Goal: Information Seeking & Learning: Learn about a topic

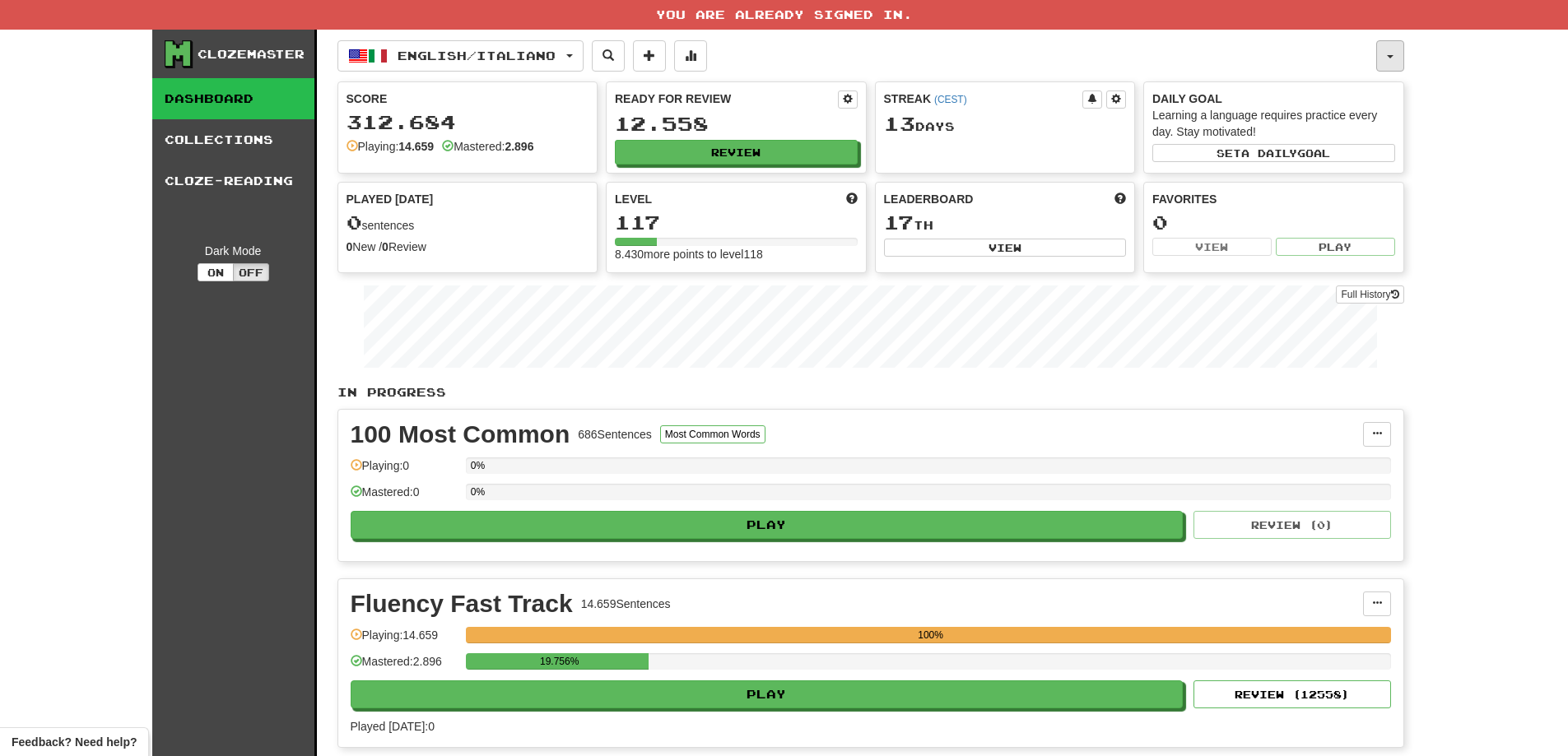
click at [1402, 57] on button "button" at bounding box center [1390, 55] width 28 height 31
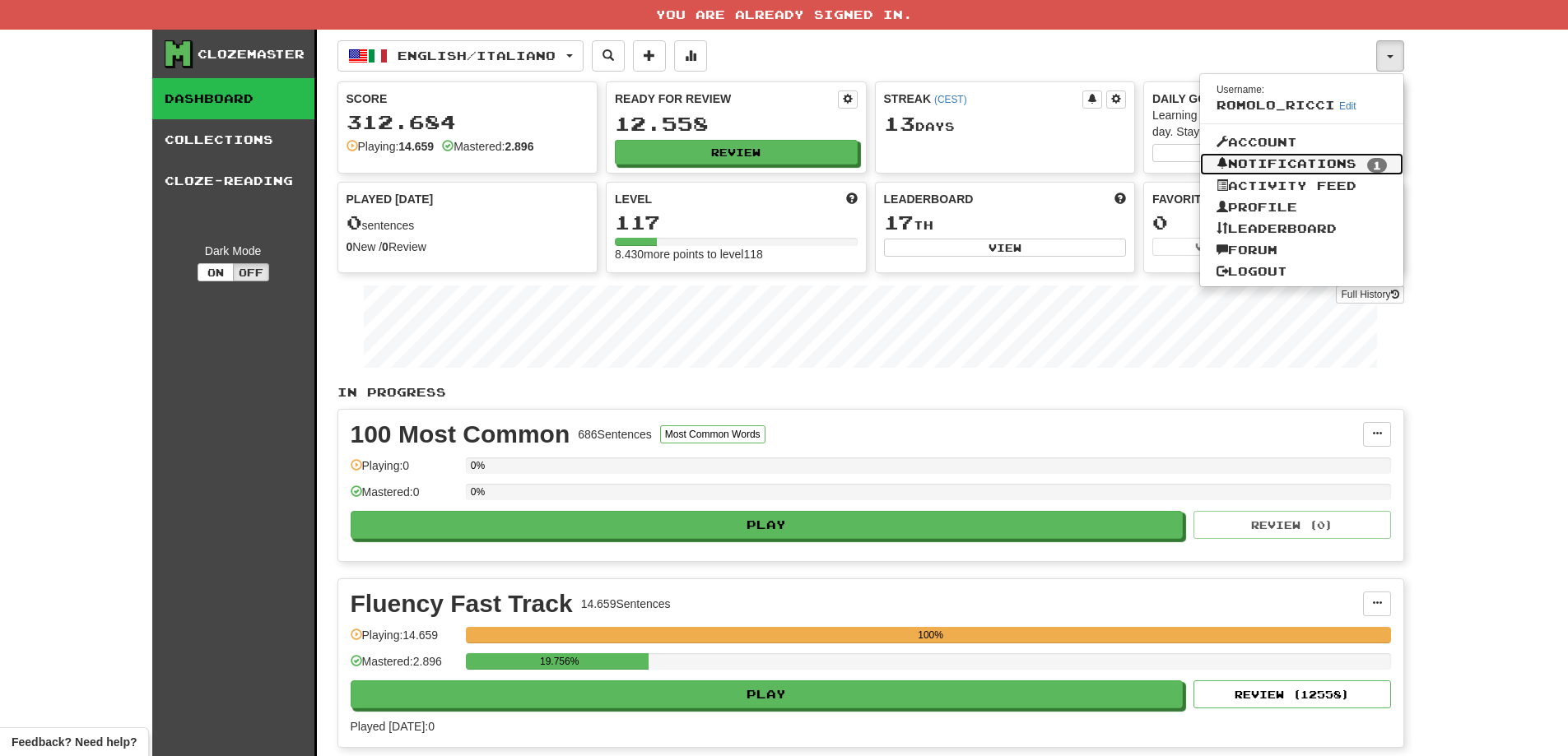
click at [1373, 153] on link "Notifications 1" at bounding box center [1302, 165] width 203 height 23
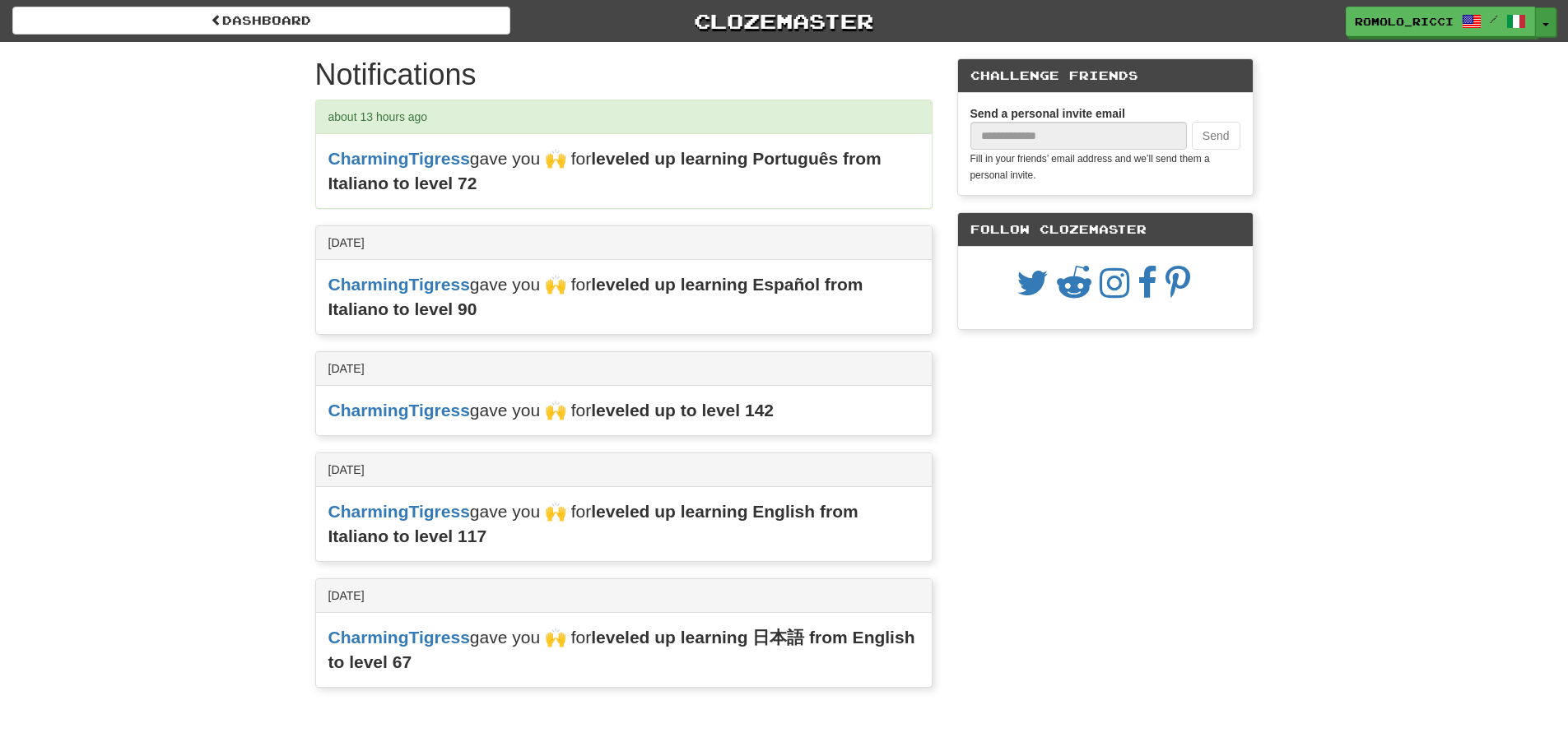
click at [1552, 21] on button "Toggle Dropdown" at bounding box center [1546, 21] width 21 height 29
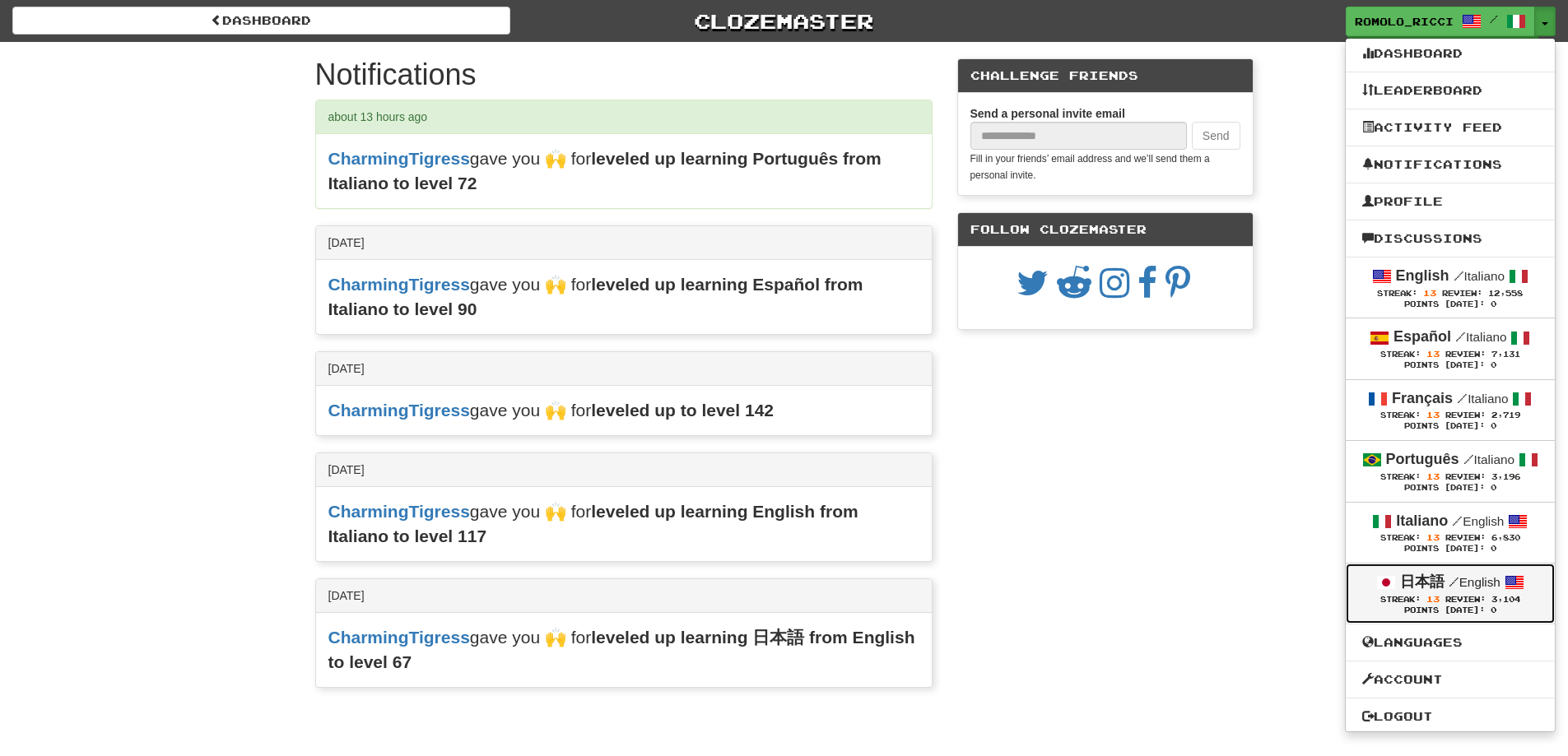
click at [1441, 581] on strong "日本語" at bounding box center [1423, 581] width 45 height 16
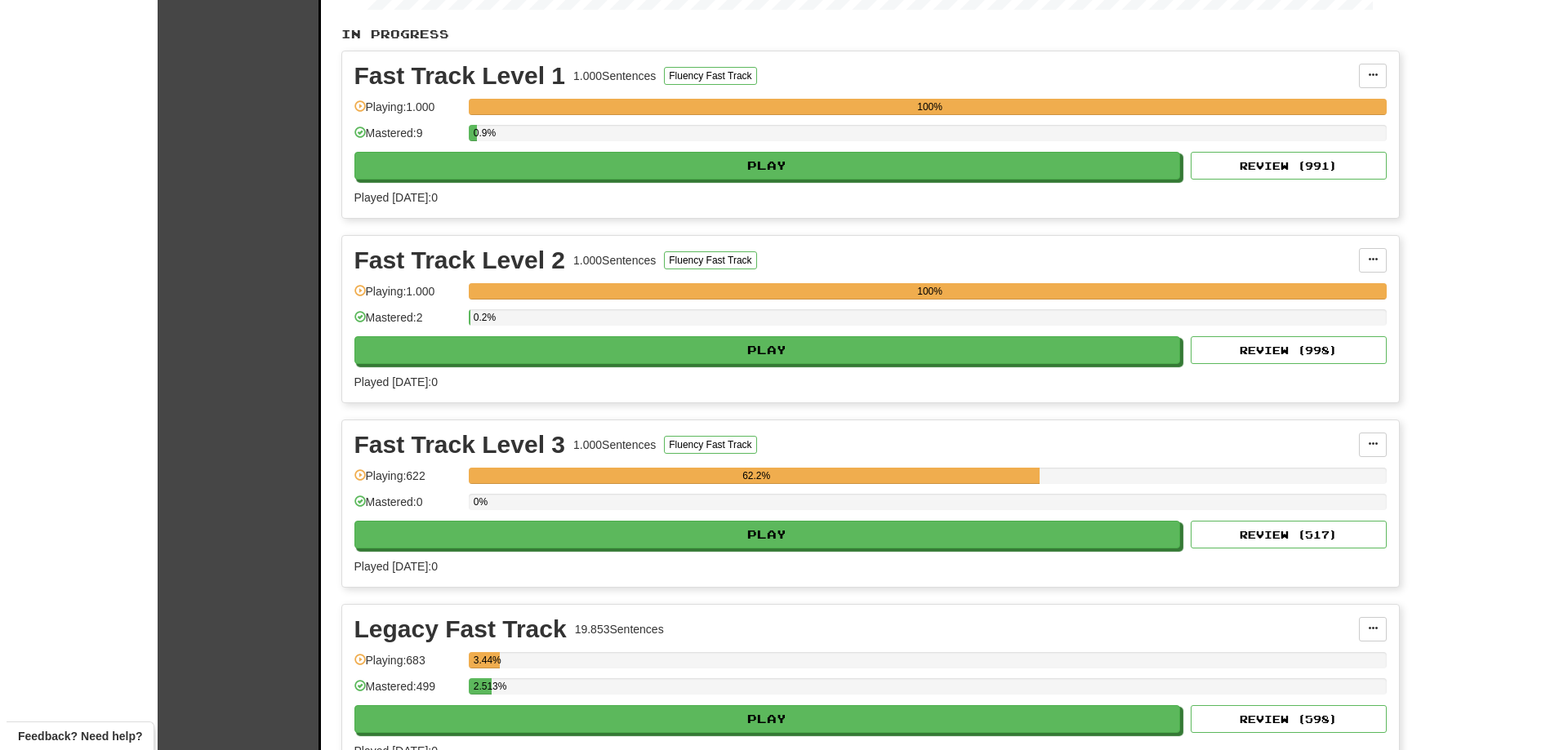
scroll to position [327, 0]
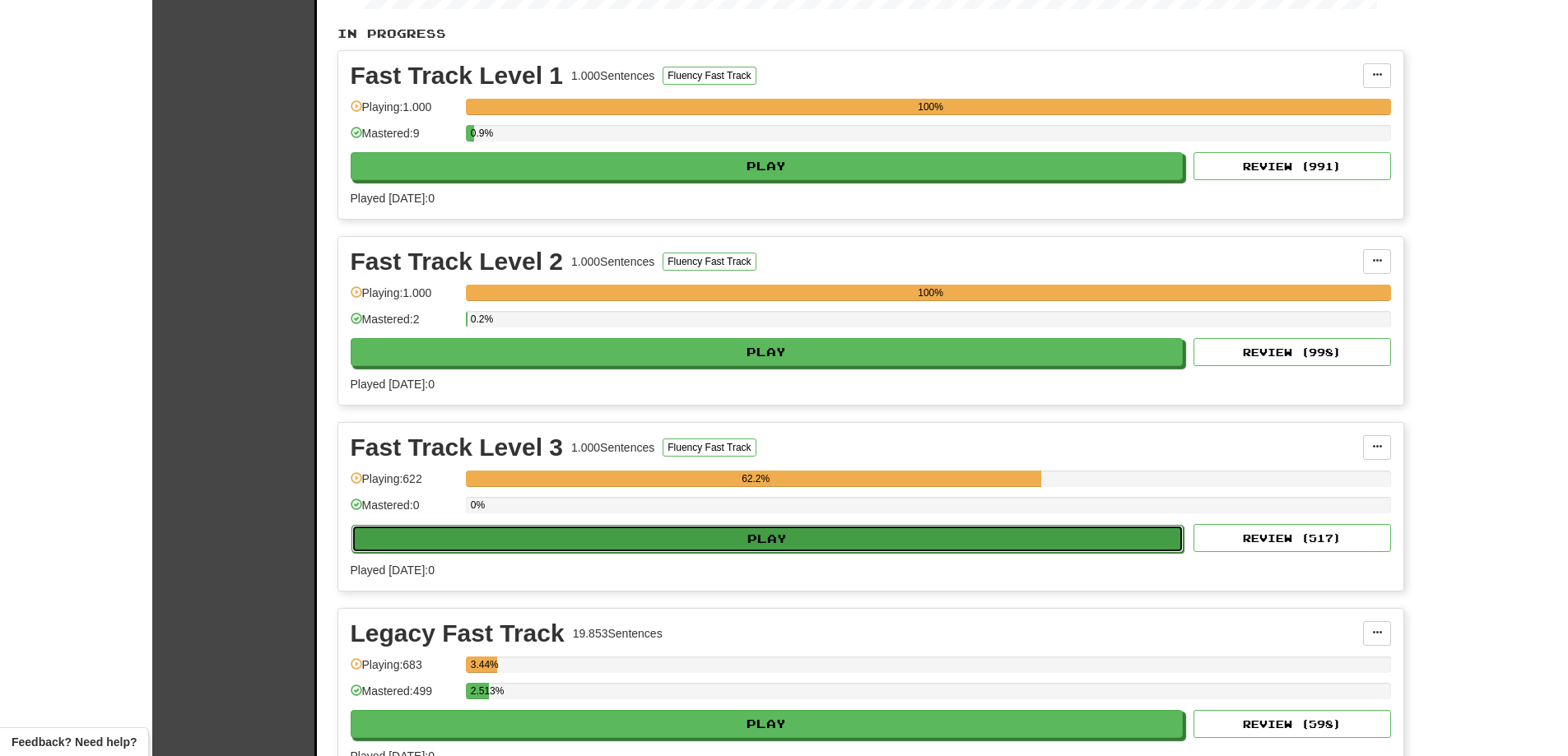
click at [895, 536] on button "Play" at bounding box center [768, 539] width 833 height 28
select select "**"
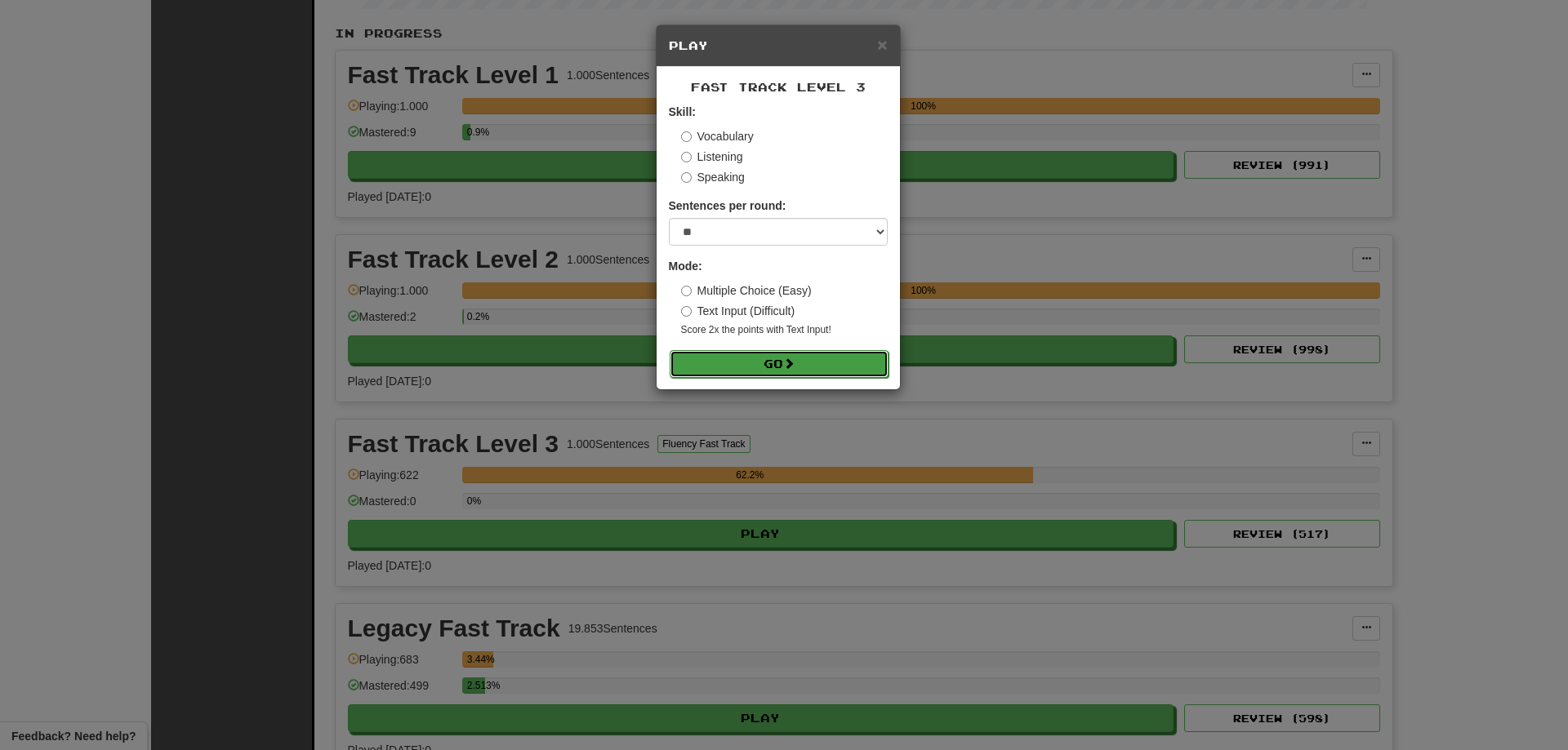
click at [763, 371] on button "Go" at bounding box center [780, 363] width 219 height 27
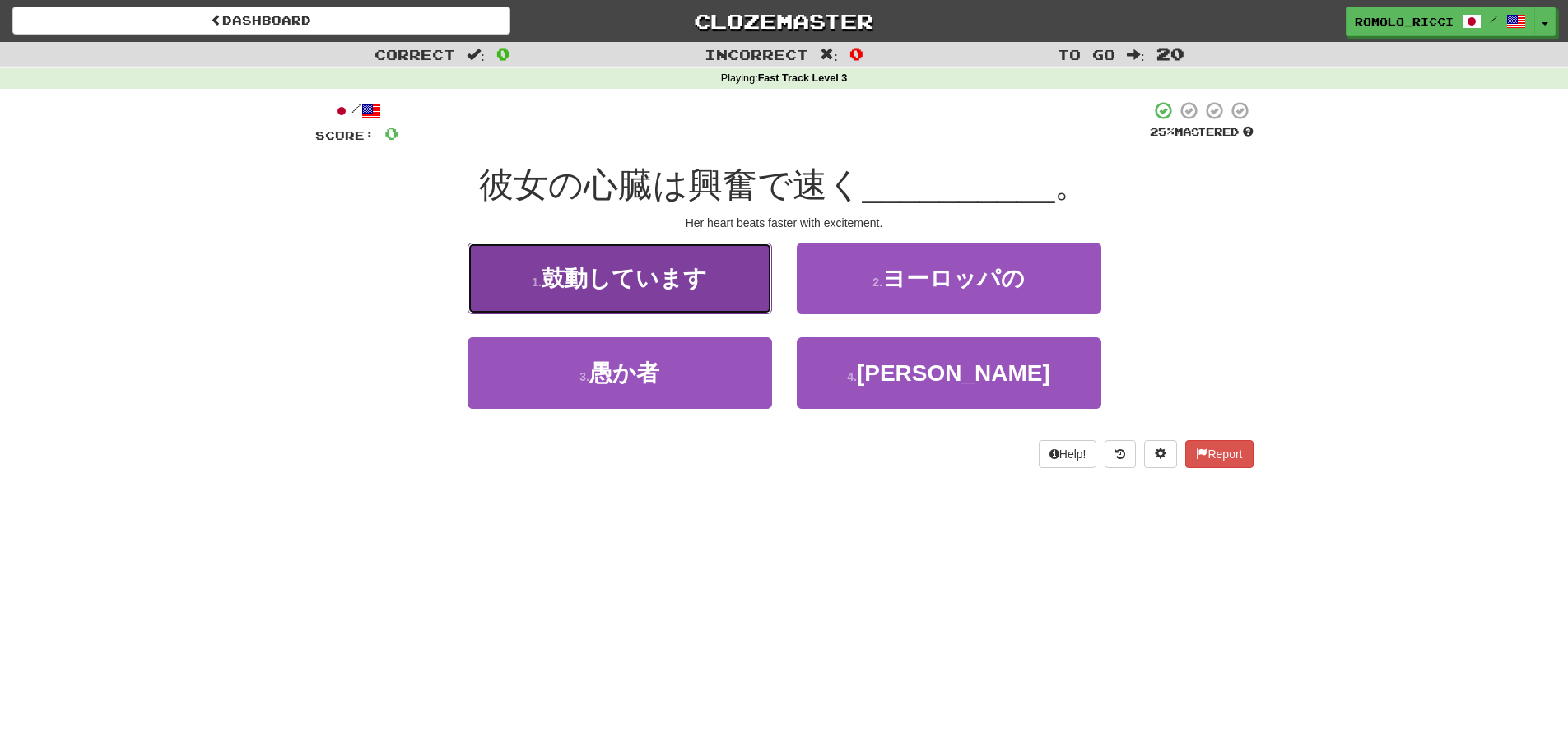
click at [629, 279] on span "鼓動しています" at bounding box center [625, 278] width 166 height 26
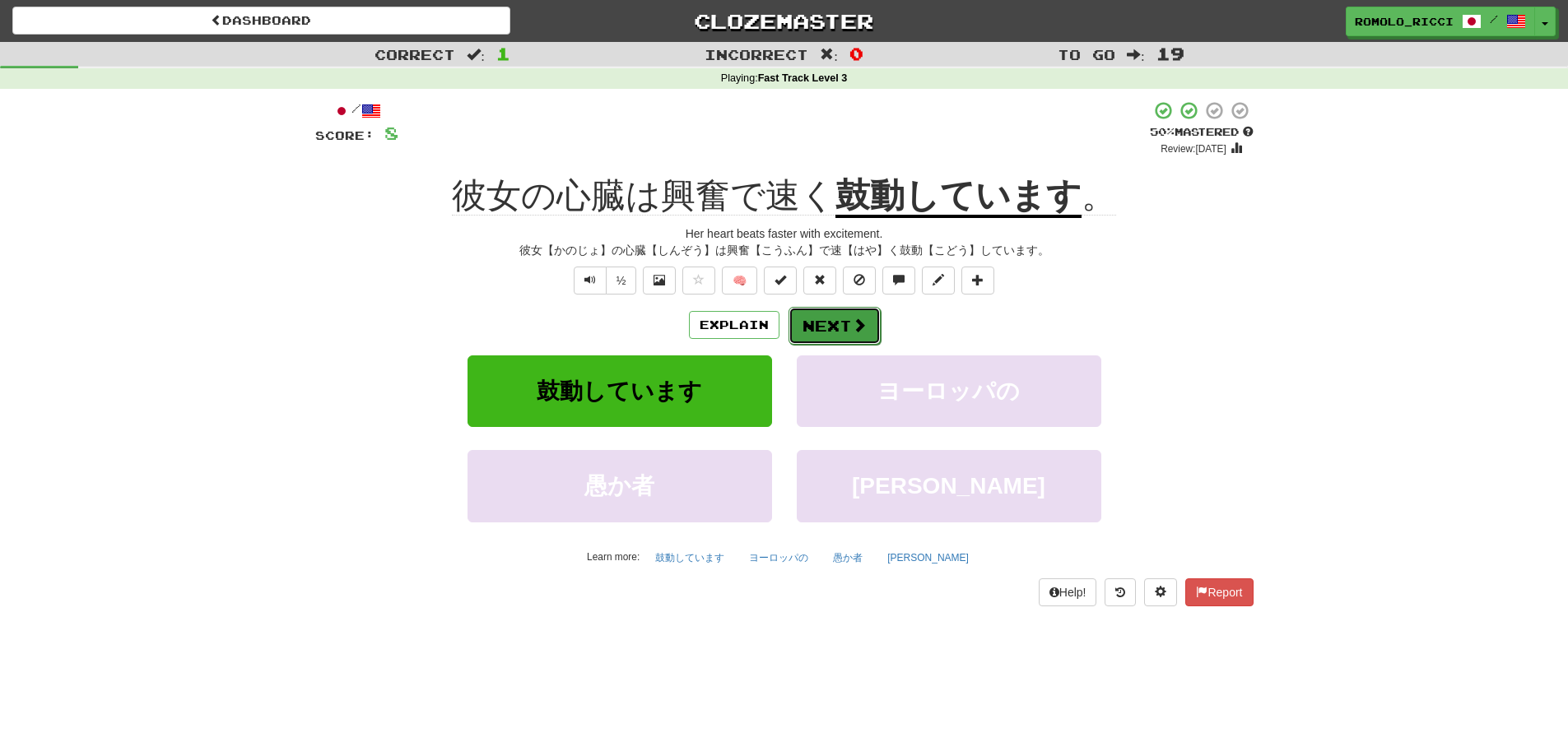
click at [824, 320] on button "Next" at bounding box center [834, 326] width 92 height 38
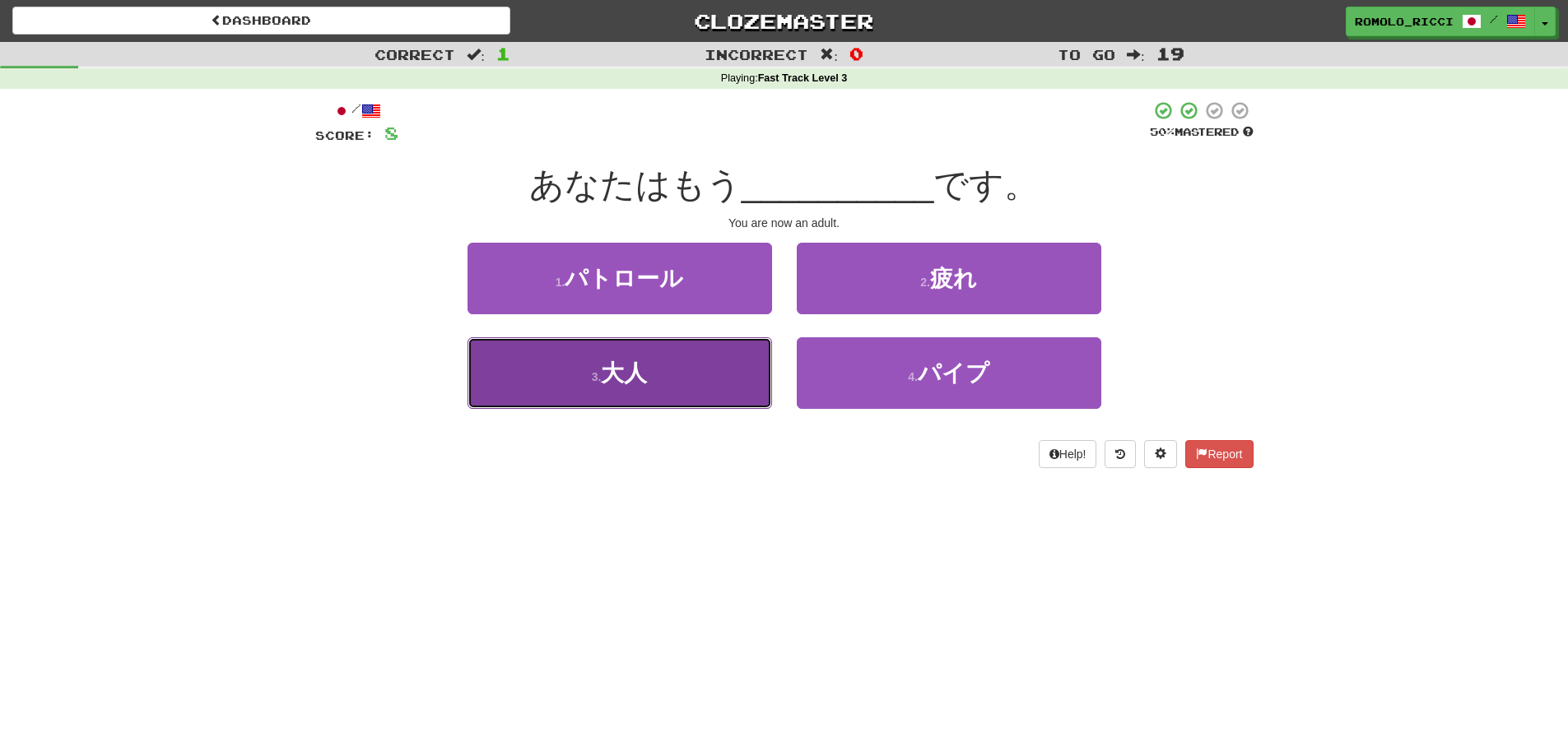
click at [668, 395] on button "3 . 大人" at bounding box center [620, 373] width 305 height 71
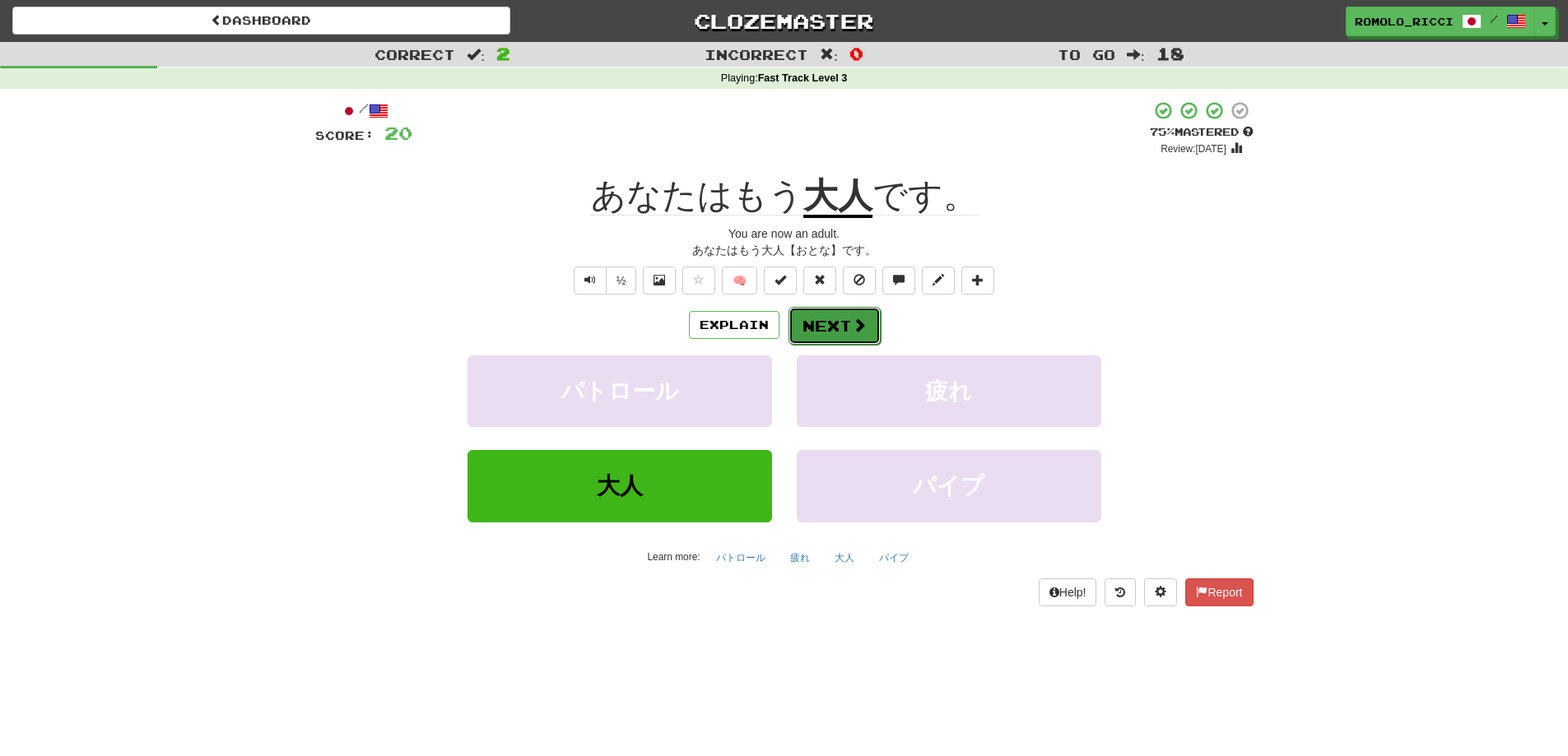
click at [831, 320] on button "Next" at bounding box center [834, 326] width 92 height 38
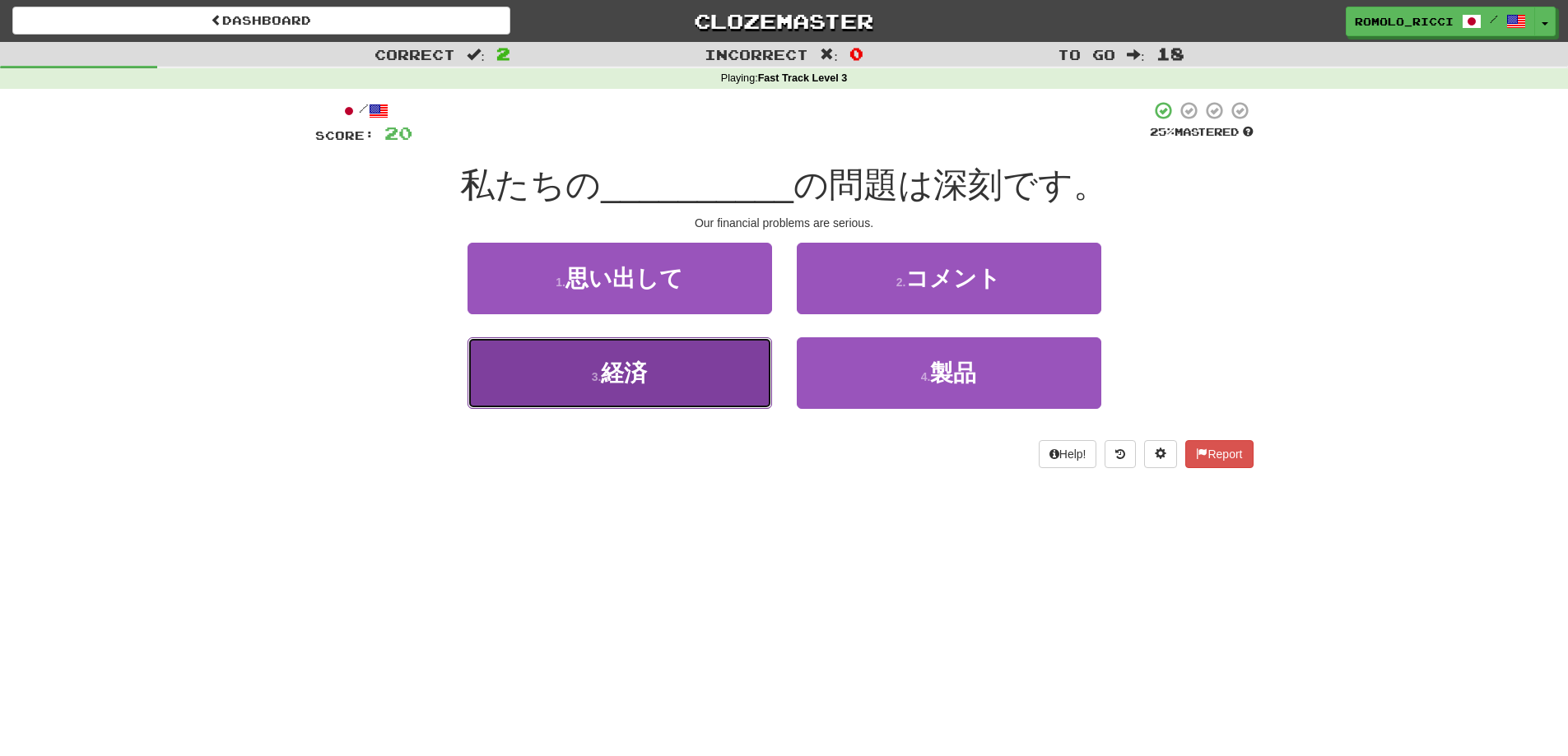
click at [688, 377] on button "3 . 経済" at bounding box center [620, 373] width 305 height 71
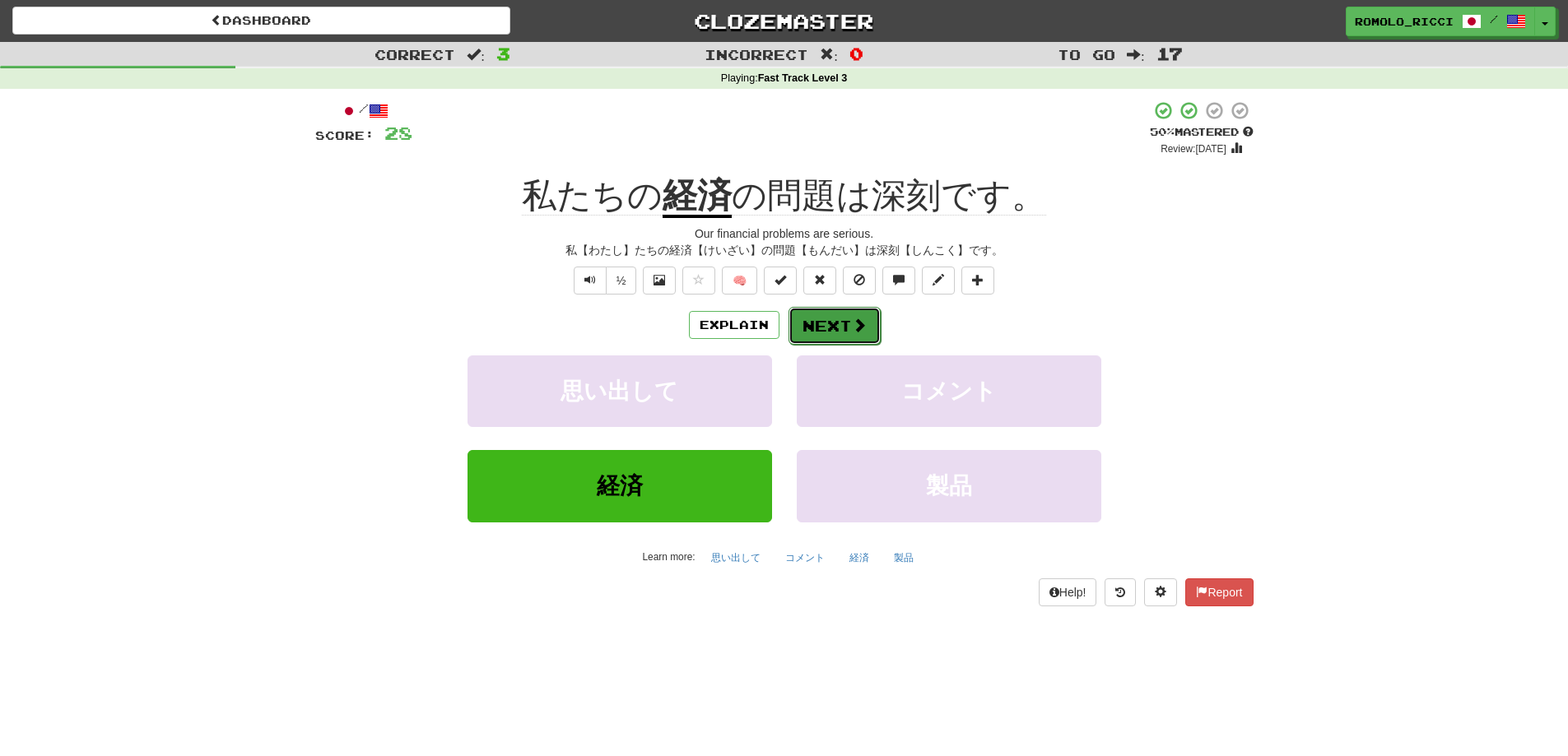
click at [833, 326] on button "Next" at bounding box center [834, 326] width 92 height 38
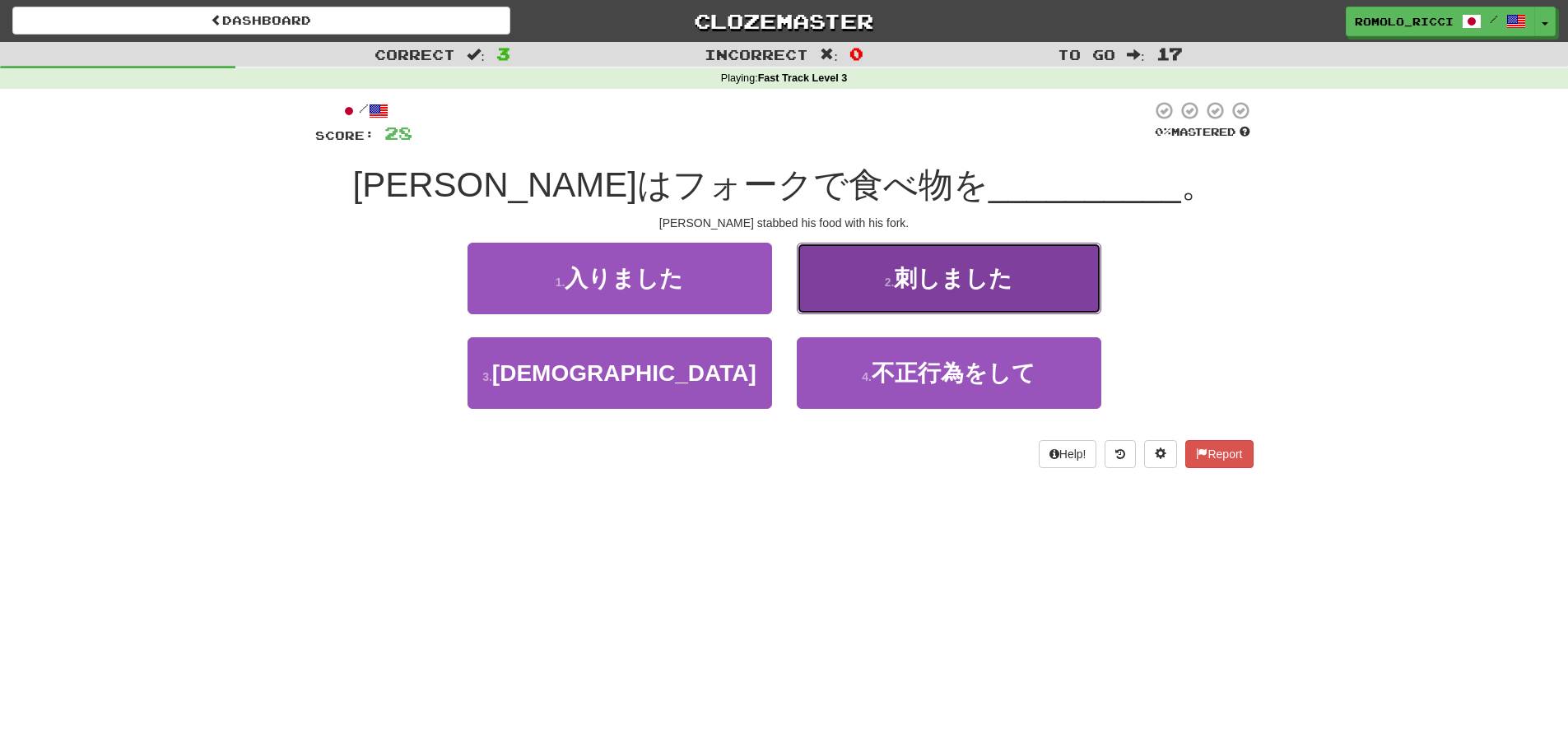
click at [992, 282] on span "刺しました" at bounding box center [953, 278] width 118 height 26
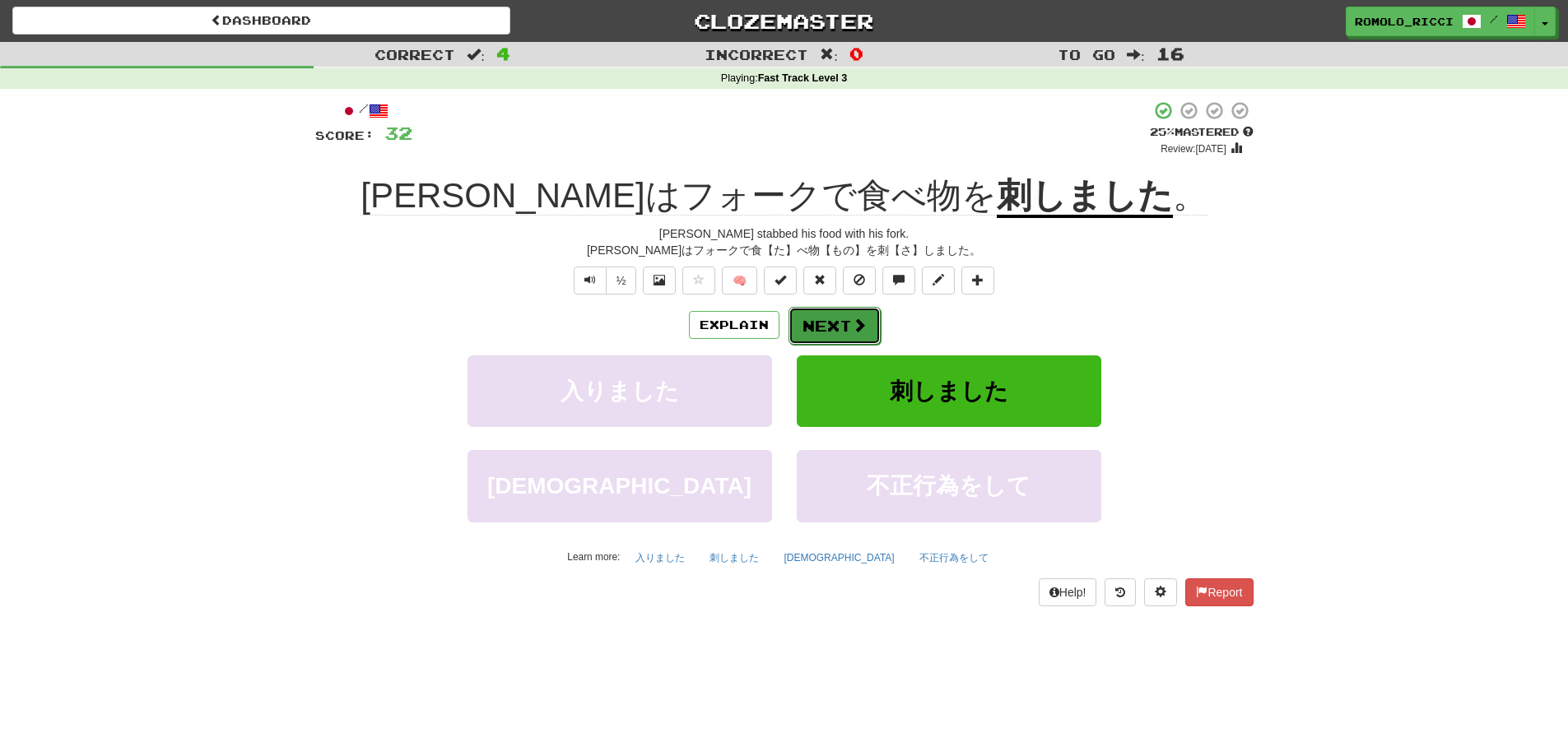
click at [855, 313] on button "Next" at bounding box center [834, 326] width 92 height 38
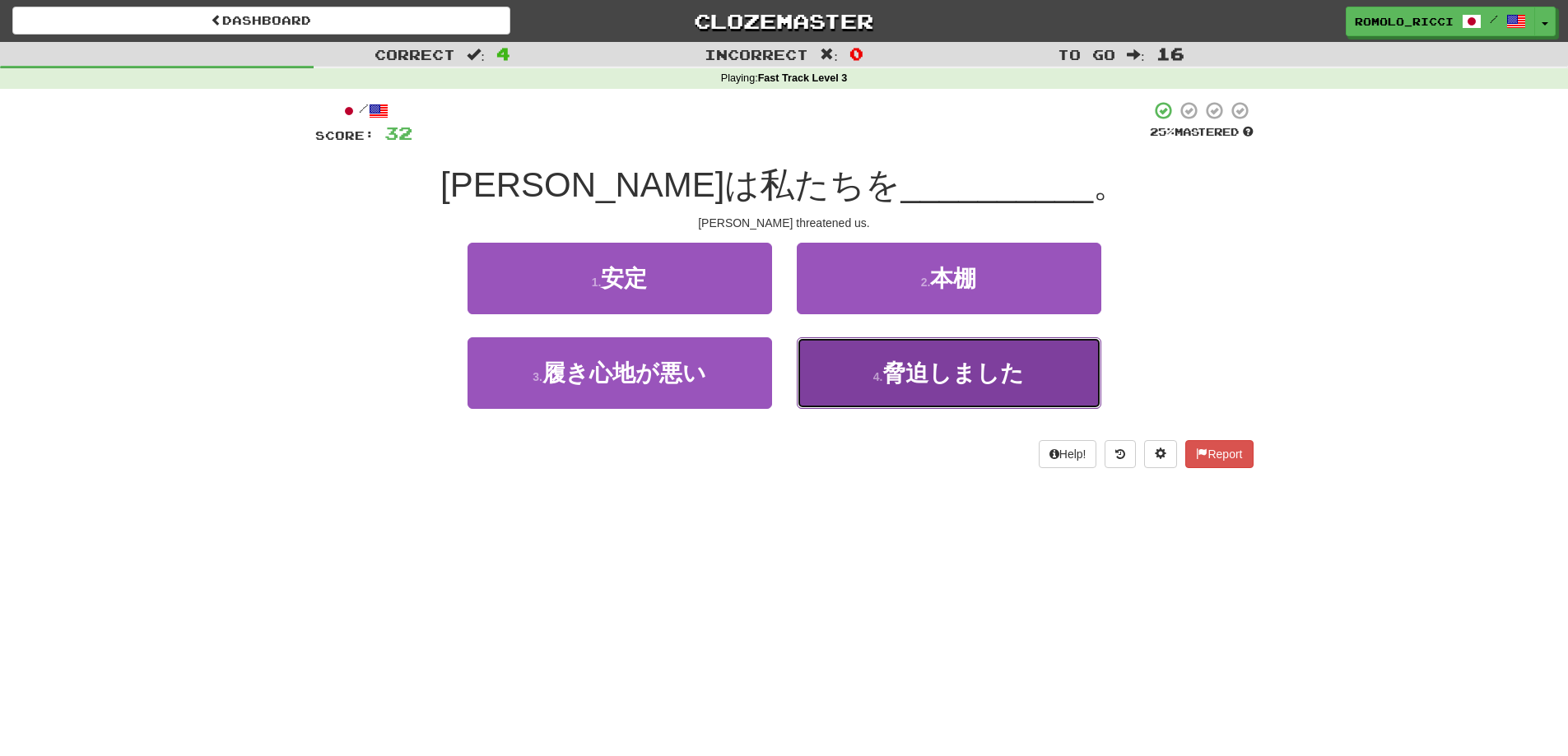
click at [894, 377] on span "脅迫しました" at bounding box center [953, 373] width 142 height 26
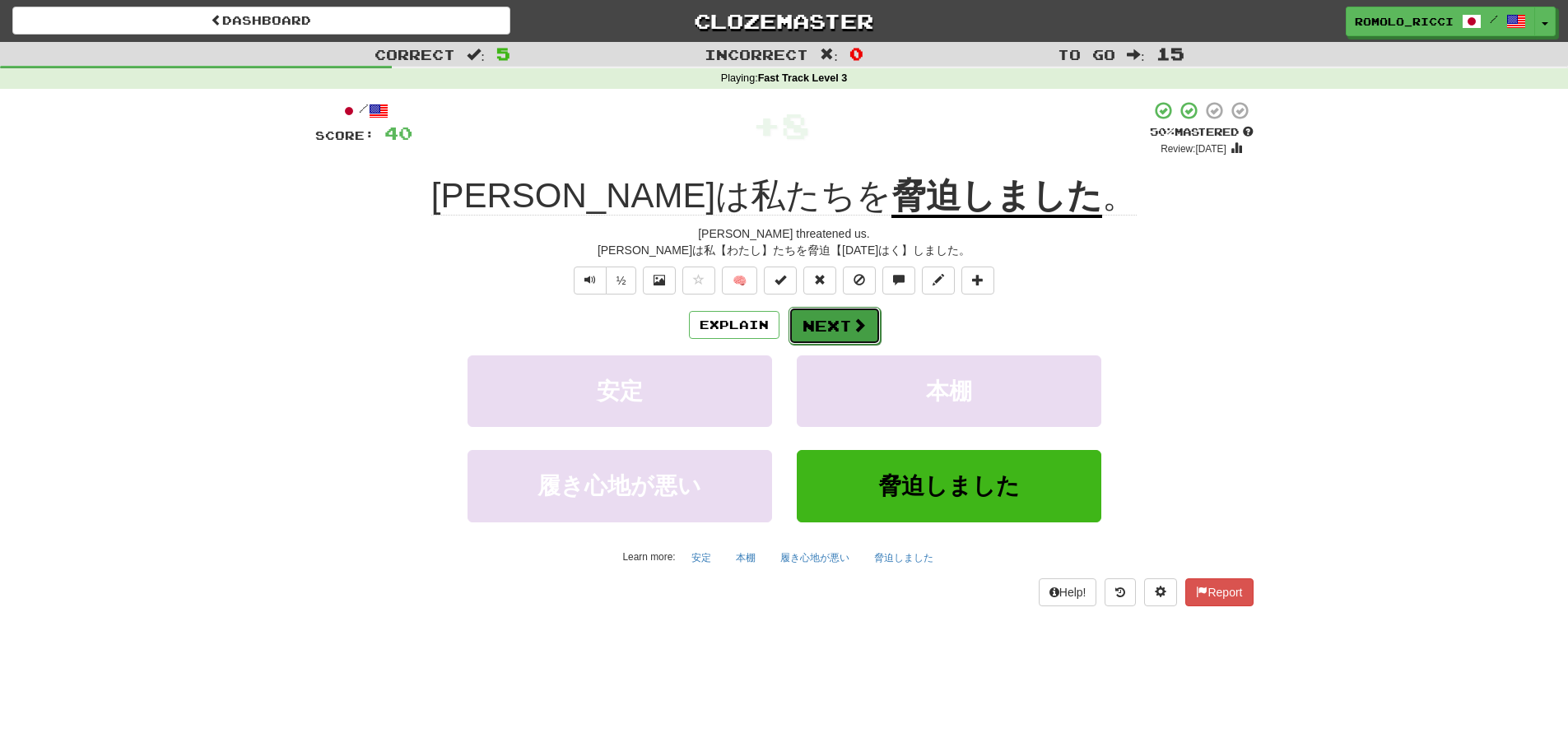
click at [849, 321] on button "Next" at bounding box center [834, 326] width 92 height 38
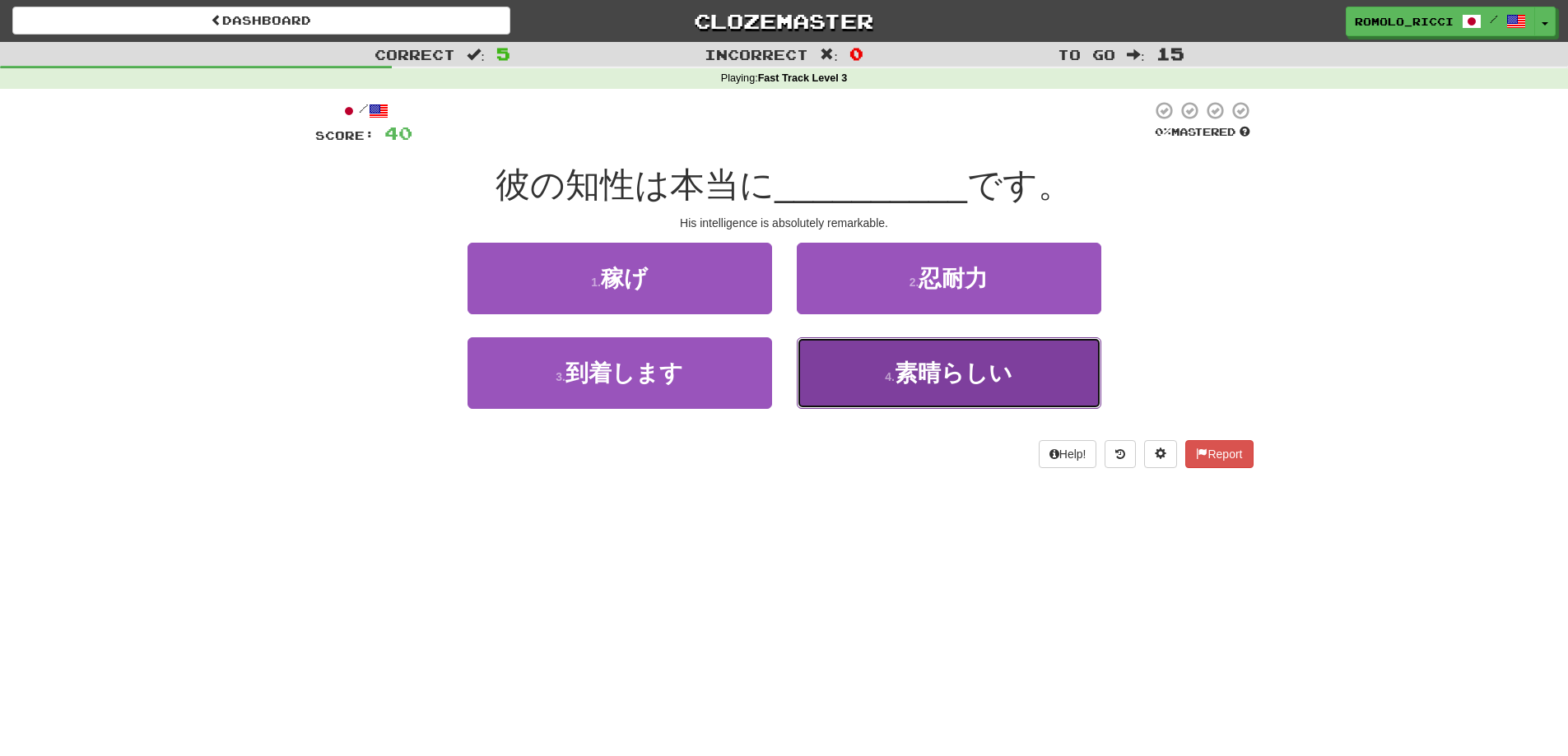
click at [978, 380] on span "素晴らしい" at bounding box center [953, 373] width 118 height 26
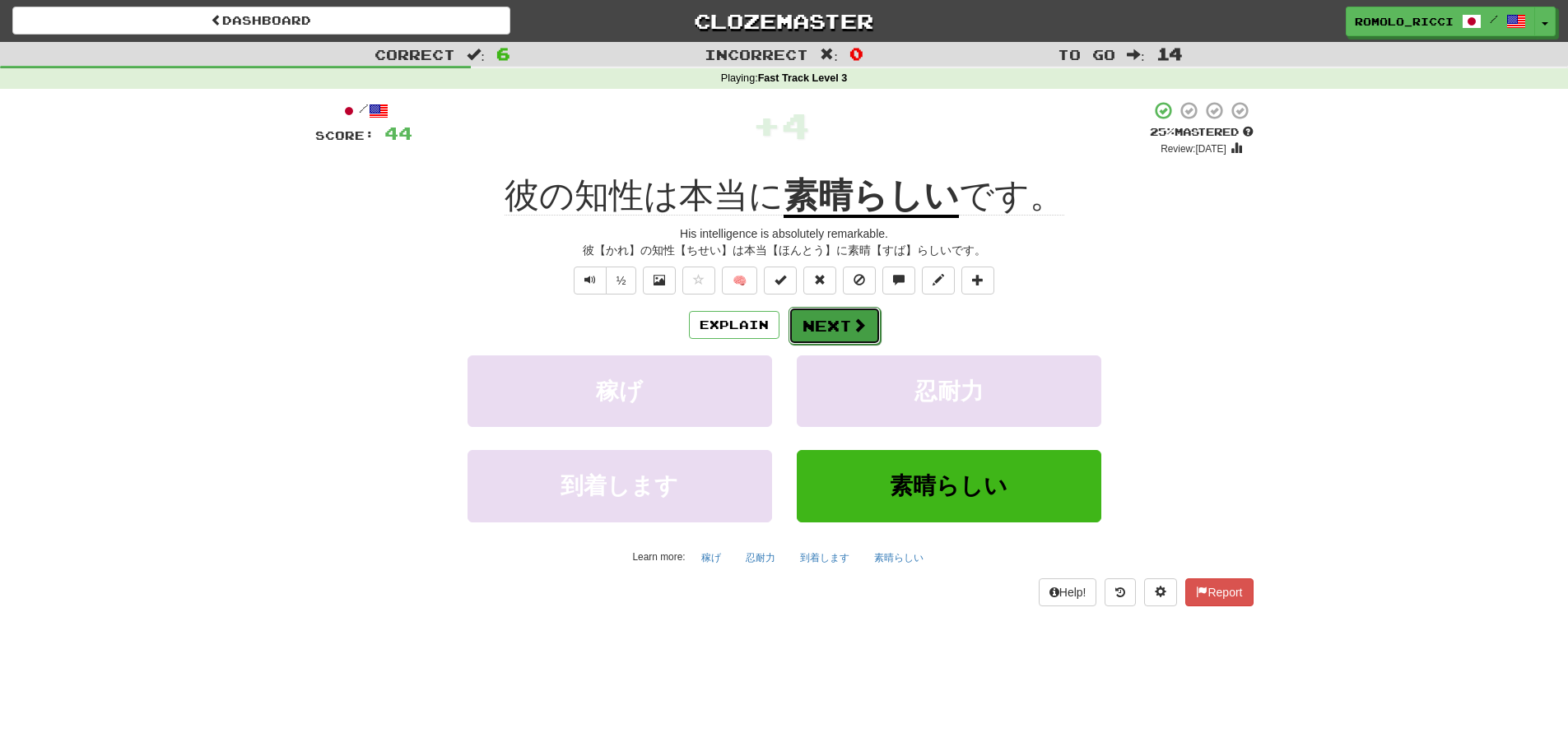
click at [854, 331] on span at bounding box center [859, 325] width 15 height 15
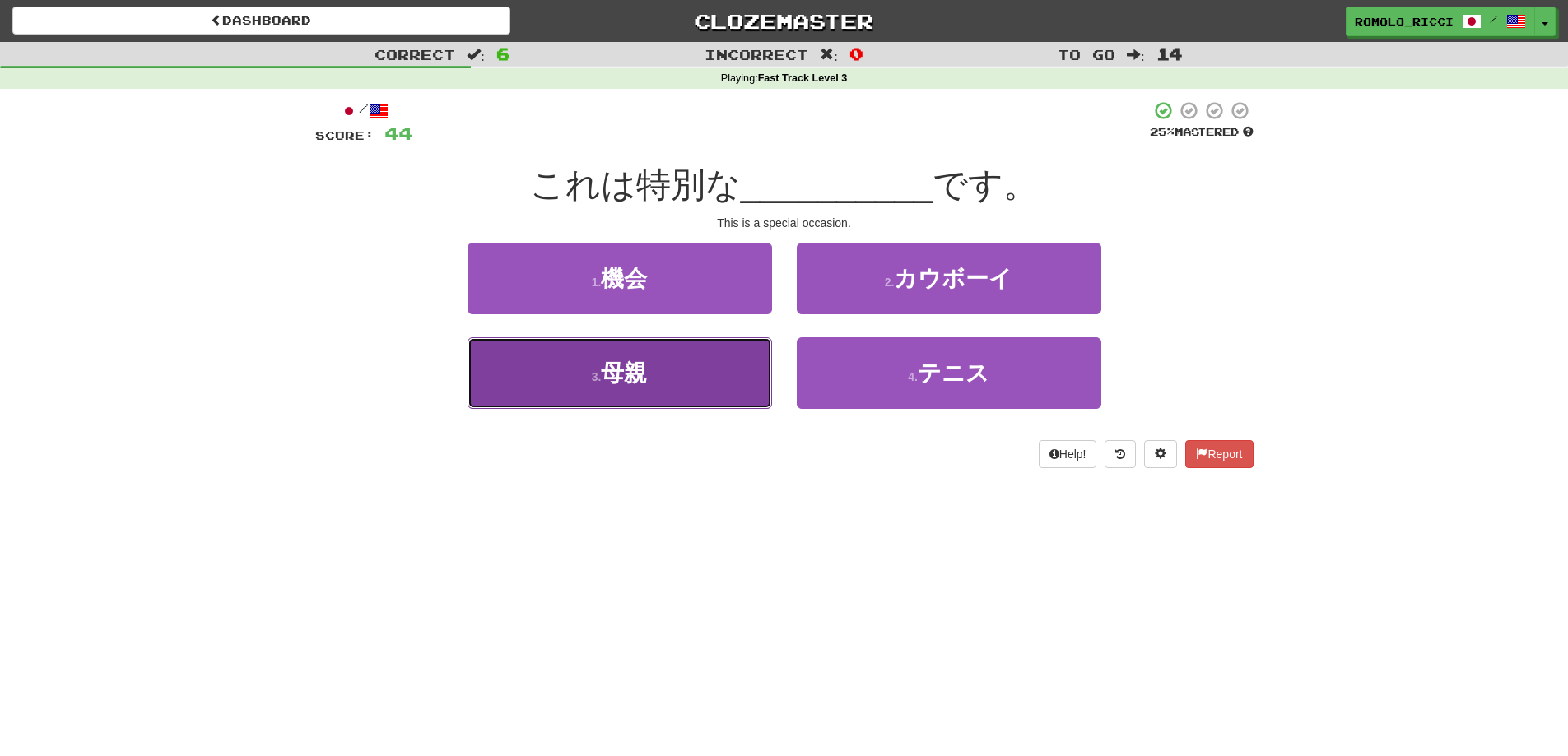
click at [706, 375] on button "3 . 母親" at bounding box center [620, 373] width 305 height 71
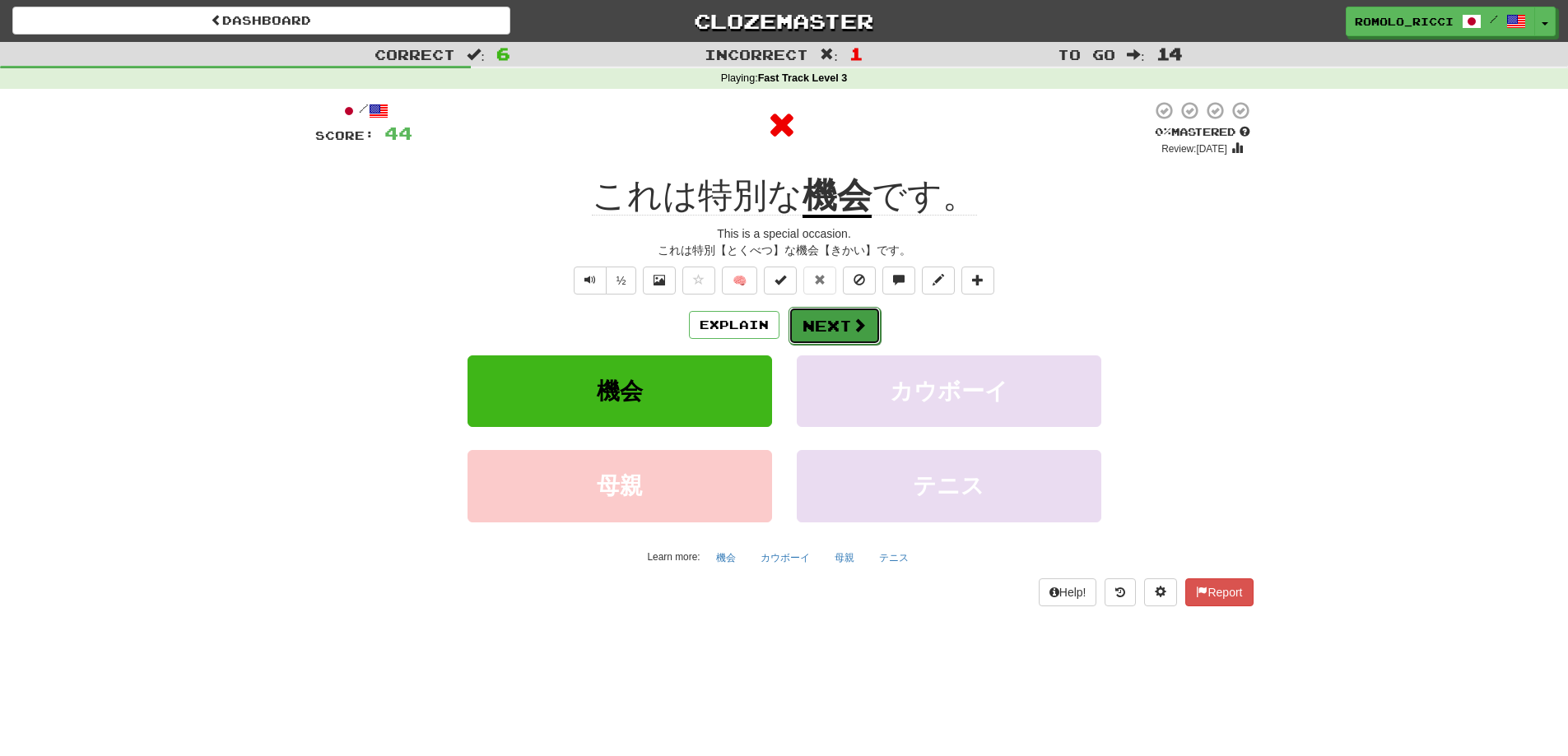
click at [798, 329] on button "Next" at bounding box center [834, 326] width 92 height 38
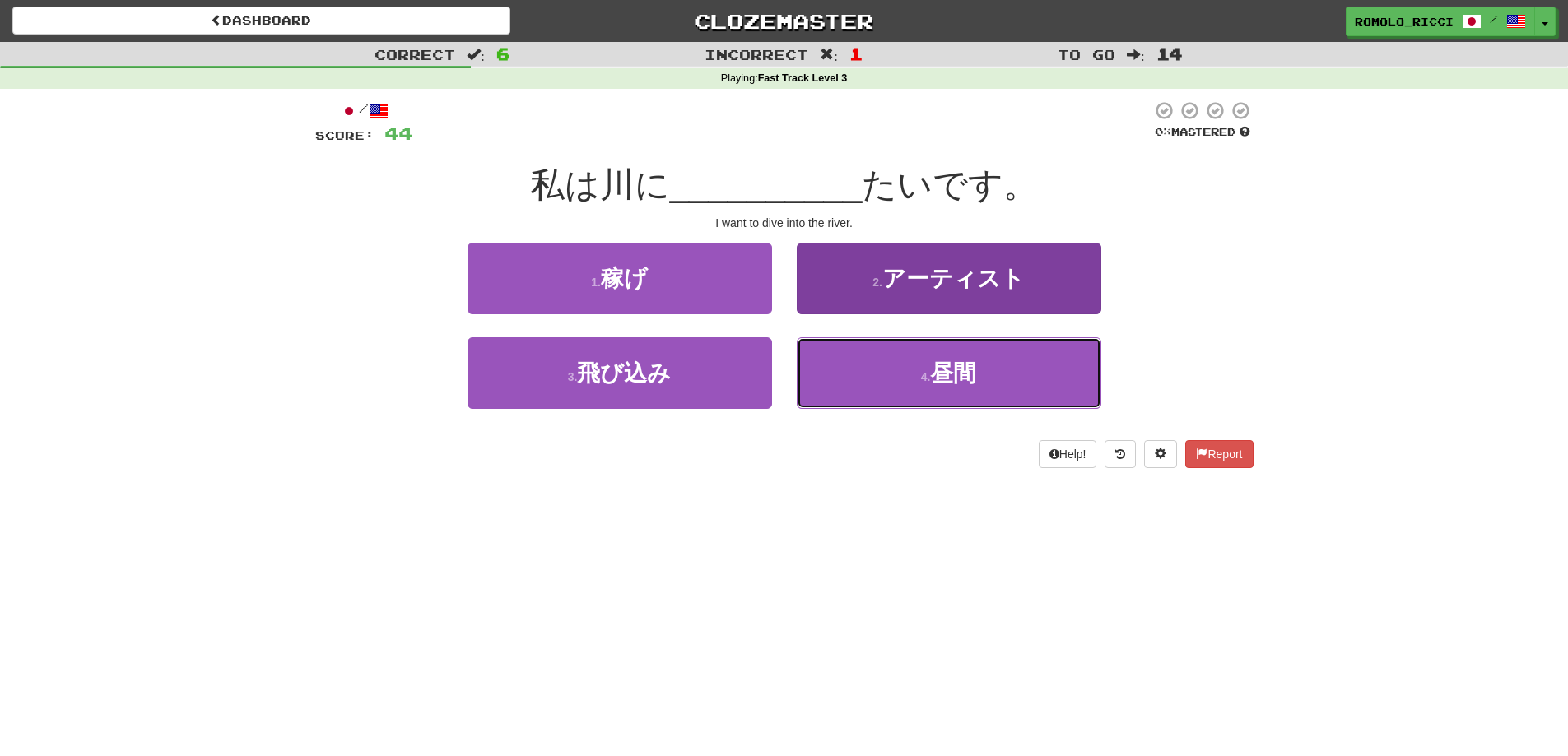
drag, startPoint x: 959, startPoint y: 362, endPoint x: 937, endPoint y: 377, distance: 26.6
click at [956, 363] on span "昼間" at bounding box center [953, 373] width 46 height 26
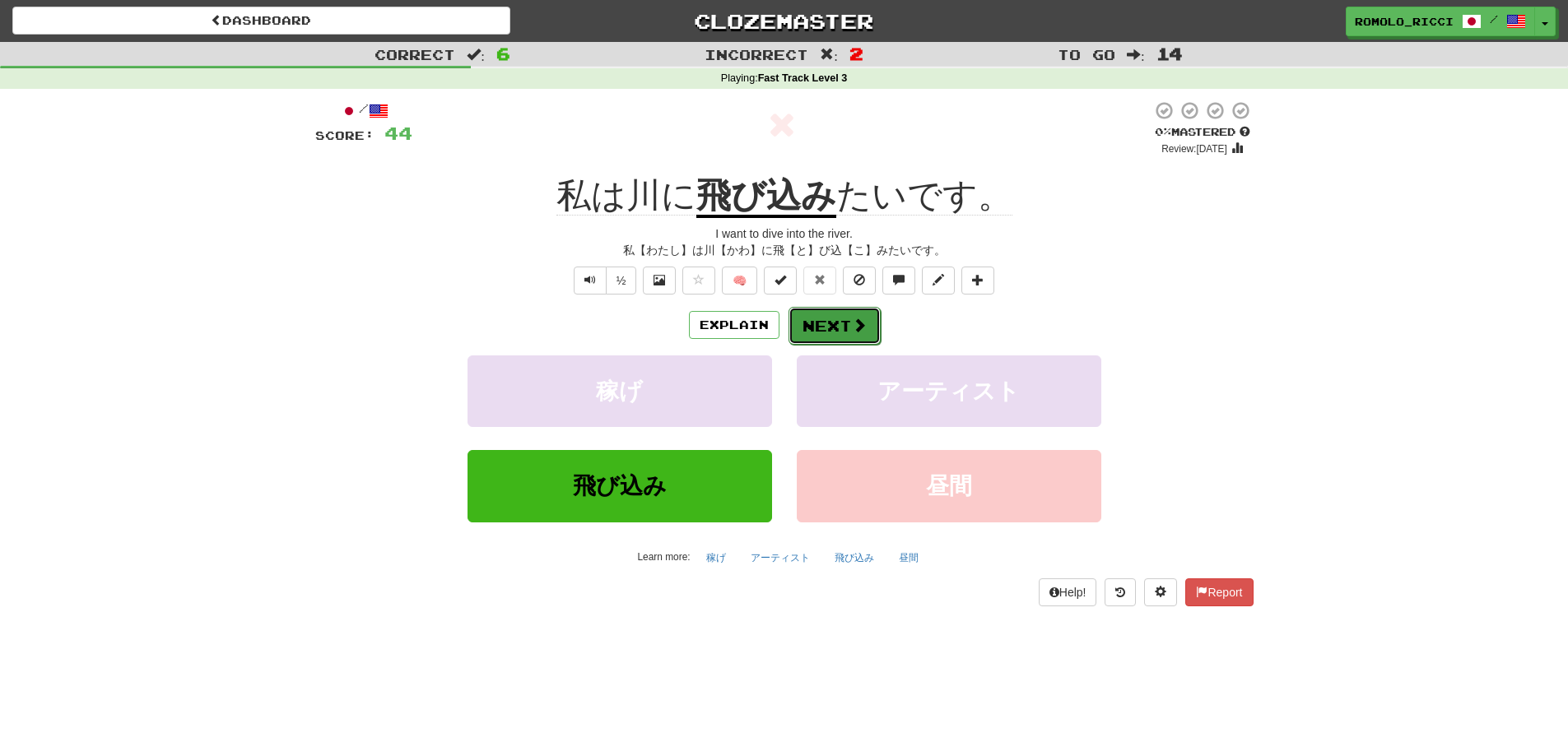
click at [852, 329] on span at bounding box center [859, 325] width 15 height 15
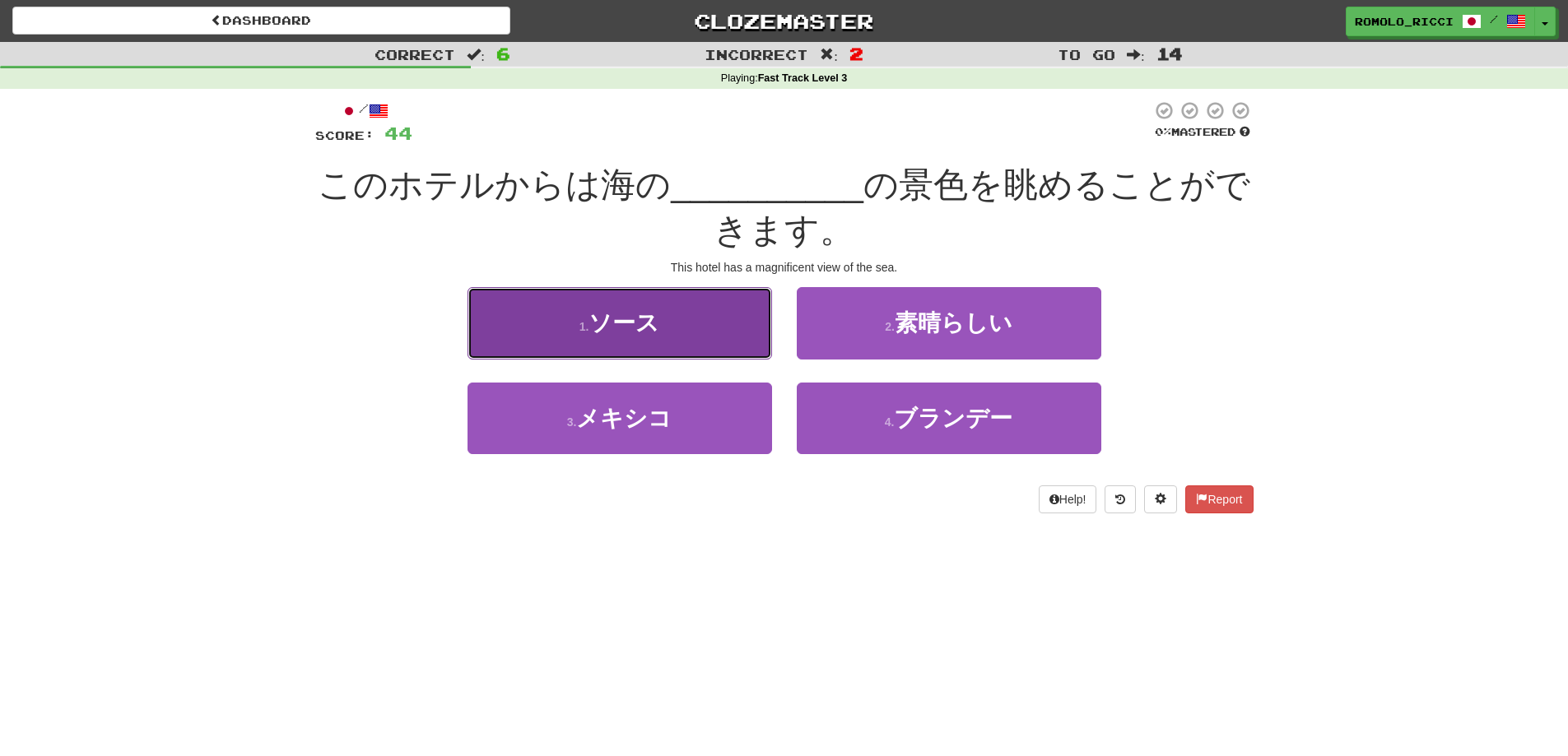
click at [699, 331] on button "1 . ソース" at bounding box center [620, 322] width 305 height 71
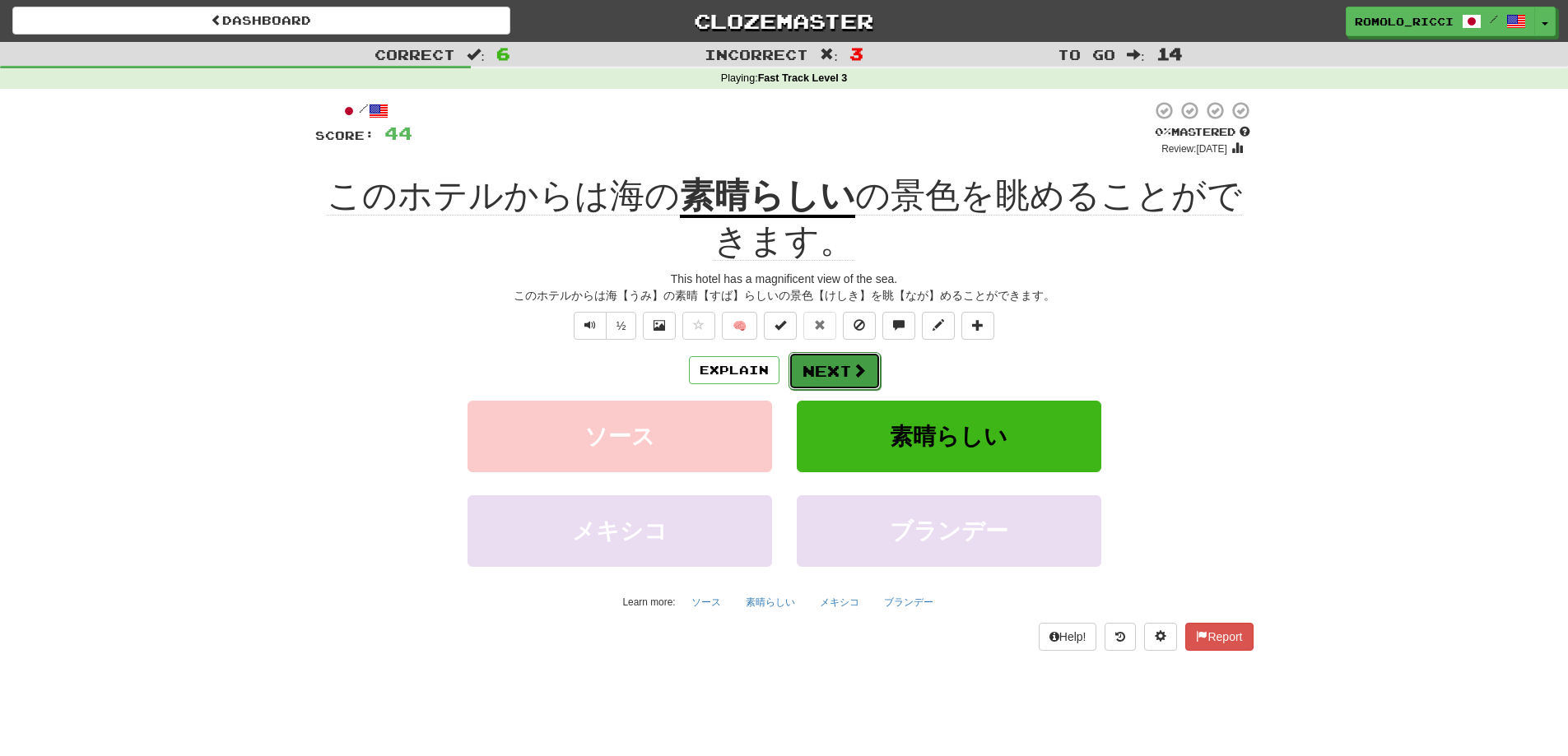
click at [846, 381] on button "Next" at bounding box center [834, 370] width 92 height 38
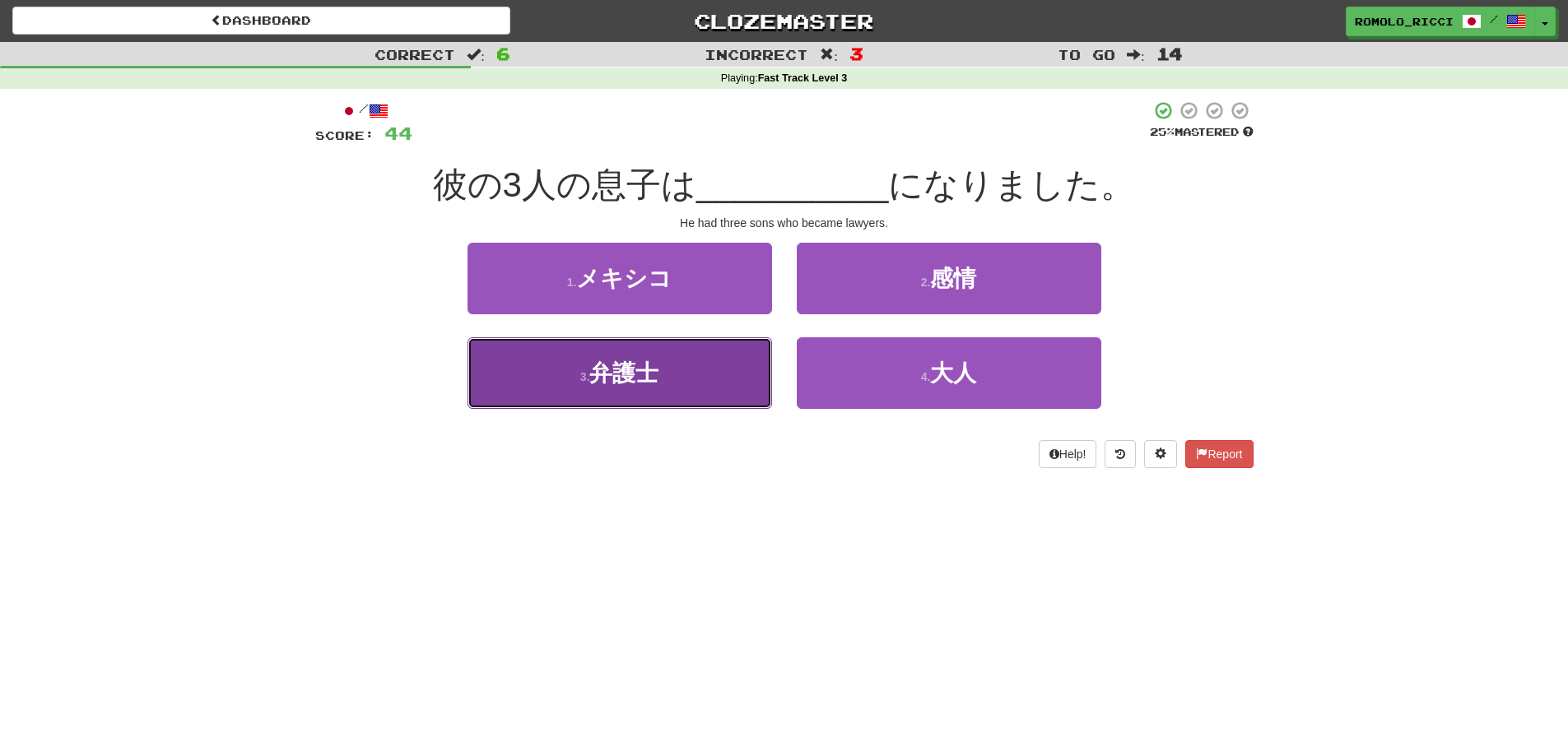
click at [704, 390] on button "3 . 弁護士" at bounding box center [620, 373] width 305 height 71
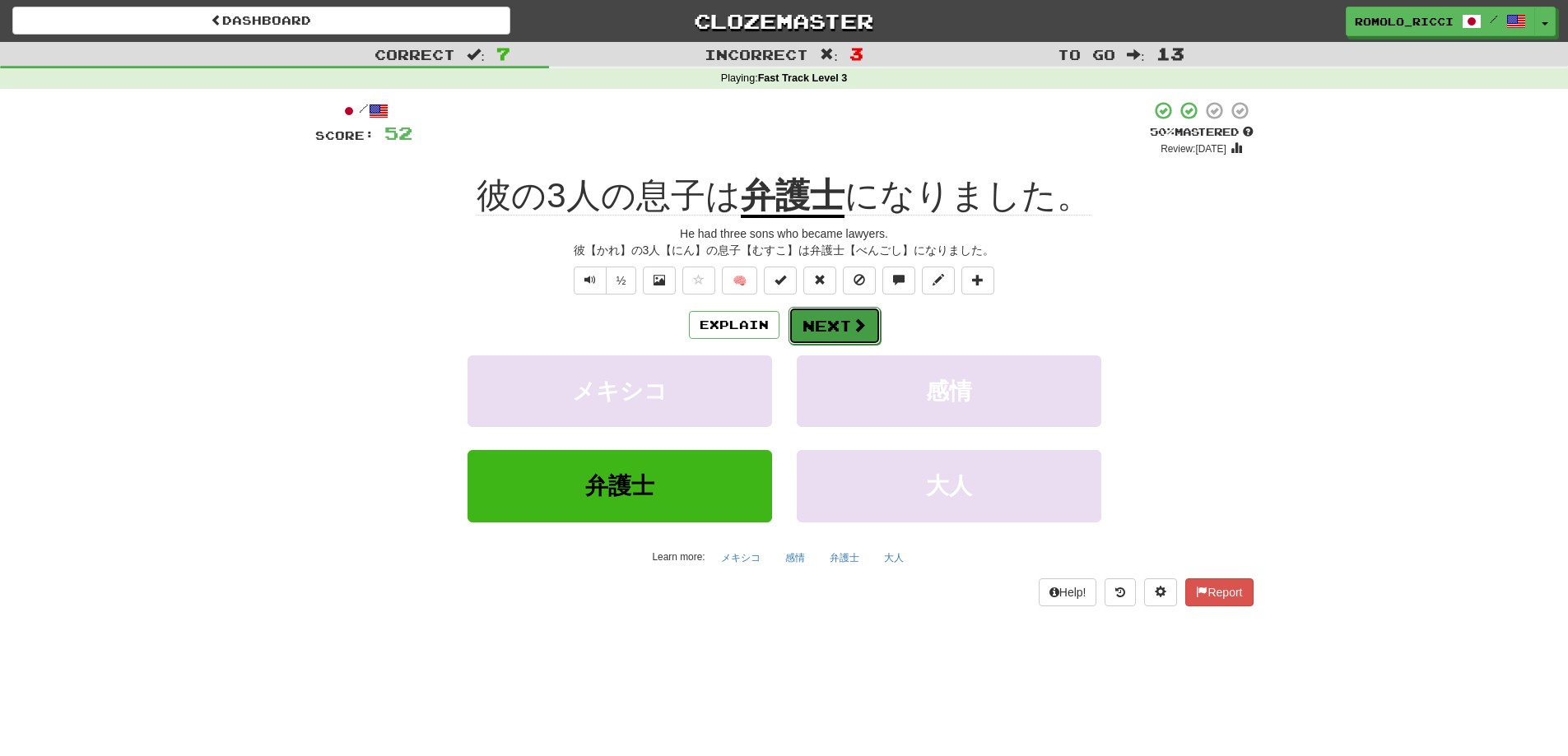
click at [852, 332] on span at bounding box center [859, 325] width 15 height 15
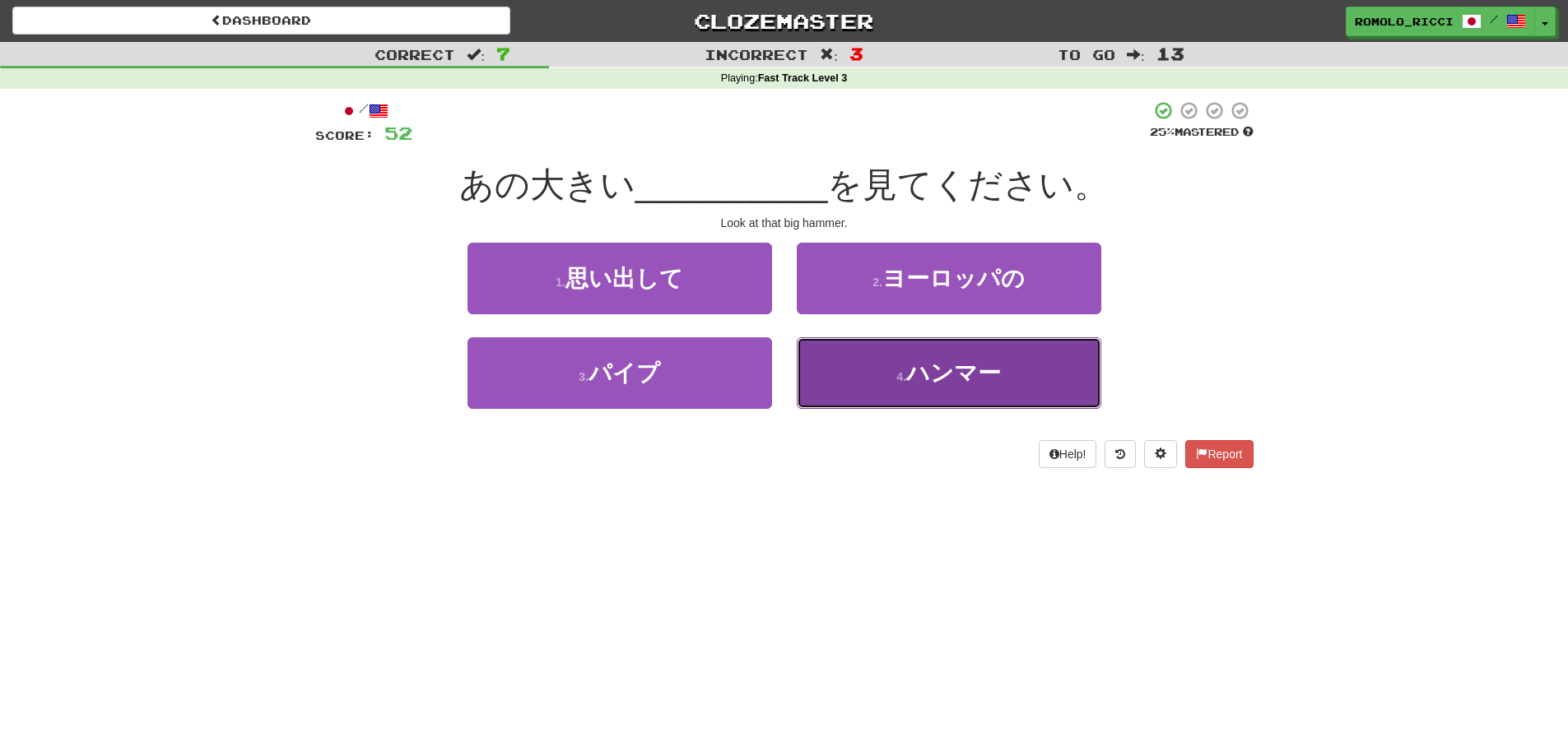
click at [1036, 375] on button "4 . ハンマー" at bounding box center [949, 373] width 305 height 71
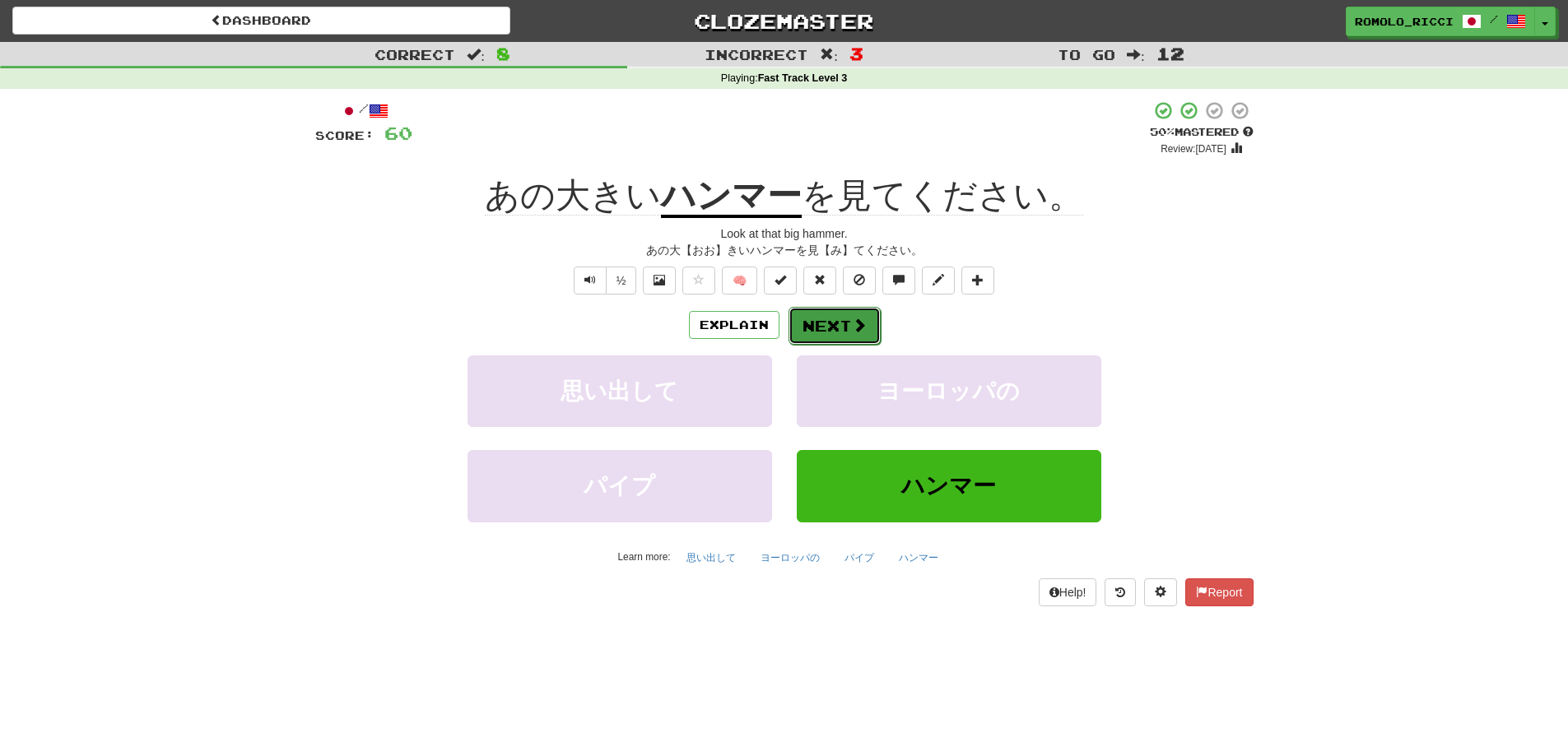
click at [853, 329] on span at bounding box center [859, 325] width 15 height 15
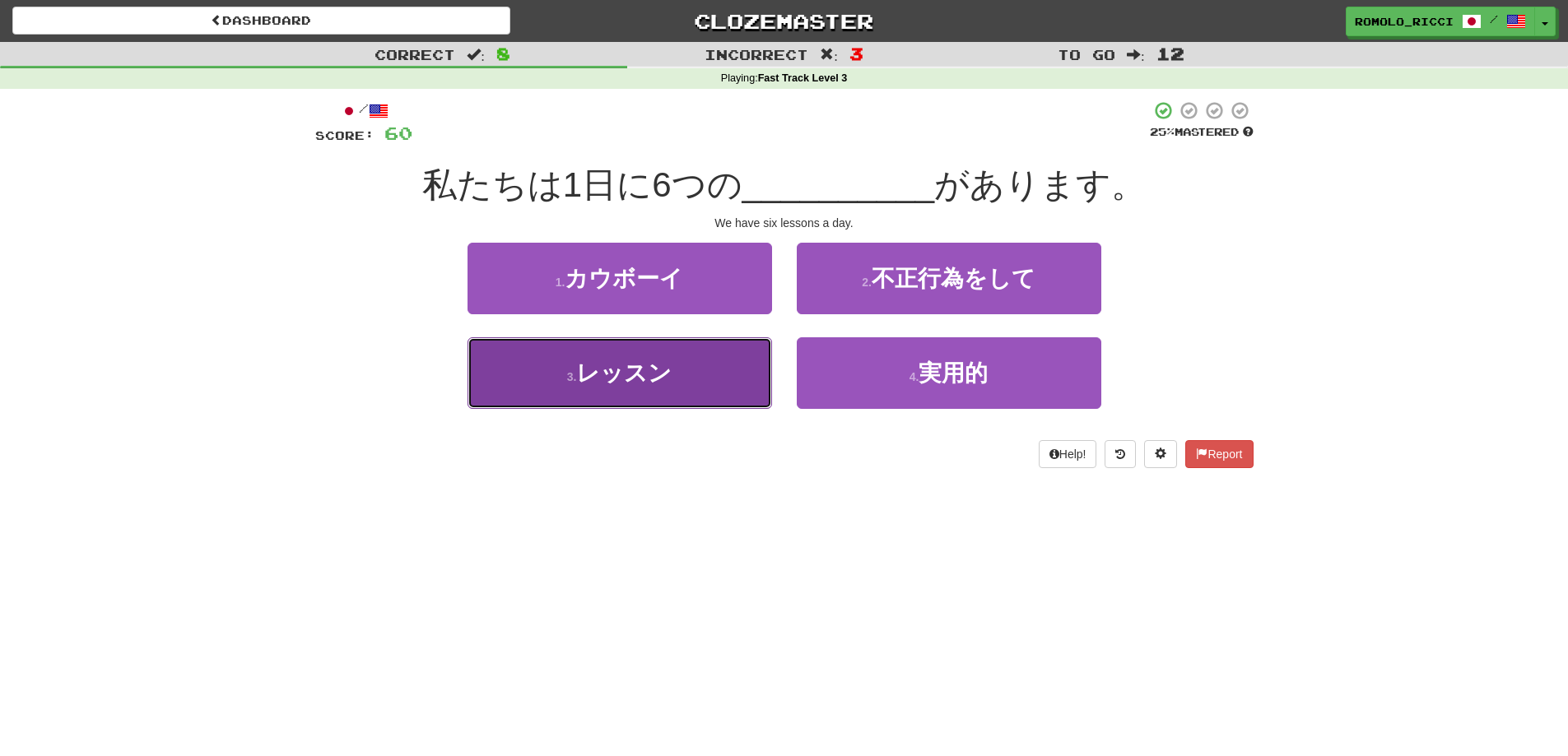
click at [658, 387] on button "3 . レッスン" at bounding box center [620, 373] width 305 height 71
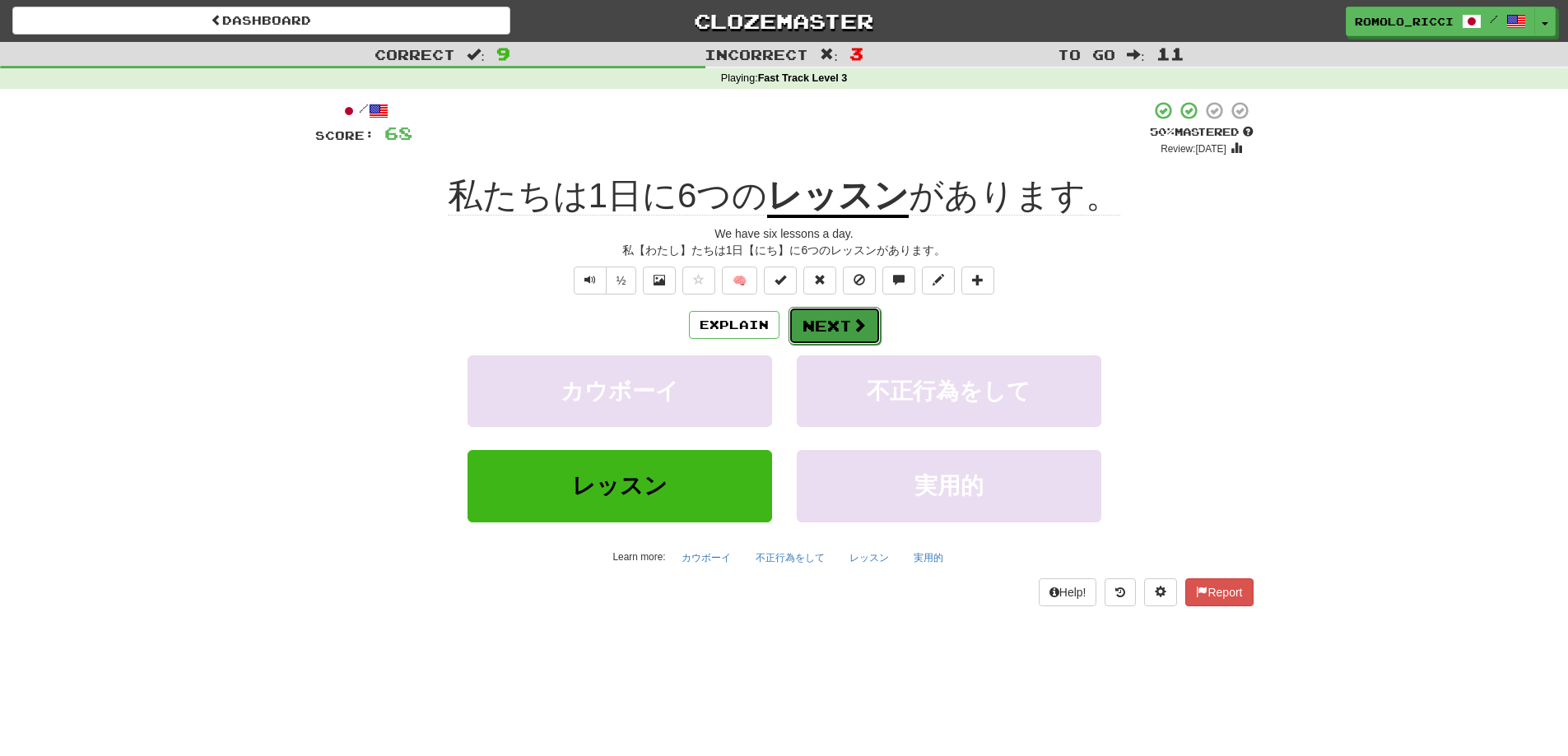
click at [802, 334] on button "Next" at bounding box center [834, 326] width 92 height 38
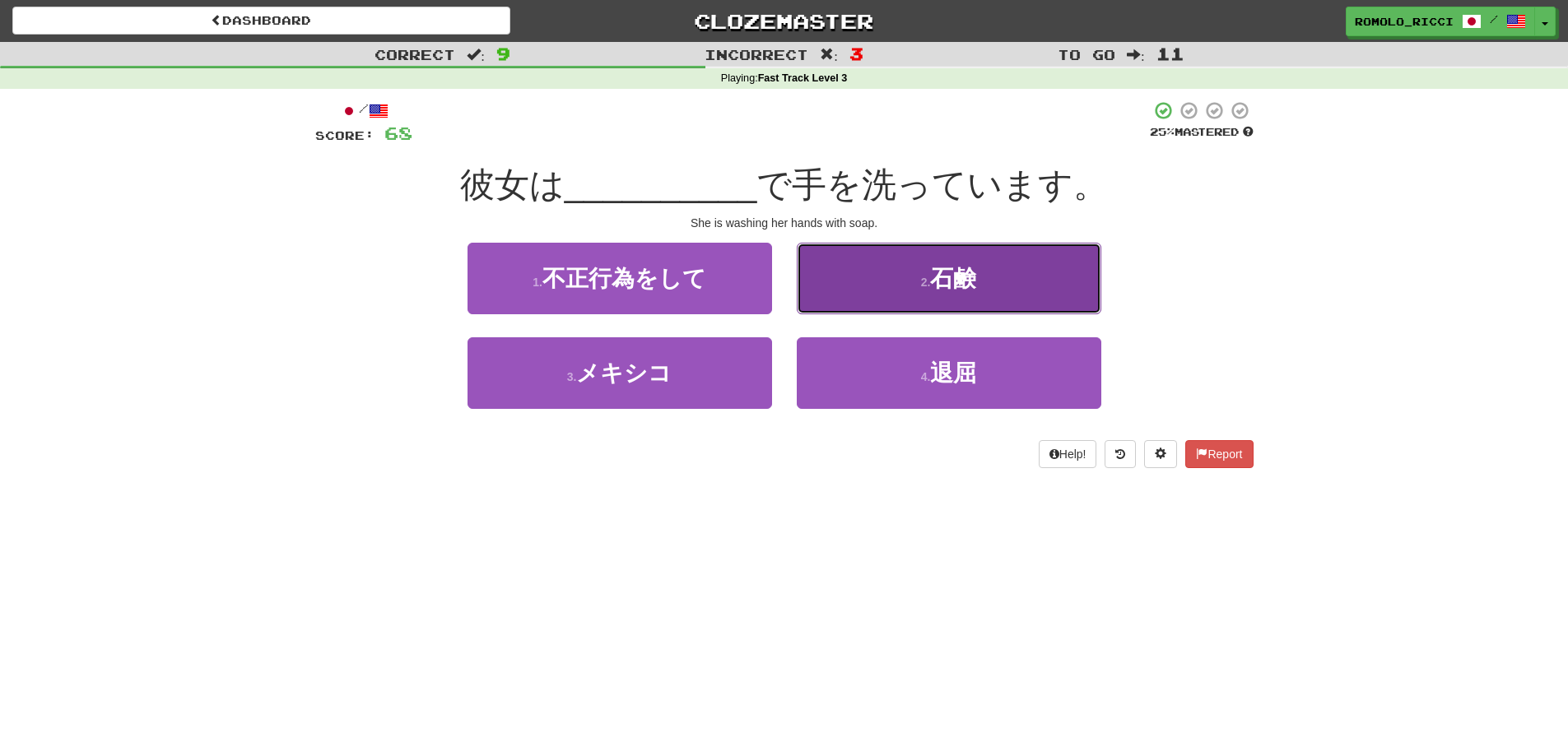
click at [948, 294] on button "2 . 石鹸" at bounding box center [949, 279] width 305 height 71
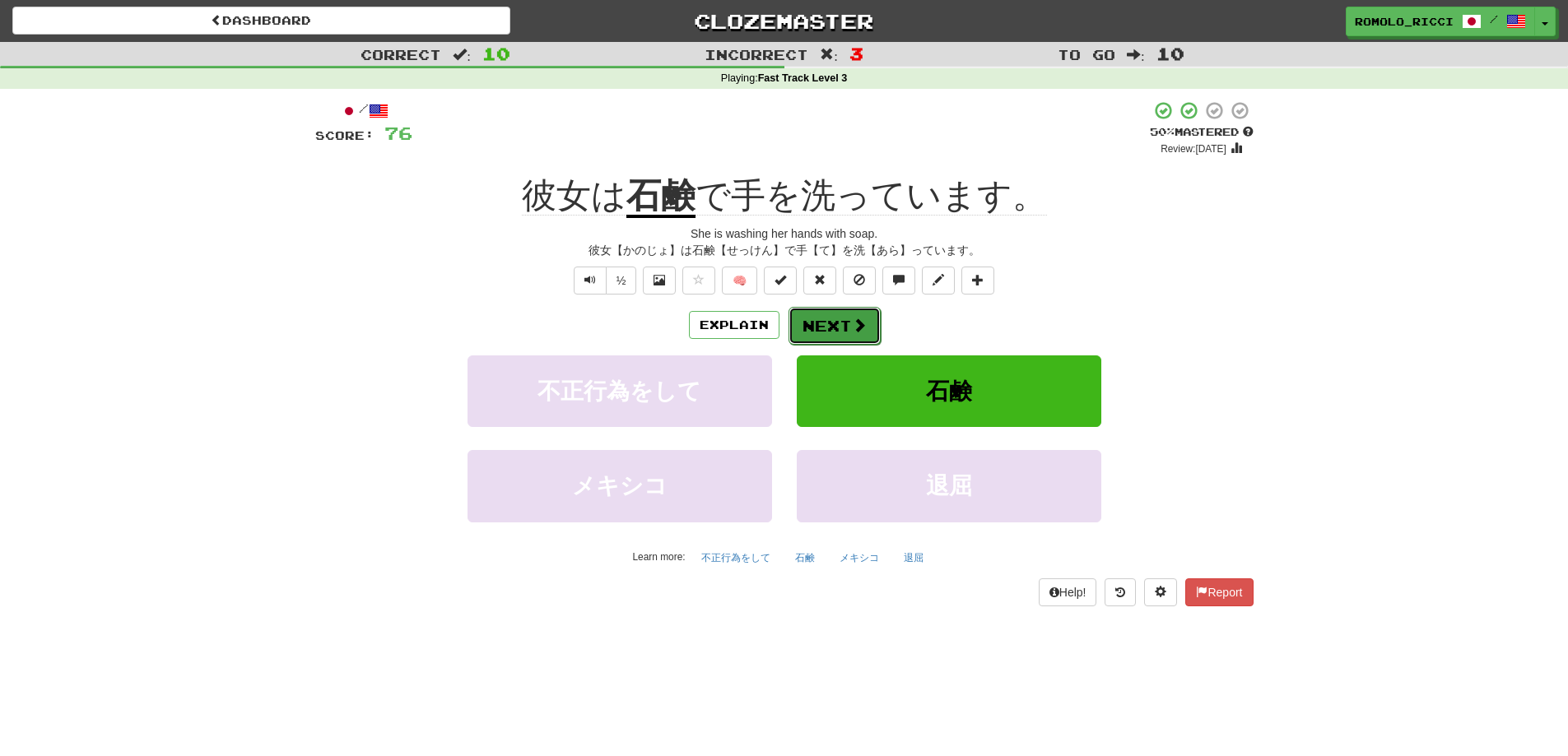
click at [849, 318] on button "Next" at bounding box center [834, 326] width 92 height 38
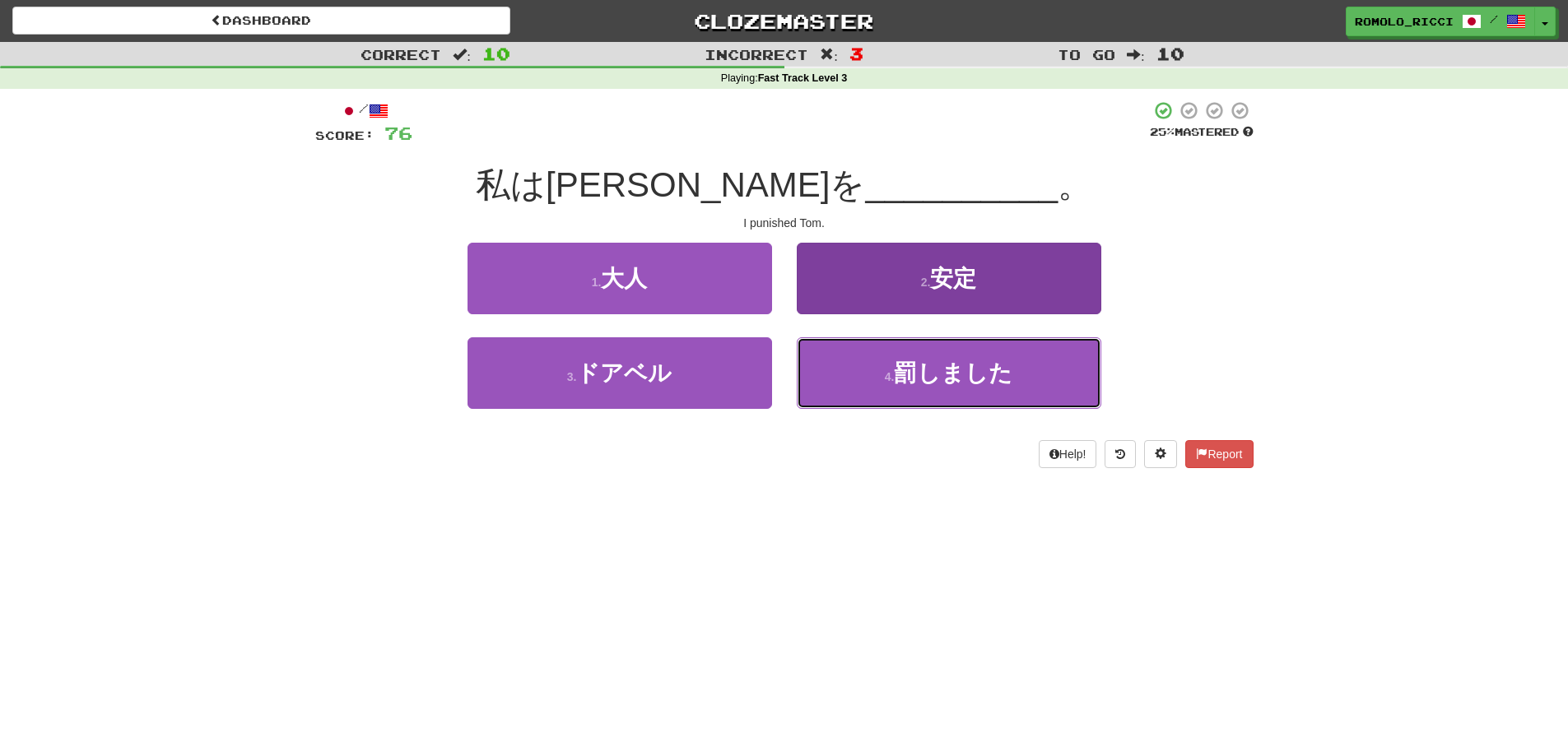
click at [958, 373] on span "罰しました" at bounding box center [953, 373] width 118 height 26
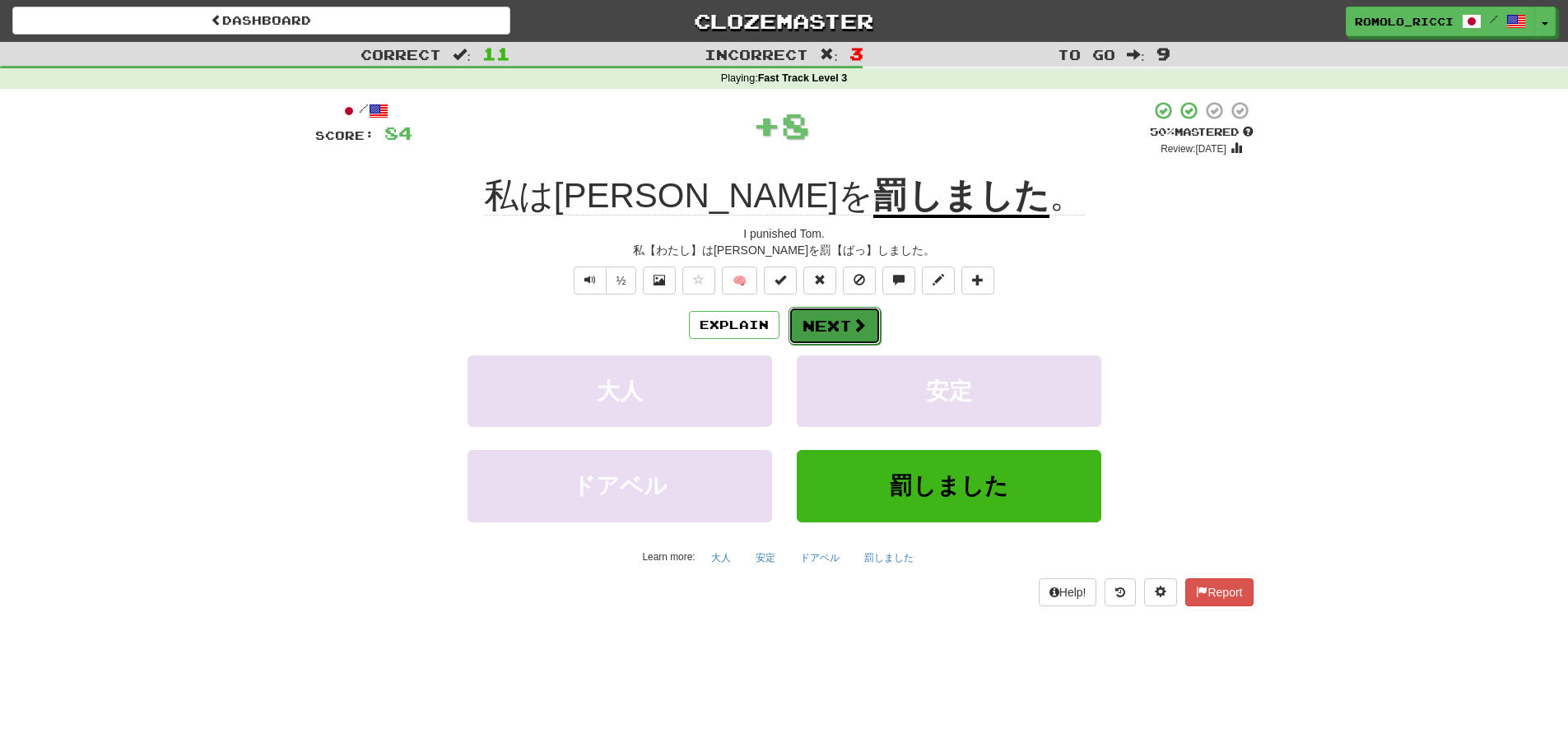
click at [835, 328] on button "Next" at bounding box center [834, 326] width 92 height 38
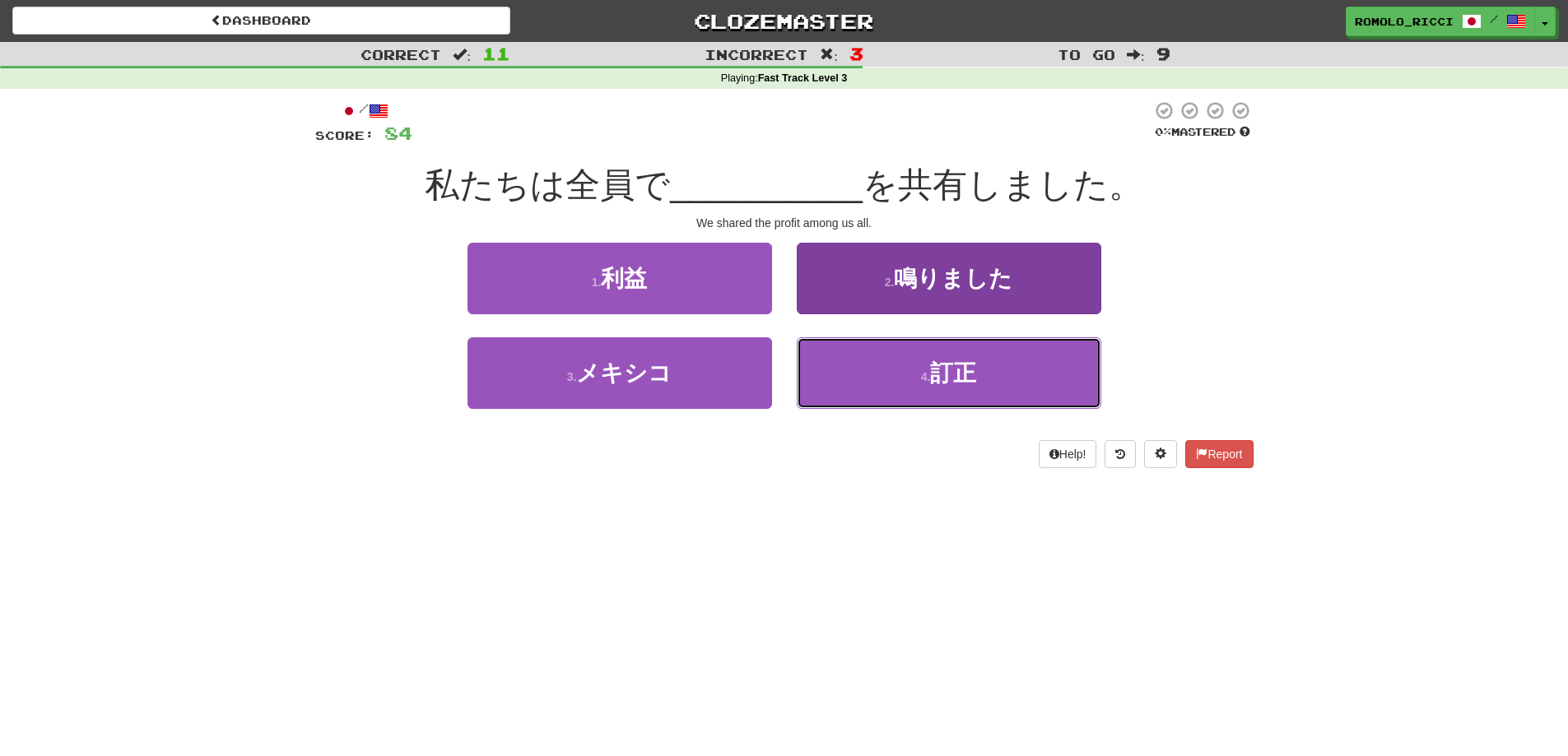
click at [906, 363] on button "4 . 訂正" at bounding box center [949, 373] width 305 height 71
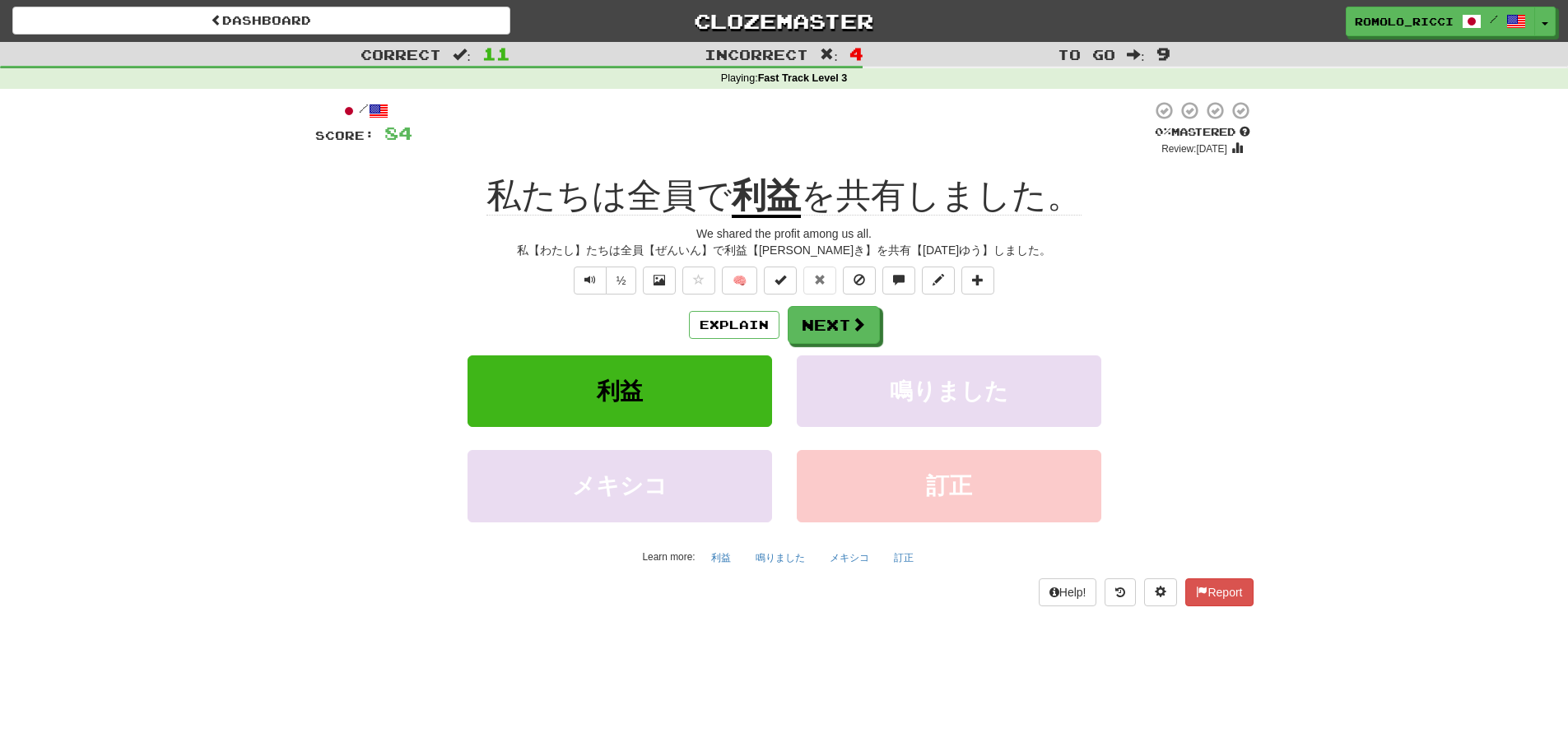
click at [823, 344] on div "Explain Next 利益 鳴りました メキシコ 訂正 Learn more: 利益 鳴りました メキシコ 訂正" at bounding box center [784, 438] width 938 height 264
click at [825, 320] on button "Next" at bounding box center [834, 326] width 92 height 38
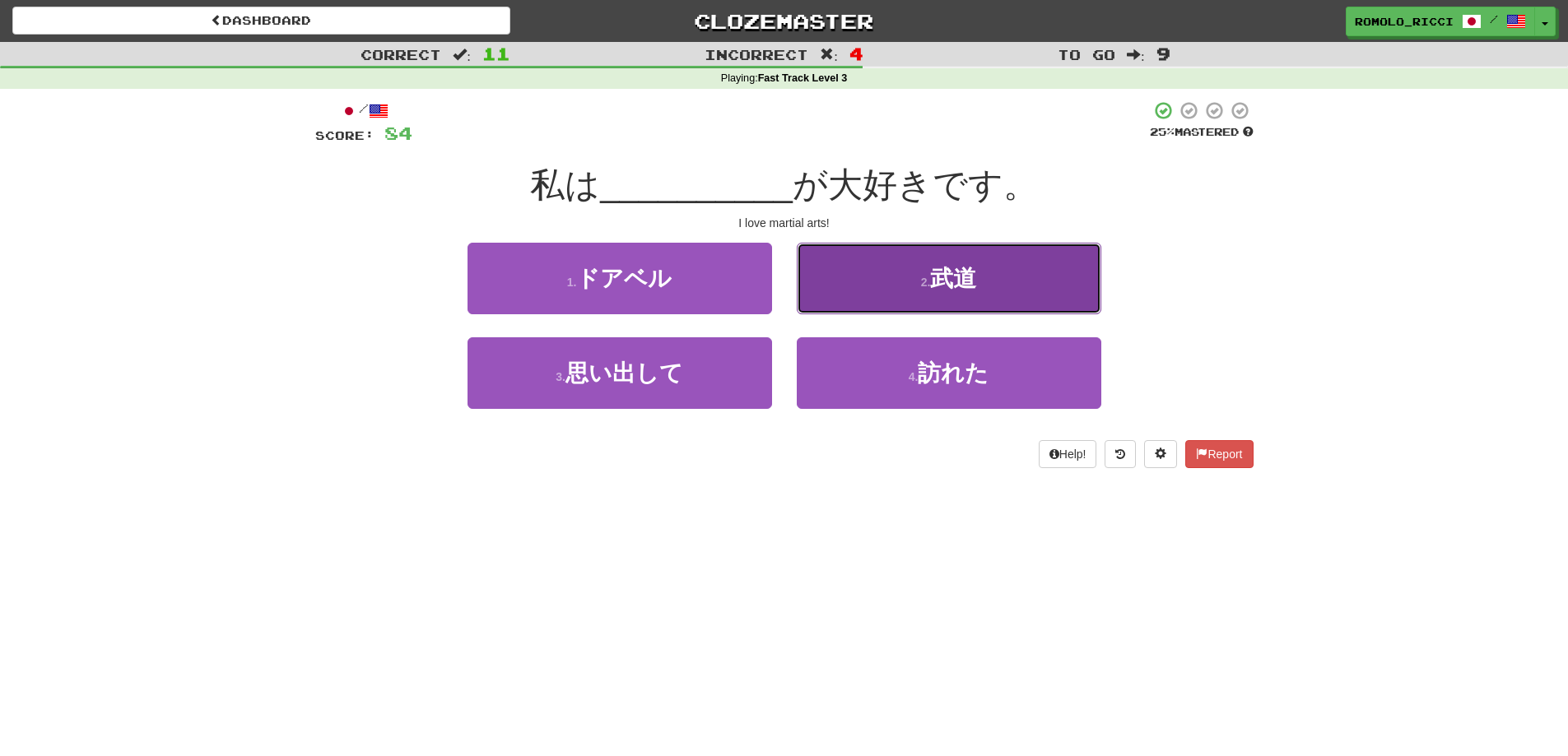
click at [931, 287] on small "2 ." at bounding box center [926, 282] width 10 height 13
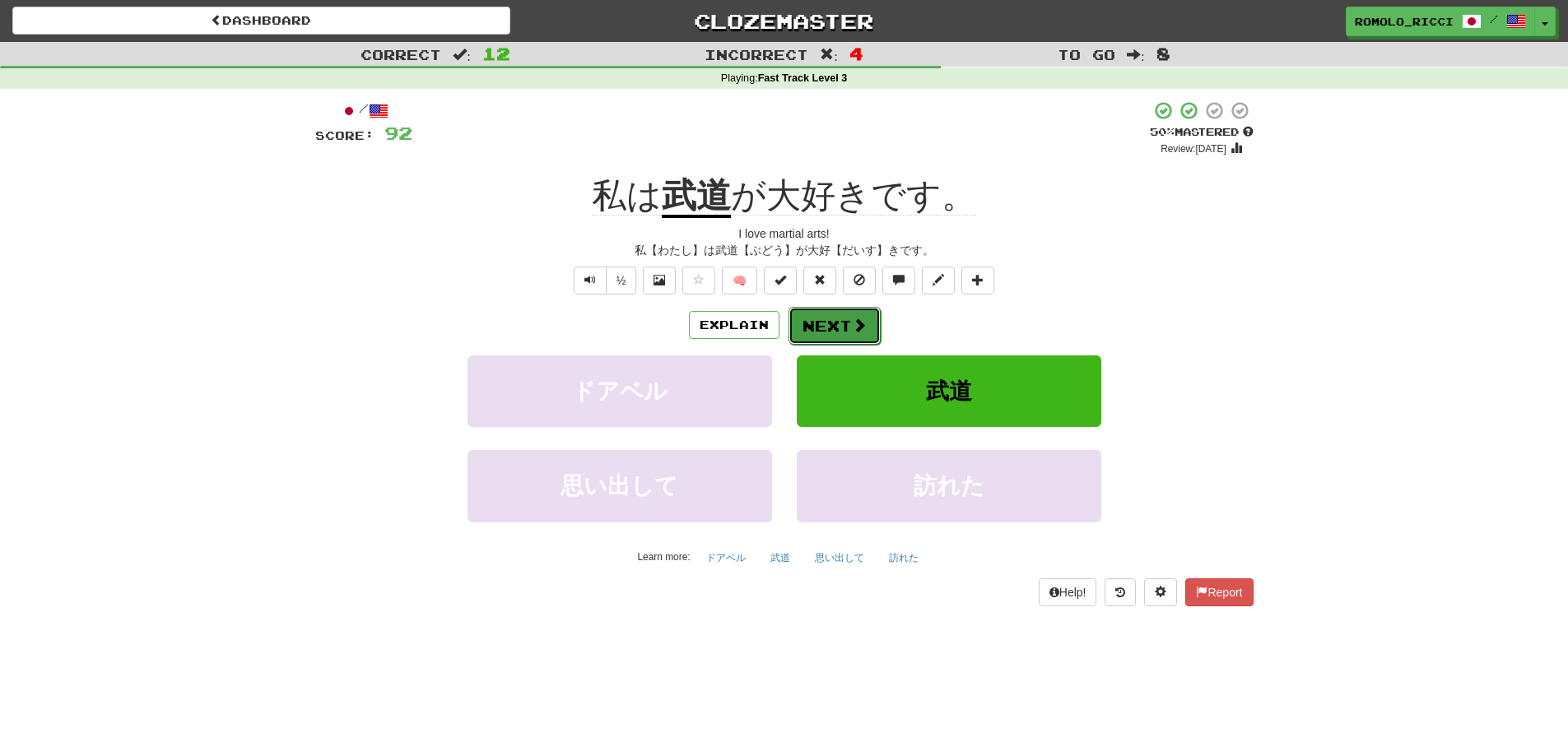
click at [837, 328] on button "Next" at bounding box center [834, 326] width 92 height 38
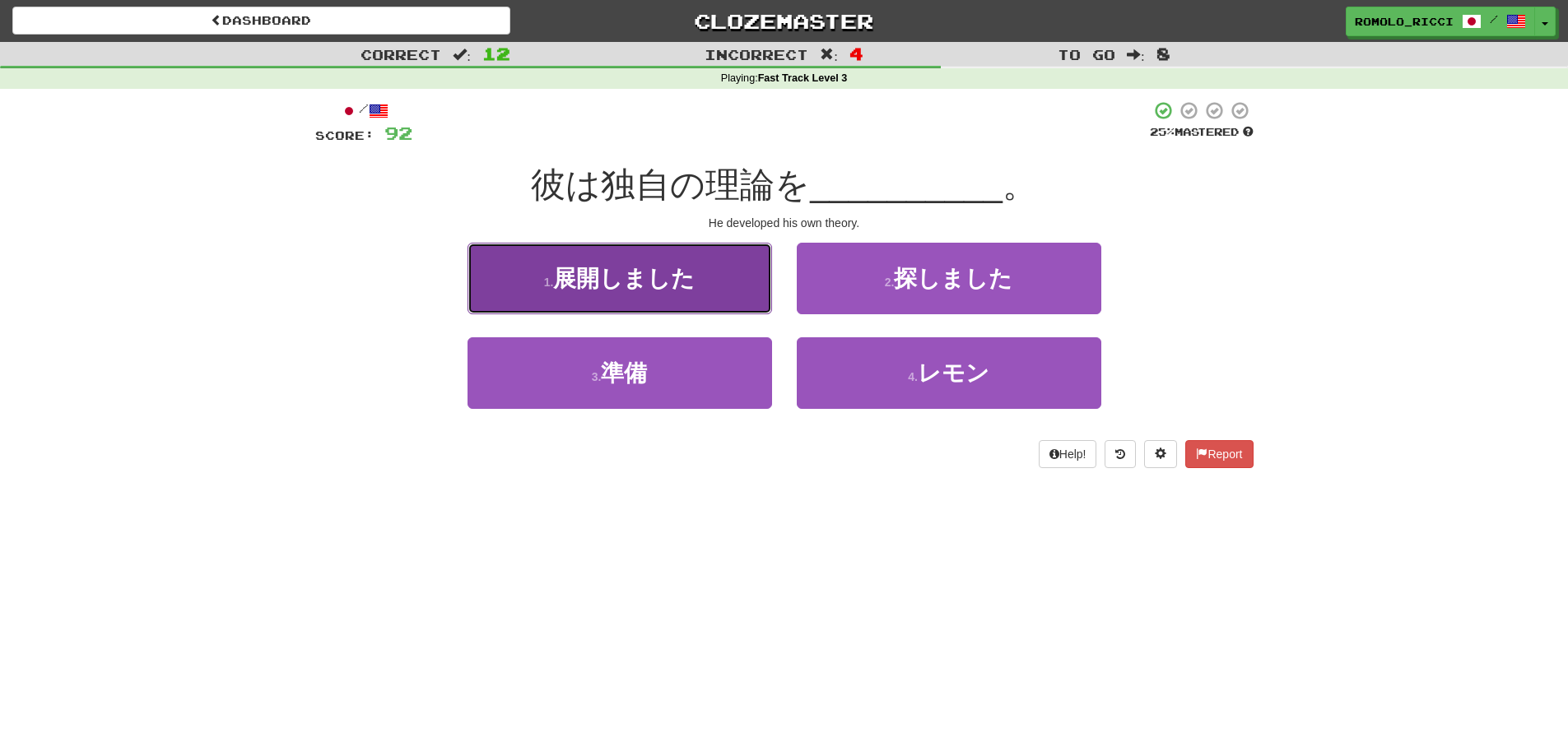
click at [684, 298] on button "1 . 展開しました" at bounding box center [620, 279] width 305 height 71
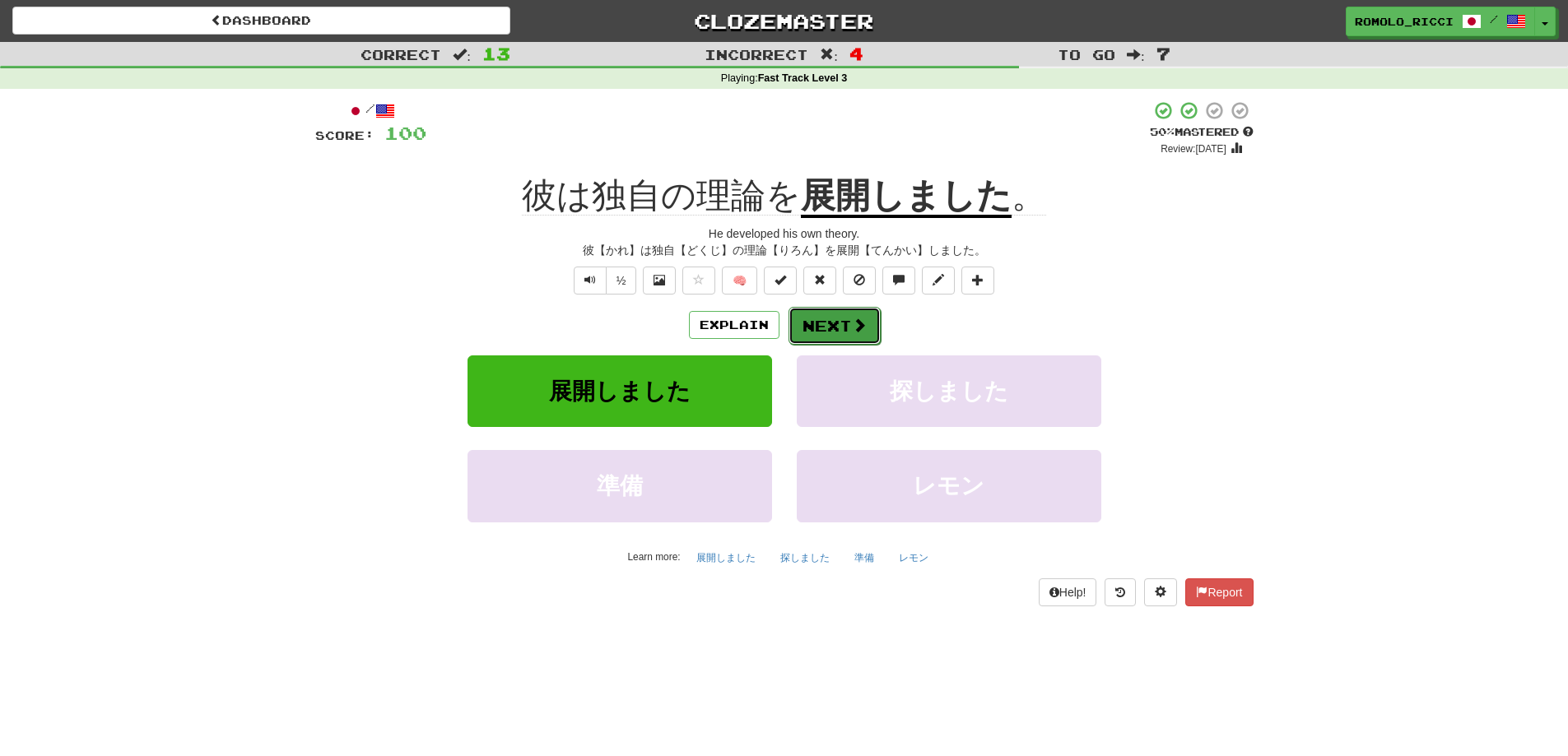
click at [841, 328] on button "Next" at bounding box center [834, 326] width 92 height 38
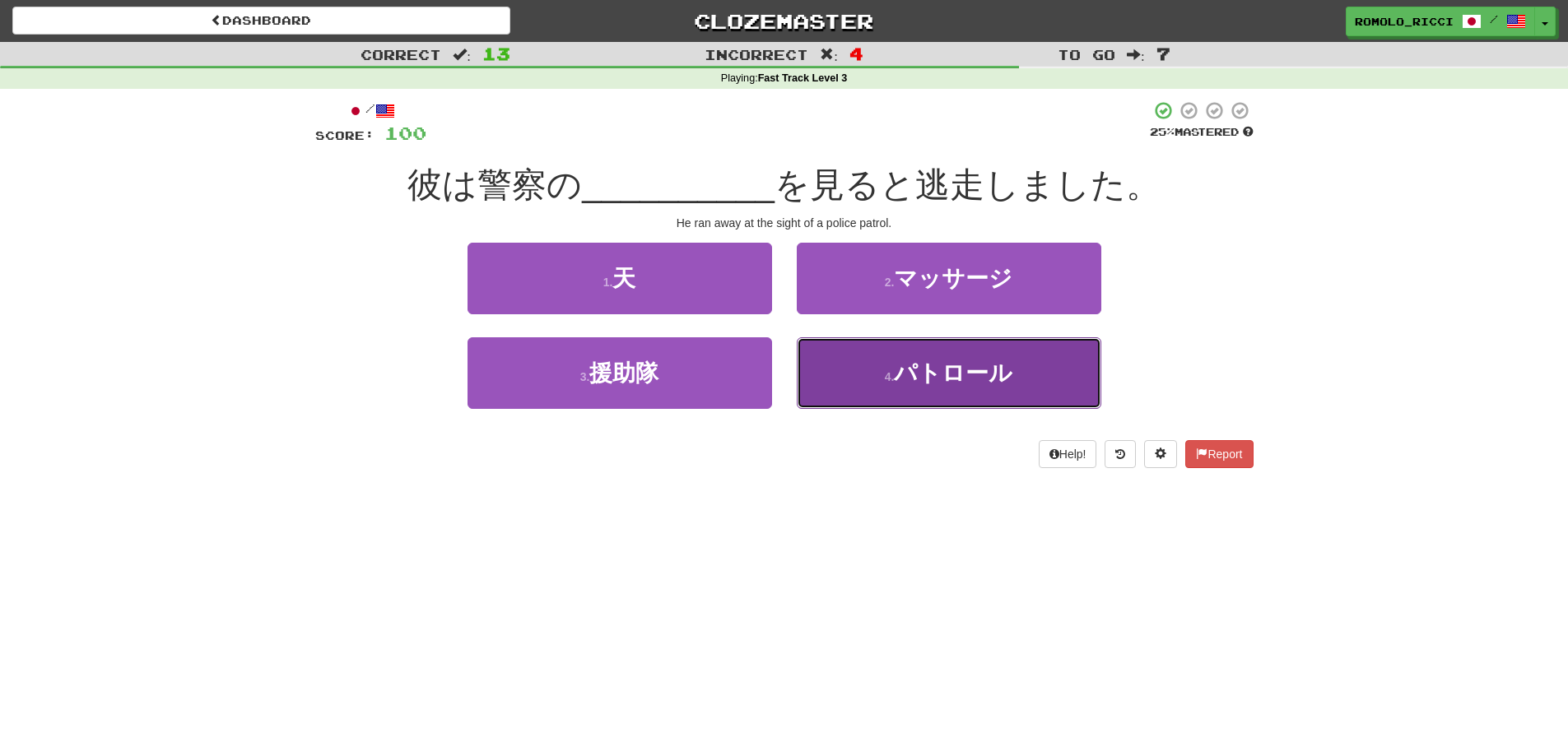
click at [997, 382] on span "パトロール" at bounding box center [953, 373] width 118 height 26
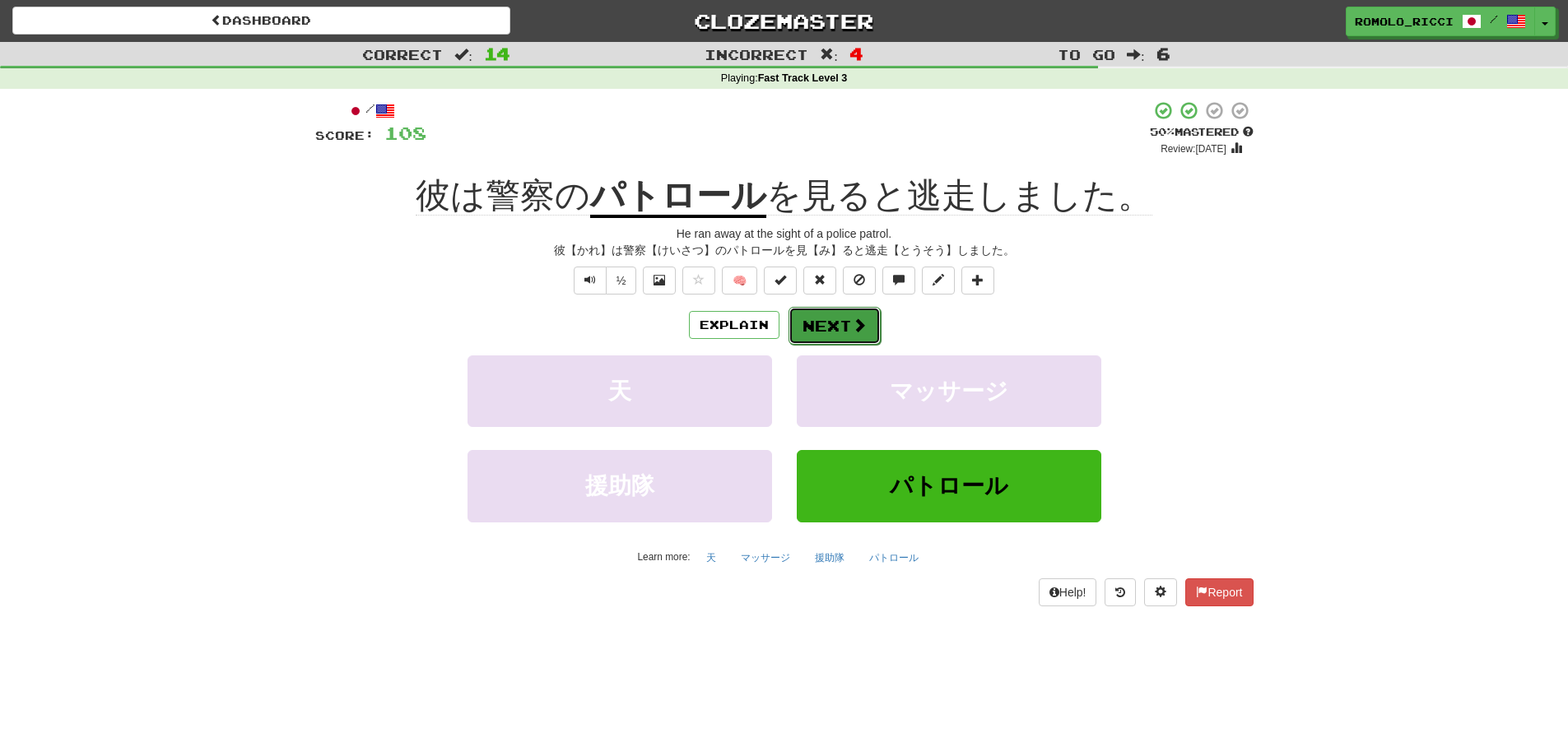
click at [852, 327] on span at bounding box center [859, 325] width 15 height 15
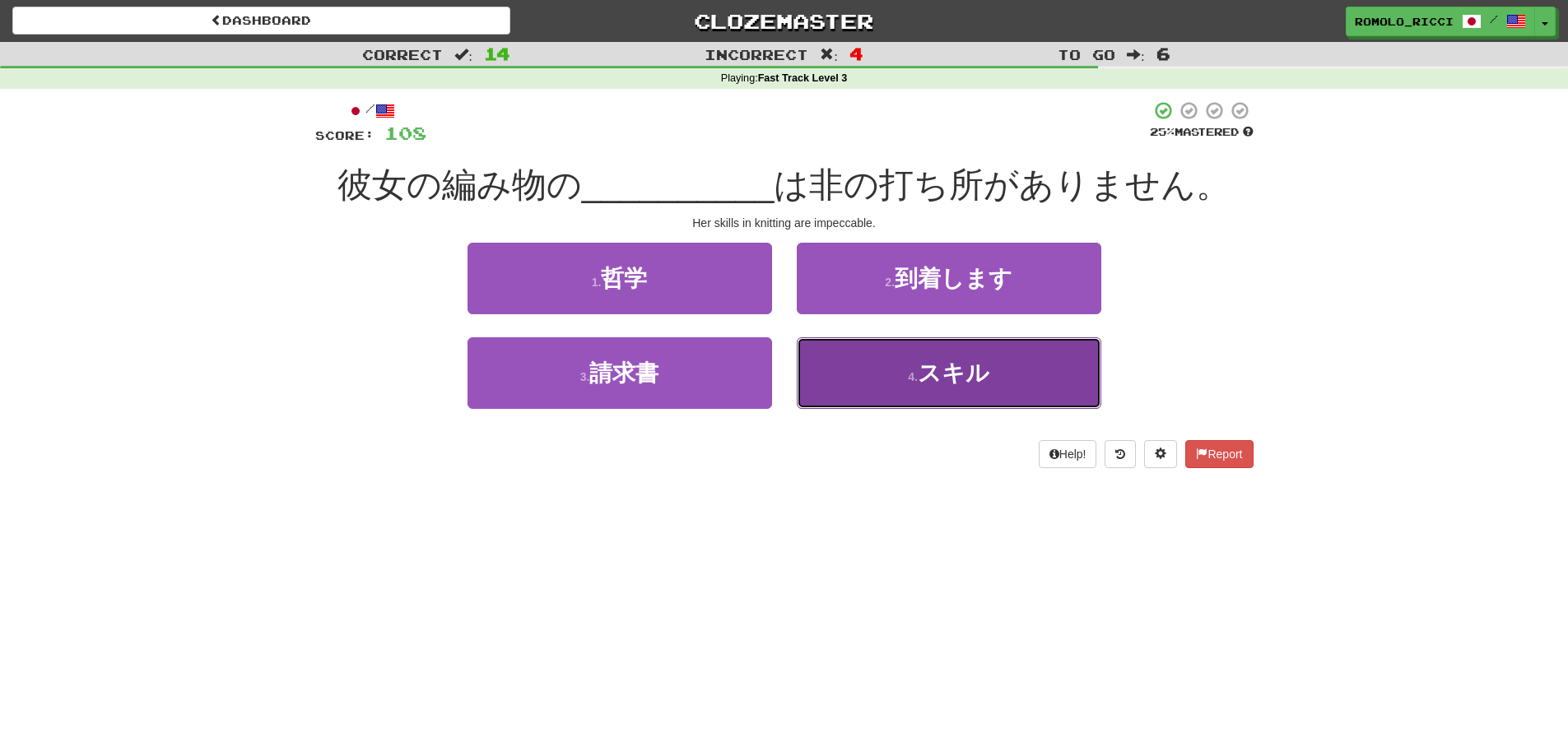
click at [899, 374] on button "4 . スキル" at bounding box center [949, 373] width 305 height 71
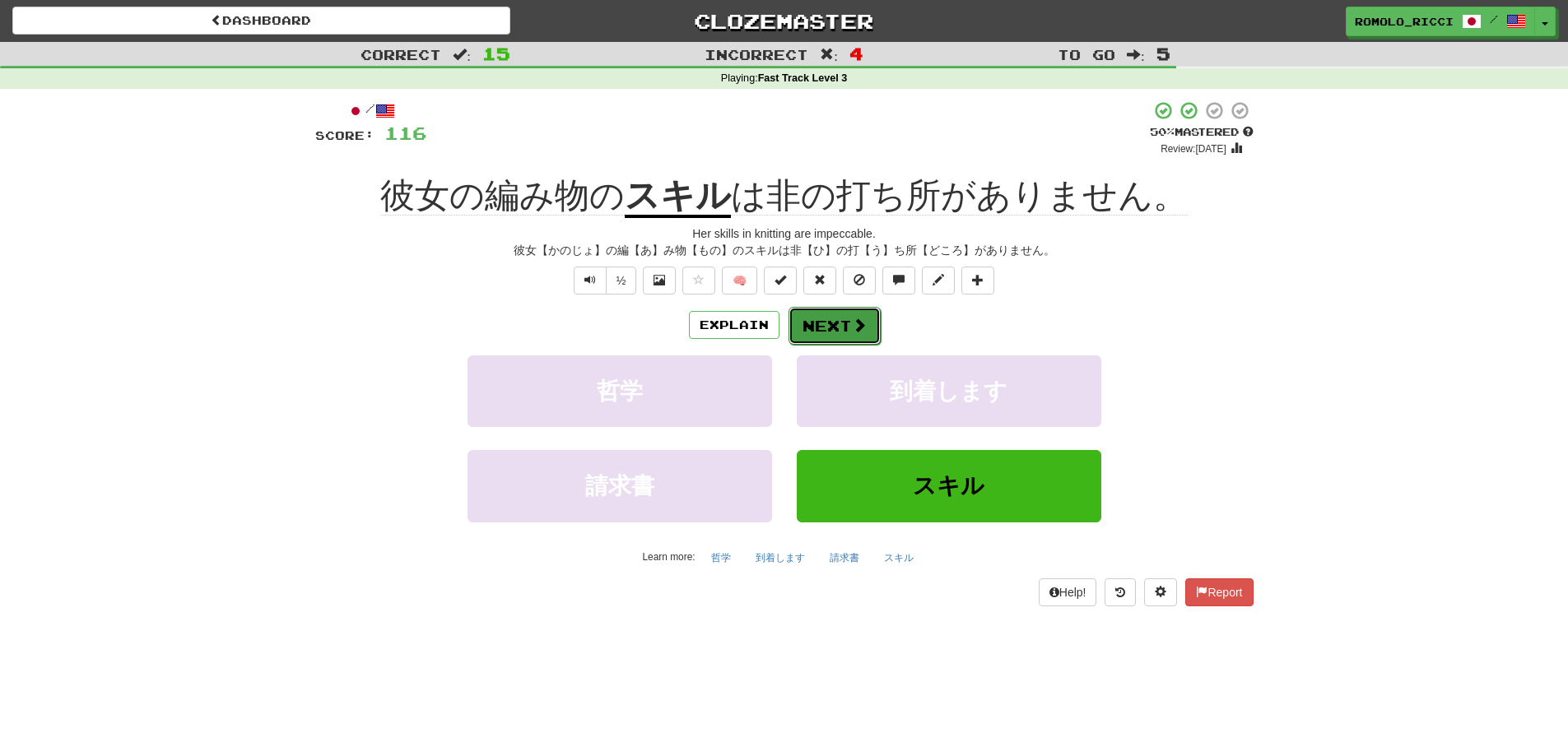
click at [837, 326] on button "Next" at bounding box center [834, 326] width 92 height 38
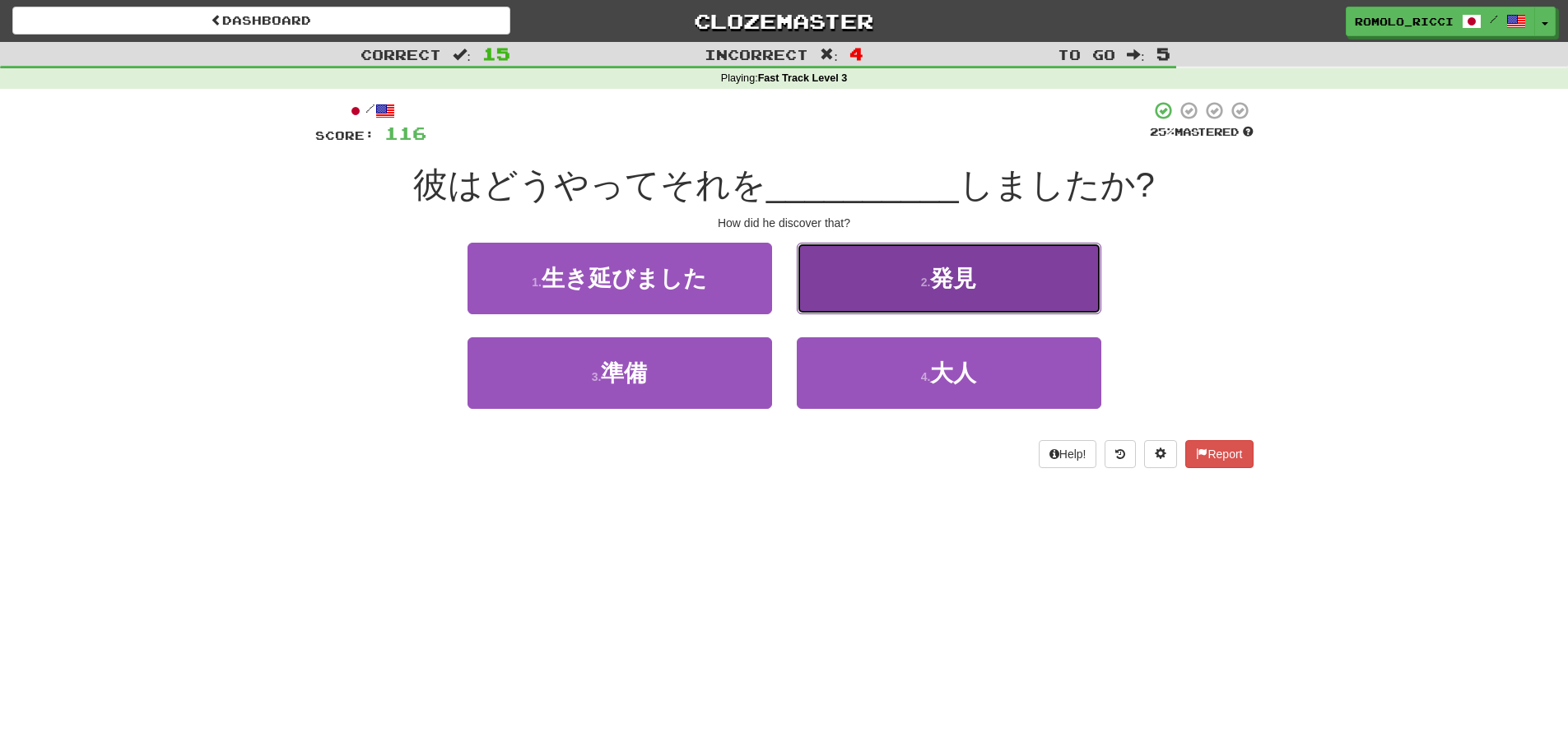
click at [927, 299] on button "2 . 発見" at bounding box center [949, 279] width 305 height 71
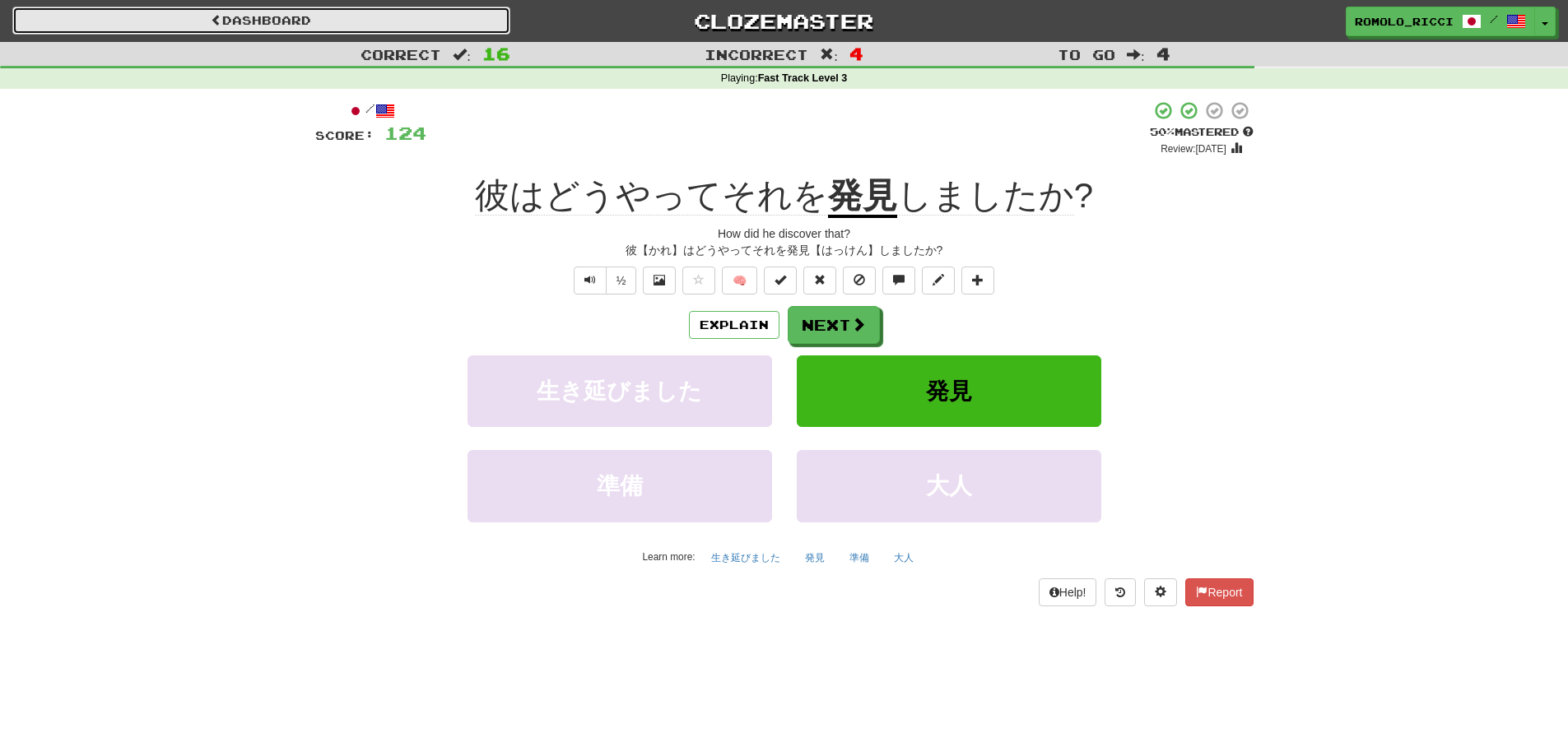
click at [407, 16] on link "Dashboard" at bounding box center [261, 20] width 498 height 28
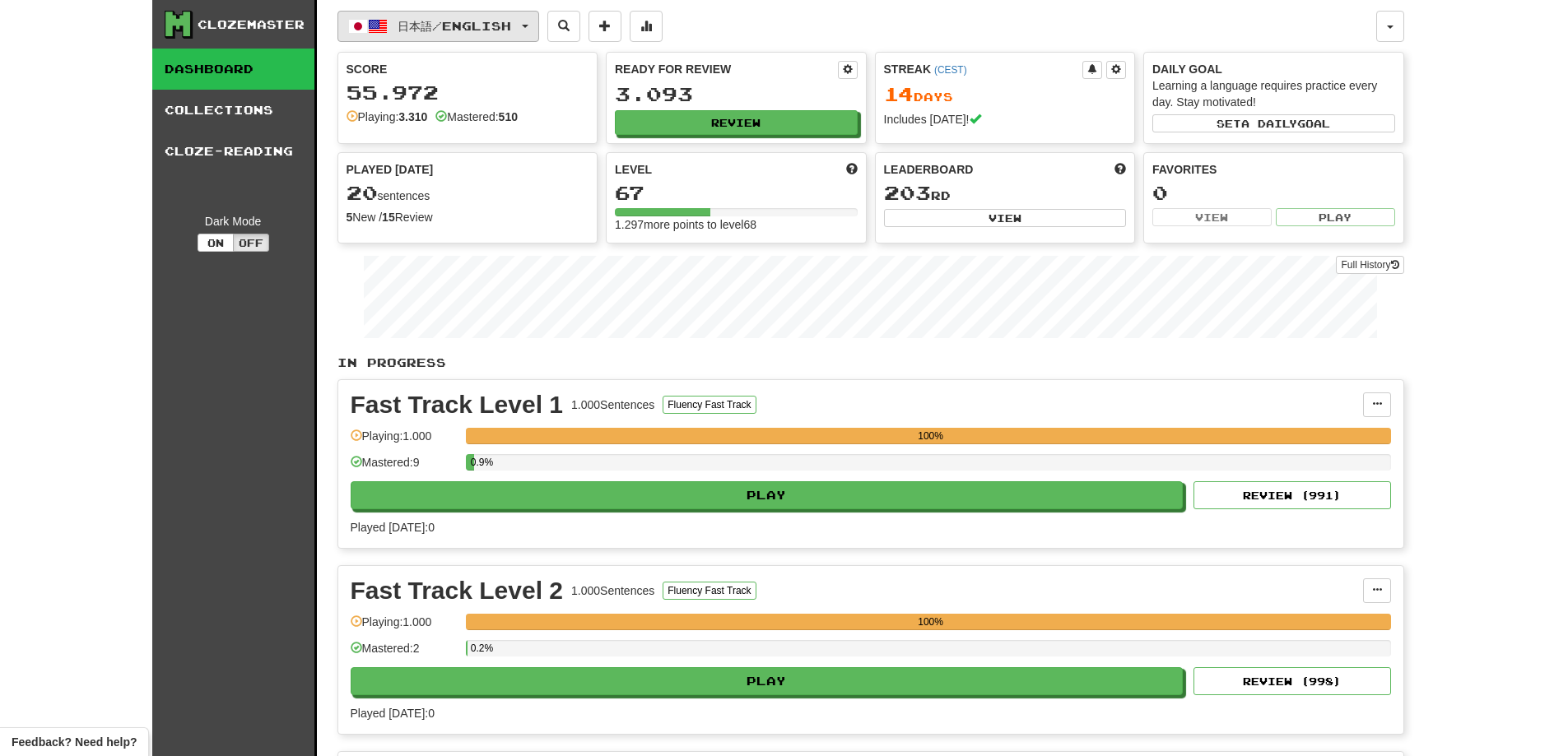
click at [511, 28] on span "日本語 / English" at bounding box center [454, 26] width 114 height 14
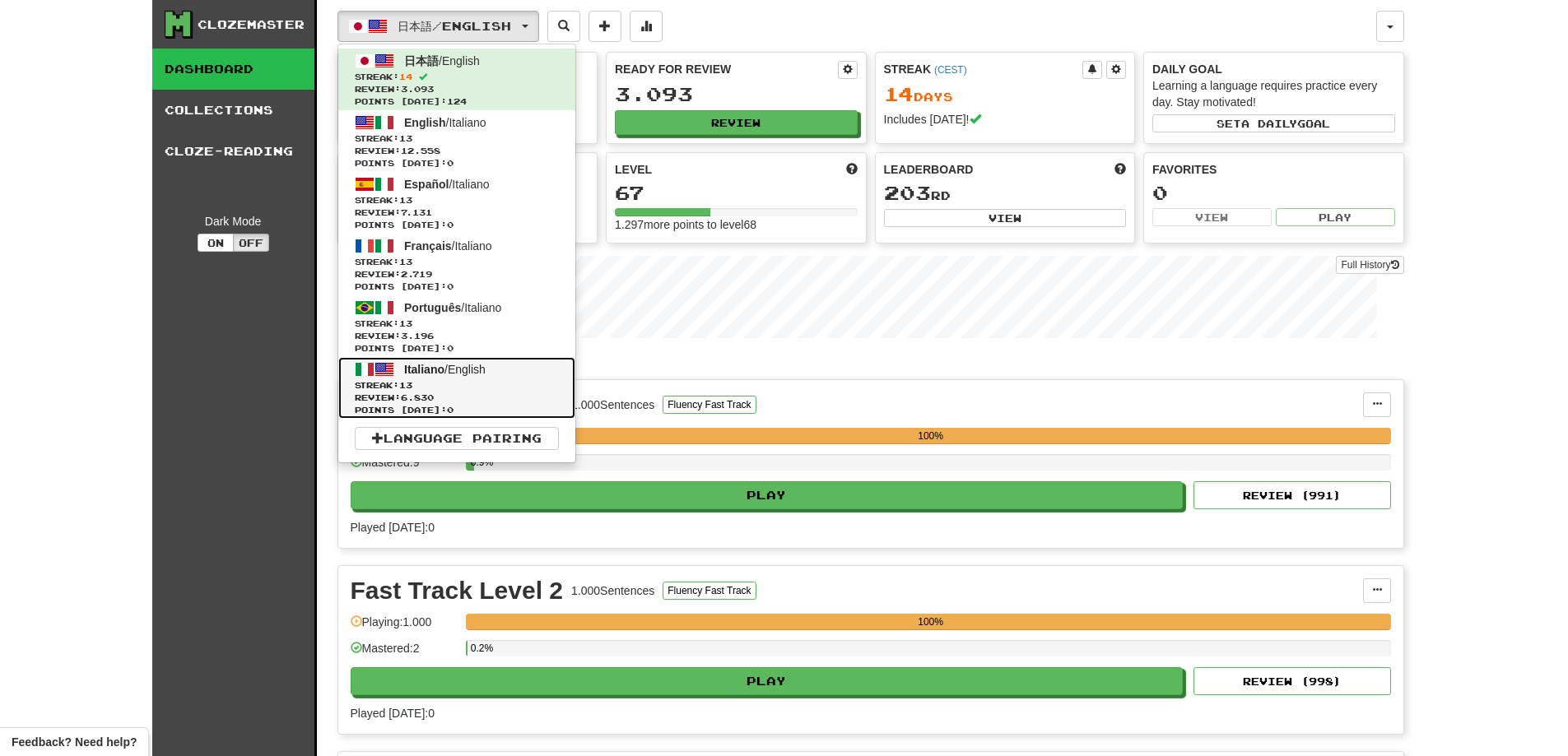
click at [465, 377] on link "Italiano / English Streak: 13 Review: 6.830 Points [DATE]: 0" at bounding box center [457, 387] width 237 height 61
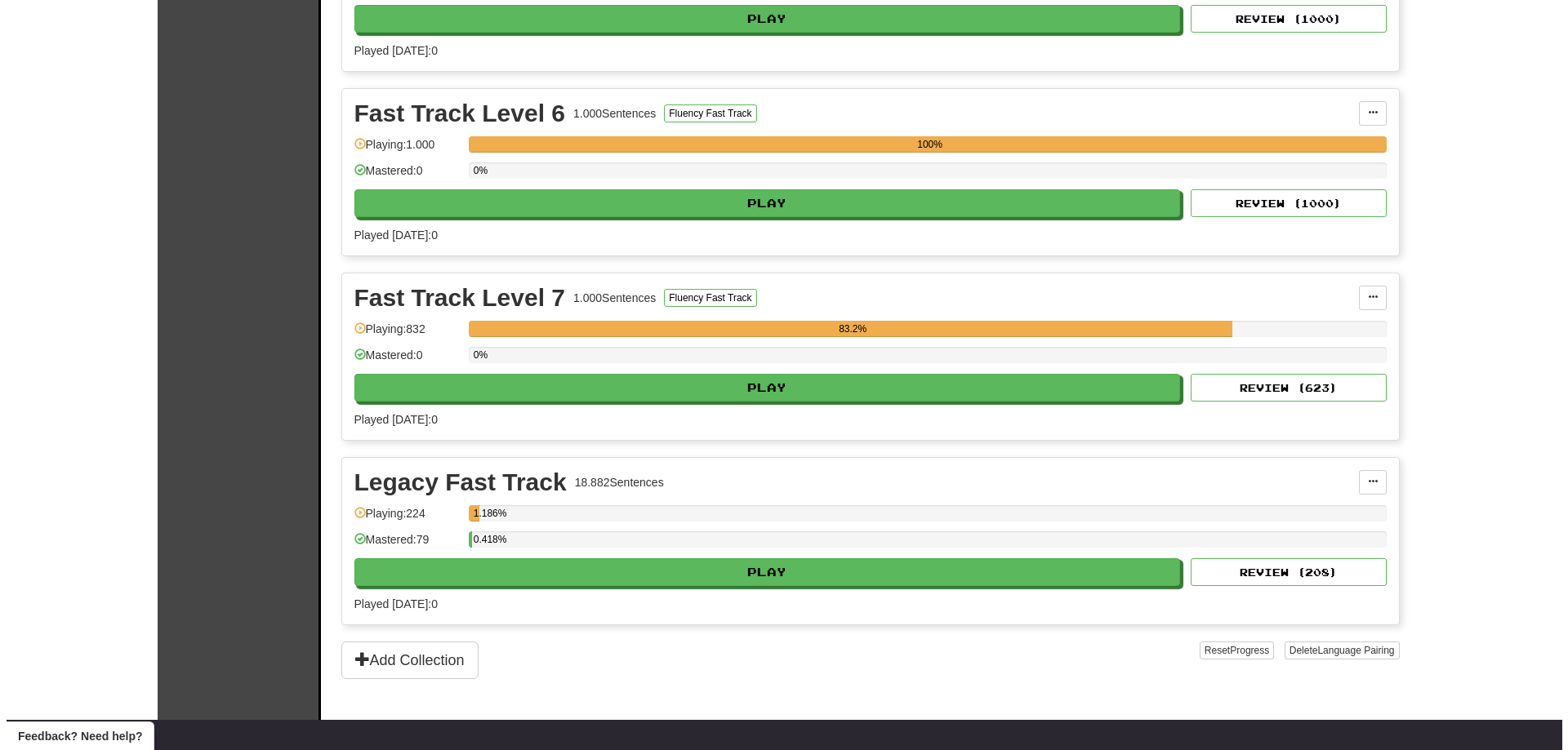
scroll to position [1224, 0]
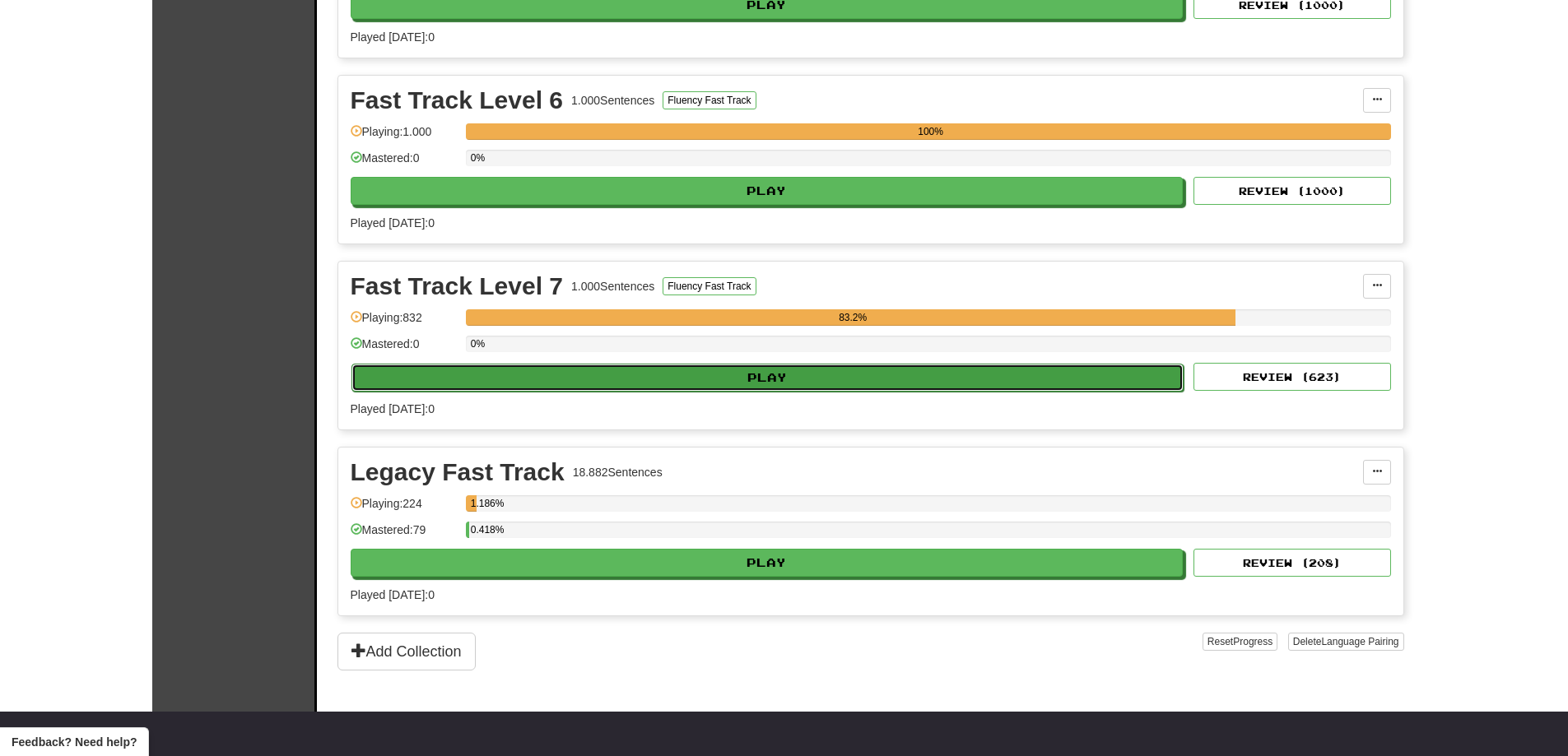
click at [931, 390] on button "Play" at bounding box center [768, 377] width 833 height 28
select select "**"
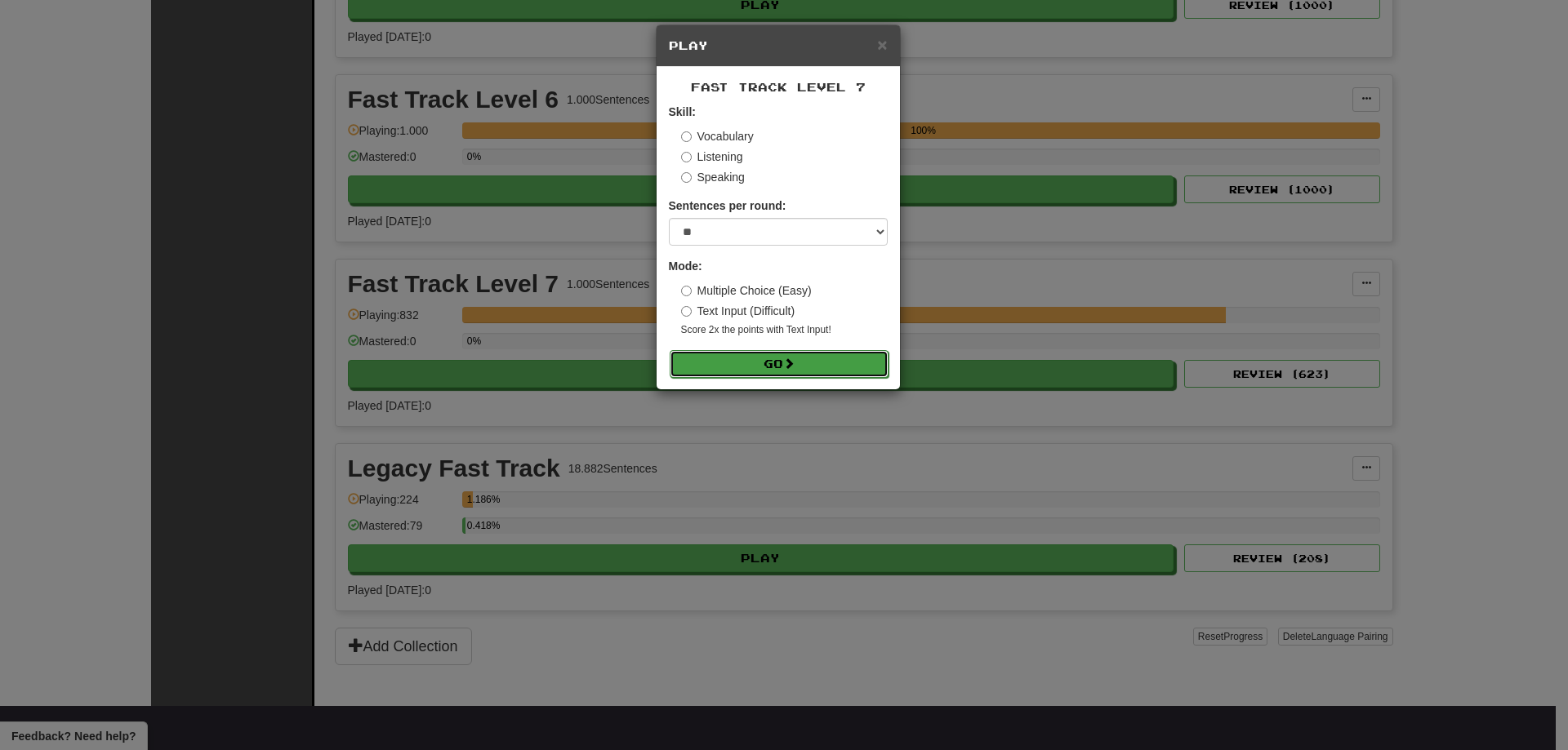
click at [772, 367] on button "Go" at bounding box center [780, 363] width 219 height 27
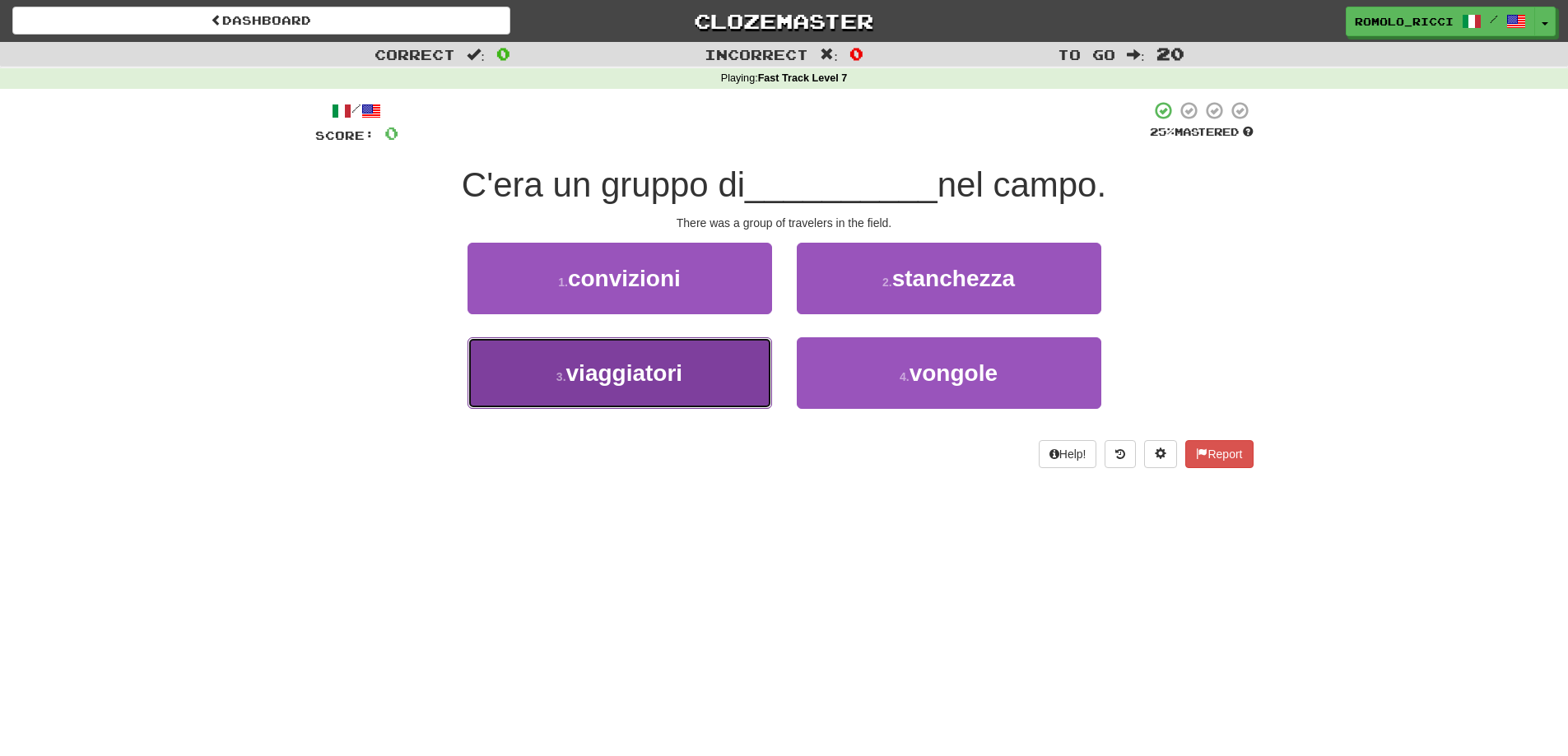
click at [660, 390] on button "3 . viaggiatori" at bounding box center [620, 373] width 305 height 71
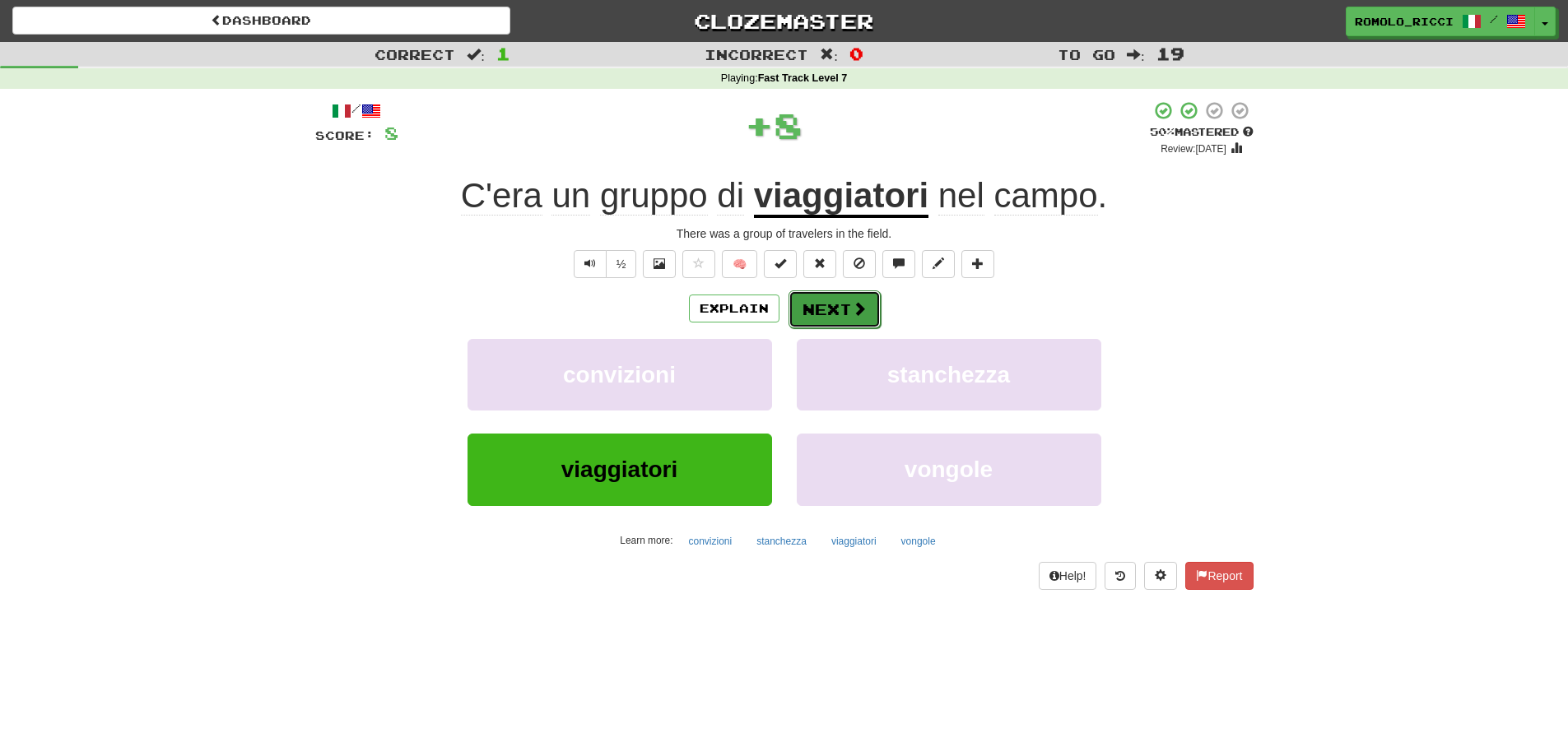
click at [807, 311] on button "Next" at bounding box center [834, 309] width 92 height 38
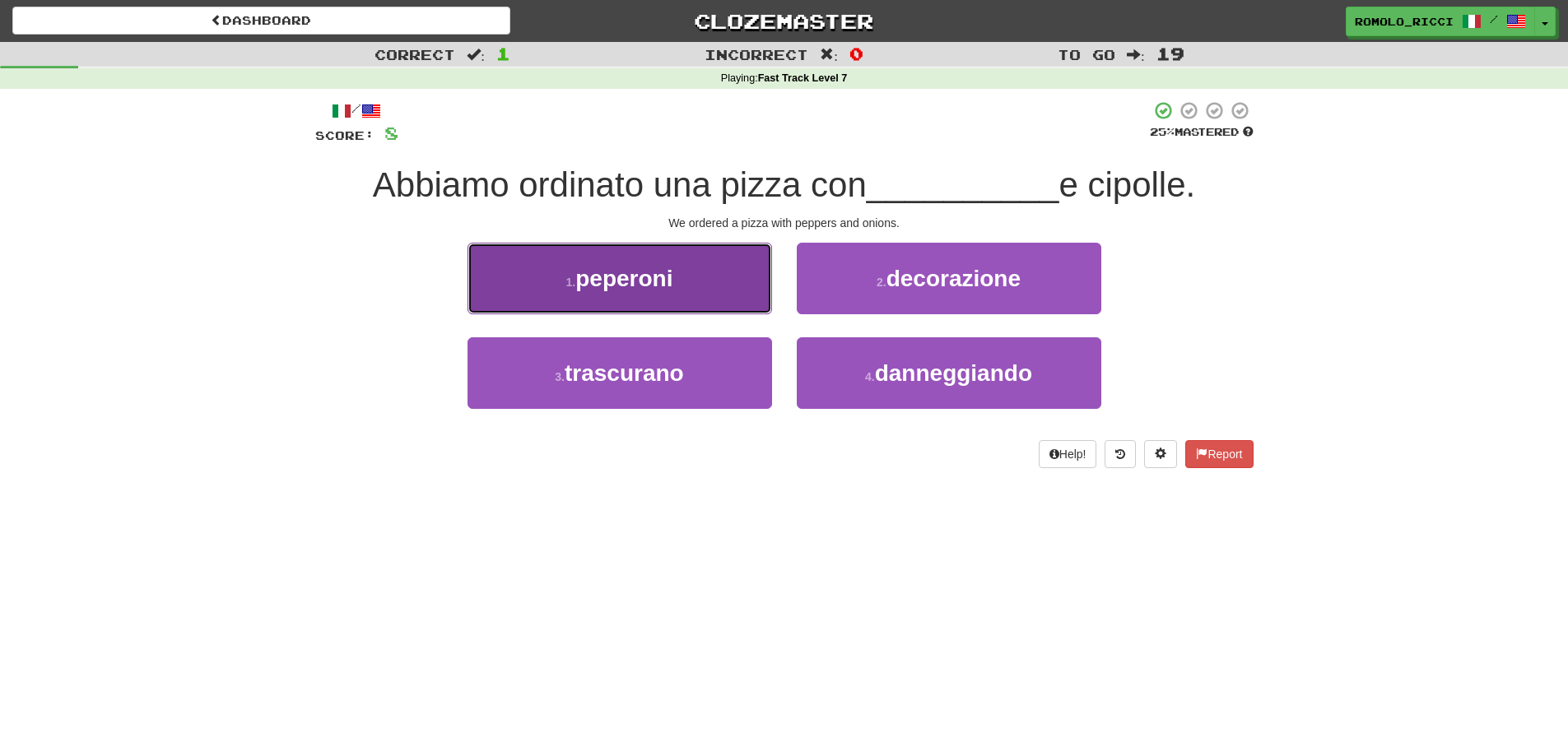
click at [707, 268] on button "1 . peperoni" at bounding box center [620, 279] width 305 height 71
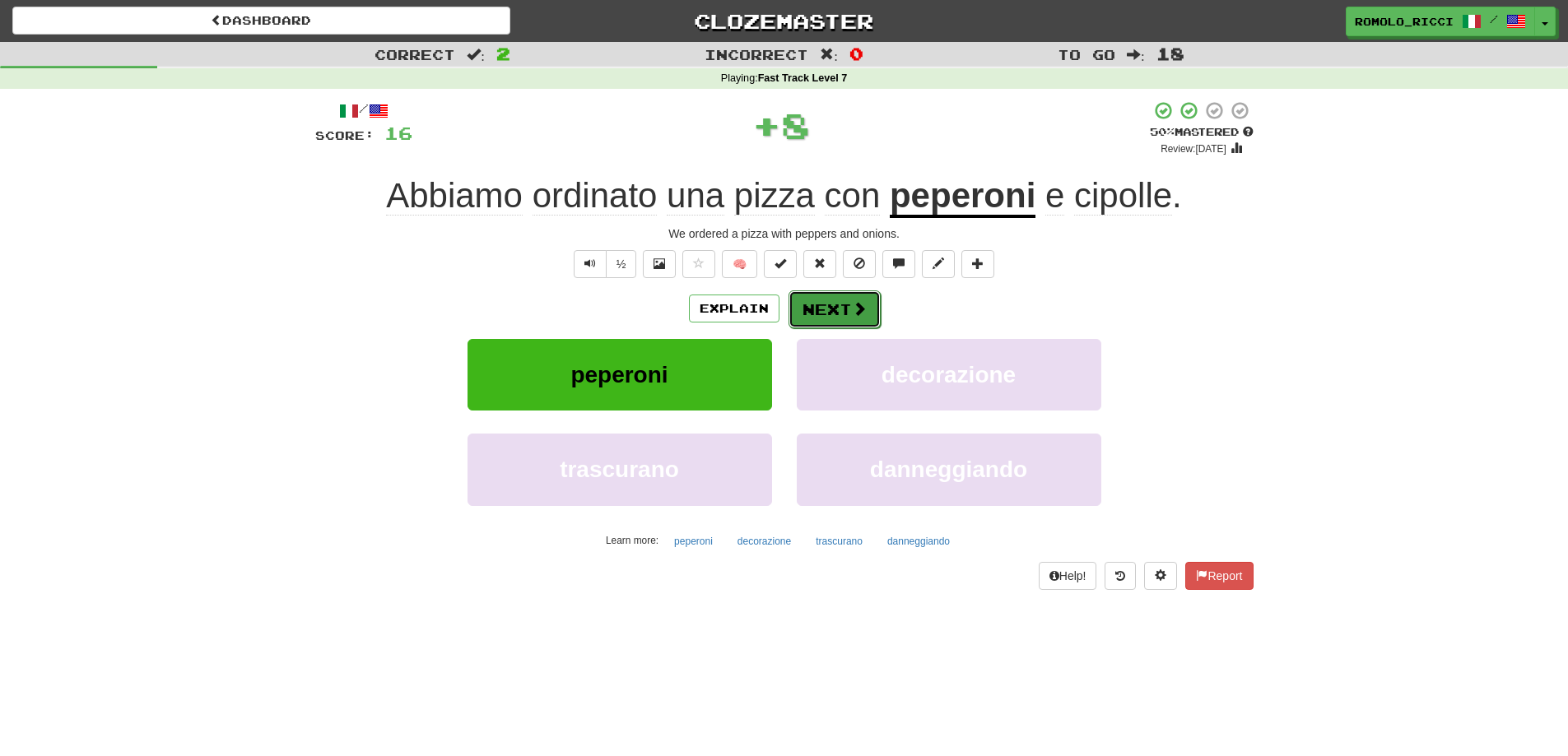
click at [837, 306] on button "Next" at bounding box center [834, 309] width 92 height 38
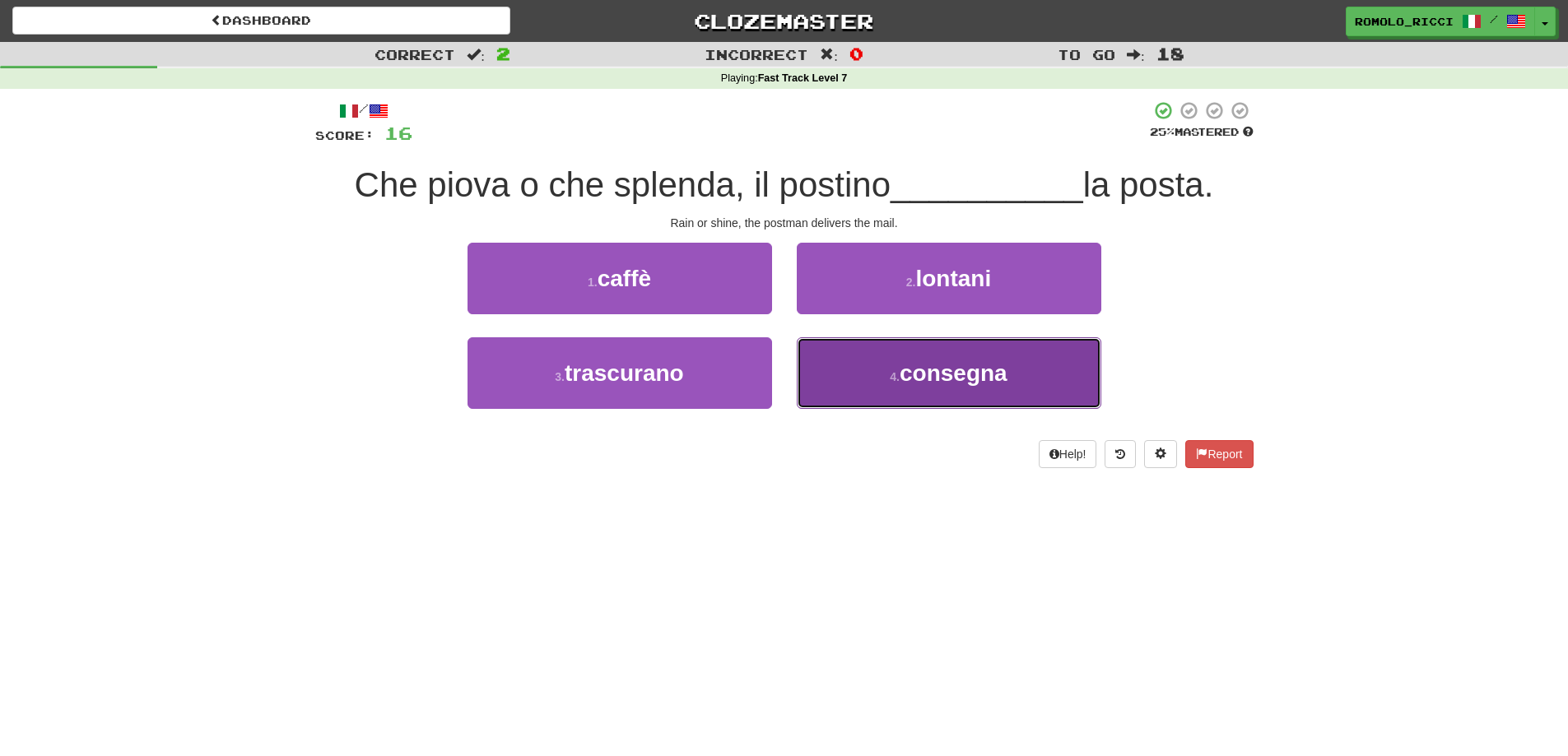
click at [918, 371] on span "consegna" at bounding box center [953, 373] width 108 height 26
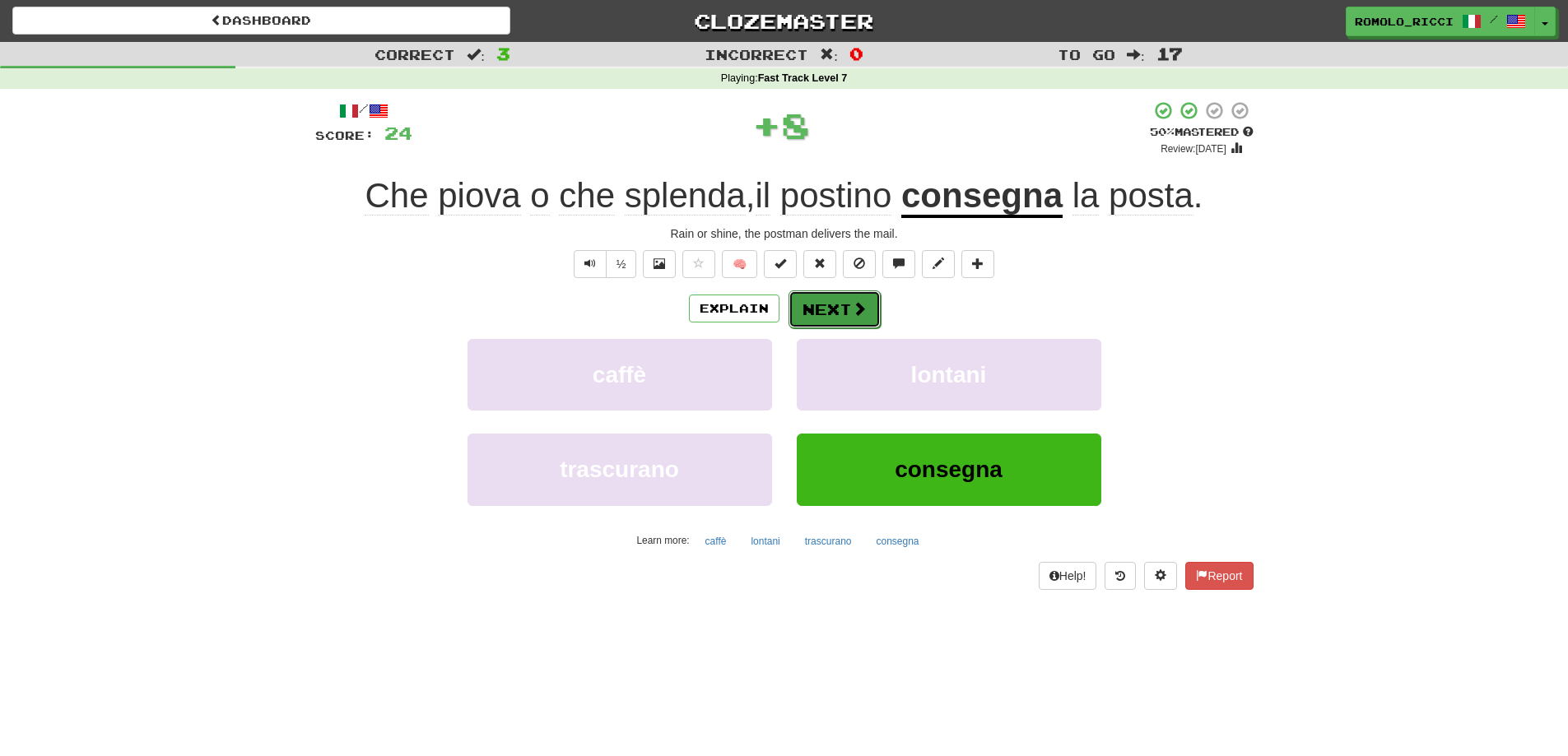
click at [826, 297] on button "Next" at bounding box center [834, 309] width 92 height 38
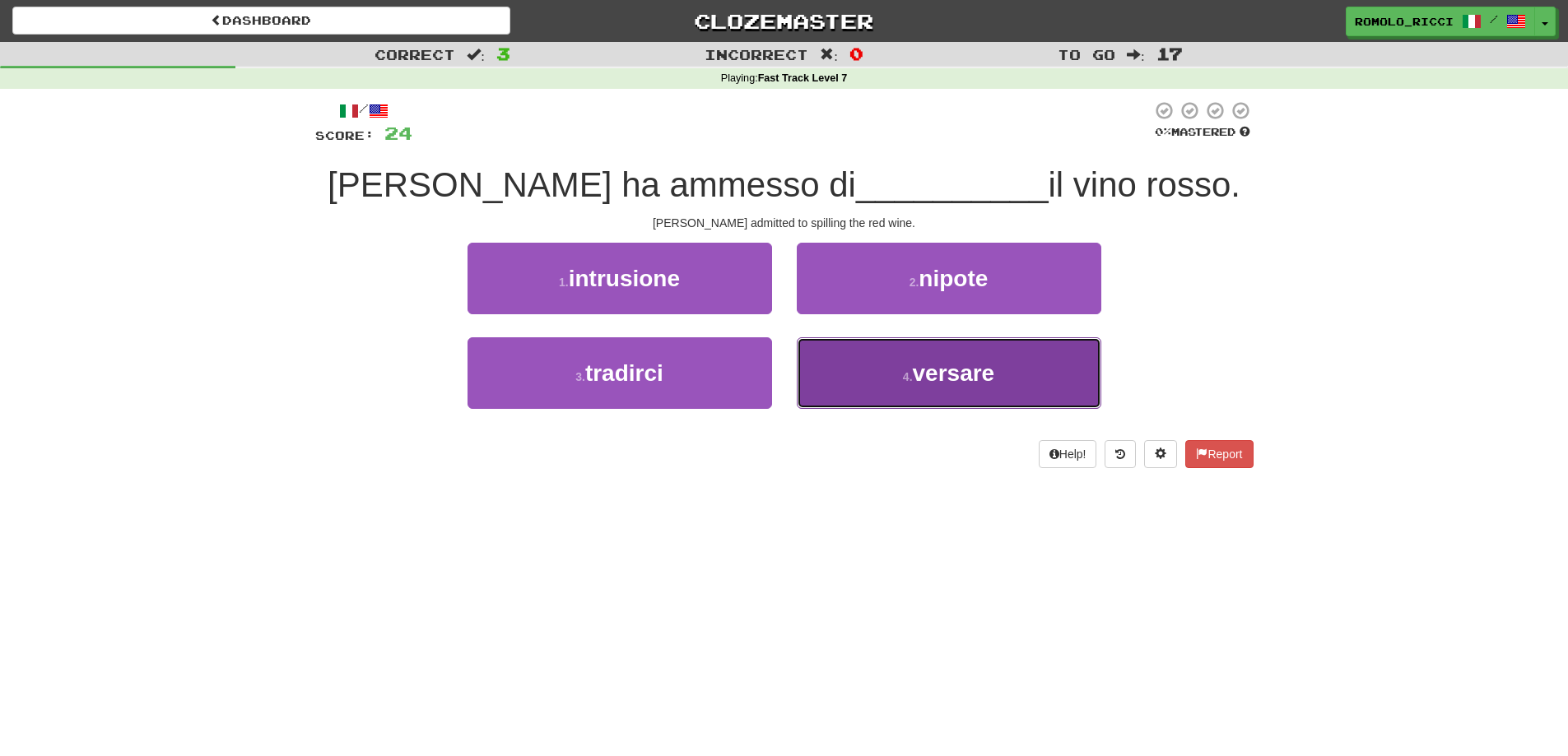
click at [888, 396] on button "4 . versare" at bounding box center [949, 373] width 305 height 71
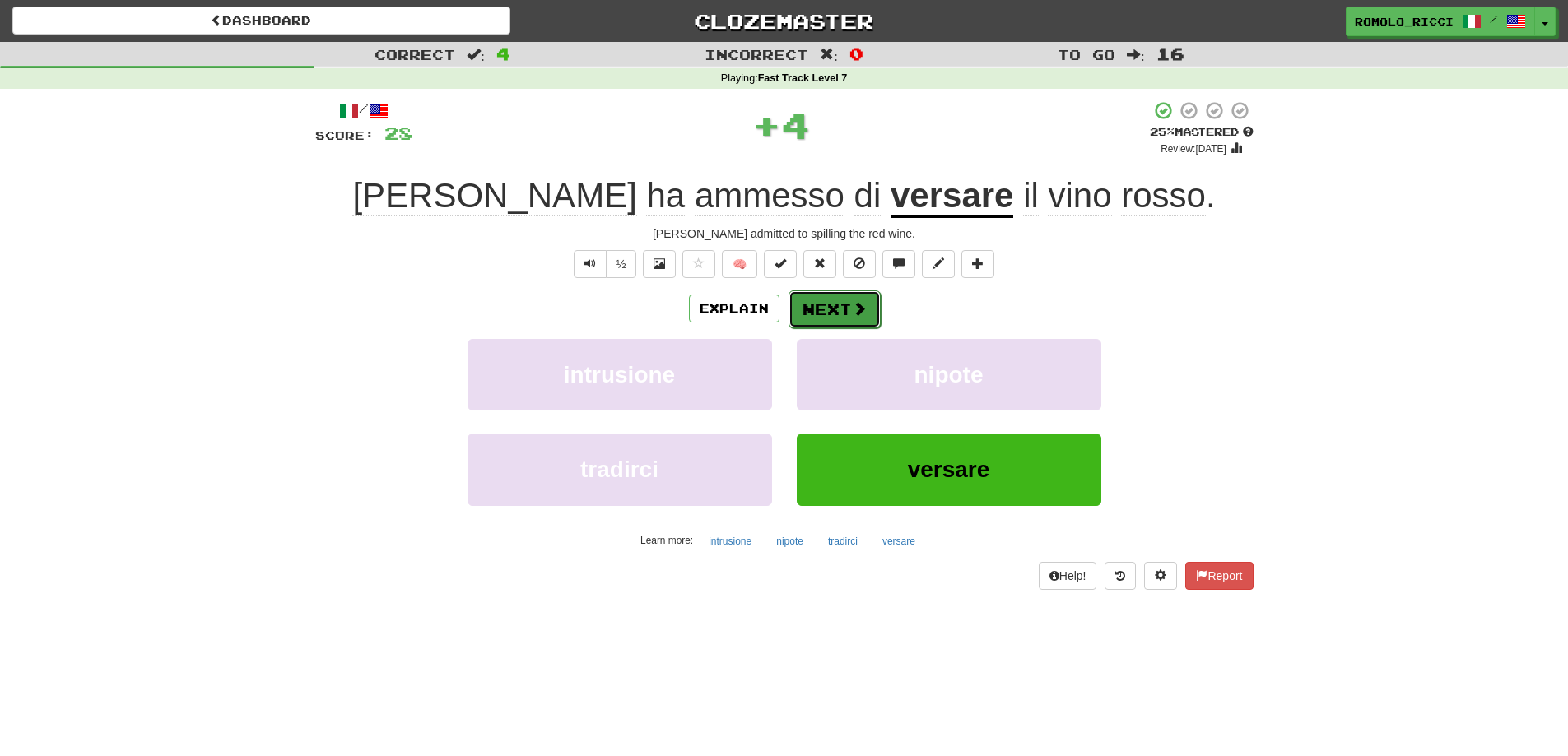
click at [819, 301] on button "Next" at bounding box center [834, 309] width 92 height 38
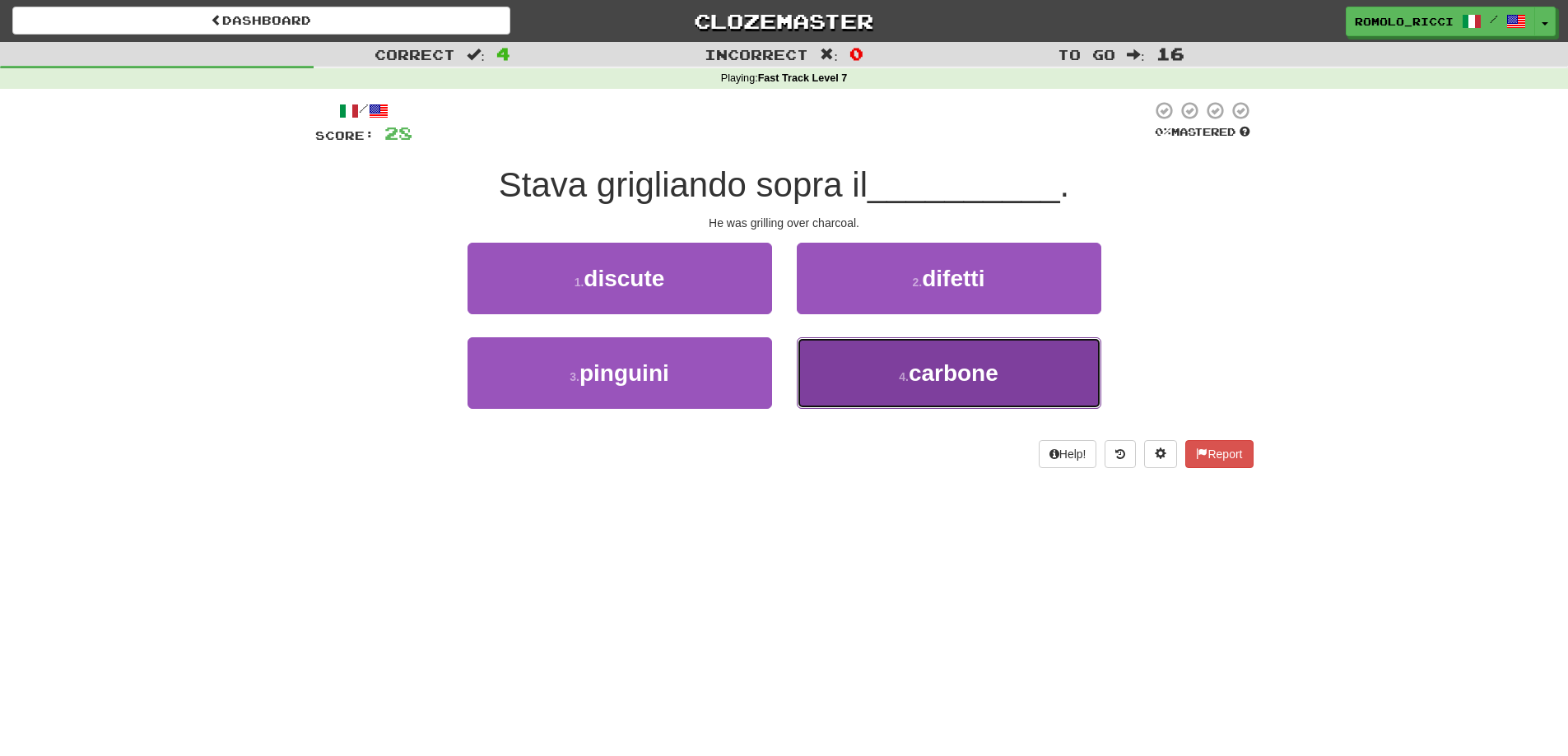
click at [889, 377] on button "4 . carbone" at bounding box center [949, 373] width 305 height 71
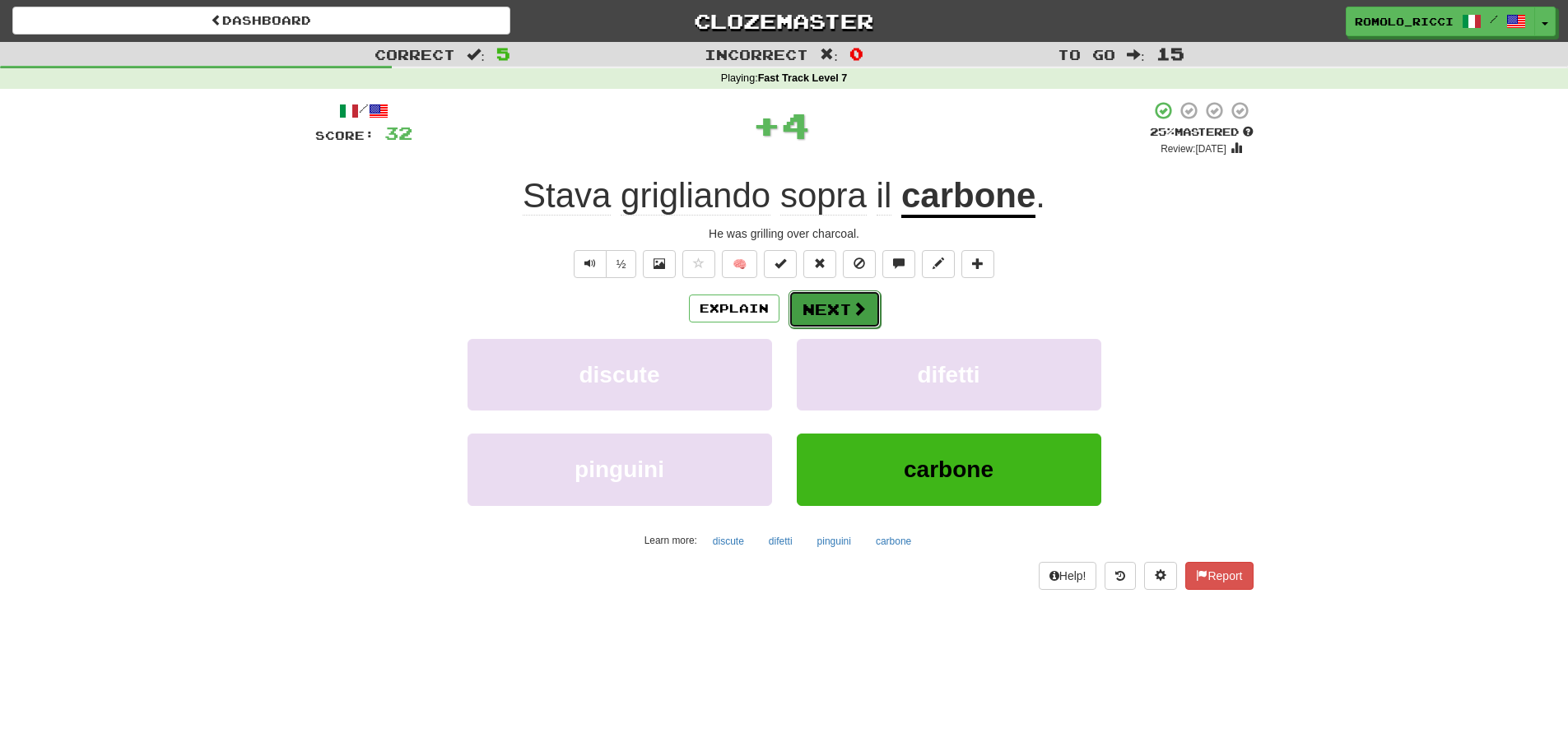
click at [821, 309] on button "Next" at bounding box center [834, 309] width 92 height 38
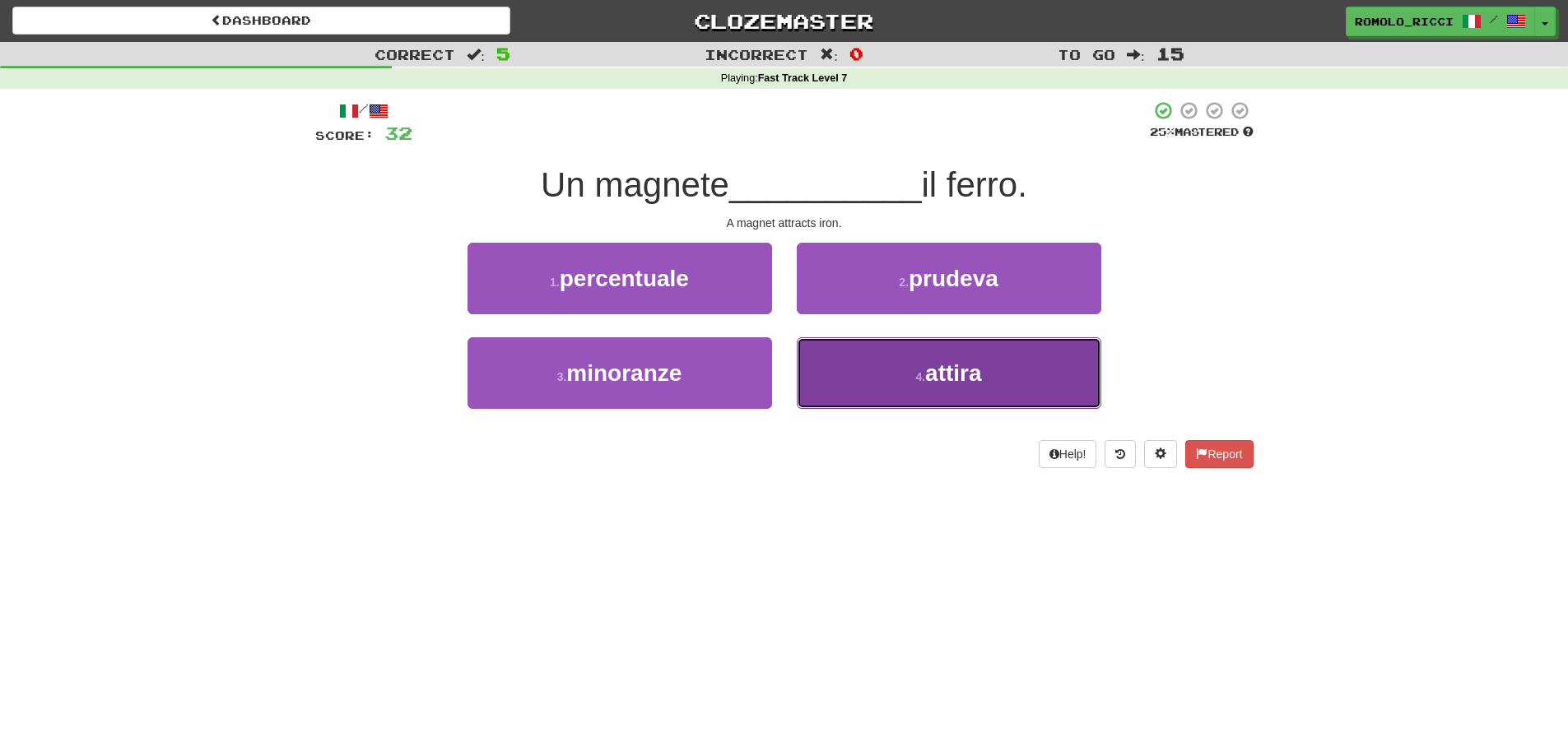
click at [916, 381] on small "4 ." at bounding box center [920, 377] width 10 height 13
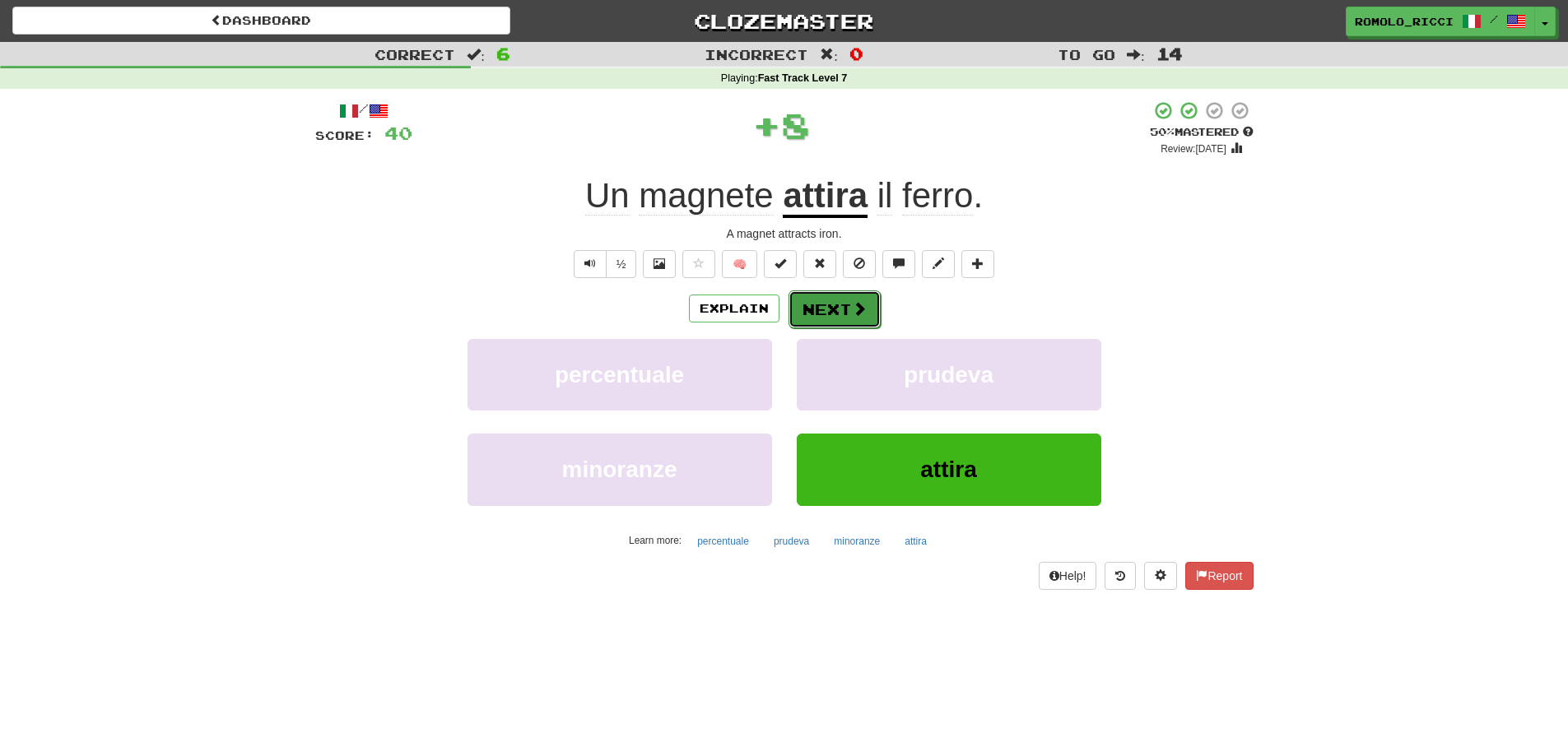
click at [811, 299] on button "Next" at bounding box center [834, 309] width 92 height 38
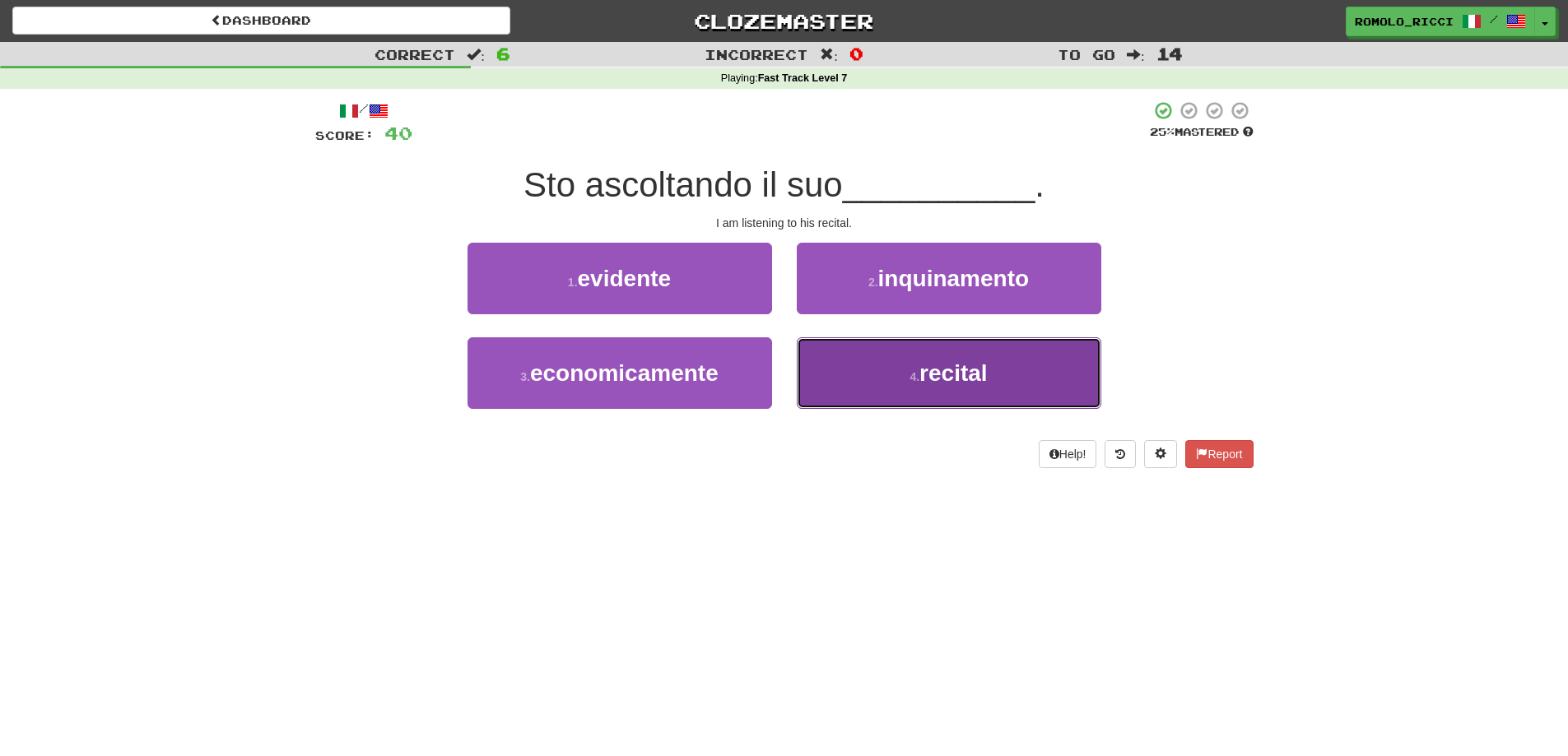
click at [952, 376] on span "recital" at bounding box center [953, 373] width 69 height 26
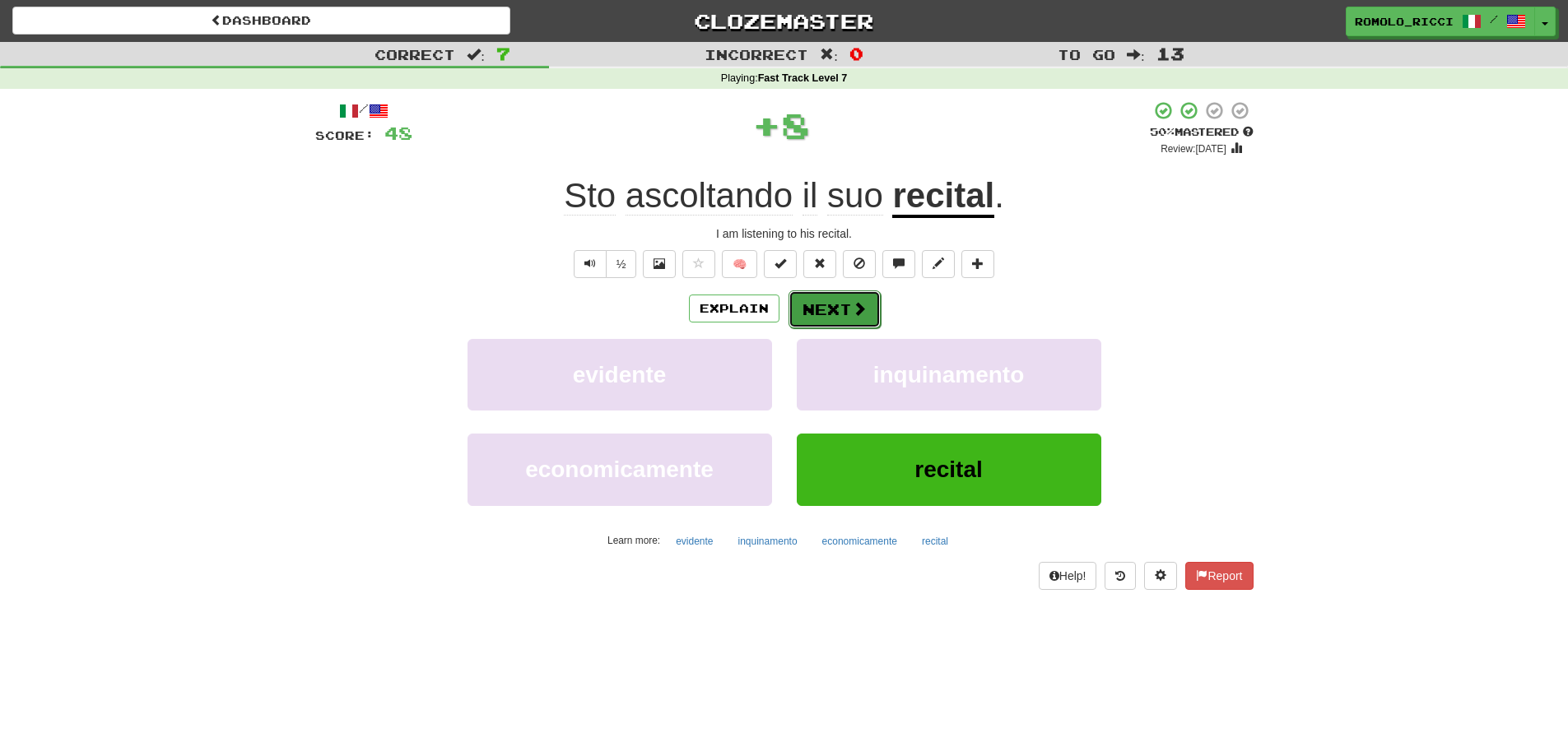
click at [810, 298] on button "Next" at bounding box center [834, 309] width 92 height 38
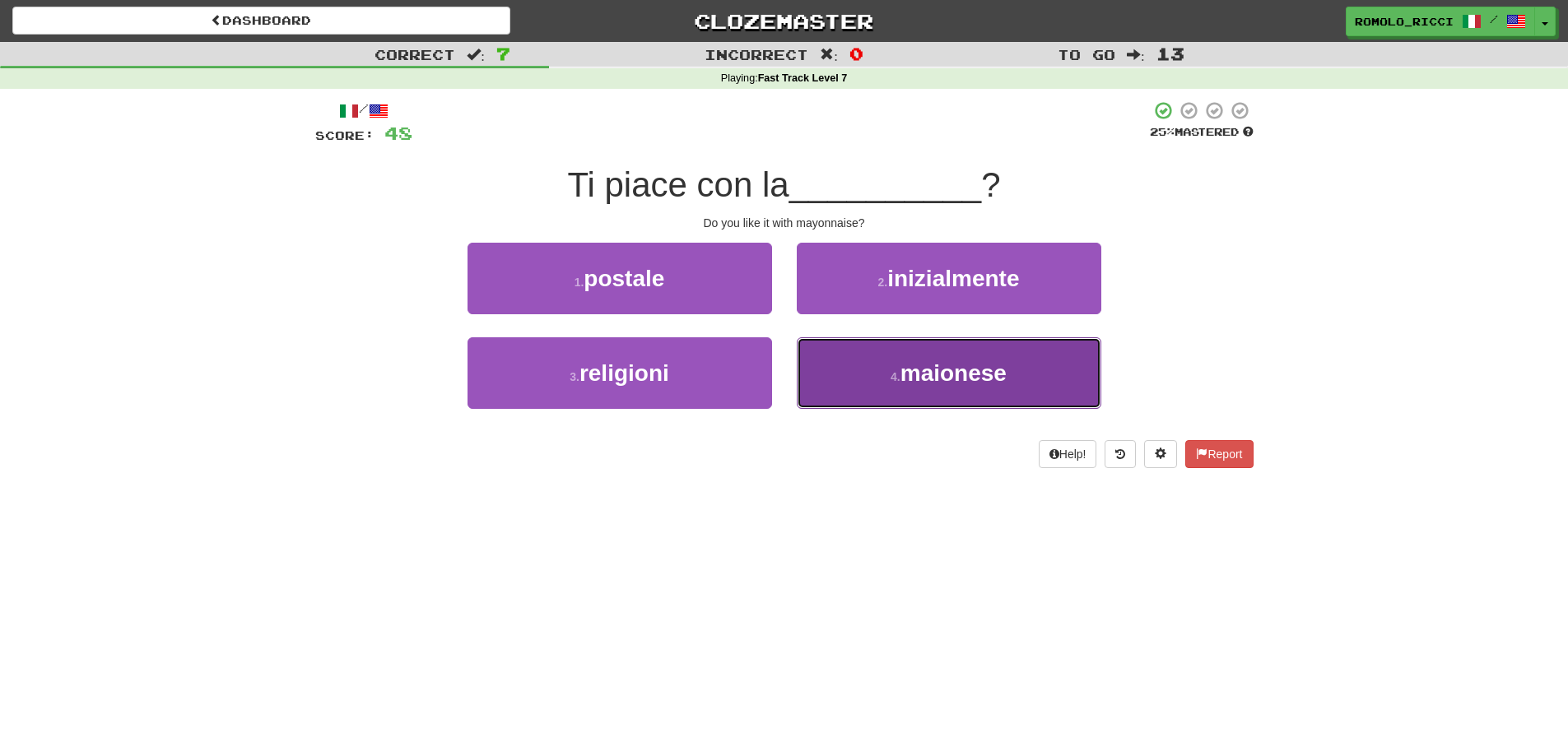
click at [949, 387] on button "4 . maionese" at bounding box center [949, 373] width 305 height 71
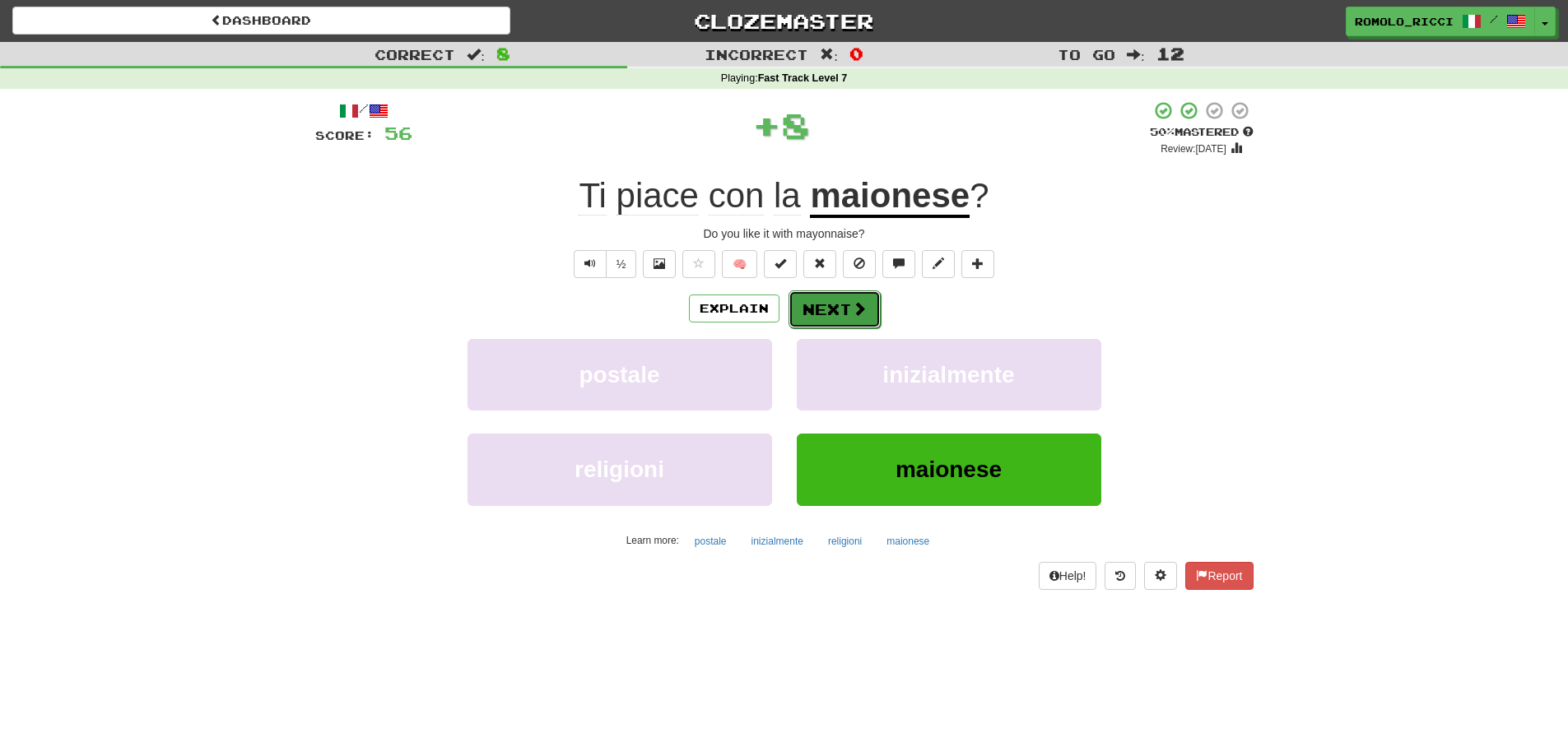
click at [854, 320] on button "Next" at bounding box center [834, 309] width 92 height 38
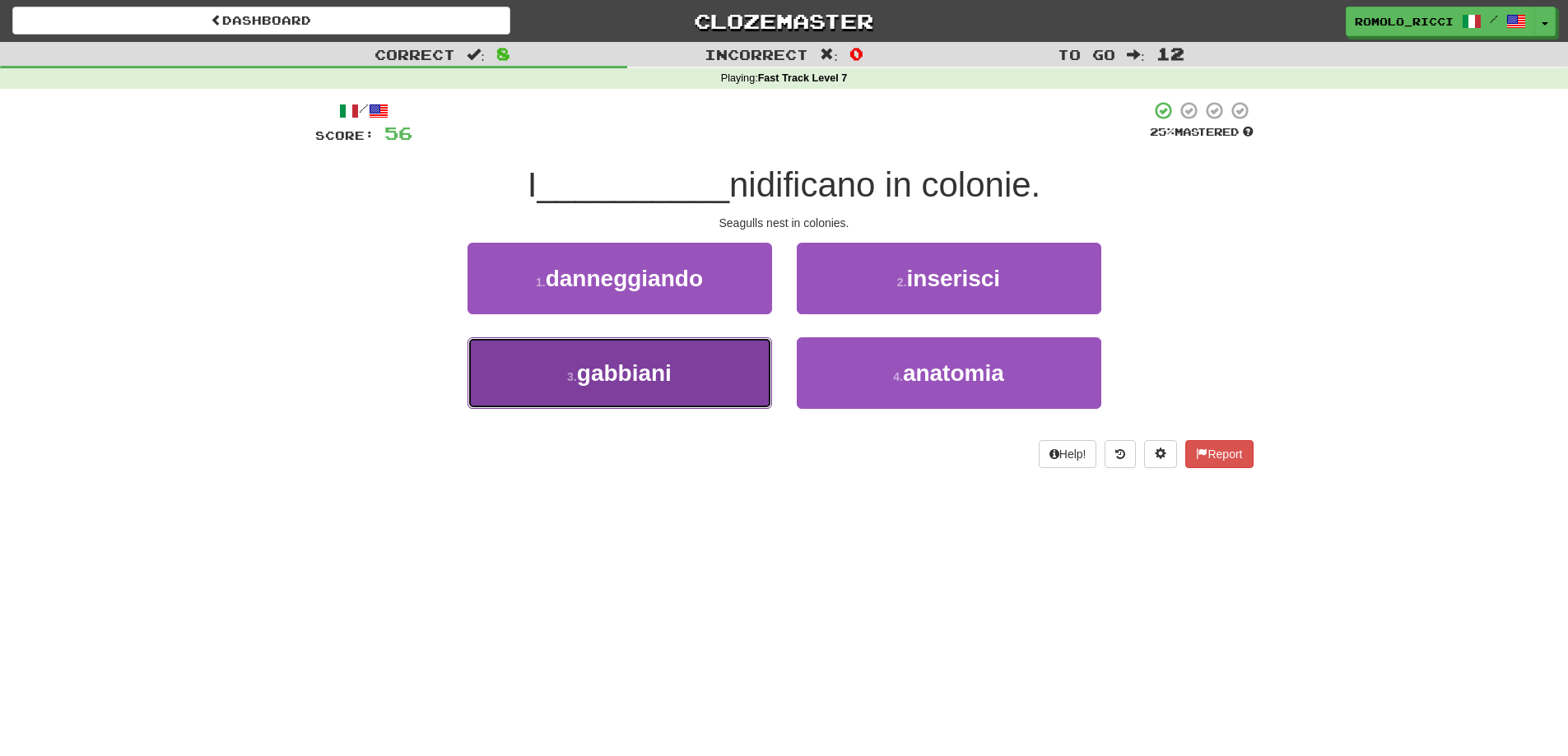
click at [712, 366] on button "3 . gabbiani" at bounding box center [620, 373] width 305 height 71
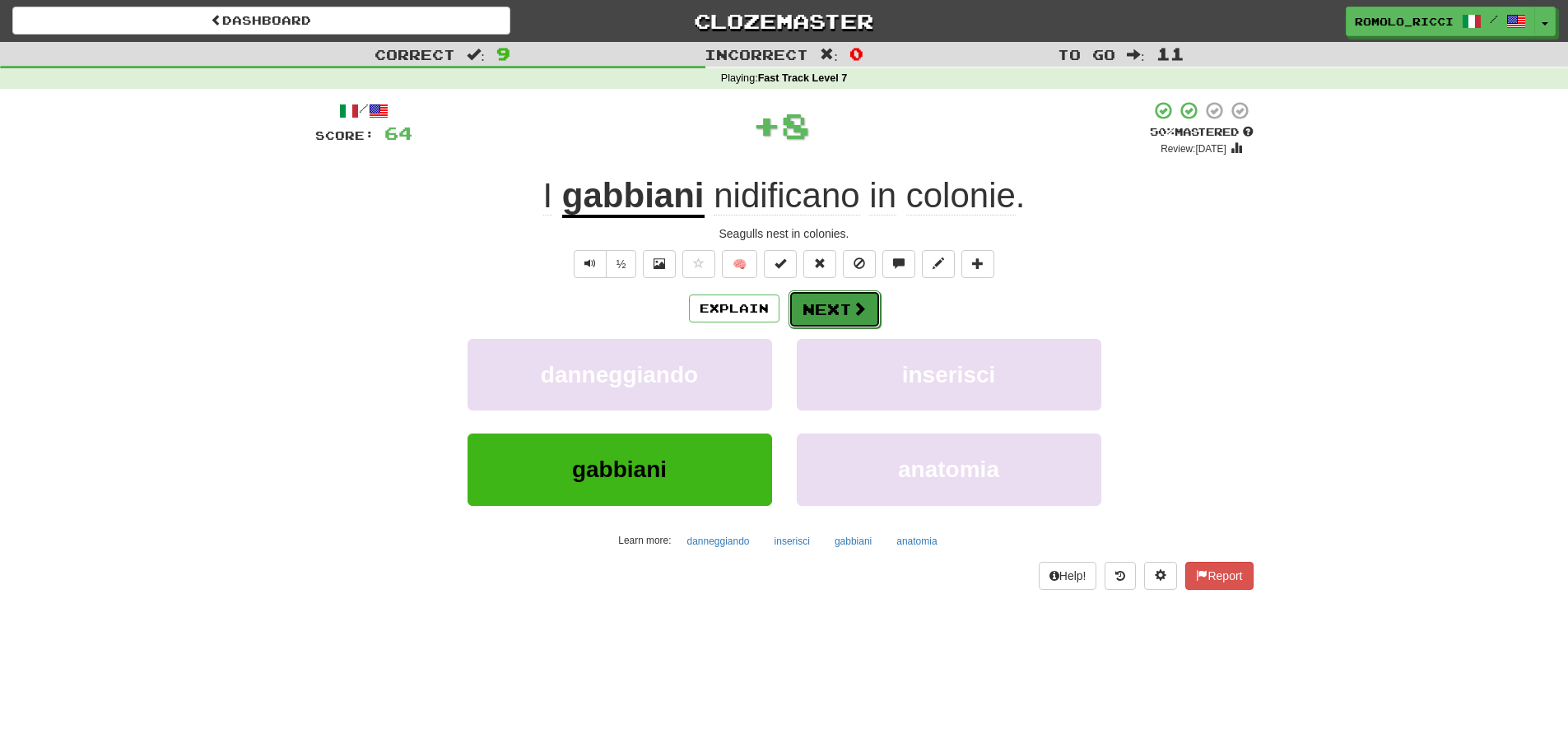
click at [815, 314] on button "Next" at bounding box center [834, 309] width 92 height 38
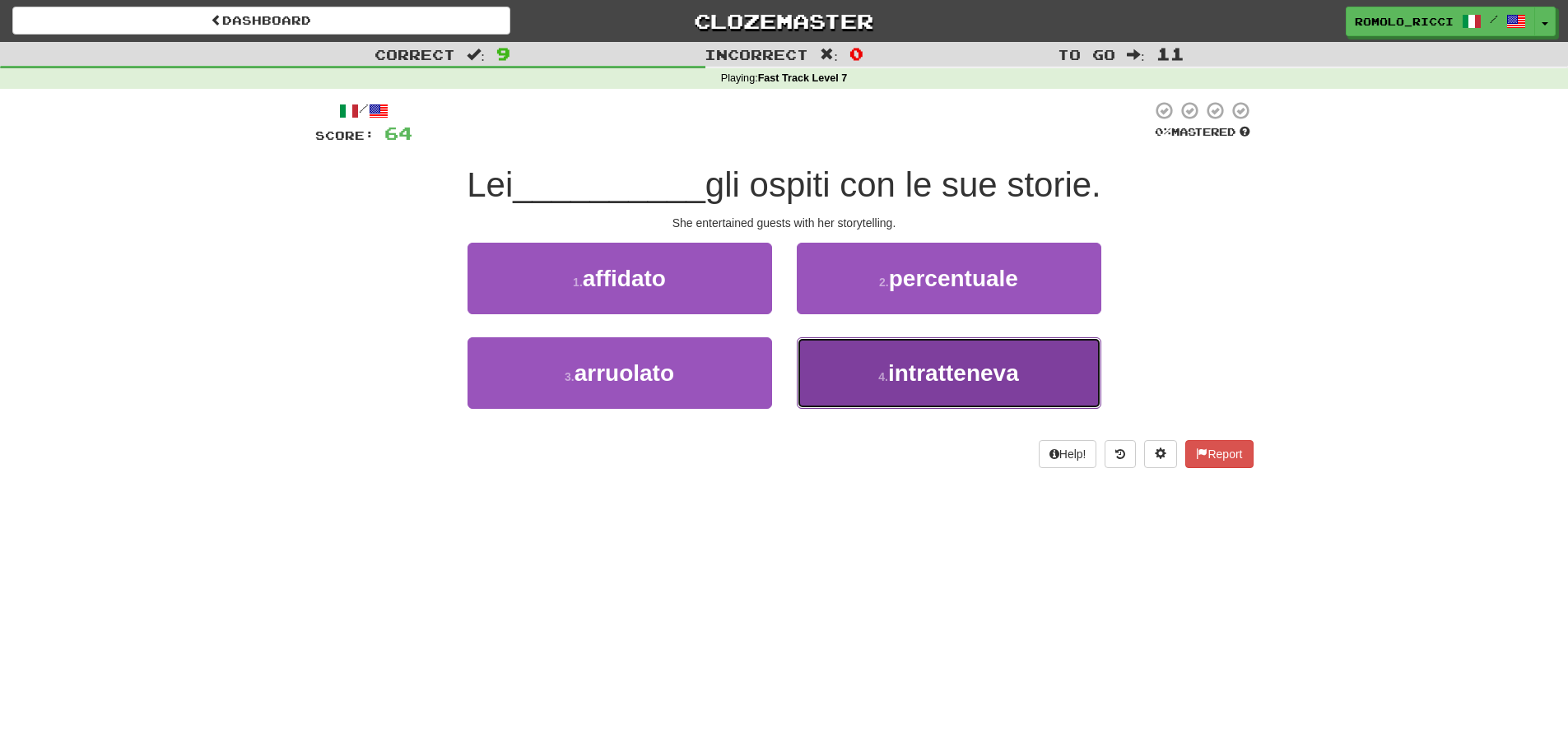
click at [1000, 379] on span "intratteneva" at bounding box center [953, 373] width 131 height 26
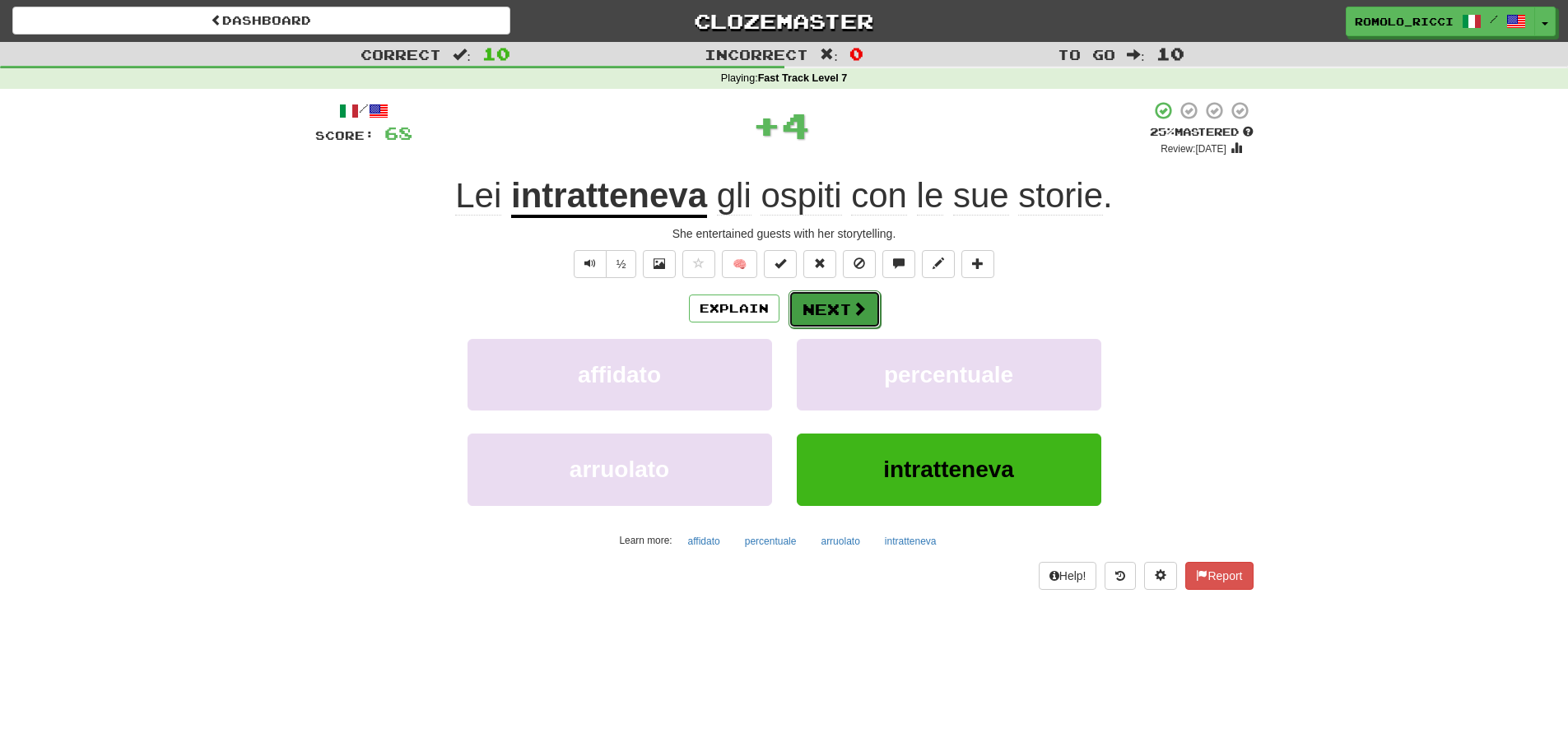
click at [853, 313] on span at bounding box center [859, 308] width 15 height 15
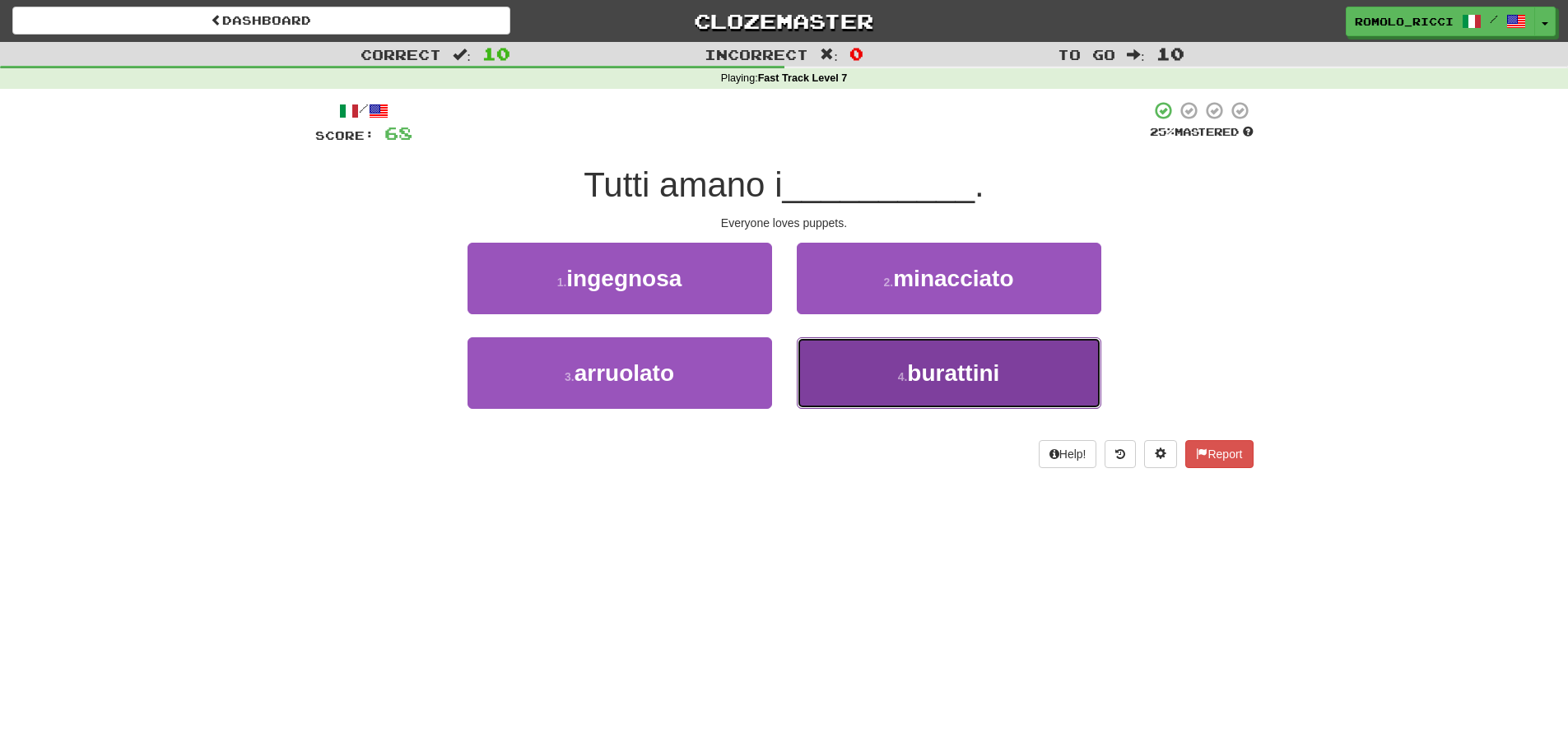
click at [916, 384] on span "burattini" at bounding box center [952, 373] width 92 height 26
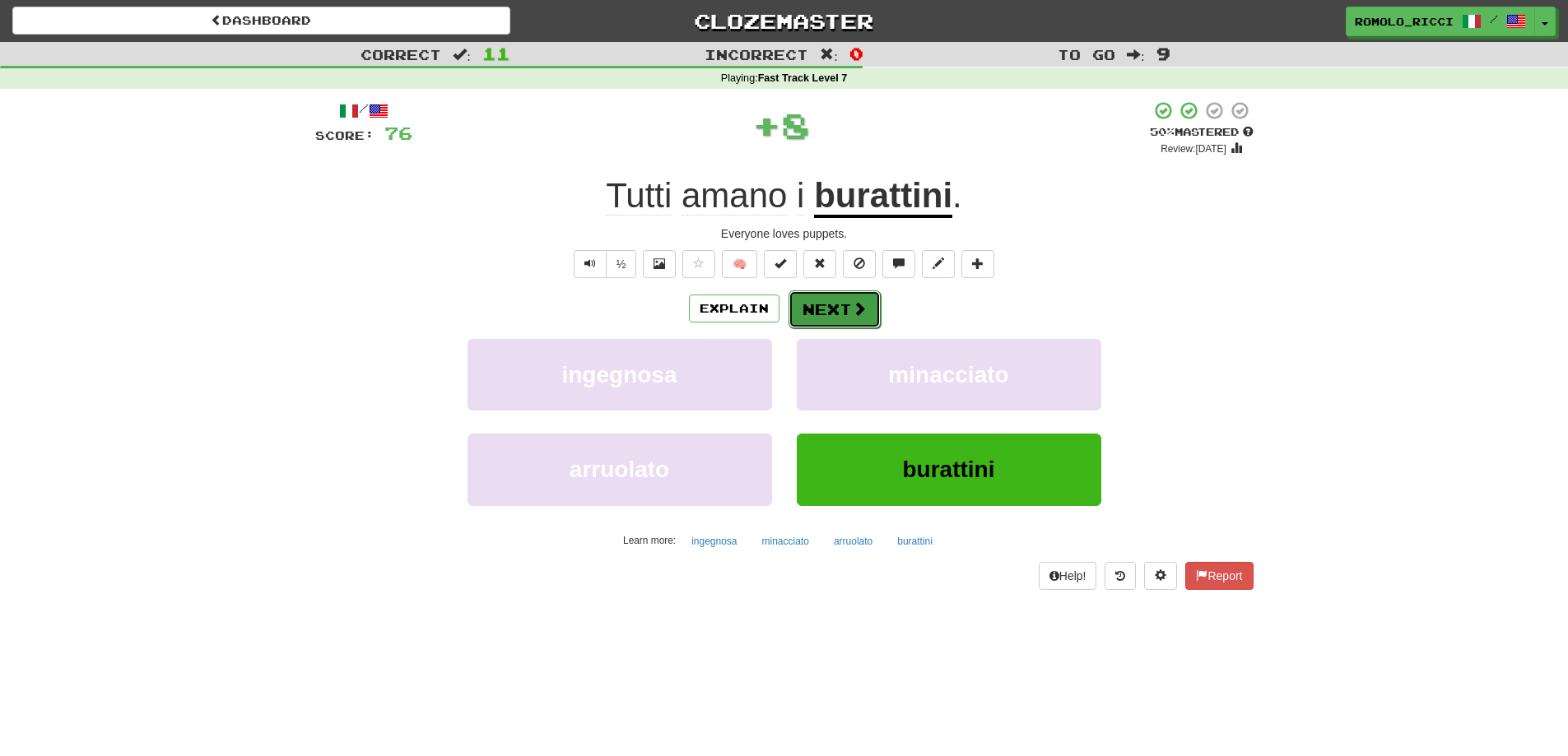
click at [844, 297] on button "Next" at bounding box center [834, 309] width 92 height 38
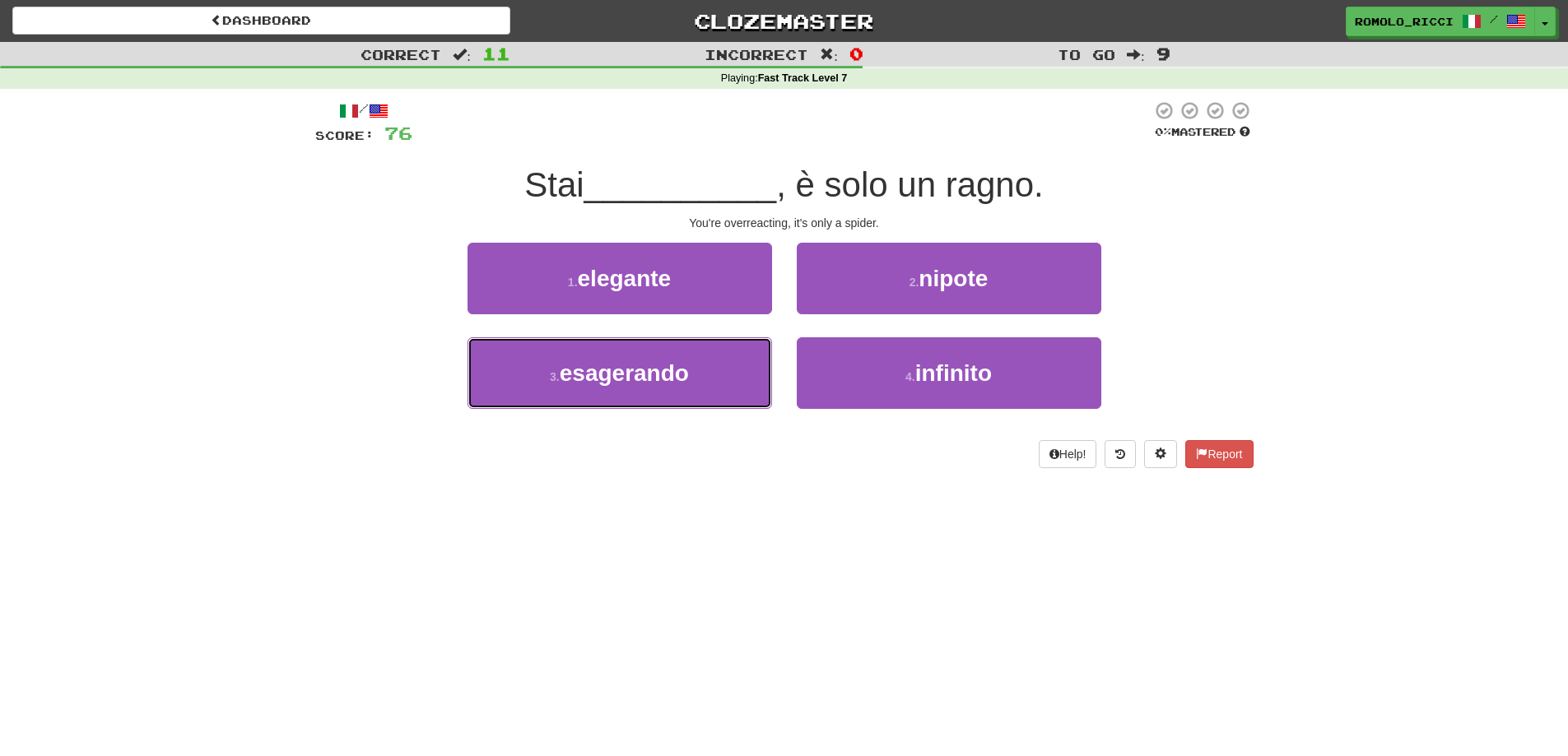
drag, startPoint x: 705, startPoint y: 378, endPoint x: 807, endPoint y: 337, distance: 109.9
click at [704, 377] on button "3 . esagerando" at bounding box center [620, 373] width 305 height 71
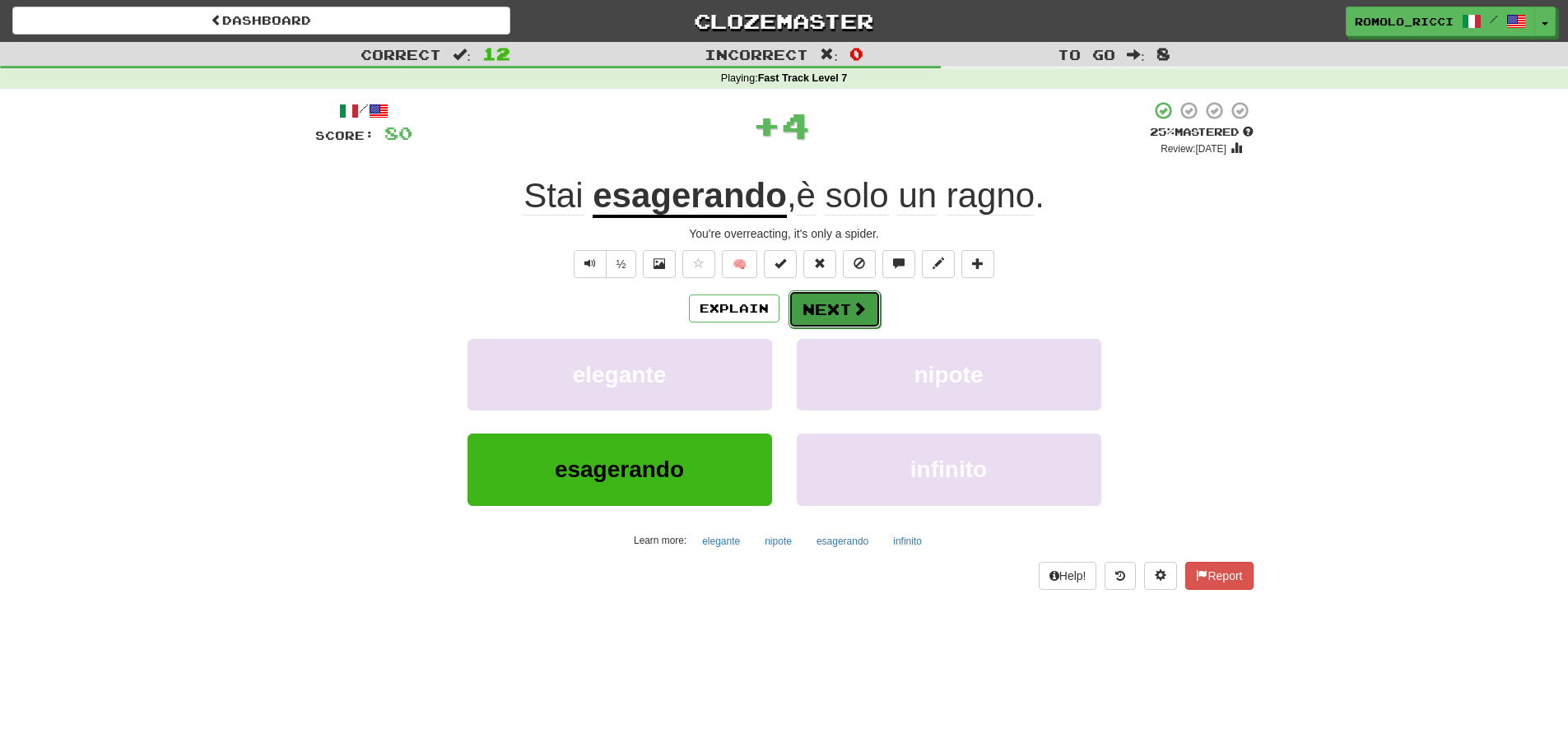
click at [861, 306] on span at bounding box center [859, 308] width 15 height 15
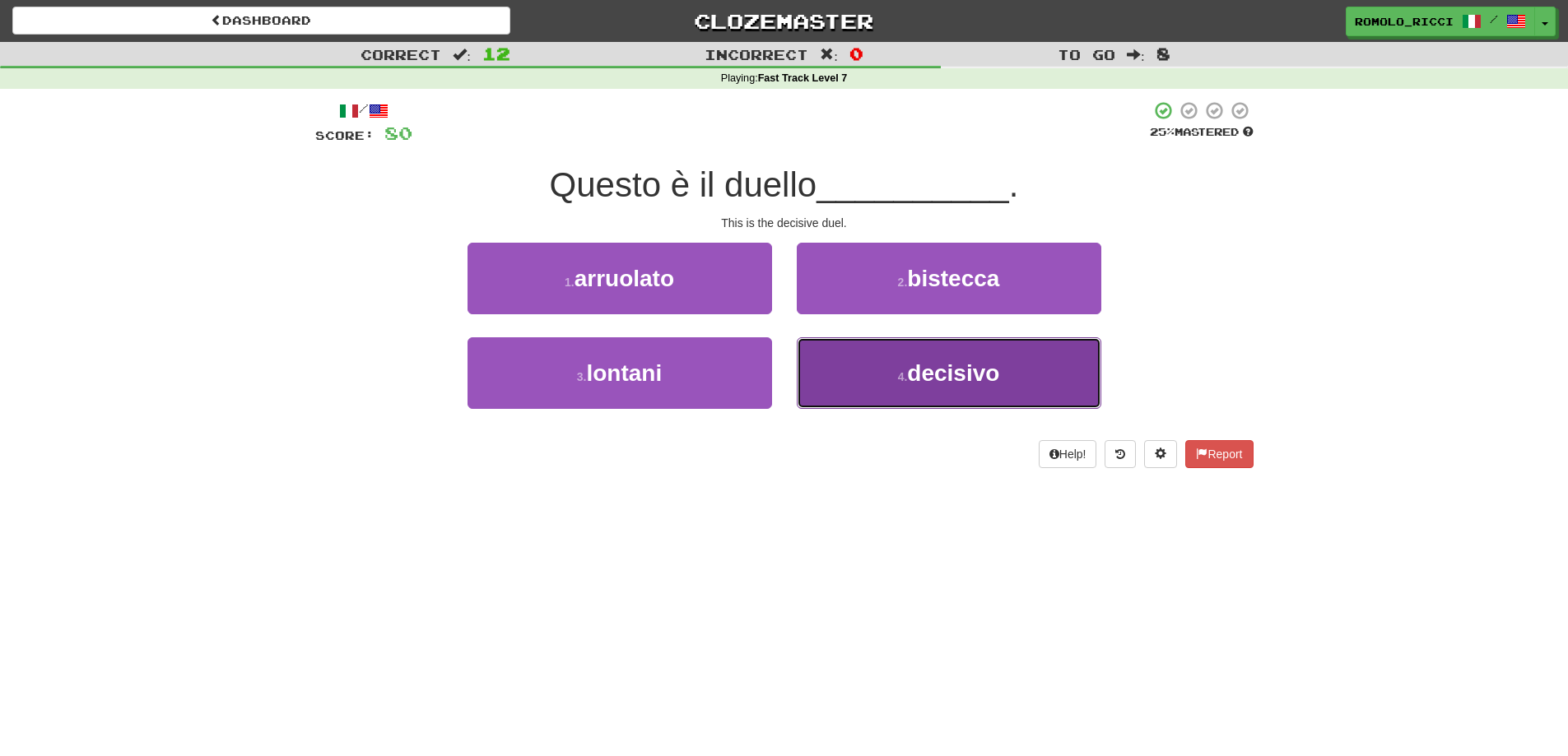
click at [957, 371] on span "decisivo" at bounding box center [952, 373] width 92 height 26
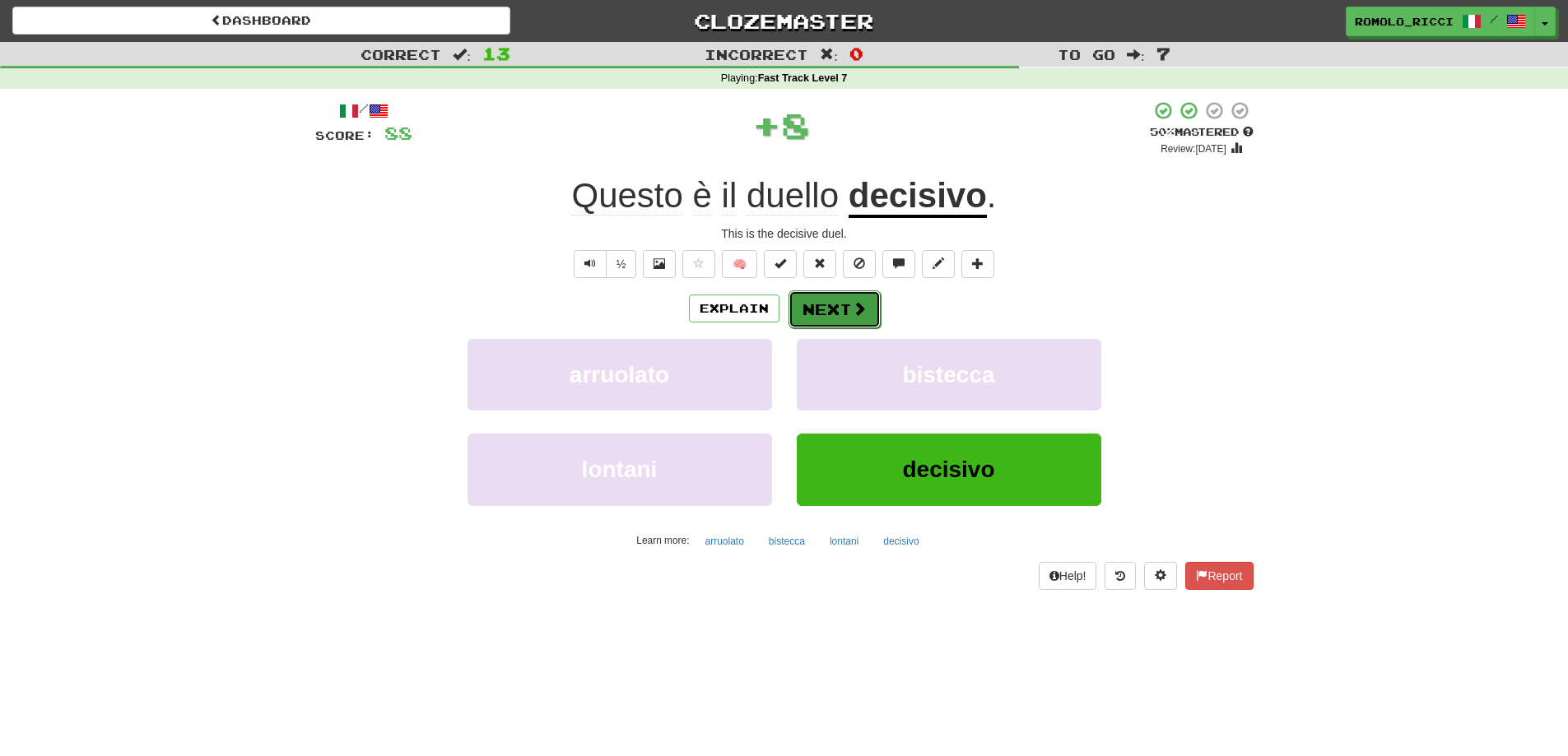
click at [870, 300] on button "Next" at bounding box center [834, 309] width 92 height 38
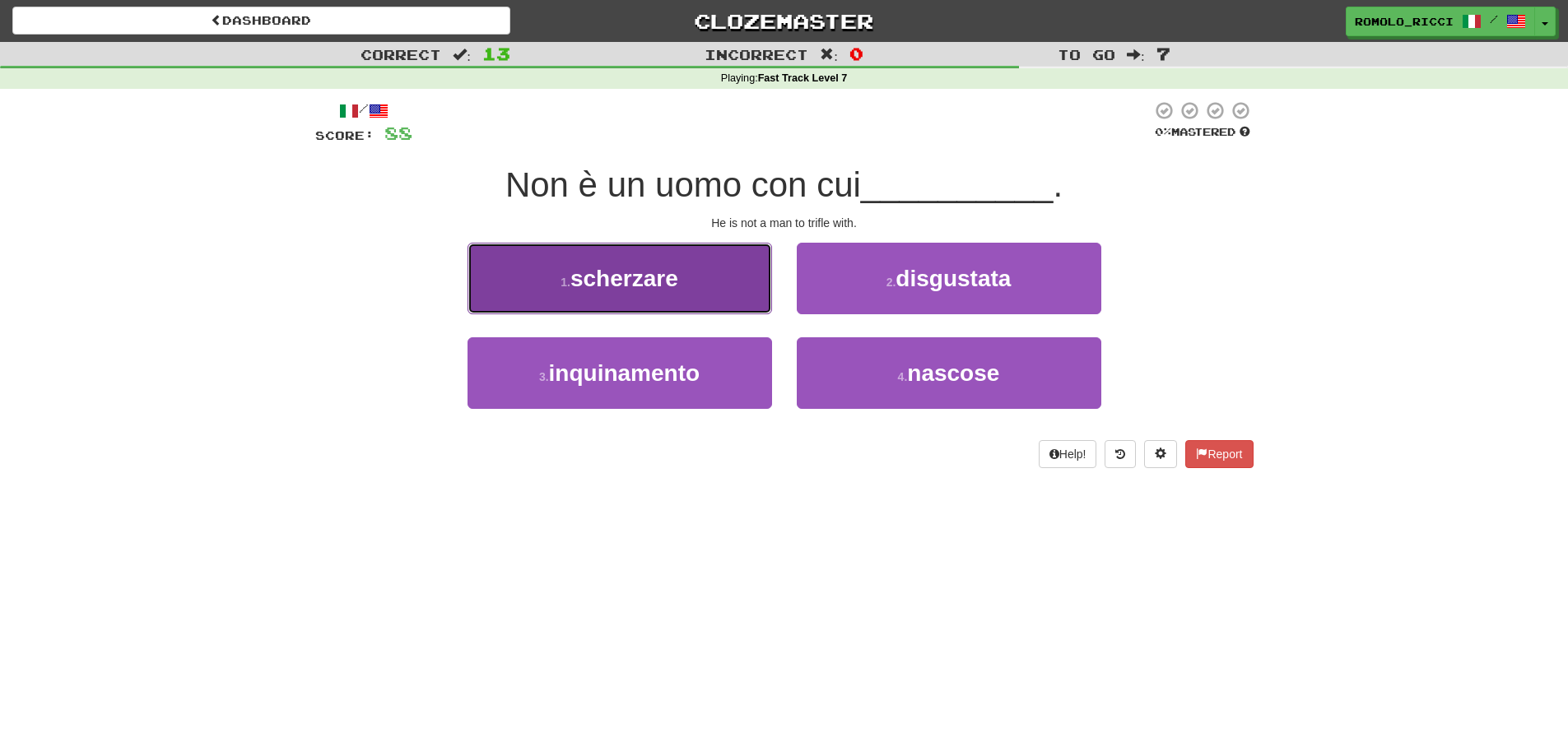
click at [700, 297] on button "1 . scherzare" at bounding box center [620, 279] width 305 height 71
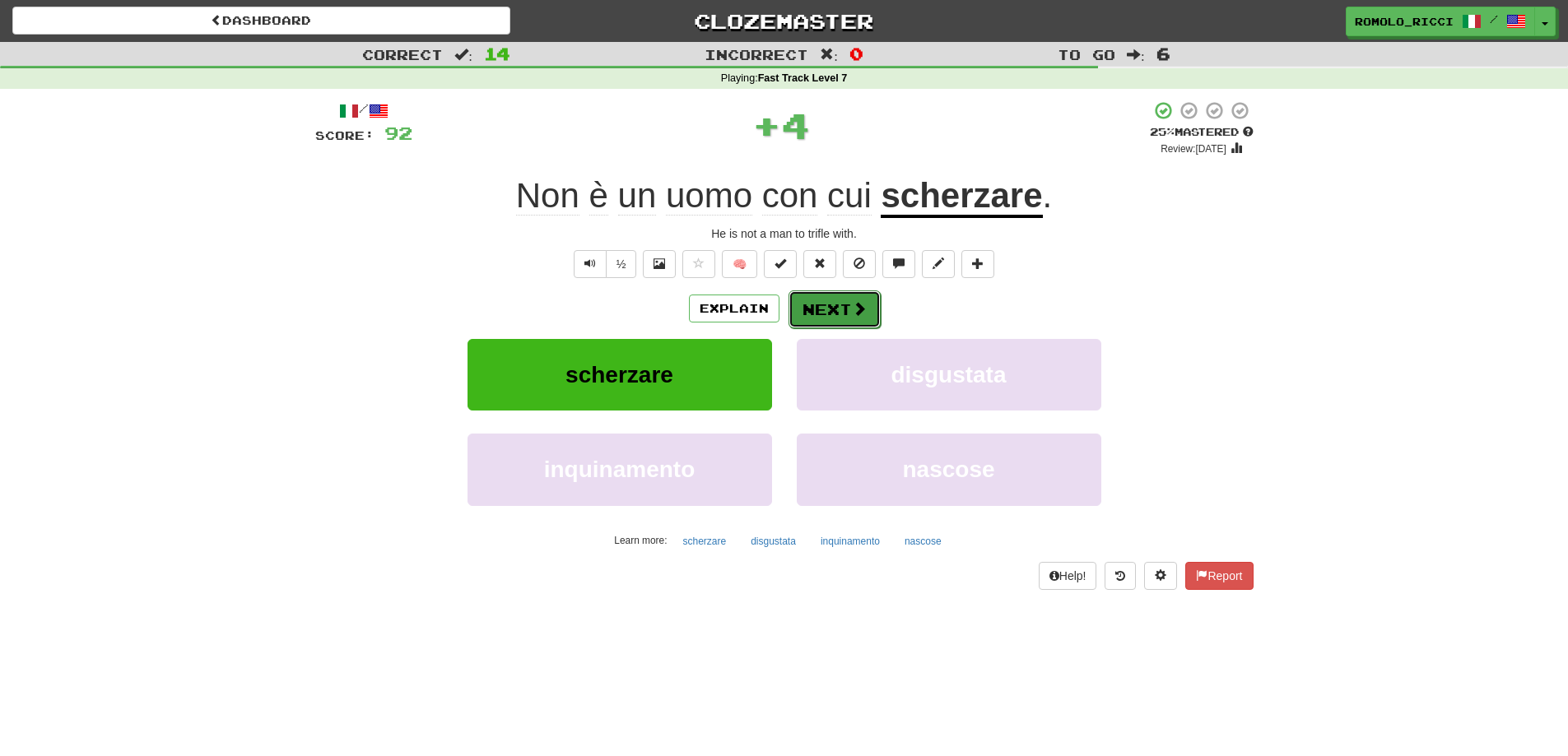
click at [820, 319] on button "Next" at bounding box center [834, 309] width 92 height 38
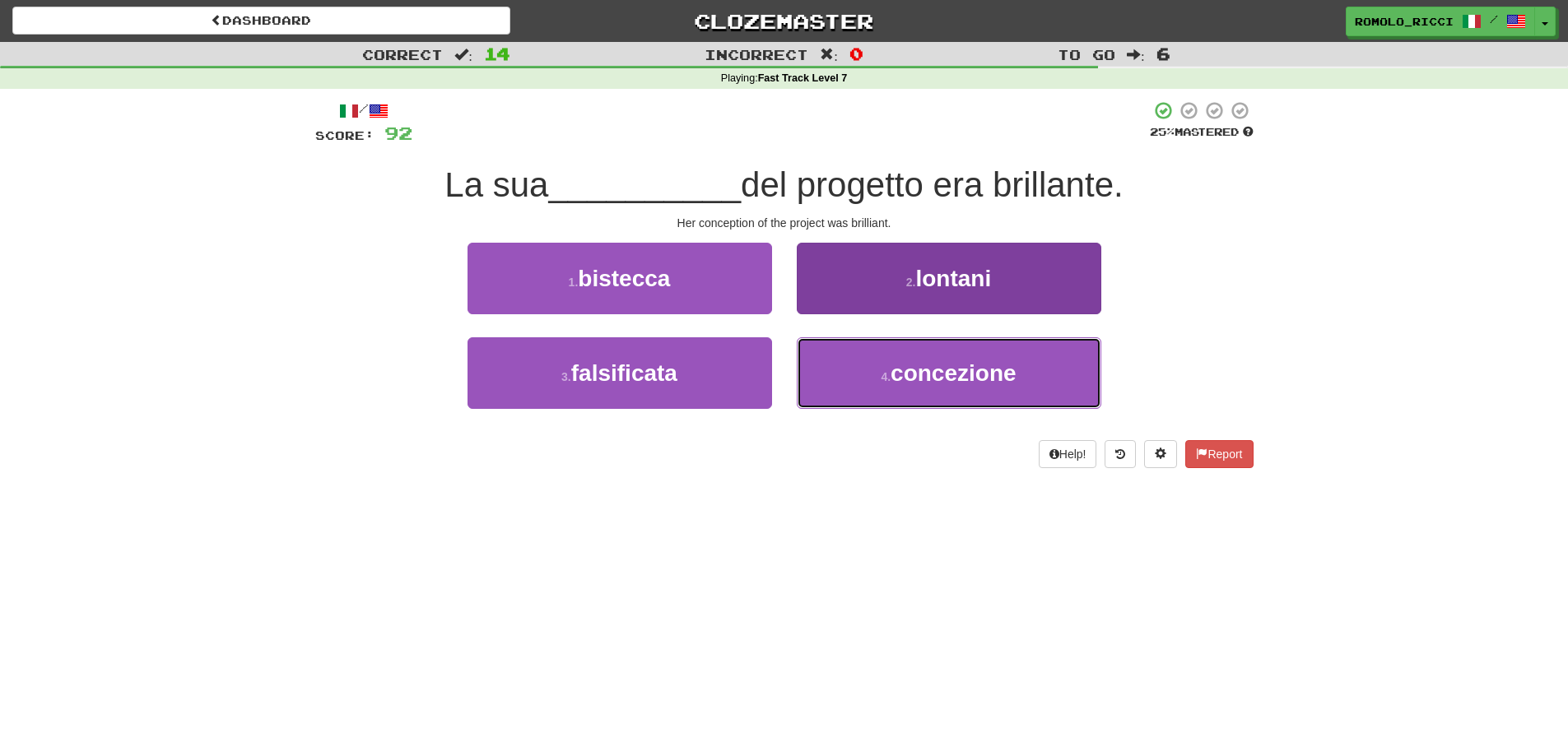
drag, startPoint x: 908, startPoint y: 397, endPoint x: 868, endPoint y: 341, distance: 68.8
click at [905, 395] on button "4 . concezione" at bounding box center [949, 373] width 305 height 71
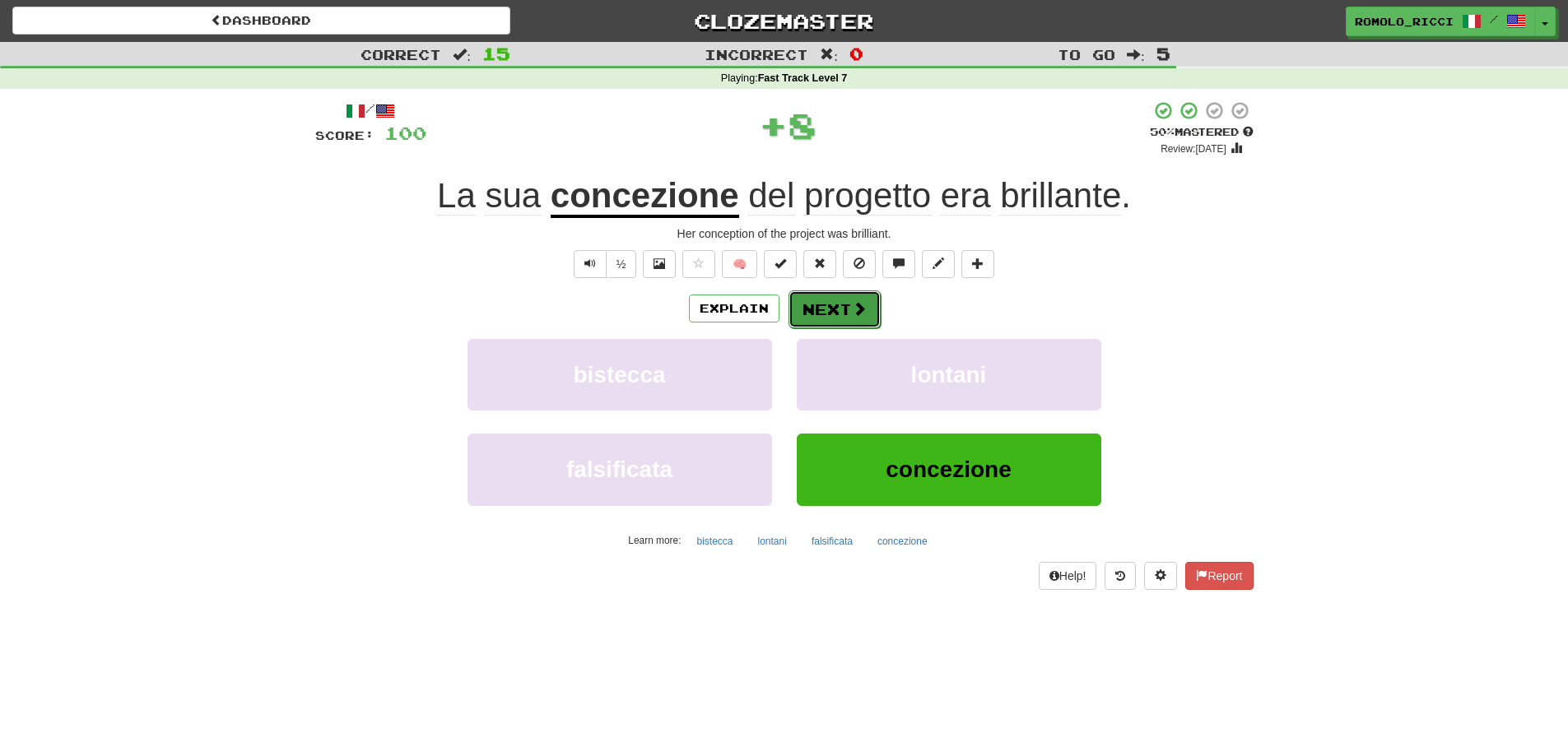
click at [850, 297] on button "Next" at bounding box center [834, 309] width 92 height 38
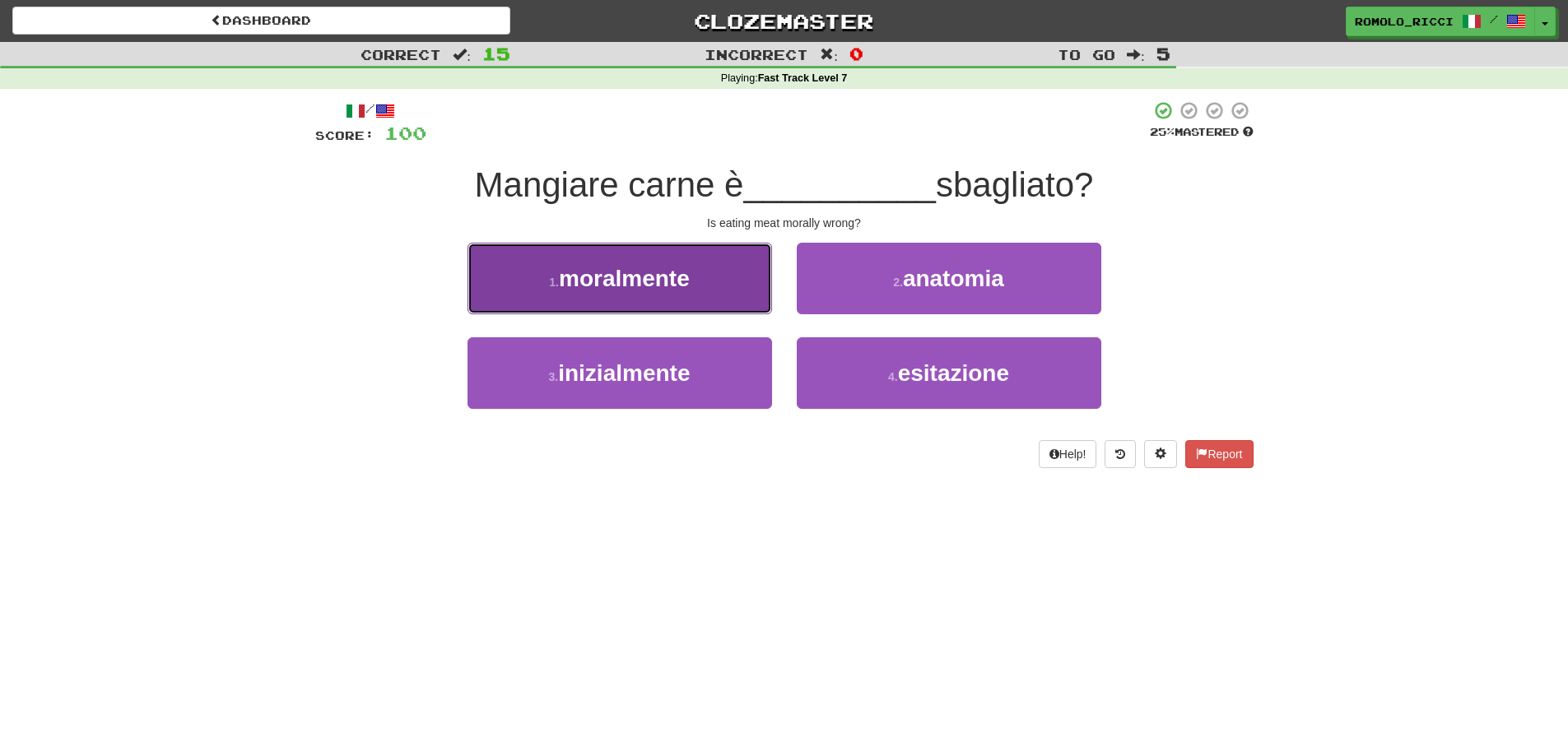
click at [717, 300] on button "1 . moralmente" at bounding box center [620, 279] width 305 height 71
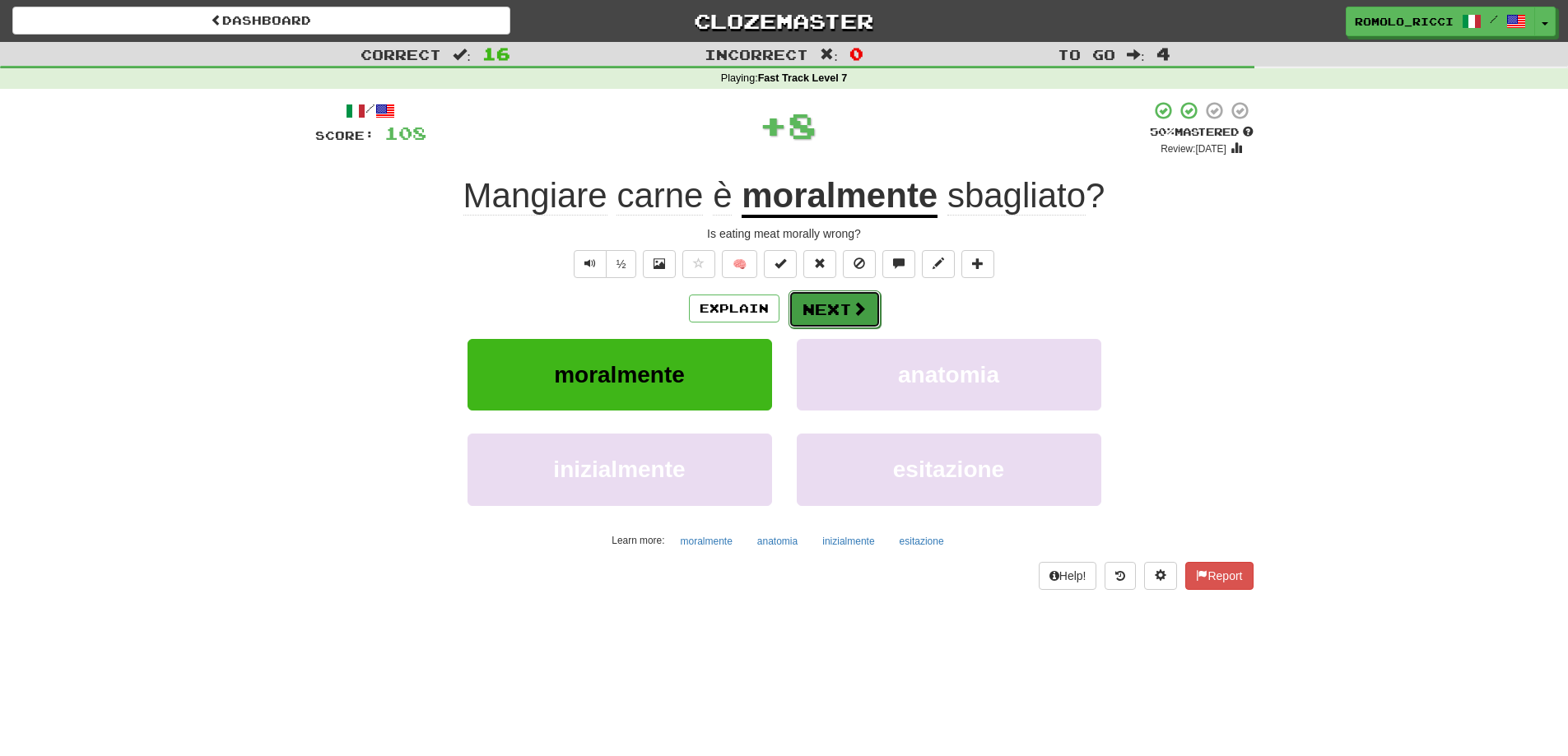
click at [842, 318] on button "Next" at bounding box center [834, 309] width 92 height 38
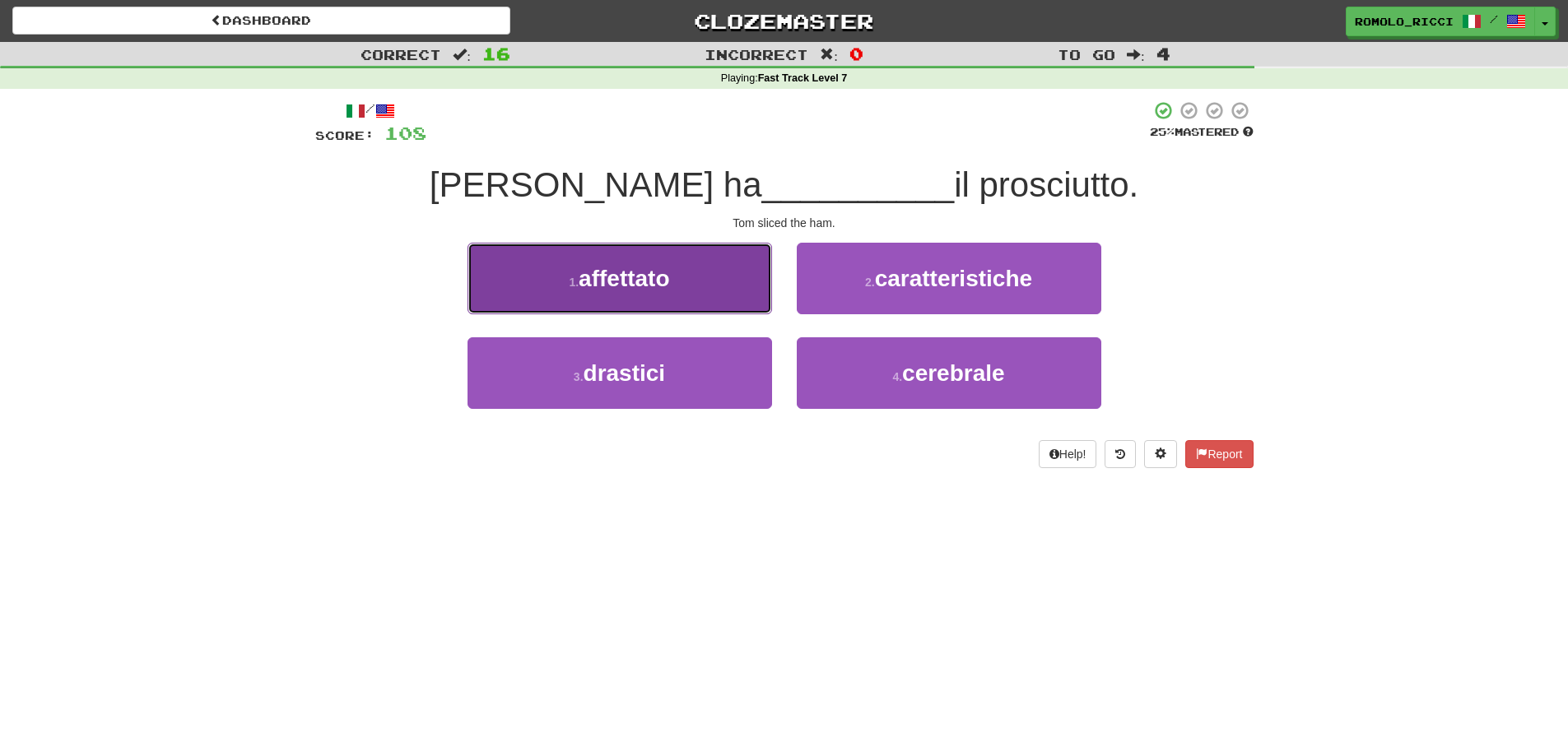
click at [608, 264] on button "1 . affettato" at bounding box center [620, 279] width 305 height 71
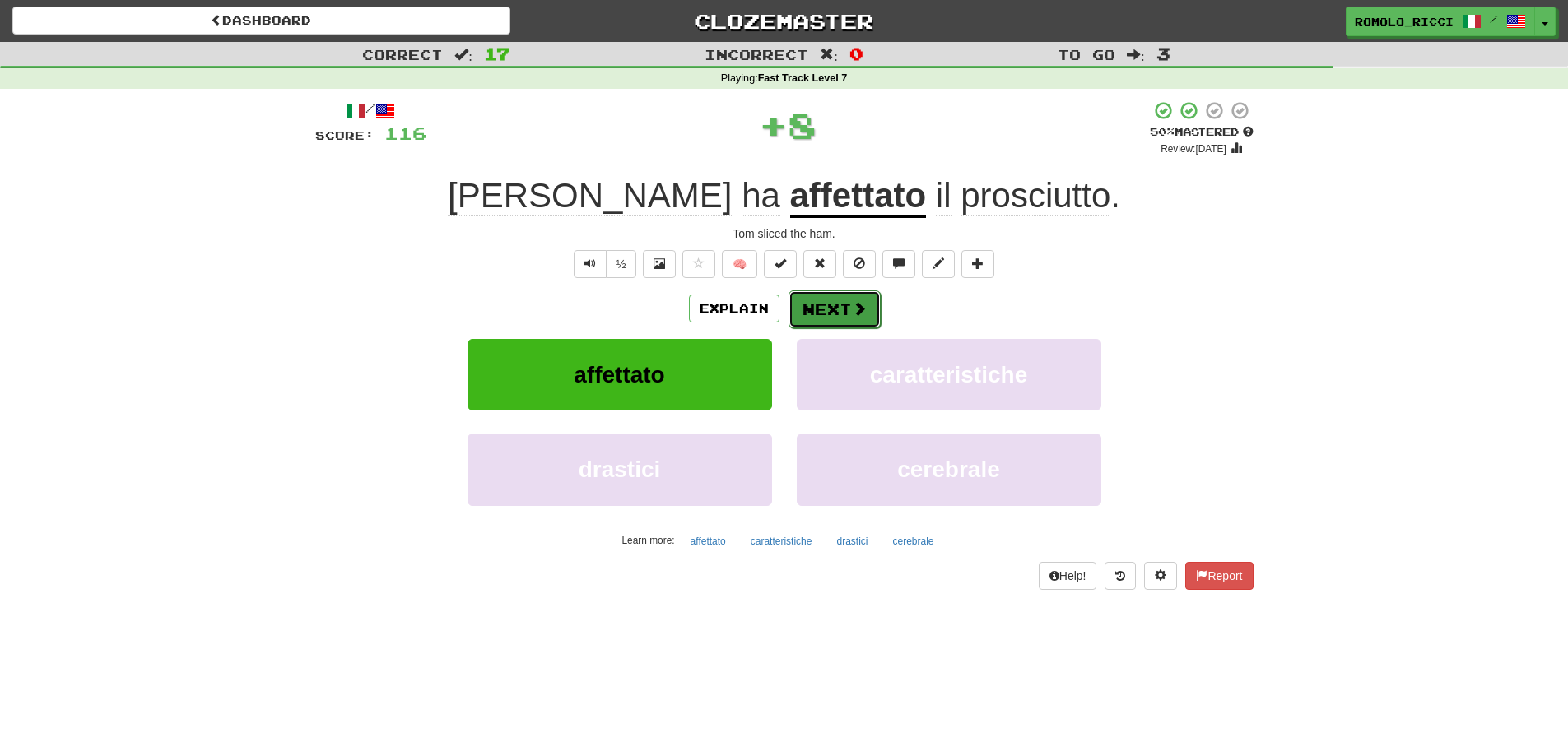
click at [855, 309] on span at bounding box center [859, 308] width 15 height 15
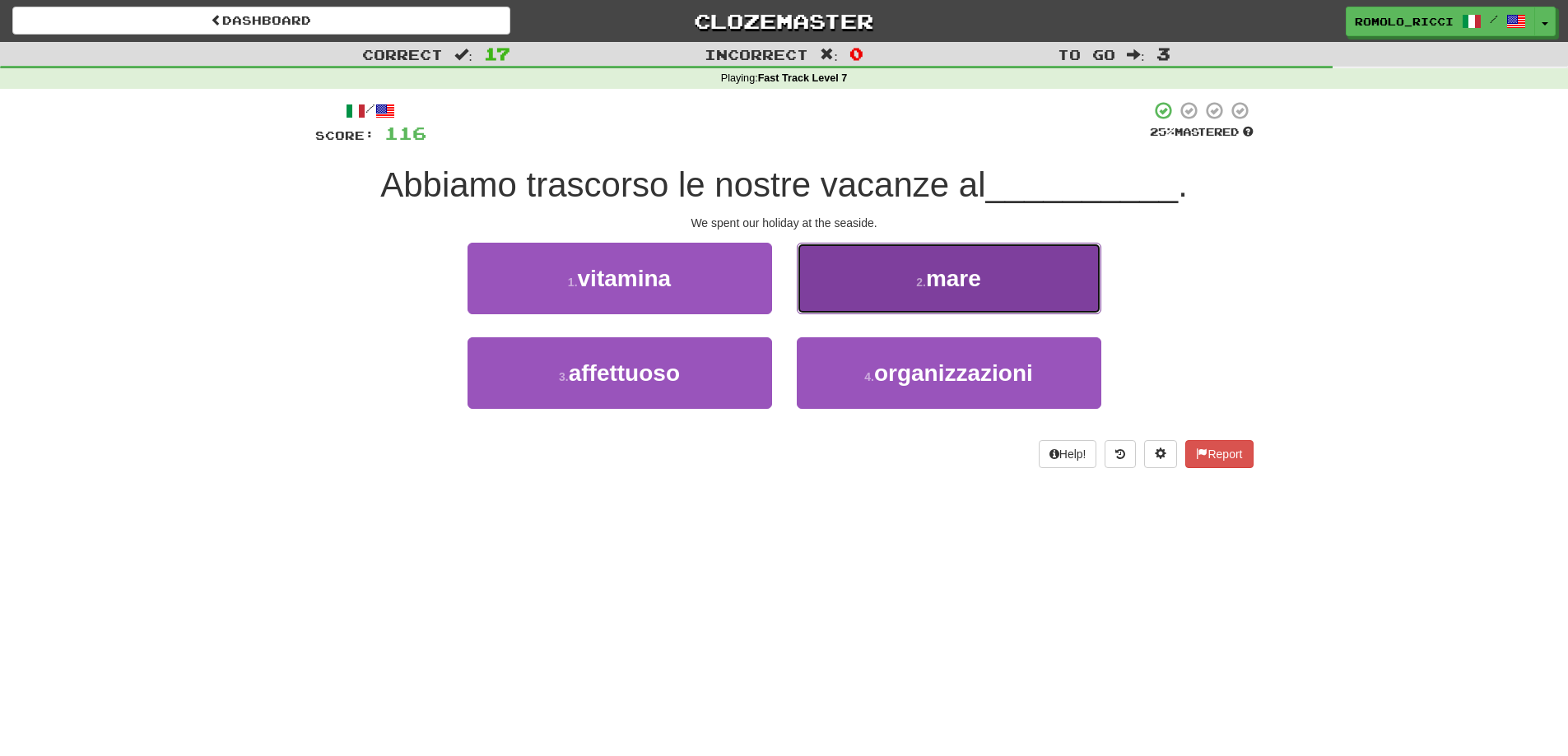
click at [916, 273] on button "2 . mare" at bounding box center [949, 279] width 305 height 71
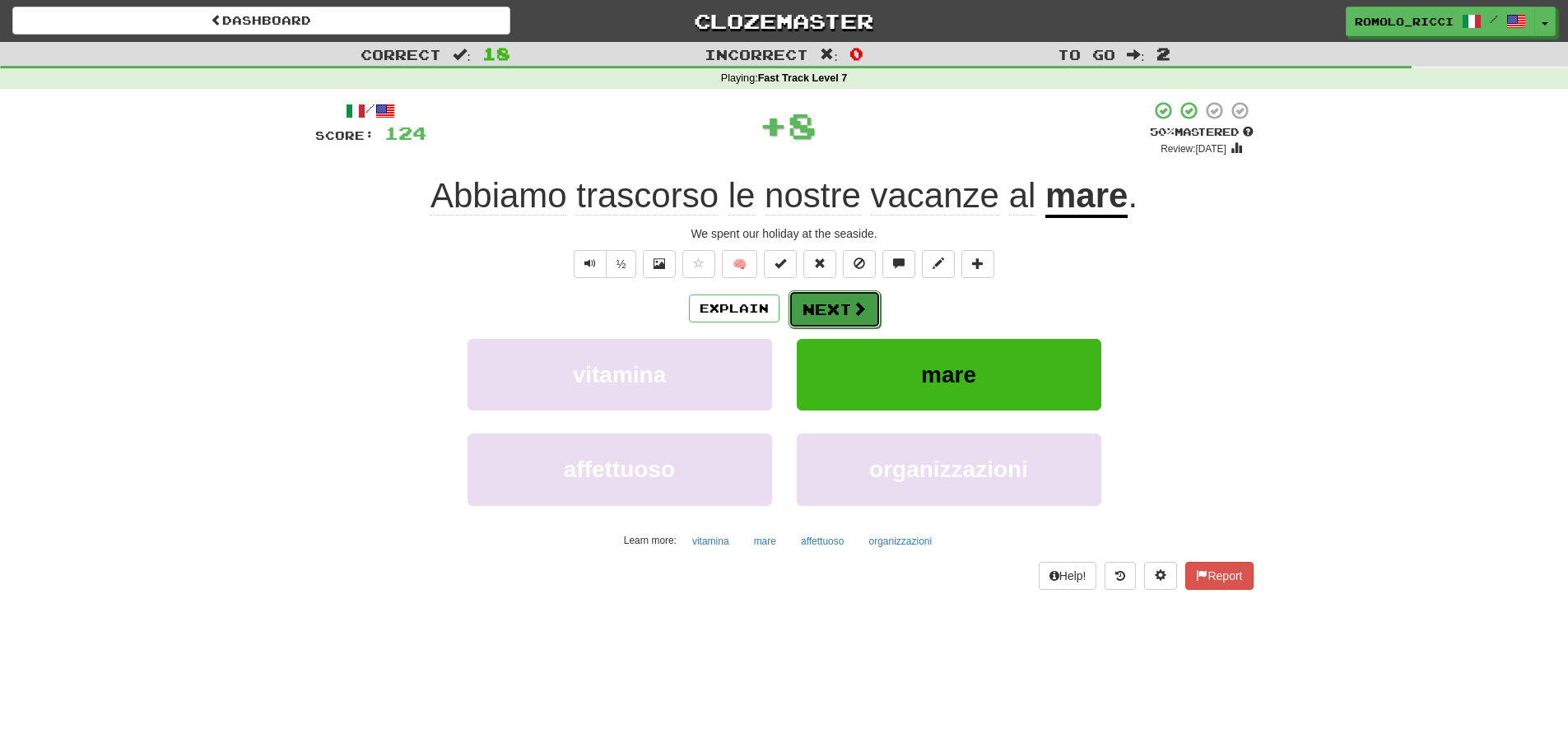
click at [845, 308] on button "Next" at bounding box center [834, 309] width 92 height 38
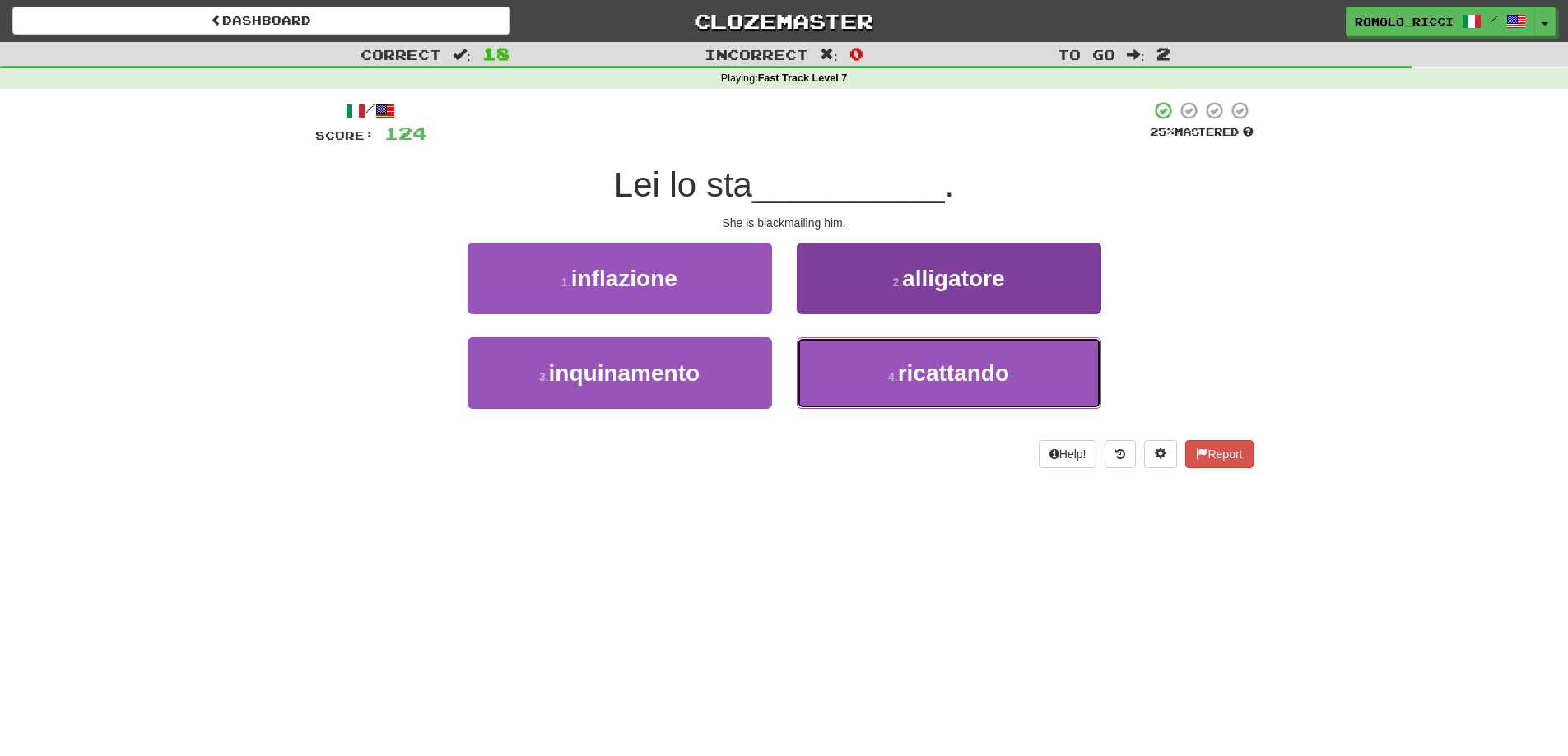
click at [901, 381] on span "ricattando" at bounding box center [953, 373] width 111 height 26
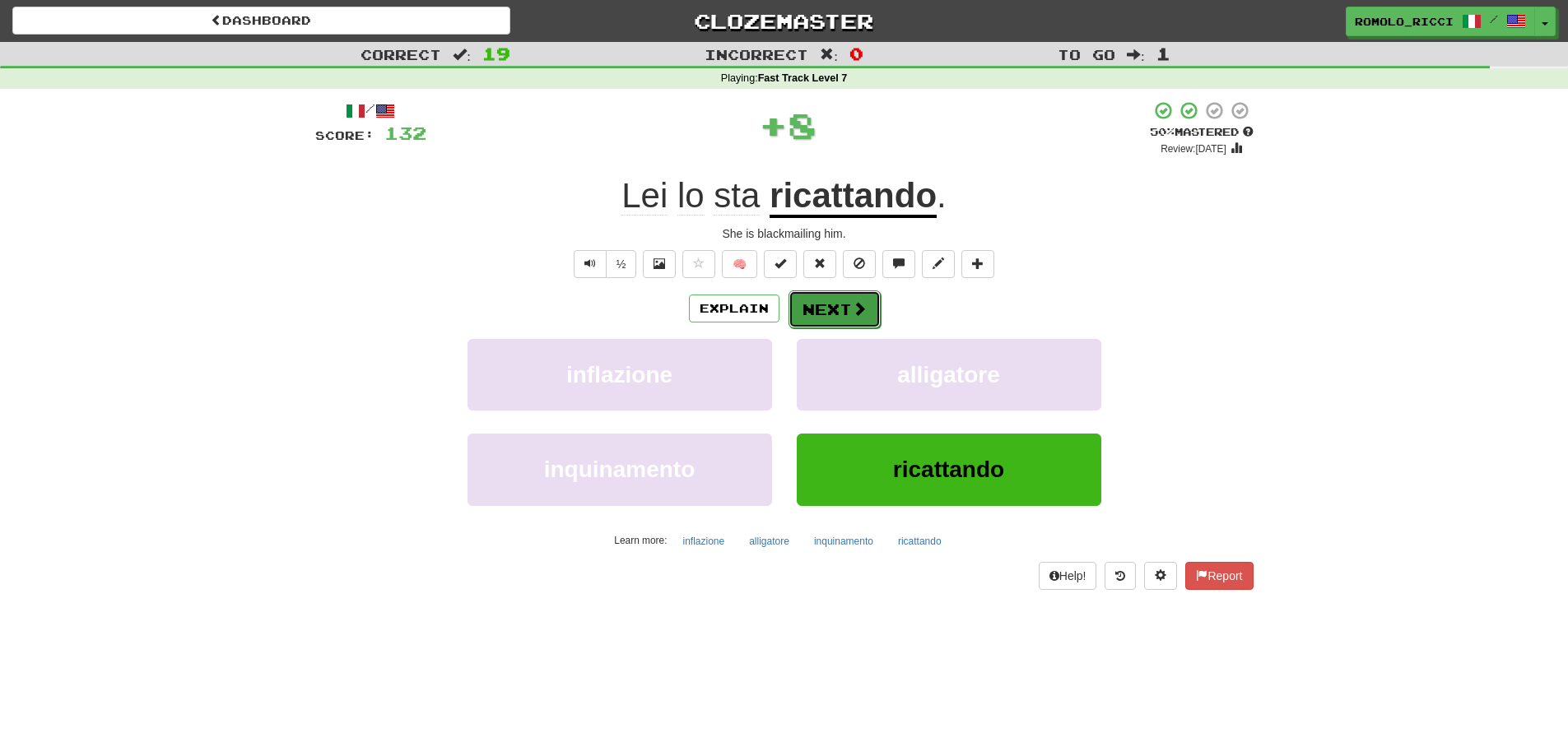
click at [829, 310] on button "Next" at bounding box center [834, 309] width 92 height 38
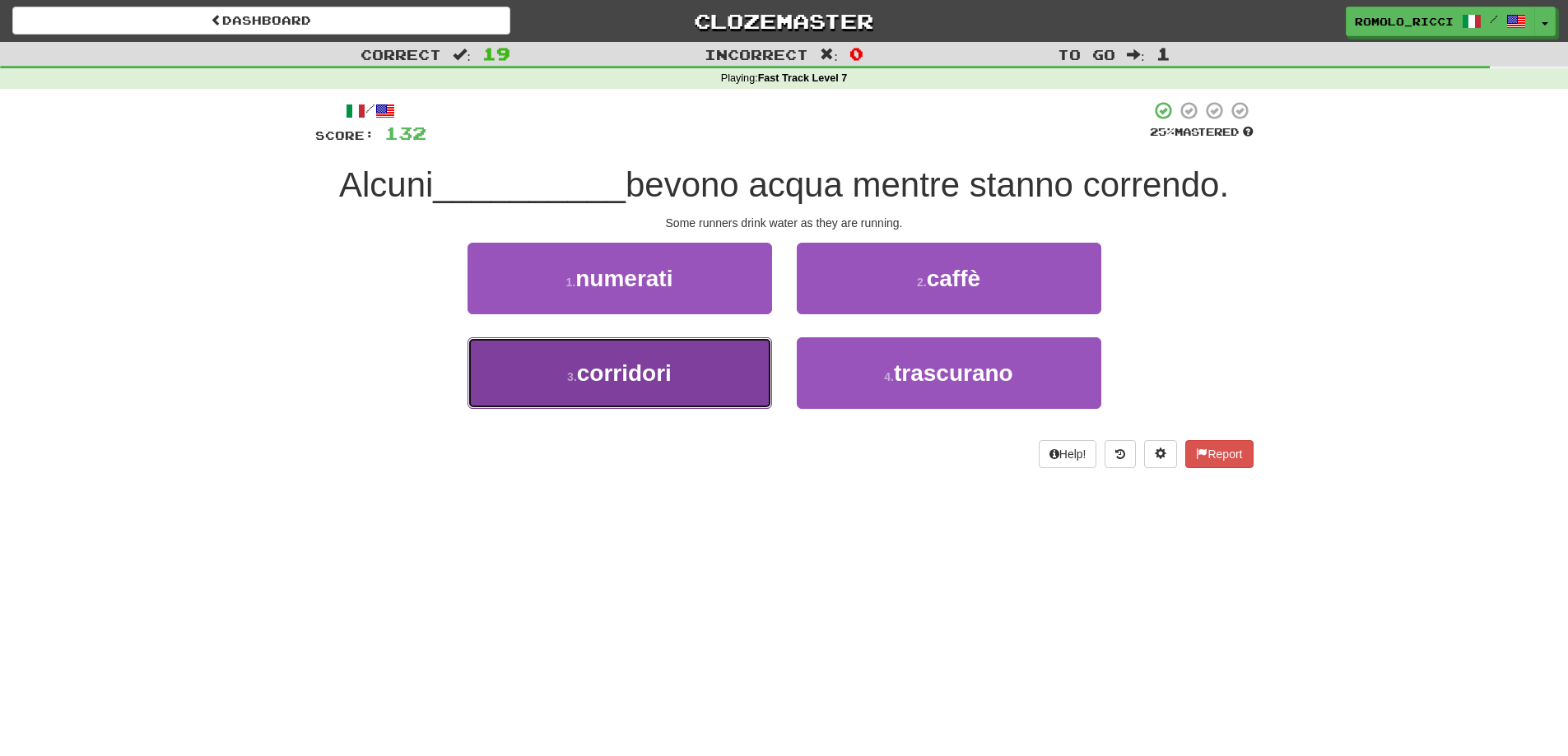
click at [710, 384] on button "3 . corridori" at bounding box center [620, 373] width 305 height 71
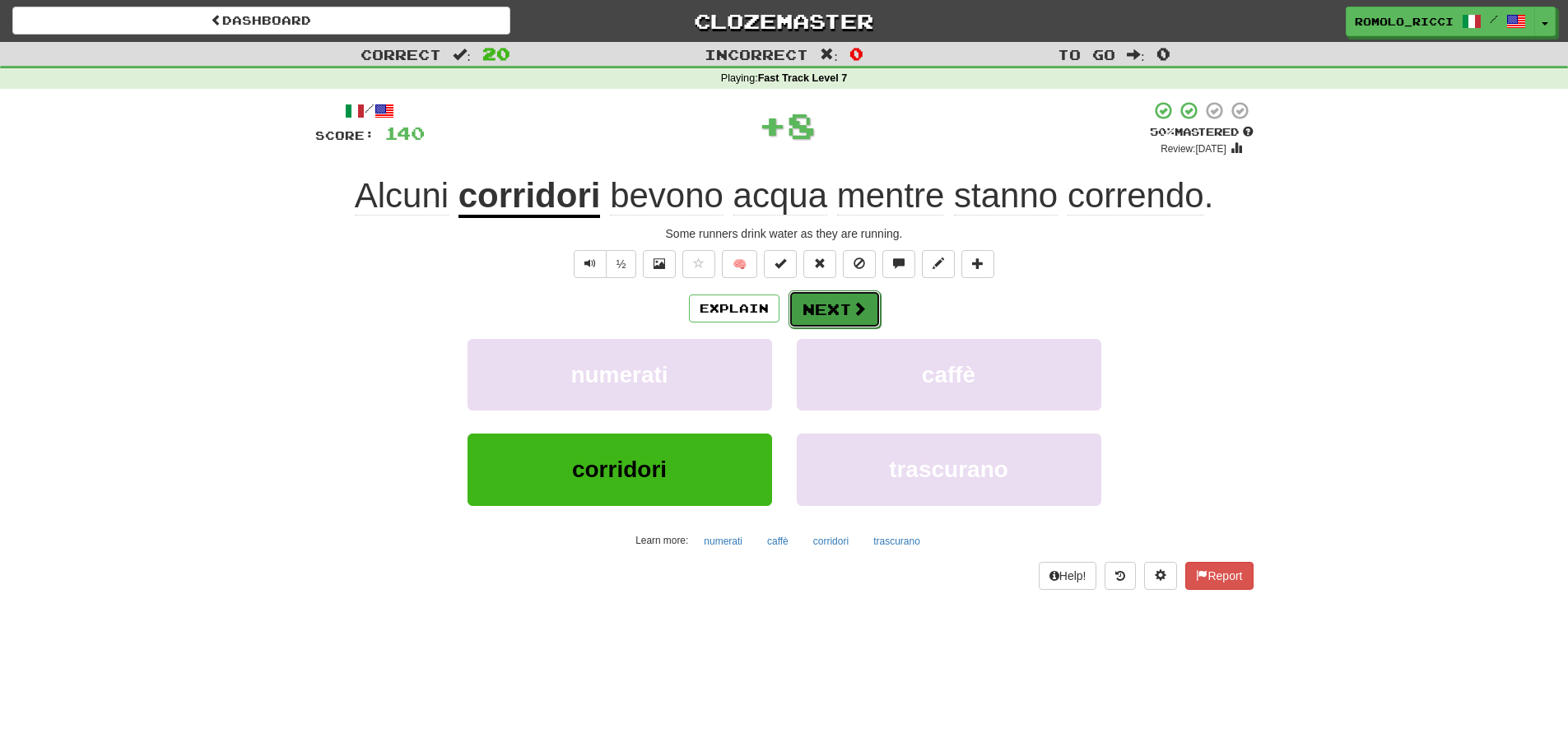
click at [847, 309] on button "Next" at bounding box center [834, 309] width 92 height 38
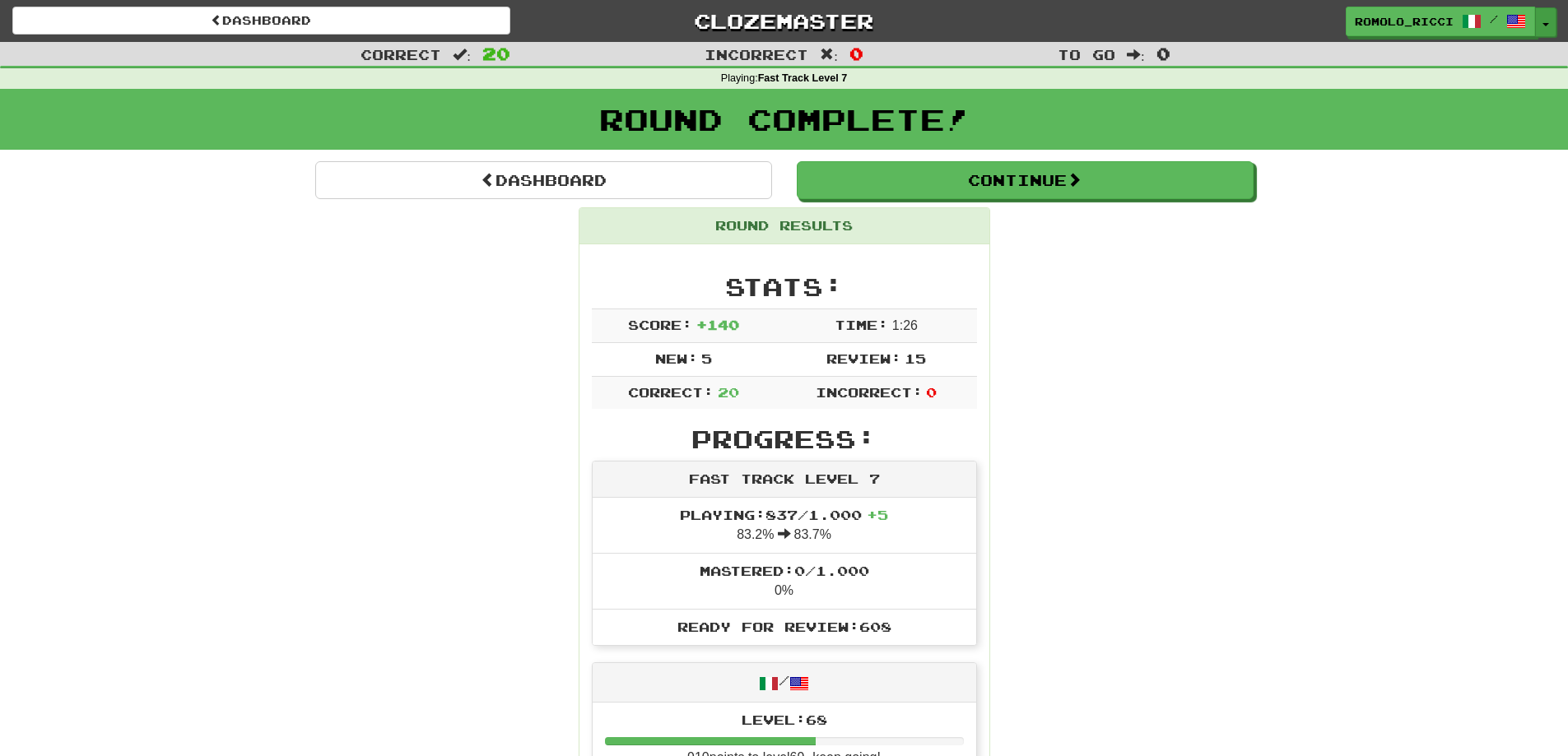
click at [1544, 16] on button "Toggle Dropdown" at bounding box center [1546, 21] width 21 height 29
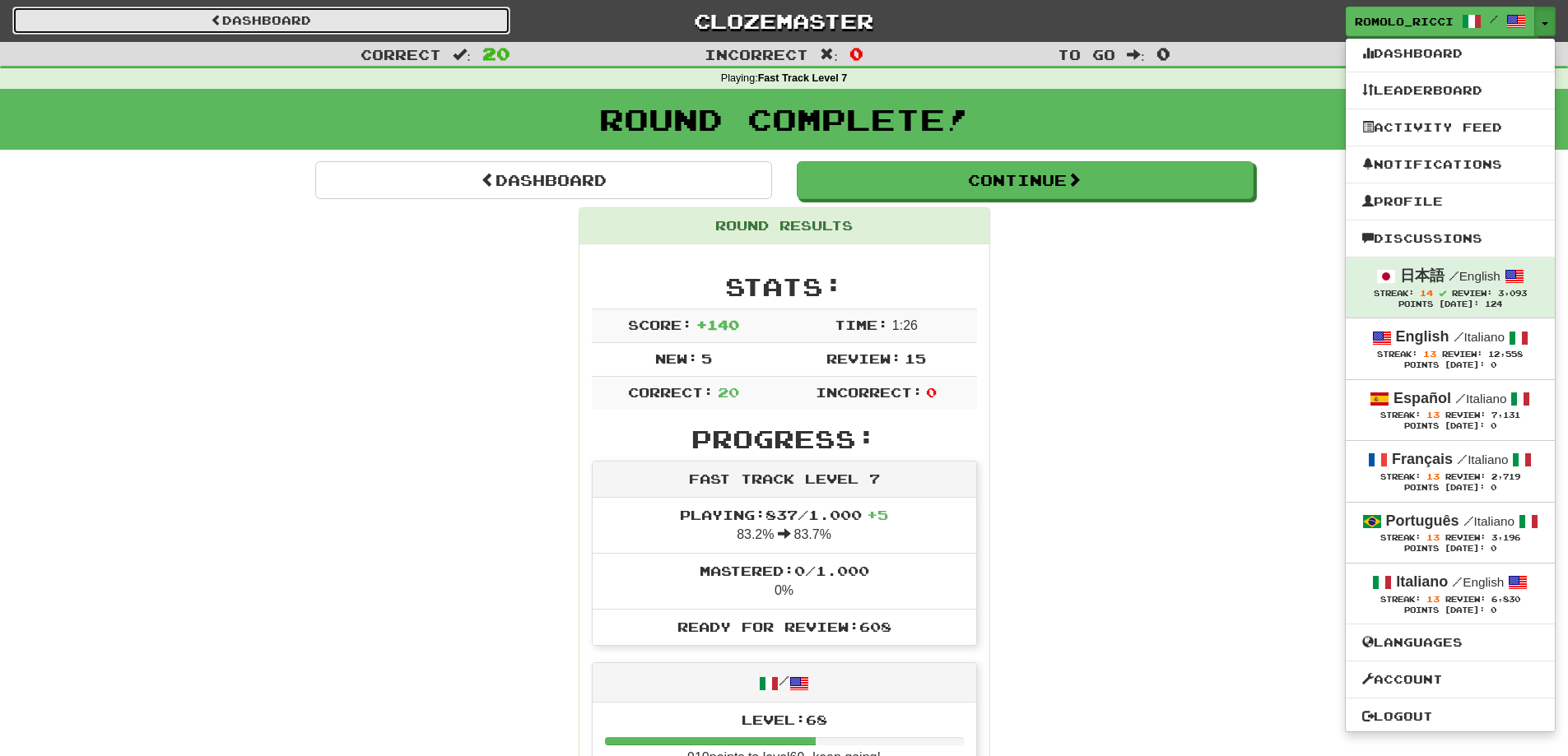
click at [298, 12] on link "Dashboard" at bounding box center [261, 20] width 498 height 28
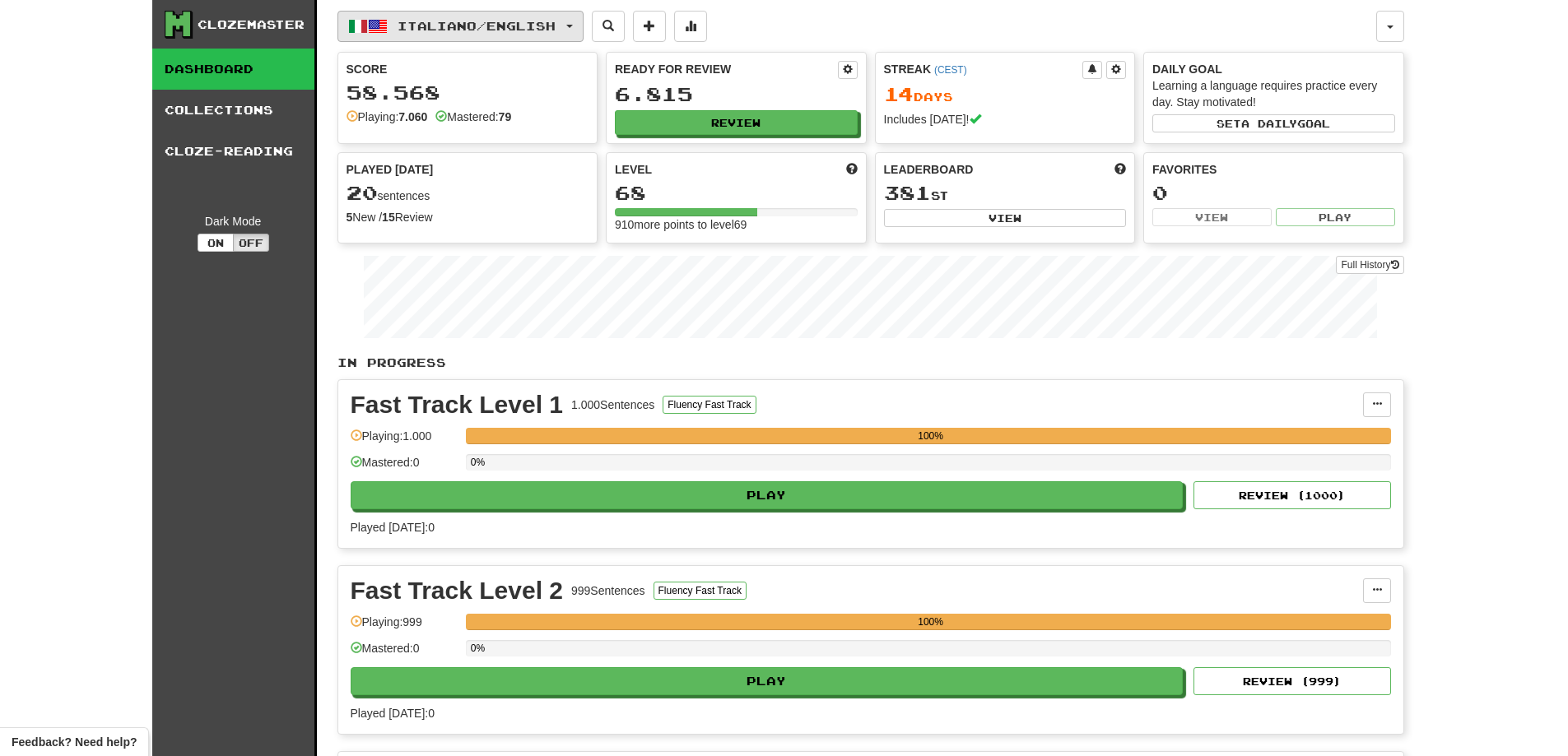
click at [584, 28] on button "Italiano / English" at bounding box center [461, 26] width 246 height 31
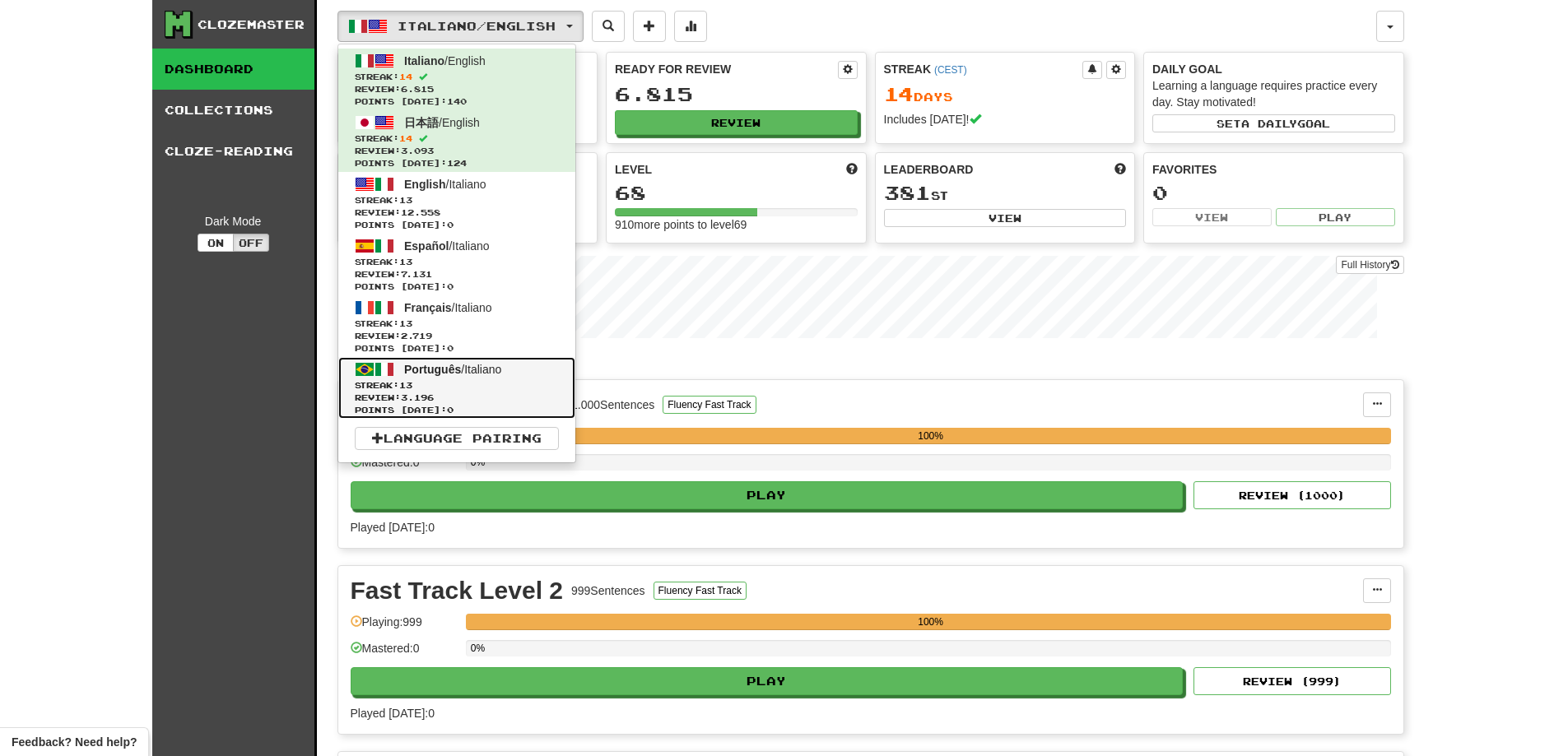
click at [511, 383] on span "Streak: 13" at bounding box center [456, 386] width 204 height 12
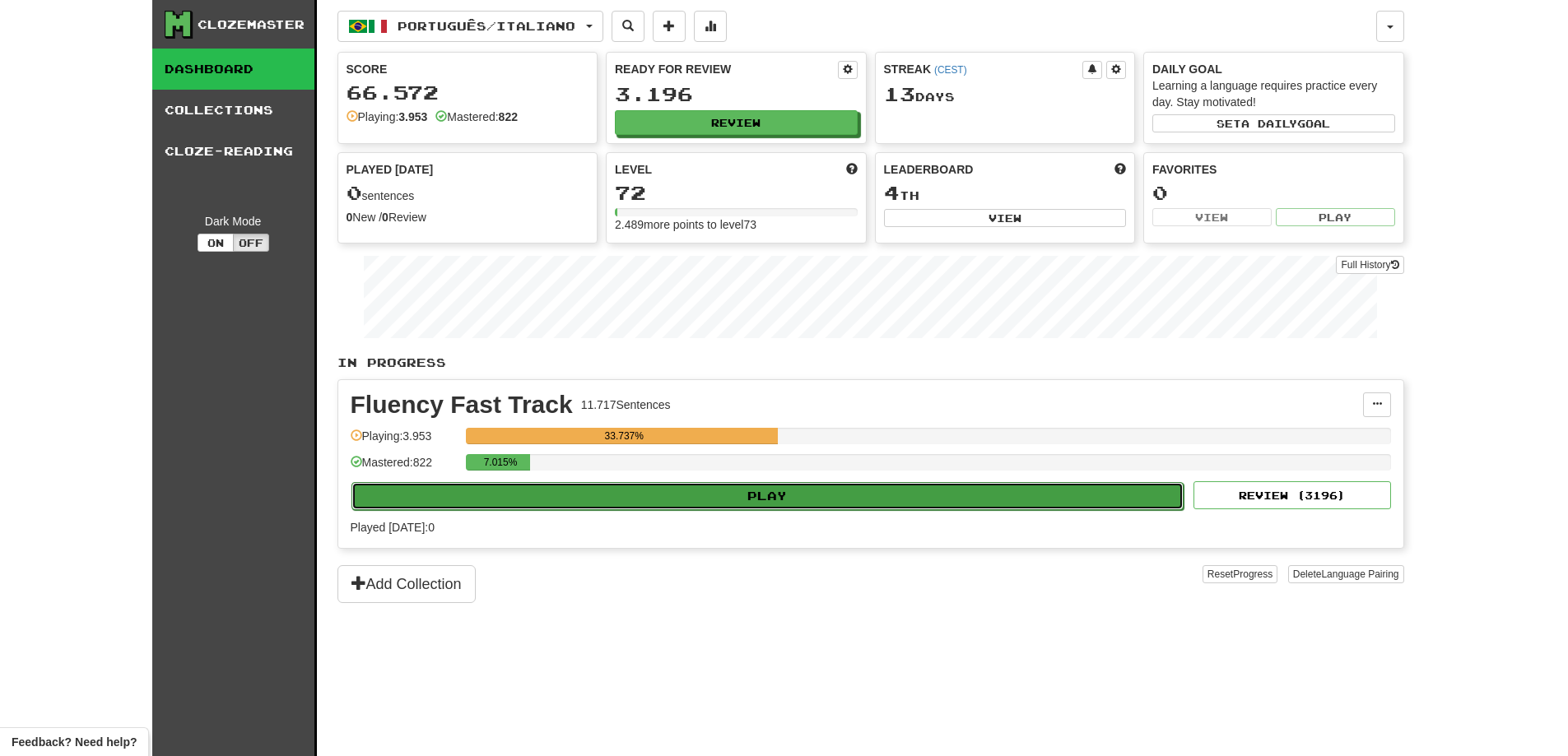
click at [802, 500] on button "Play" at bounding box center [768, 495] width 833 height 28
select select "**"
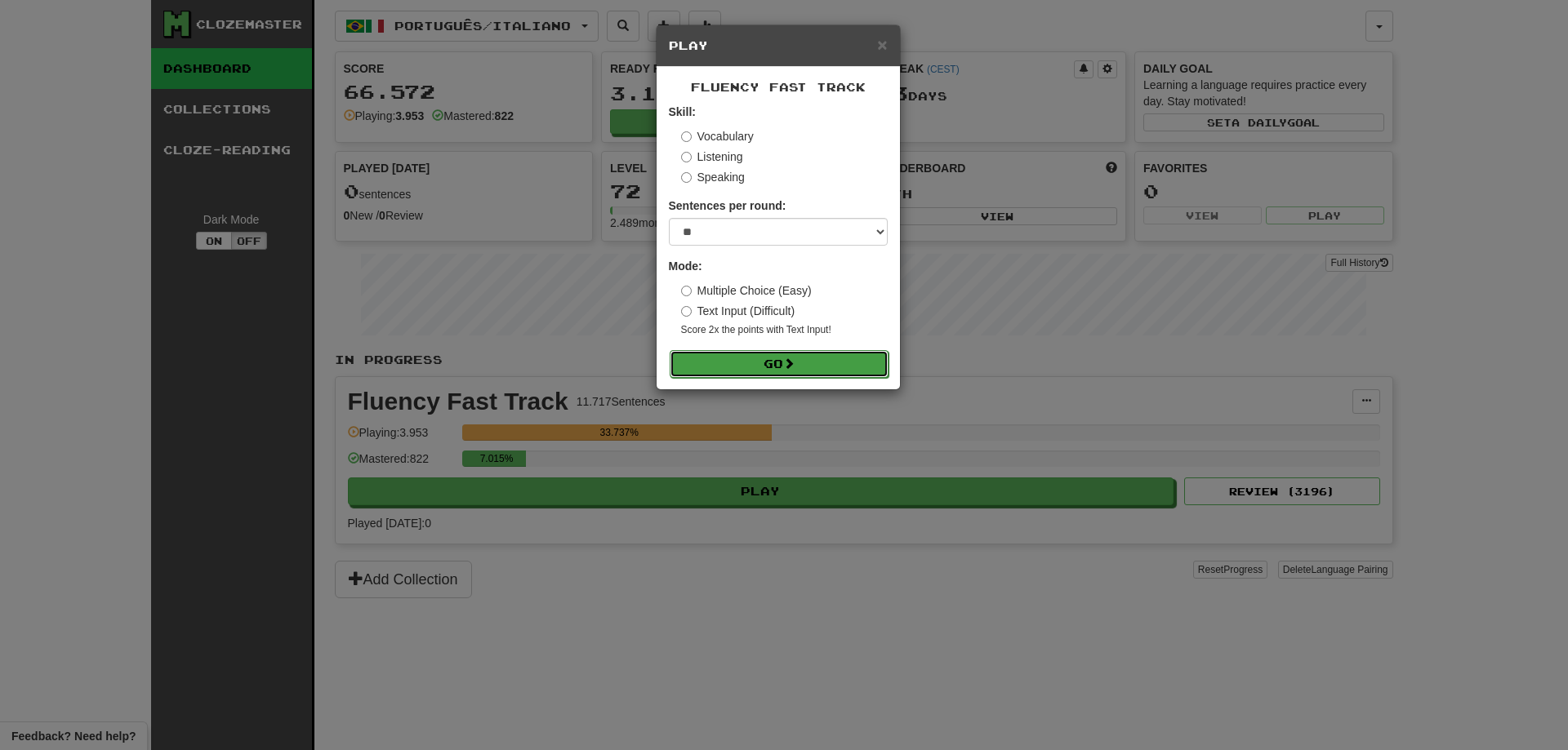
click at [793, 365] on span at bounding box center [788, 363] width 11 height 11
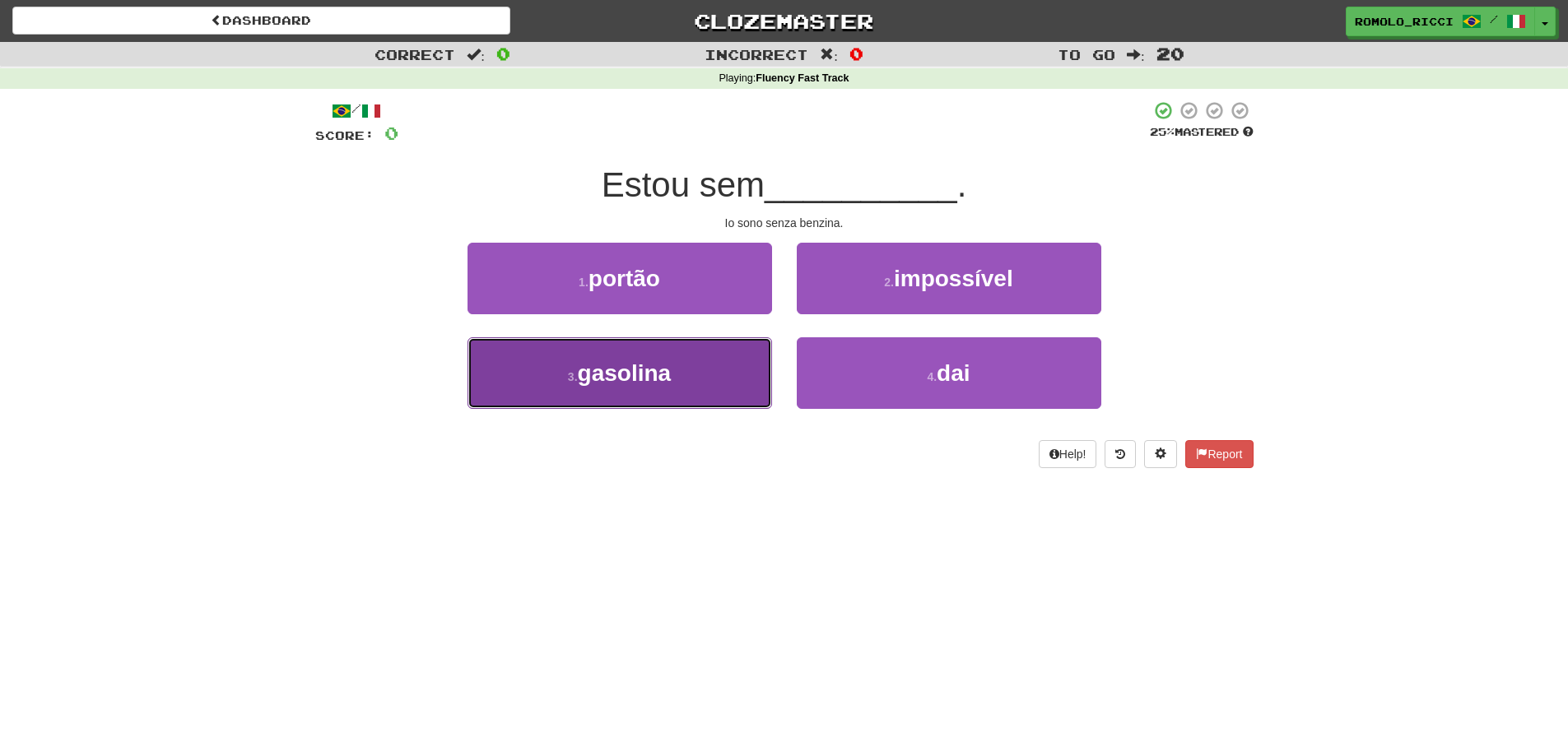
click at [669, 372] on span "gasolina" at bounding box center [625, 373] width 94 height 26
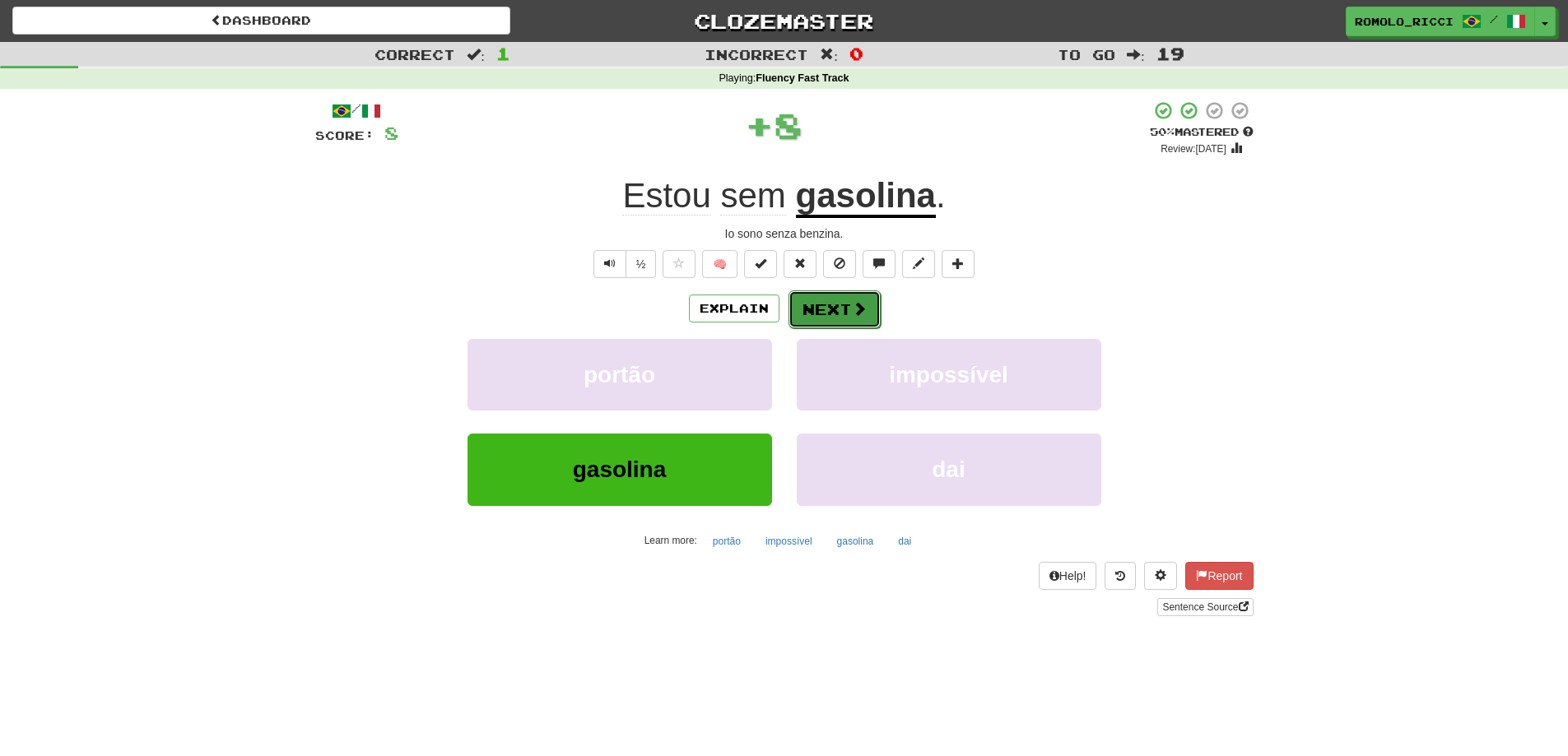
click at [854, 313] on span at bounding box center [859, 308] width 15 height 15
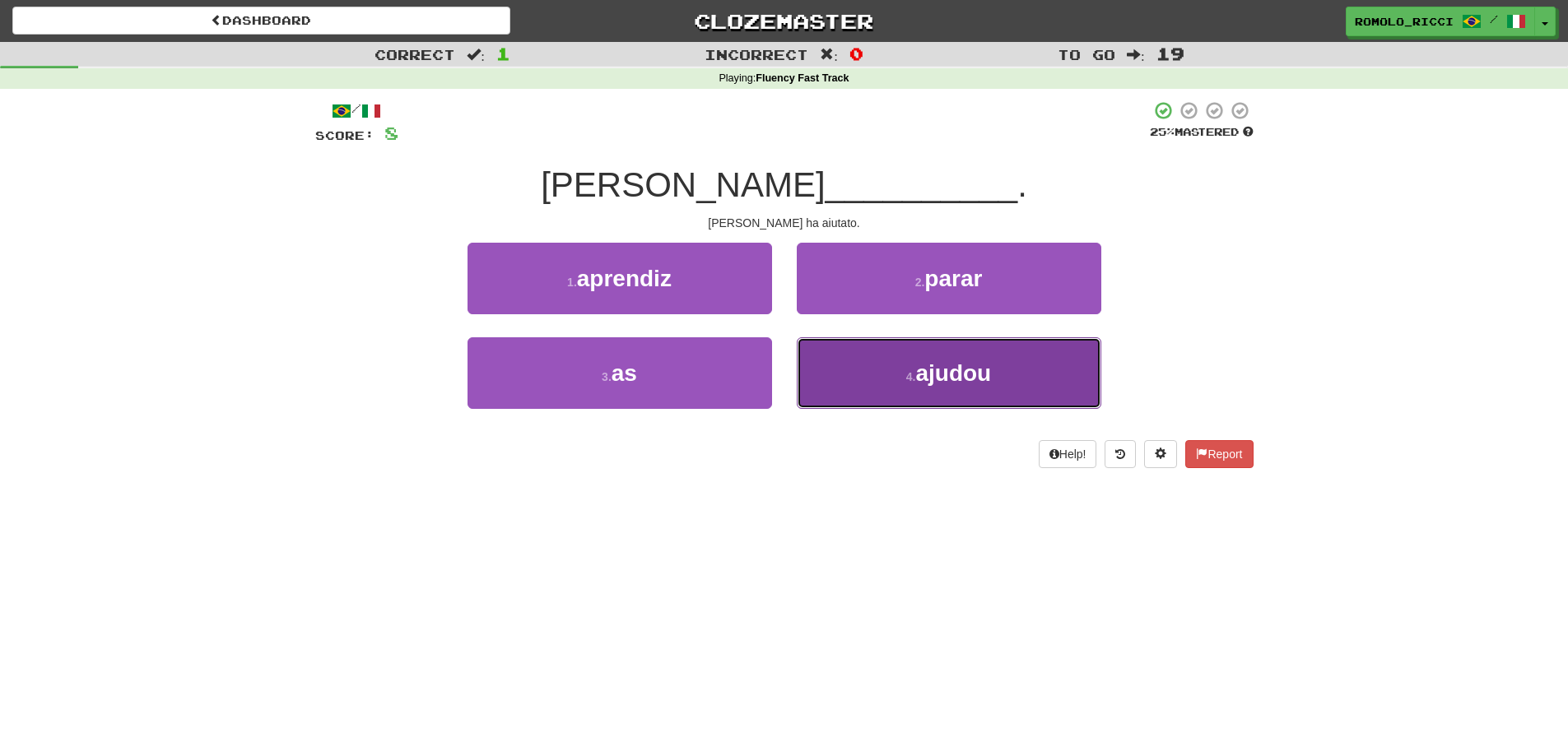
click at [910, 386] on button "4 . ajudou" at bounding box center [949, 373] width 305 height 71
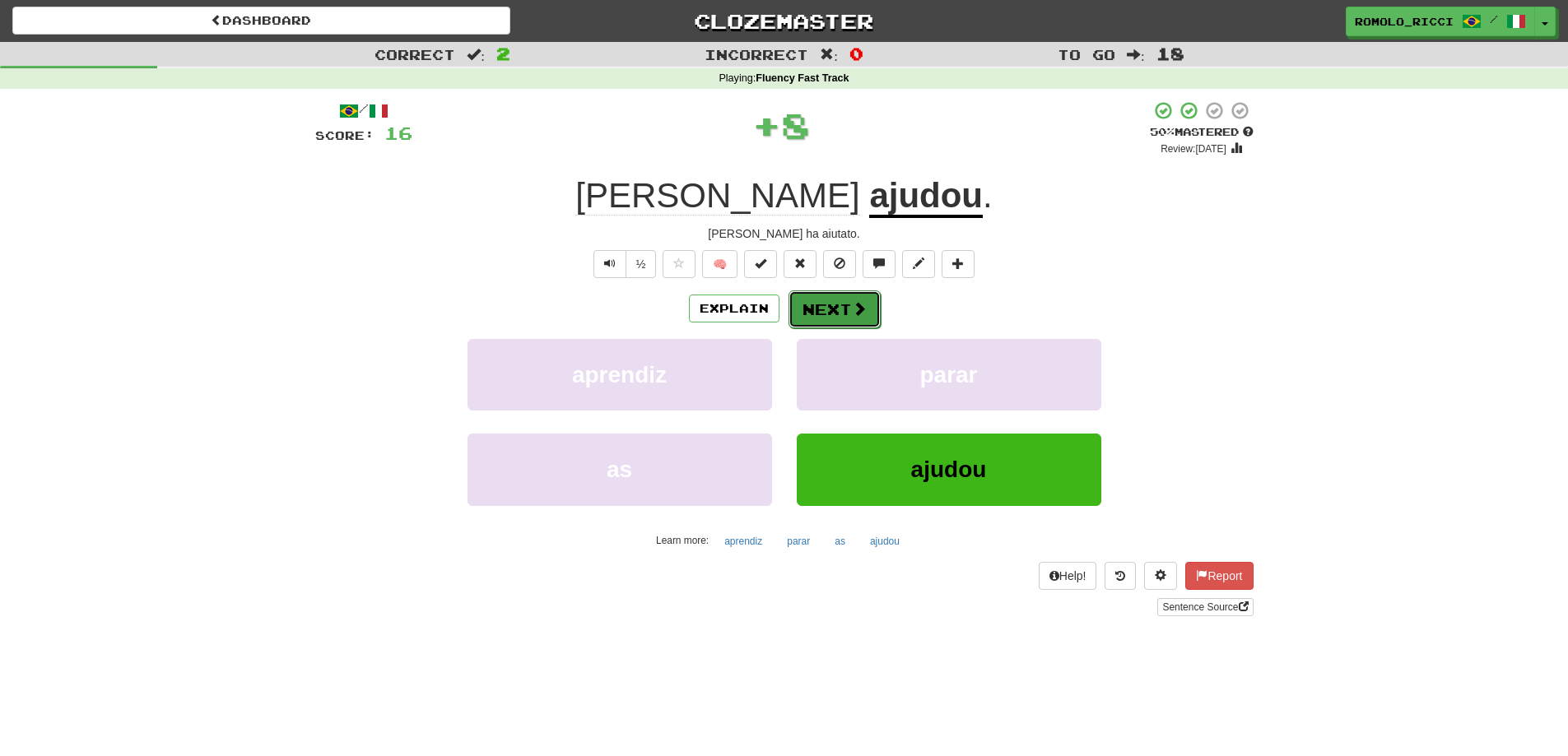
click at [831, 313] on button "Next" at bounding box center [834, 309] width 92 height 38
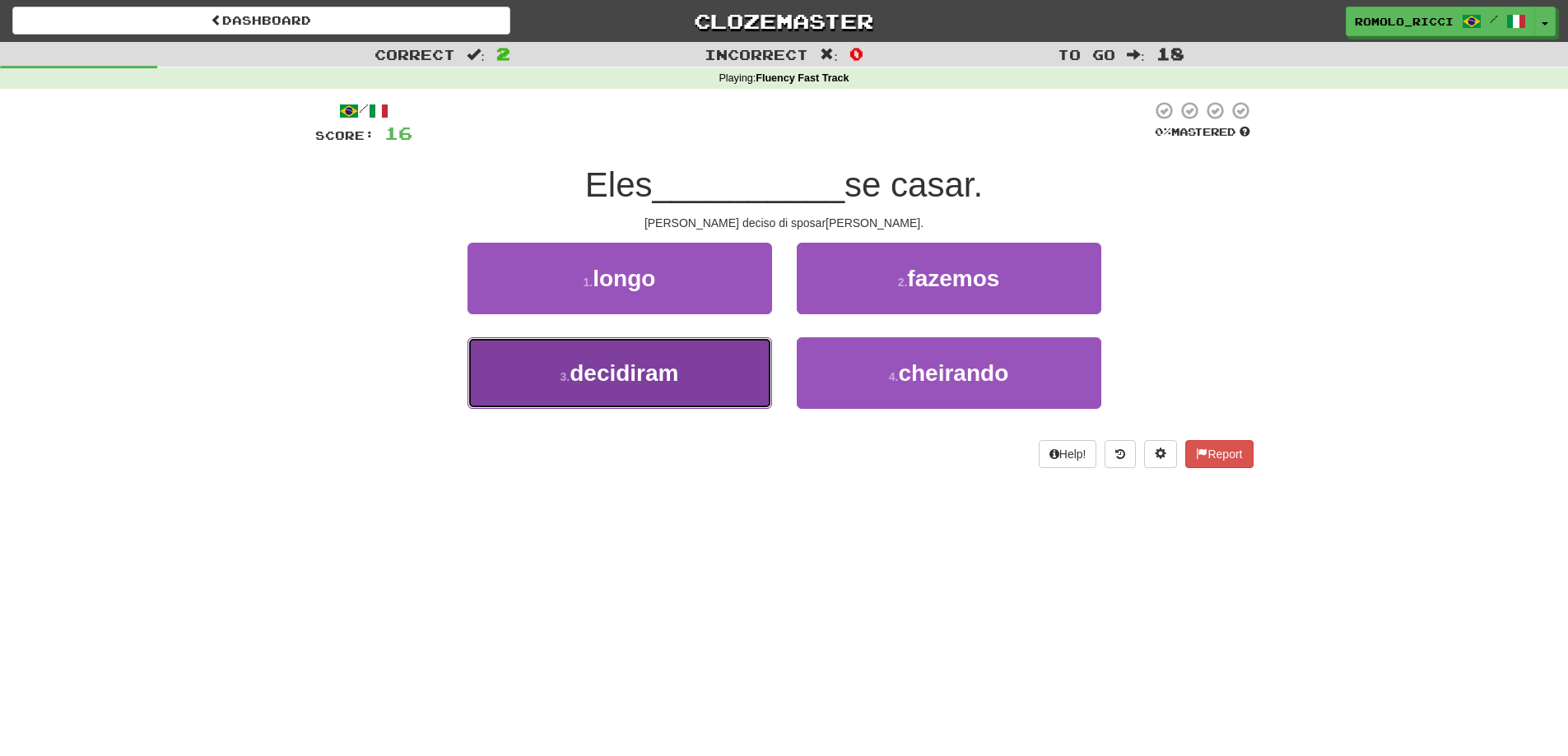
click at [724, 374] on button "3 . decidiram" at bounding box center [620, 373] width 305 height 71
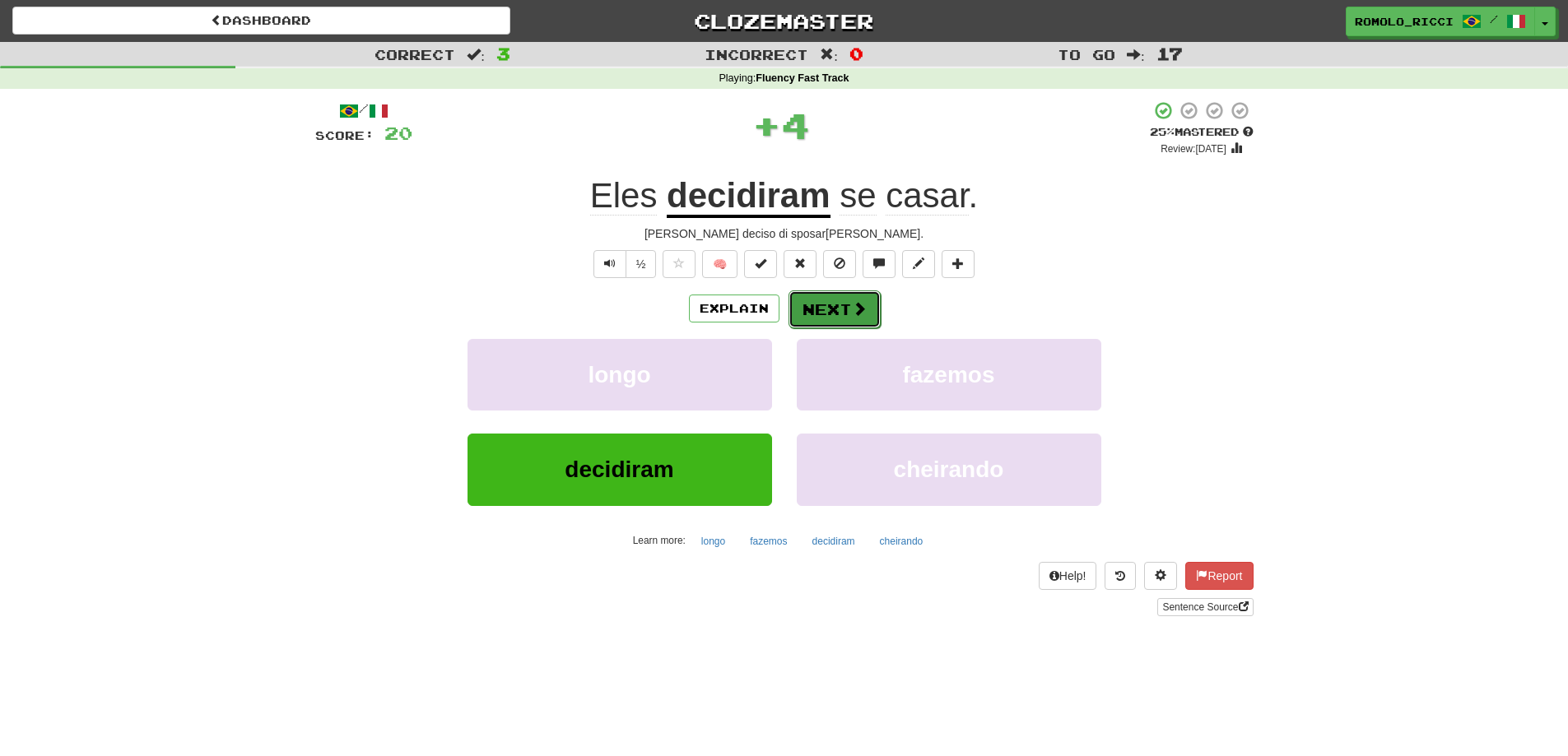
click at [845, 306] on button "Next" at bounding box center [834, 309] width 92 height 38
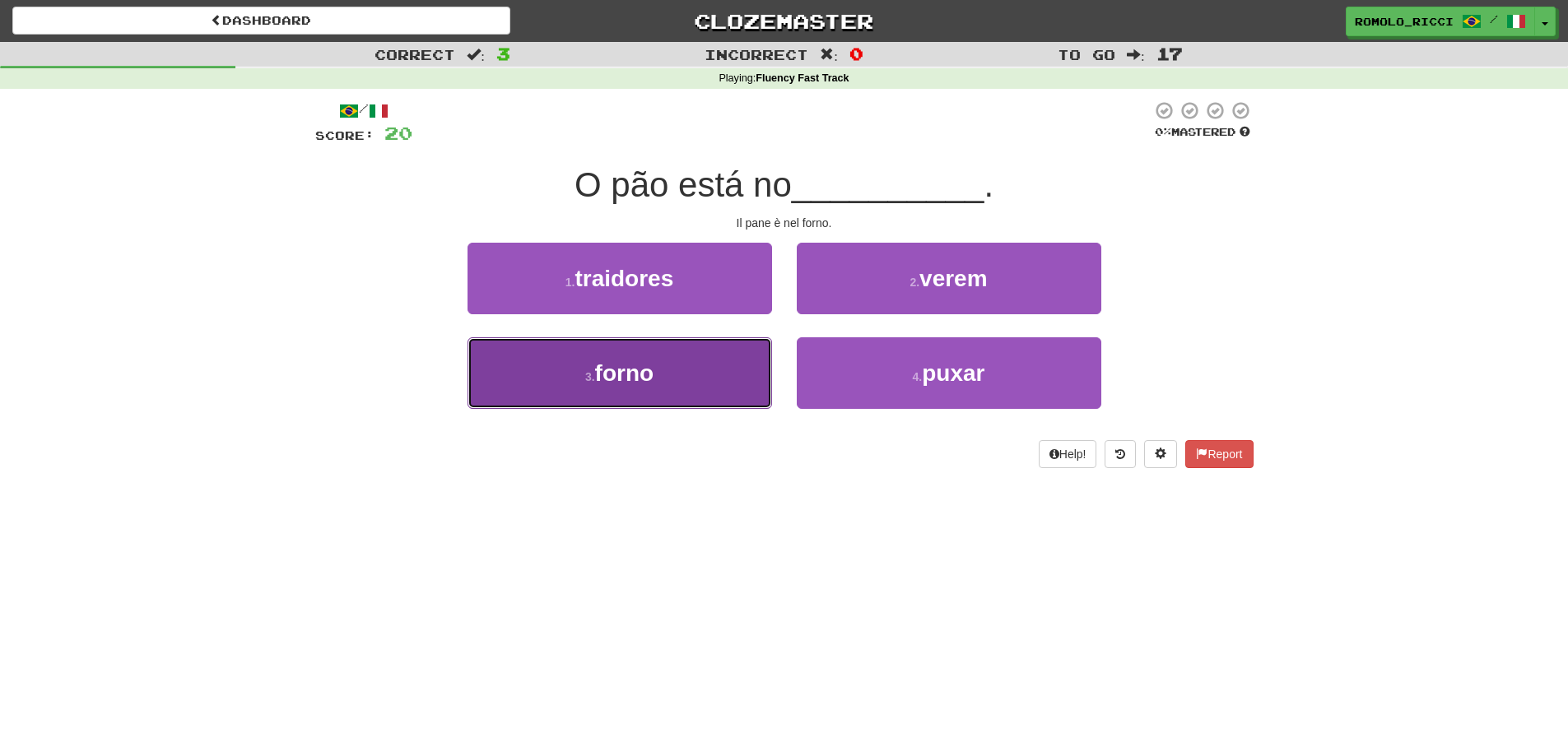
click at [764, 362] on button "3 . forno" at bounding box center [620, 373] width 305 height 71
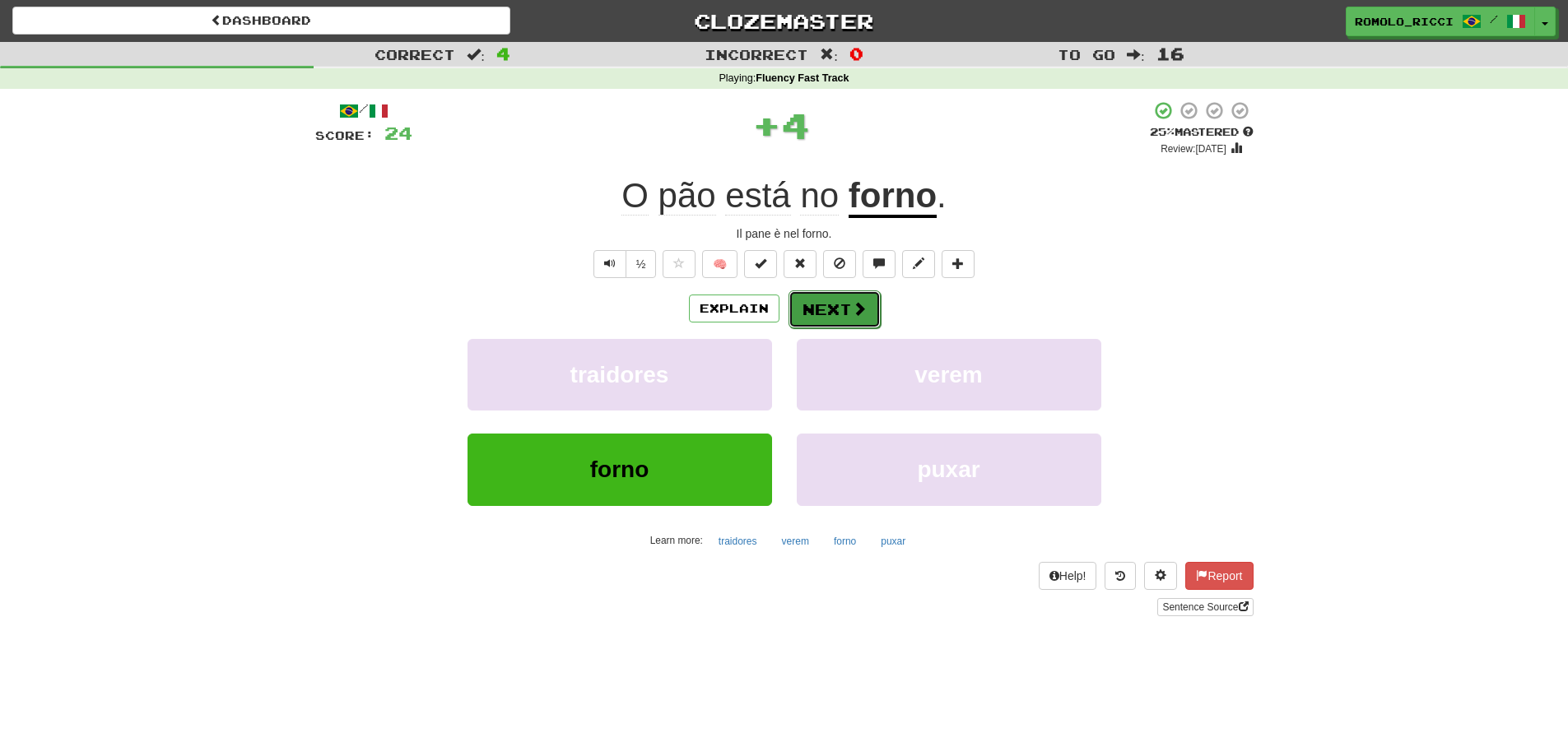
click at [870, 300] on button "Next" at bounding box center [834, 309] width 92 height 38
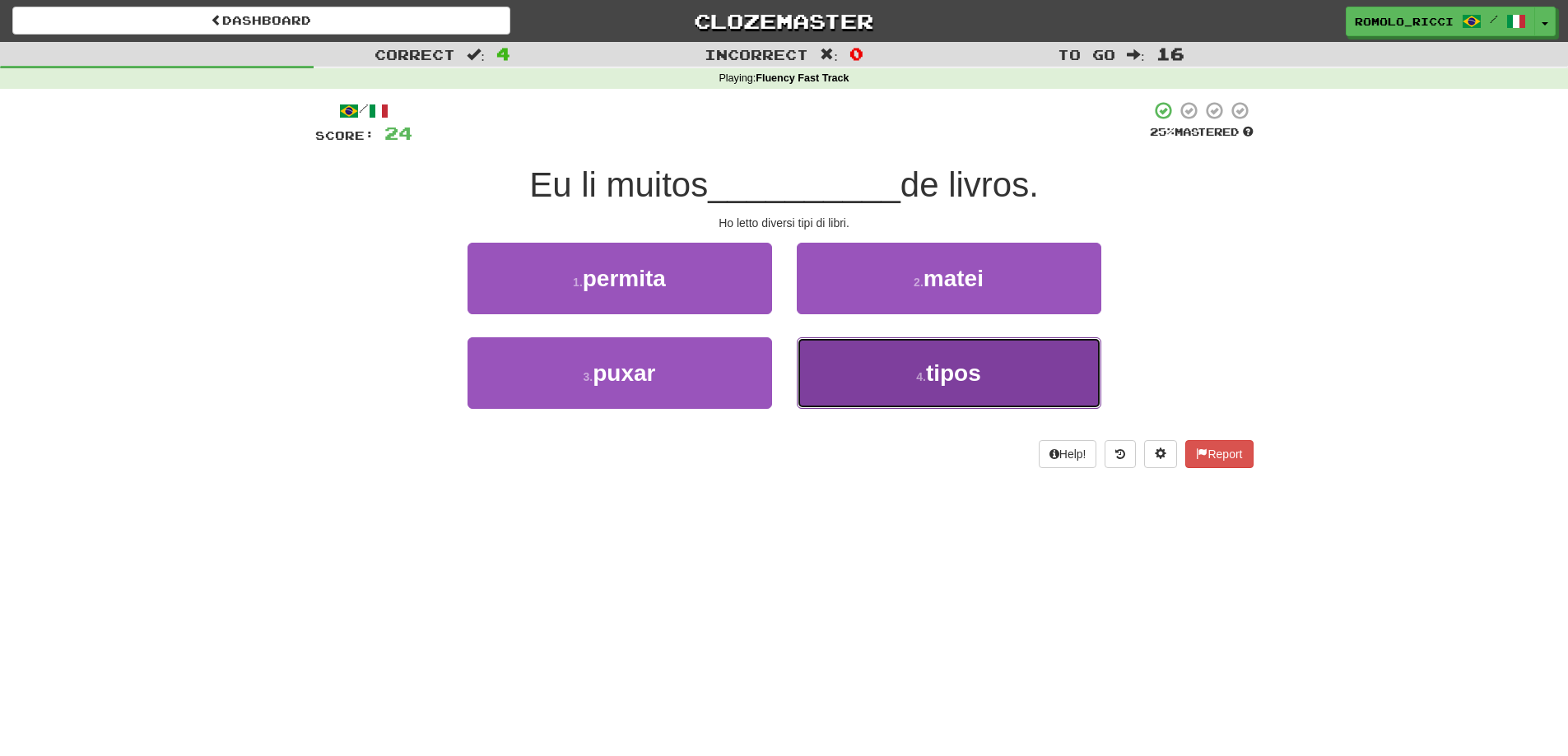
click at [939, 383] on span "tipos" at bounding box center [954, 373] width 55 height 26
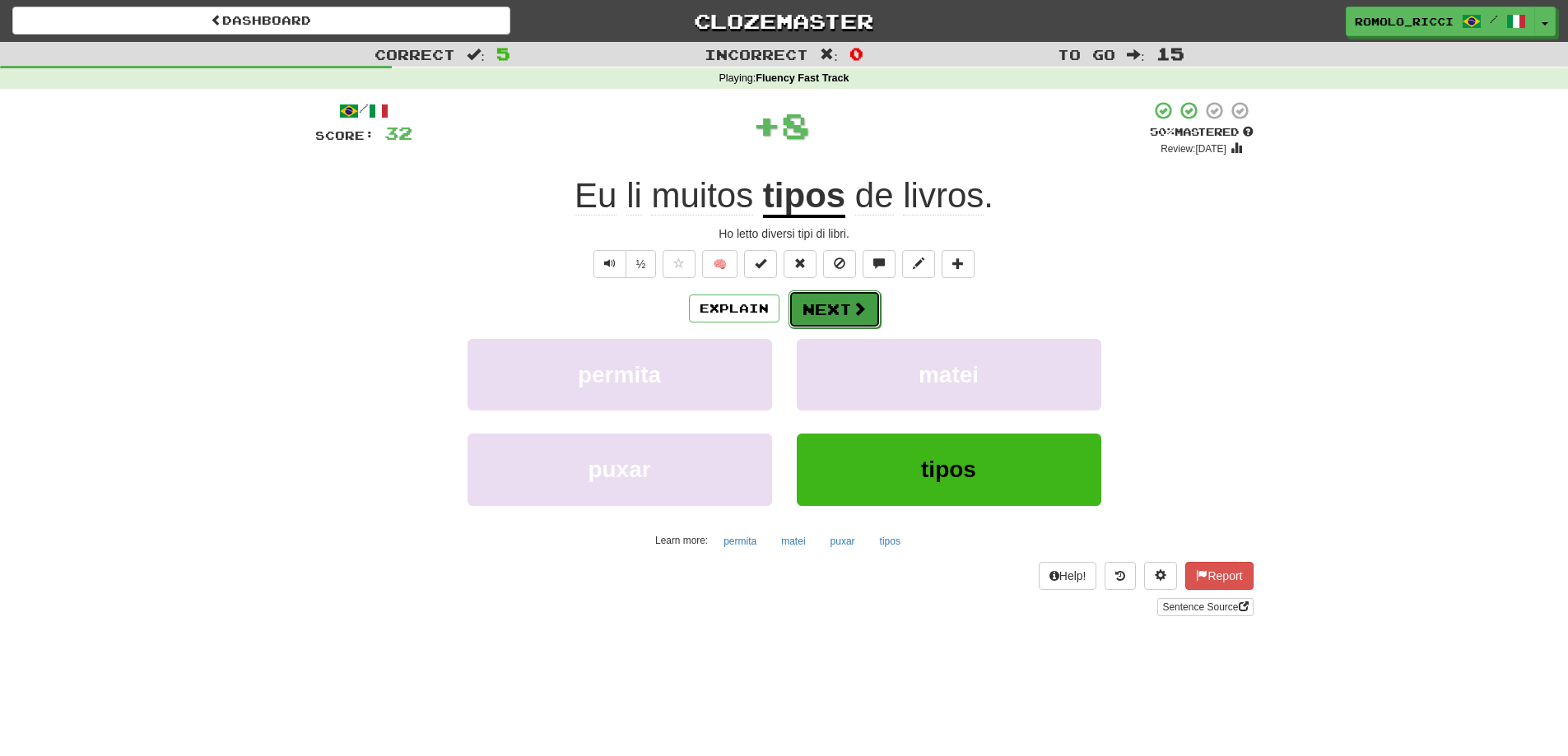
click at [821, 313] on button "Next" at bounding box center [834, 309] width 92 height 38
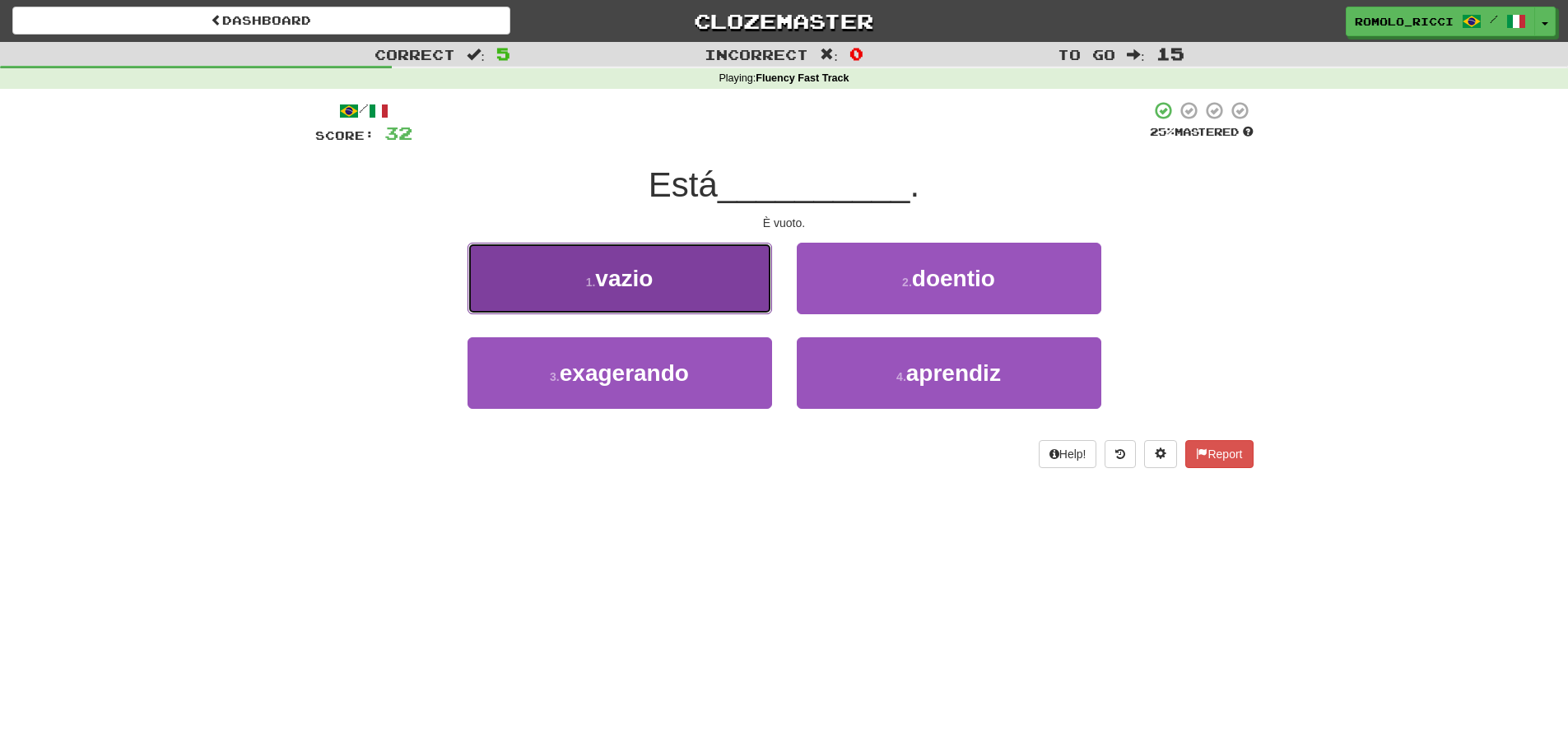
click at [739, 305] on button "1 . vazio" at bounding box center [620, 279] width 305 height 71
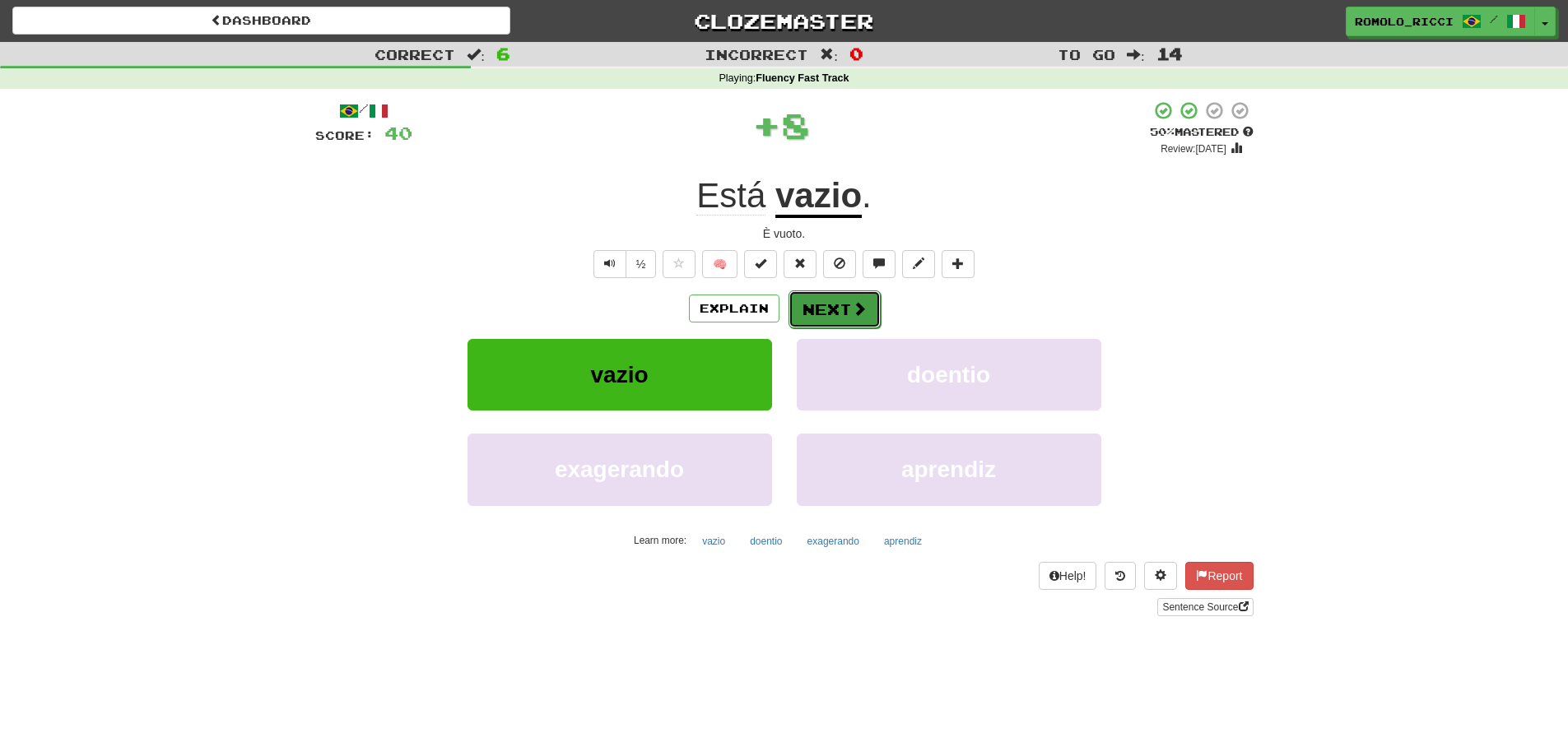
click at [841, 307] on button "Next" at bounding box center [834, 309] width 92 height 38
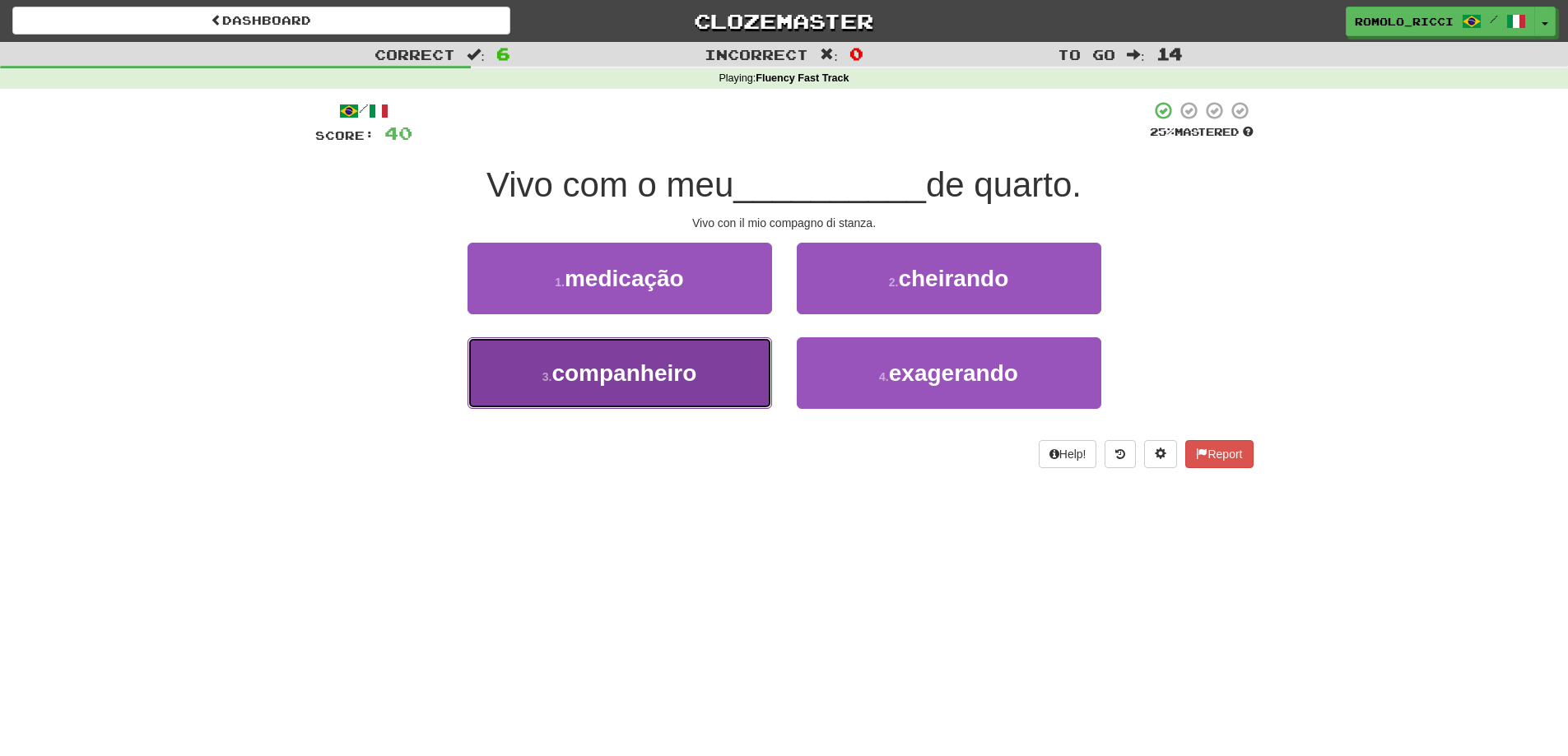
click at [737, 369] on button "3 . companheiro" at bounding box center [620, 373] width 305 height 71
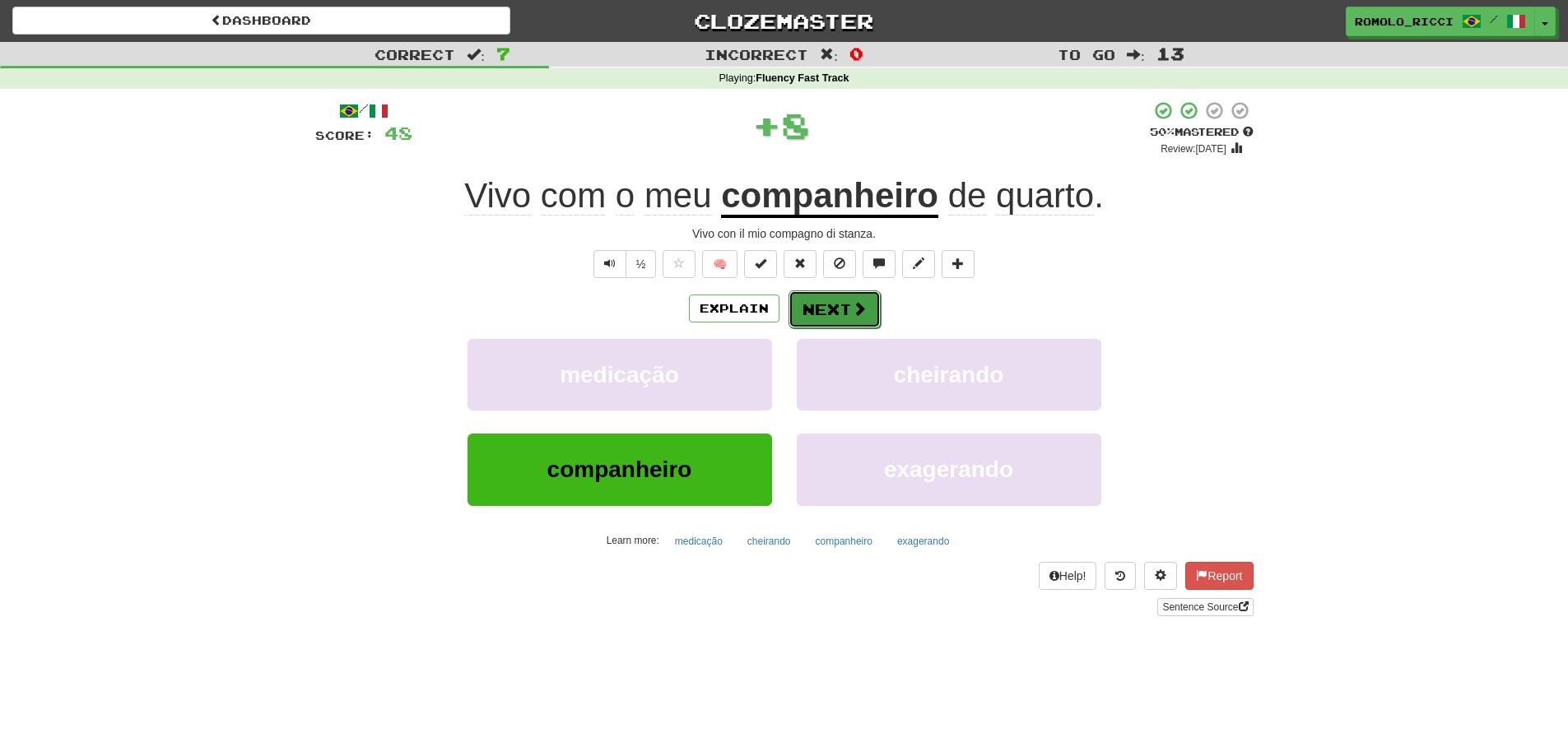
click at [832, 314] on button "Next" at bounding box center [834, 309] width 92 height 38
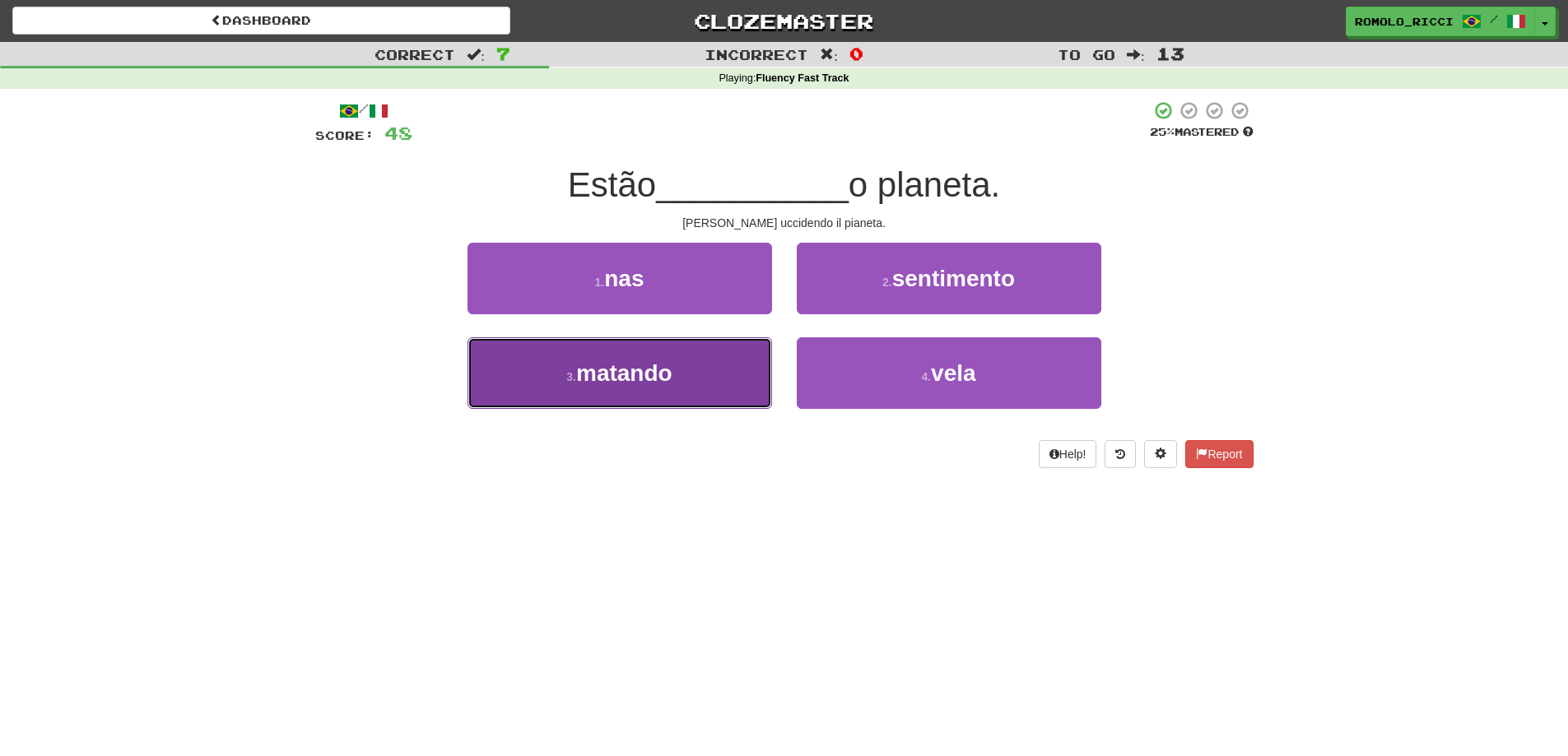
click at [732, 390] on button "3 . matando" at bounding box center [620, 373] width 305 height 71
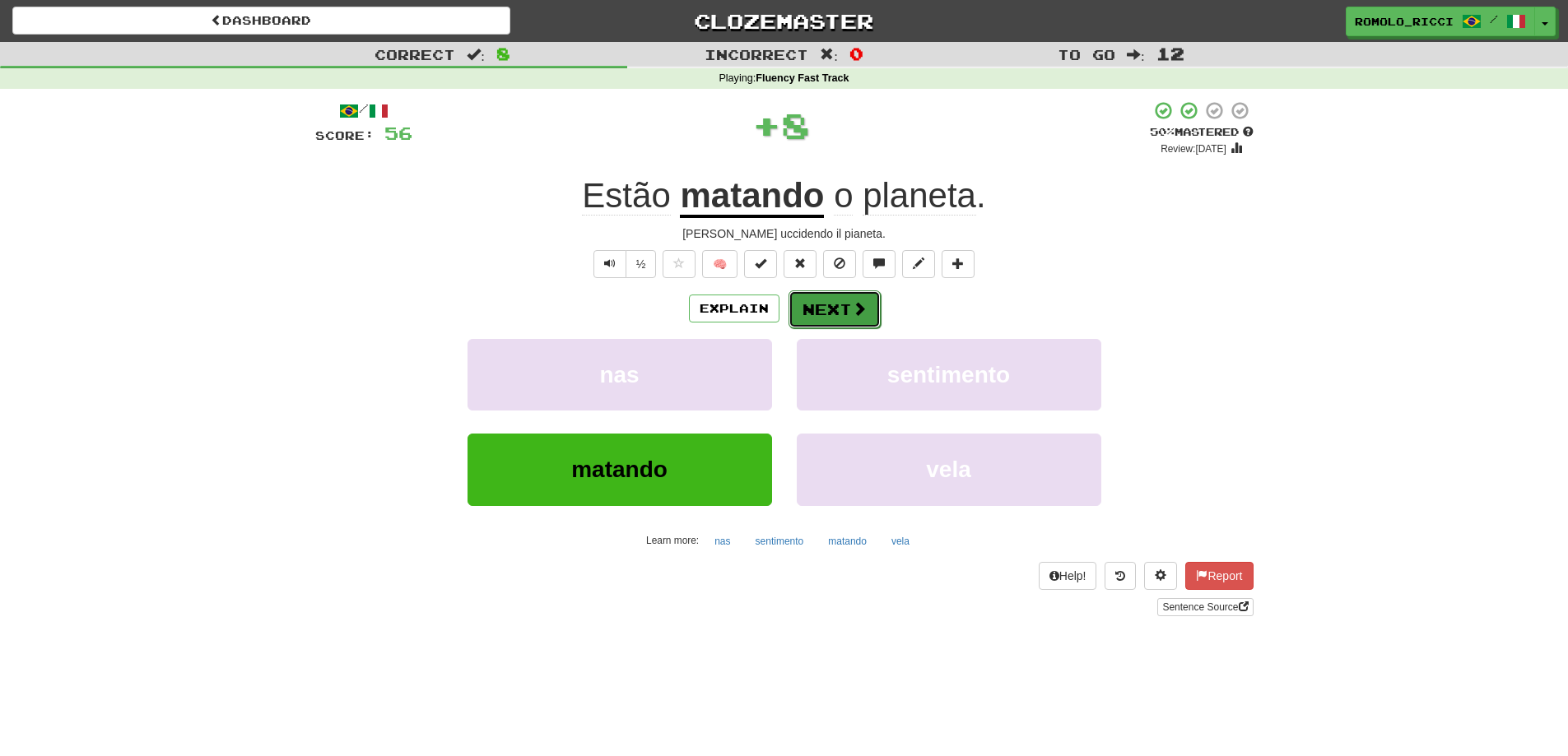
click at [862, 311] on span at bounding box center [859, 308] width 15 height 15
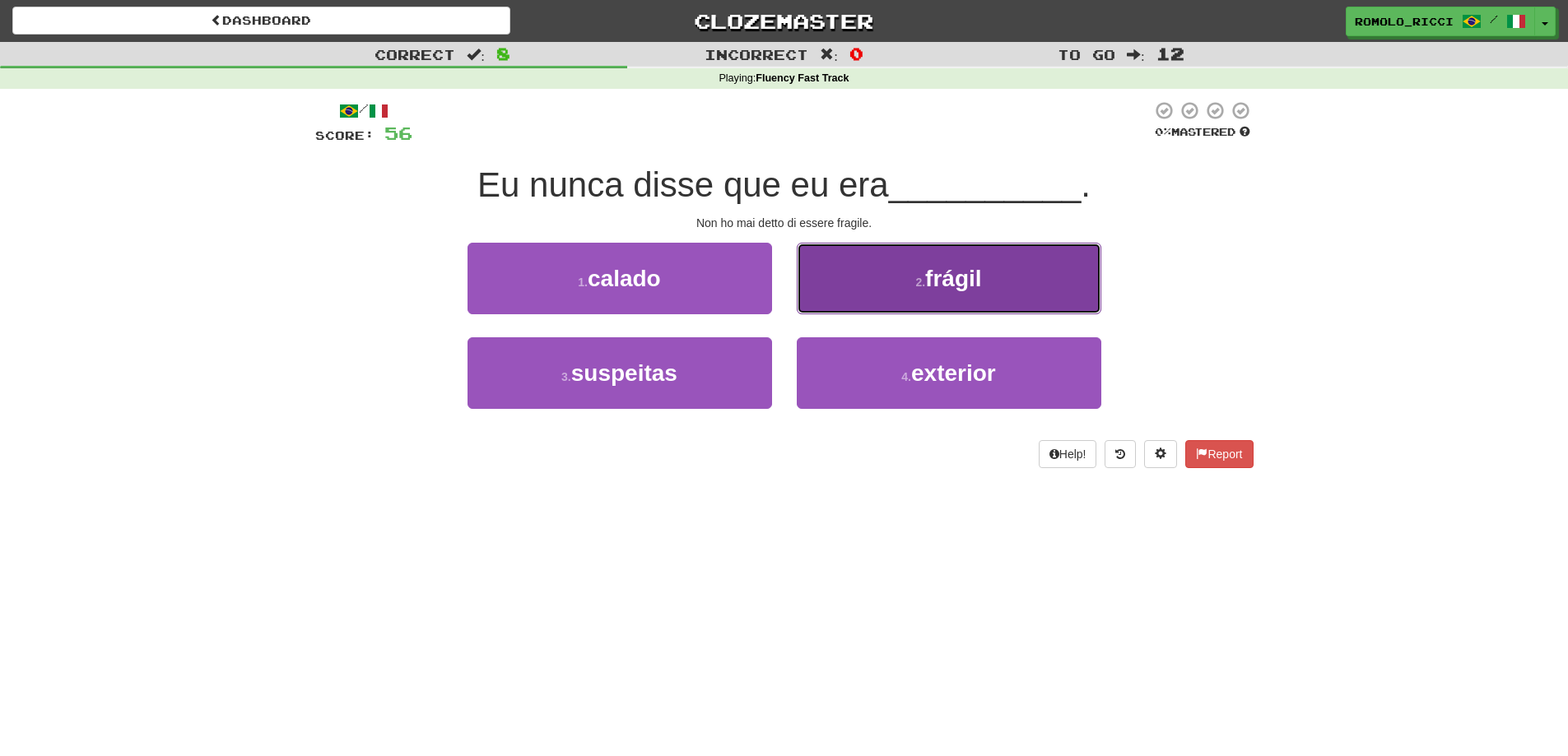
click at [941, 285] on span "frágil" at bounding box center [953, 278] width 56 height 26
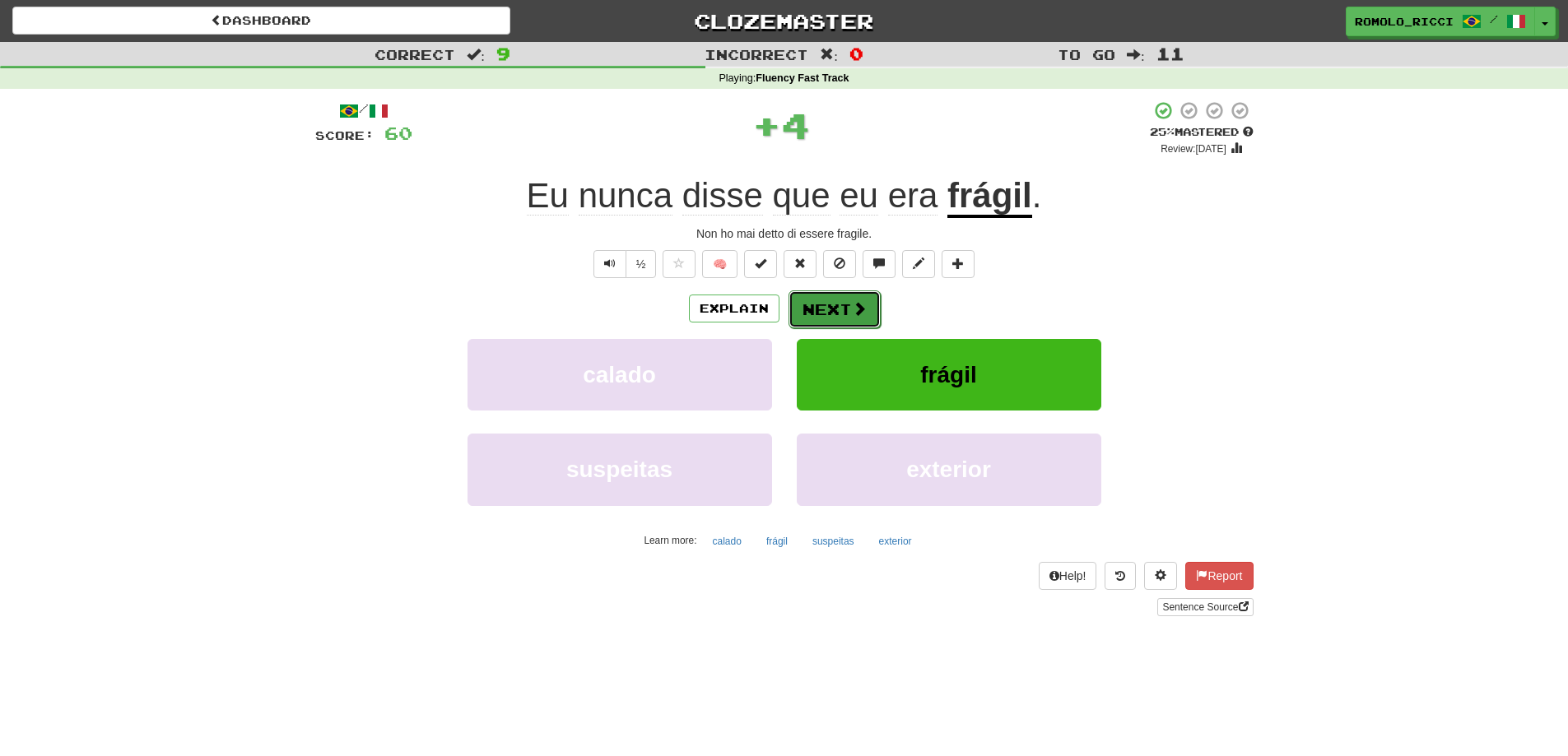
click at [853, 313] on span at bounding box center [859, 308] width 15 height 15
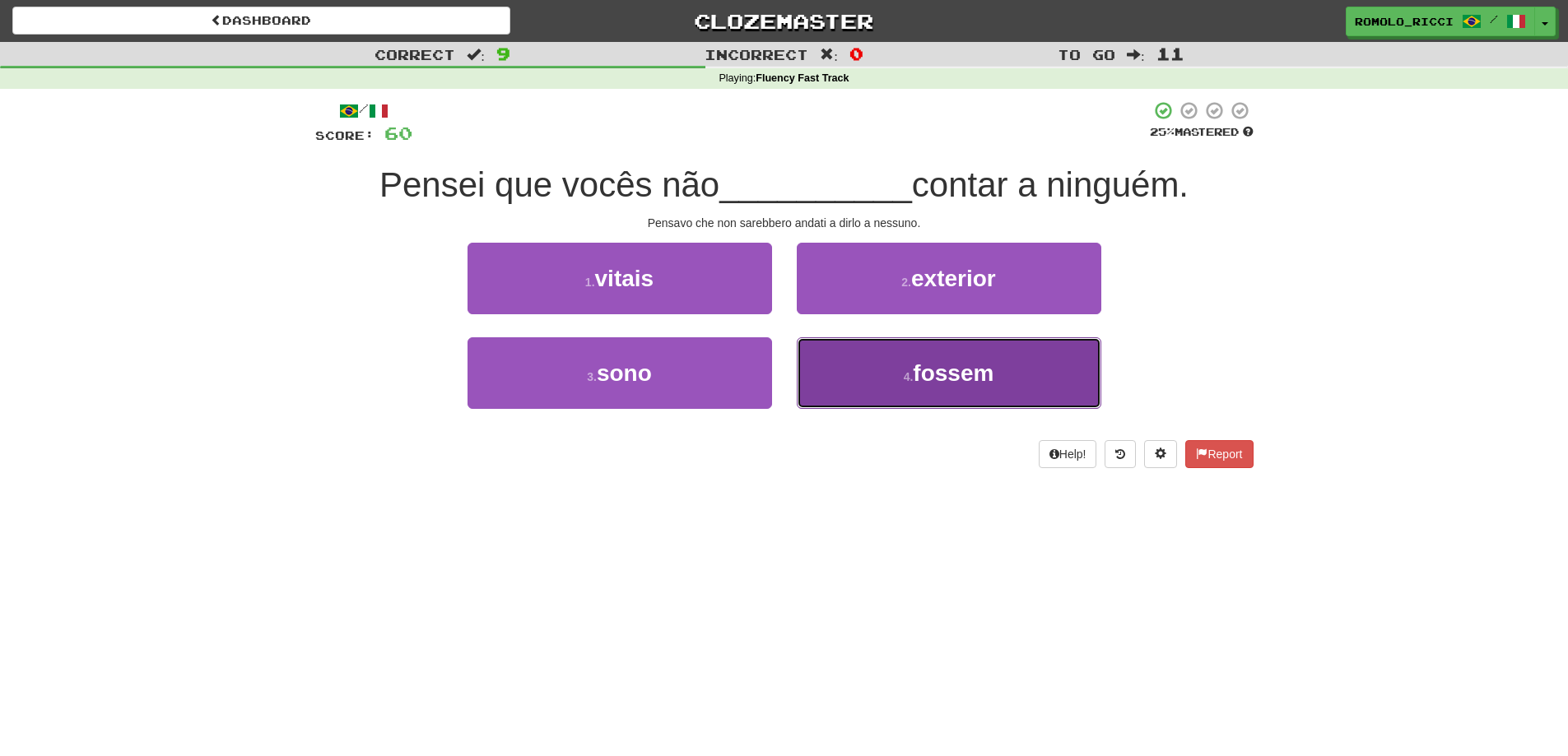
click at [875, 383] on button "4 . fossem" at bounding box center [949, 373] width 305 height 71
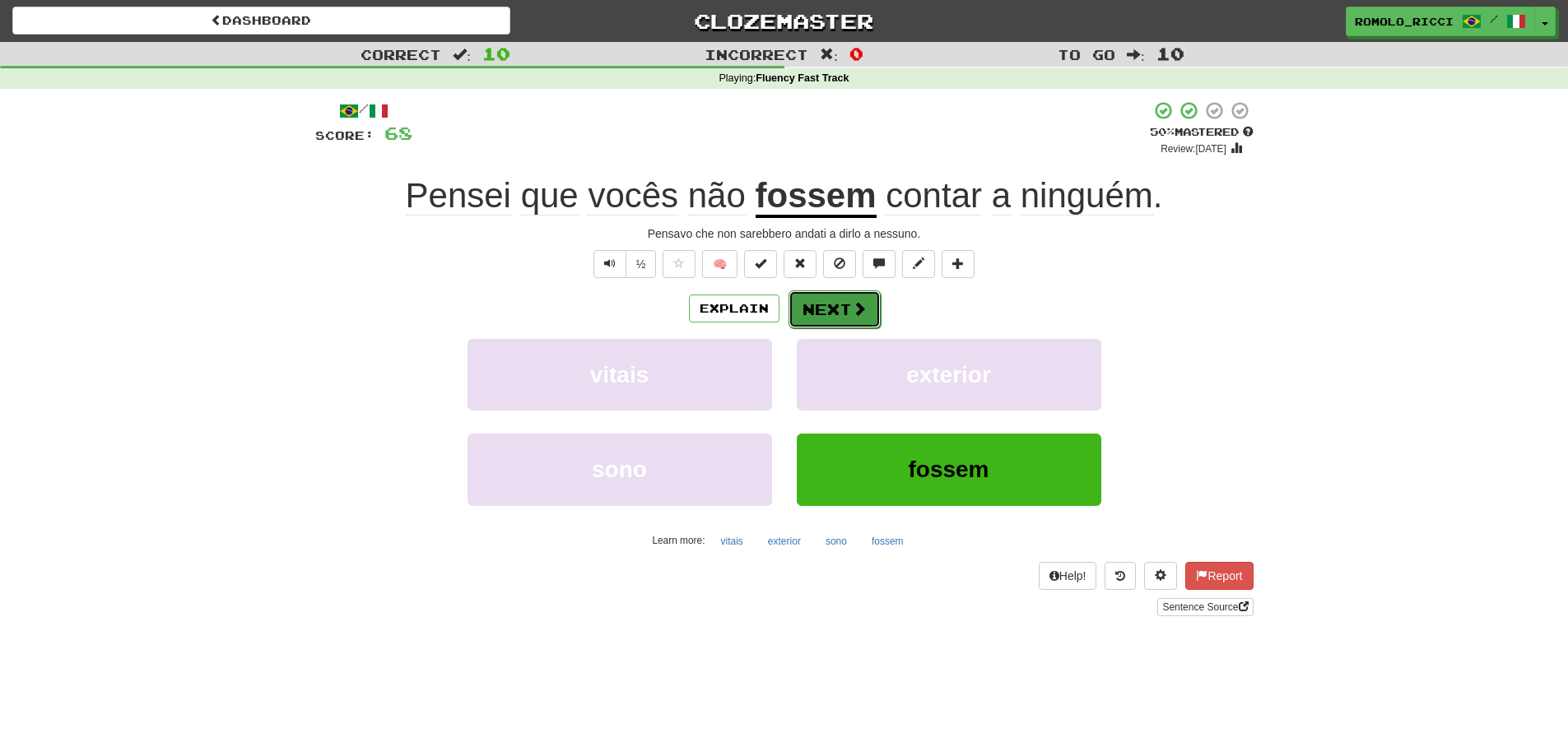
click at [854, 313] on span at bounding box center [859, 308] width 15 height 15
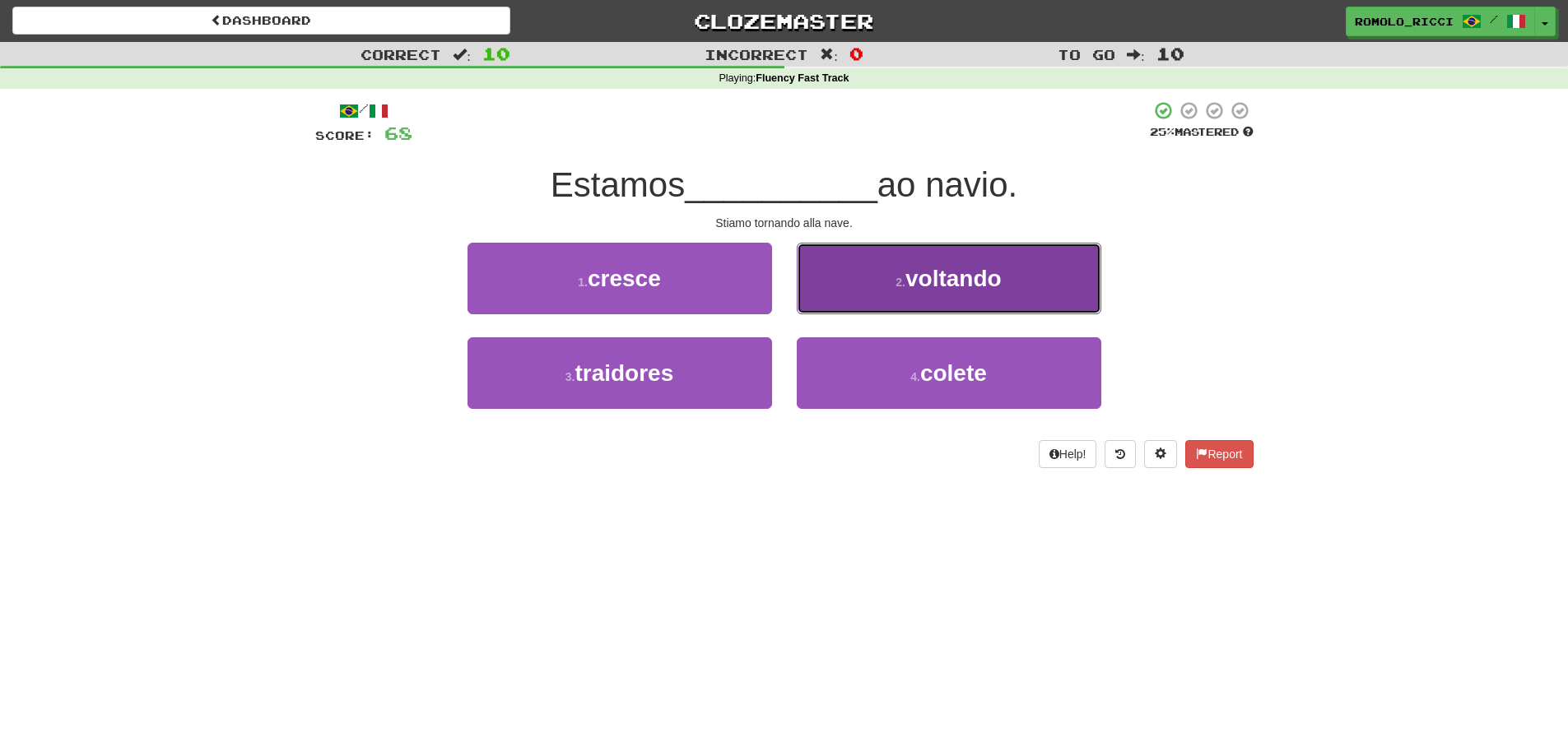
click at [934, 303] on button "2 . voltando" at bounding box center [949, 279] width 305 height 71
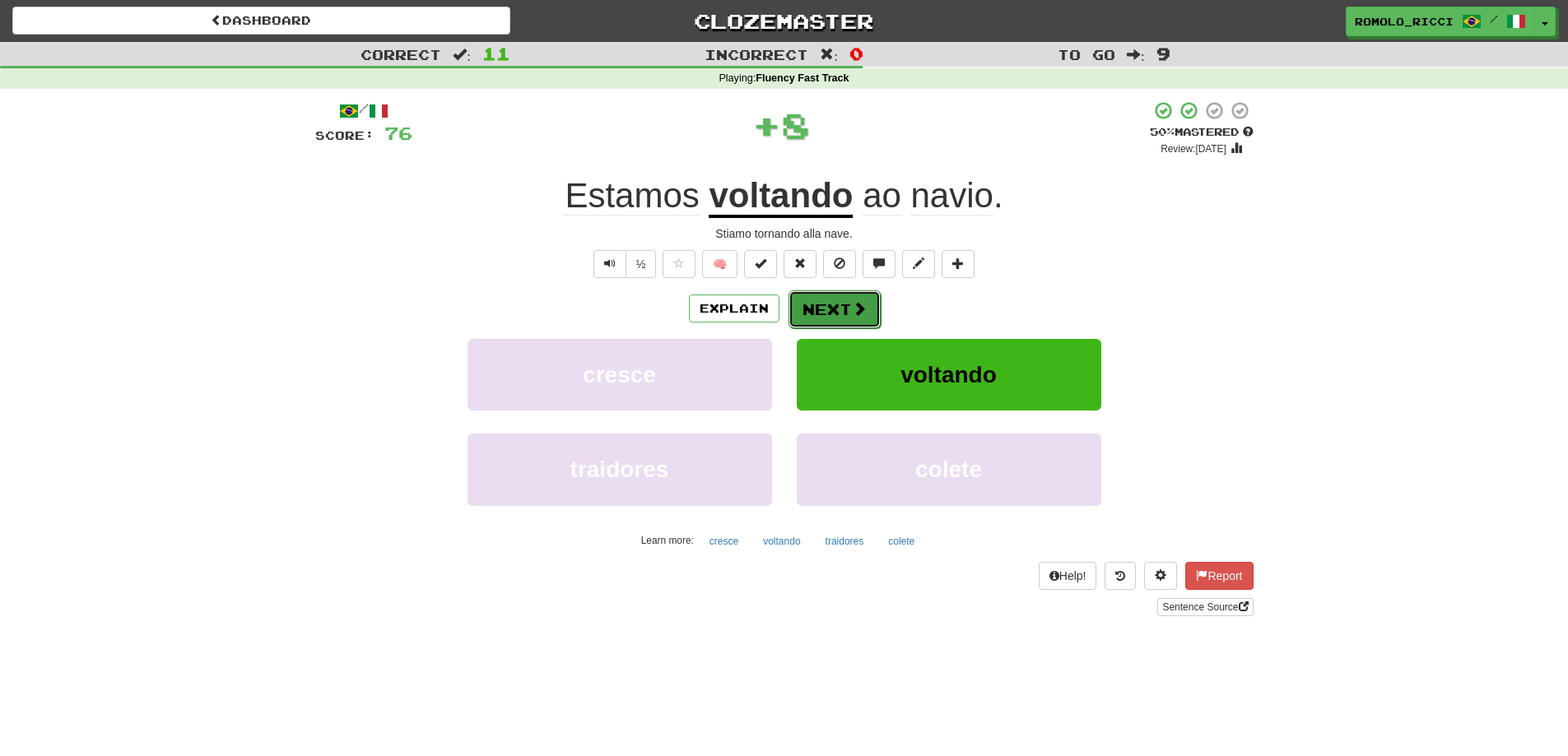
click at [849, 307] on button "Next" at bounding box center [834, 309] width 92 height 38
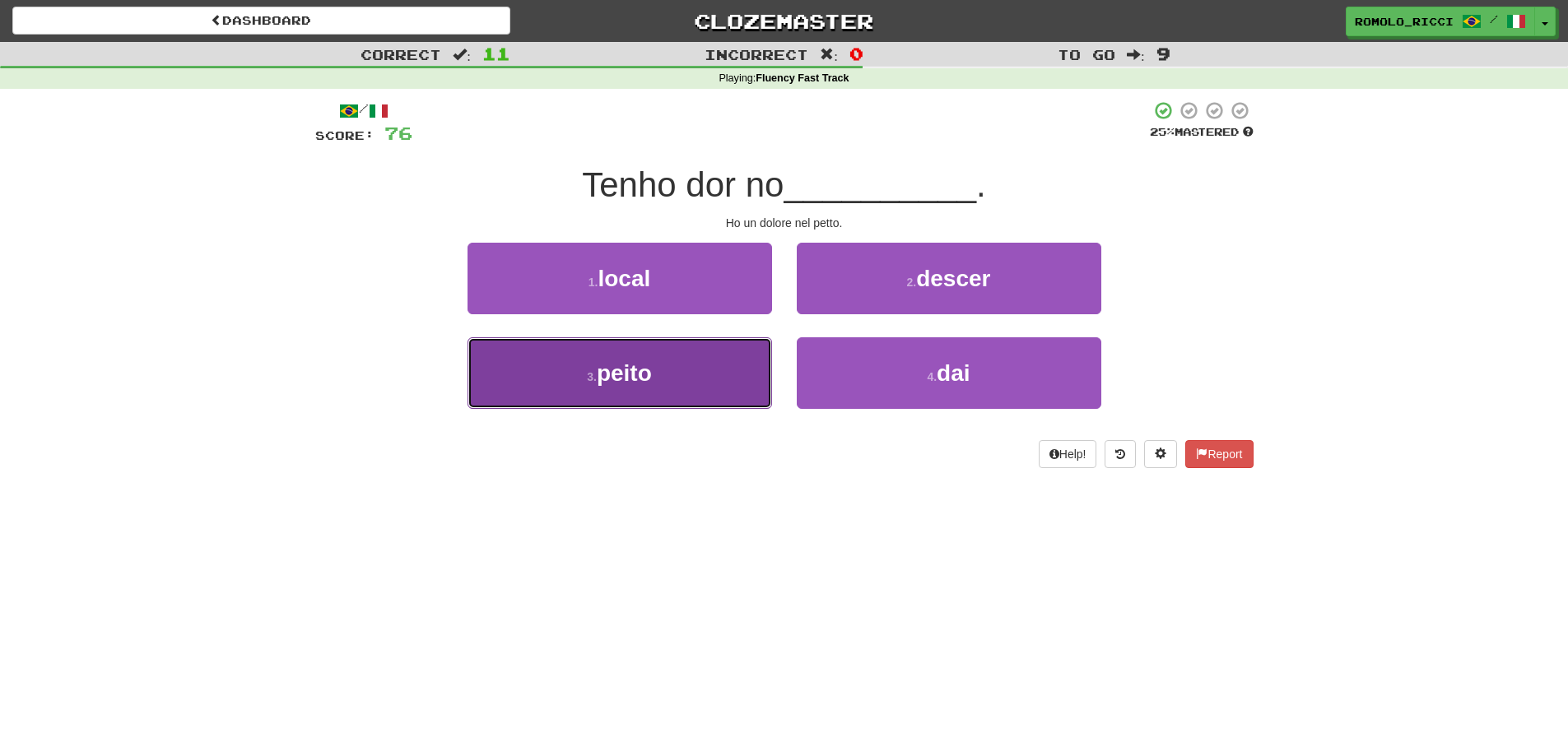
click at [704, 378] on button "3 . peito" at bounding box center [620, 373] width 305 height 71
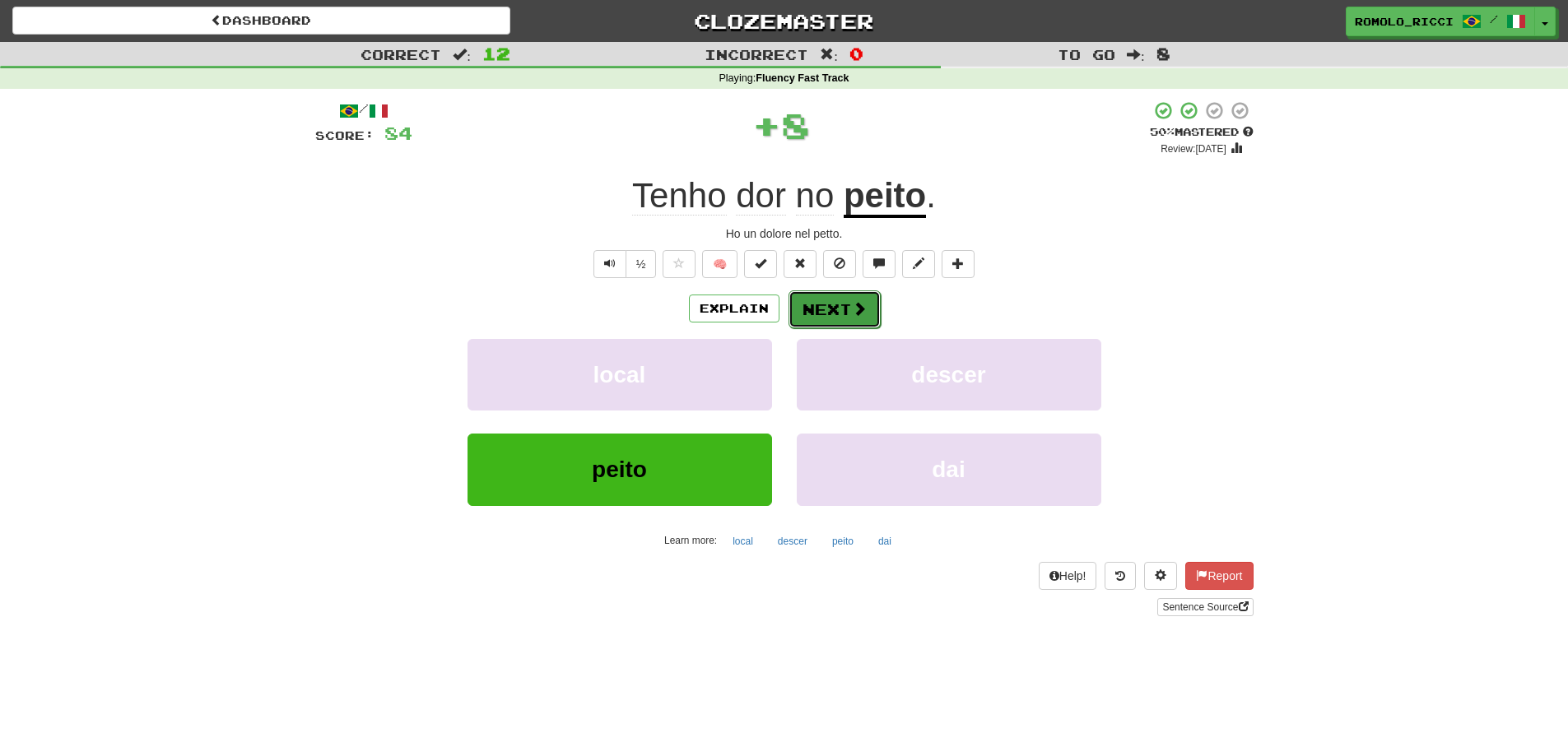
click at [864, 309] on span at bounding box center [859, 308] width 15 height 15
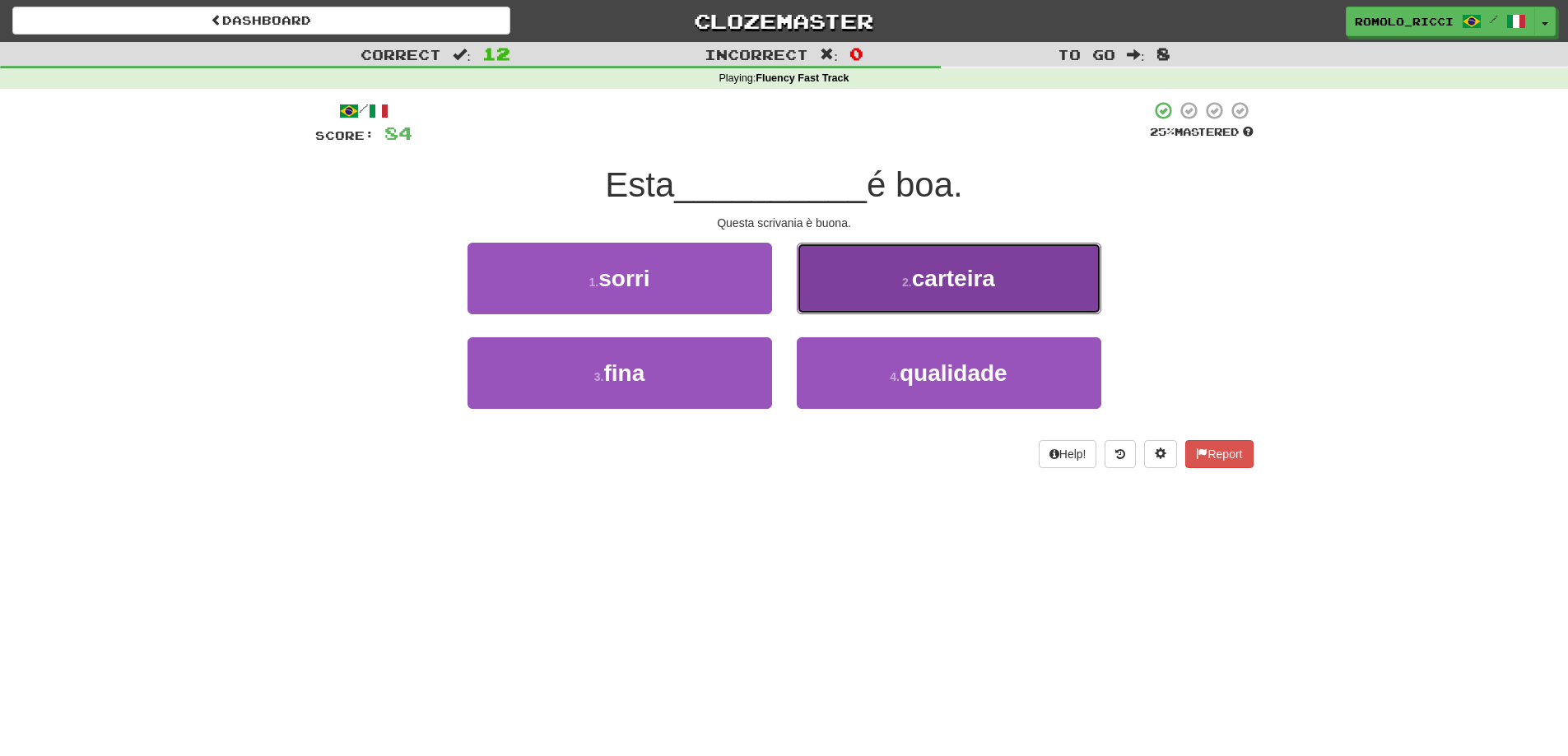
click at [946, 288] on span "carteira" at bounding box center [953, 278] width 83 height 26
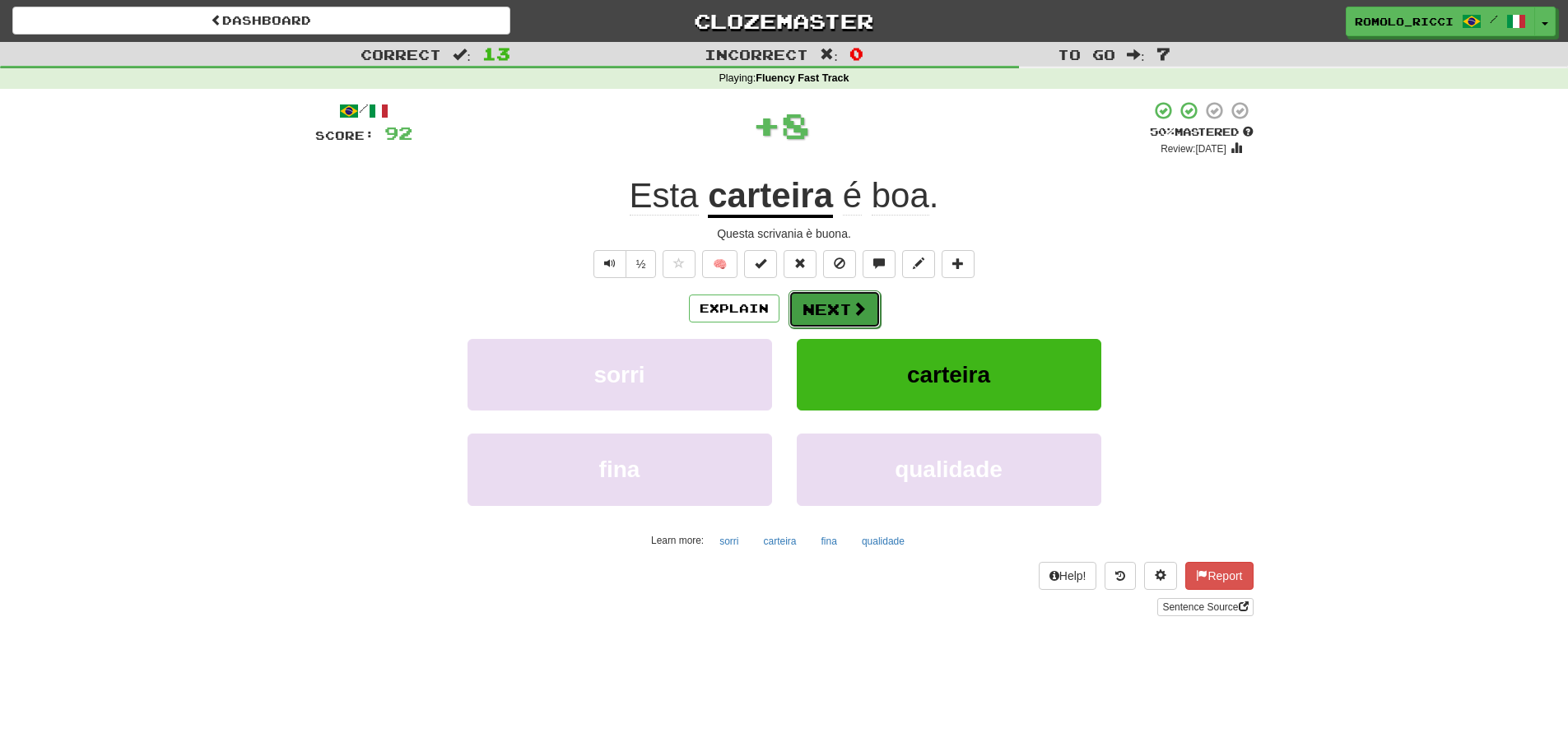
click at [844, 305] on button "Next" at bounding box center [834, 309] width 92 height 38
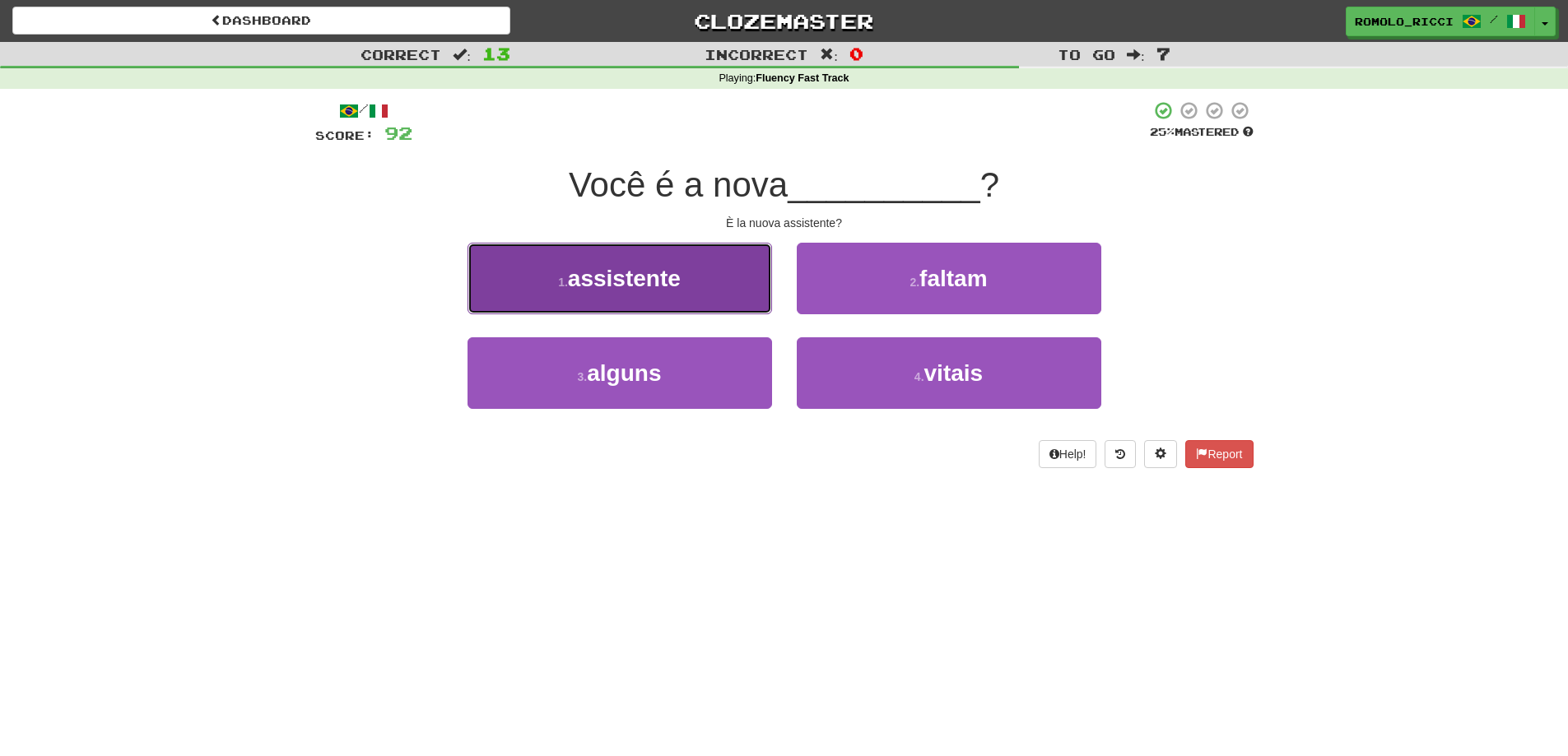
click at [722, 298] on button "1 . assistente" at bounding box center [620, 279] width 305 height 71
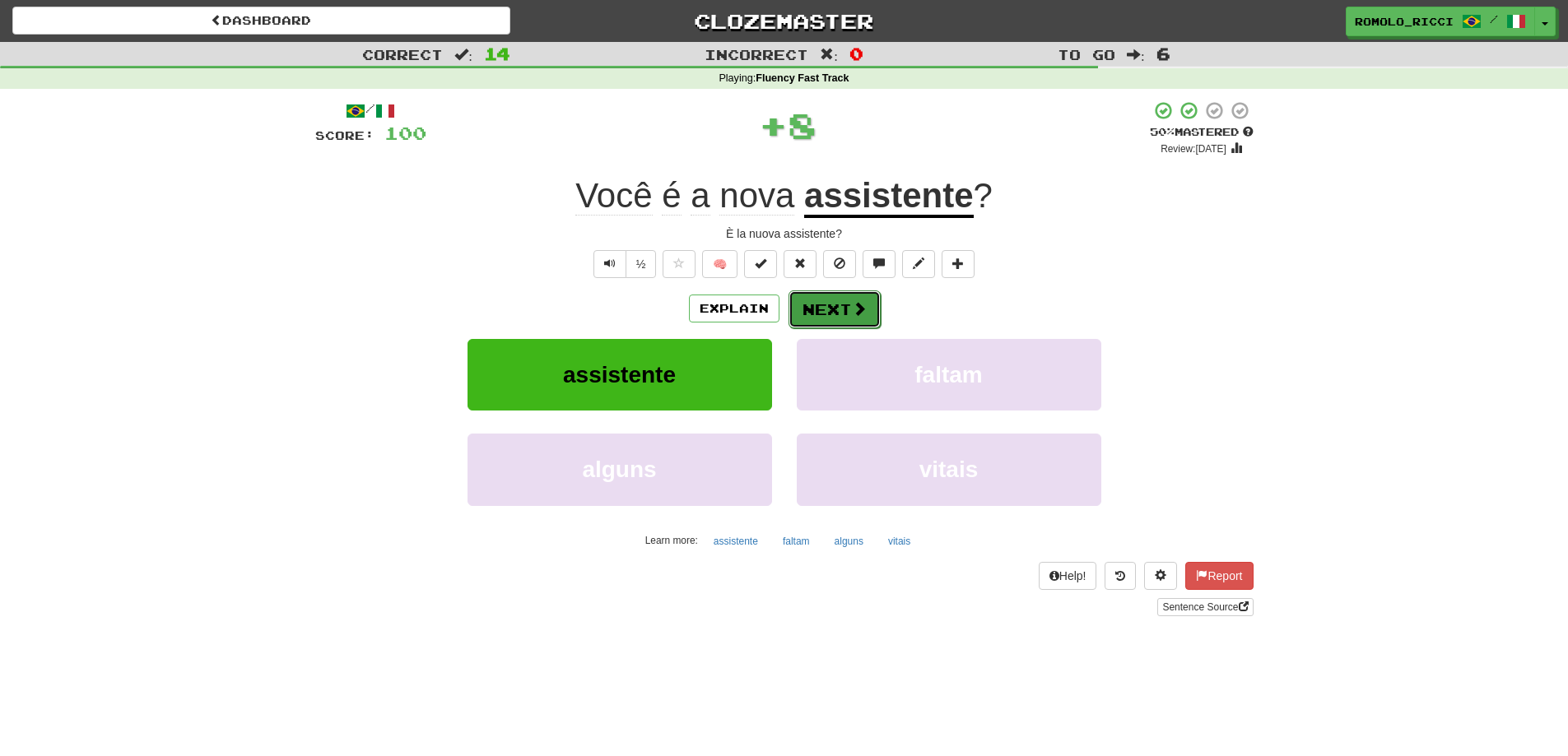
click at [842, 303] on button "Next" at bounding box center [834, 309] width 92 height 38
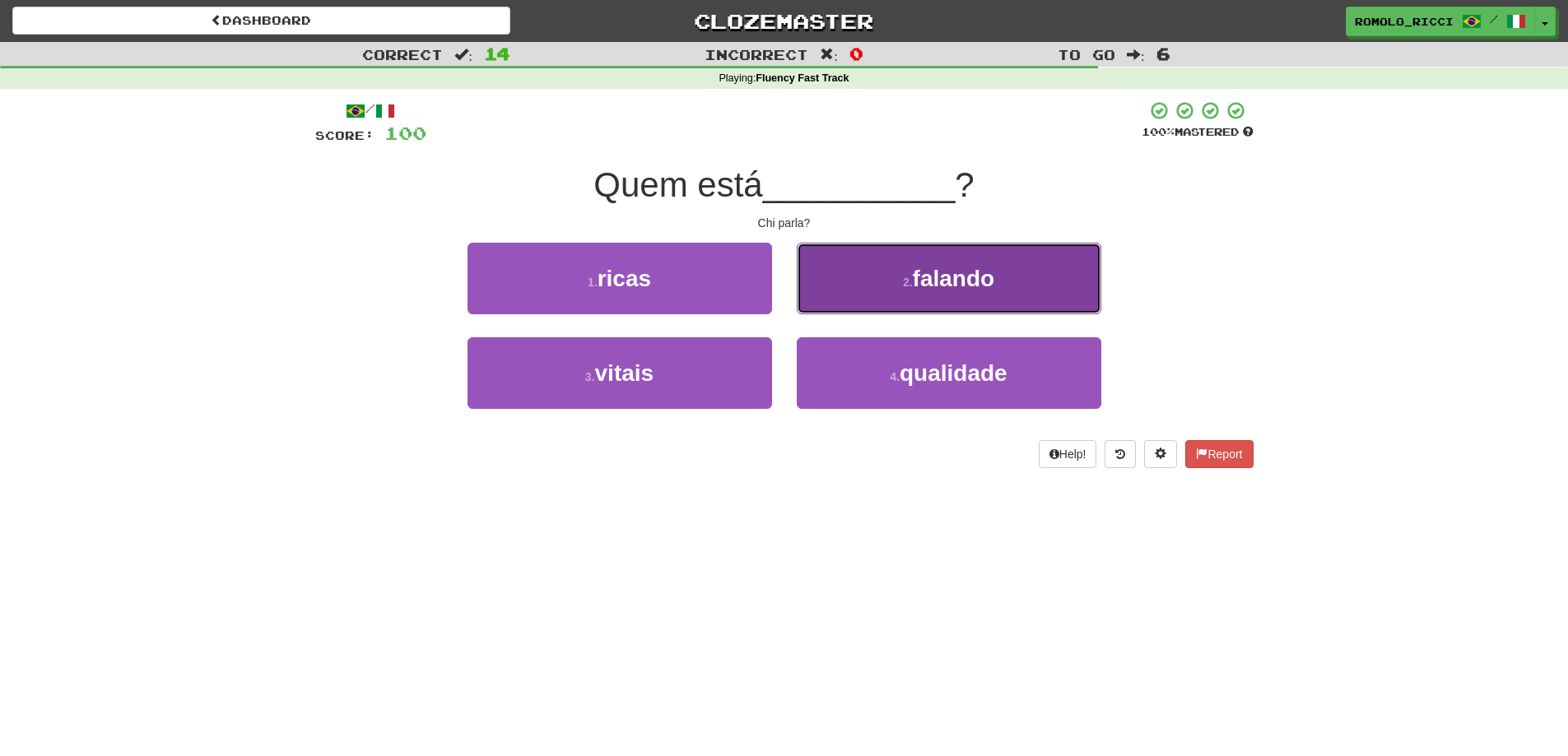
click at [992, 291] on button "2 . falando" at bounding box center [949, 279] width 305 height 71
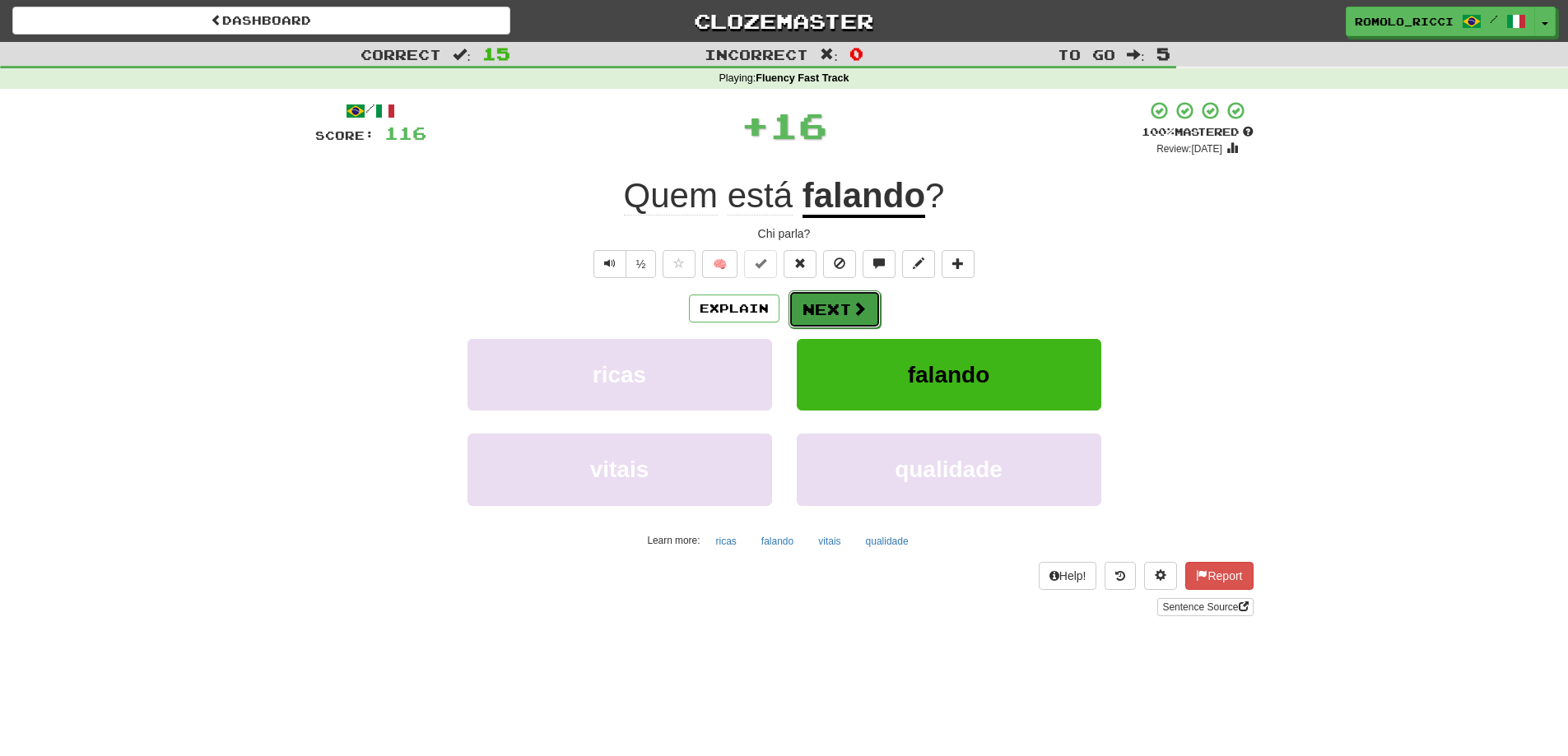
click at [837, 305] on button "Next" at bounding box center [834, 309] width 92 height 38
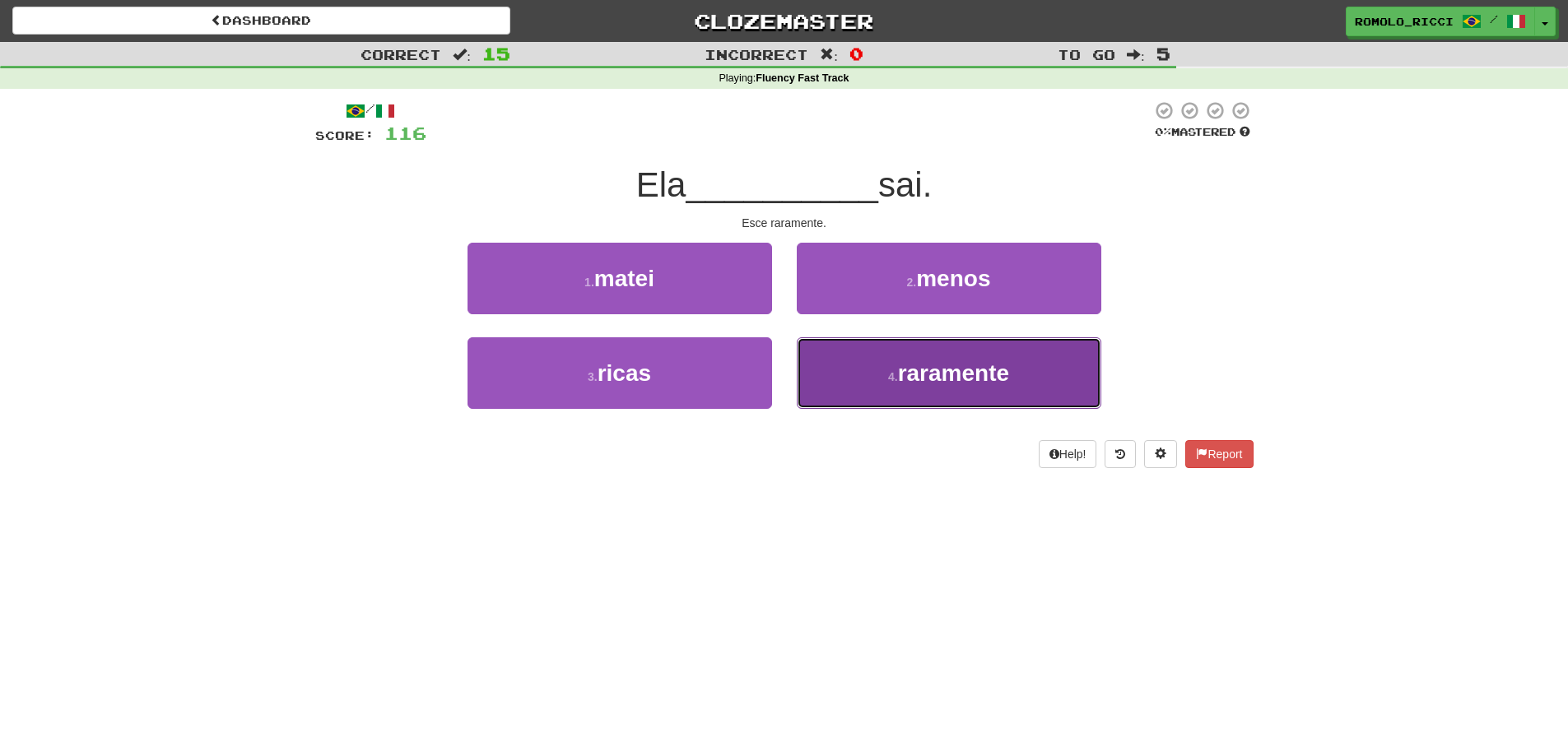
click at [1015, 370] on button "4 . raramente" at bounding box center [949, 373] width 305 height 71
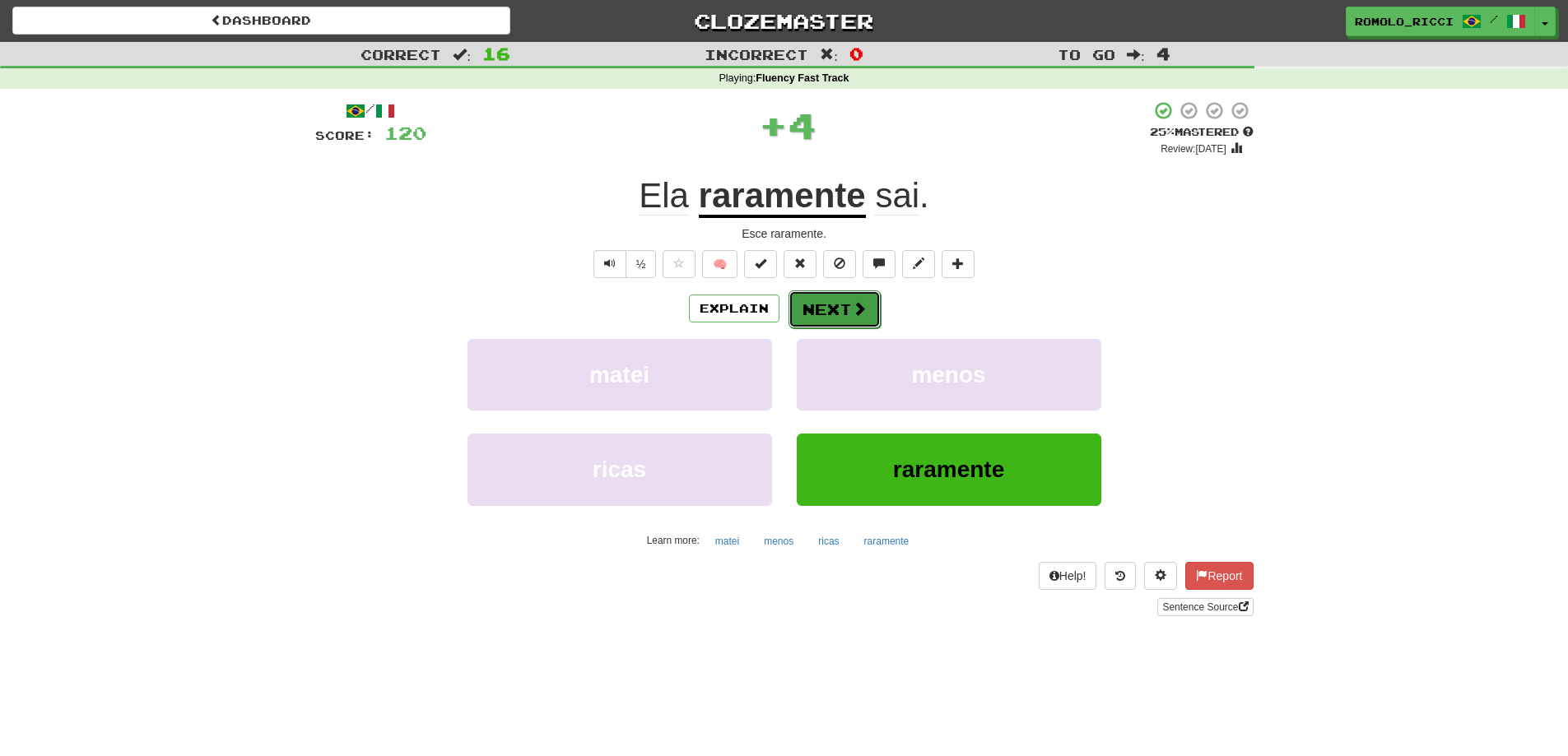
click at [848, 306] on button "Next" at bounding box center [834, 309] width 92 height 38
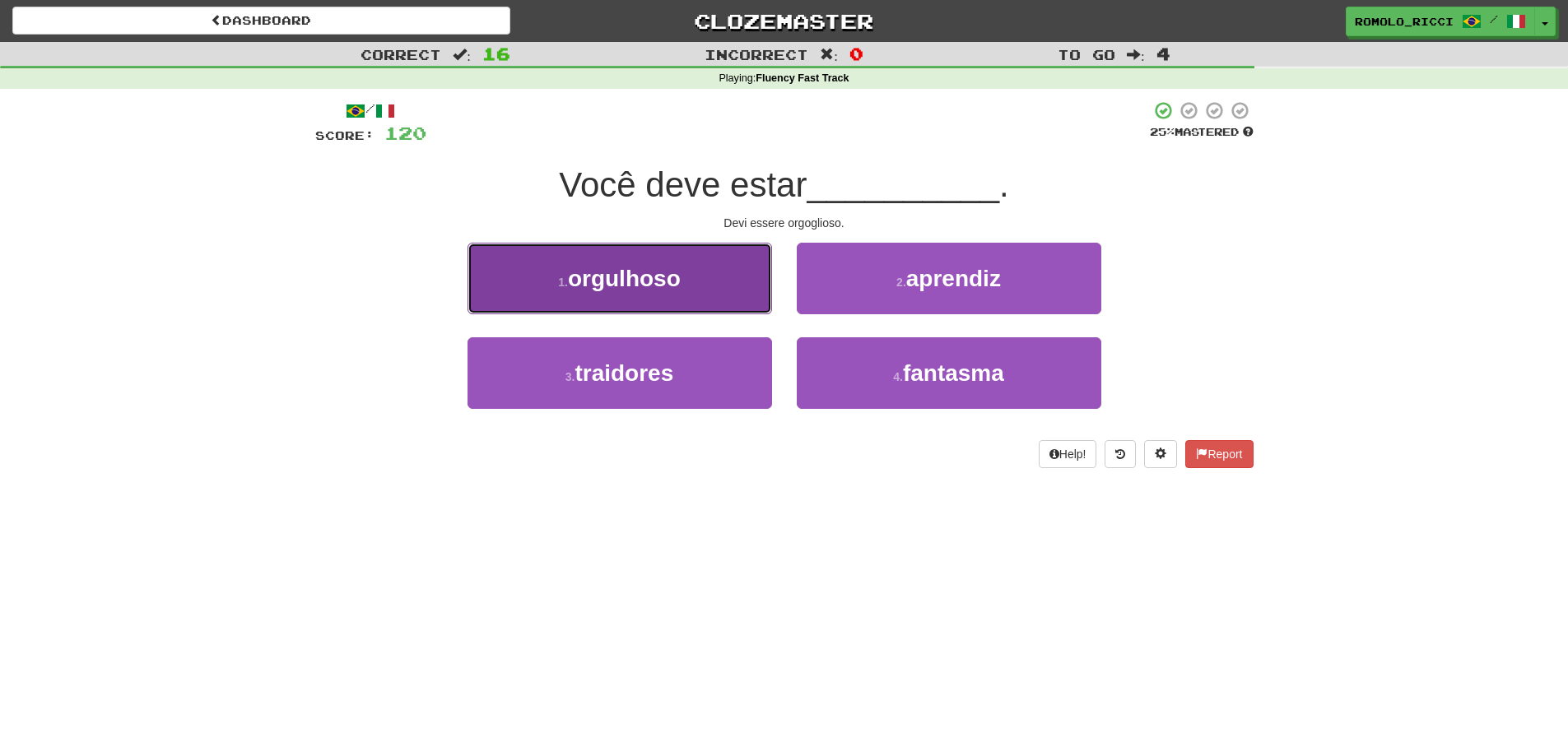
click at [738, 280] on button "1 . orgulhoso" at bounding box center [620, 279] width 305 height 71
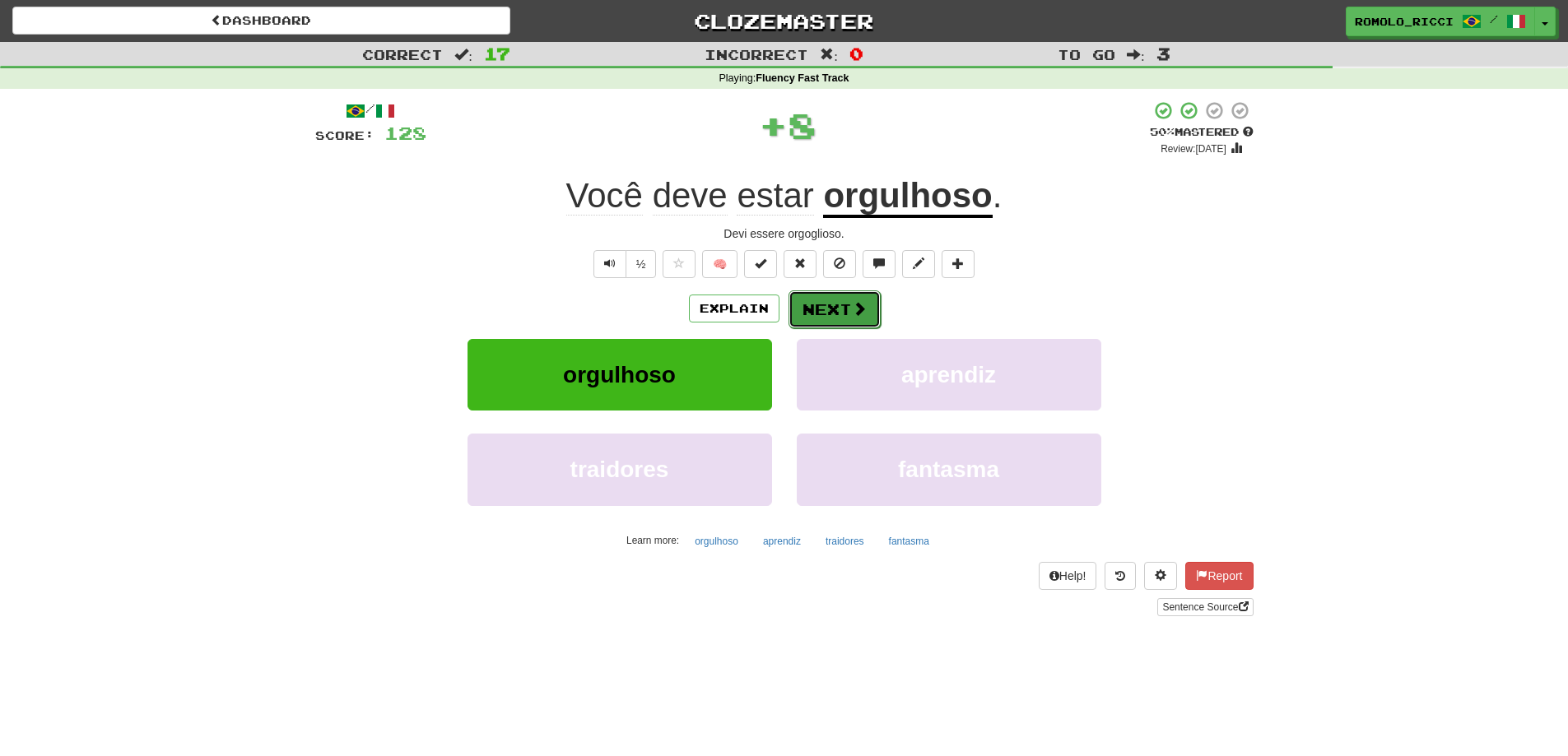
click at [853, 304] on span at bounding box center [859, 308] width 15 height 15
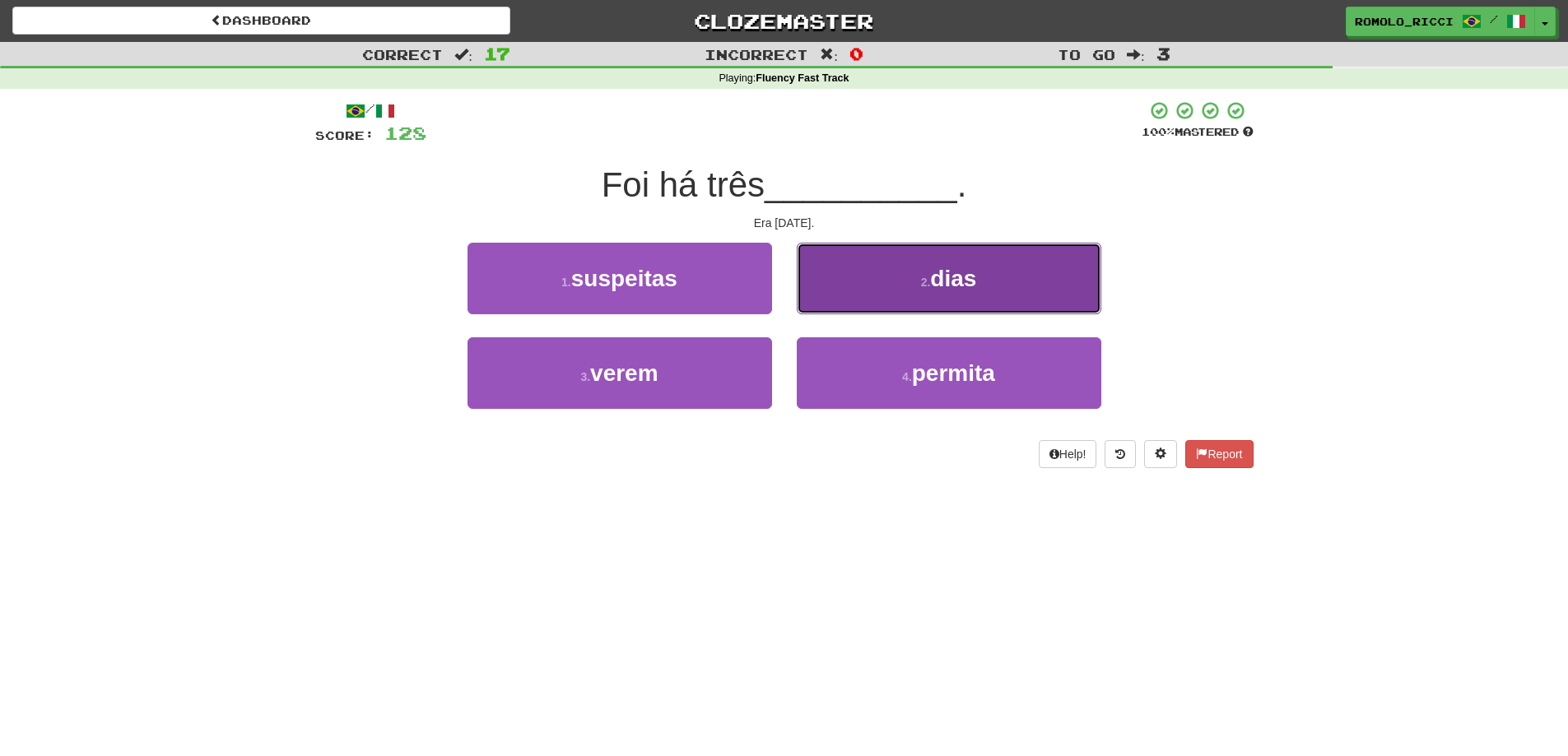
click at [911, 287] on button "2 . dias" at bounding box center [949, 279] width 305 height 71
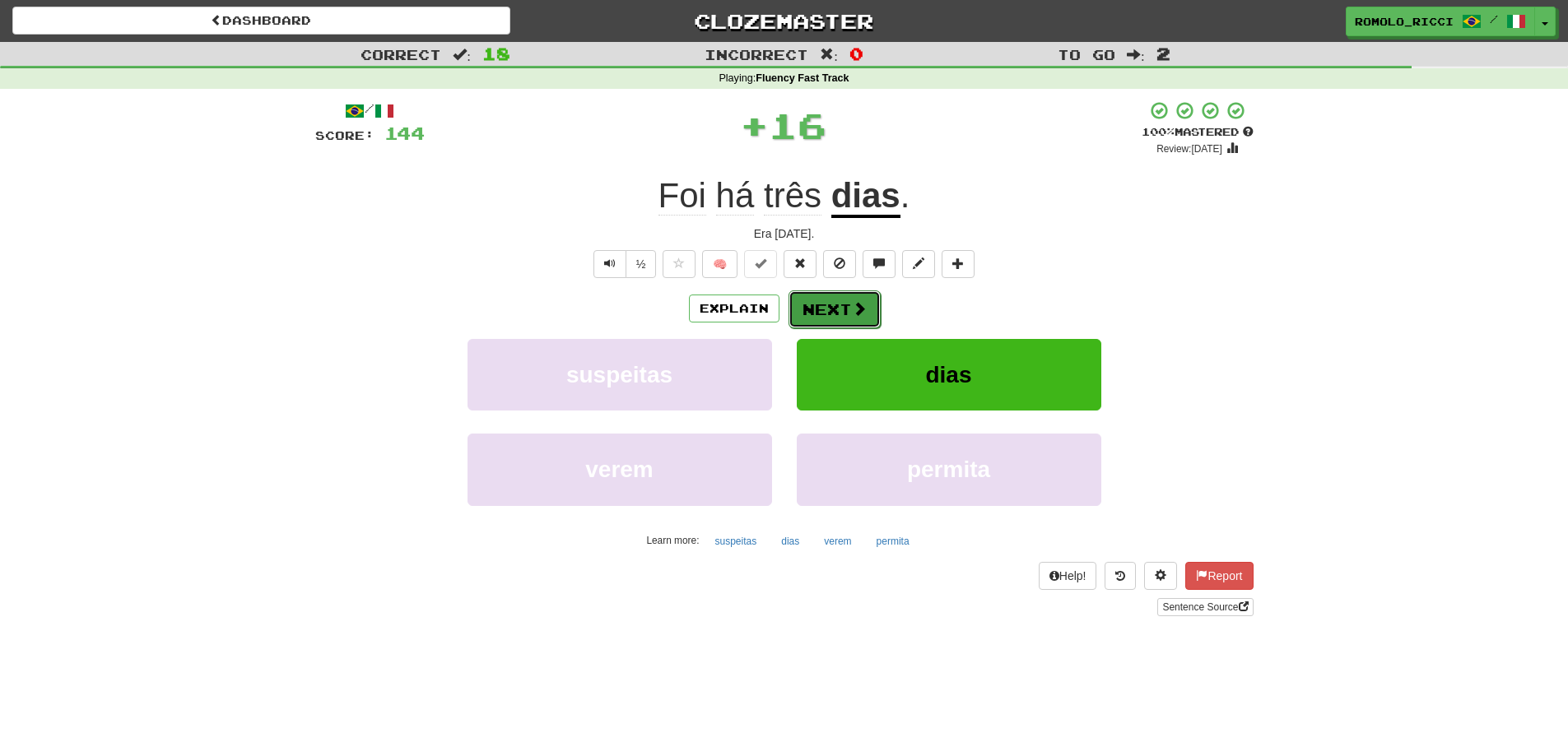
click at [847, 311] on button "Next" at bounding box center [834, 309] width 92 height 38
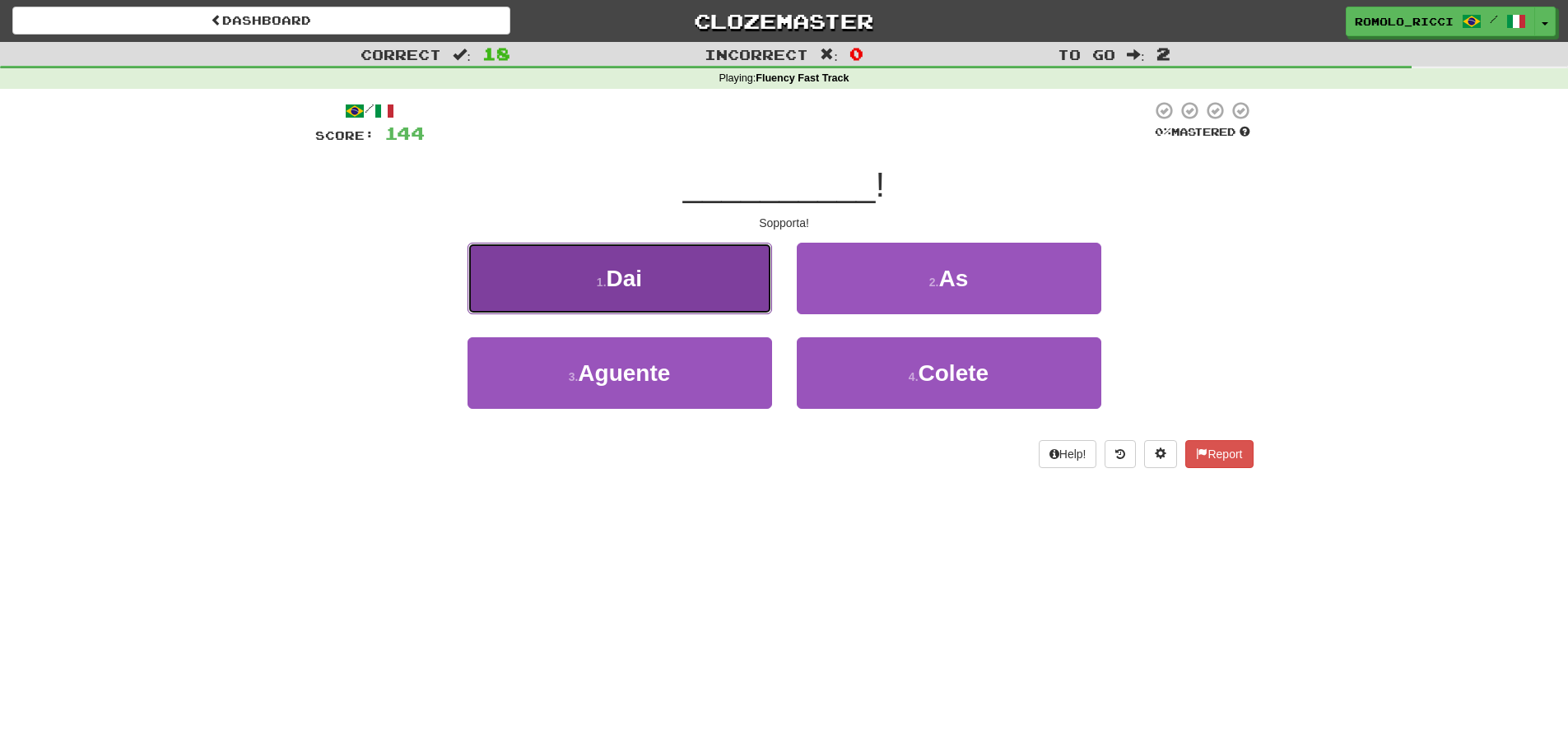
click at [745, 297] on button "1 . Dai" at bounding box center [620, 279] width 305 height 71
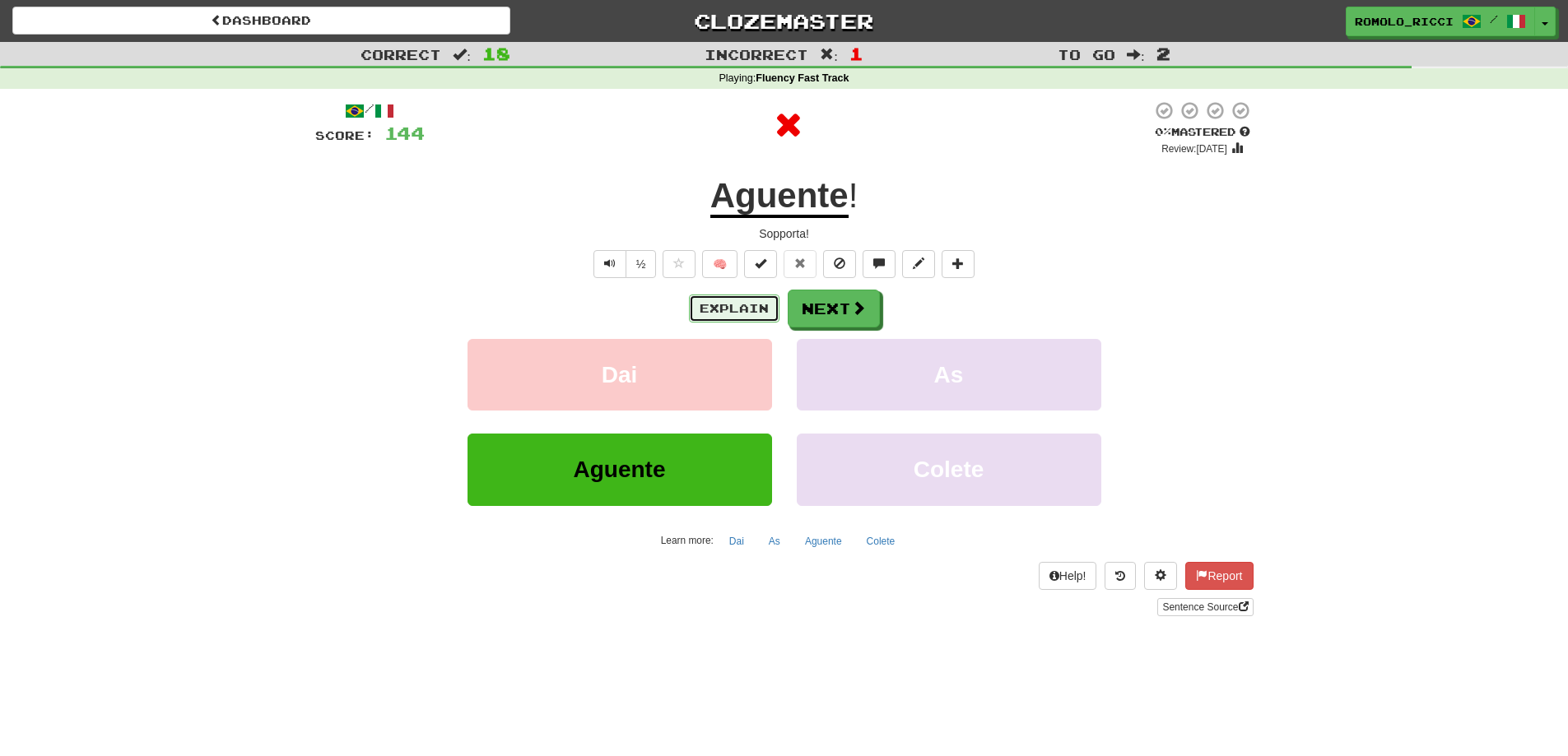
click at [748, 300] on button "Explain" at bounding box center [734, 308] width 91 height 28
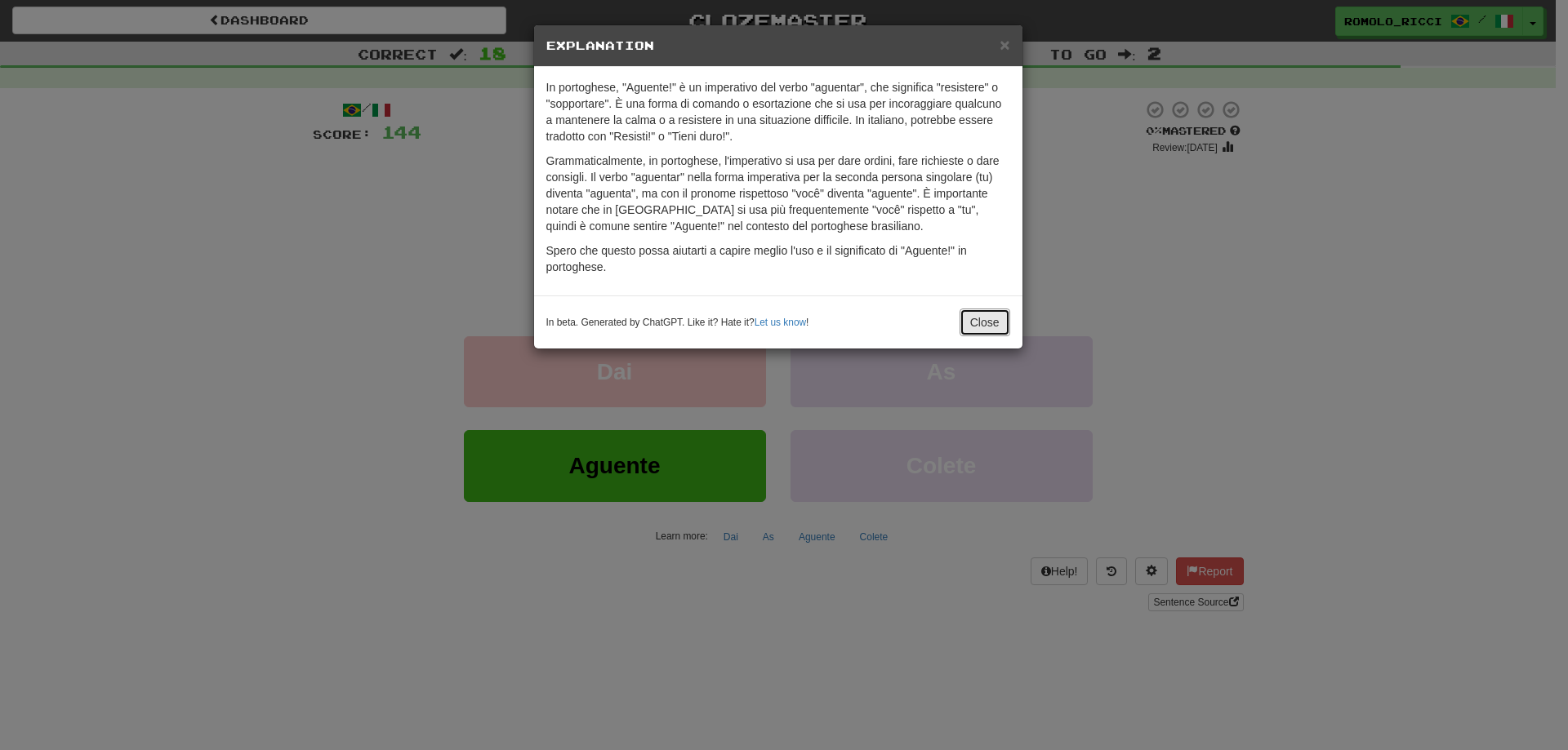
drag, startPoint x: 992, startPoint y: 327, endPoint x: 945, endPoint y: 322, distance: 47.3
click at [993, 317] on button "Close" at bounding box center [985, 322] width 50 height 27
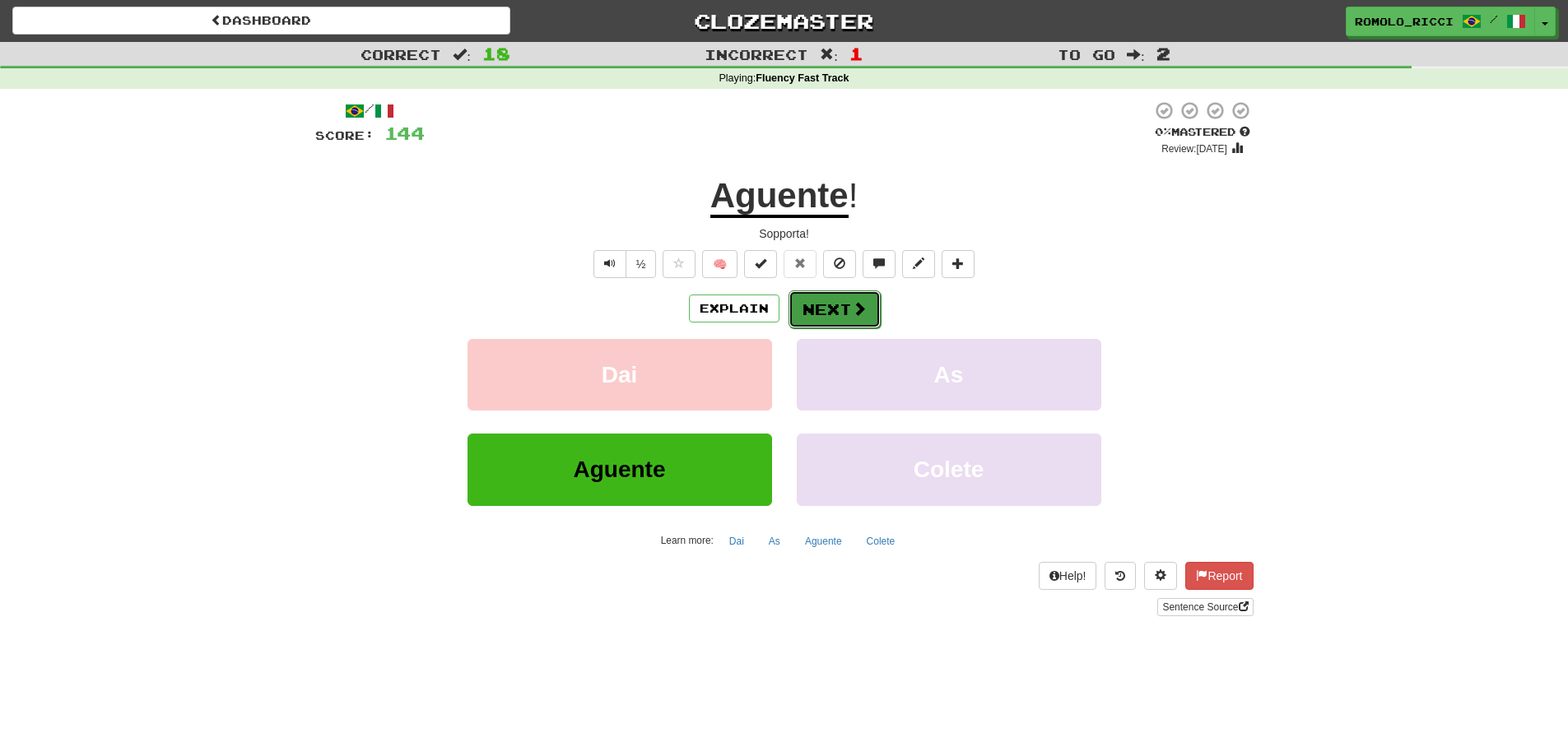
click at [845, 310] on button "Next" at bounding box center [834, 309] width 92 height 38
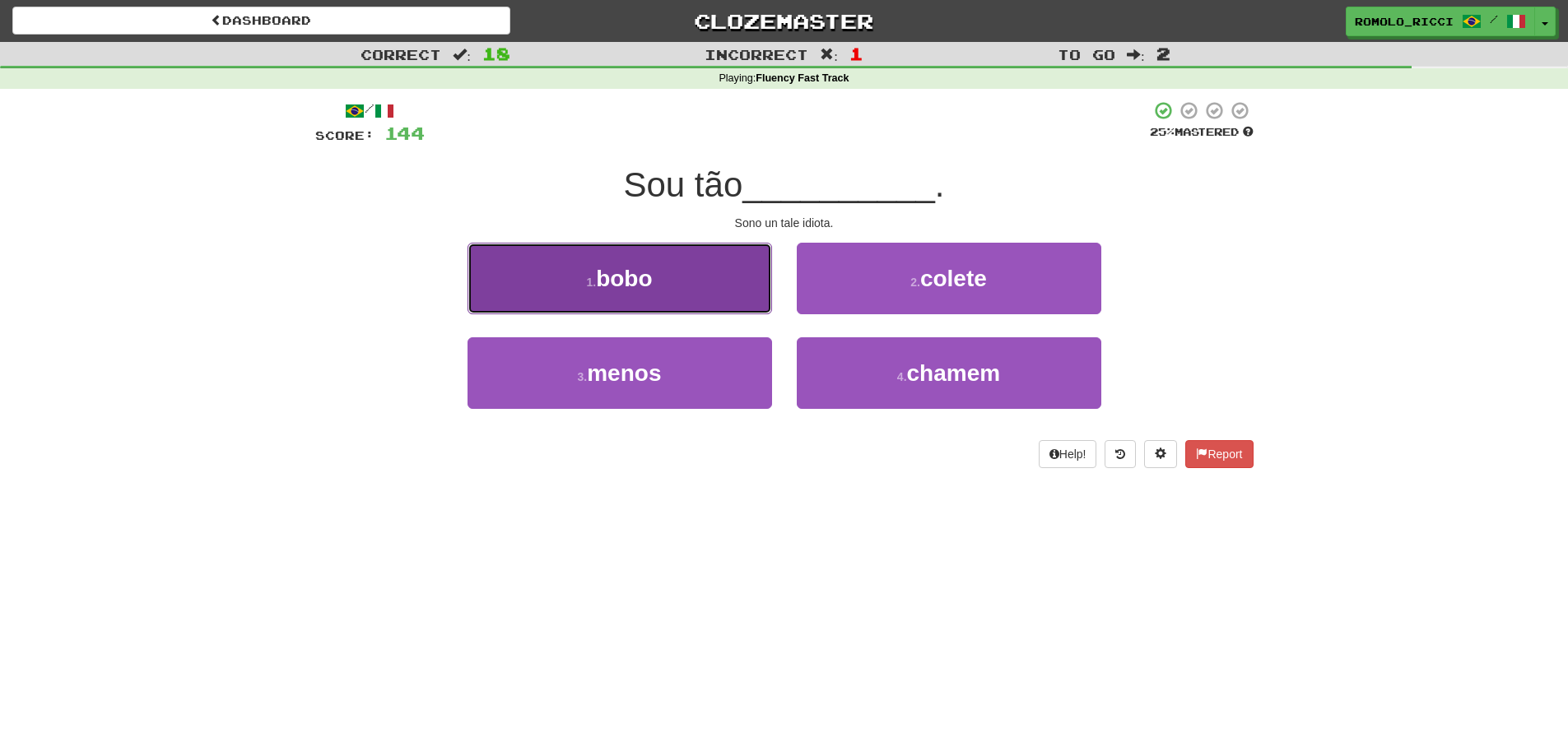
click at [747, 284] on button "1 . bobo" at bounding box center [620, 279] width 305 height 71
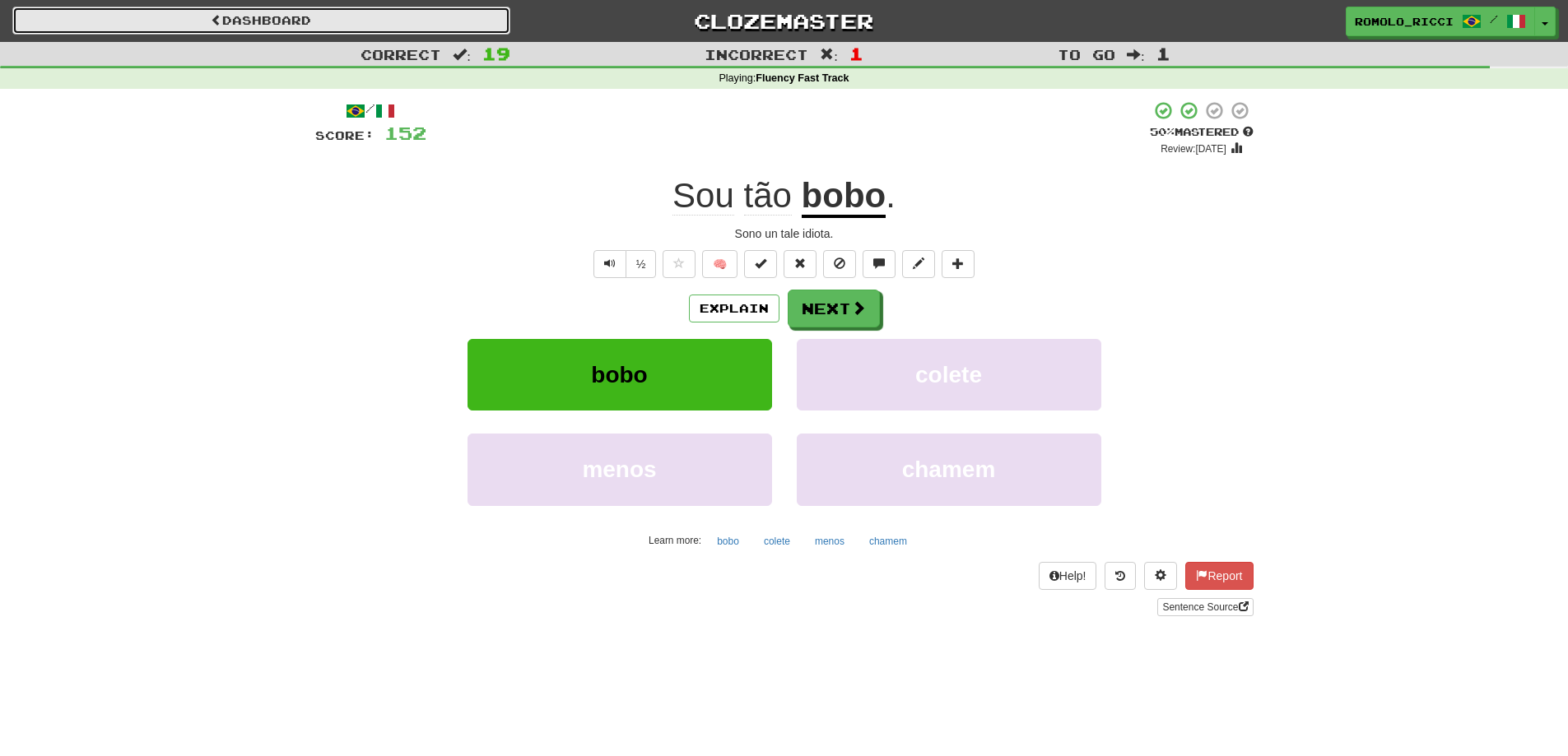
click at [365, 16] on link "Dashboard" at bounding box center [261, 20] width 498 height 28
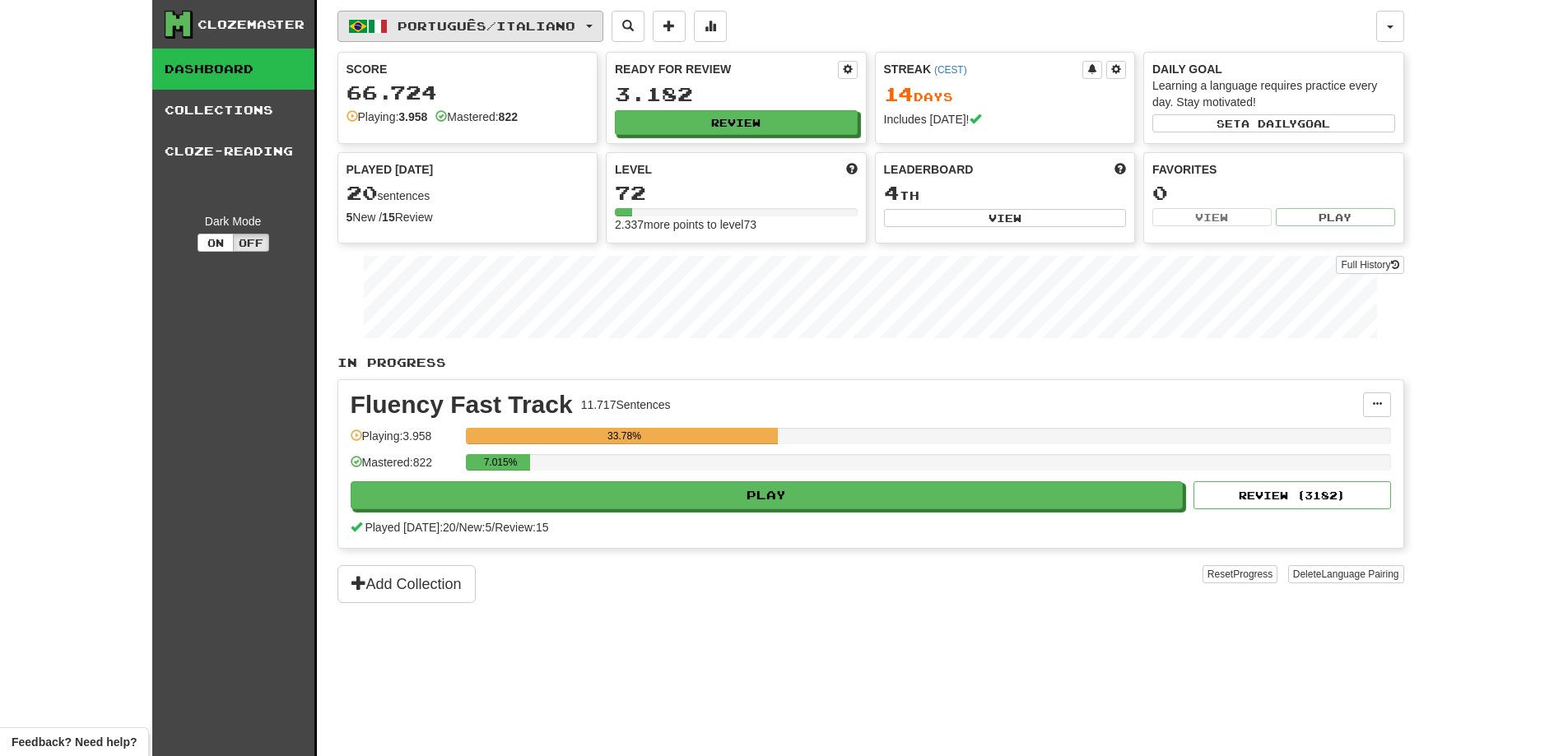
click at [603, 33] on button "Português / Italiano" at bounding box center [470, 26] width 265 height 31
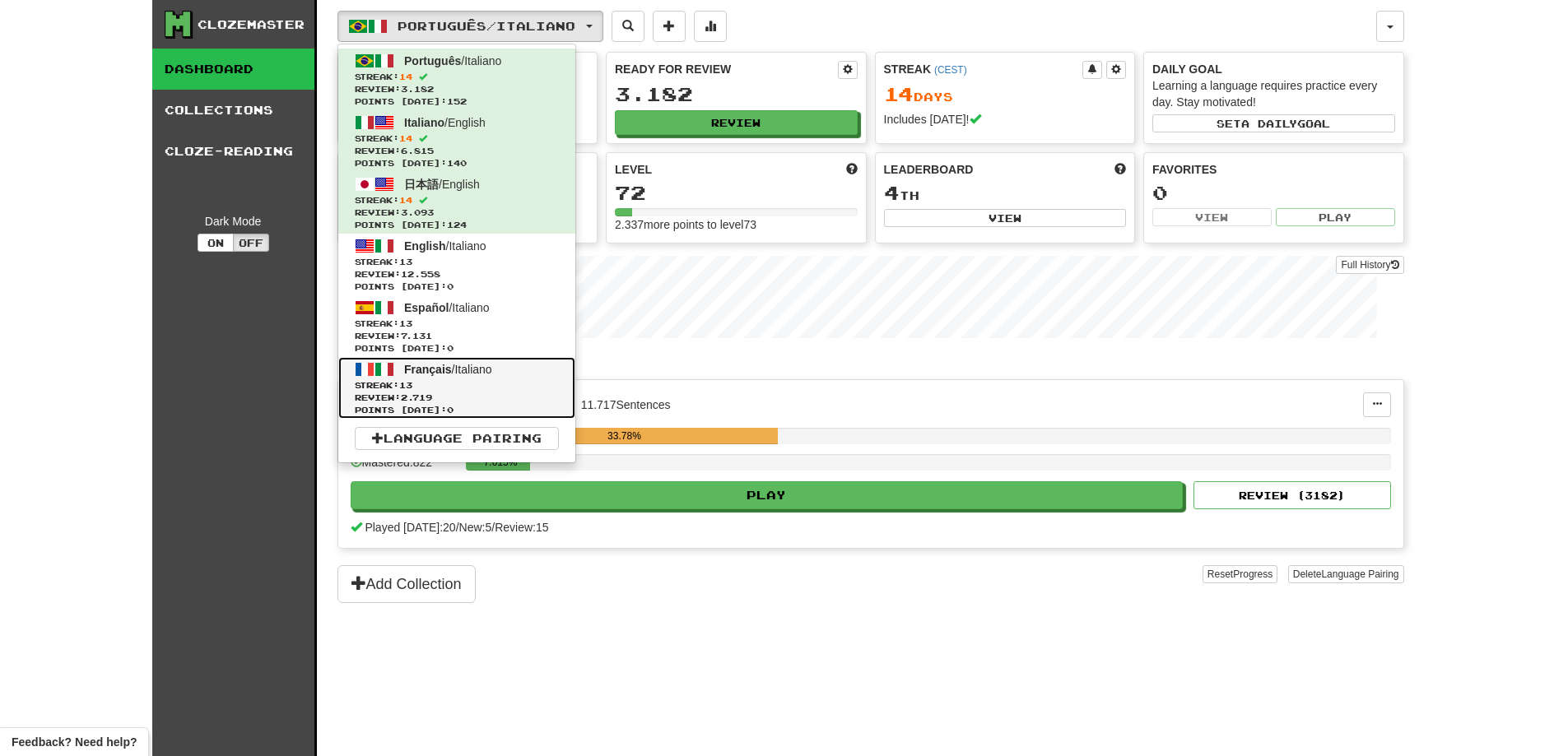
click at [518, 372] on link "Français / Italiano Streak: 13 Review: 2.719 Points [DATE]: 0" at bounding box center [457, 387] width 237 height 61
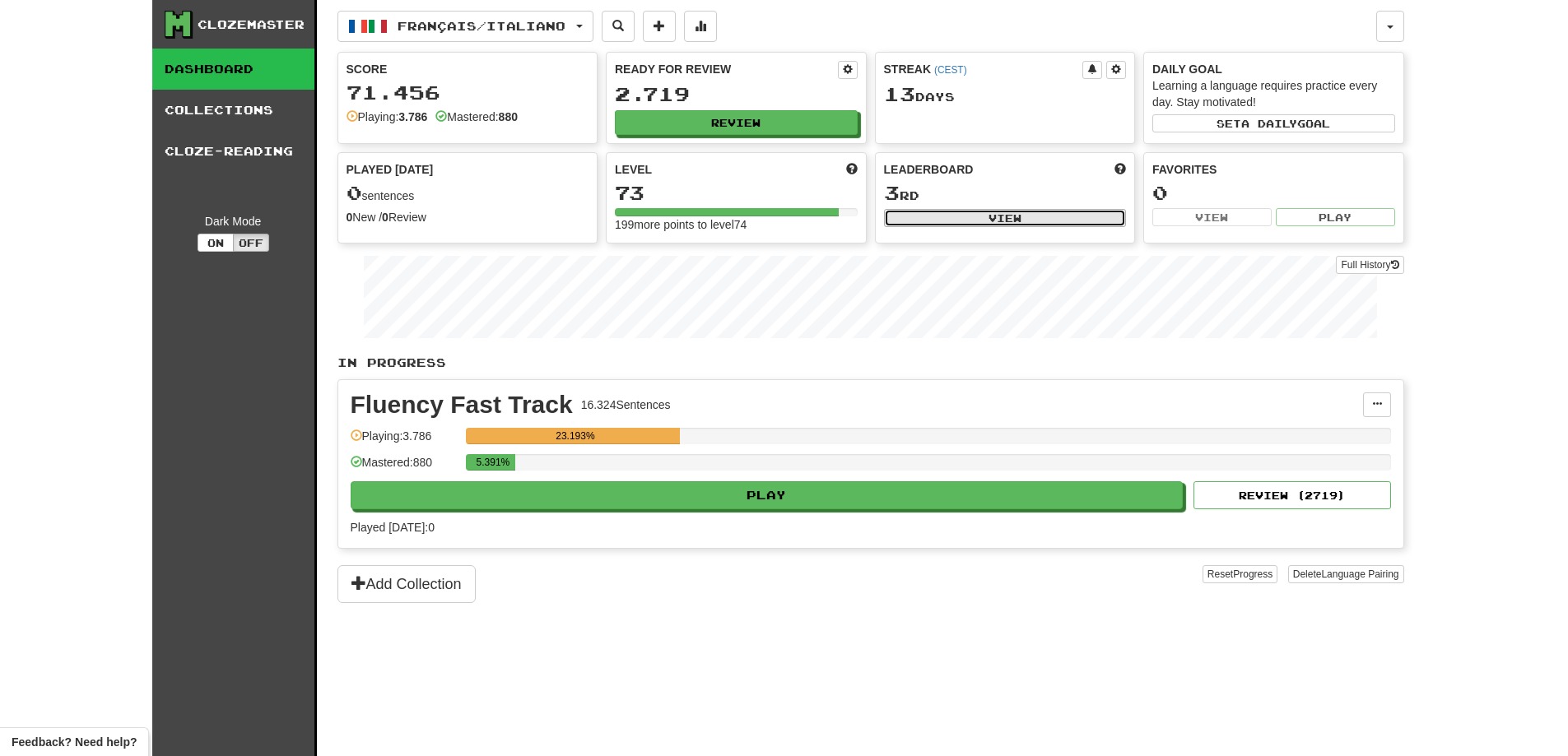
click at [1068, 222] on button "View" at bounding box center [1005, 218] width 243 height 18
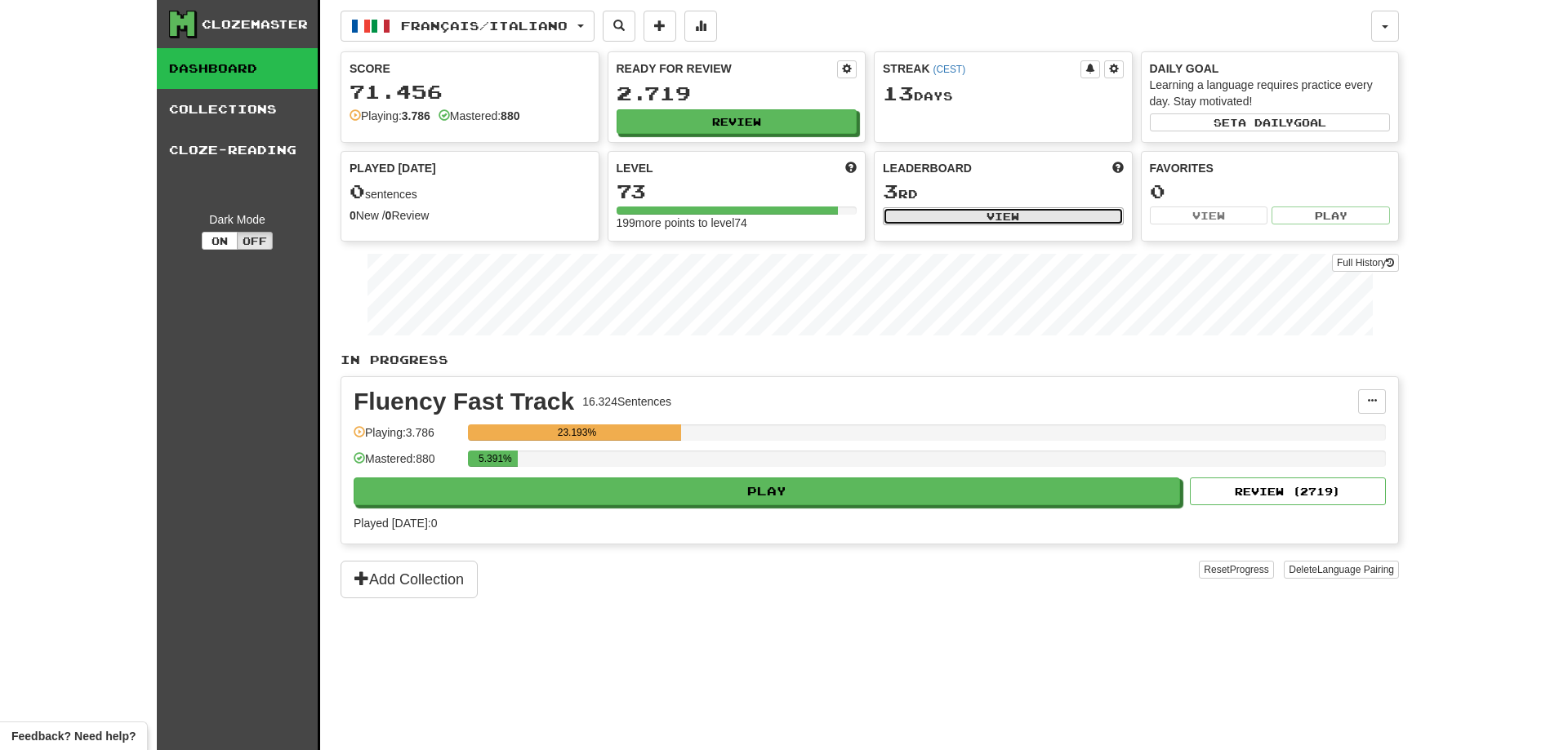
select select "**********"
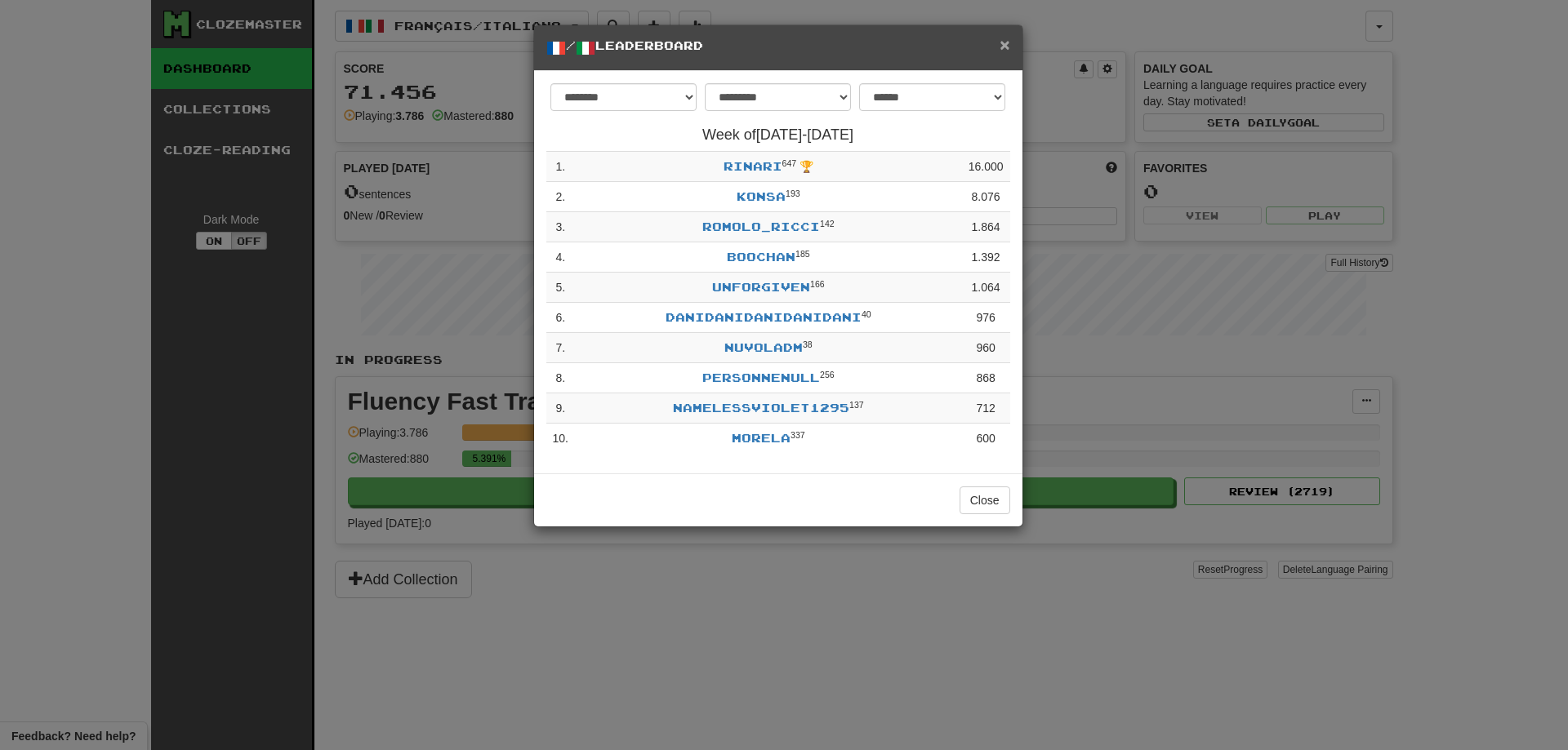
click at [1002, 49] on span "×" at bounding box center [1004, 44] width 10 height 19
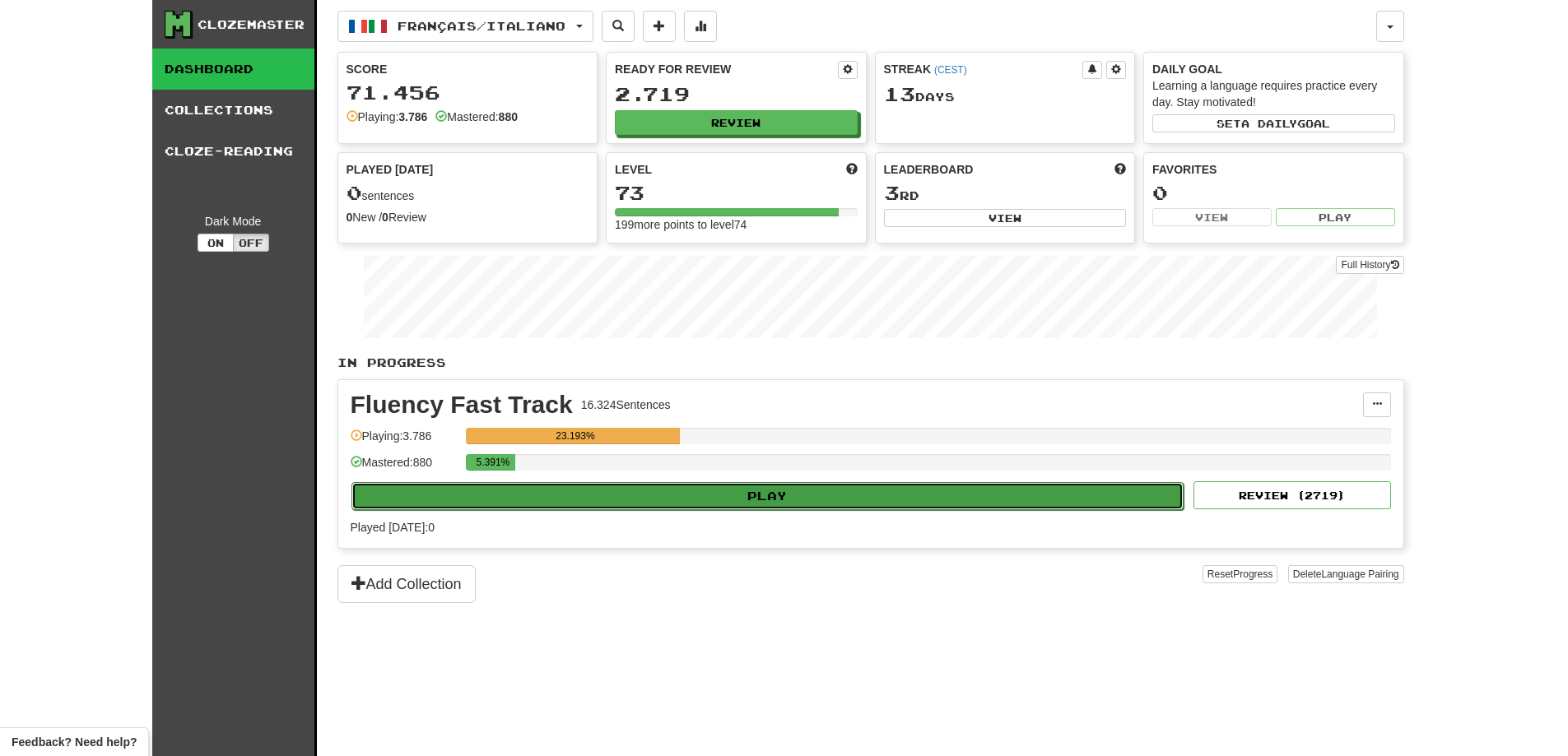
click at [862, 485] on button "Play" at bounding box center [768, 495] width 833 height 28
select select "********"
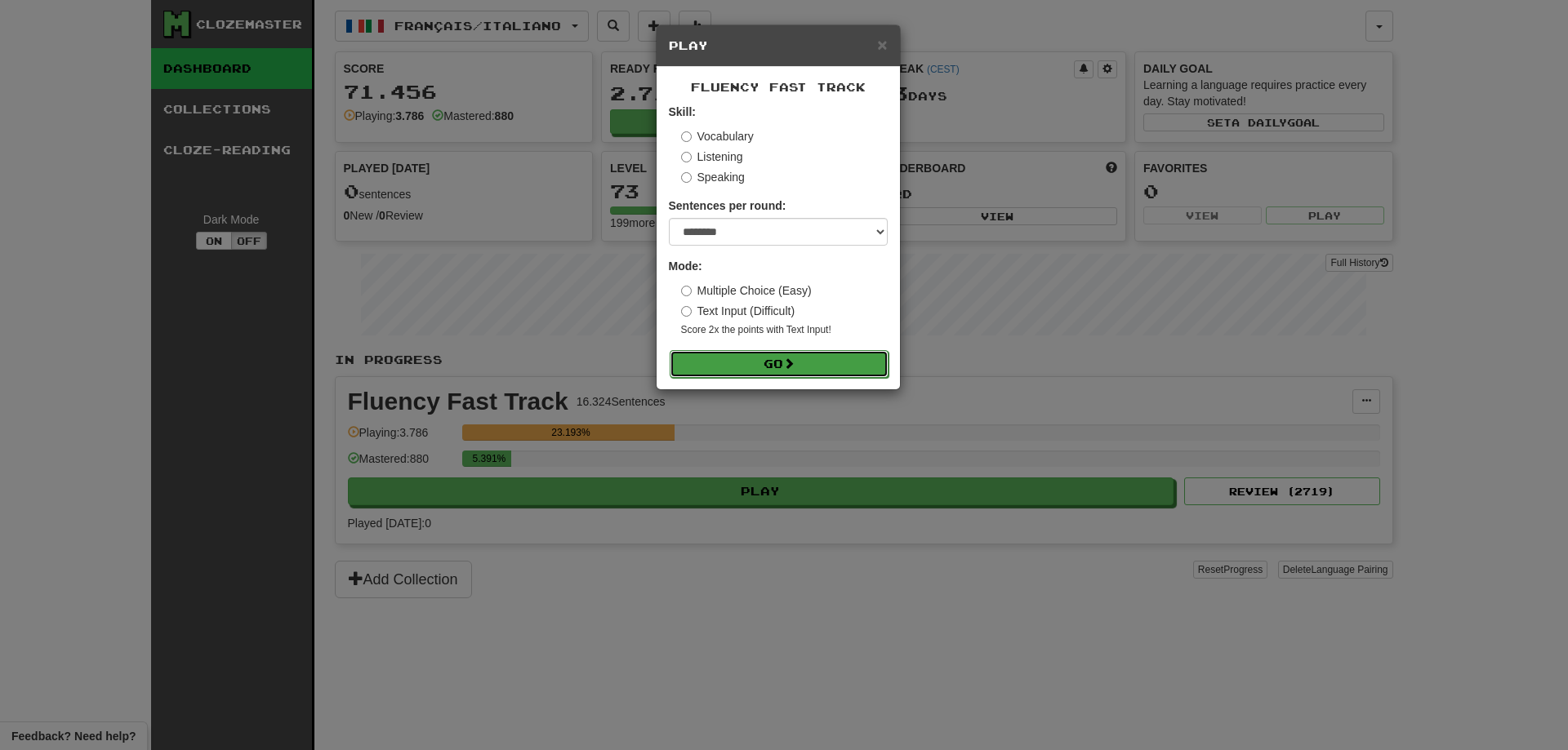
click at [809, 352] on button "Go" at bounding box center [780, 363] width 219 height 27
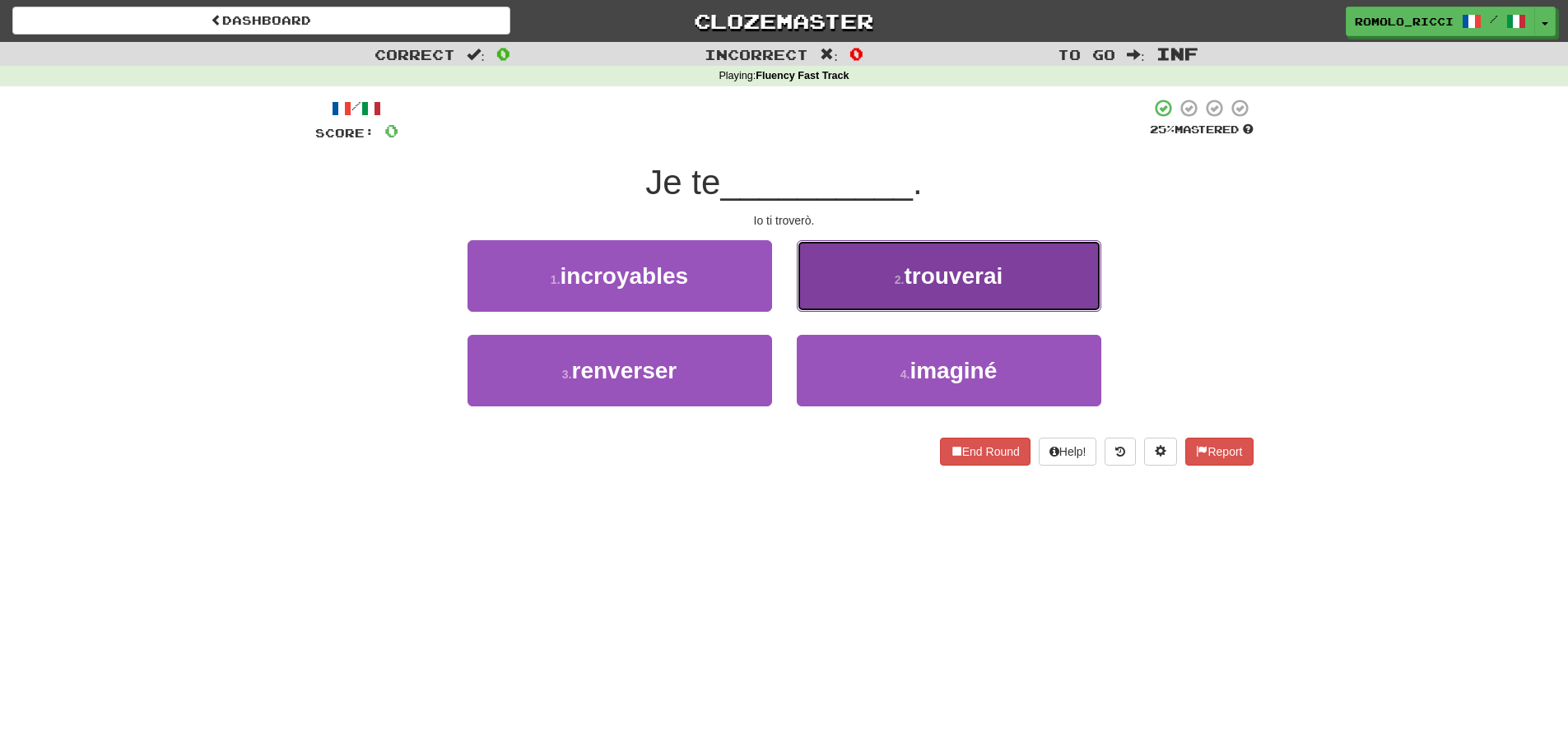
click at [954, 283] on span "trouverai" at bounding box center [953, 276] width 99 height 26
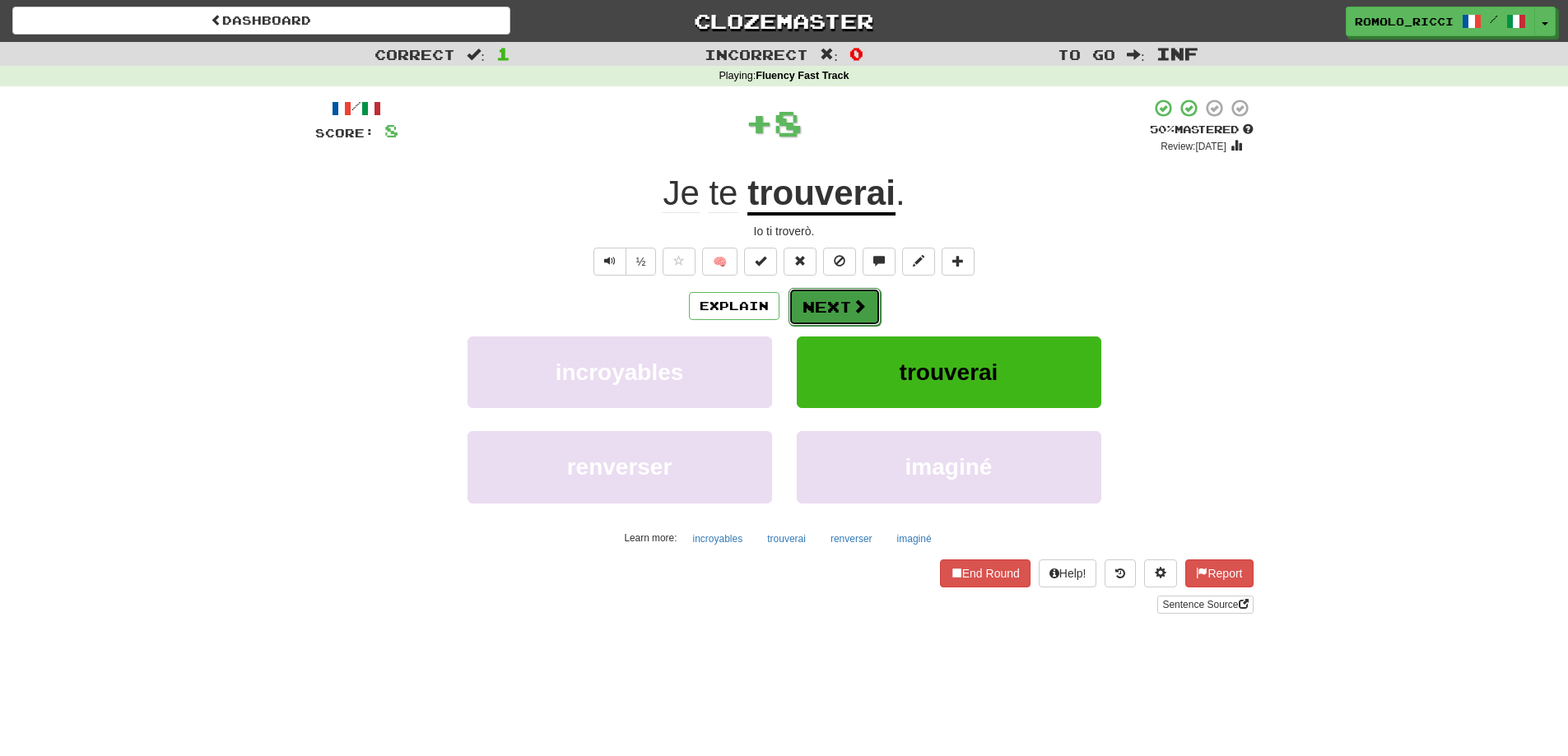
click at [829, 309] on button "Next" at bounding box center [834, 306] width 92 height 38
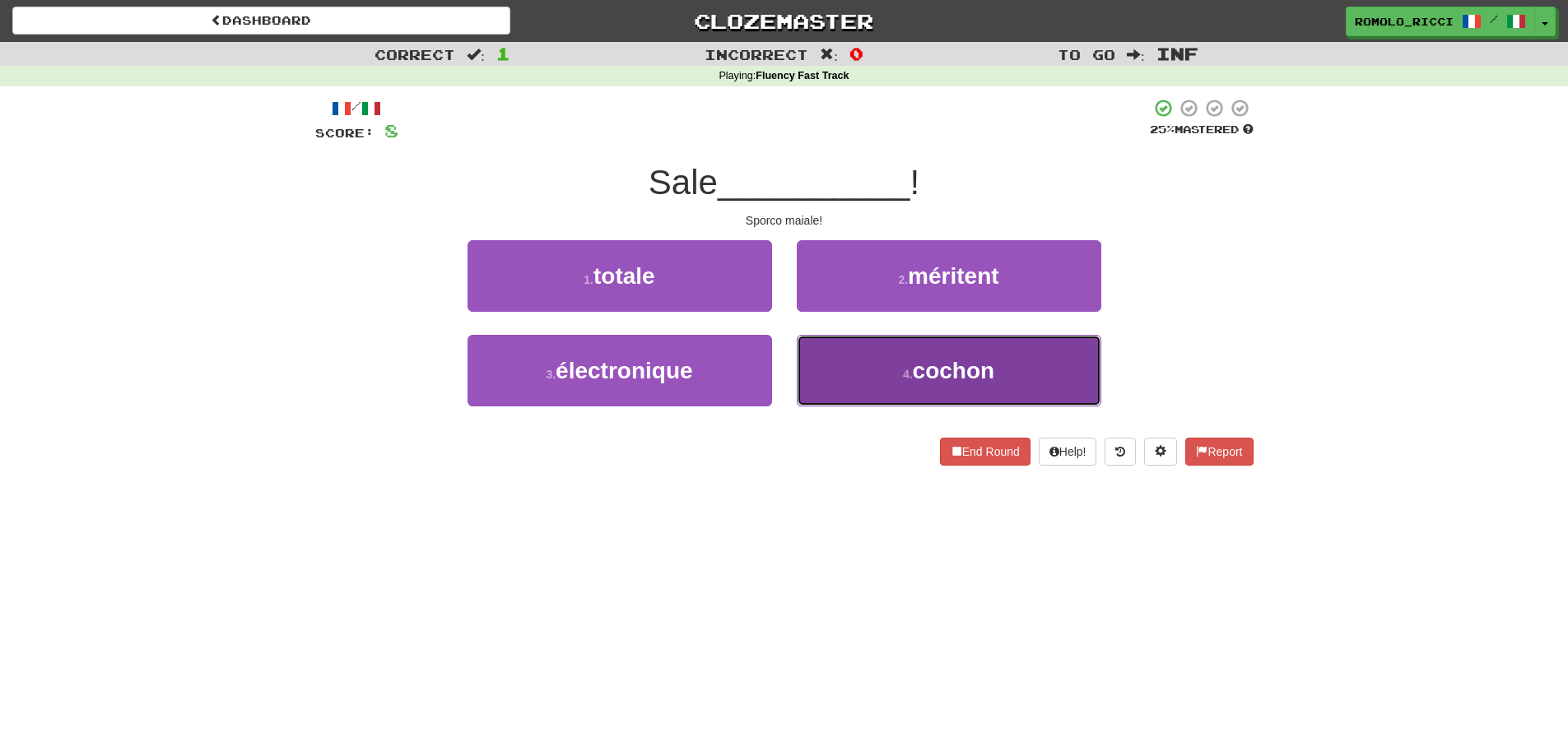
click at [945, 382] on span "cochon" at bounding box center [954, 370] width 82 height 26
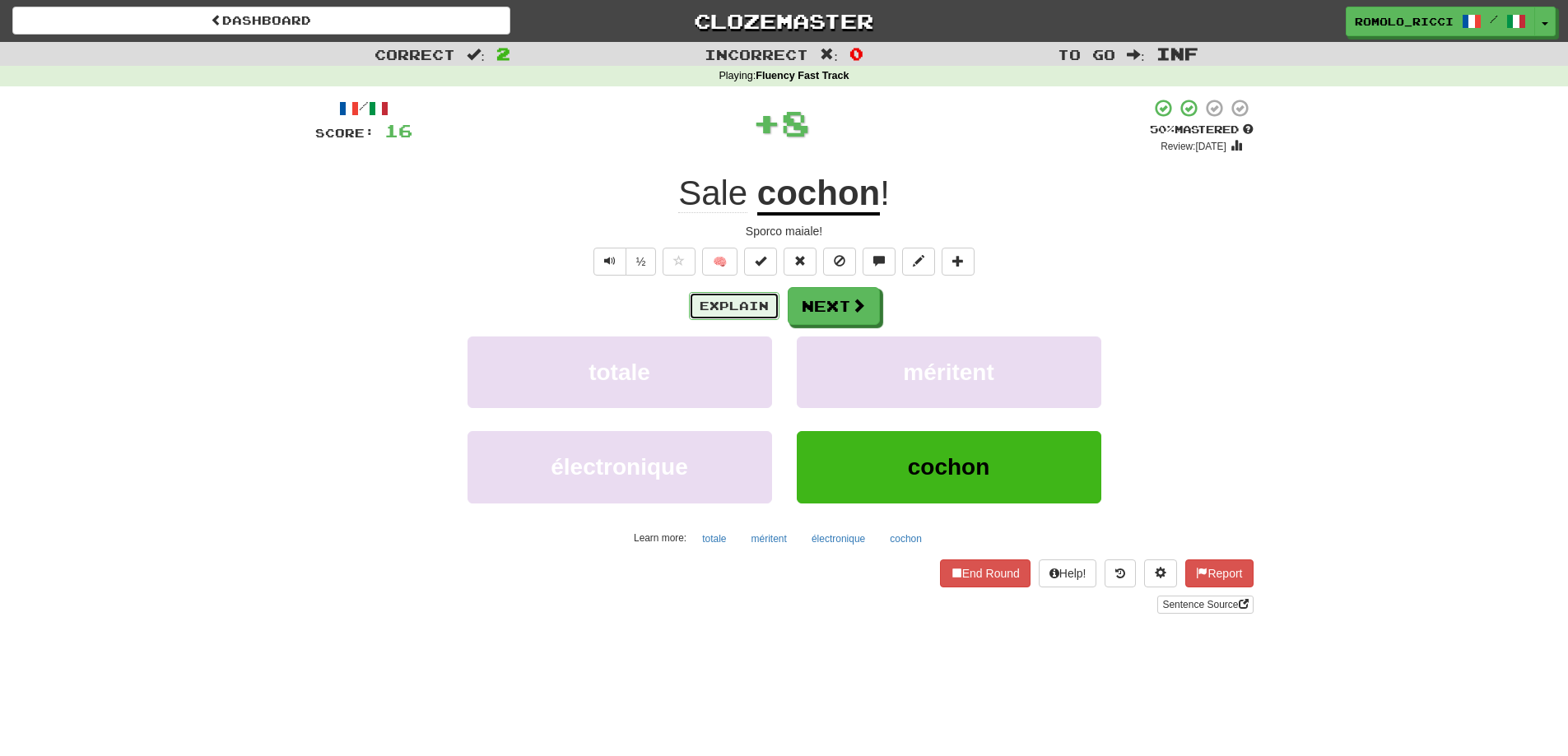
click at [729, 296] on button "Explain" at bounding box center [734, 305] width 91 height 28
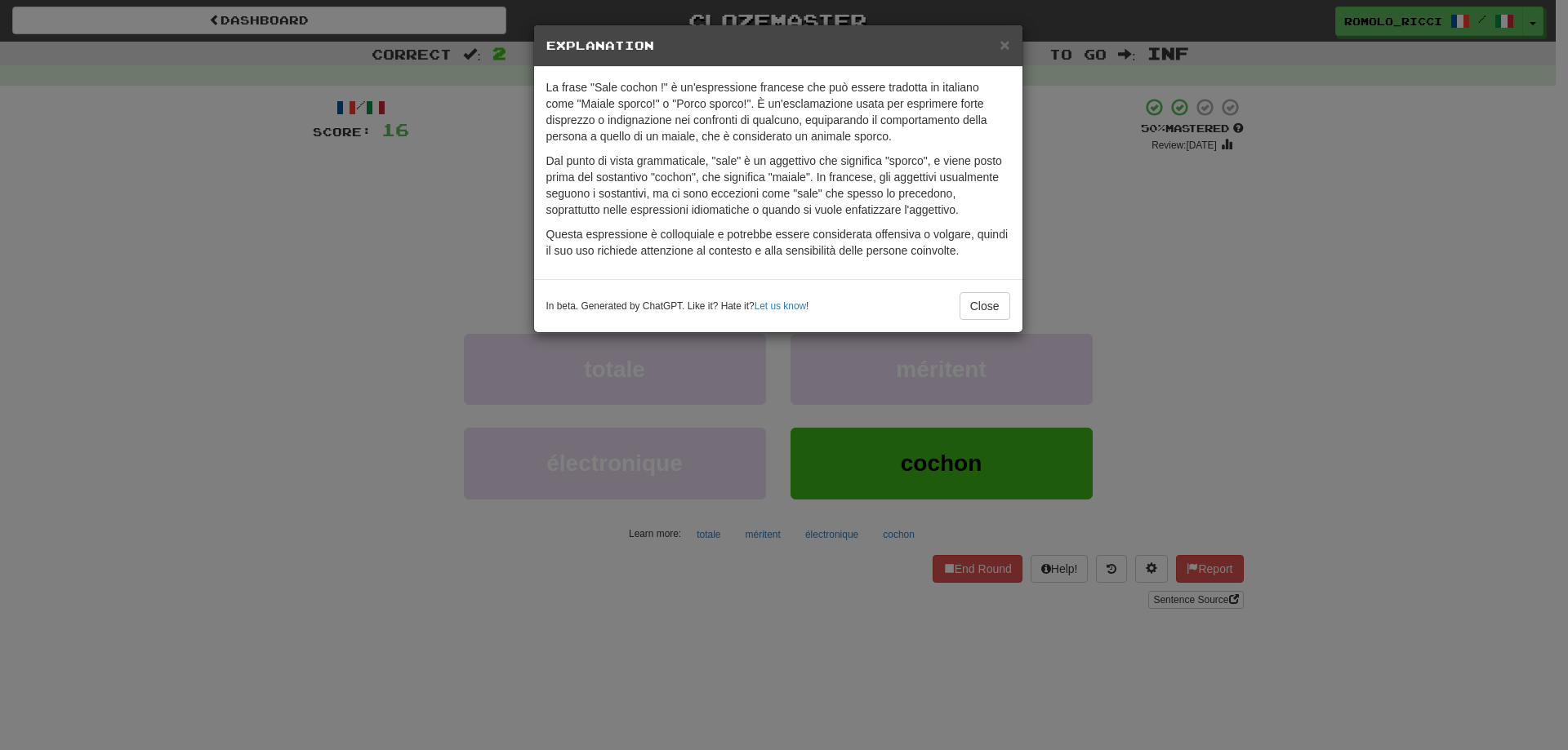
click at [1011, 48] on div "× Explanation" at bounding box center [778, 46] width 489 height 42
click at [1009, 45] on span "×" at bounding box center [1004, 44] width 10 height 19
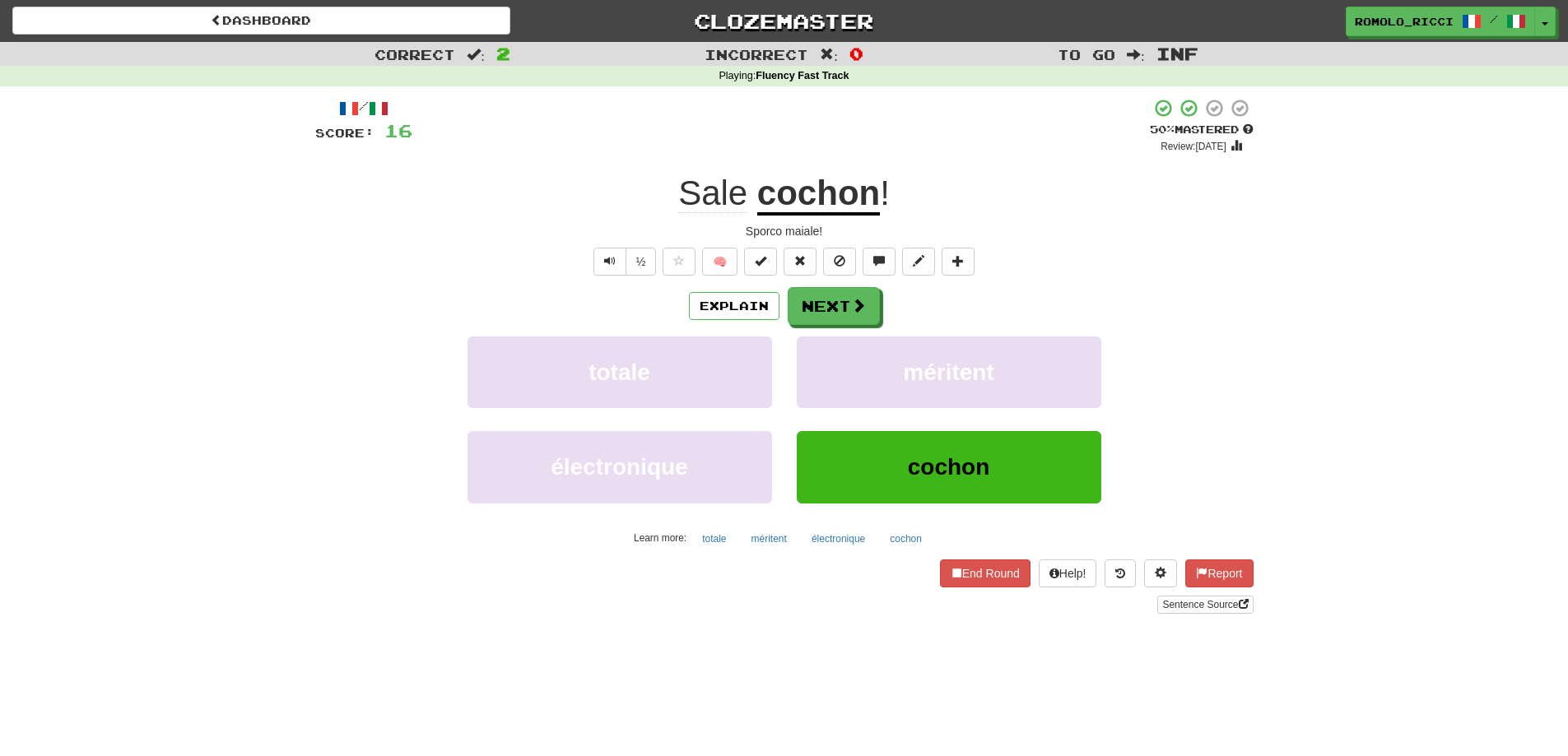
click at [857, 329] on div "Explain Next totale méritent électronique cochon Learn more: totale méritent él…" at bounding box center [784, 419] width 938 height 264
click at [857, 316] on button "Next" at bounding box center [834, 306] width 92 height 38
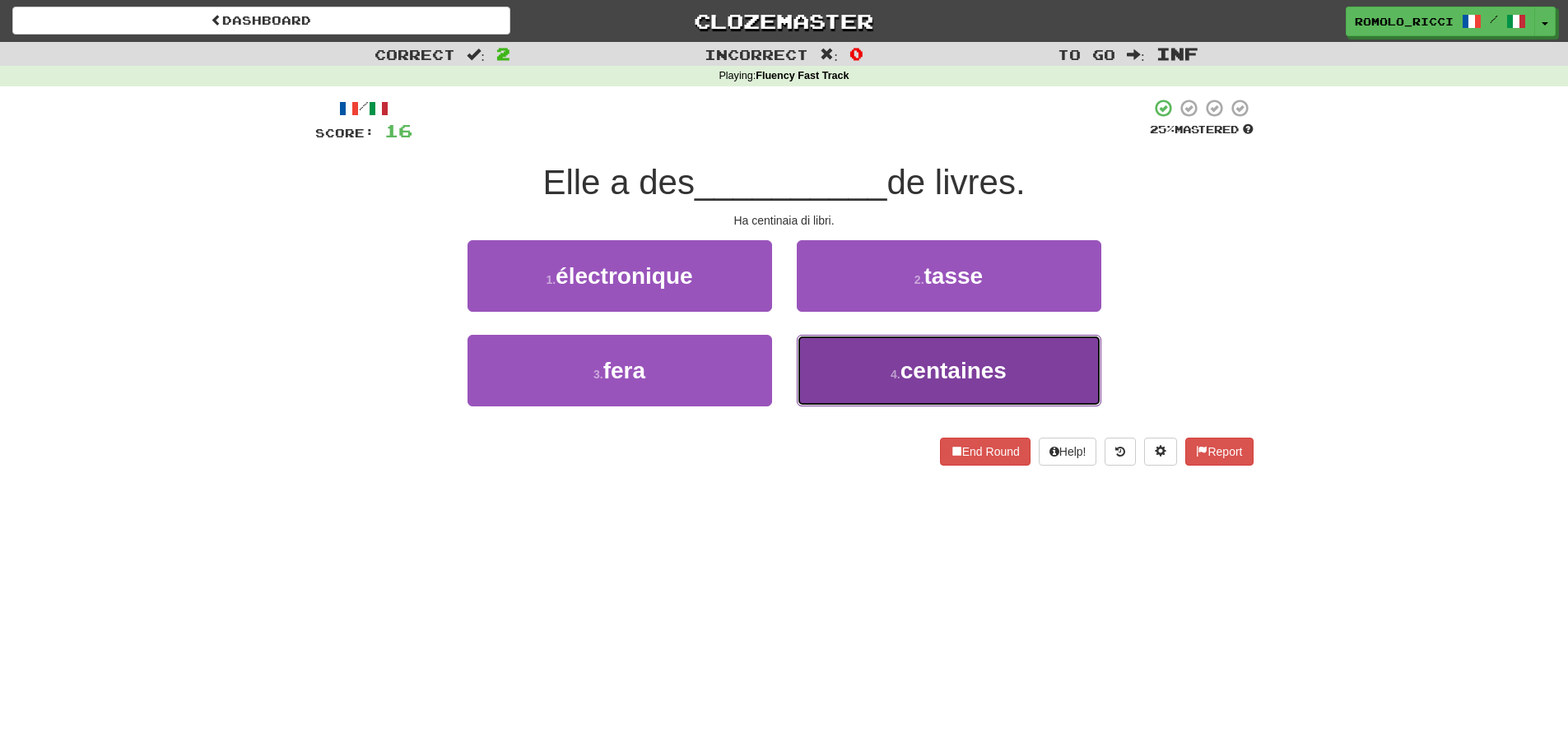
click at [1017, 373] on button "4 . centaines" at bounding box center [949, 370] width 305 height 71
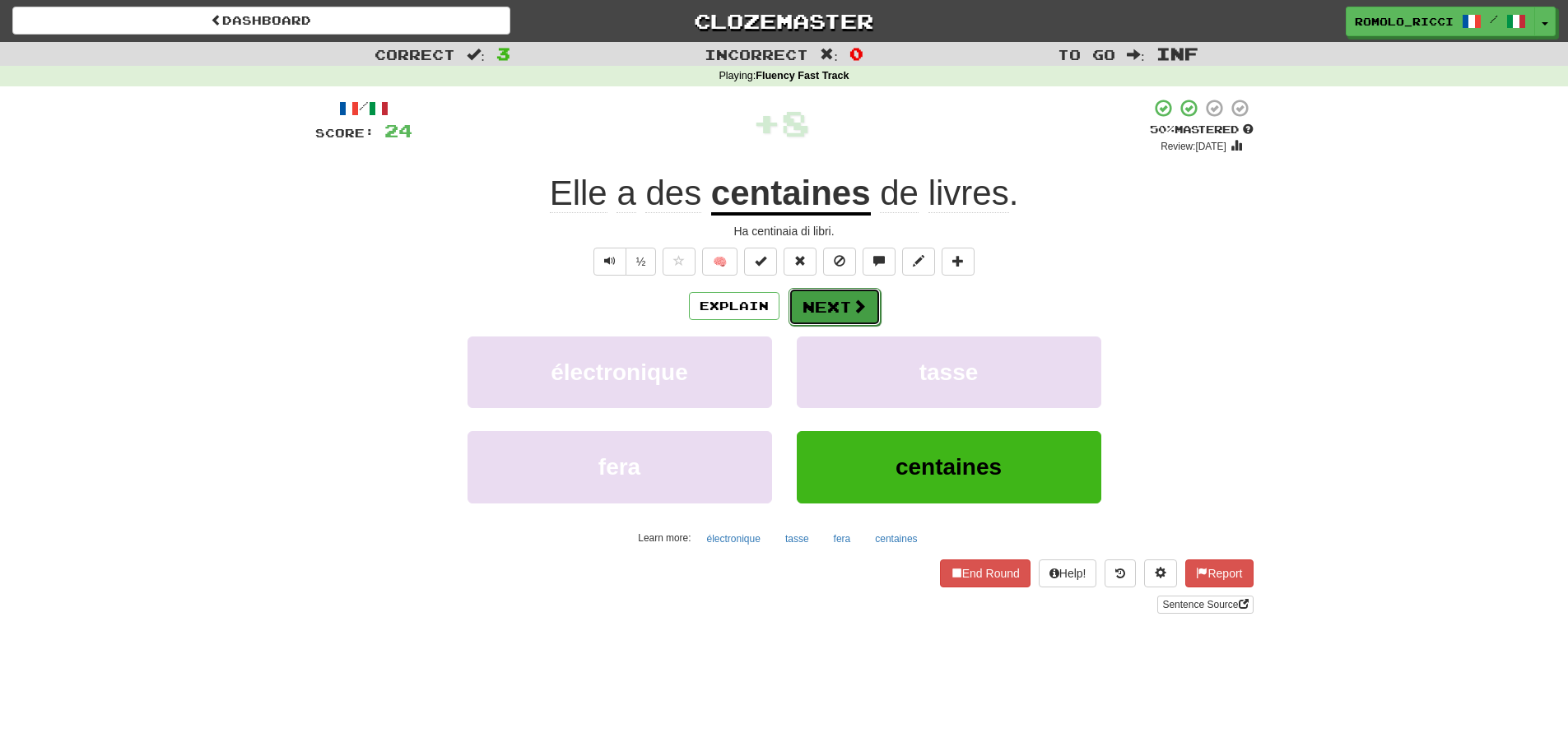
click at [818, 306] on button "Next" at bounding box center [834, 306] width 92 height 38
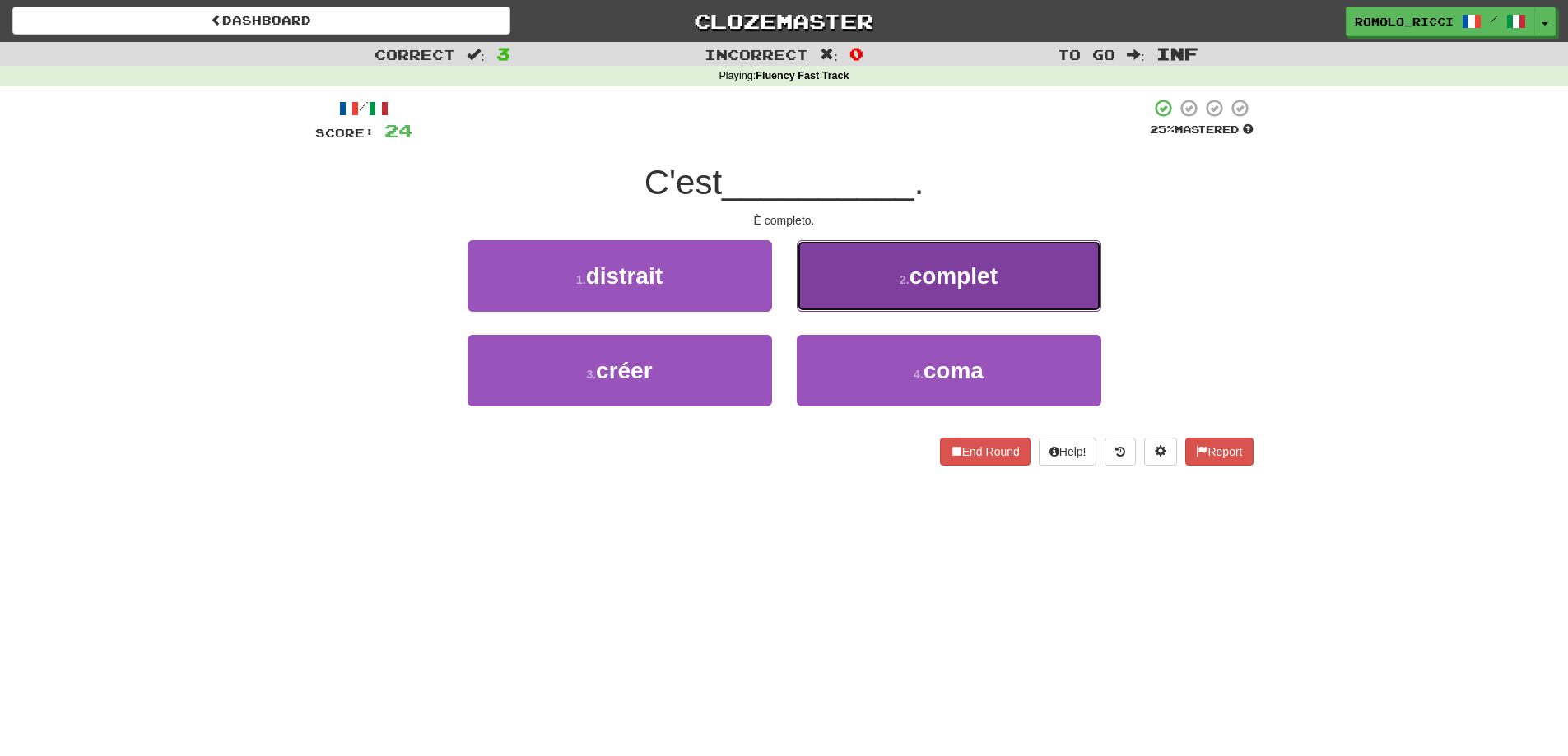
click at [922, 275] on span "complet" at bounding box center [953, 276] width 88 height 26
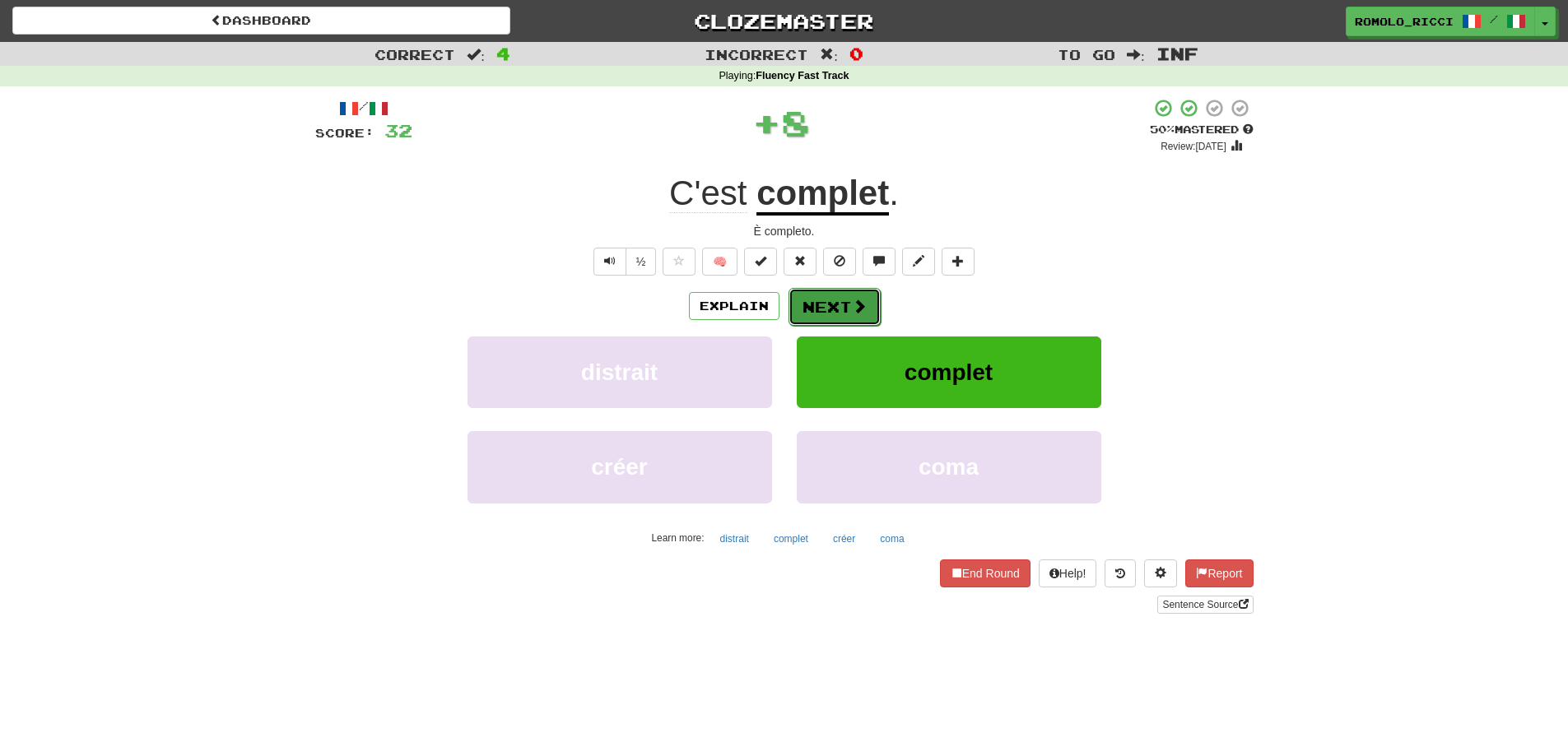
click at [813, 306] on button "Next" at bounding box center [834, 306] width 92 height 38
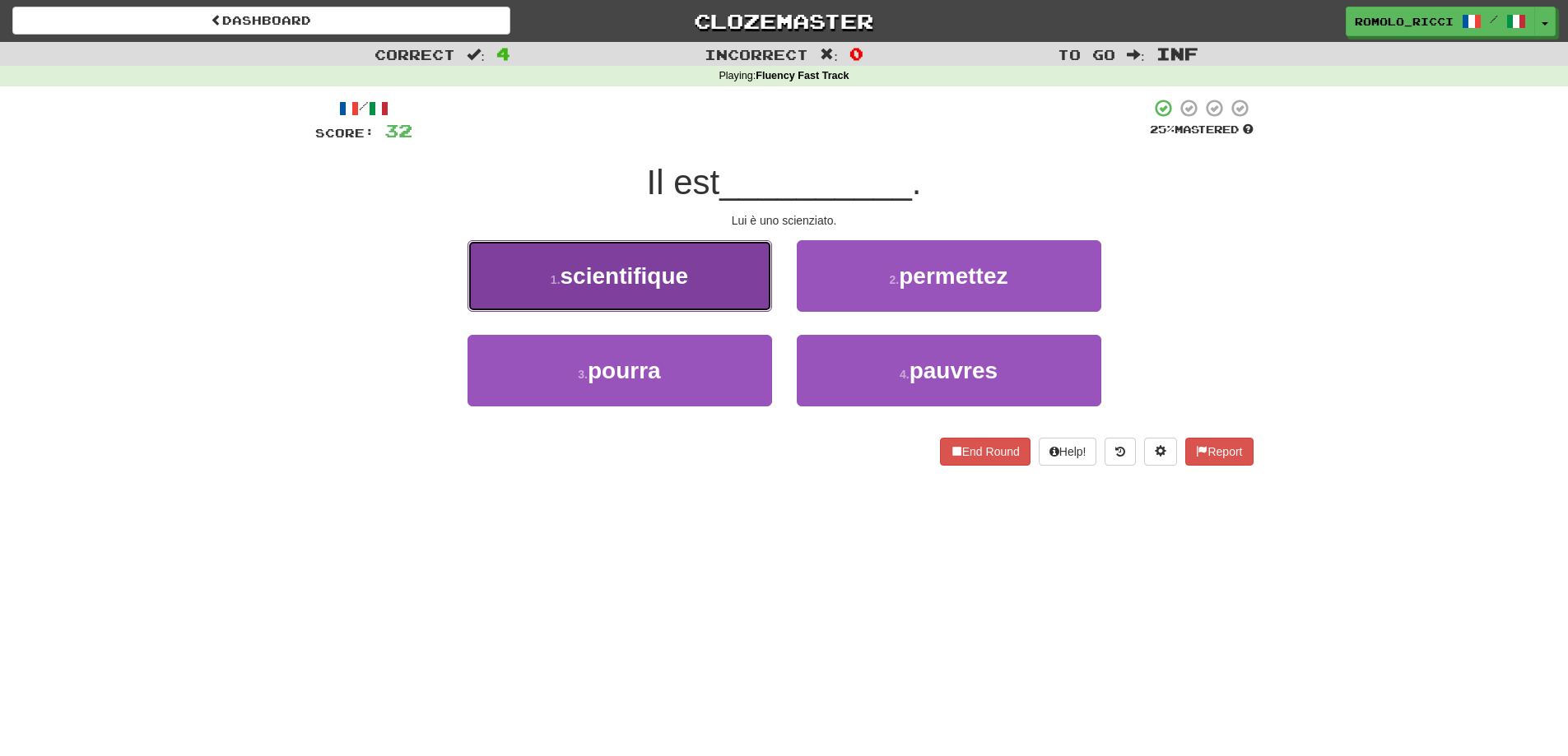
click at [627, 272] on span "scientifique" at bounding box center [625, 276] width 128 height 26
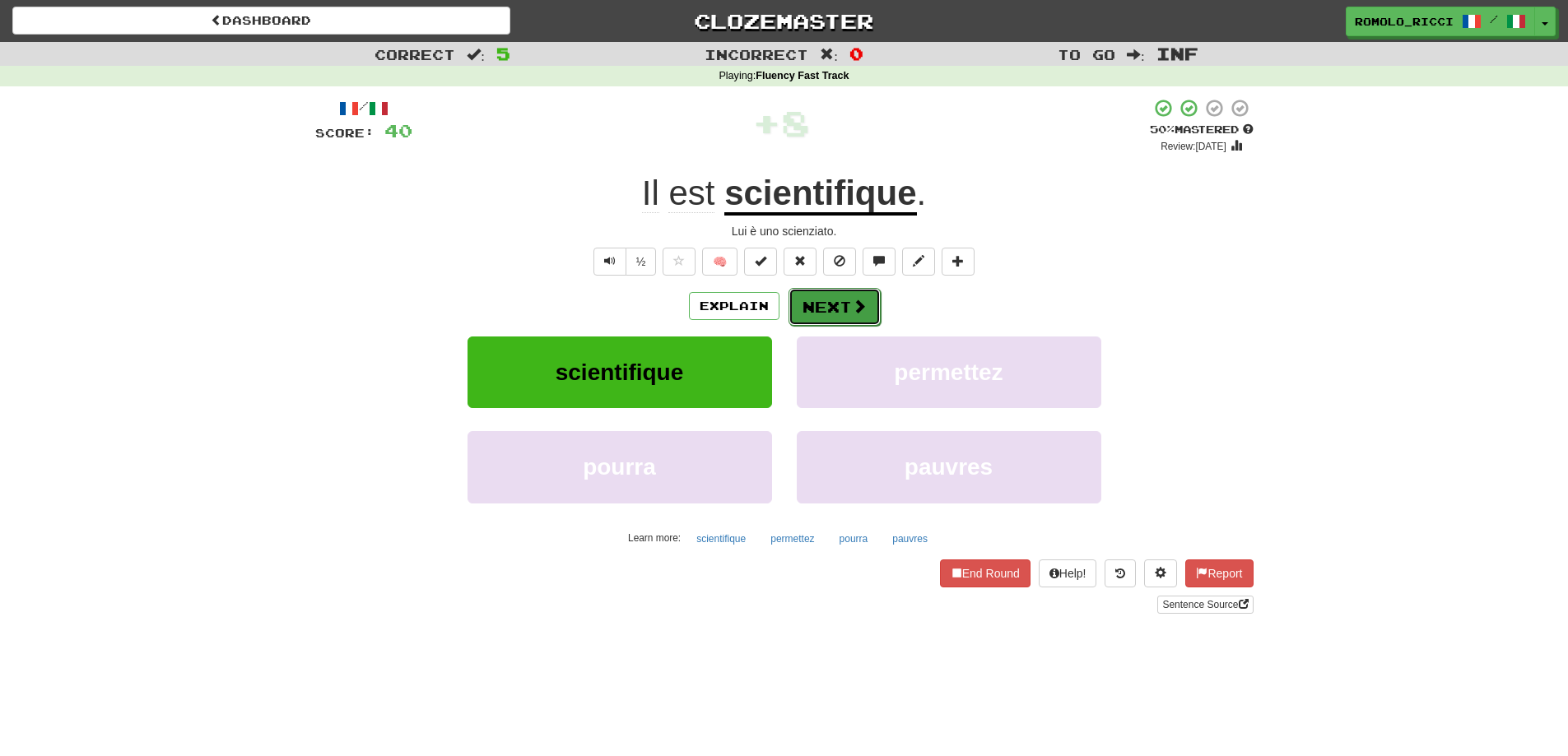
click at [857, 313] on span at bounding box center [859, 305] width 15 height 15
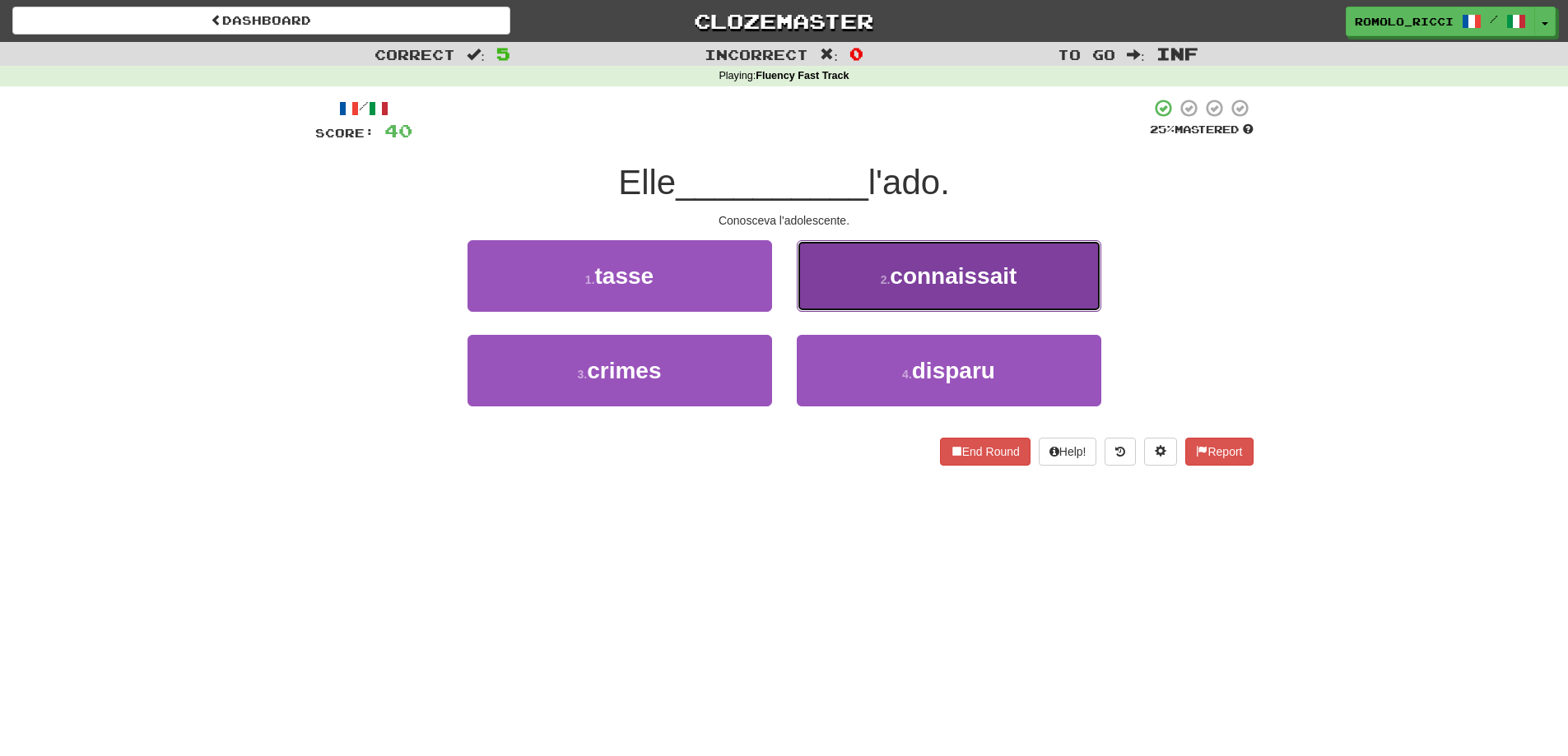
click at [939, 292] on button "2 . connaissait" at bounding box center [949, 276] width 305 height 71
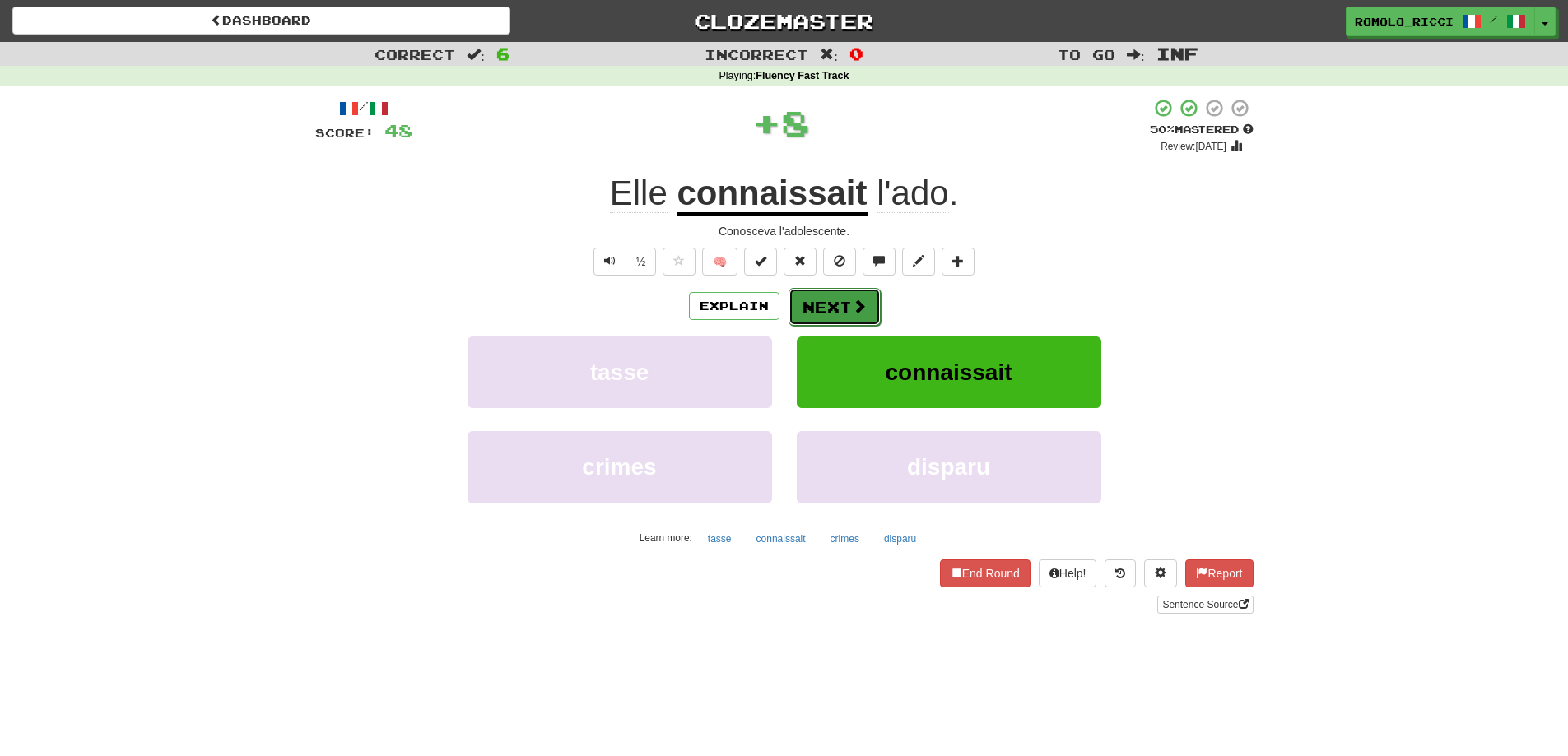
click at [848, 305] on button "Next" at bounding box center [834, 306] width 92 height 38
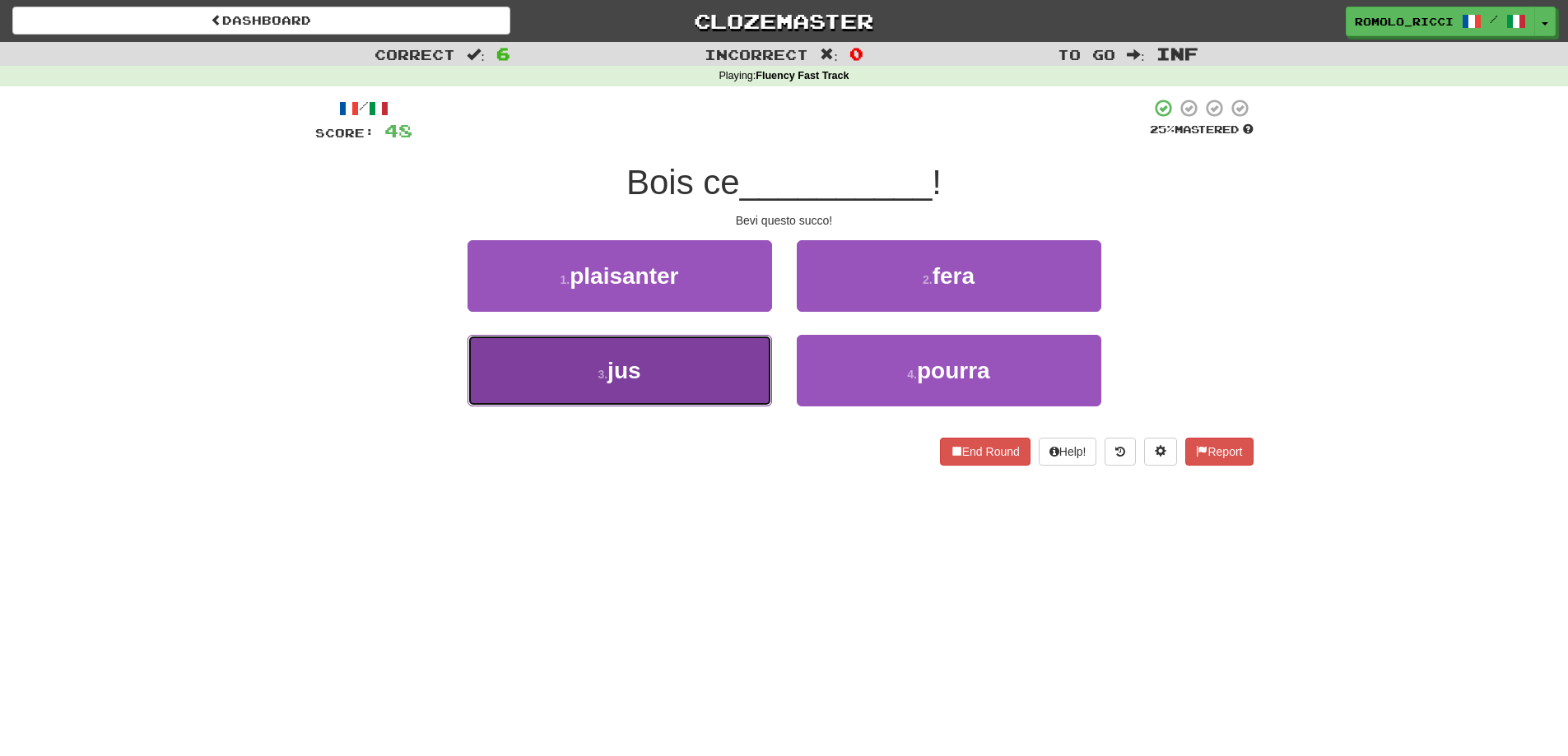
click at [699, 380] on button "3 . jus" at bounding box center [620, 370] width 305 height 71
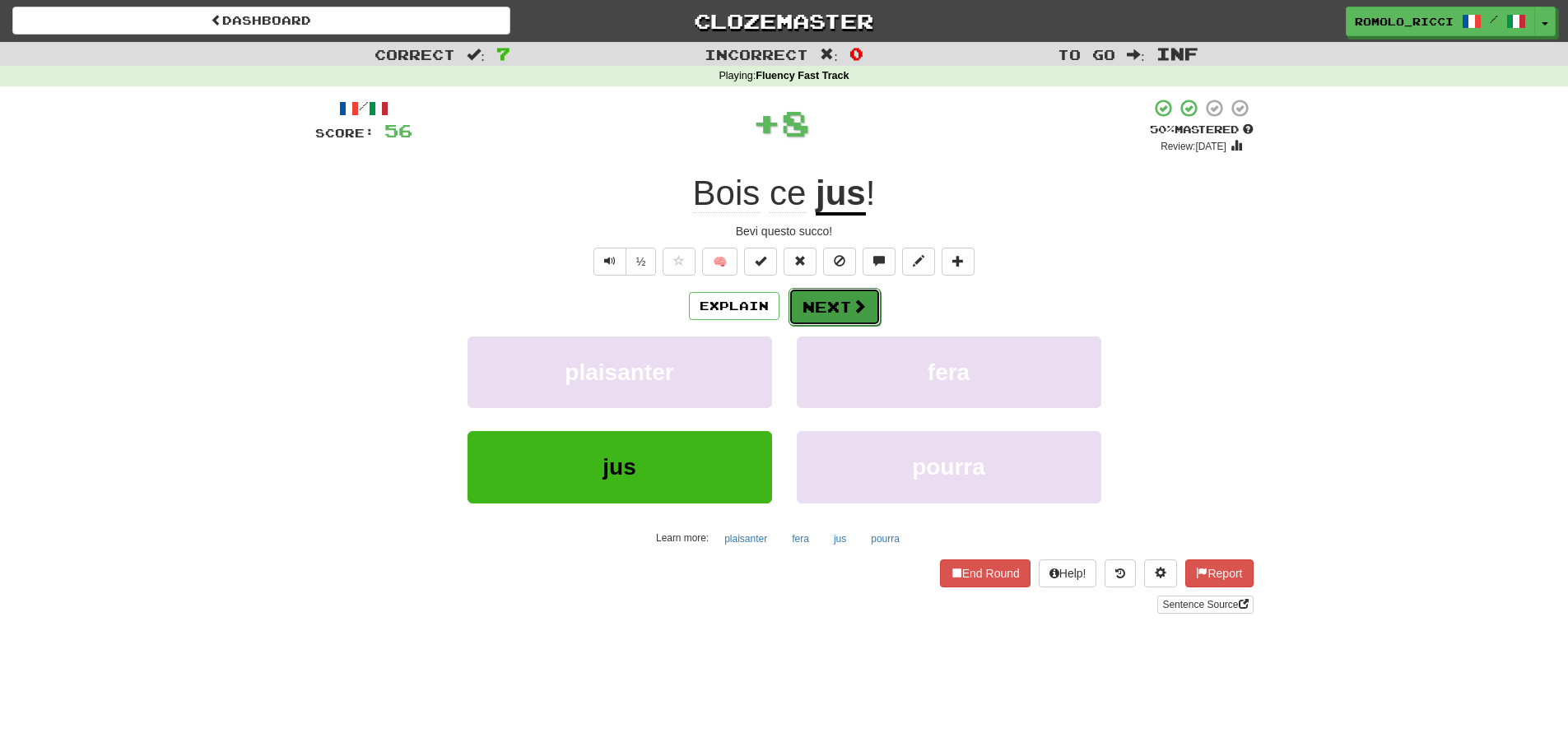
click at [843, 303] on button "Next" at bounding box center [834, 306] width 92 height 38
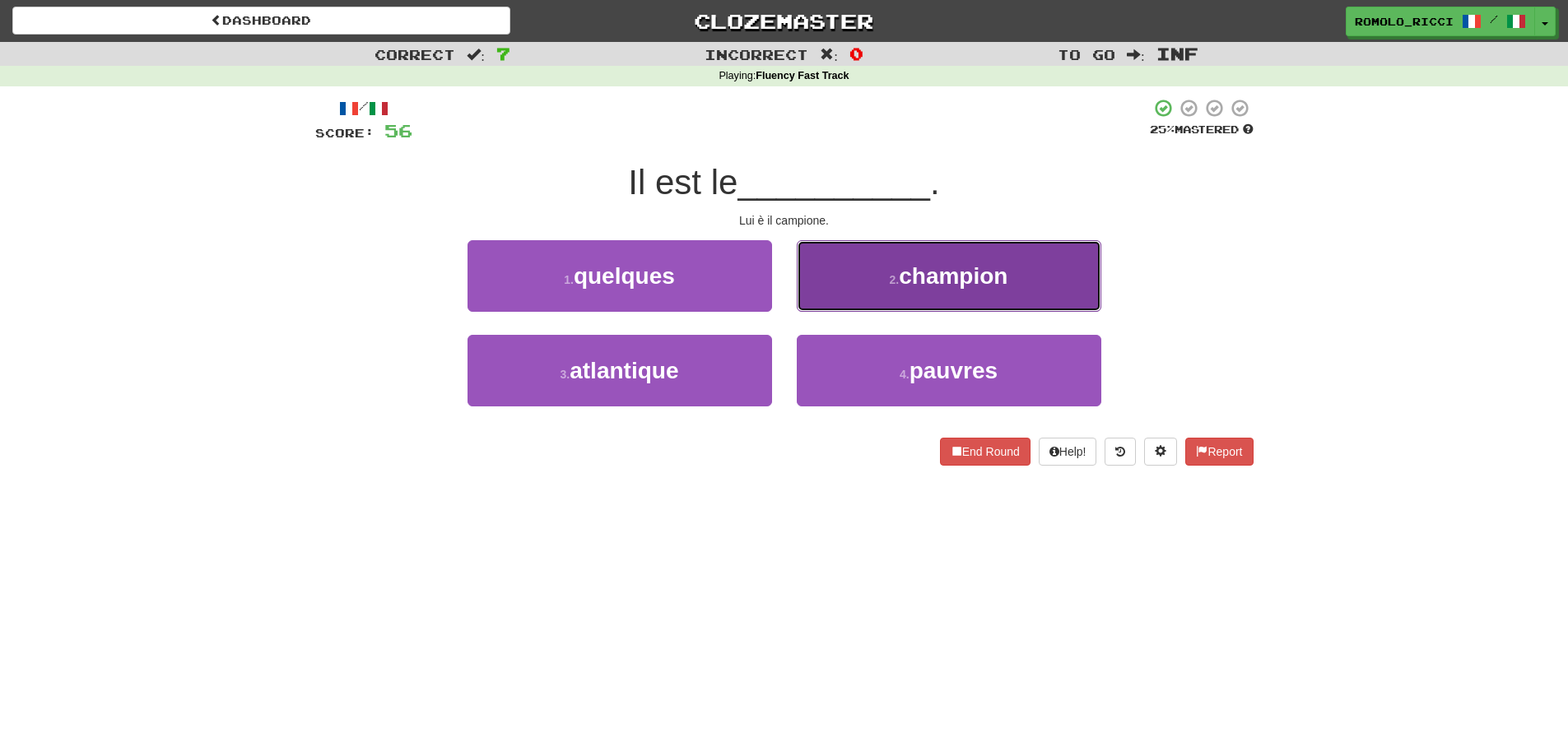
click at [930, 265] on span "champion" at bounding box center [953, 276] width 109 height 26
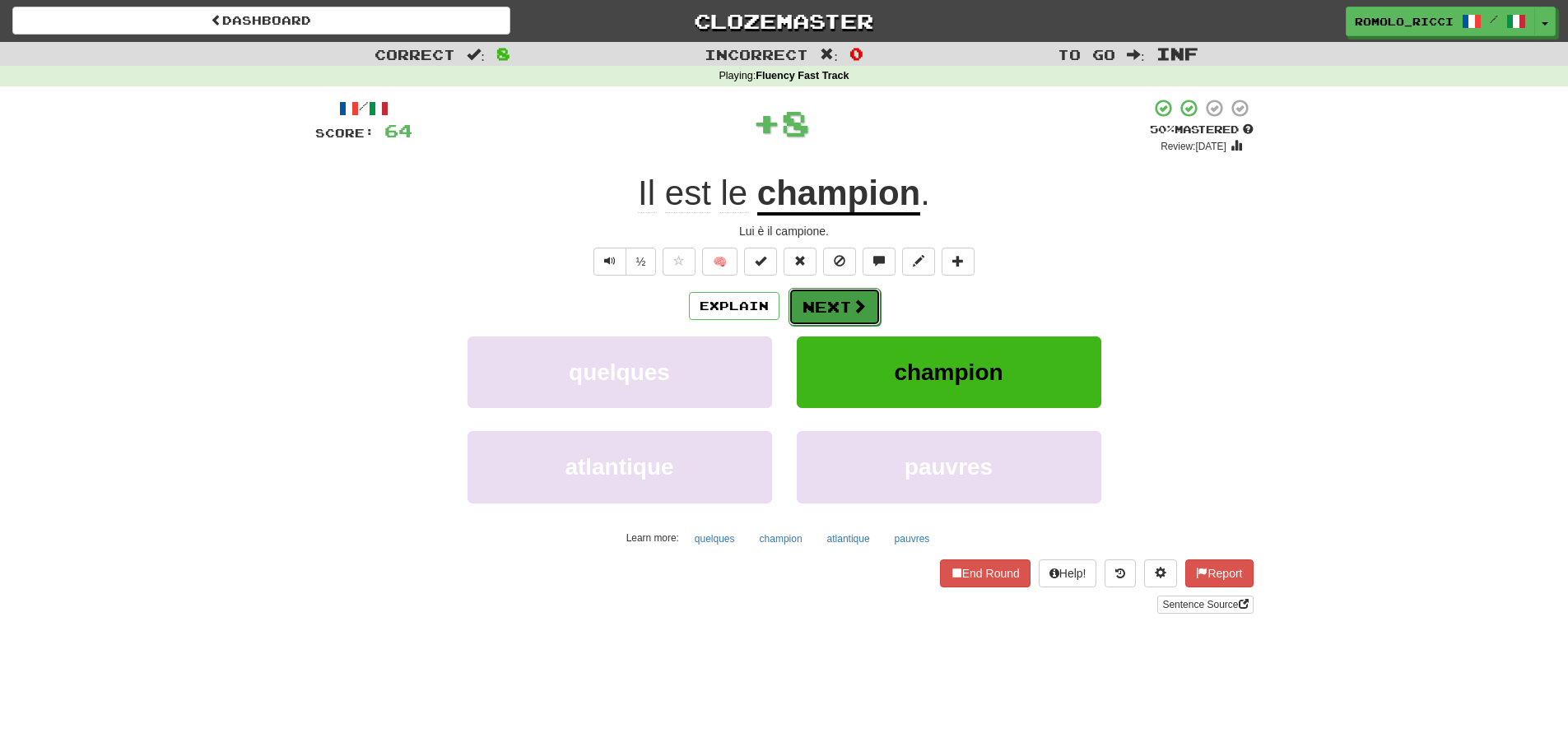
click at [829, 300] on button "Next" at bounding box center [834, 306] width 92 height 38
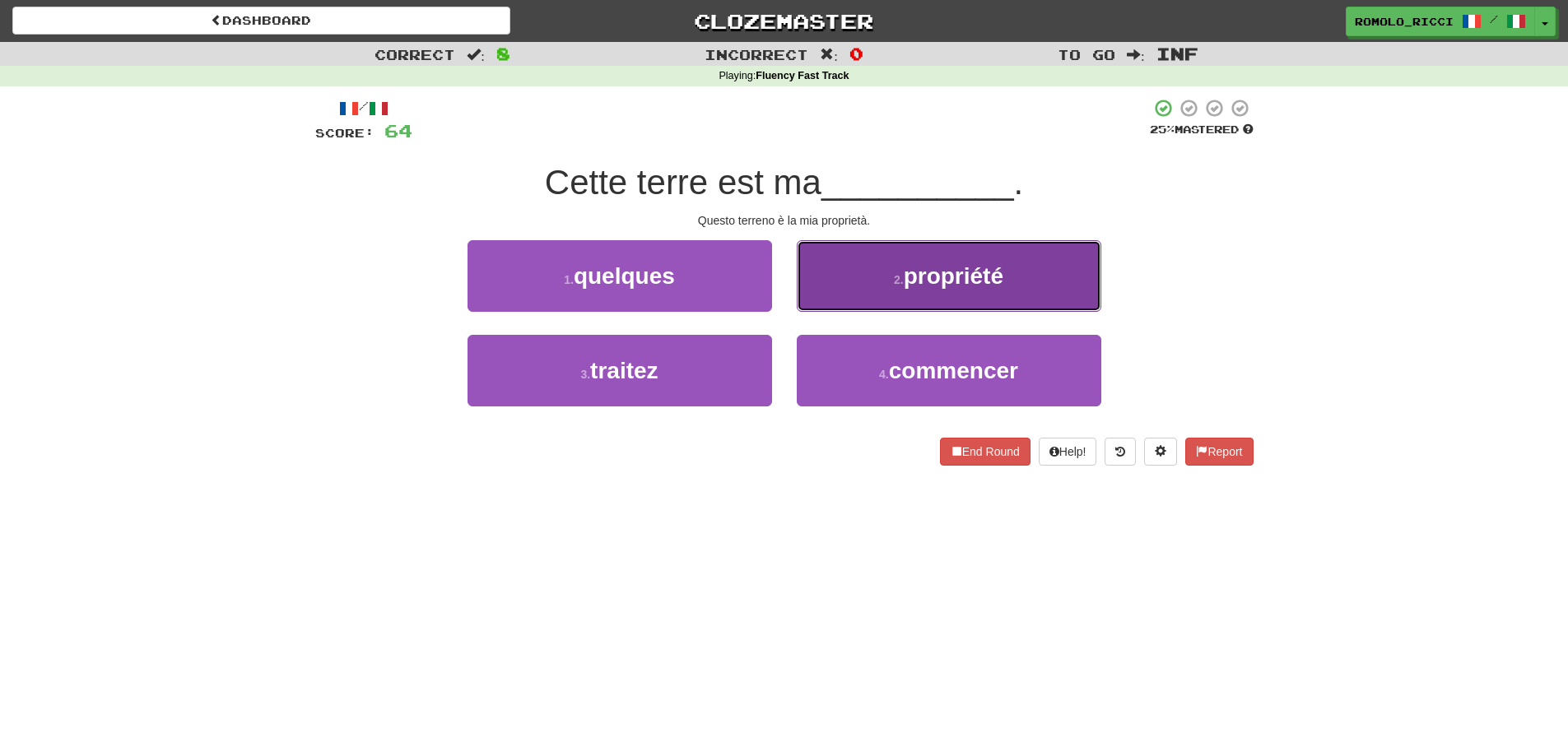
click at [944, 284] on span "propriété" at bounding box center [954, 276] width 100 height 26
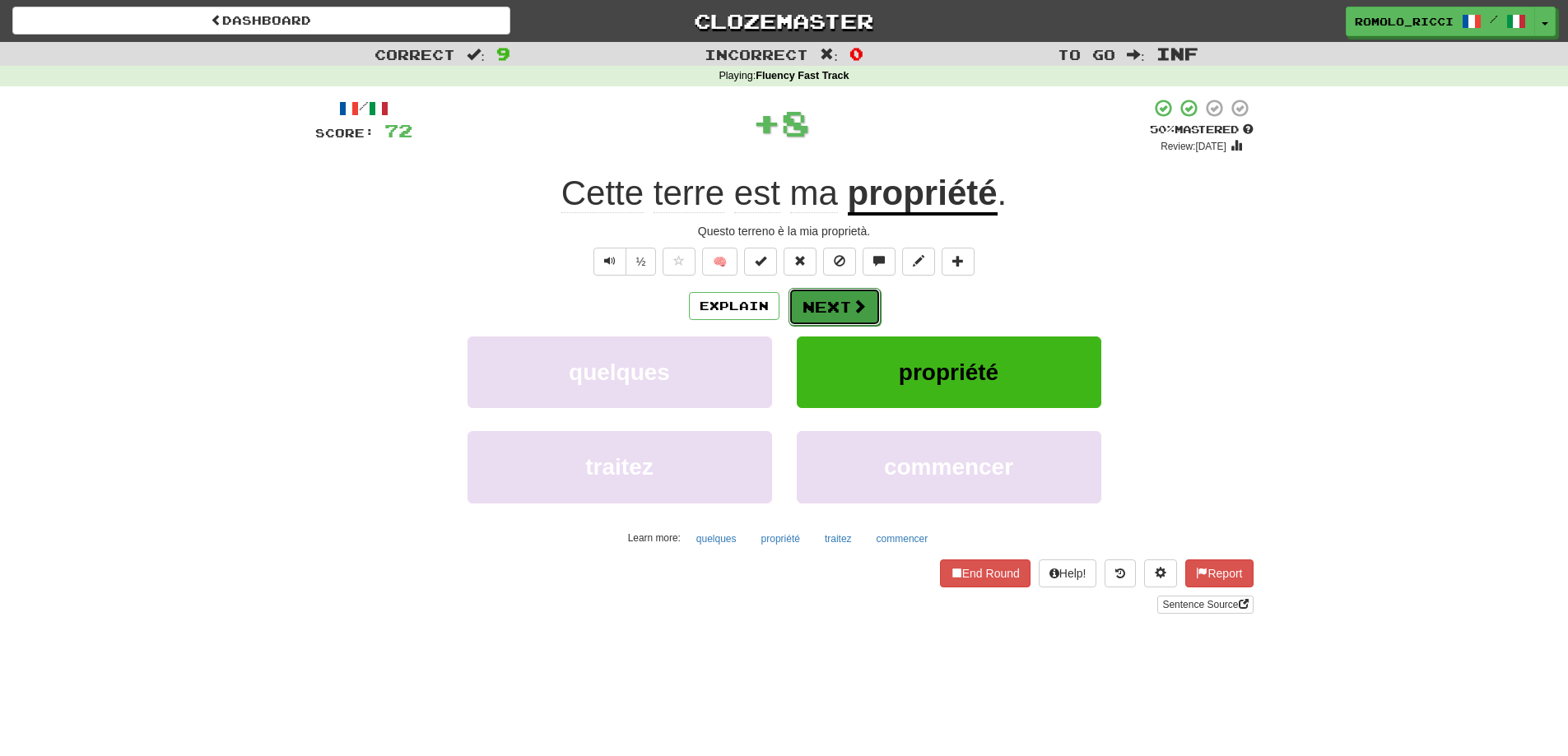
click at [833, 294] on button "Next" at bounding box center [834, 306] width 92 height 38
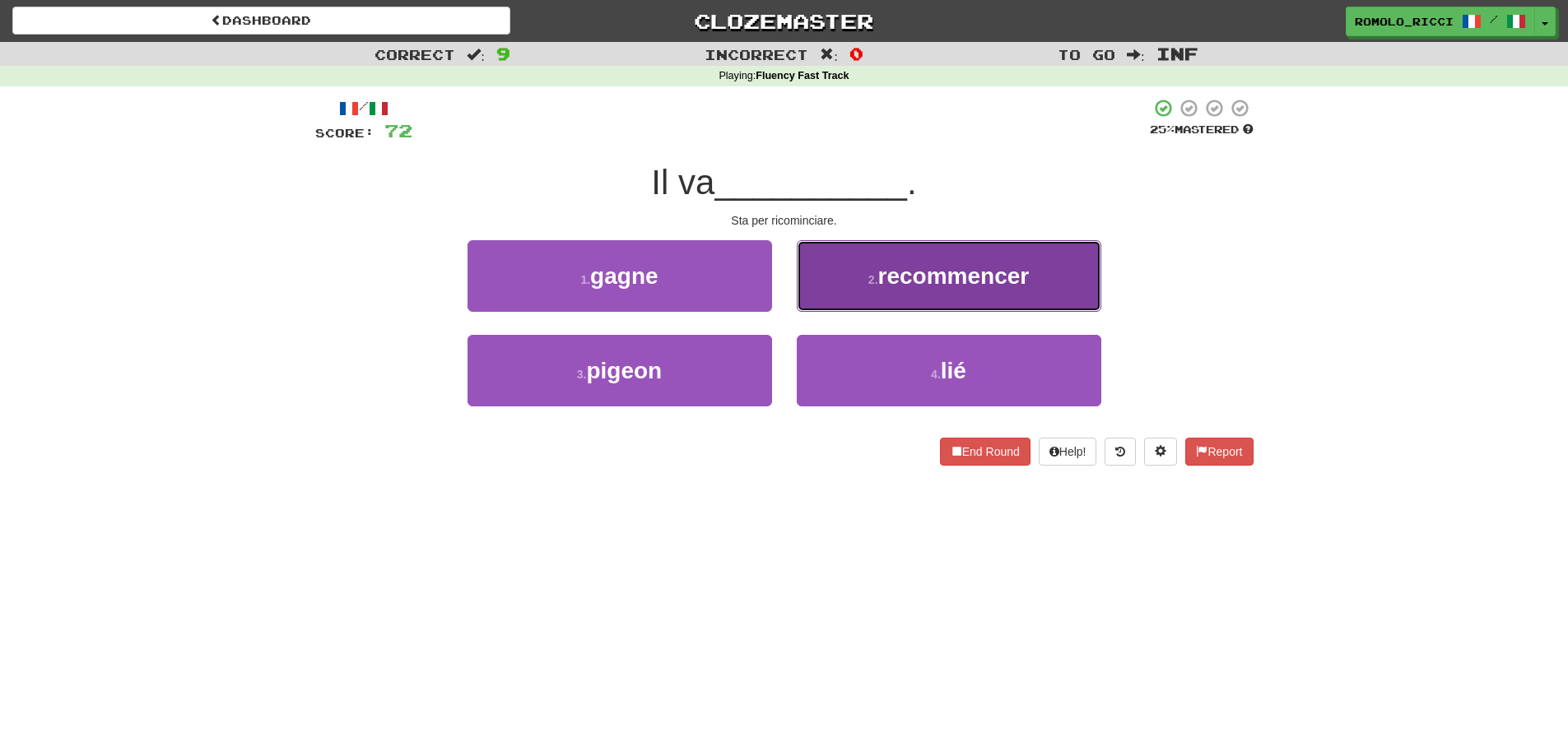
click at [912, 289] on button "2 . recommencer" at bounding box center [949, 276] width 305 height 71
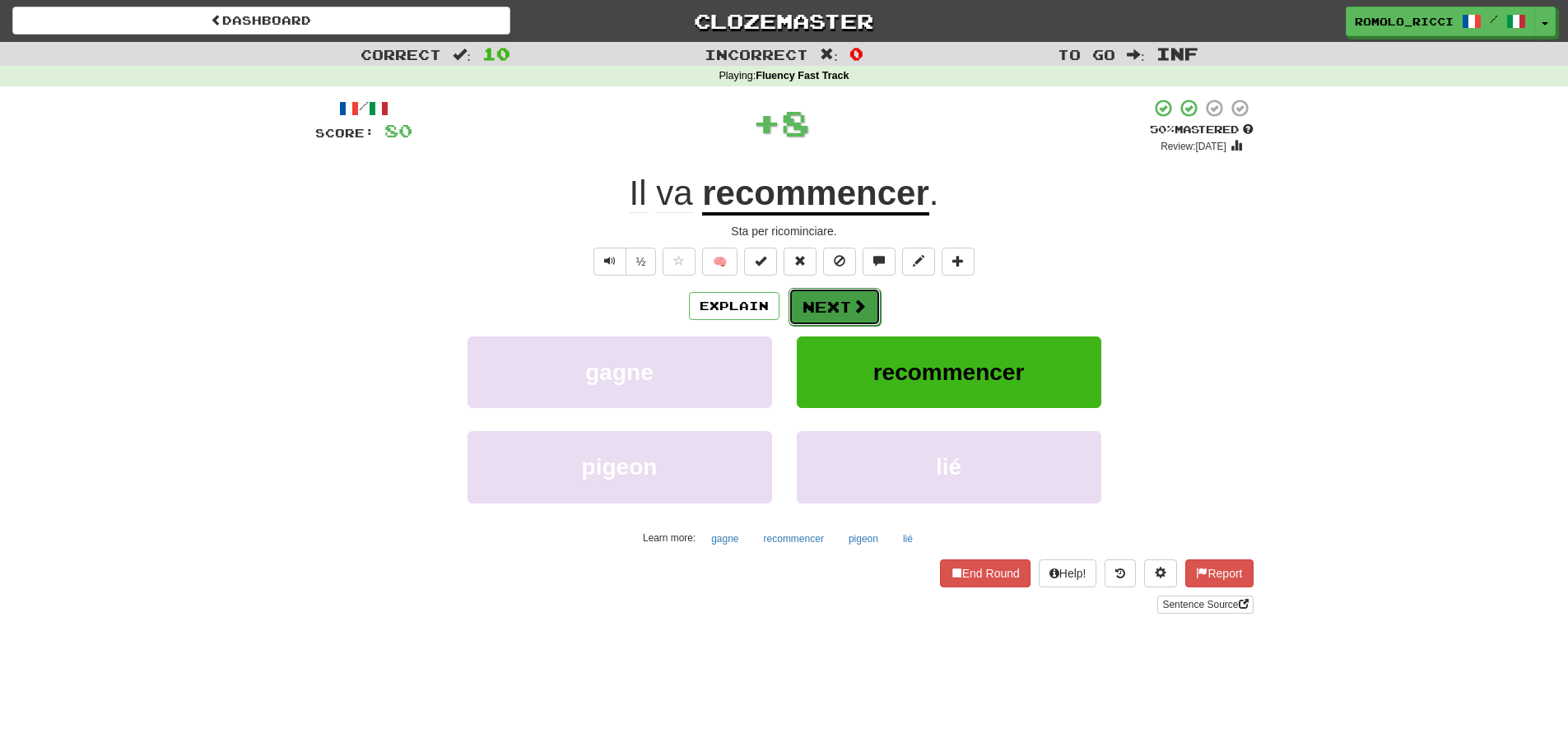
click at [846, 311] on button "Next" at bounding box center [834, 306] width 92 height 38
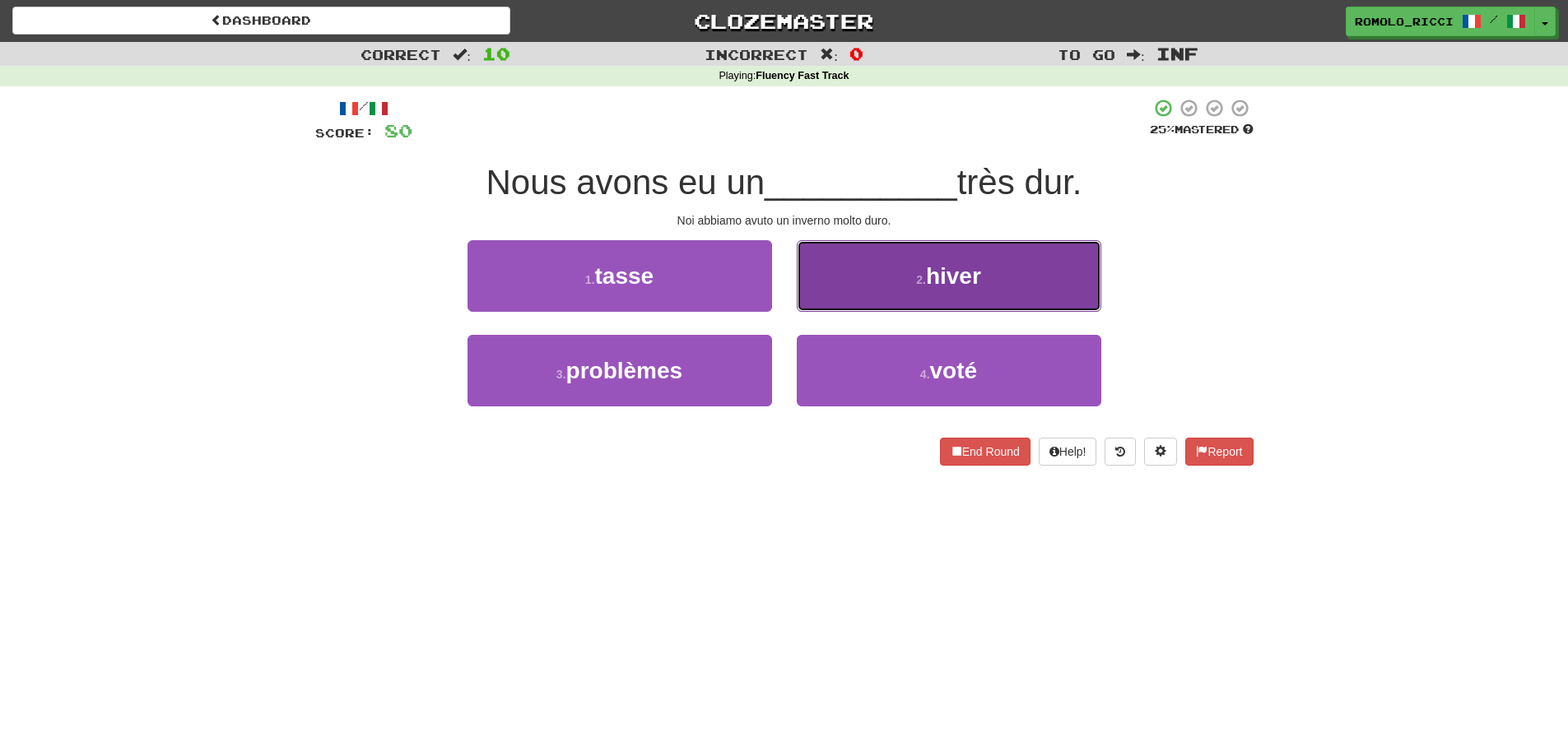
click at [1048, 291] on button "2 . hiver" at bounding box center [949, 276] width 305 height 71
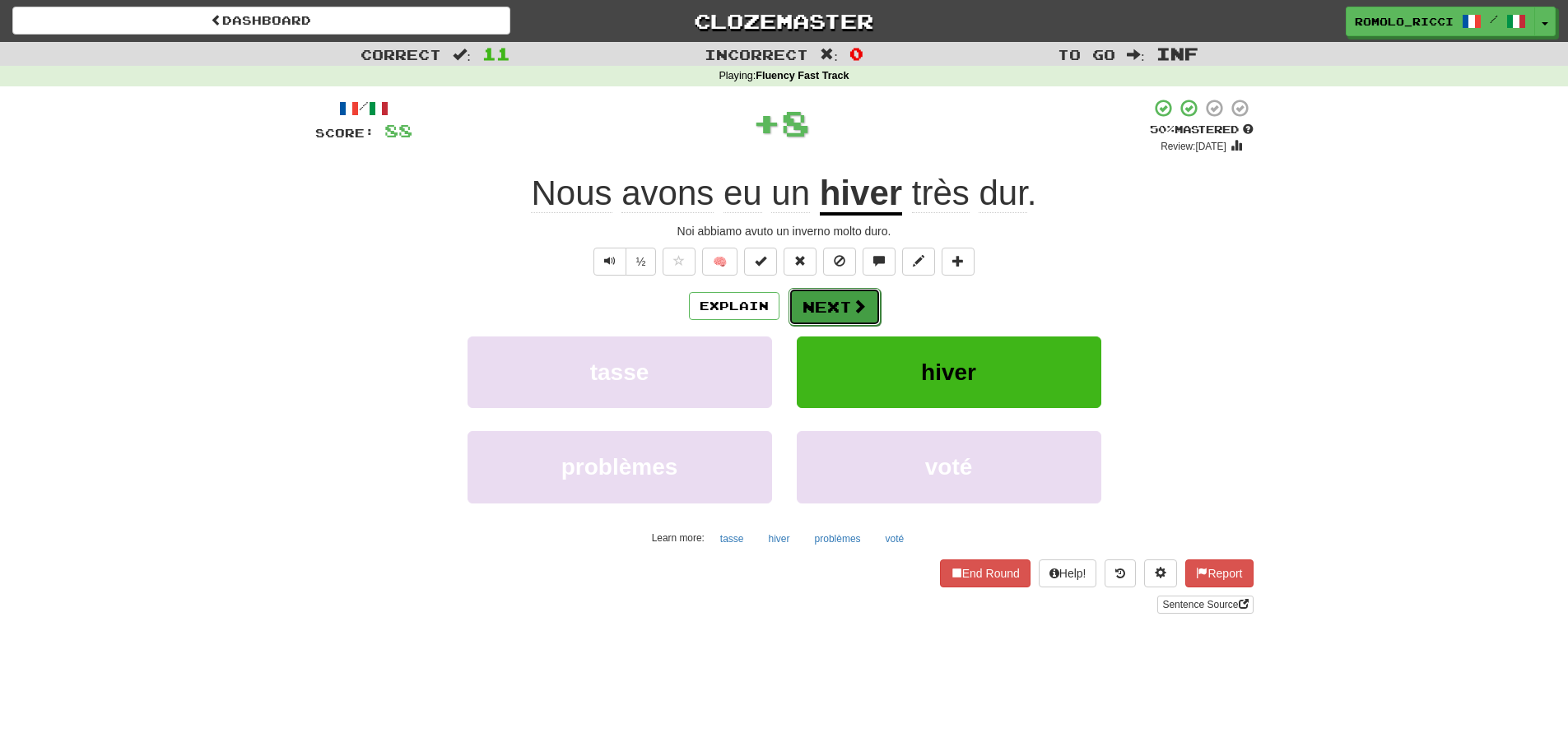
click at [862, 308] on span at bounding box center [859, 305] width 15 height 15
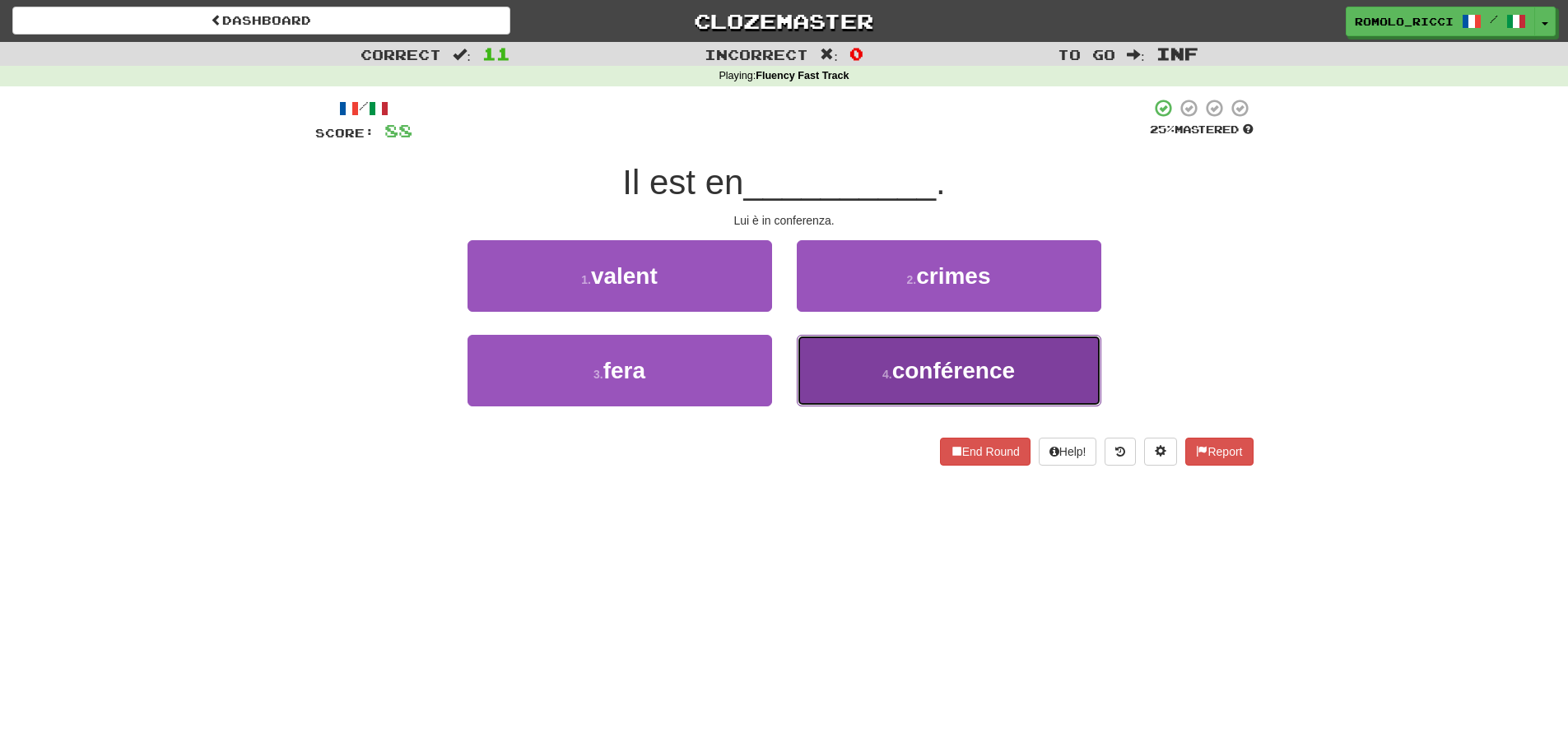
click at [975, 378] on span "conférence" at bounding box center [954, 370] width 123 height 26
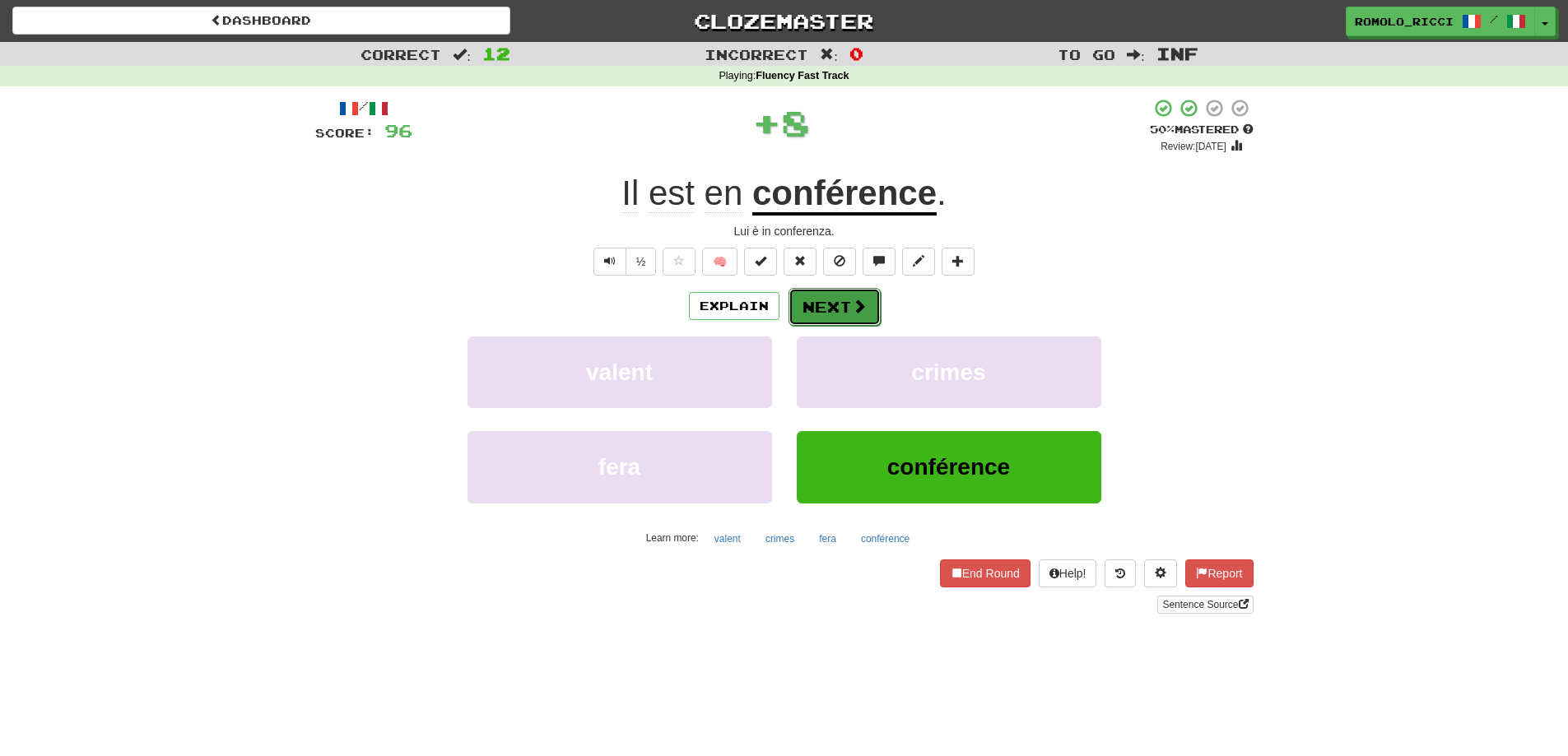
click at [823, 311] on button "Next" at bounding box center [834, 306] width 92 height 38
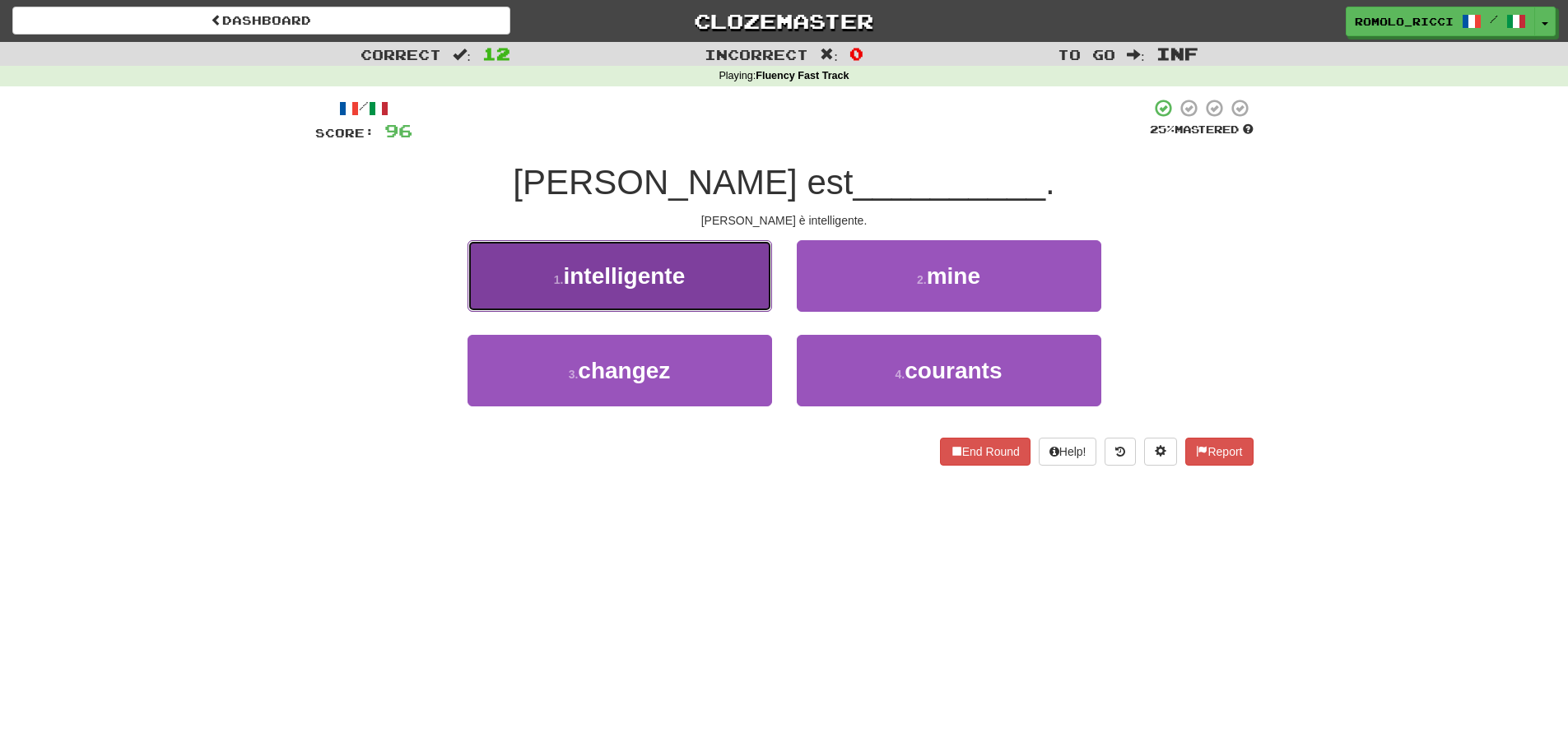
click at [676, 280] on span "intelligente" at bounding box center [624, 276] width 122 height 26
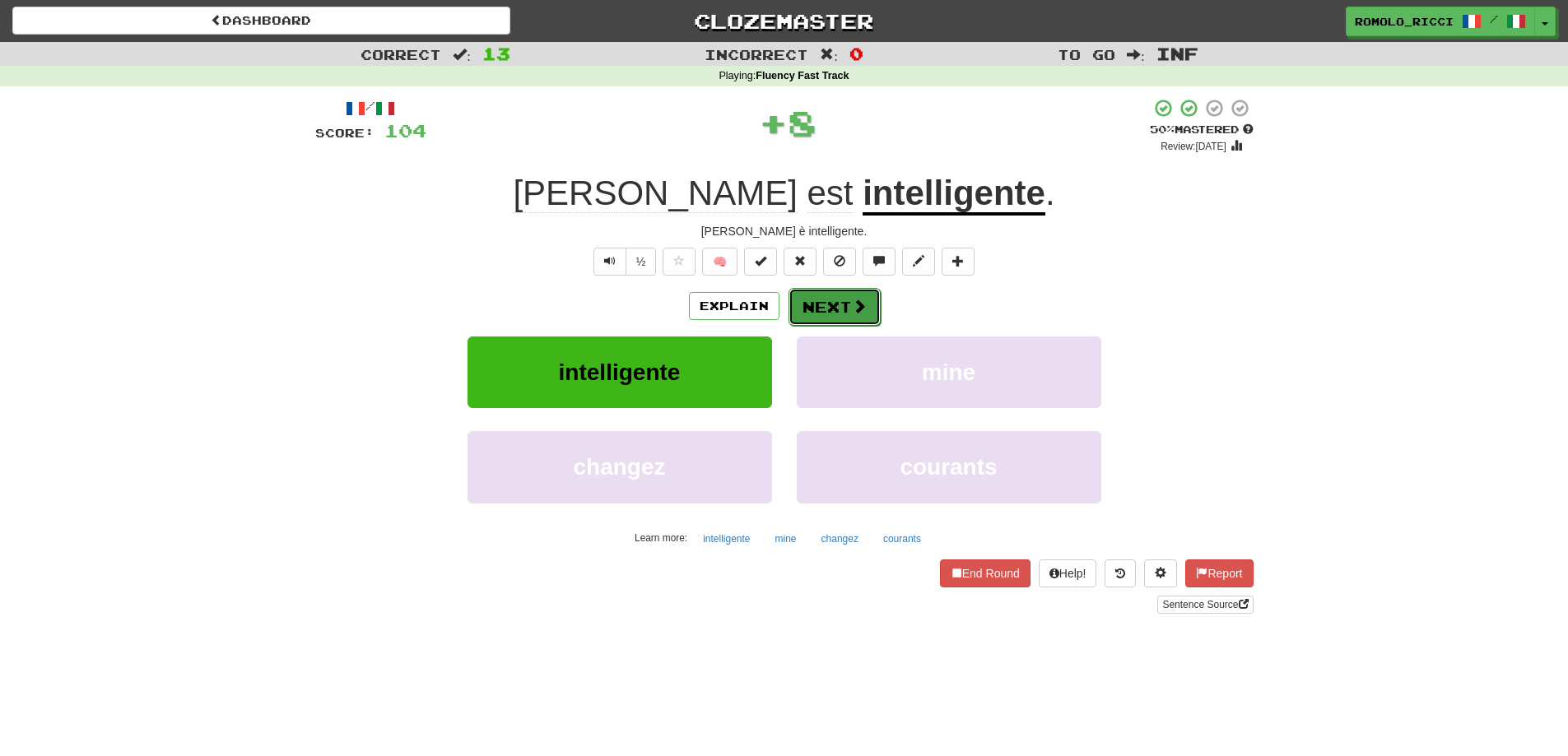
click at [852, 309] on span at bounding box center [859, 305] width 15 height 15
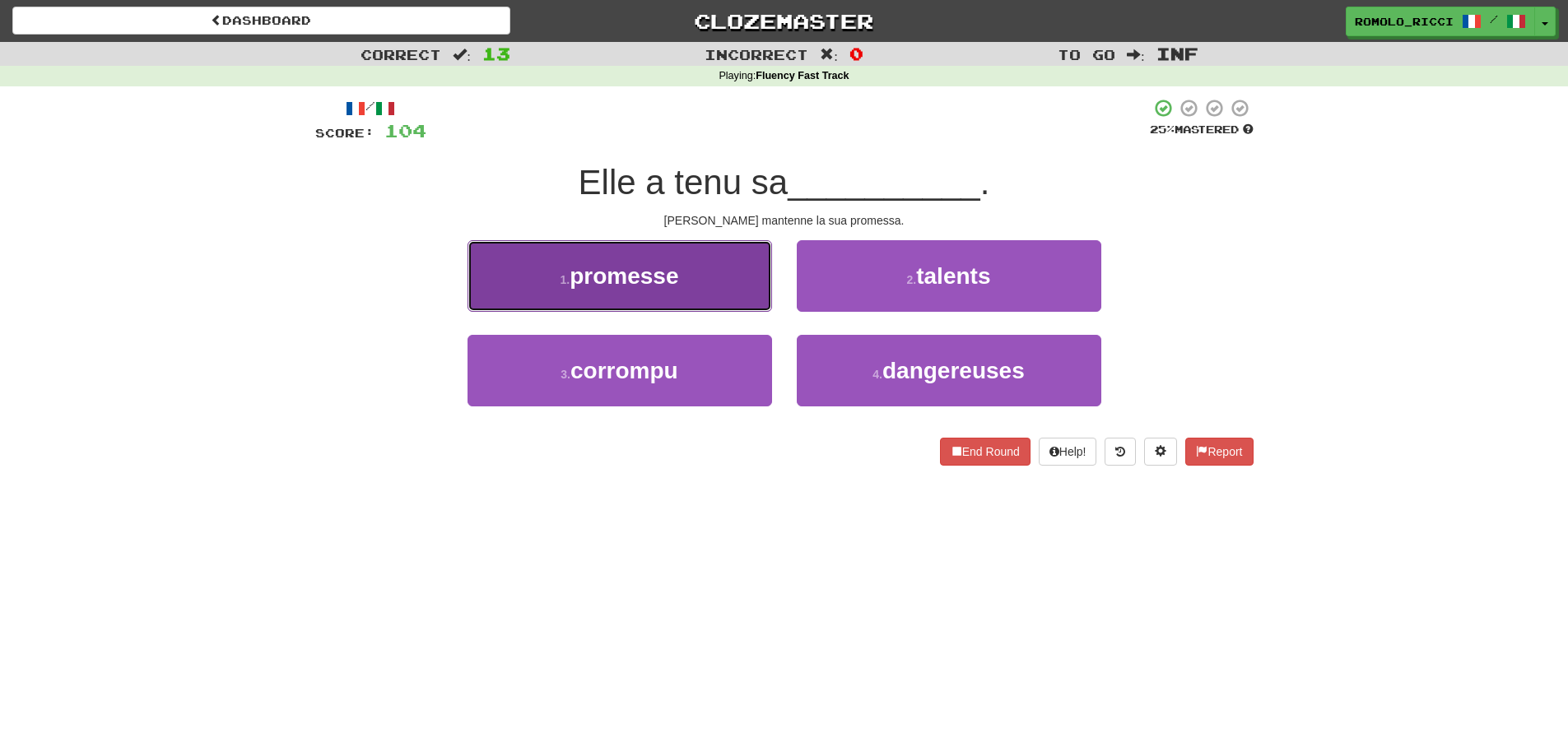
click at [662, 297] on button "1 . promesse" at bounding box center [620, 276] width 305 height 71
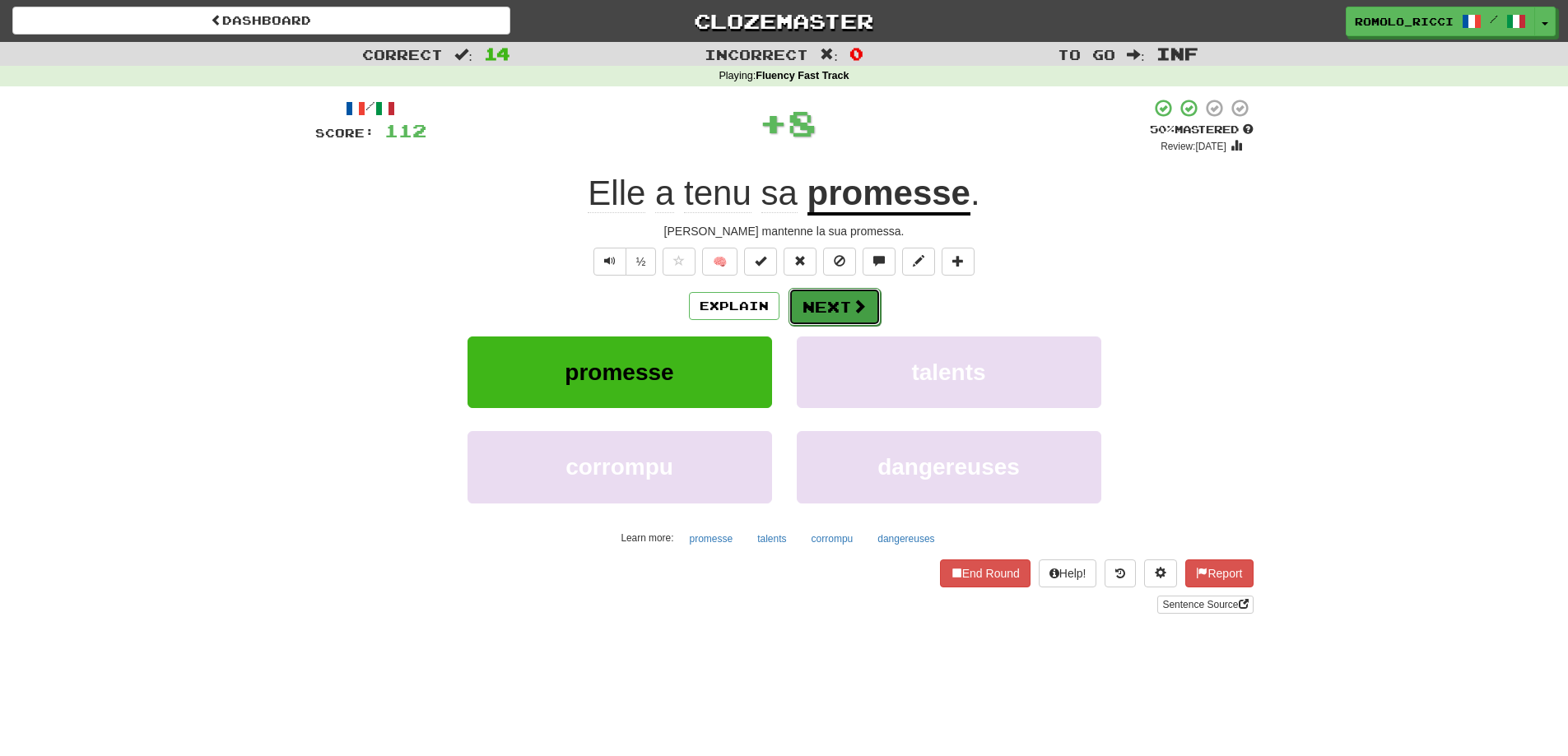
click at [852, 309] on span at bounding box center [859, 305] width 15 height 15
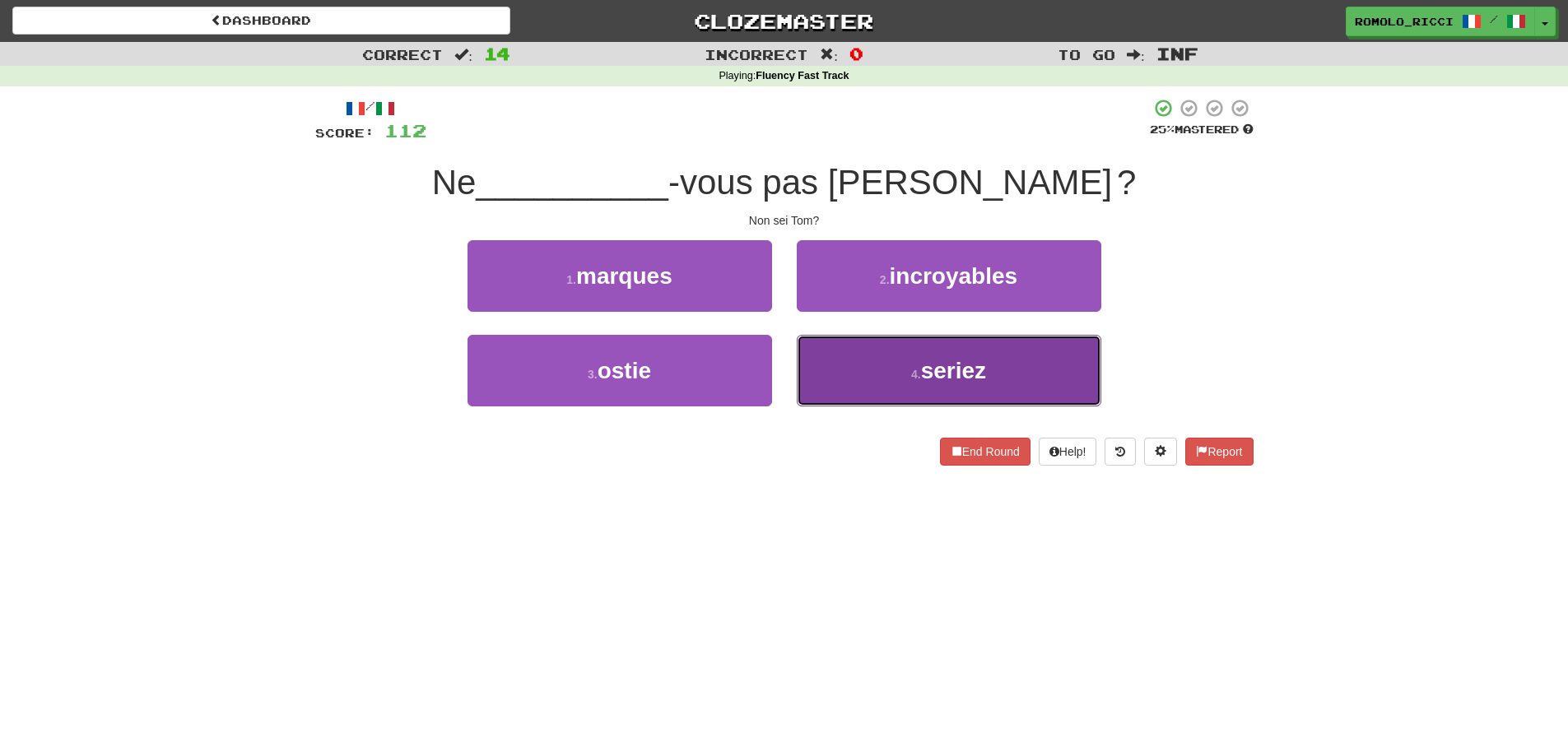
click at [931, 379] on span "seriez" at bounding box center [953, 370] width 65 height 26
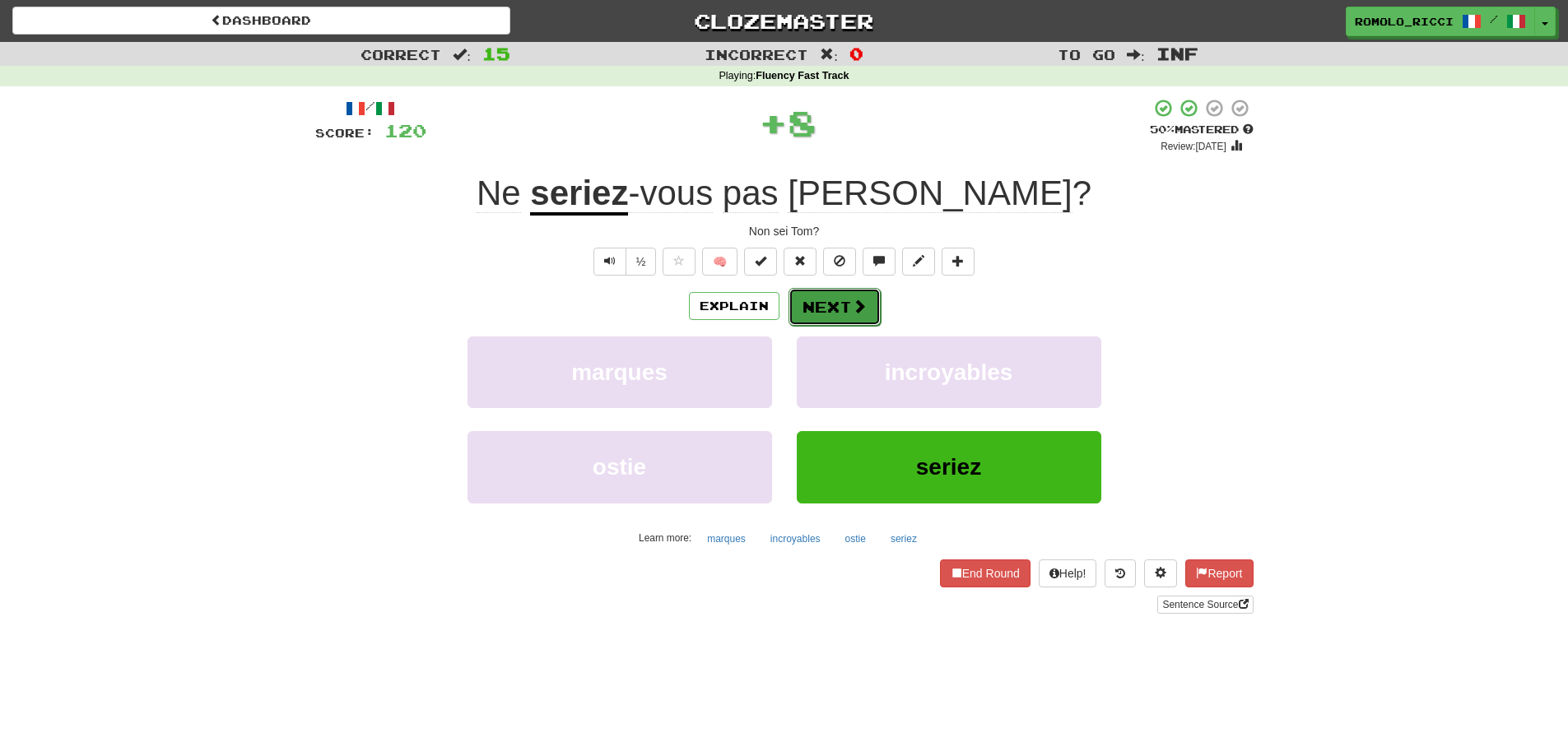
click at [849, 303] on button "Next" at bounding box center [834, 306] width 92 height 38
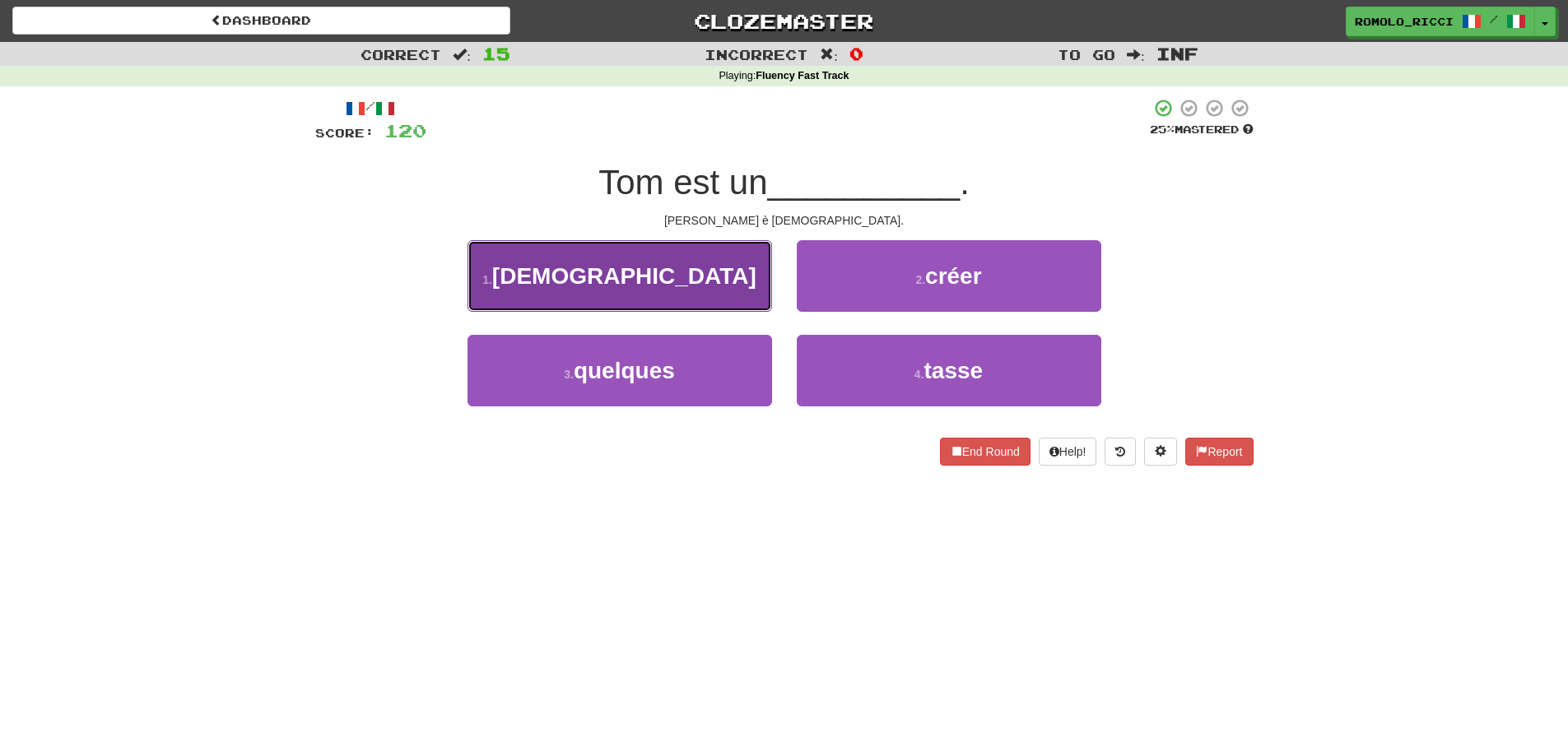
click at [647, 299] on button "1 . [DEMOGRAPHIC_DATA]" at bounding box center [620, 276] width 305 height 71
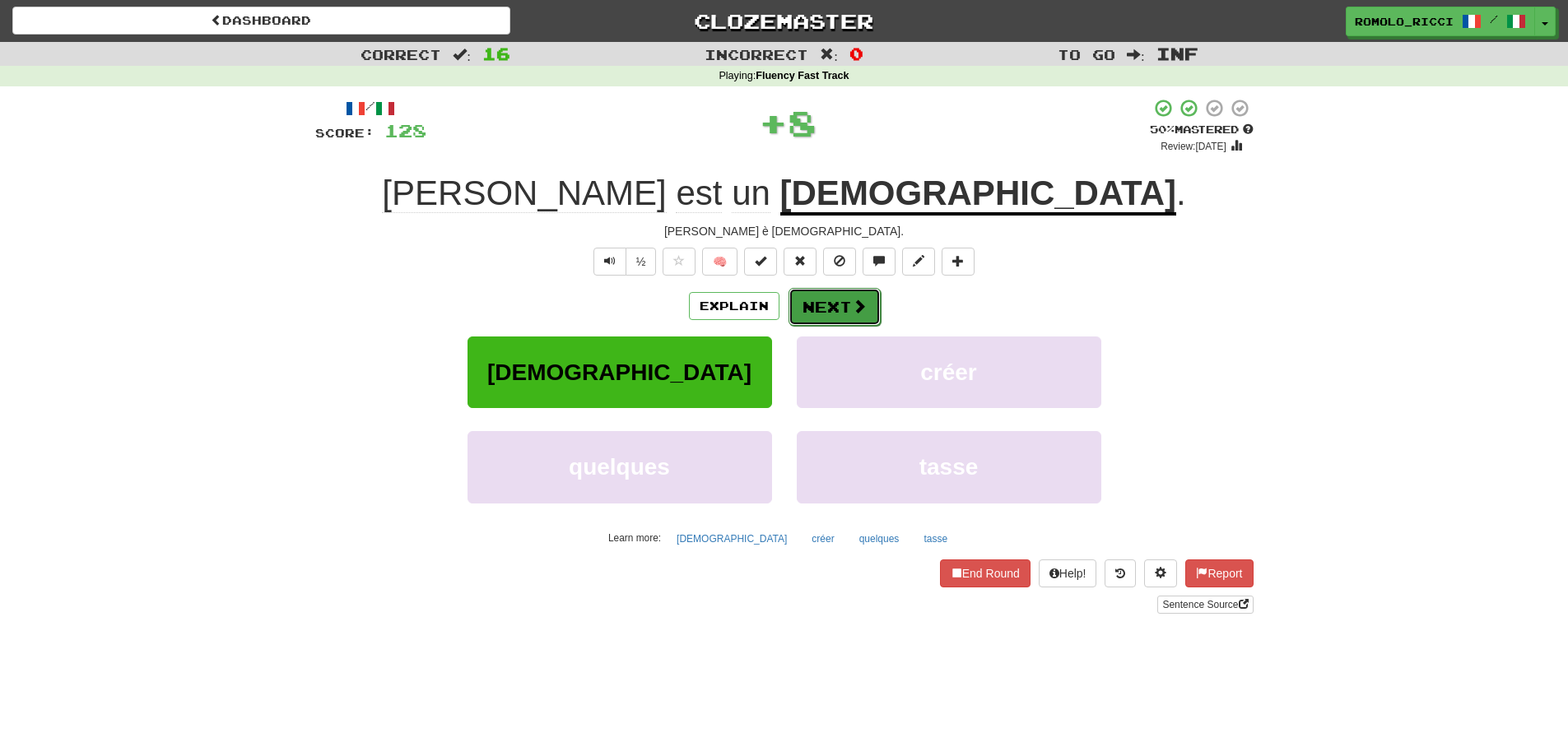
click at [845, 313] on button "Next" at bounding box center [834, 306] width 92 height 38
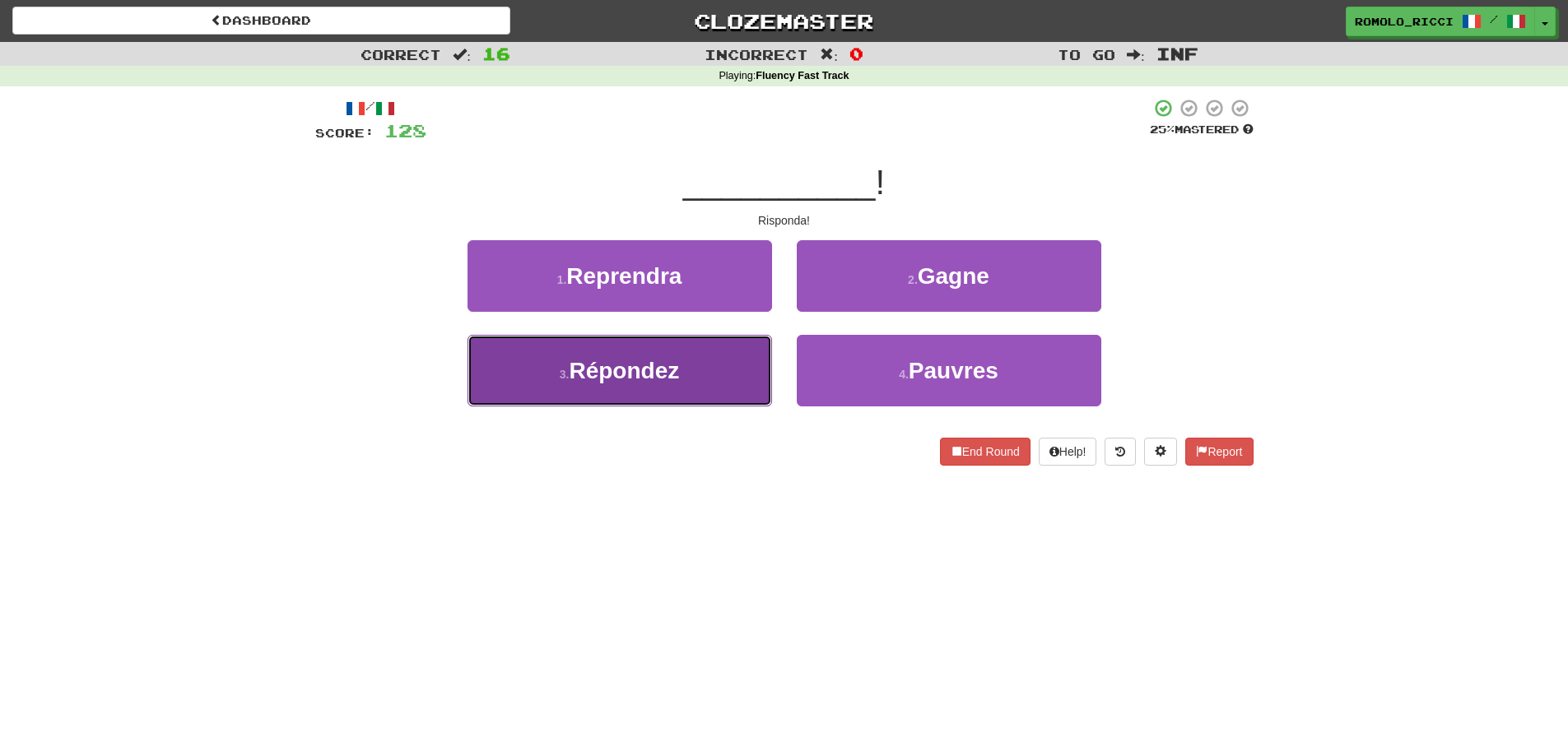
click at [731, 347] on button "3 . [GEOGRAPHIC_DATA]" at bounding box center [620, 370] width 305 height 71
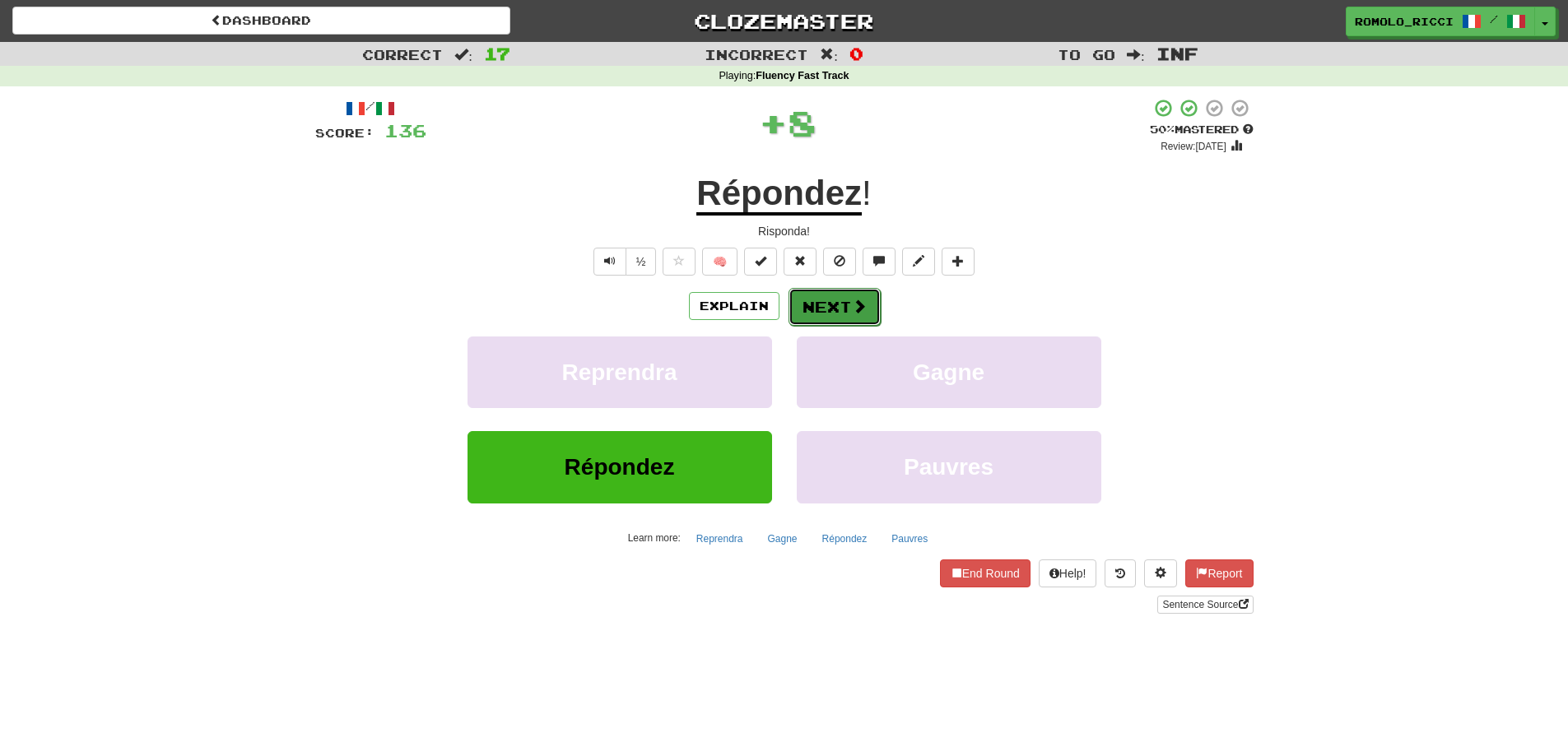
click at [843, 304] on button "Next" at bounding box center [834, 306] width 92 height 38
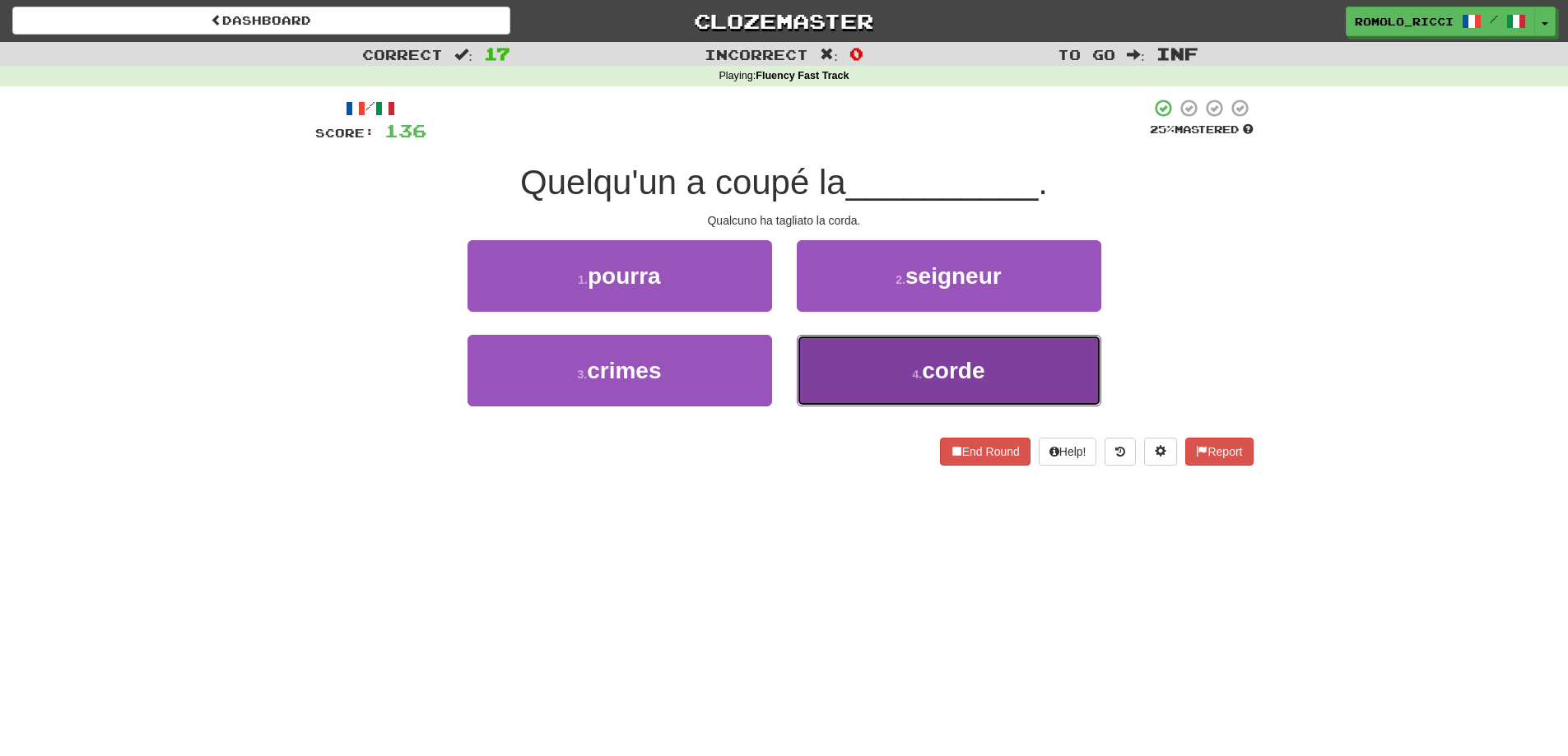
click at [905, 386] on button "4 . corde" at bounding box center [949, 370] width 305 height 71
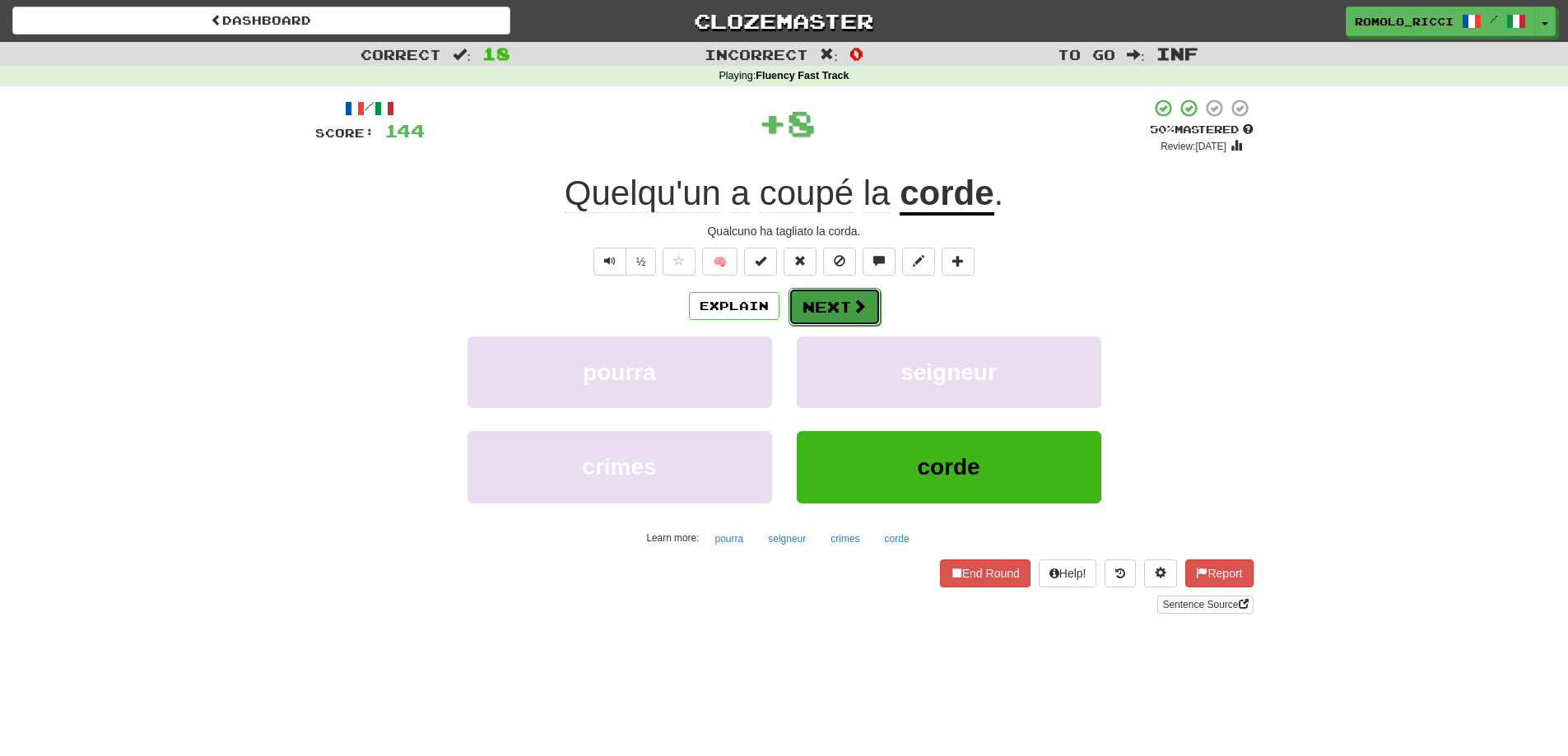
click at [845, 305] on button "Next" at bounding box center [834, 306] width 92 height 38
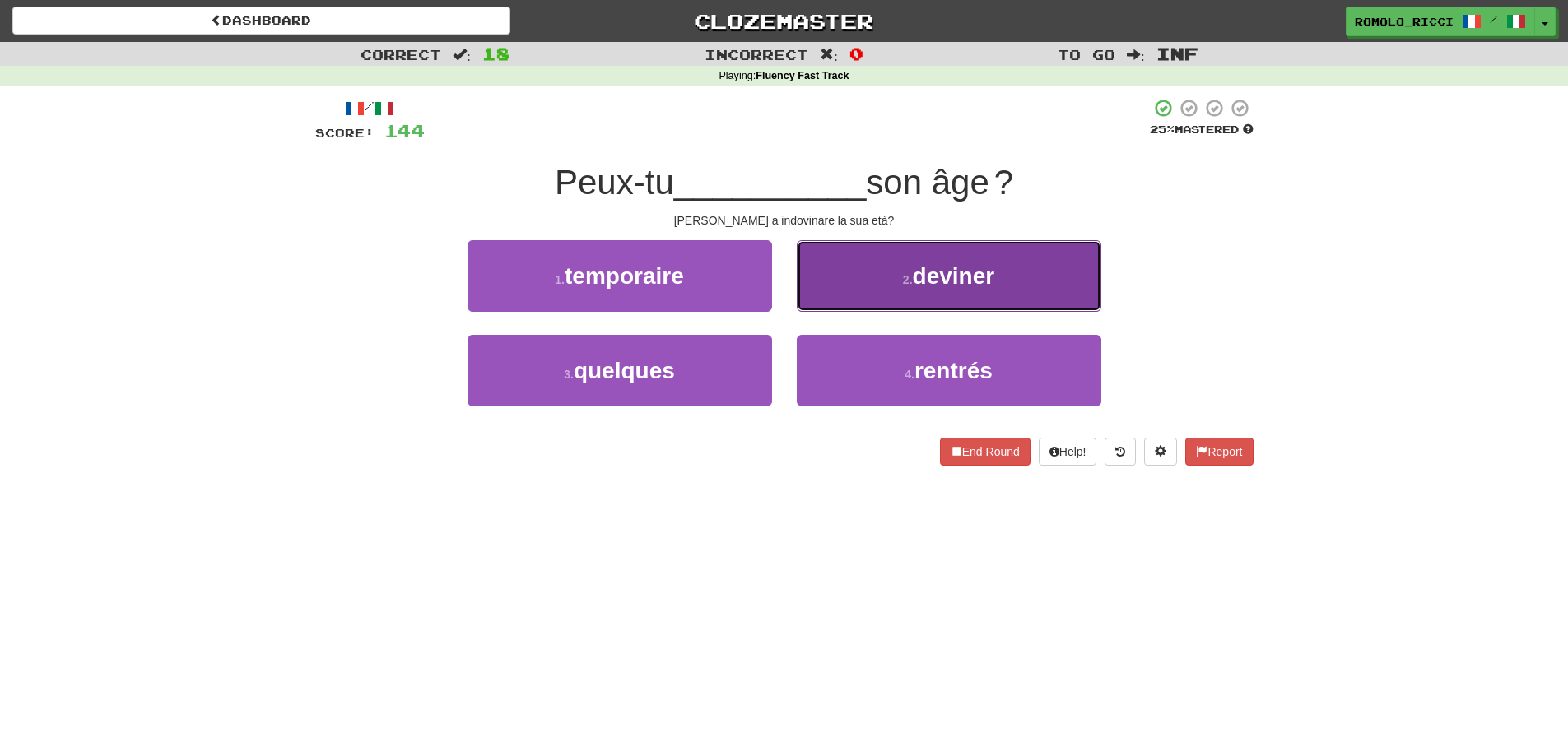
click at [905, 288] on button "2 . deviner" at bounding box center [949, 276] width 305 height 71
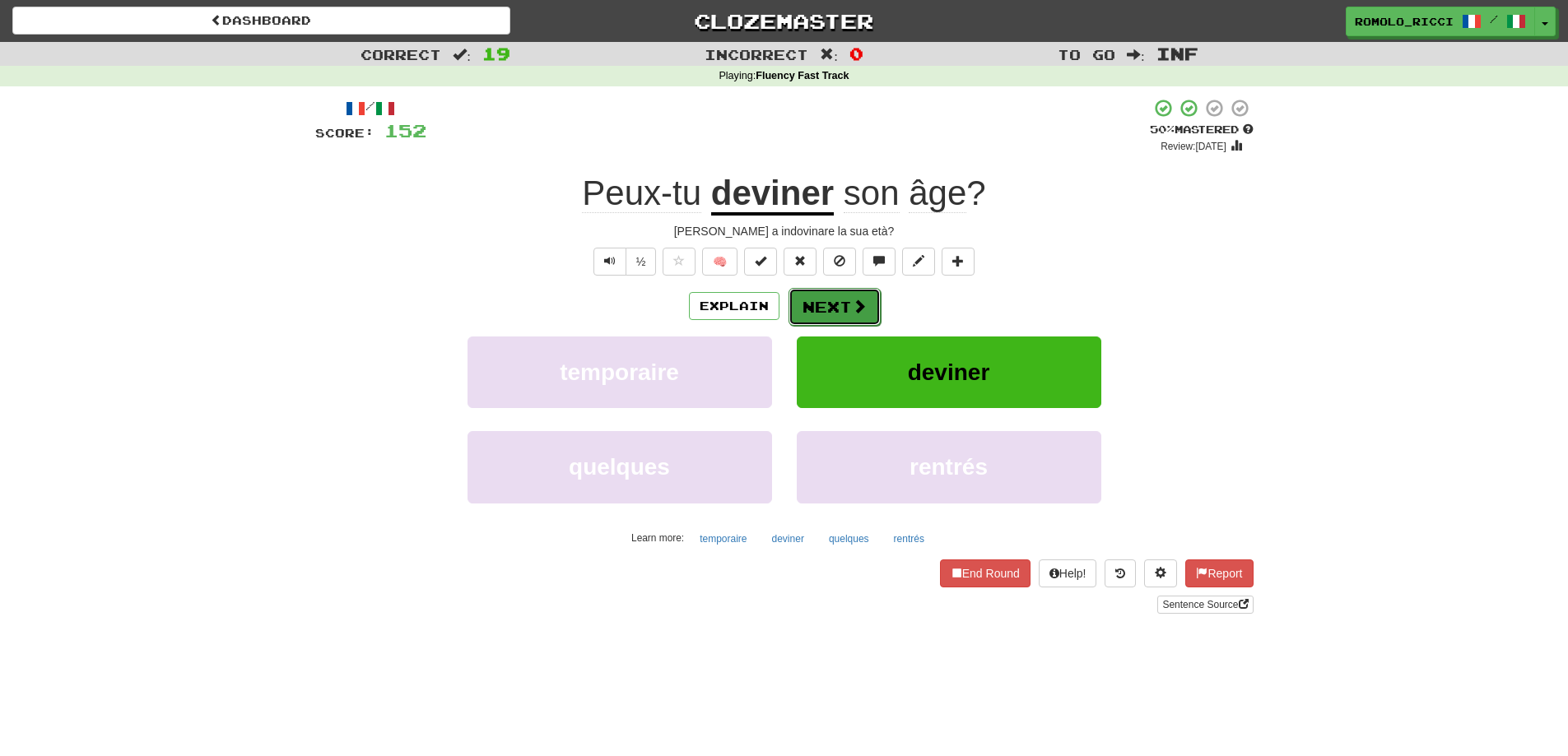
click at [855, 300] on span at bounding box center [859, 305] width 15 height 15
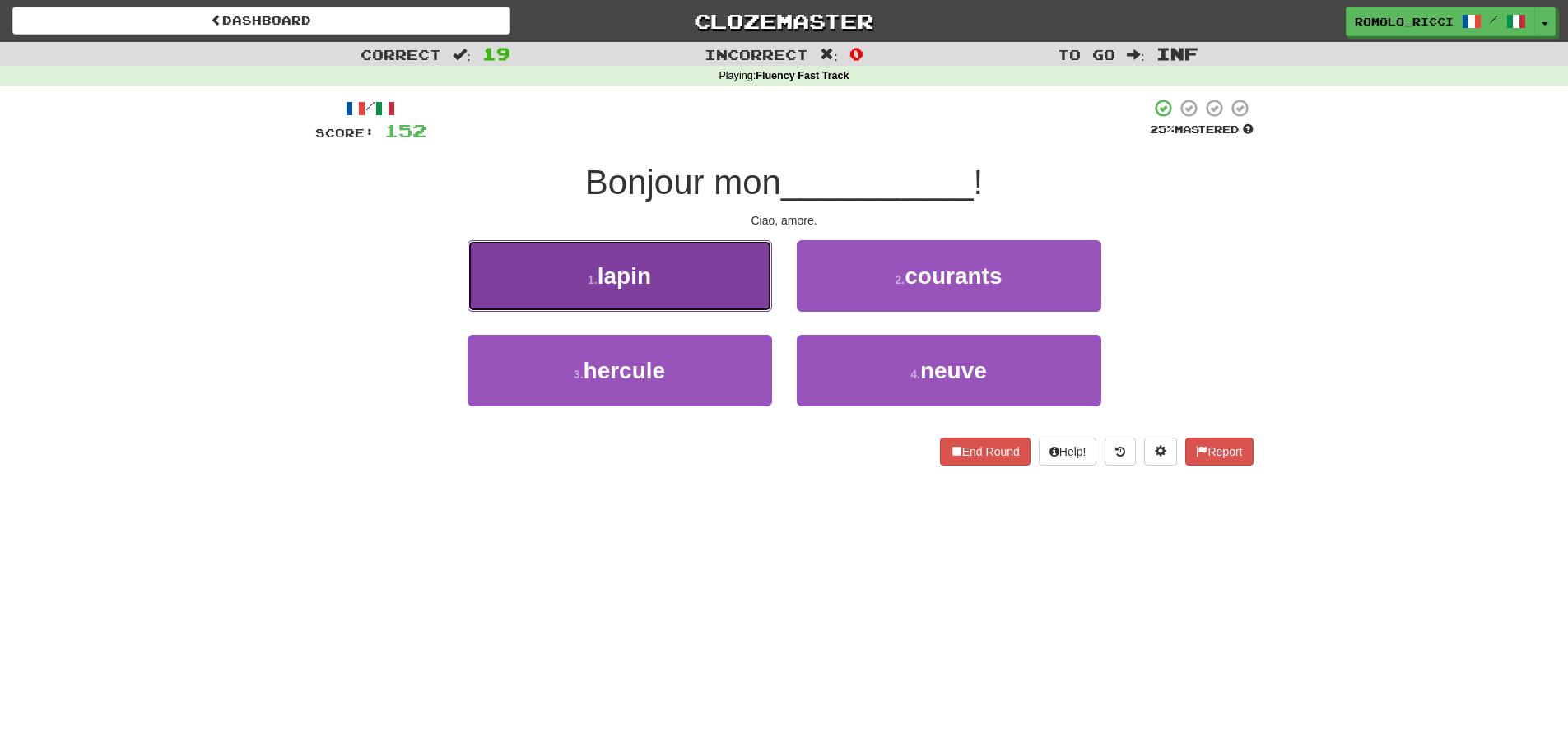
click at [675, 291] on button "1 . lapin" at bounding box center [620, 276] width 305 height 71
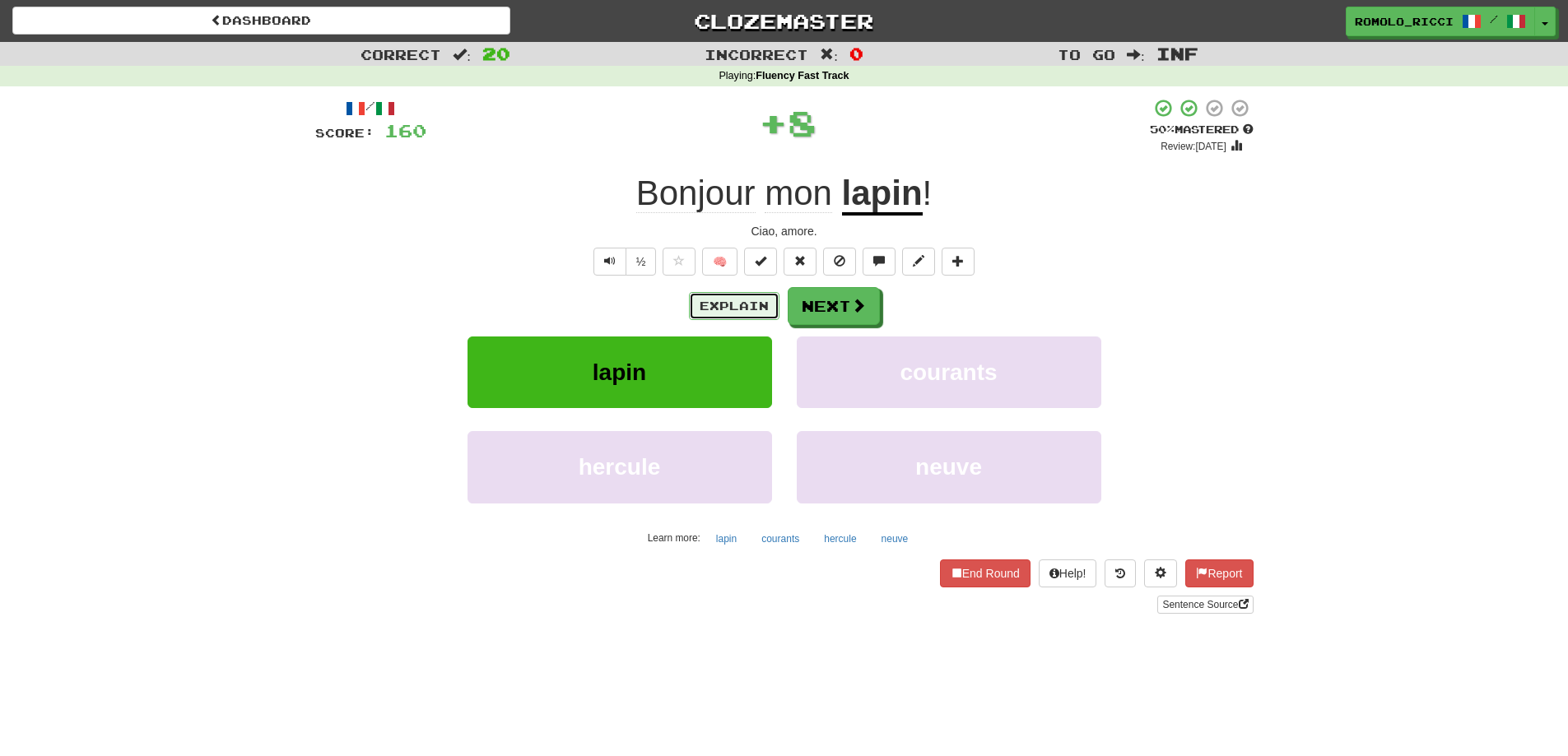
click at [724, 302] on button "Explain" at bounding box center [734, 305] width 91 height 28
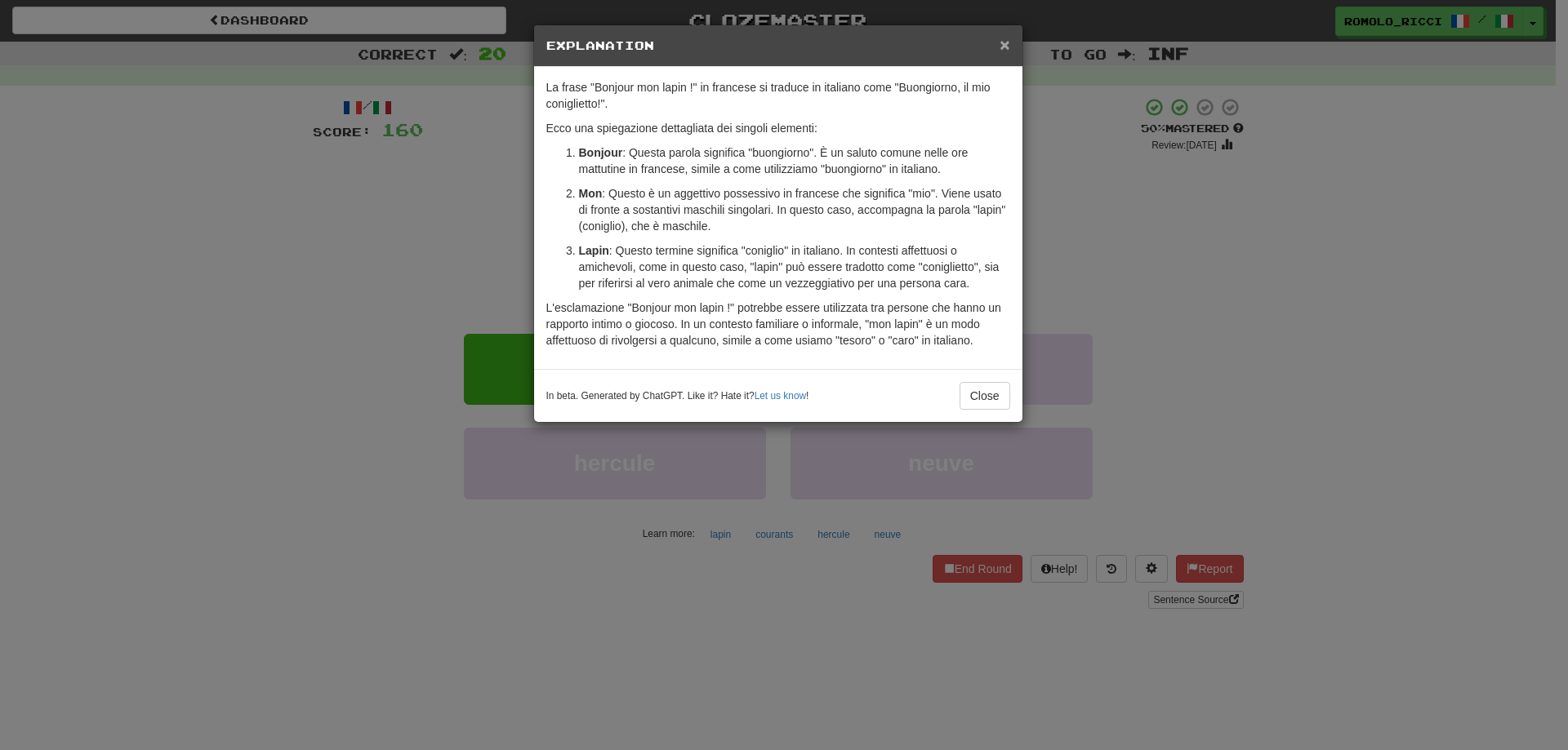
drag, startPoint x: 1001, startPoint y: 50, endPoint x: 994, endPoint y: 155, distance: 105.2
click at [1001, 48] on span "×" at bounding box center [1004, 44] width 10 height 19
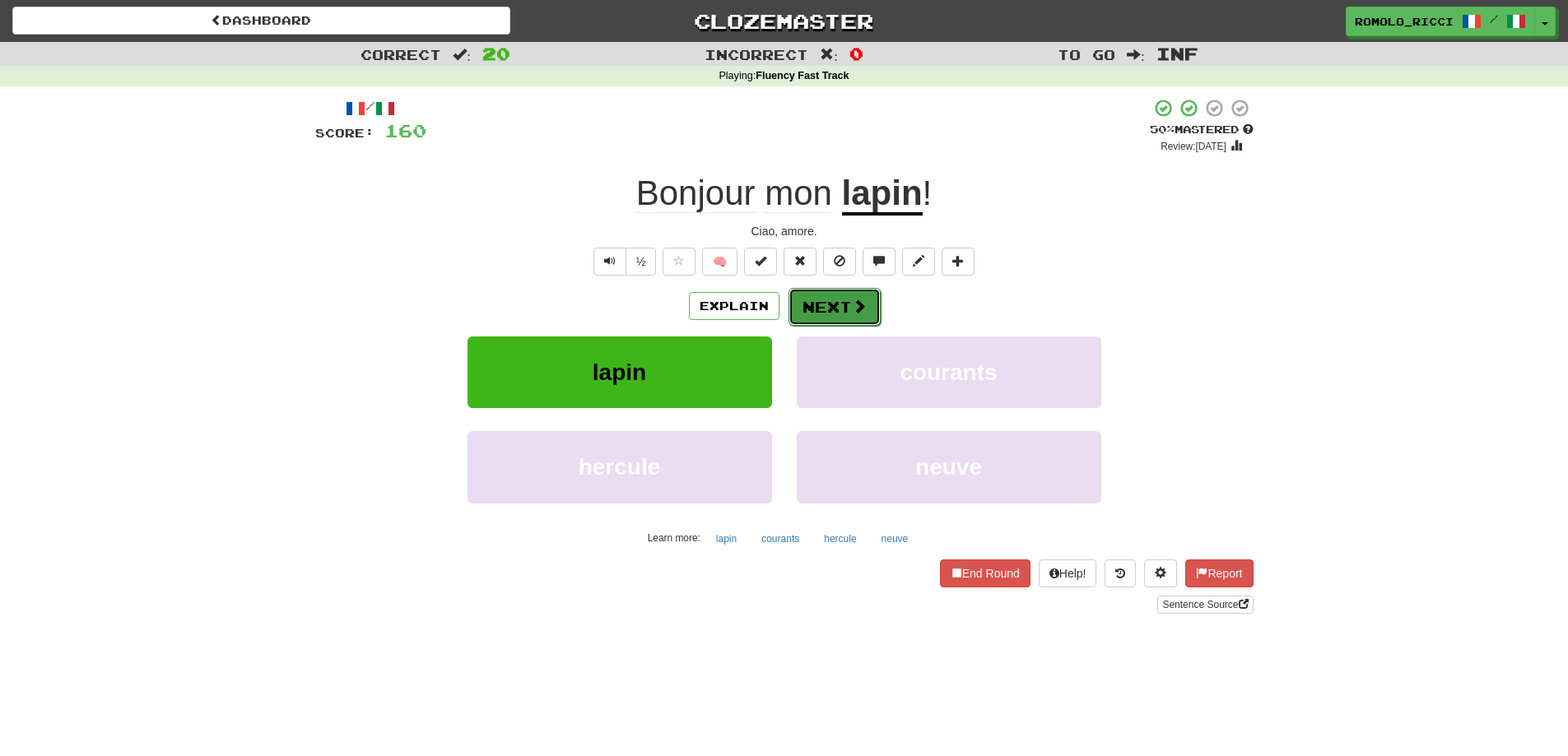
click at [829, 307] on button "Next" at bounding box center [834, 306] width 92 height 38
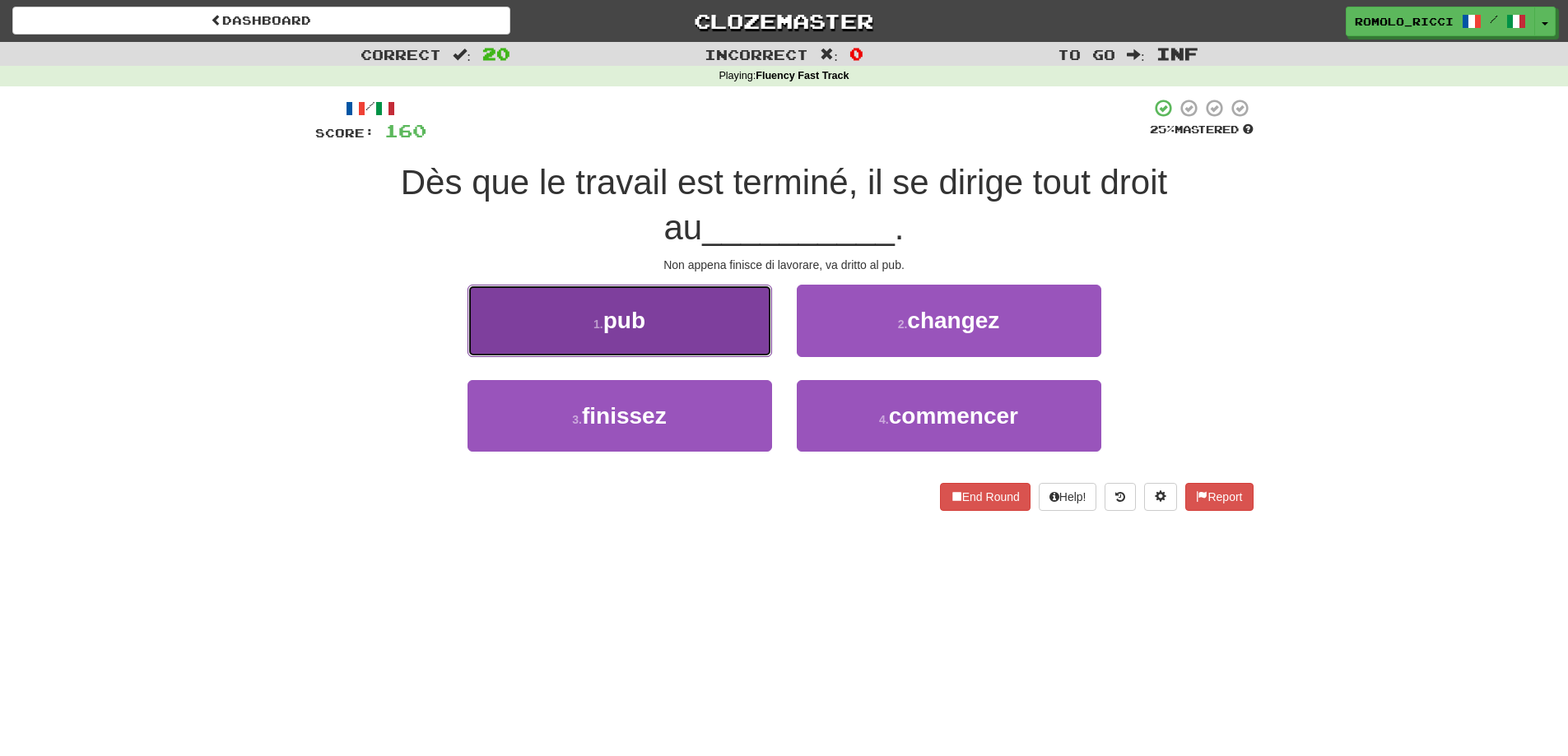
click at [718, 321] on button "1 . pub" at bounding box center [620, 321] width 305 height 71
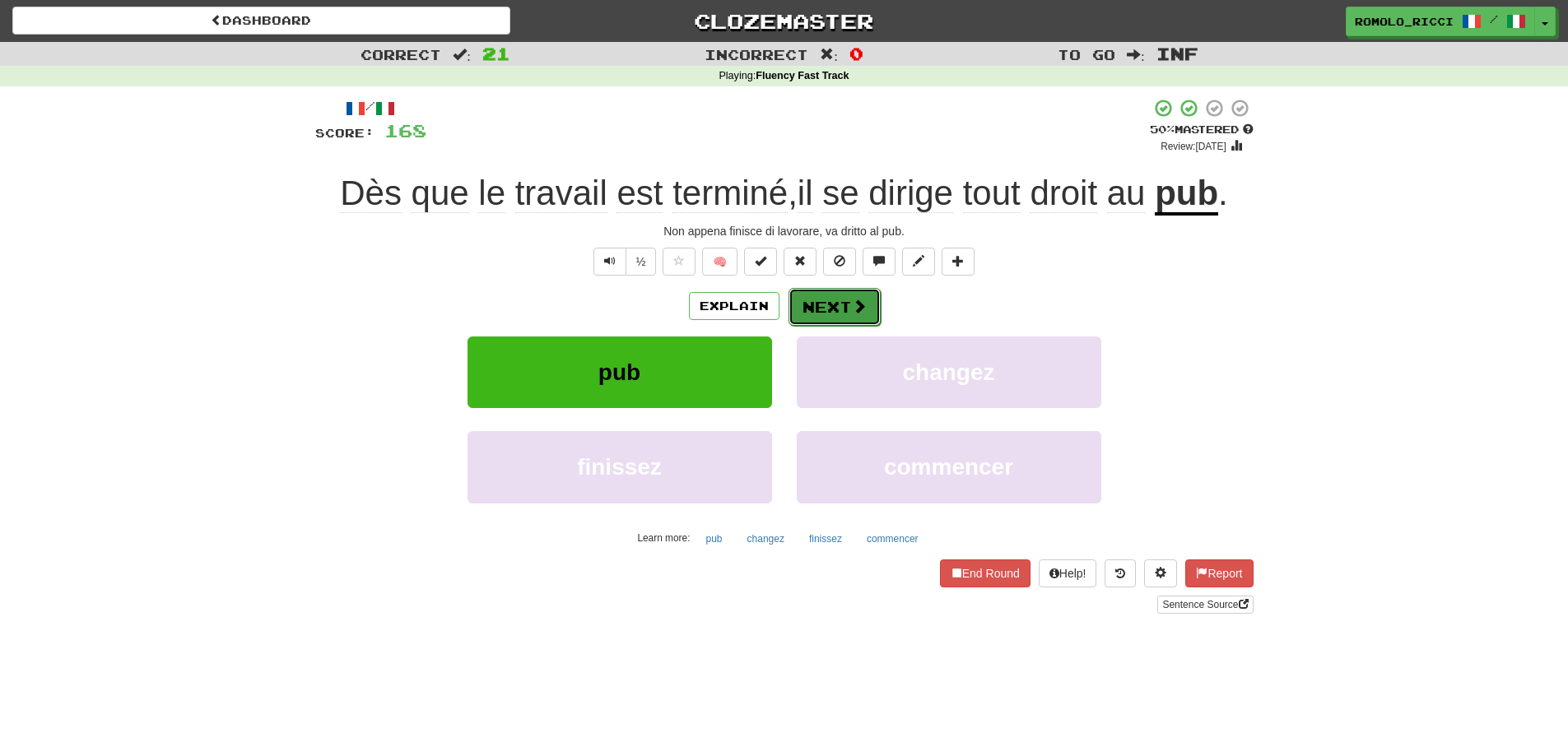
click at [846, 303] on button "Next" at bounding box center [834, 306] width 92 height 38
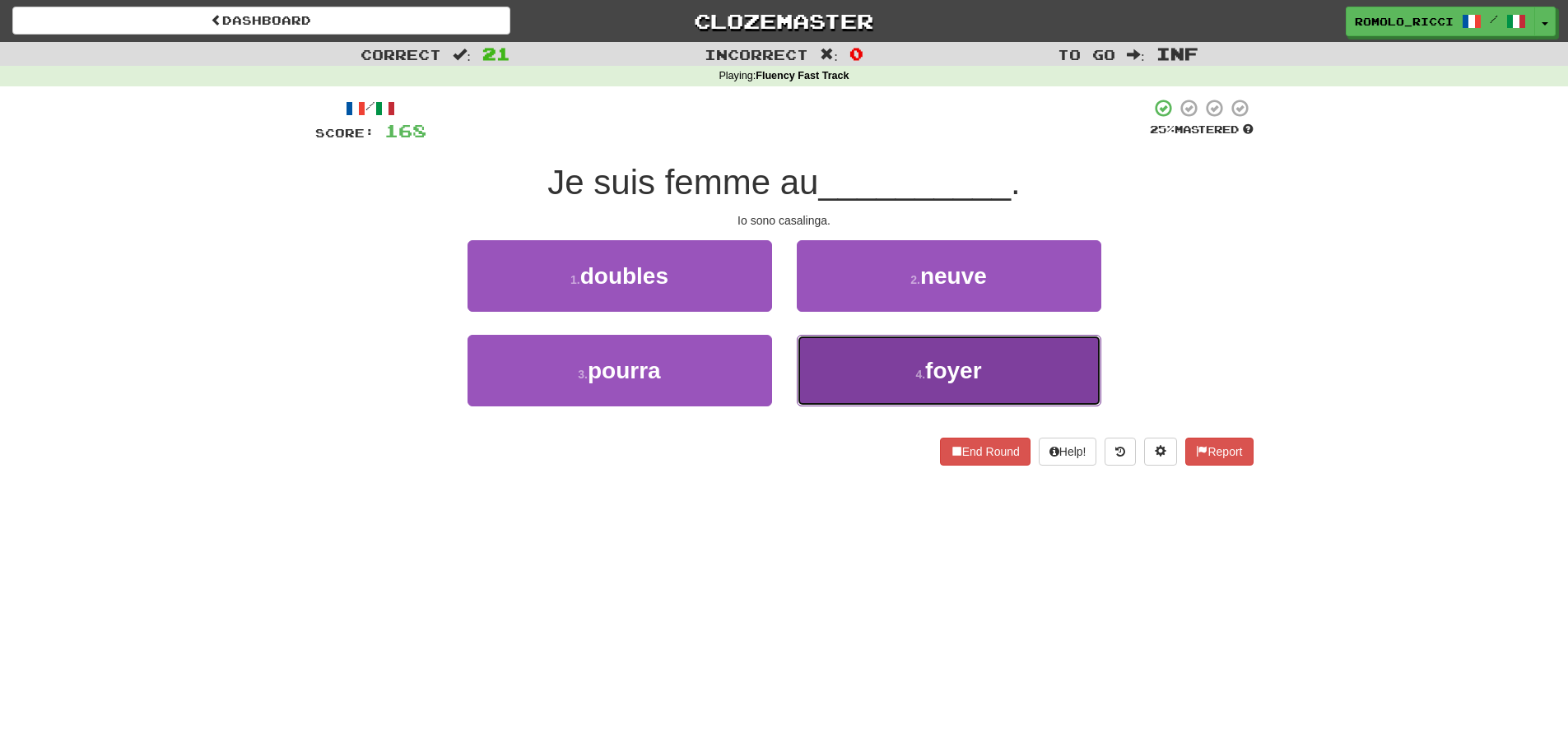
click at [939, 403] on button "4 . foyer" at bounding box center [949, 370] width 305 height 71
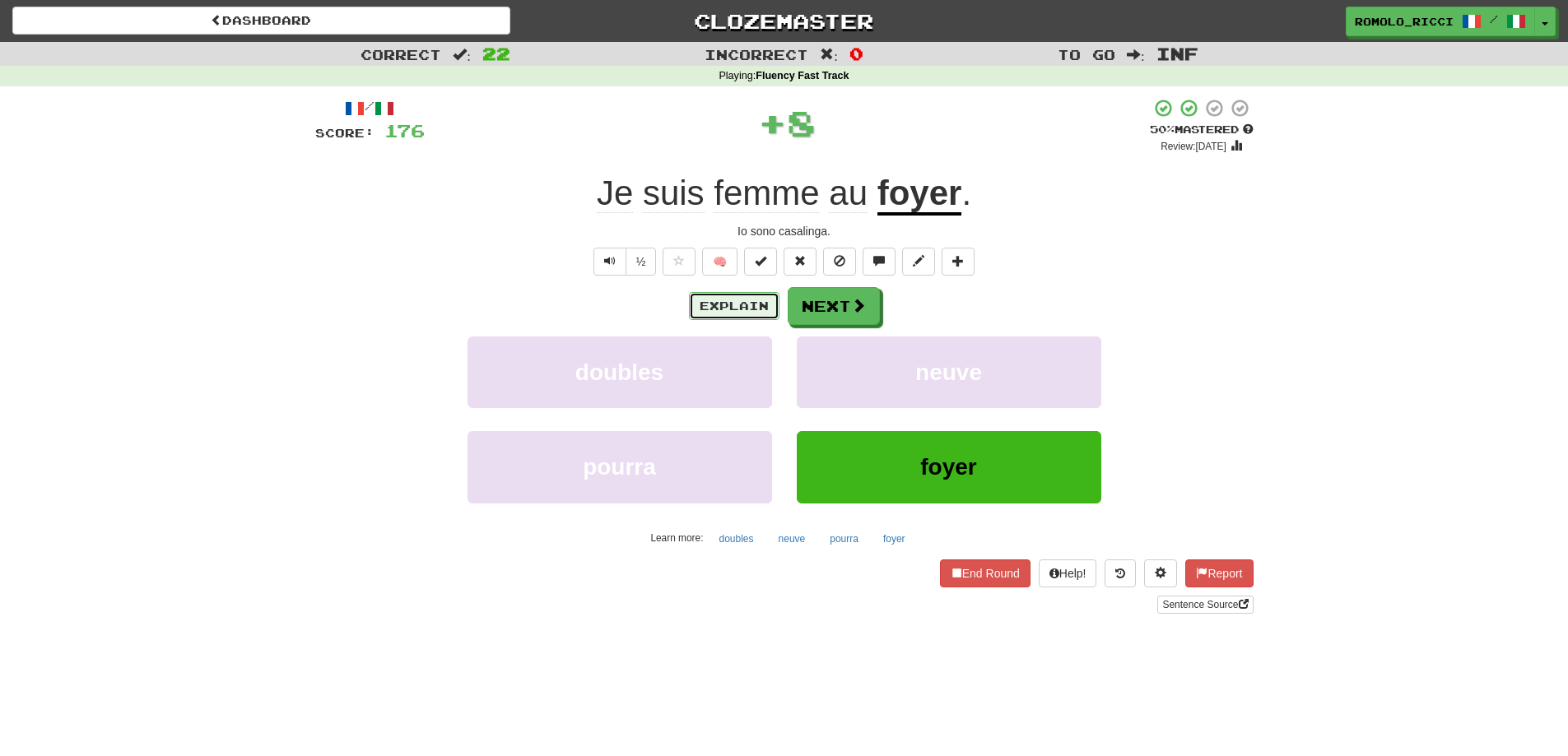
click at [732, 312] on button "Explain" at bounding box center [734, 305] width 91 height 28
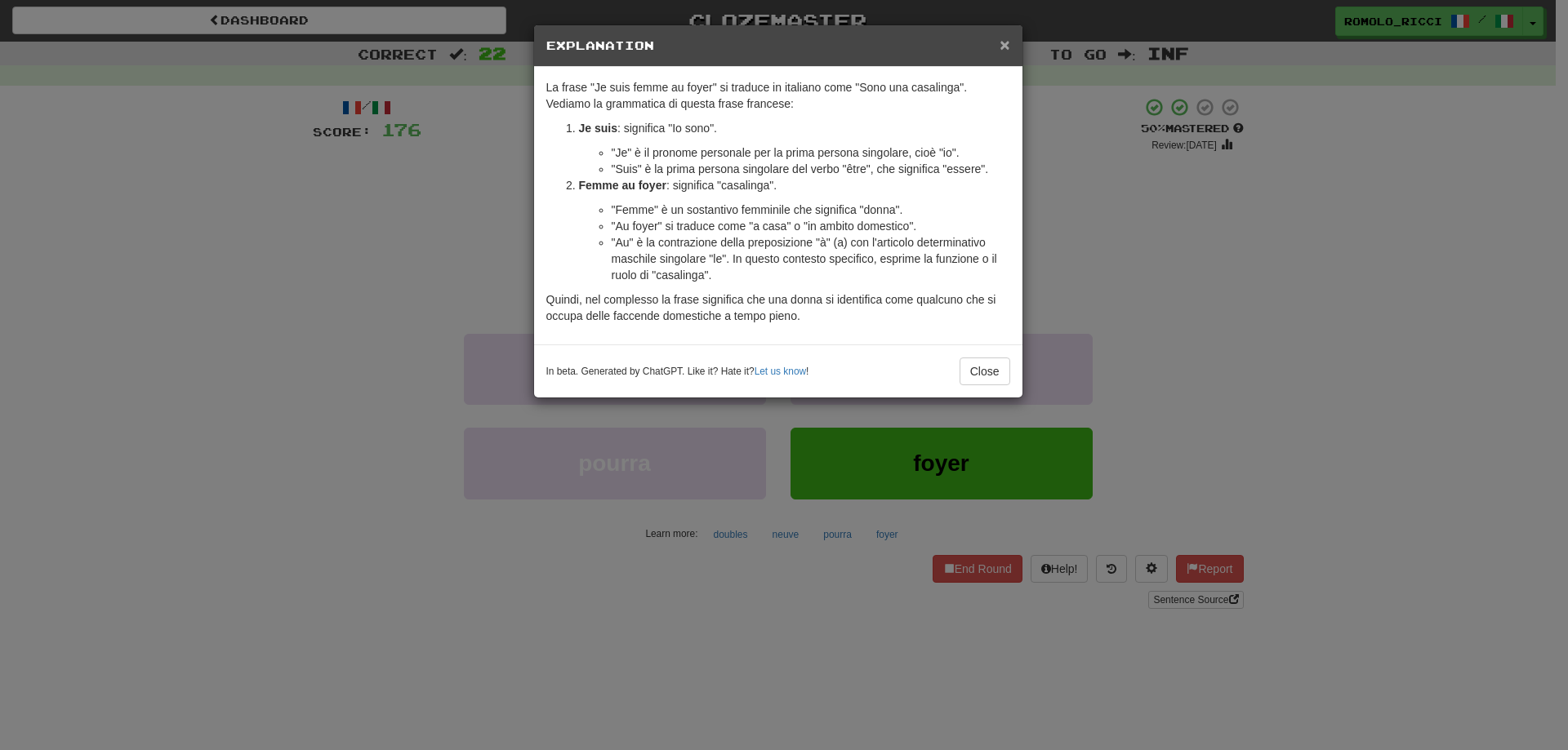
click at [1007, 42] on span "×" at bounding box center [1004, 44] width 10 height 19
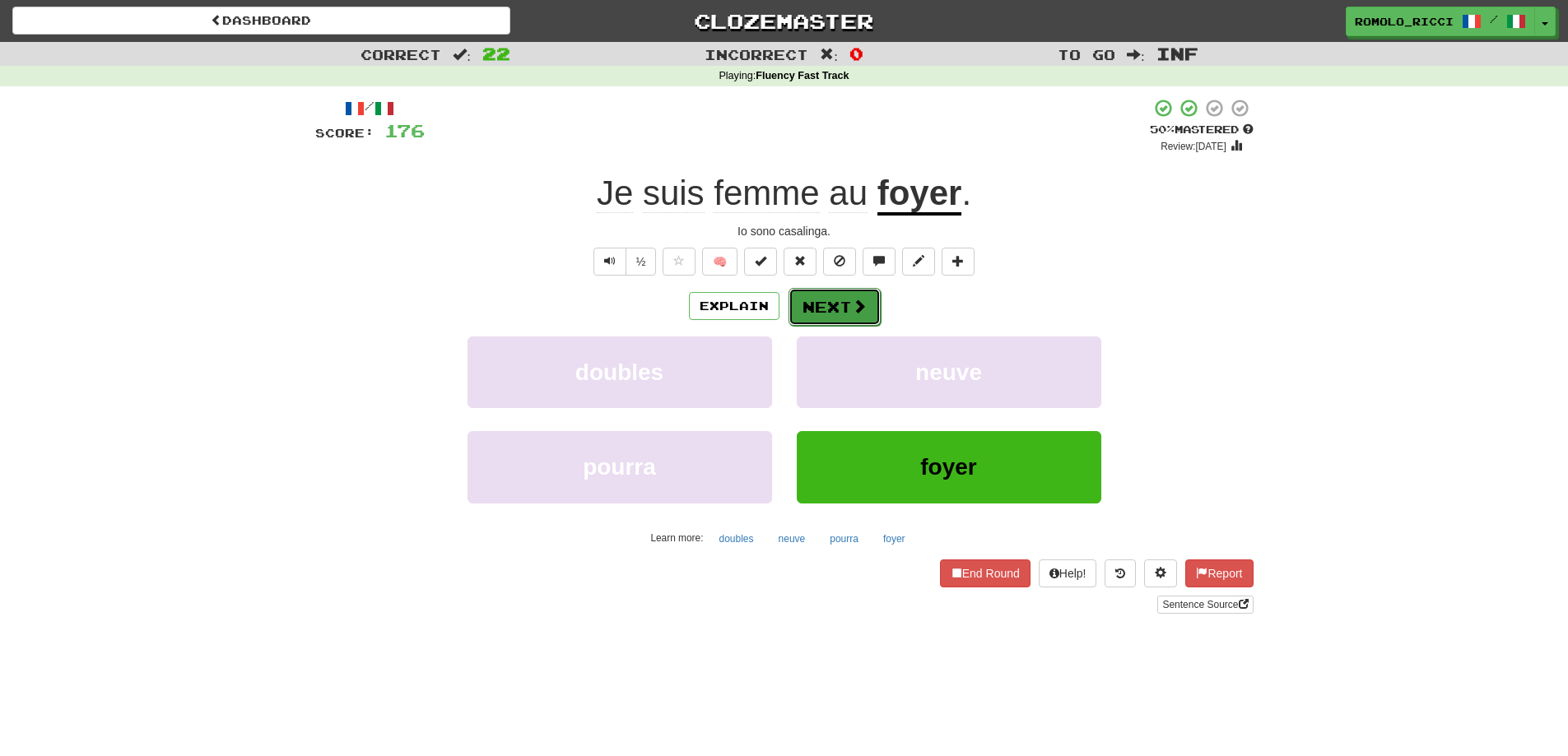
click at [852, 310] on span at bounding box center [859, 305] width 15 height 15
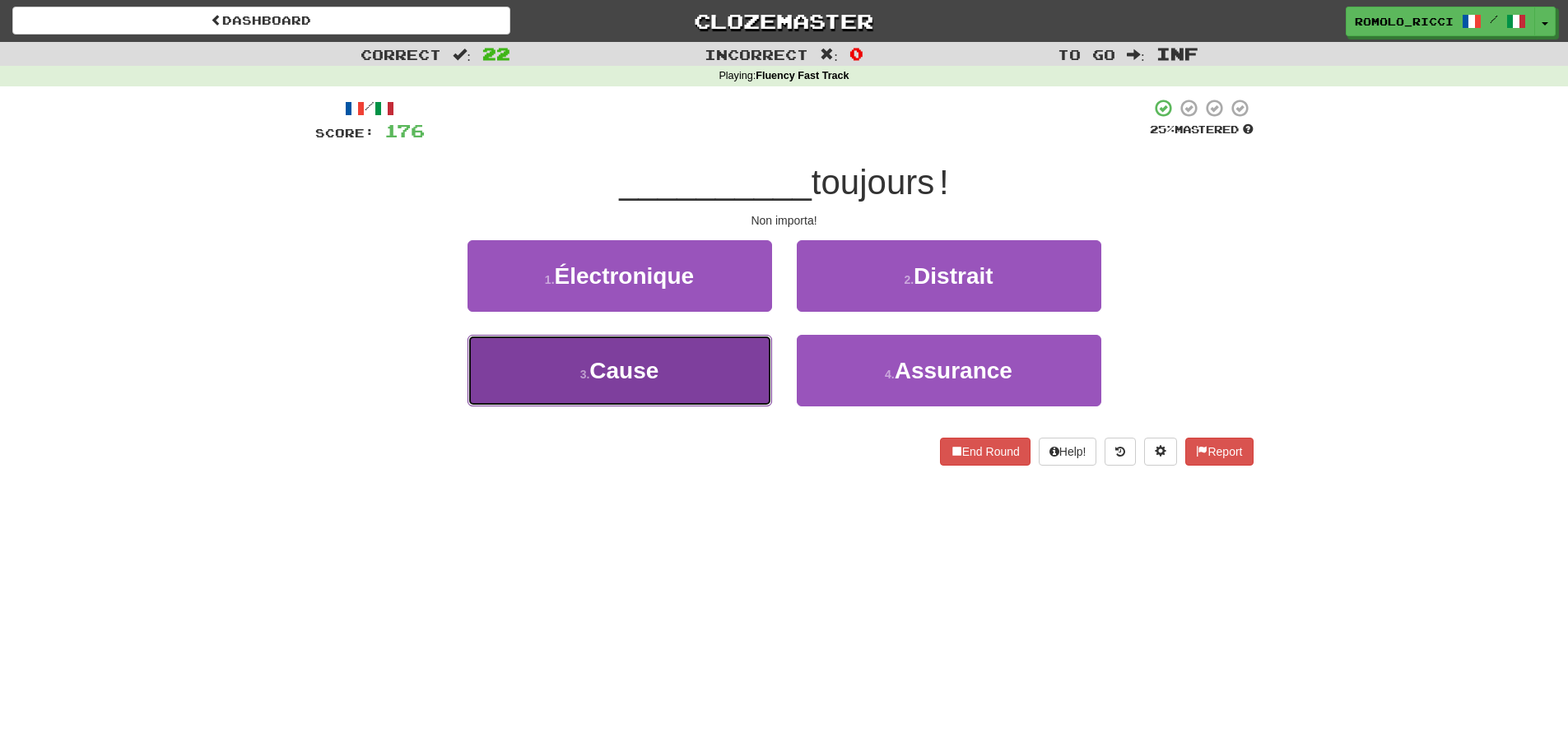
click at [719, 385] on button "3 . Cause" at bounding box center [620, 370] width 305 height 71
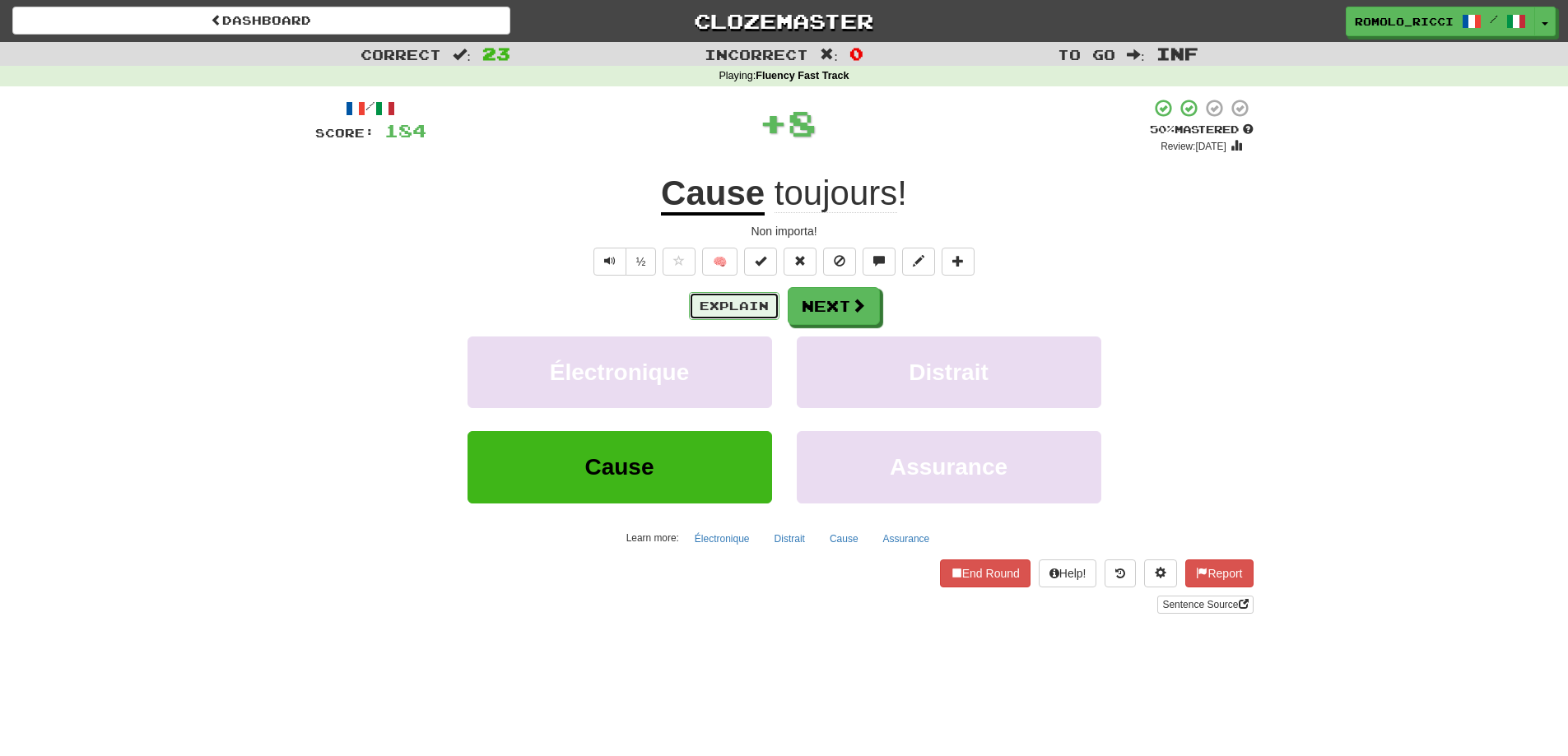
click at [742, 309] on button "Explain" at bounding box center [734, 305] width 91 height 28
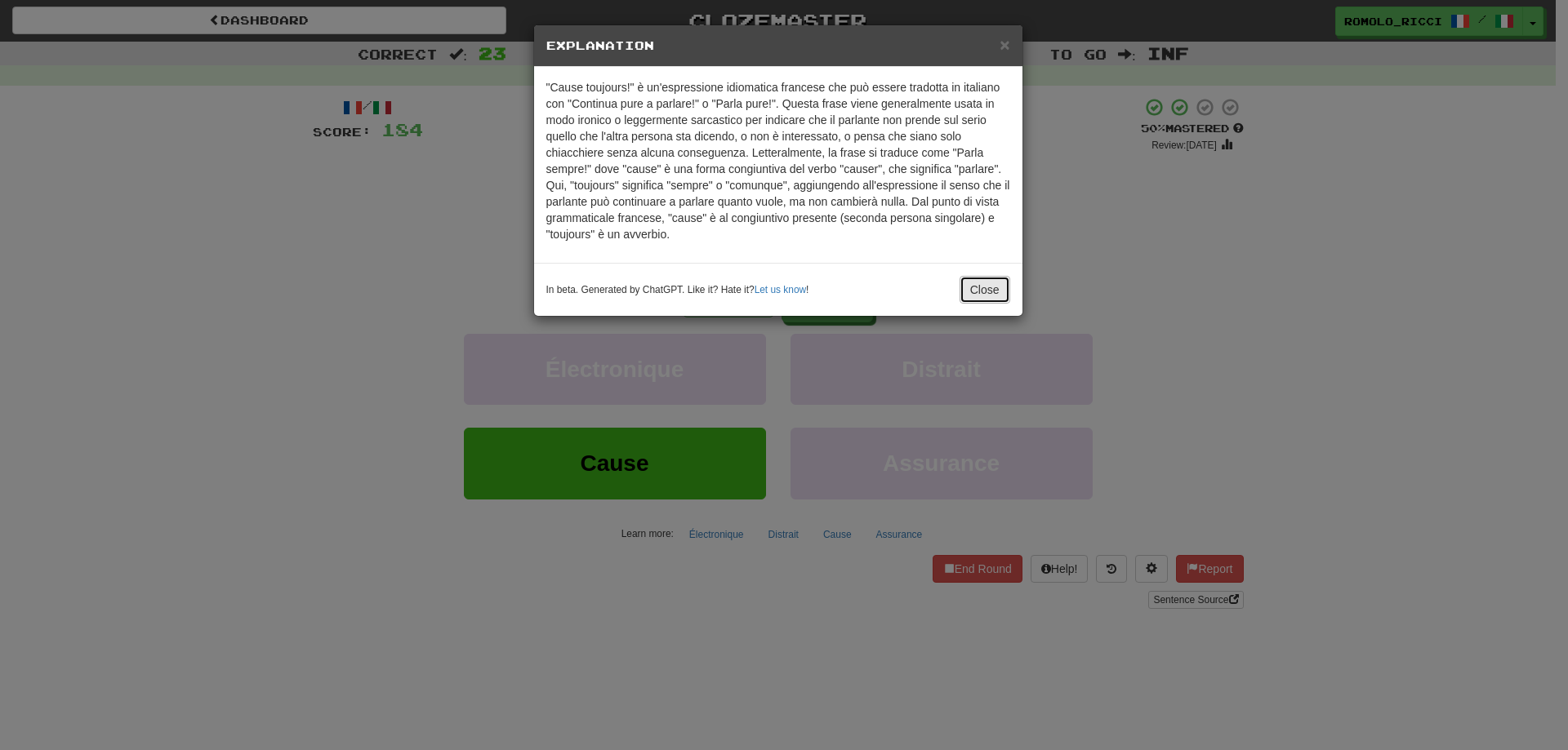
click at [993, 292] on button "Close" at bounding box center [985, 289] width 50 height 27
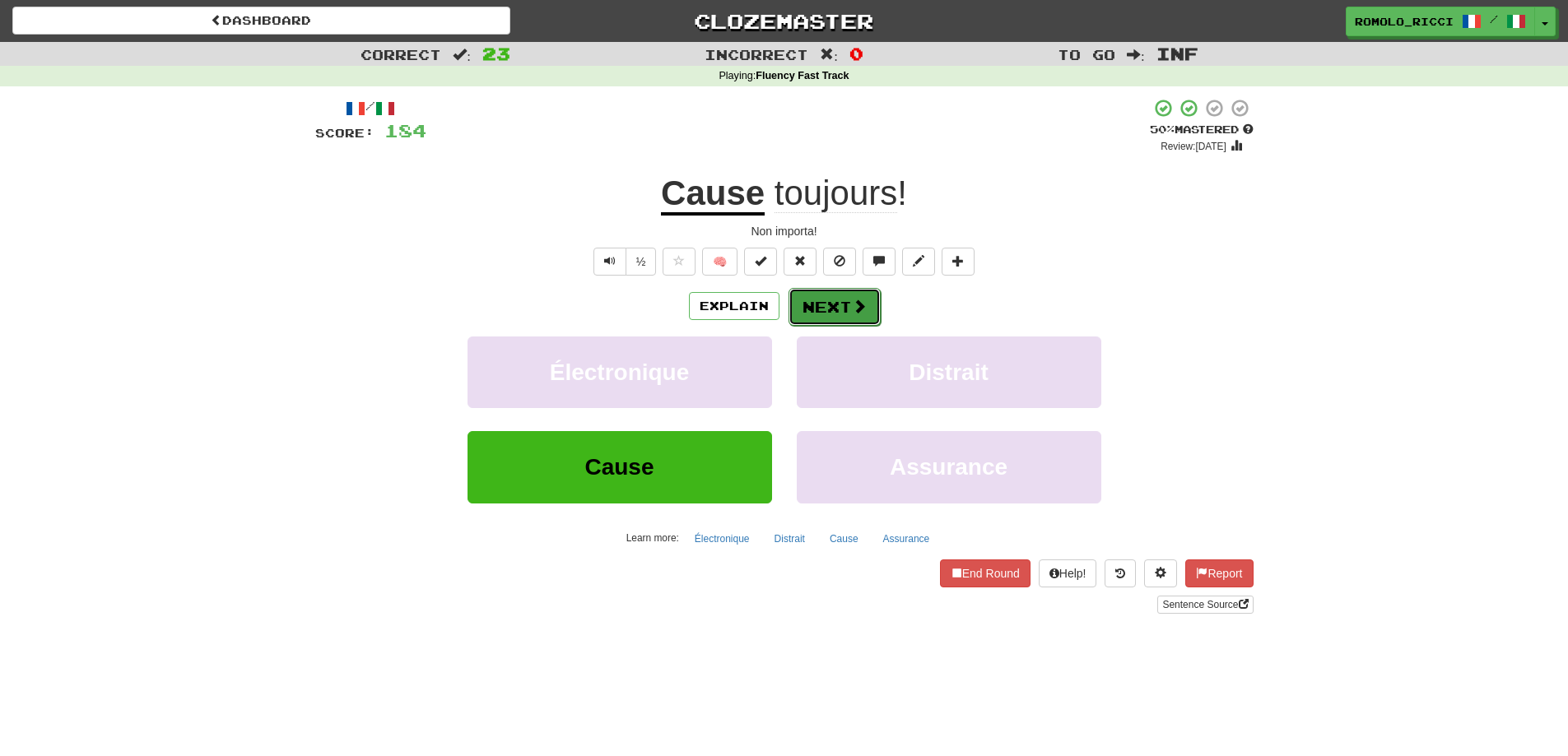
click at [854, 316] on button "Next" at bounding box center [834, 306] width 92 height 38
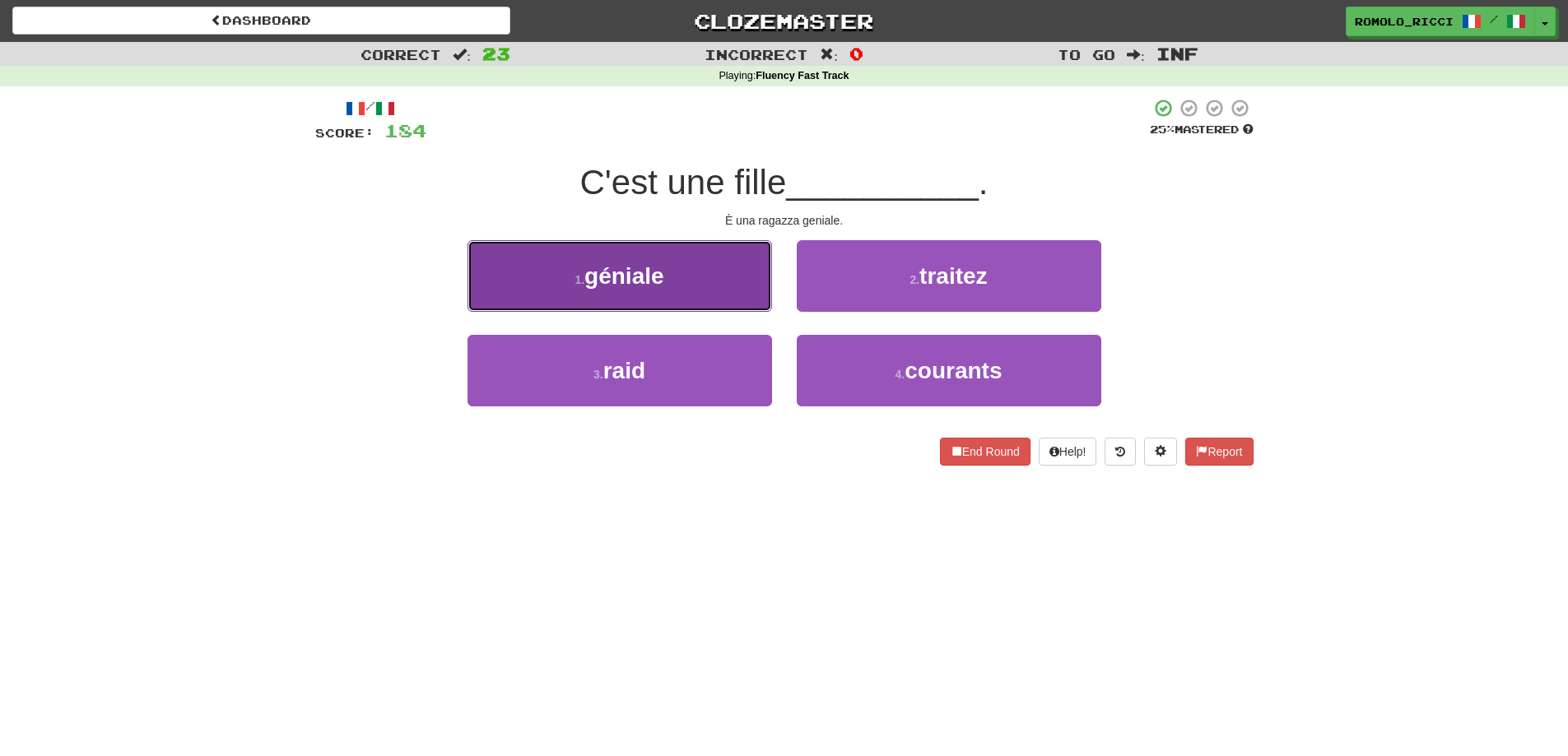
click at [719, 299] on button "1 . géniale" at bounding box center [620, 276] width 305 height 71
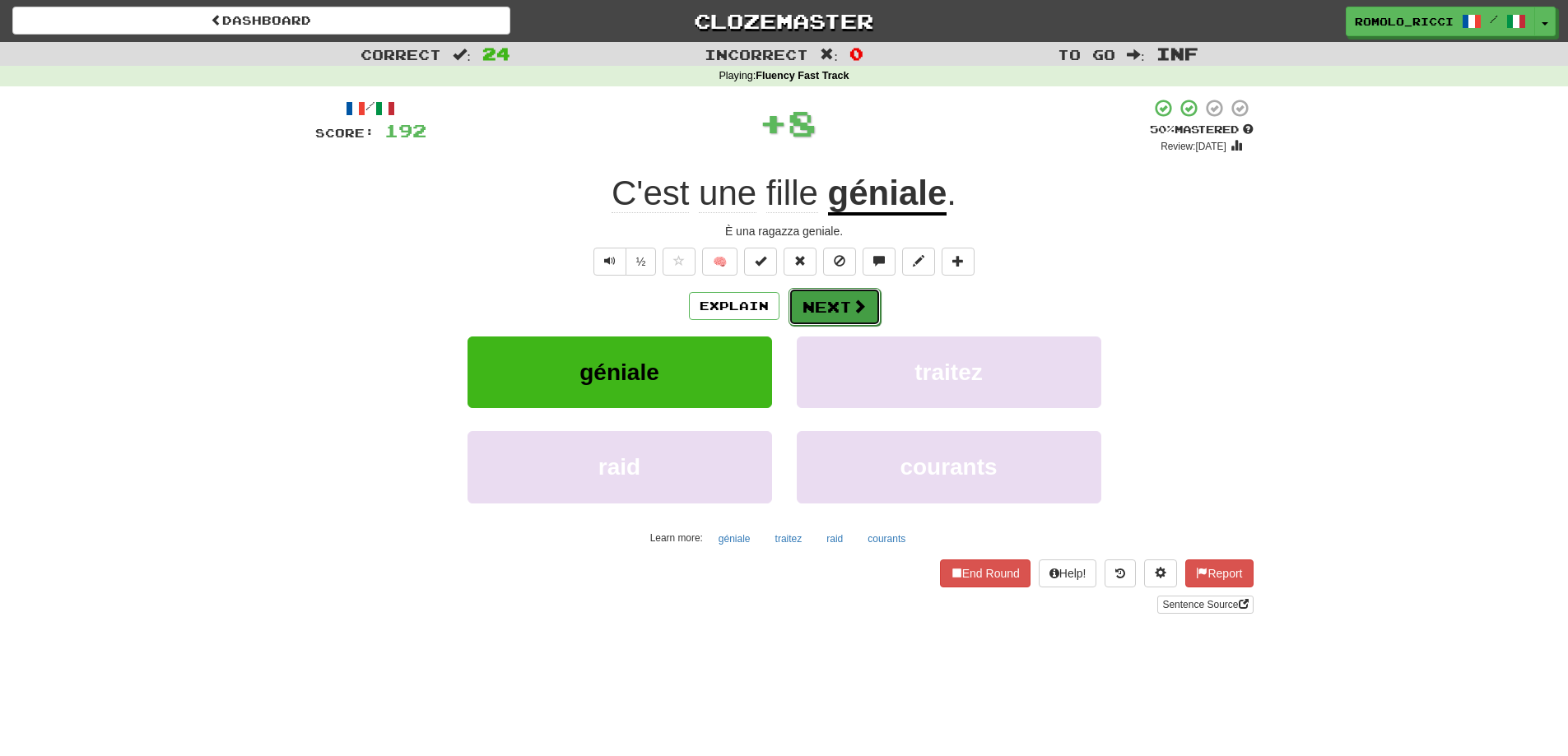
click at [847, 312] on button "Next" at bounding box center [834, 306] width 92 height 38
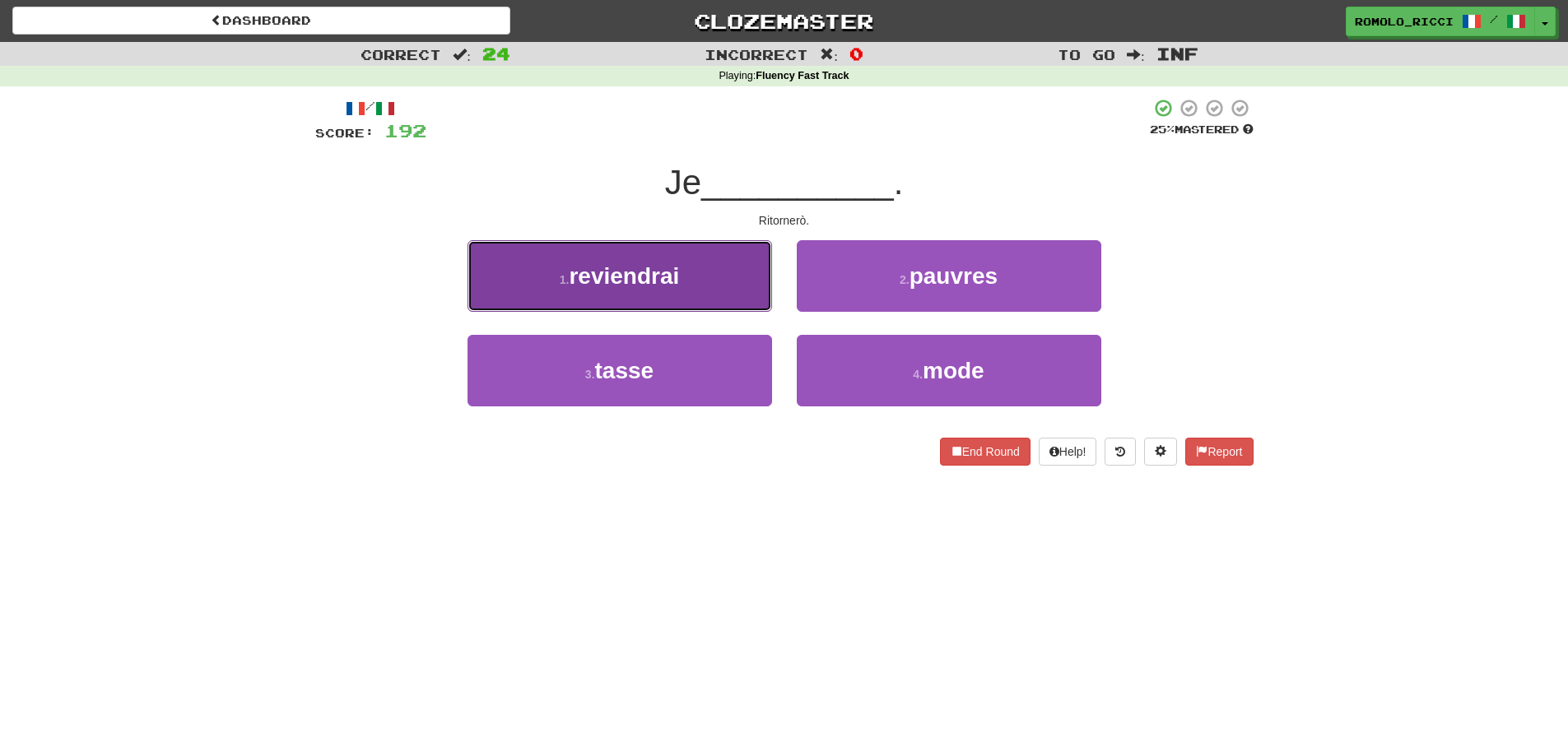
click at [706, 287] on button "1 . reviendrai" at bounding box center [620, 276] width 305 height 71
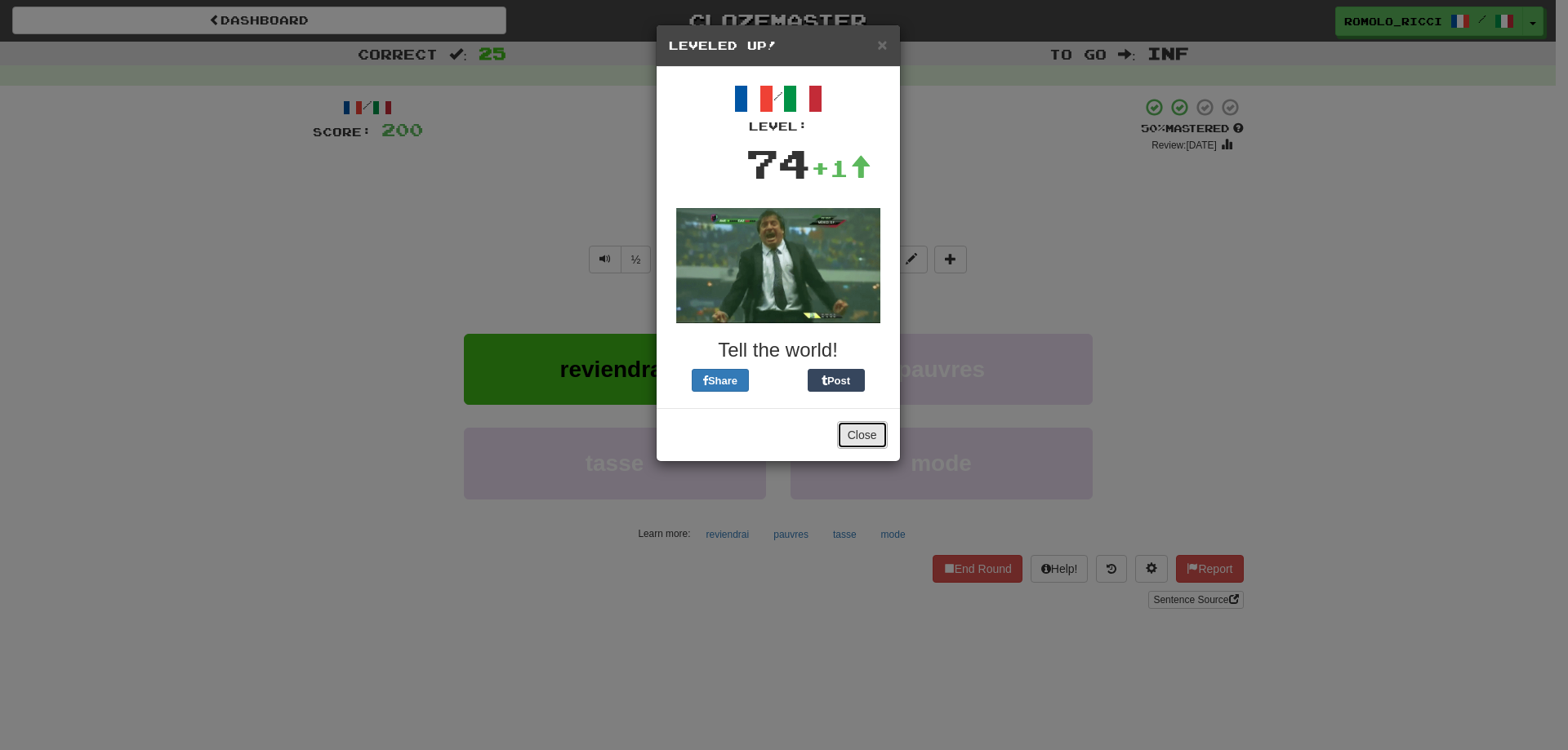
click at [871, 441] on button "Close" at bounding box center [862, 435] width 50 height 27
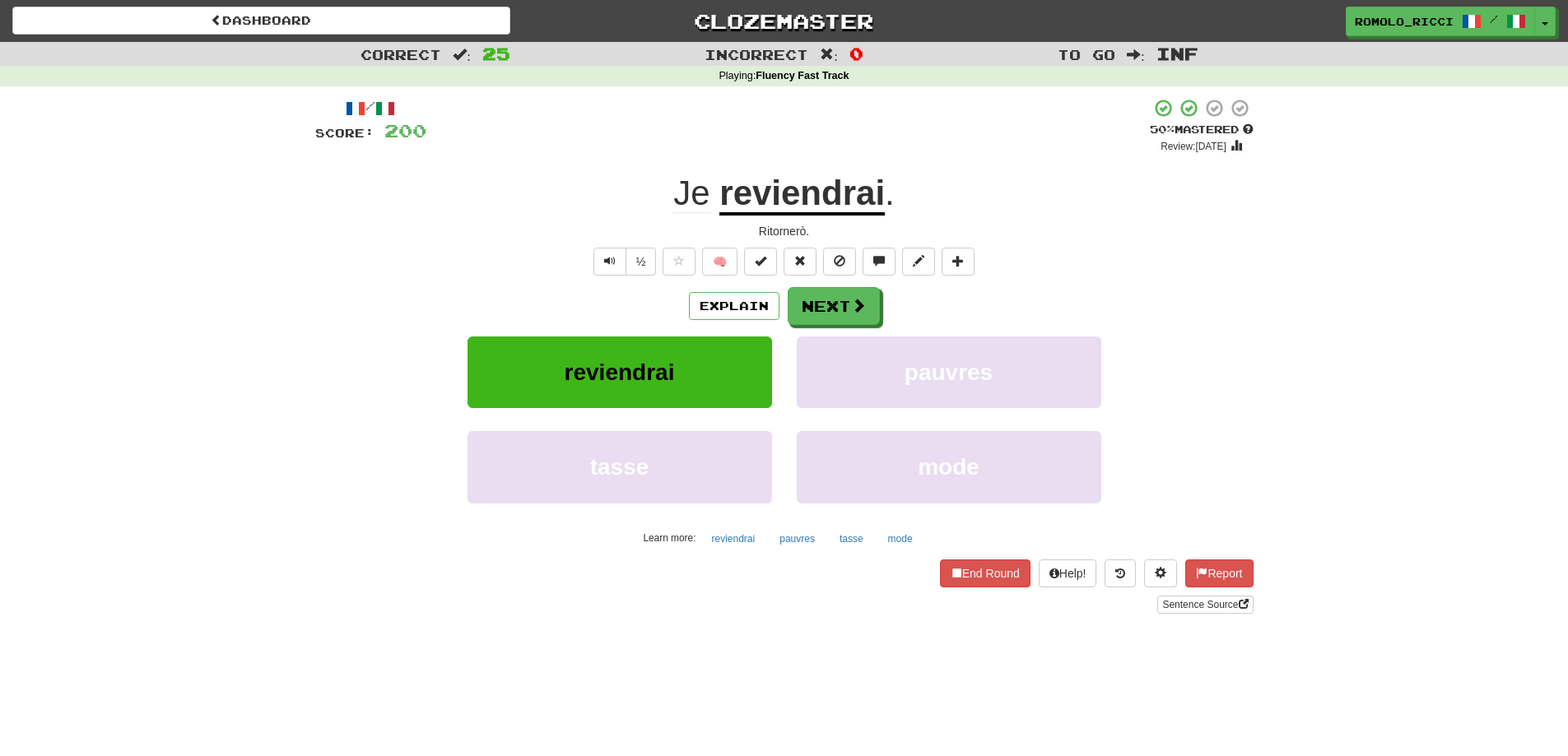
click at [388, 35] on div "Dashboard Clozemaster Romolo_Ricci / Toggle Dropdown Dashboard Leaderboard Acti…" at bounding box center [784, 18] width 1568 height 37
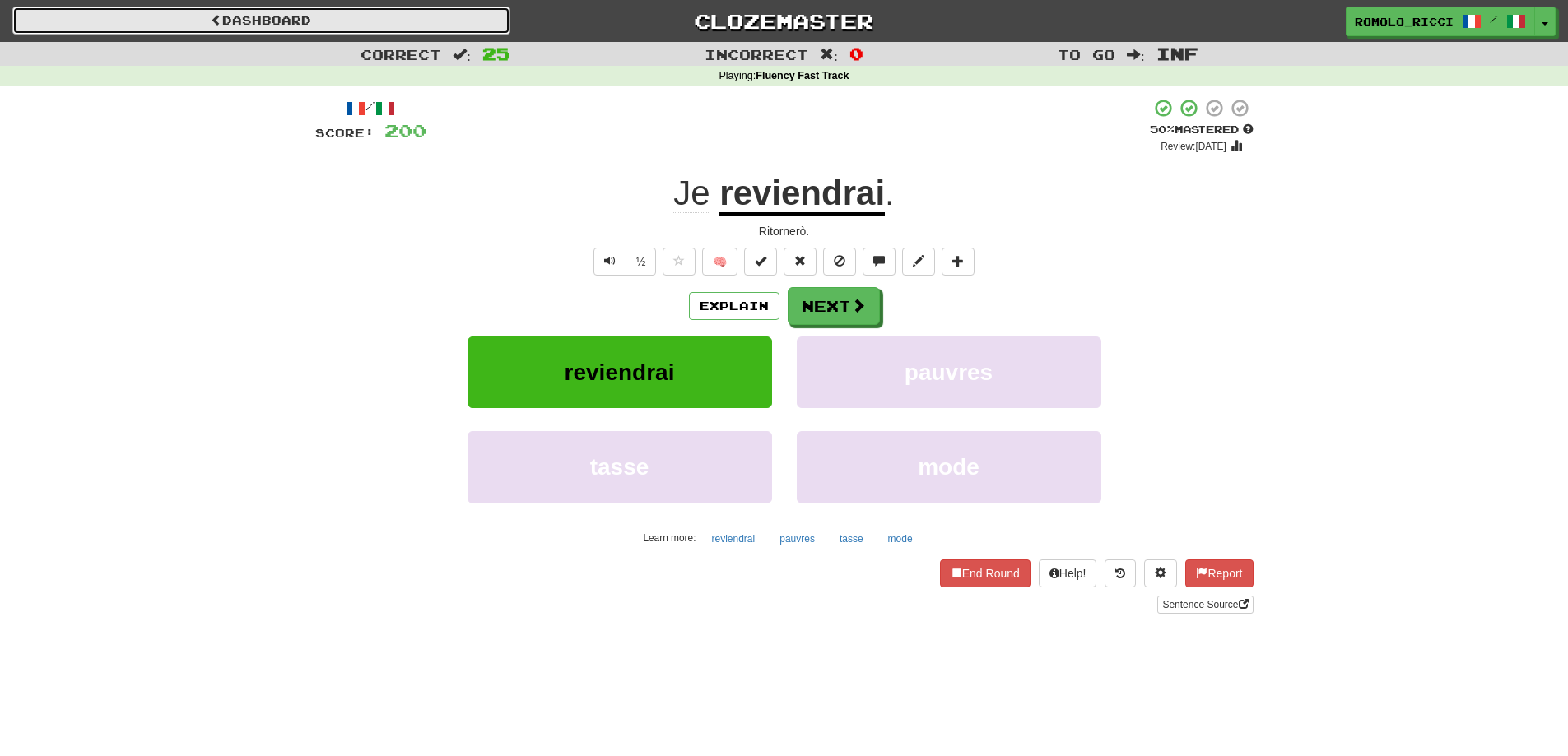
click at [279, 20] on link "Dashboard" at bounding box center [261, 20] width 498 height 28
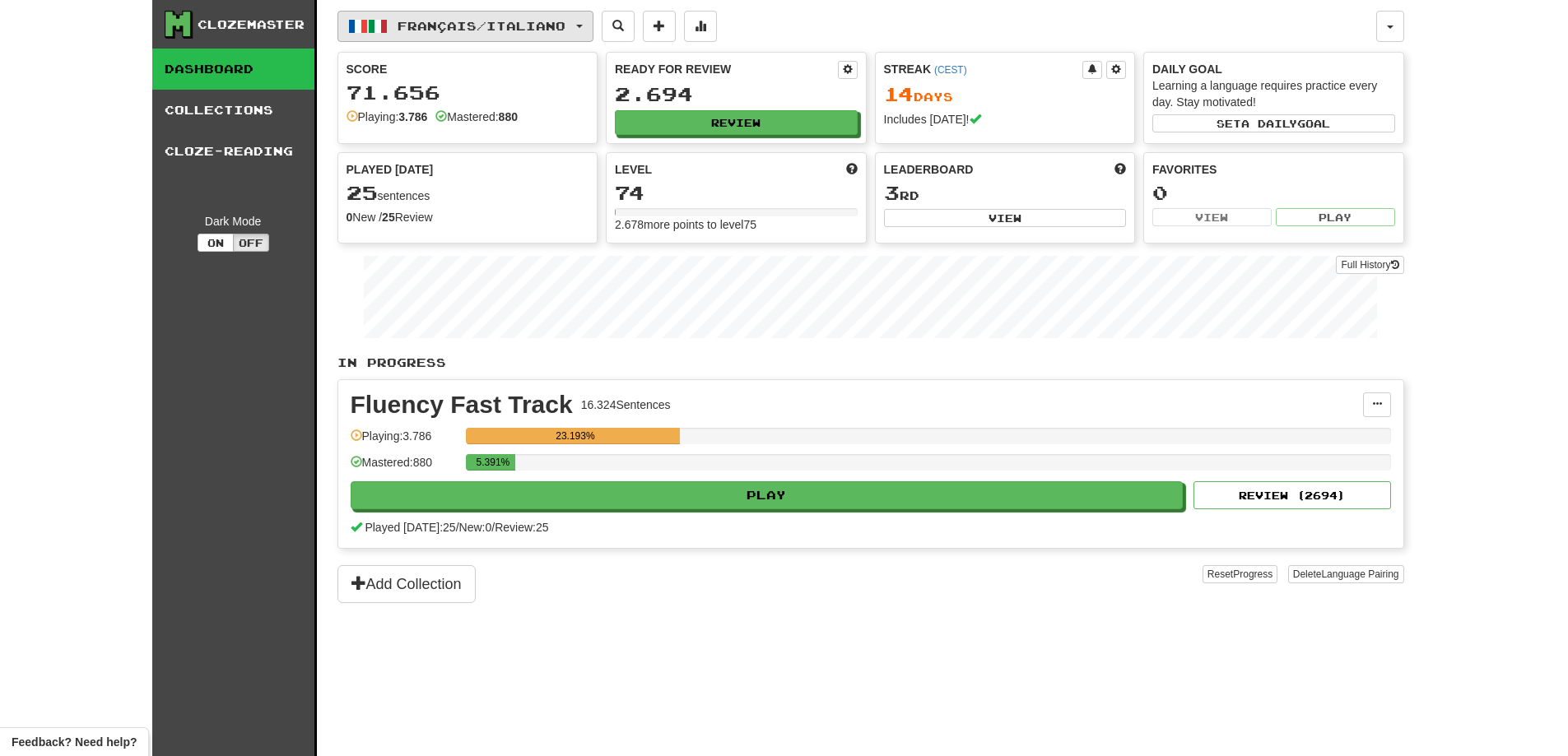
click at [463, 28] on span "Français / Italiano" at bounding box center [481, 26] width 168 height 14
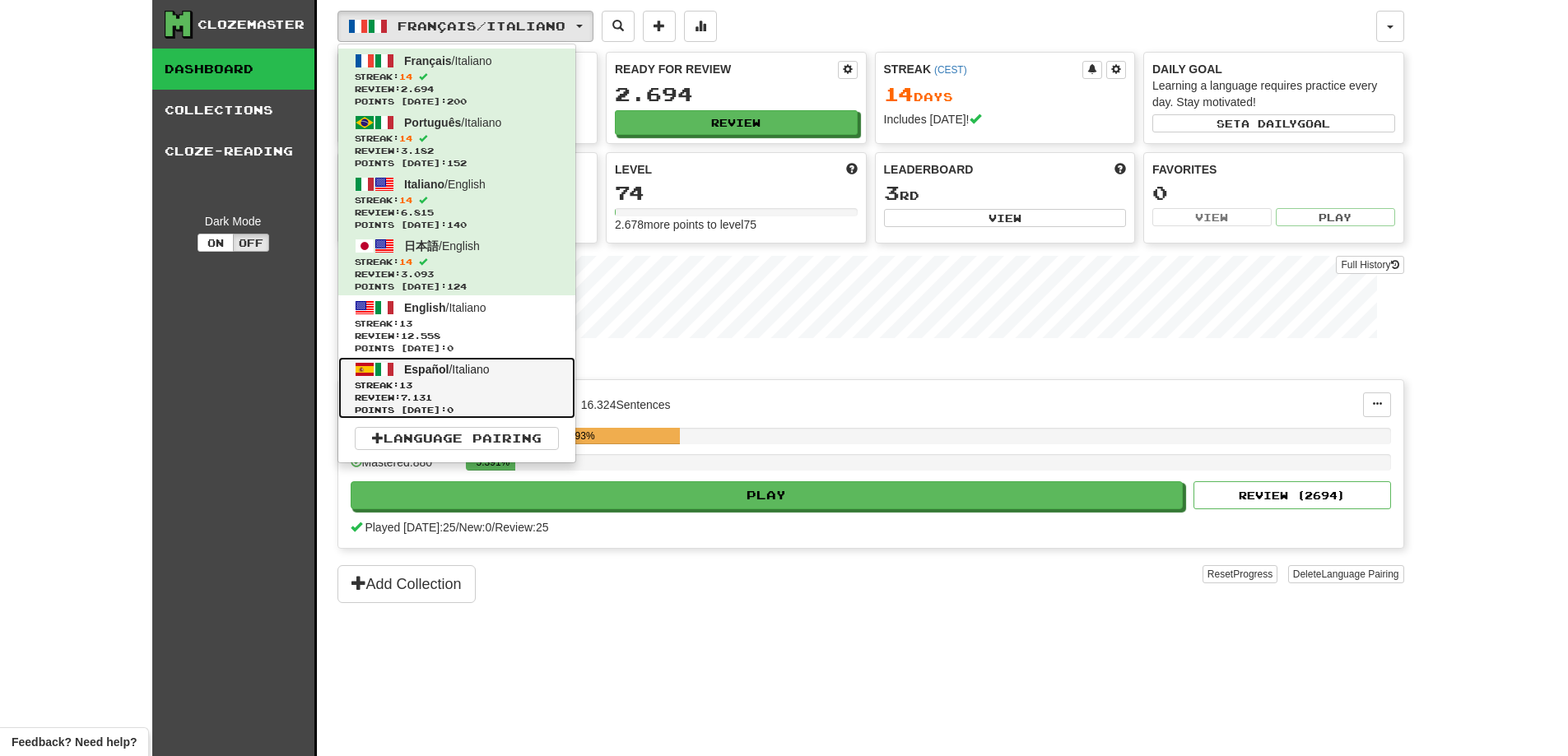
drag, startPoint x: 482, startPoint y: 383, endPoint x: 511, endPoint y: 385, distance: 29.1
click at [482, 384] on span "Streak: 13" at bounding box center [456, 386] width 204 height 12
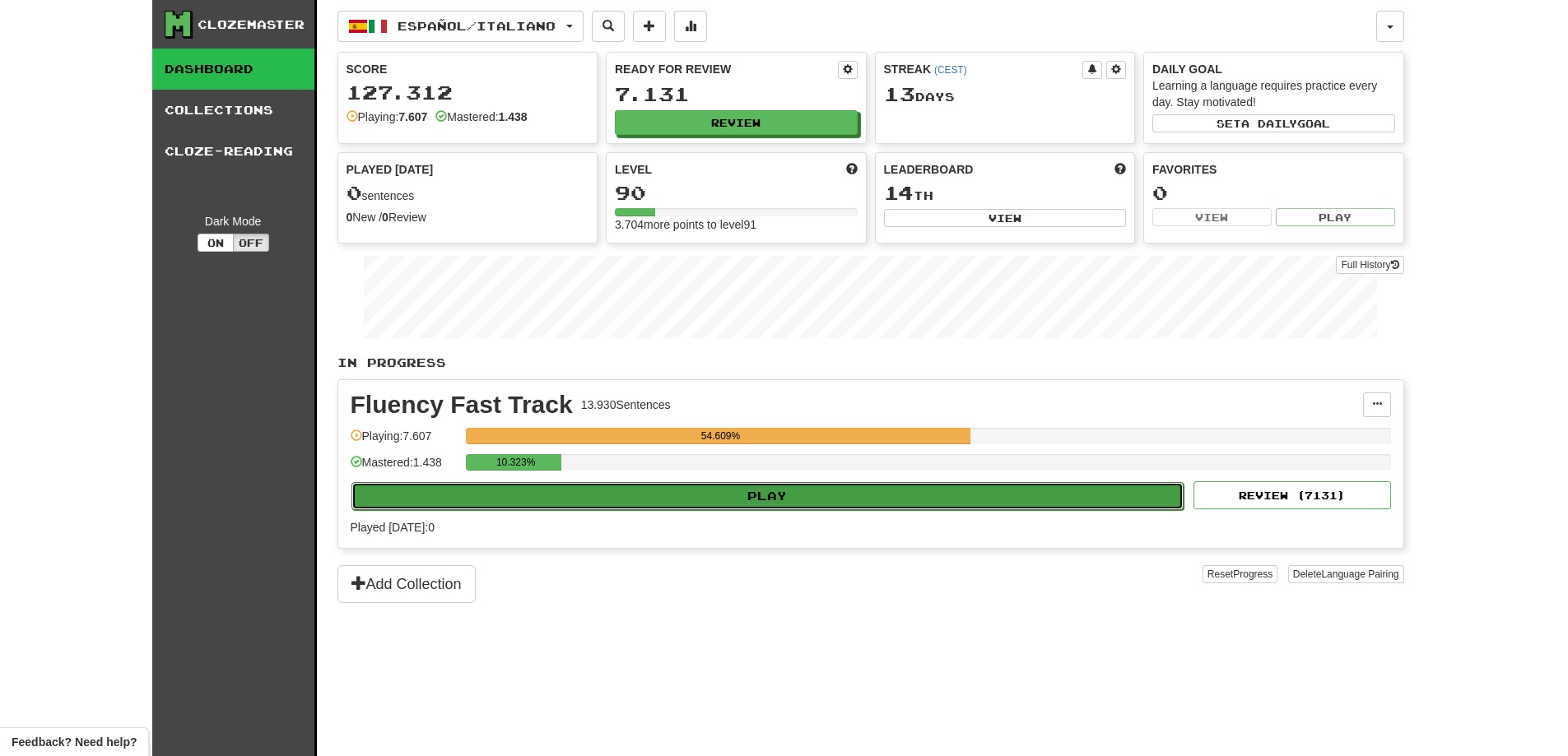
click at [768, 483] on button "Play" at bounding box center [768, 495] width 833 height 28
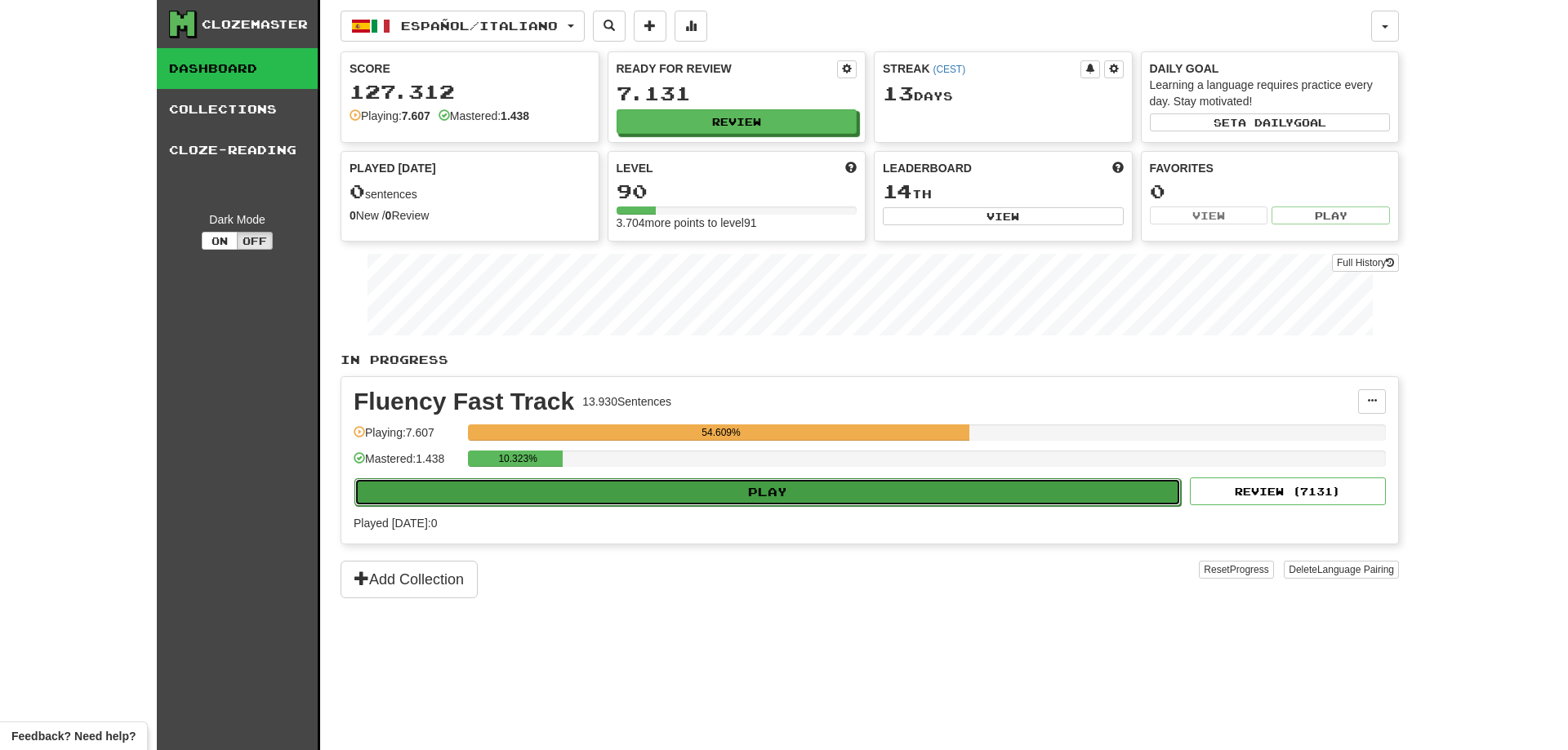
select select "**"
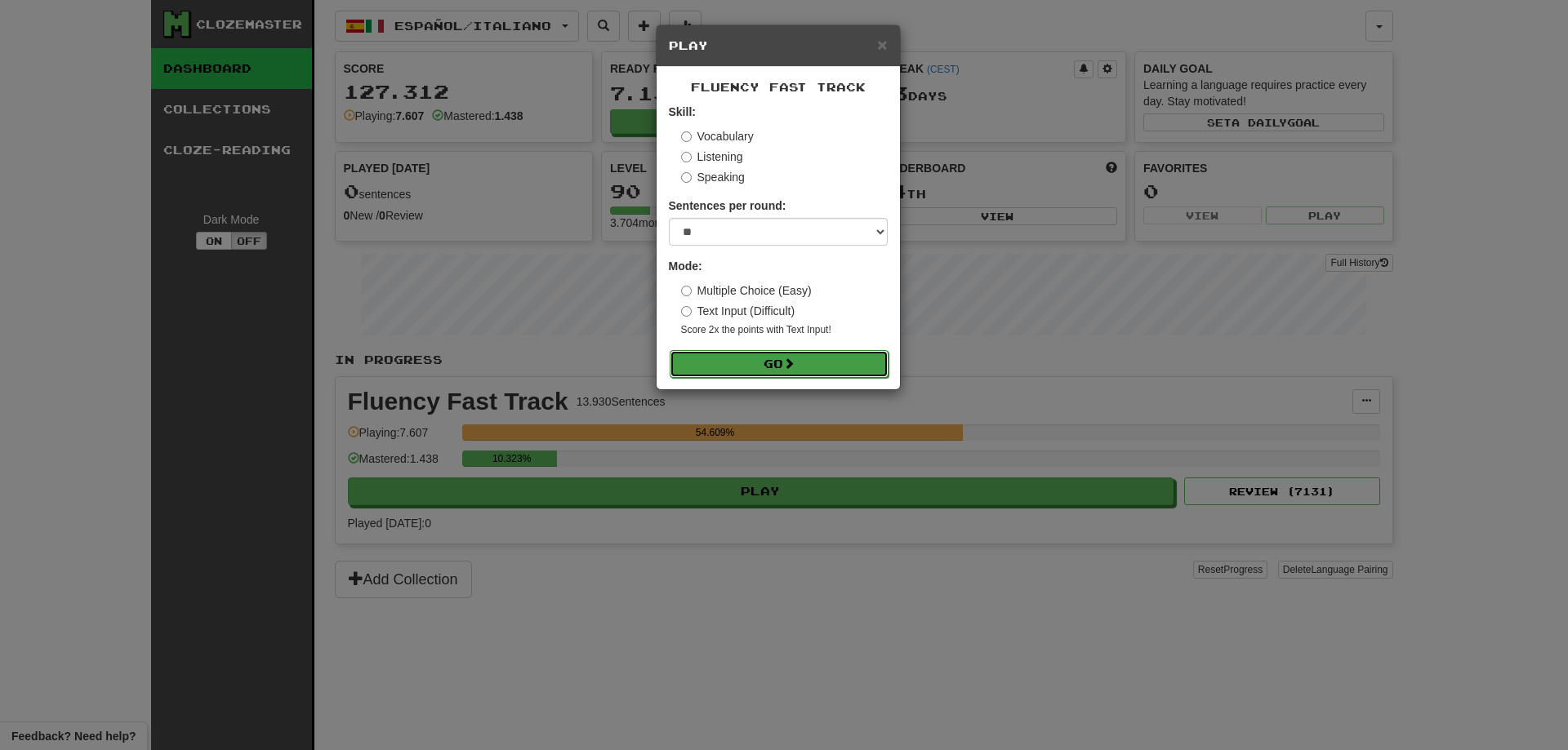
click at [770, 370] on button "Go" at bounding box center [780, 363] width 219 height 27
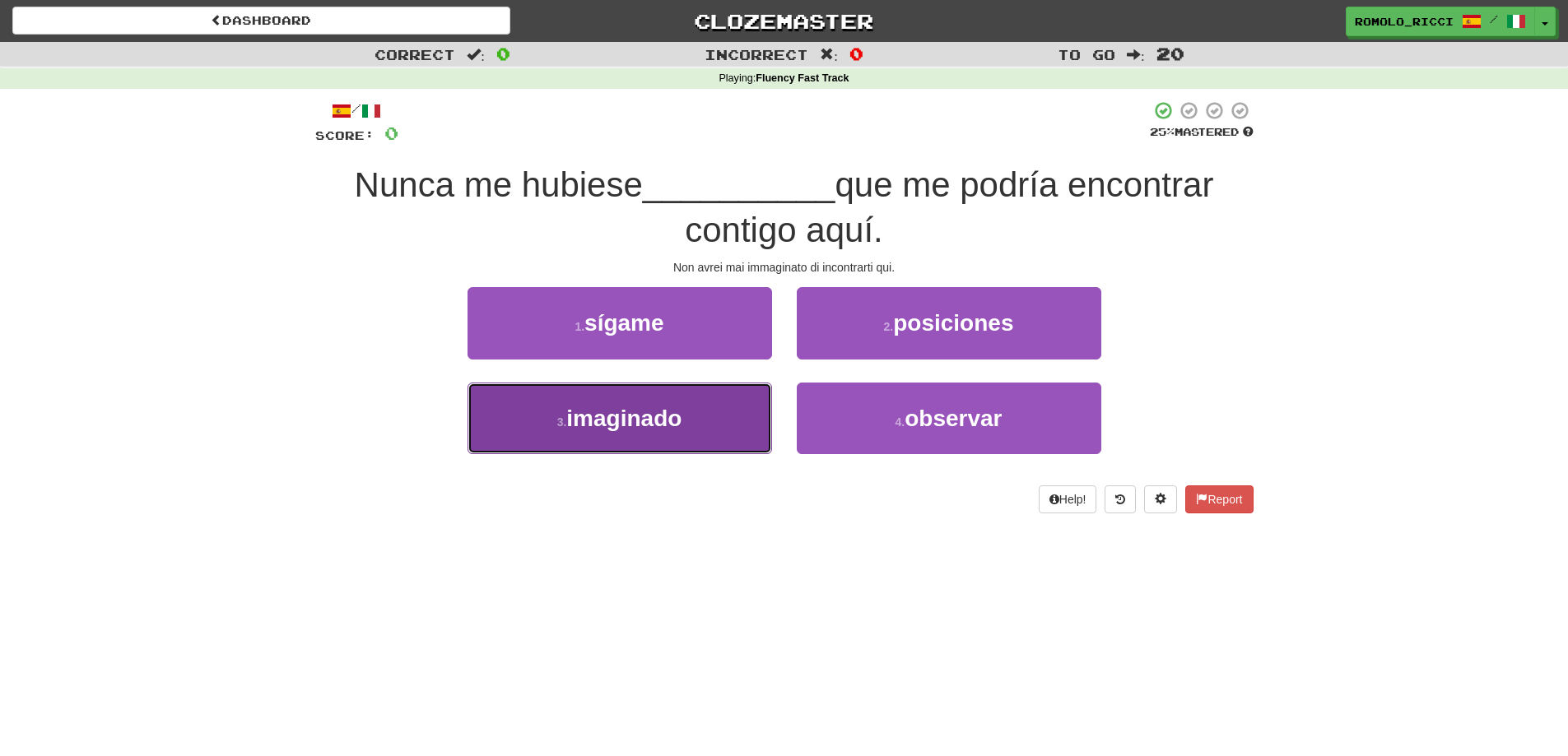
click at [728, 435] on button "3 . imaginado" at bounding box center [620, 419] width 305 height 71
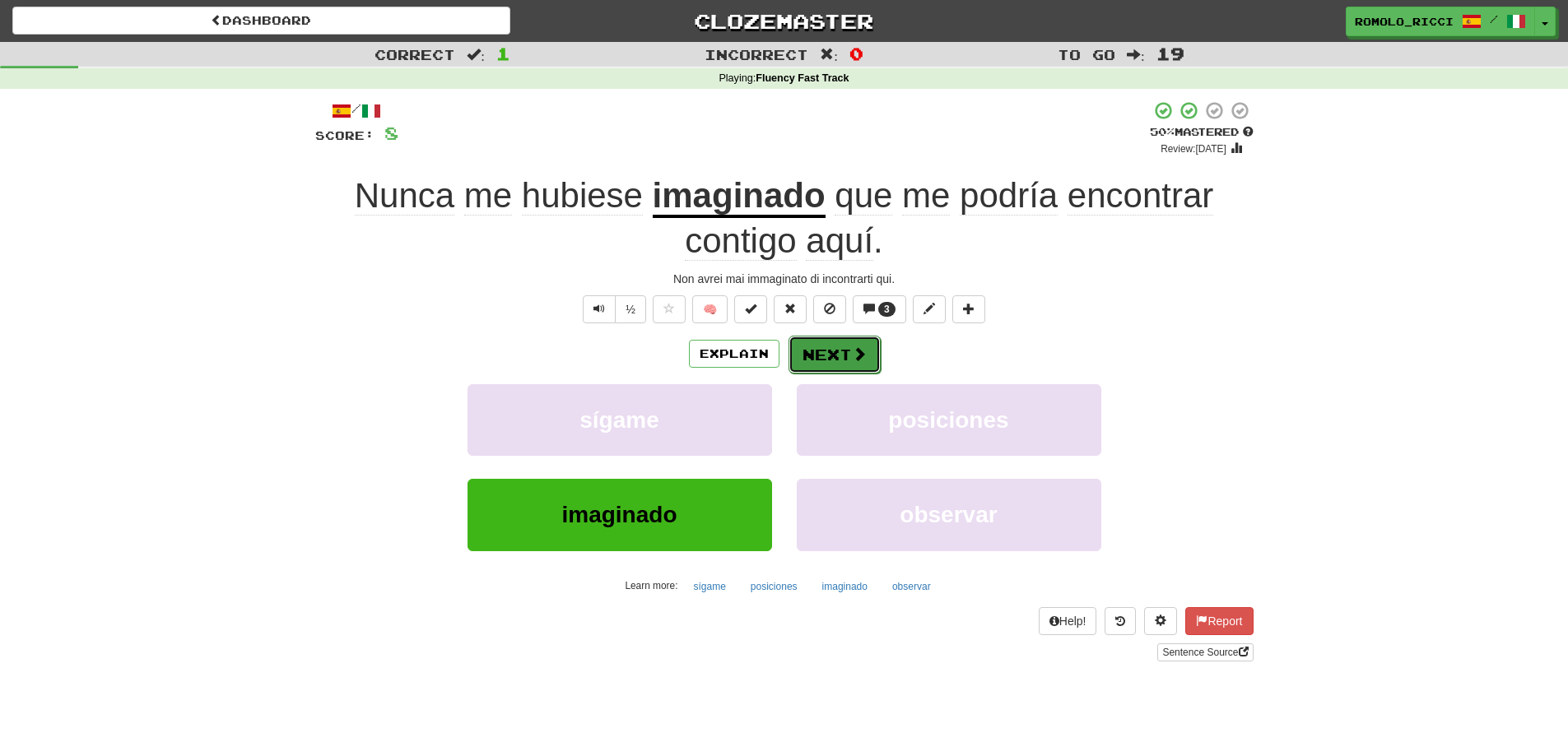
click at [813, 361] on button "Next" at bounding box center [834, 354] width 92 height 38
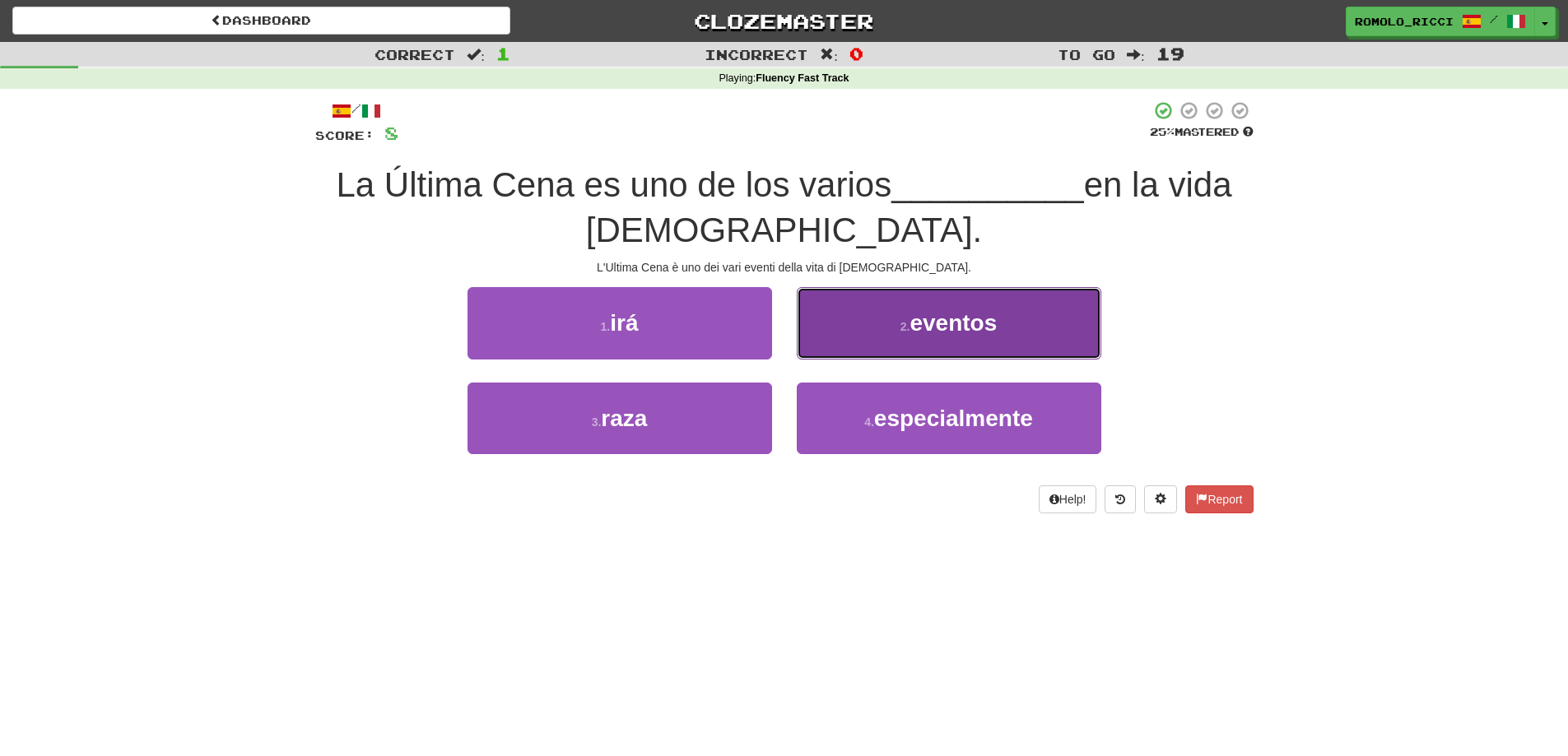
click at [939, 337] on button "2 . eventos" at bounding box center [949, 322] width 305 height 71
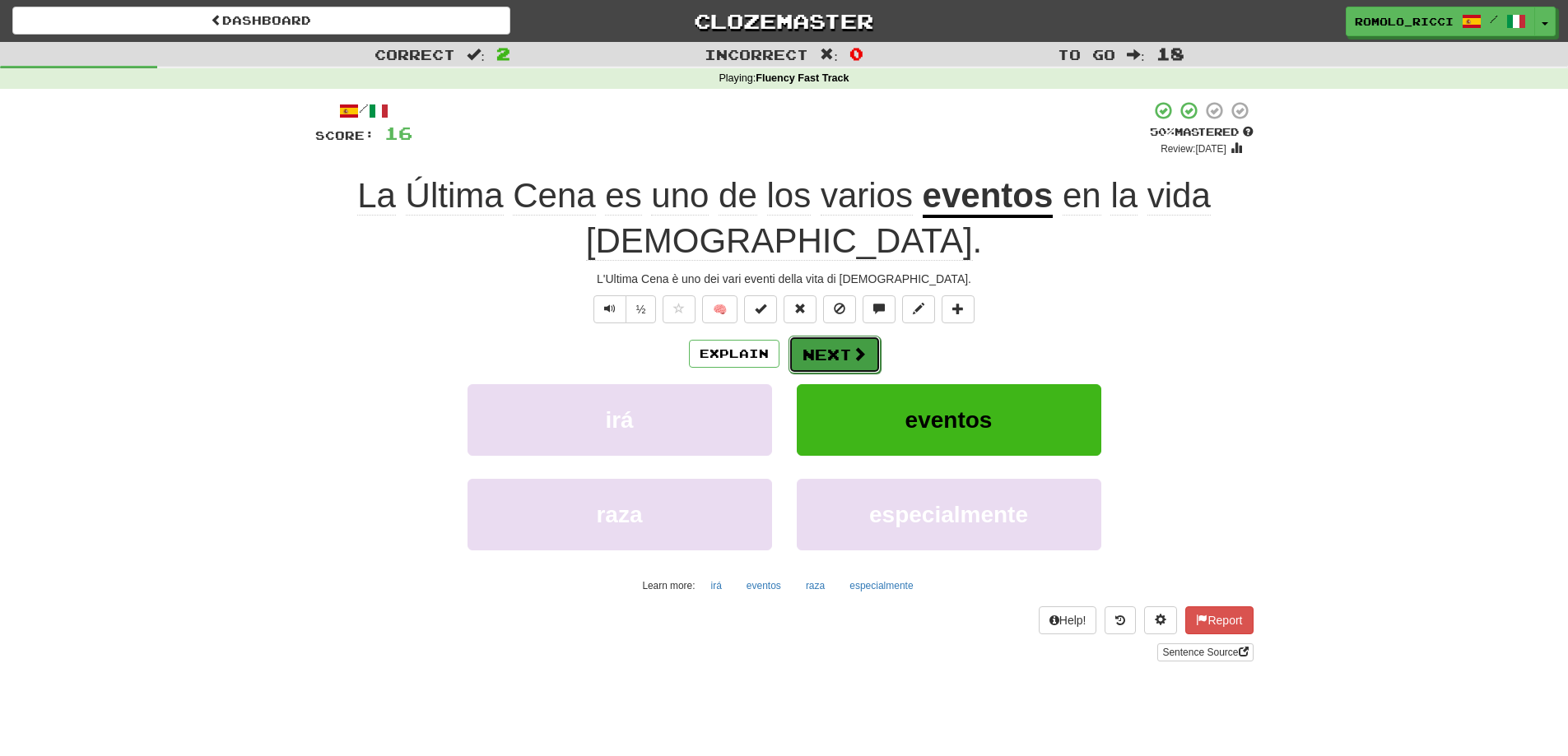
click at [853, 356] on span at bounding box center [859, 354] width 15 height 15
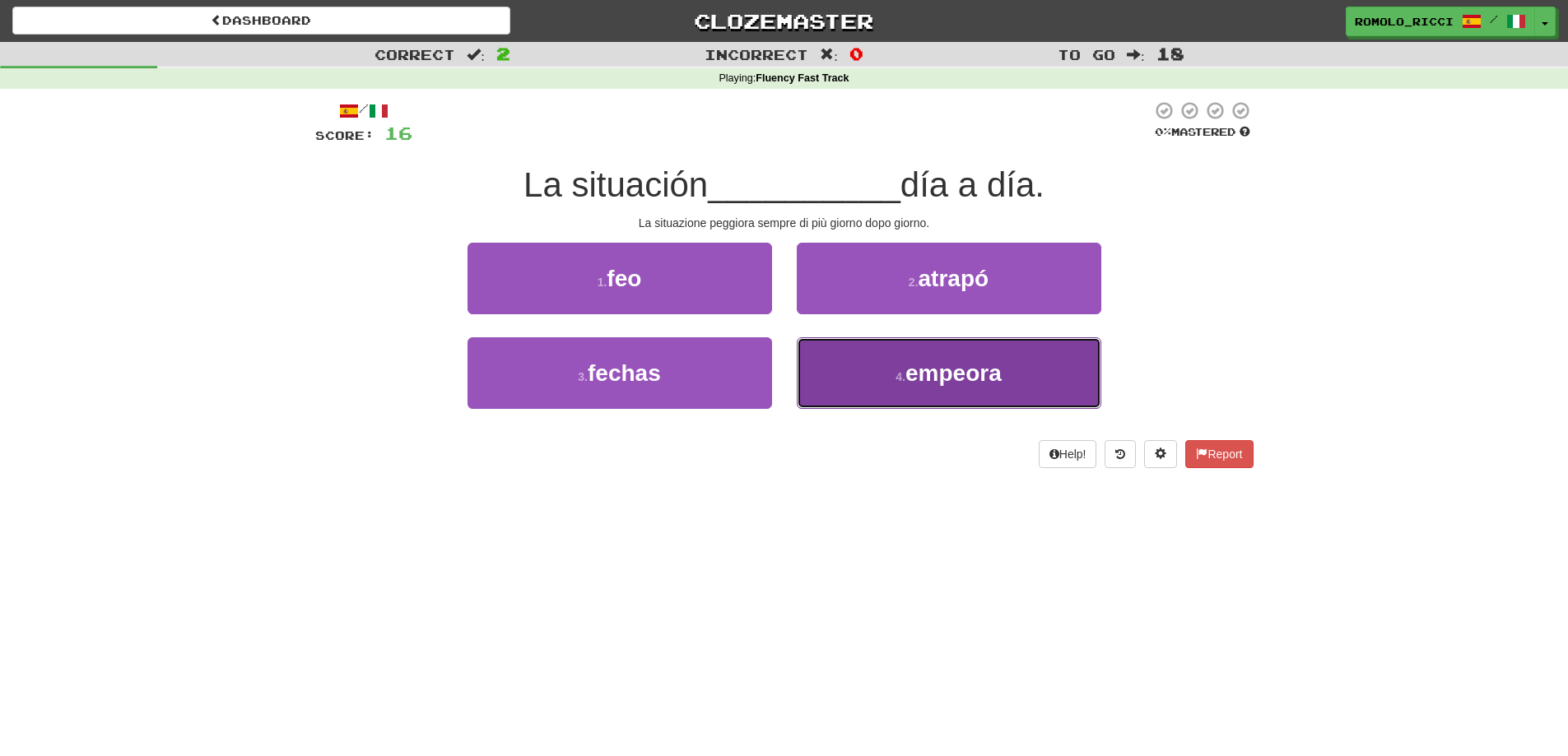
drag, startPoint x: 872, startPoint y: 380, endPoint x: 824, endPoint y: 366, distance: 50.0
click at [865, 380] on button "4 . [GEOGRAPHIC_DATA]" at bounding box center [949, 373] width 305 height 71
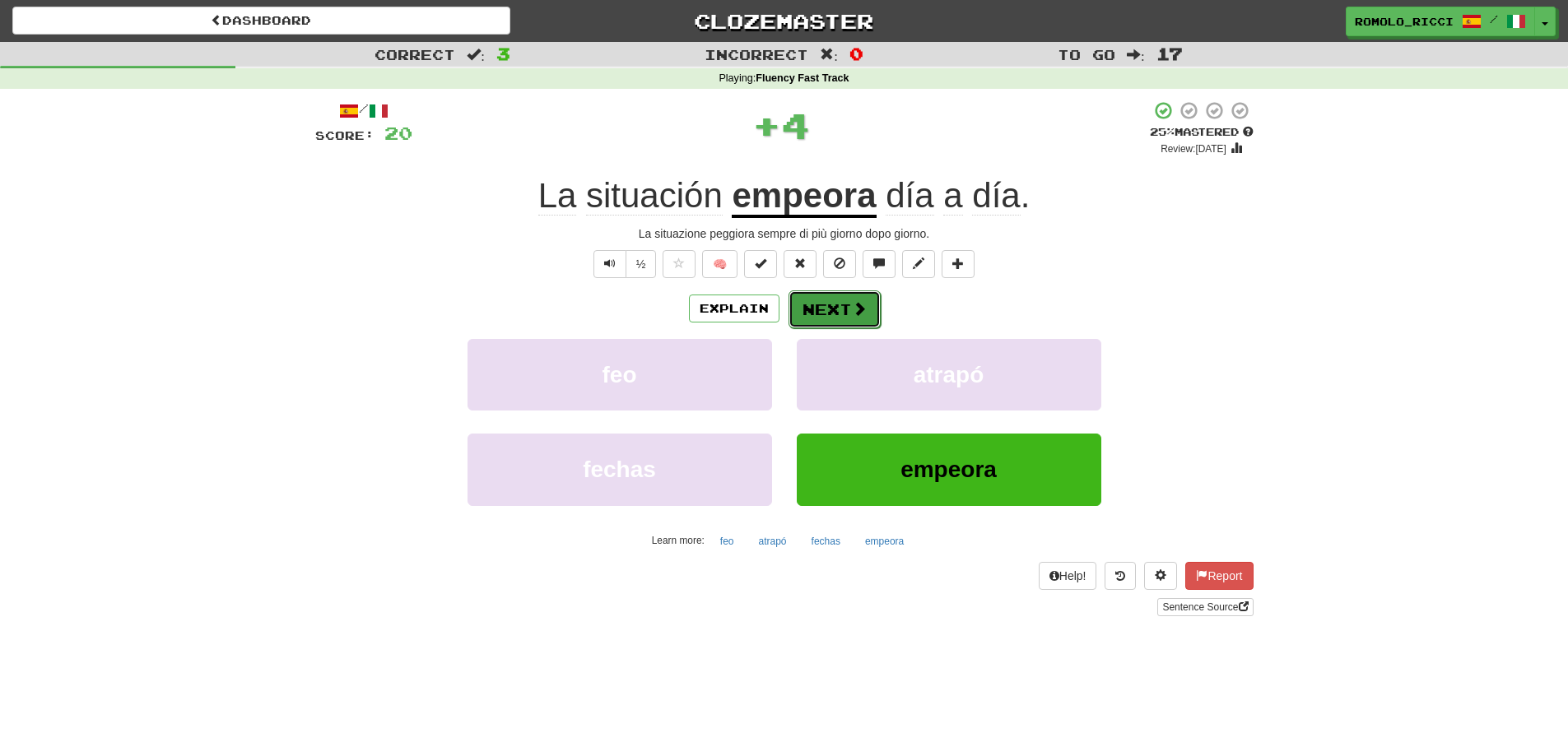
click at [837, 312] on button "Next" at bounding box center [834, 309] width 92 height 38
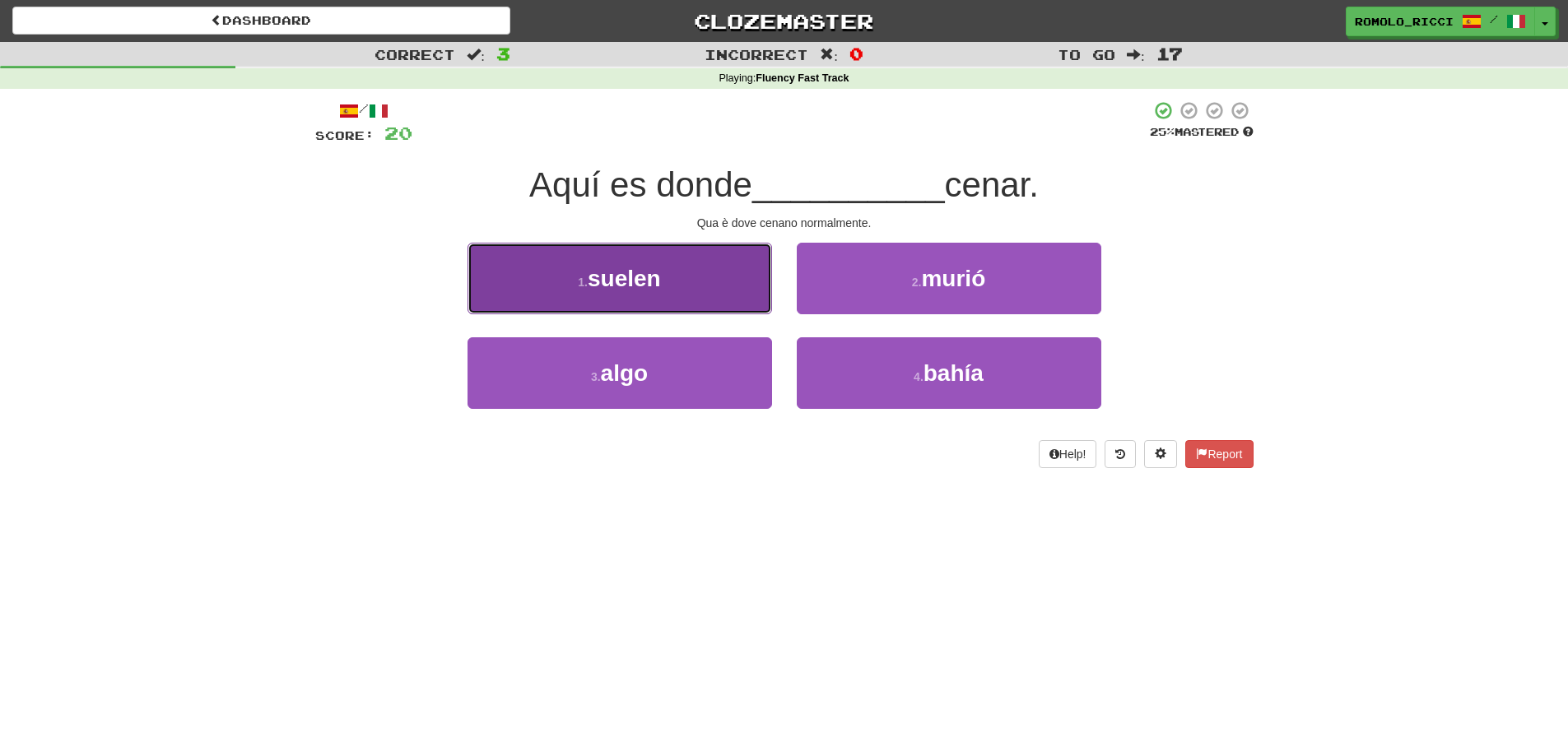
click at [717, 290] on button "1 . suelen" at bounding box center [620, 279] width 305 height 71
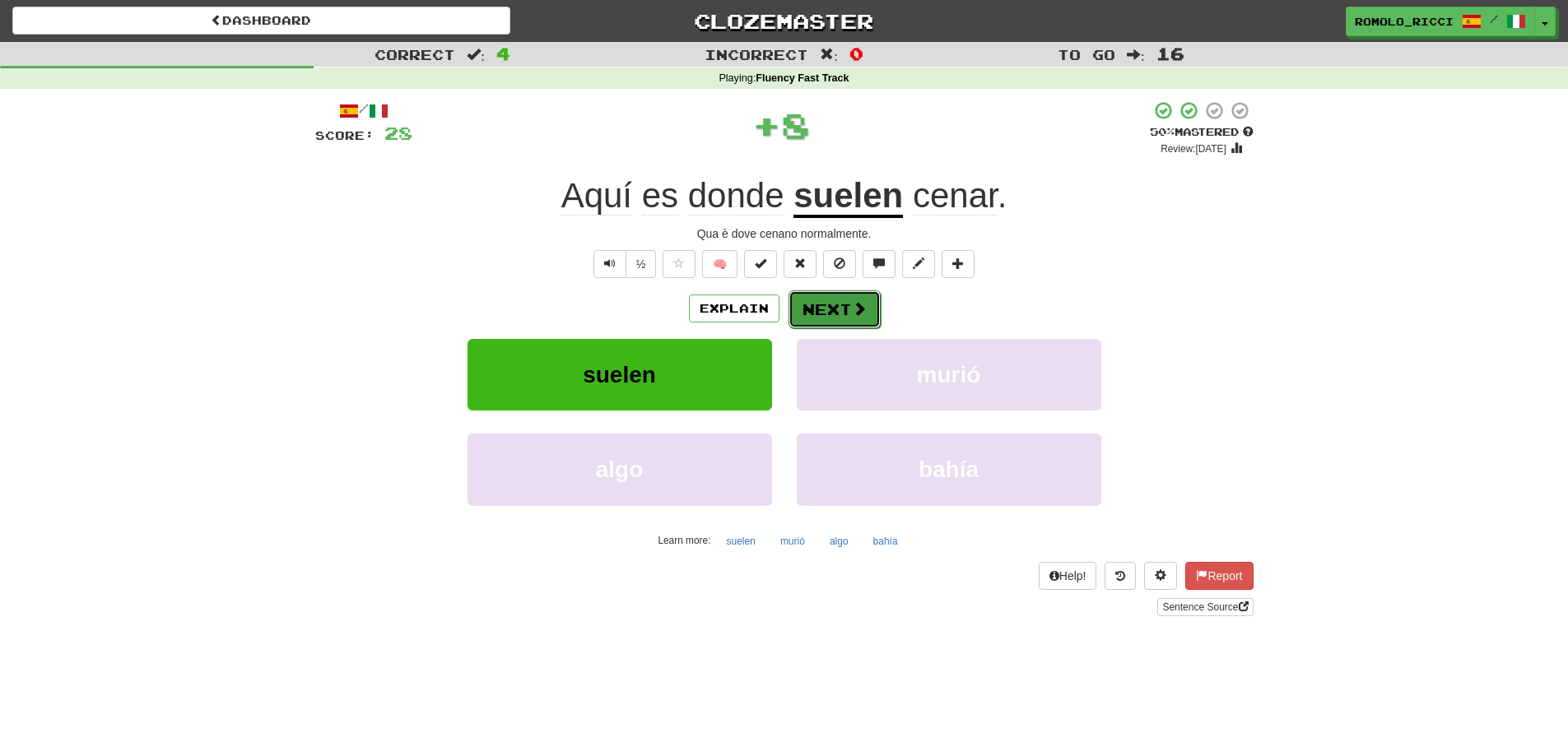
click at [856, 314] on span at bounding box center [859, 308] width 15 height 15
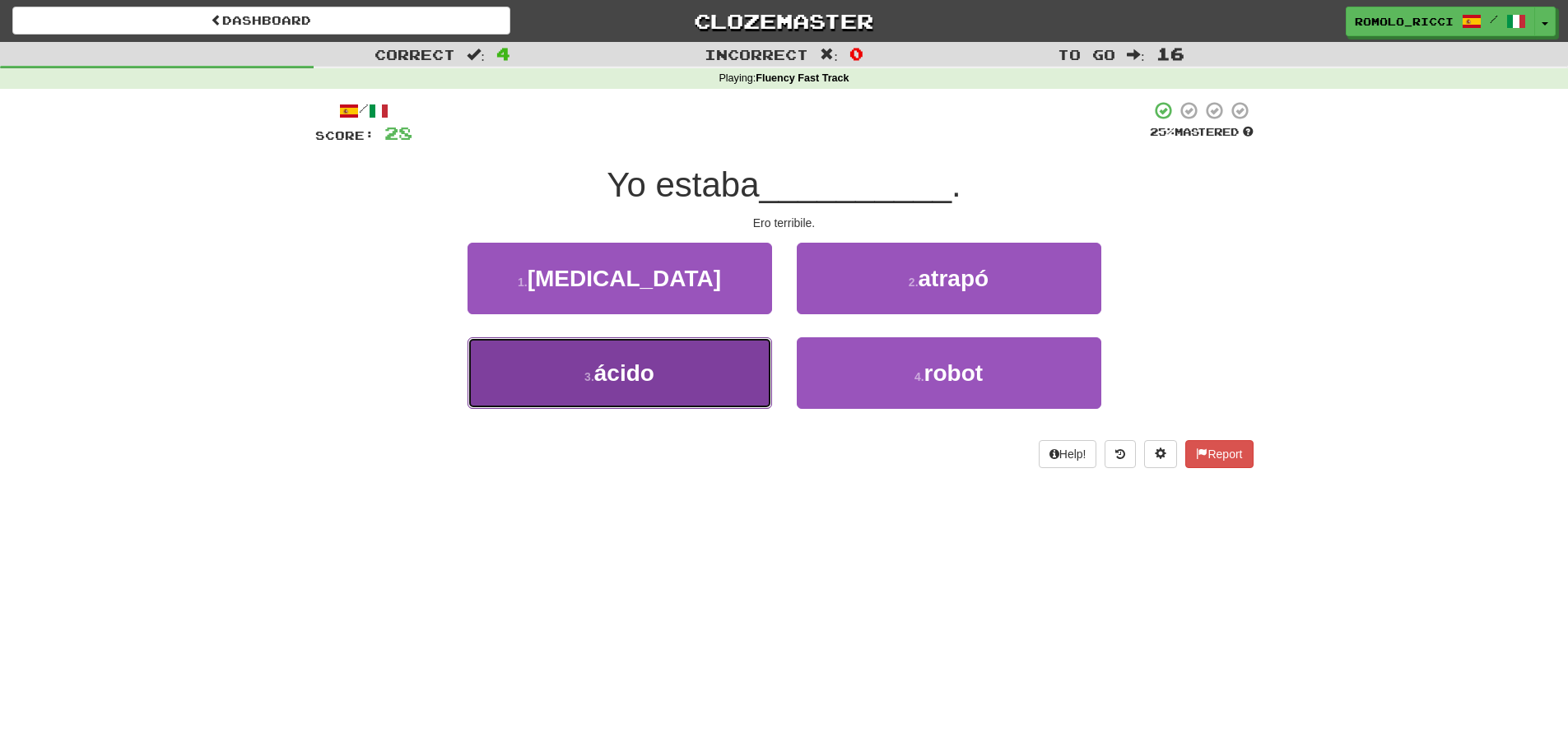
click at [721, 395] on button "3 . ácido" at bounding box center [620, 373] width 305 height 71
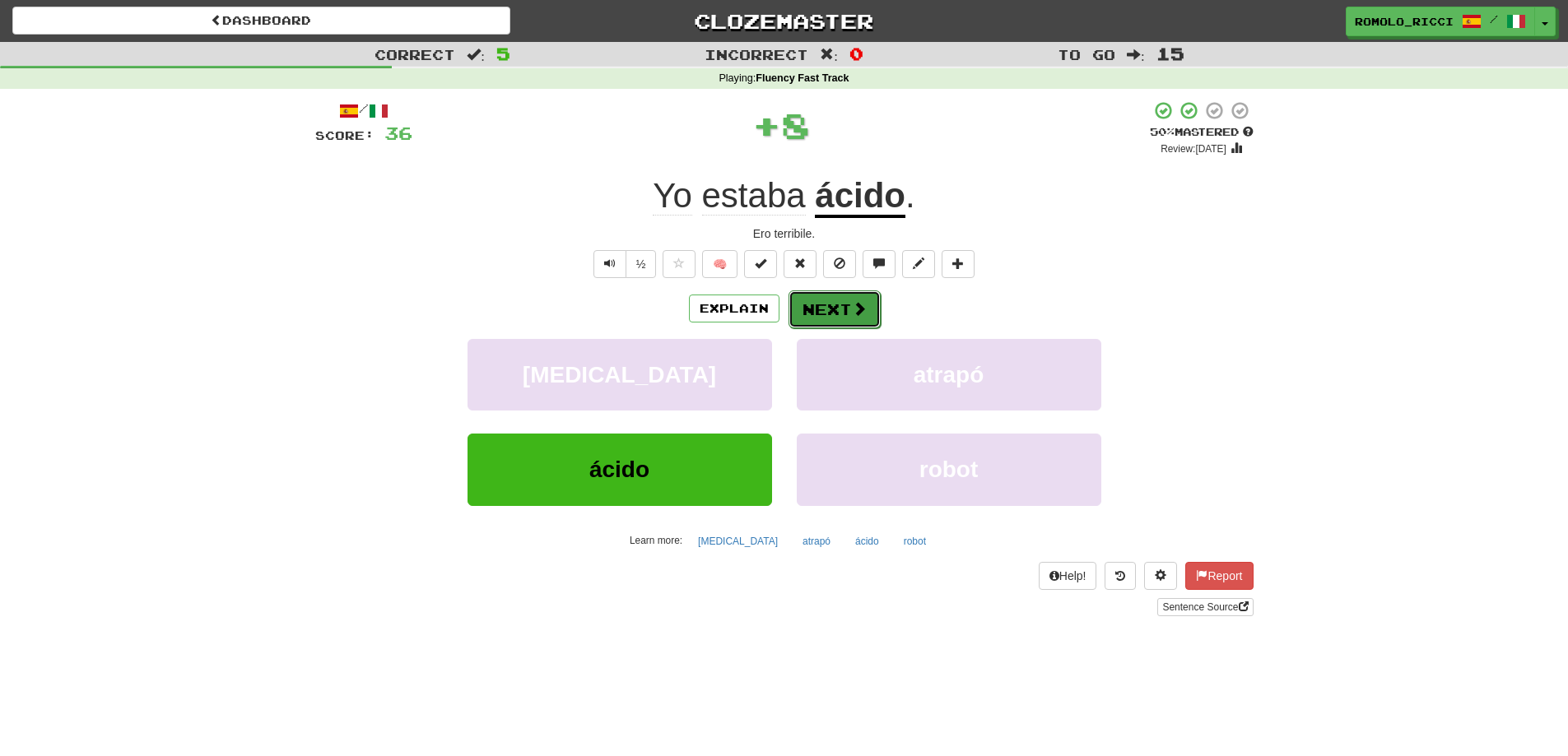
click at [844, 313] on button "Next" at bounding box center [834, 309] width 92 height 38
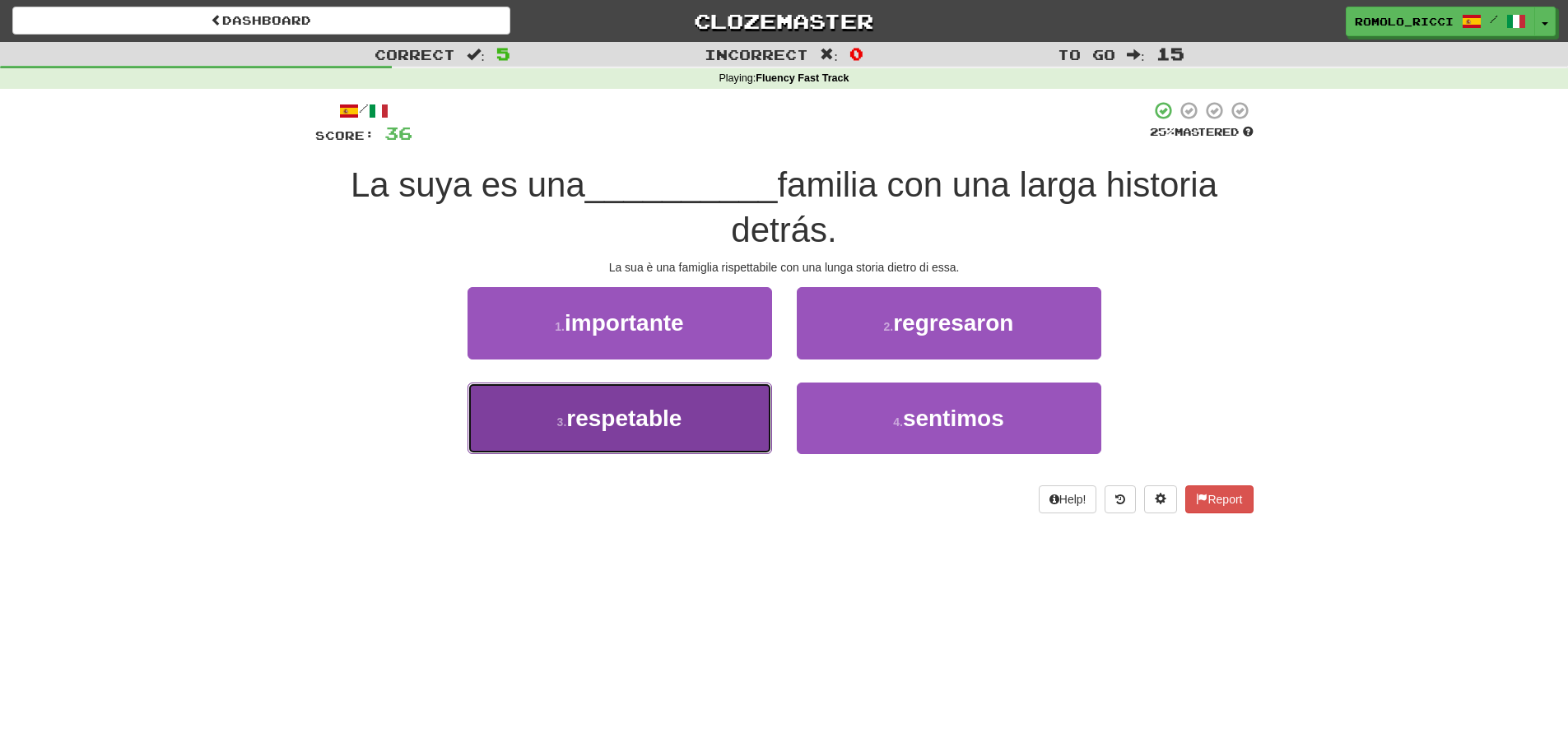
click at [718, 418] on button "3 . respetable" at bounding box center [620, 419] width 305 height 71
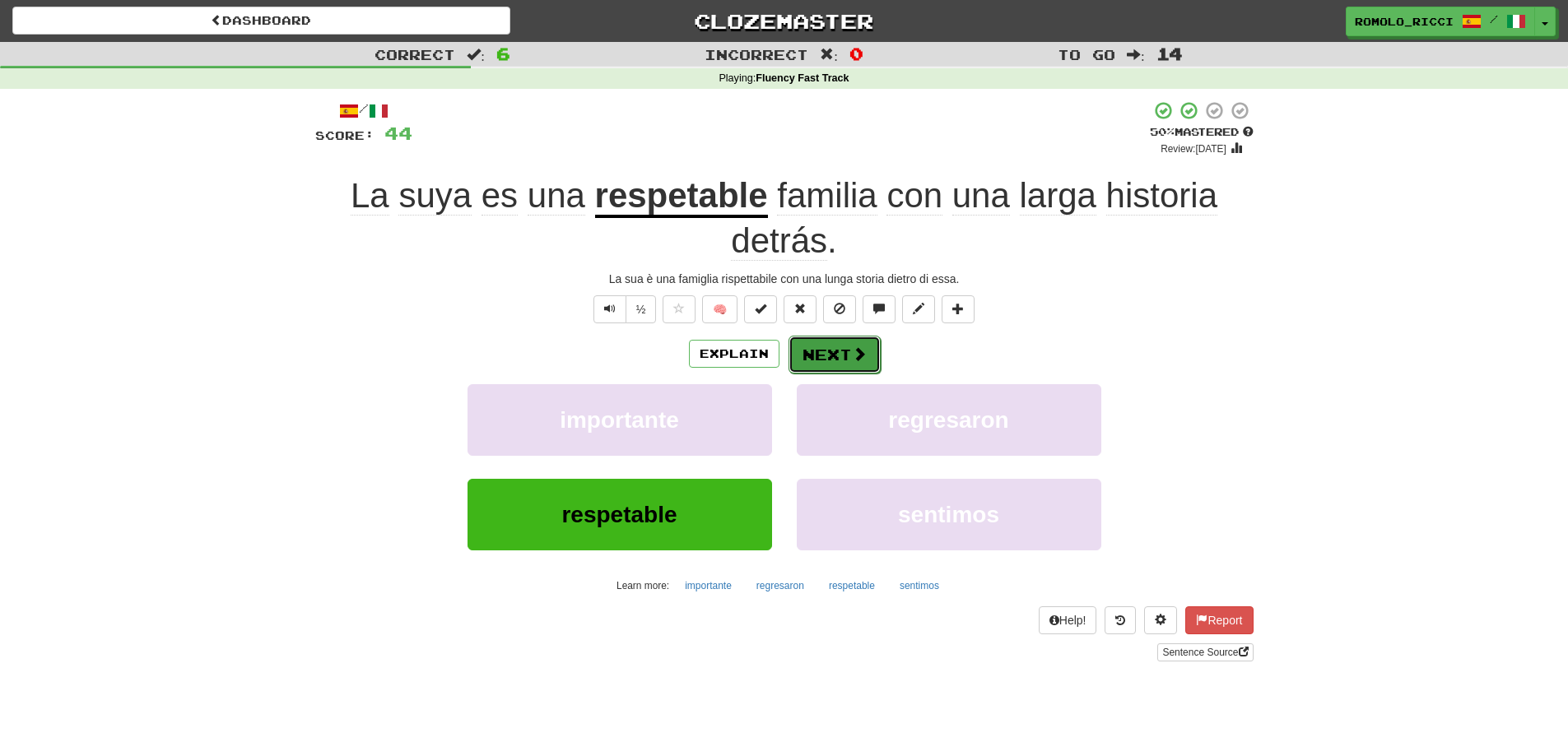
click at [804, 344] on button "Next" at bounding box center [834, 354] width 92 height 38
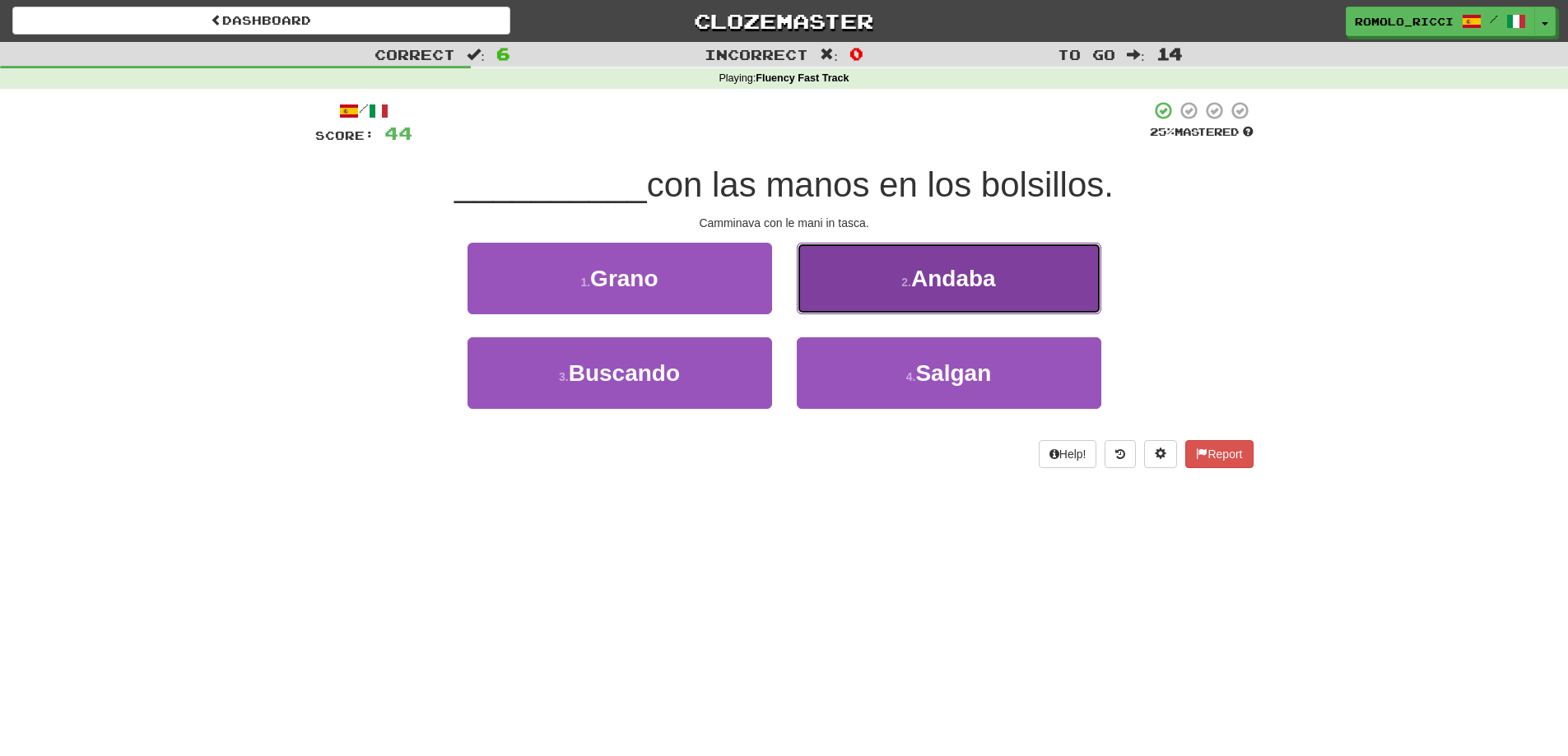
click at [913, 280] on span "Andaba" at bounding box center [953, 278] width 85 height 26
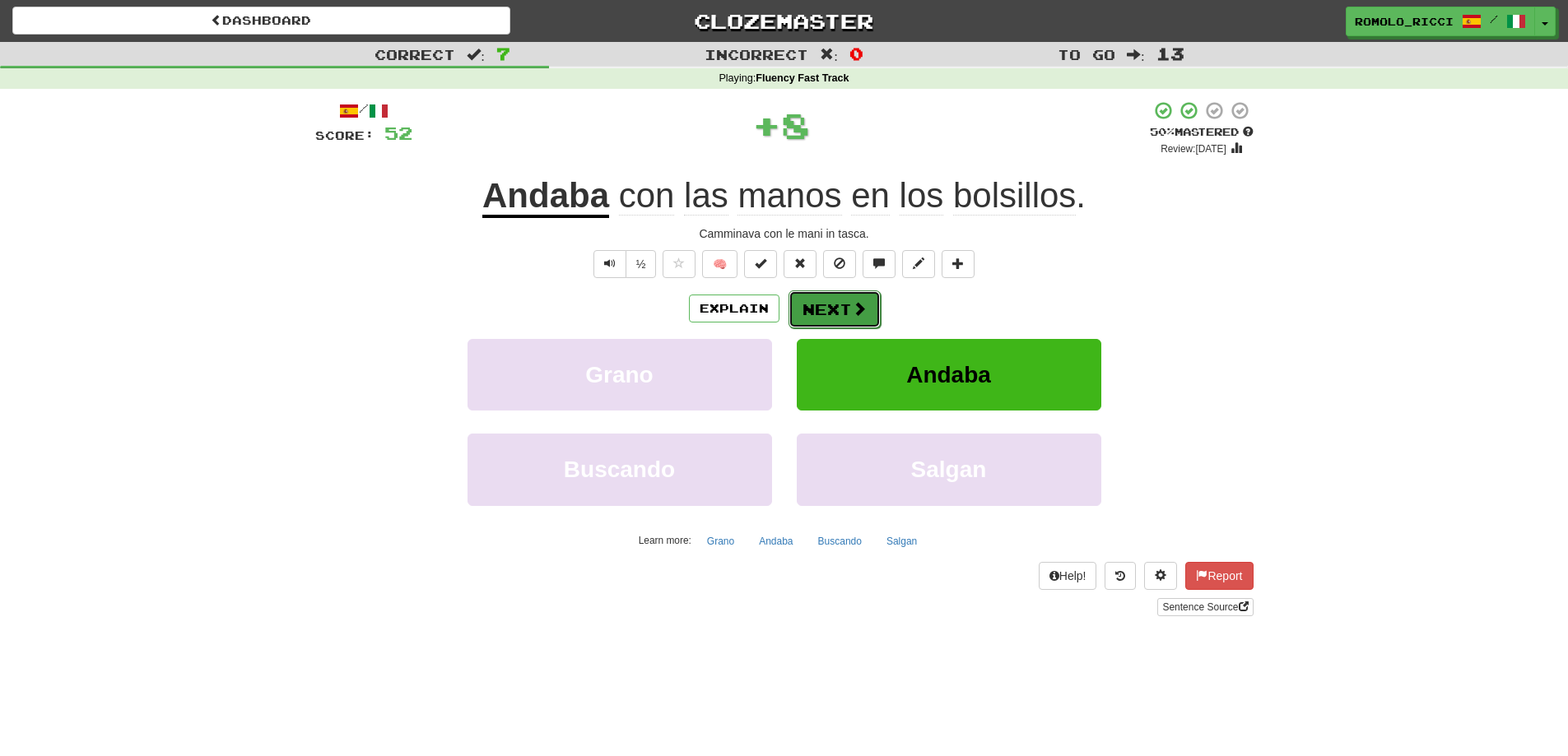
click at [849, 313] on button "Next" at bounding box center [834, 309] width 92 height 38
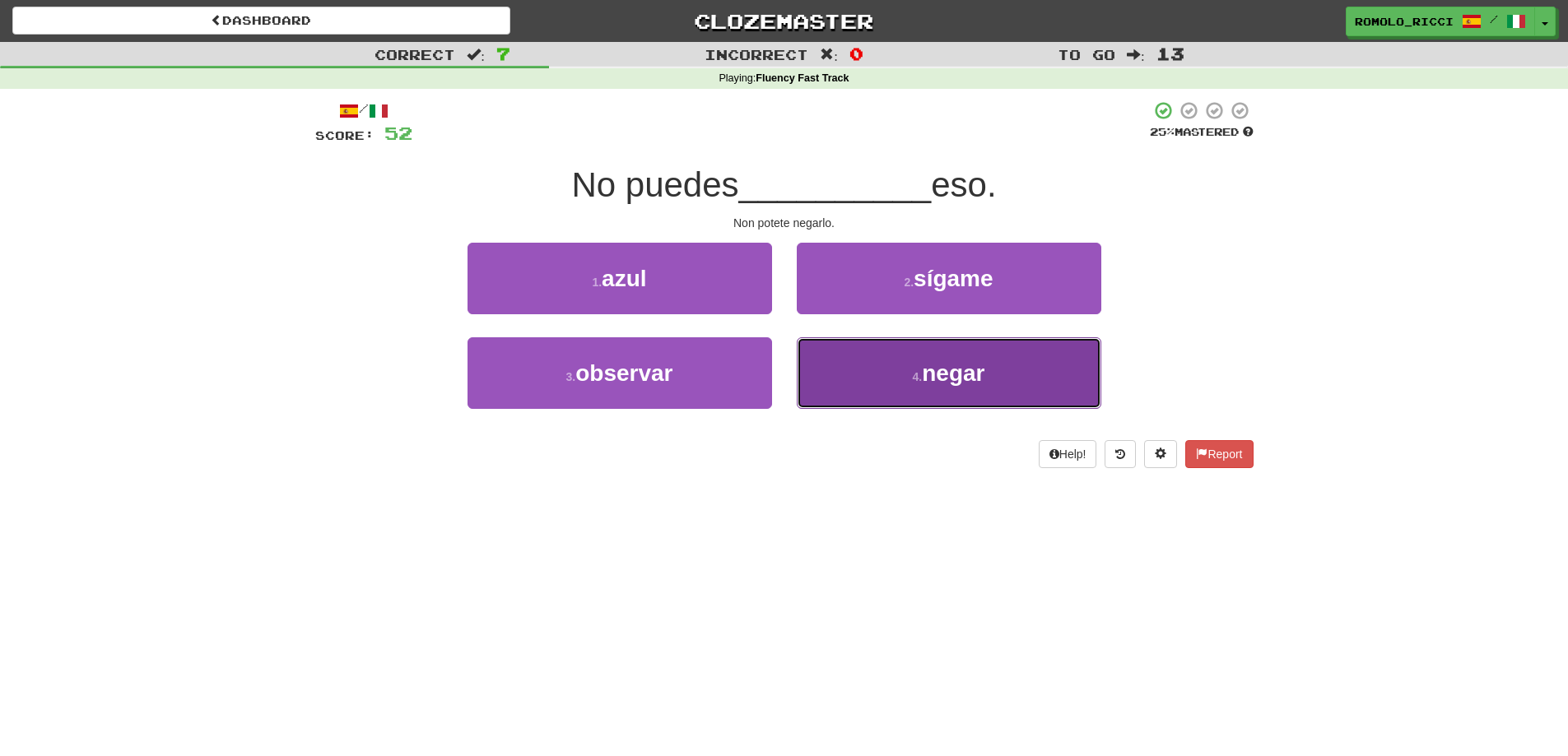
click at [901, 368] on button "4 . negar" at bounding box center [949, 373] width 305 height 71
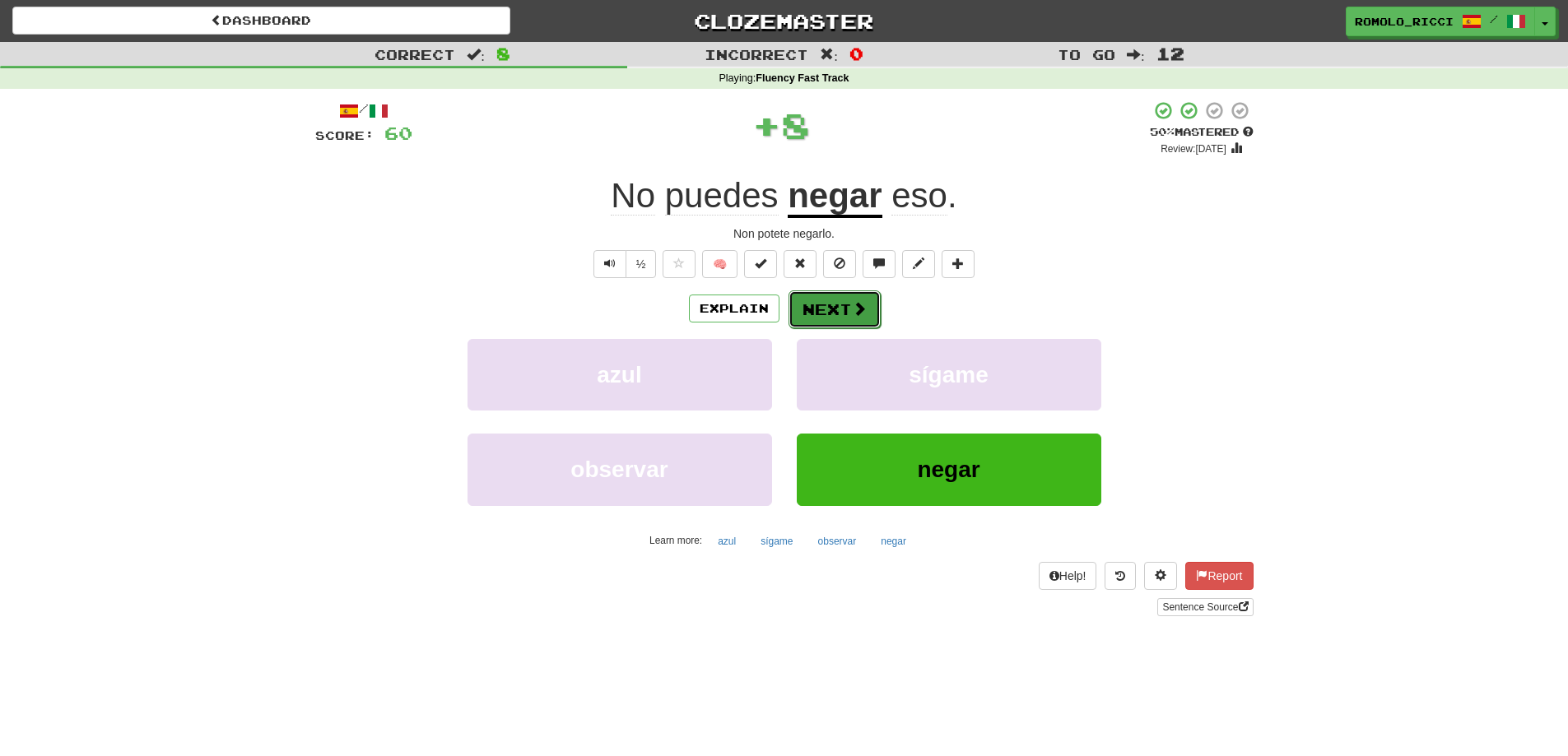
click at [840, 315] on button "Next" at bounding box center [834, 309] width 92 height 38
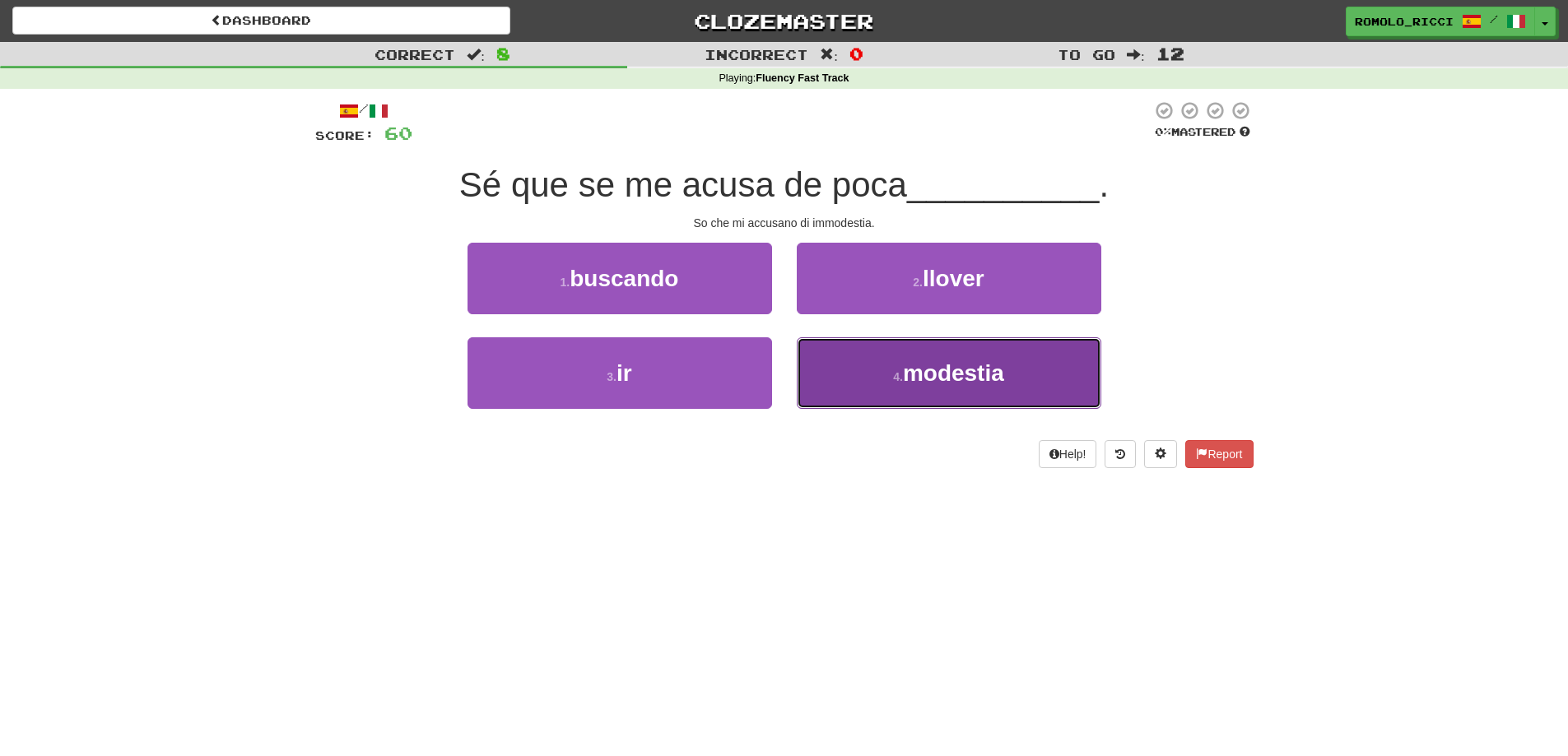
click at [943, 382] on span "modestia" at bounding box center [954, 373] width 102 height 26
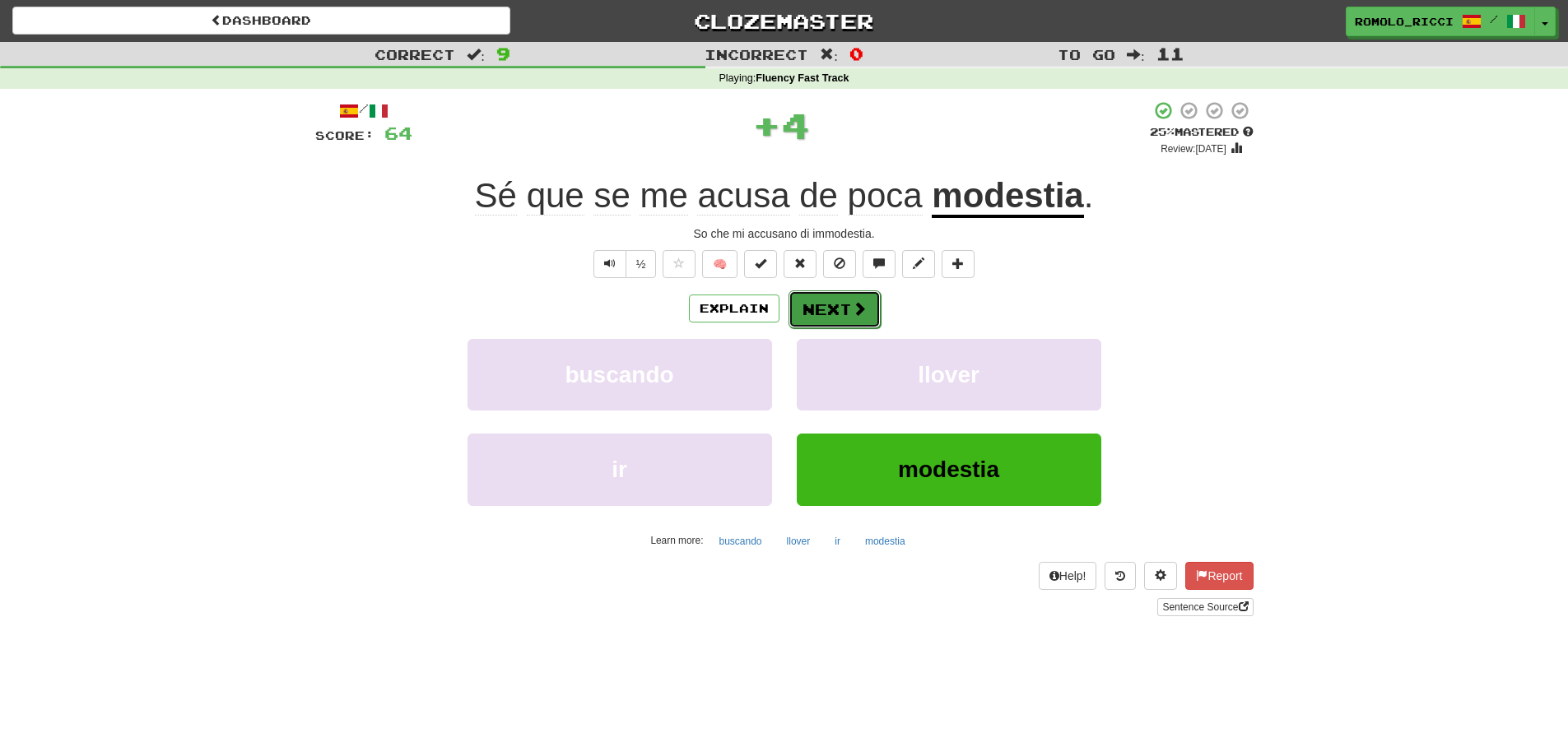
click at [837, 303] on button "Next" at bounding box center [834, 309] width 92 height 38
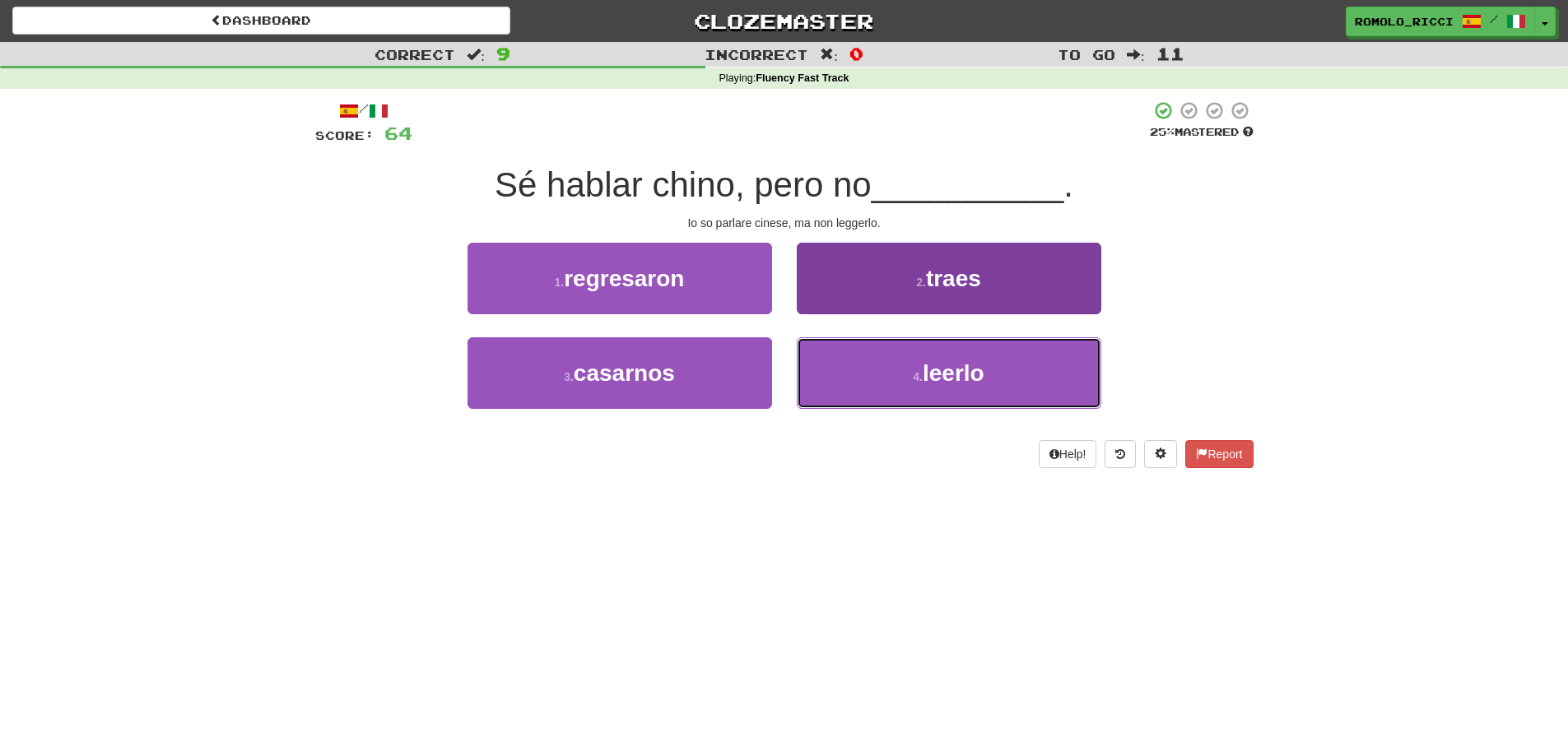
click at [900, 385] on button "4 . leerlo" at bounding box center [949, 373] width 305 height 71
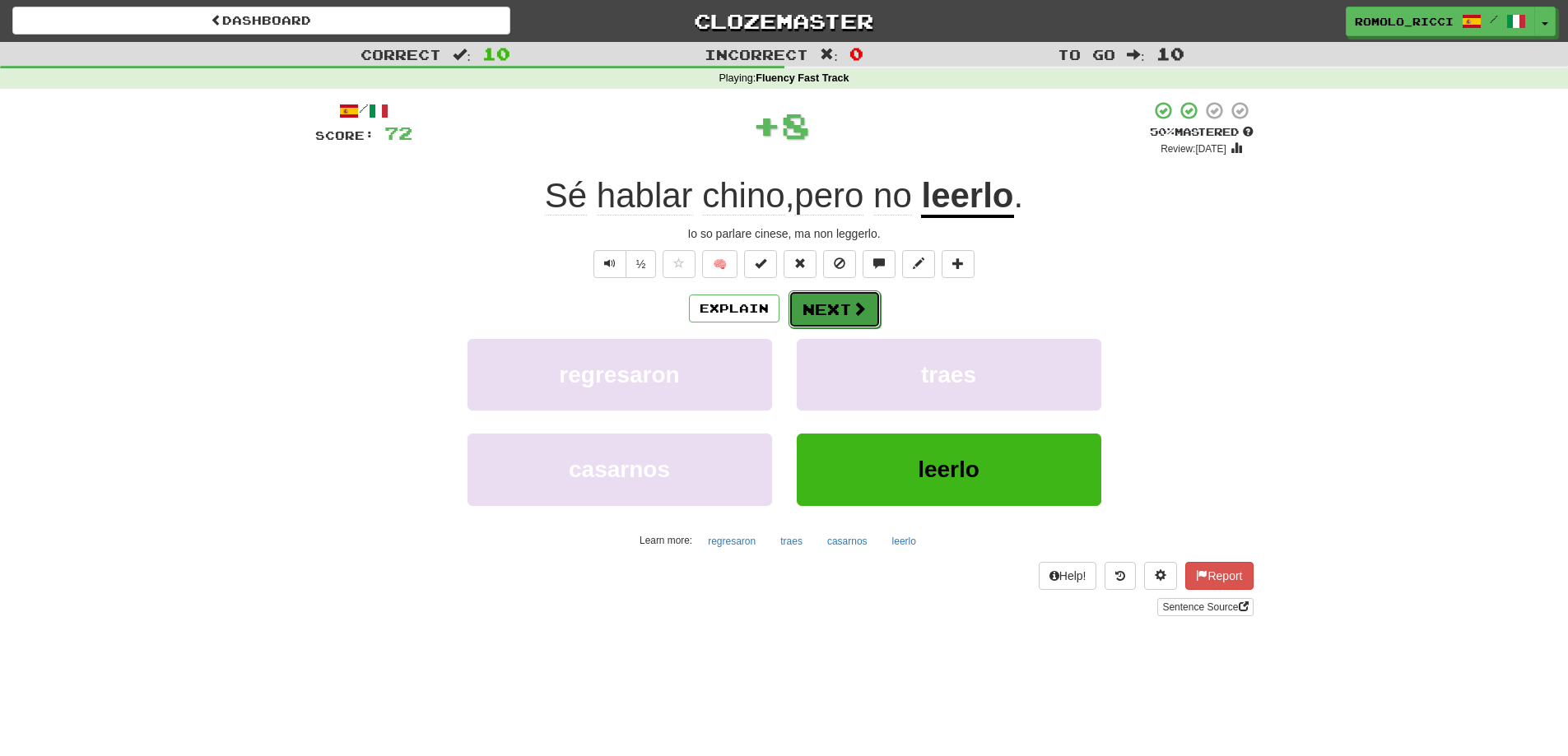
click at [858, 309] on span at bounding box center [859, 308] width 15 height 15
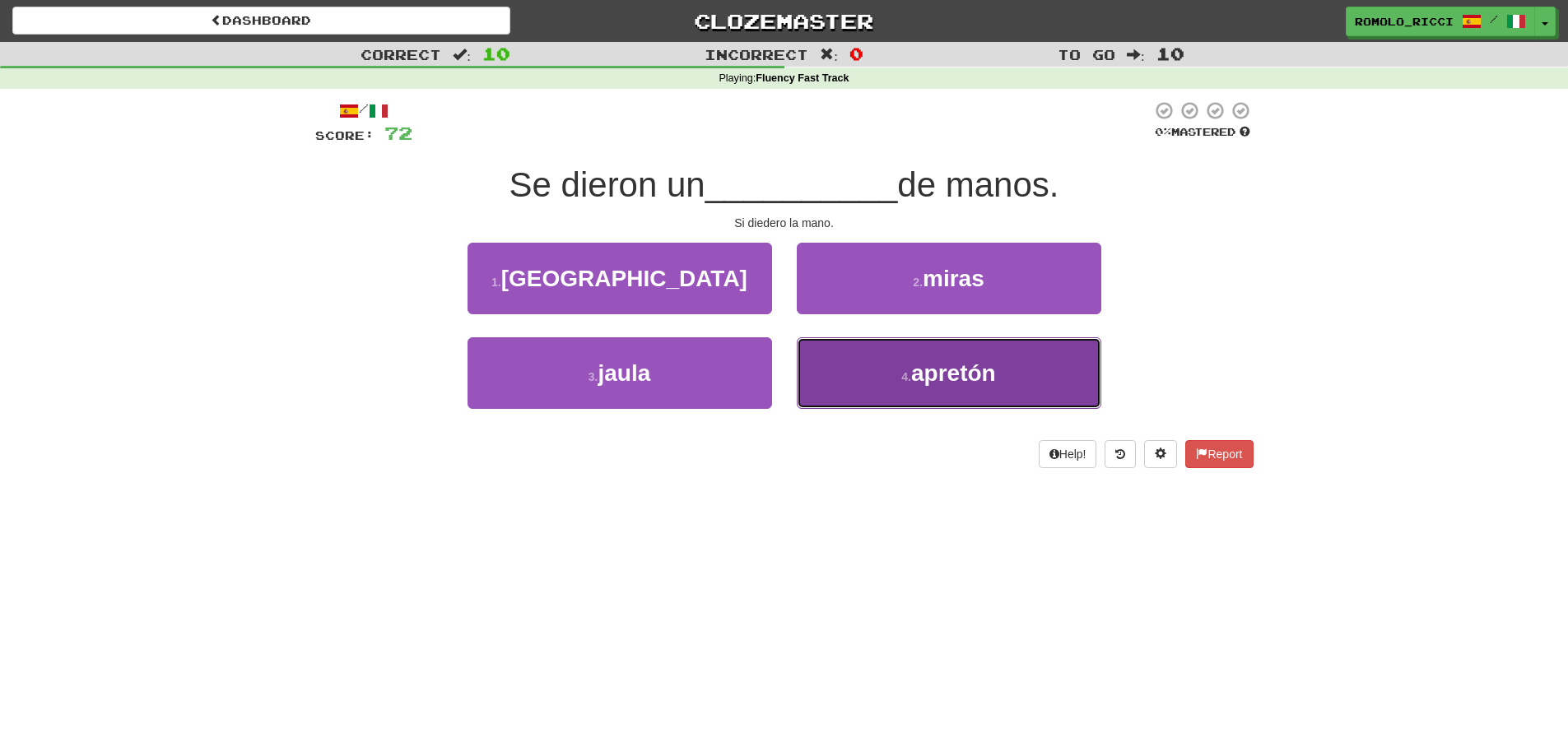
click at [861, 361] on button "4 . apretón" at bounding box center [949, 373] width 305 height 71
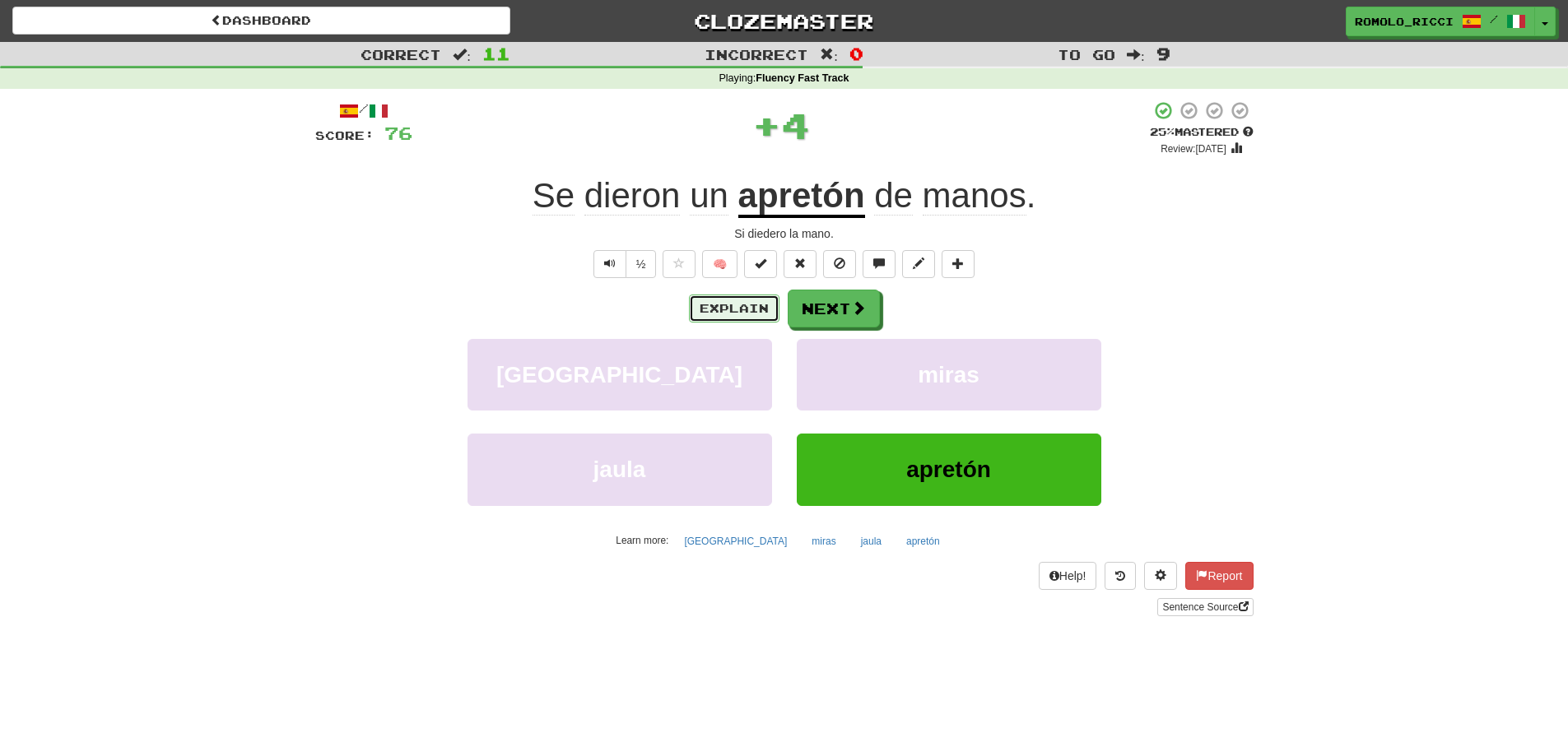
click at [755, 310] on button "Explain" at bounding box center [734, 308] width 91 height 28
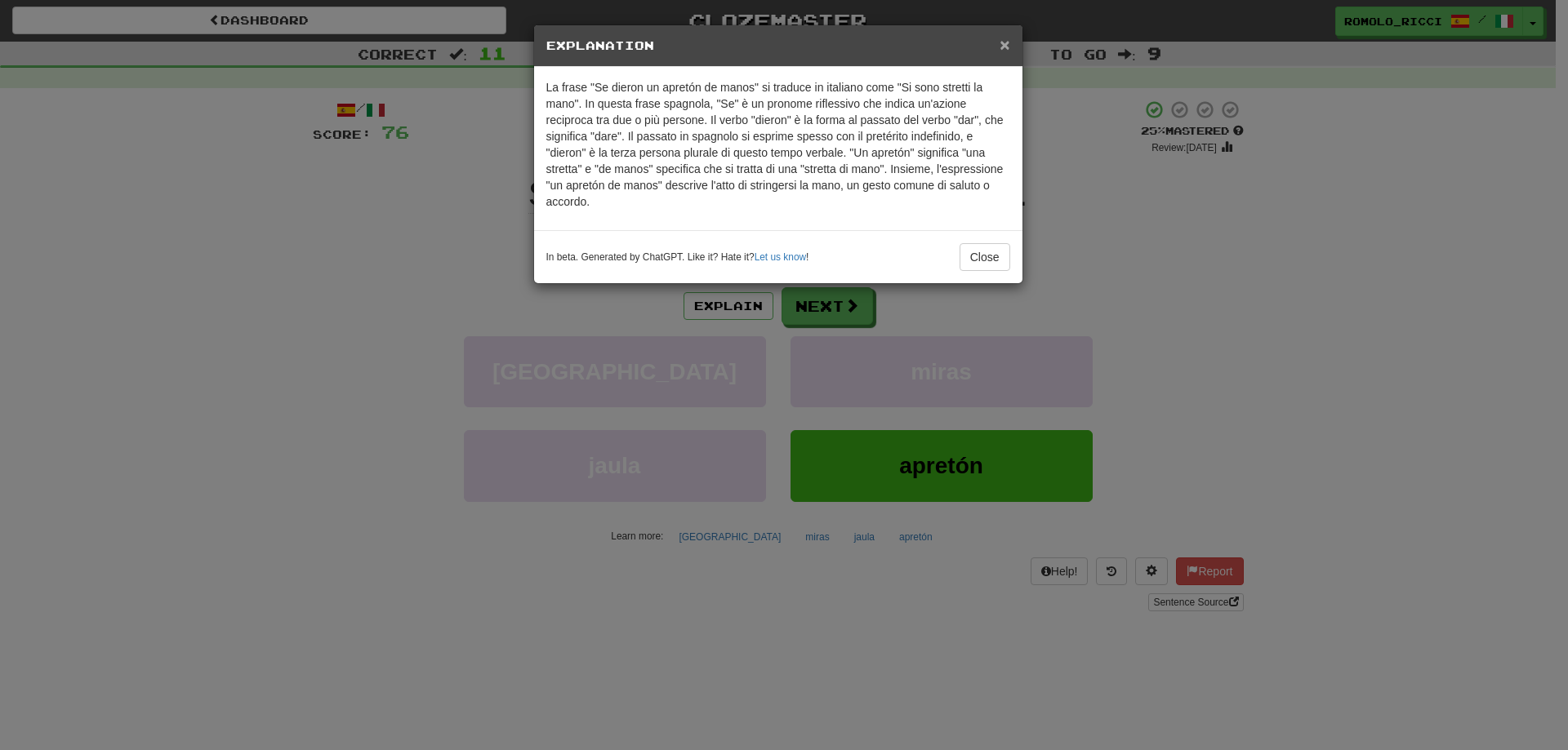
click at [1004, 44] on span "×" at bounding box center [1004, 44] width 10 height 19
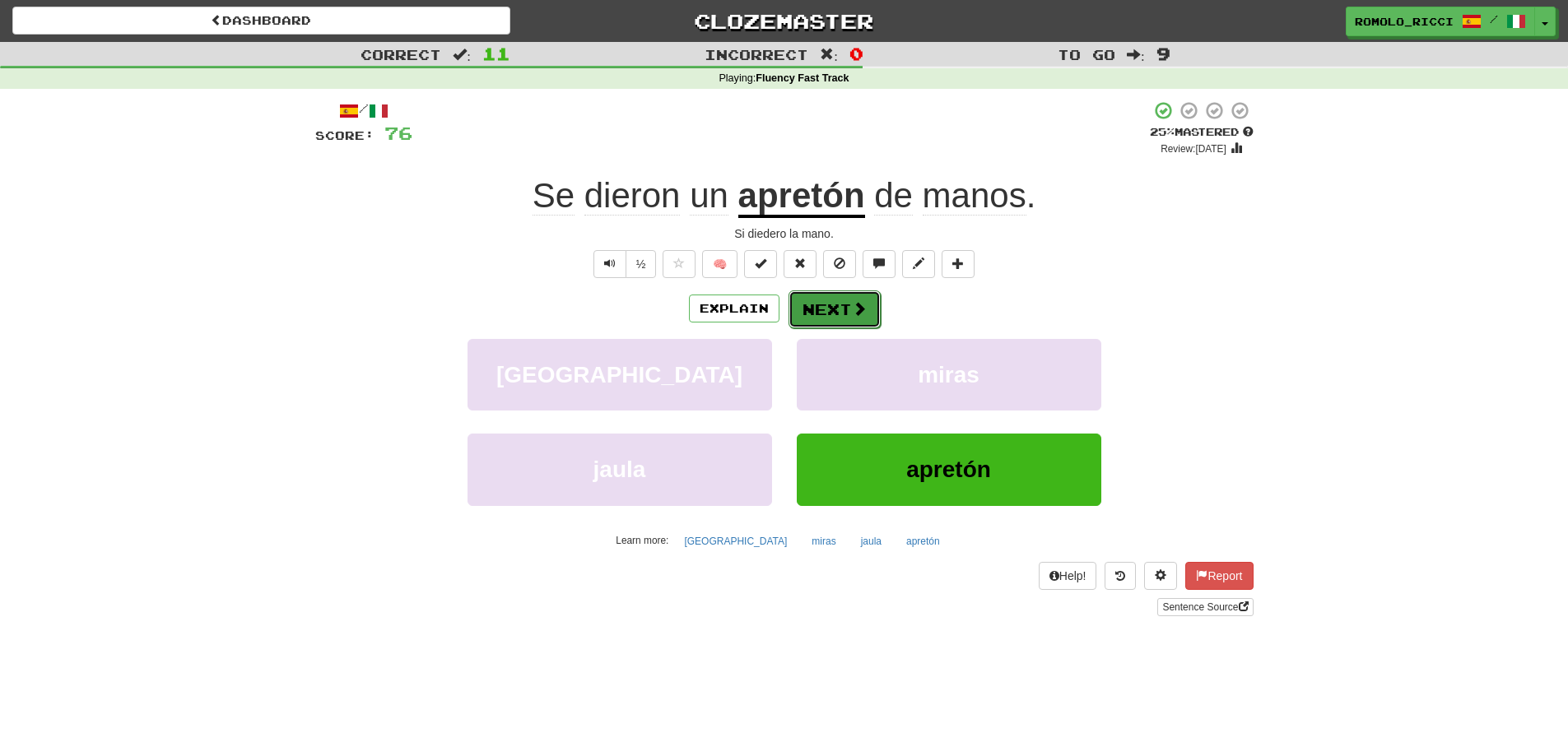
click at [845, 306] on button "Next" at bounding box center [834, 309] width 92 height 38
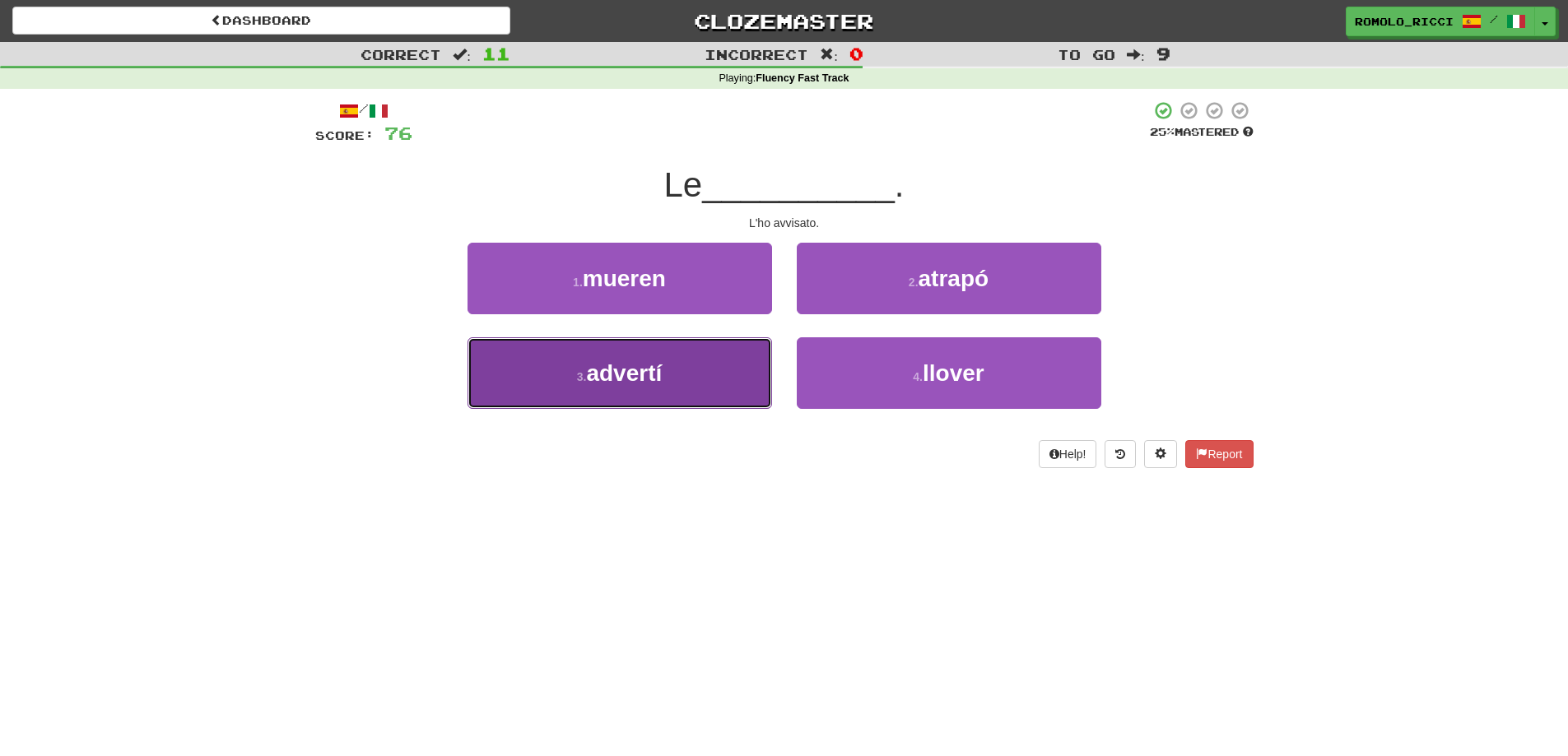
click at [724, 376] on button "3 . advertí" at bounding box center [620, 373] width 305 height 71
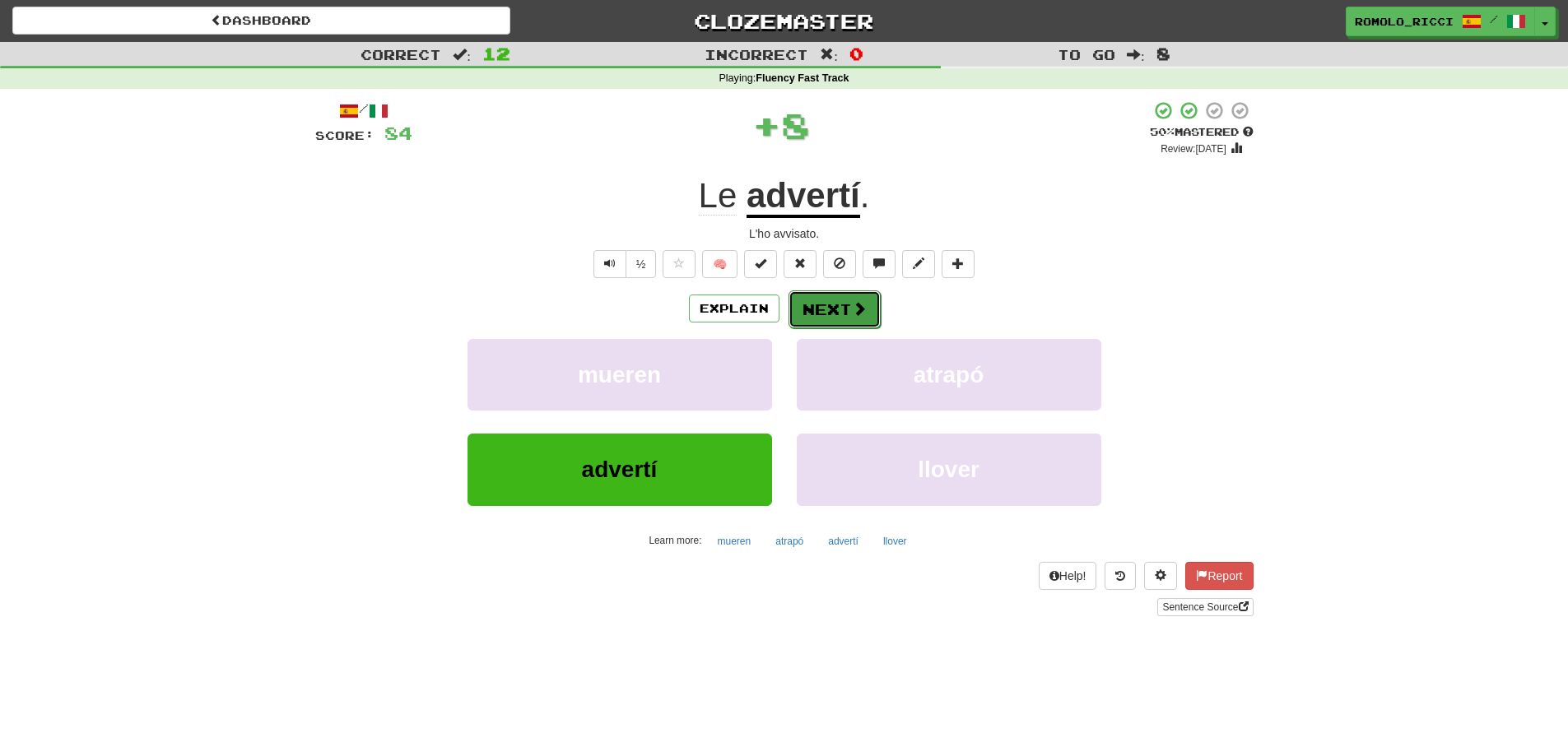
click at [846, 301] on button "Next" at bounding box center [834, 309] width 92 height 38
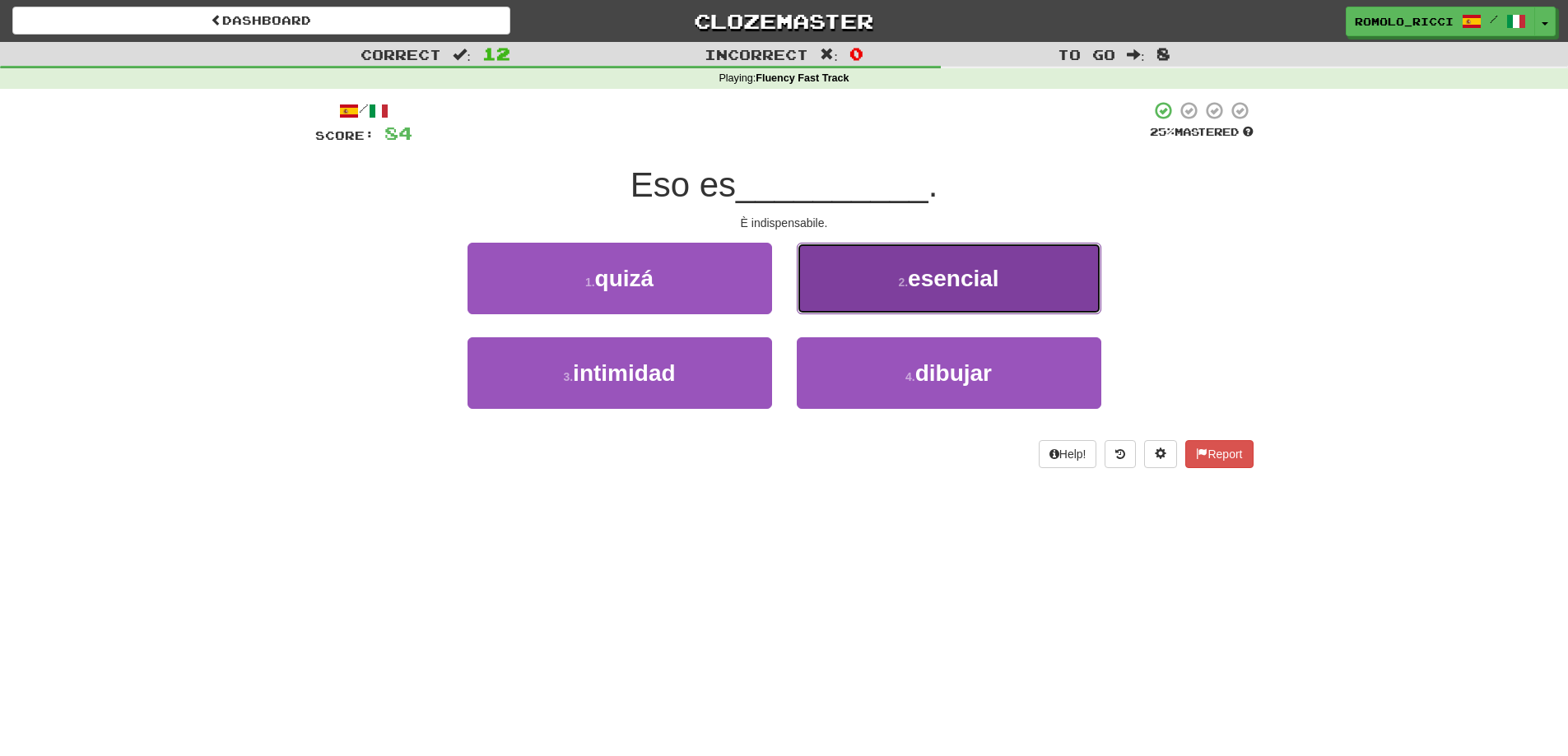
click at [911, 297] on button "2 . esencial" at bounding box center [949, 279] width 305 height 71
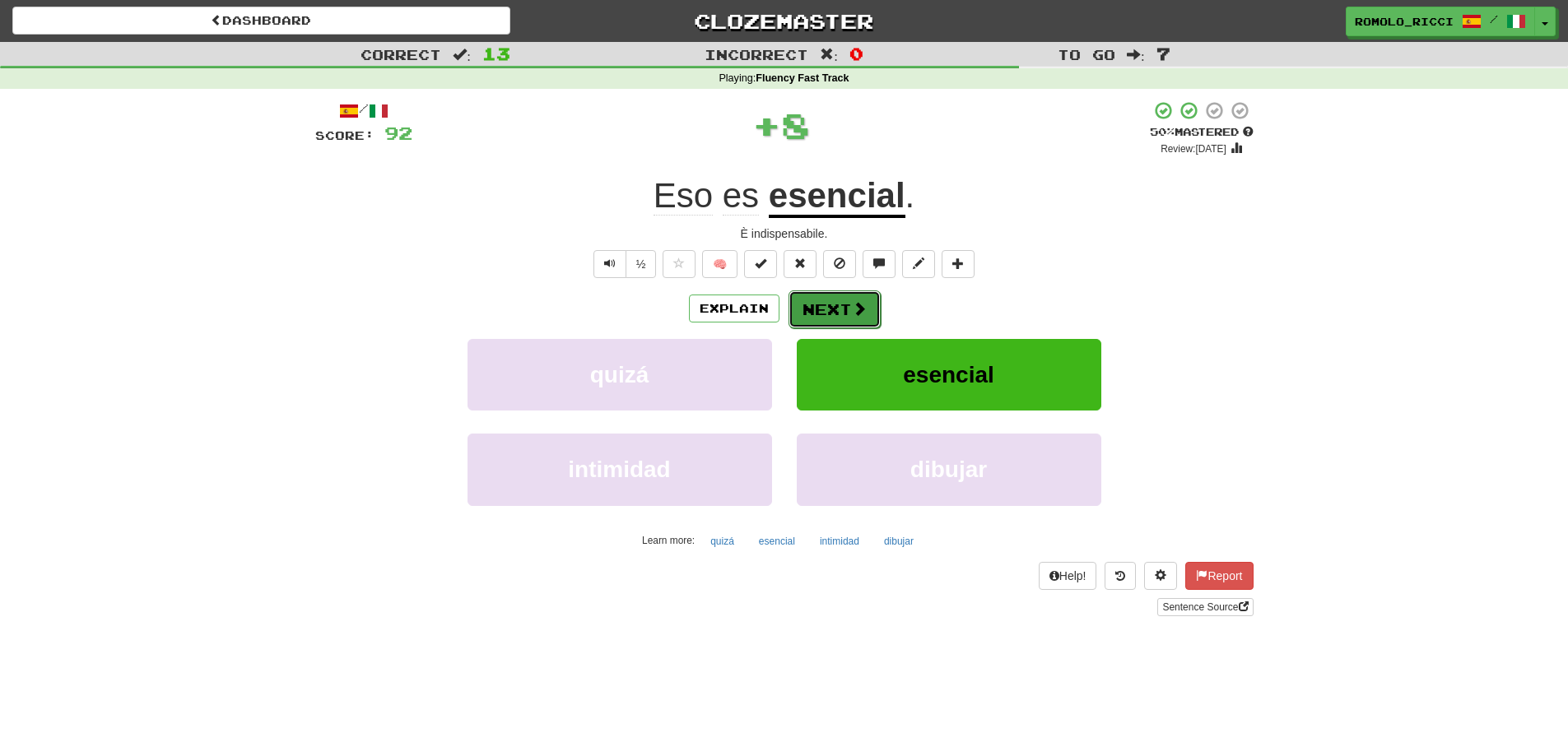
click at [837, 307] on button "Next" at bounding box center [834, 309] width 92 height 38
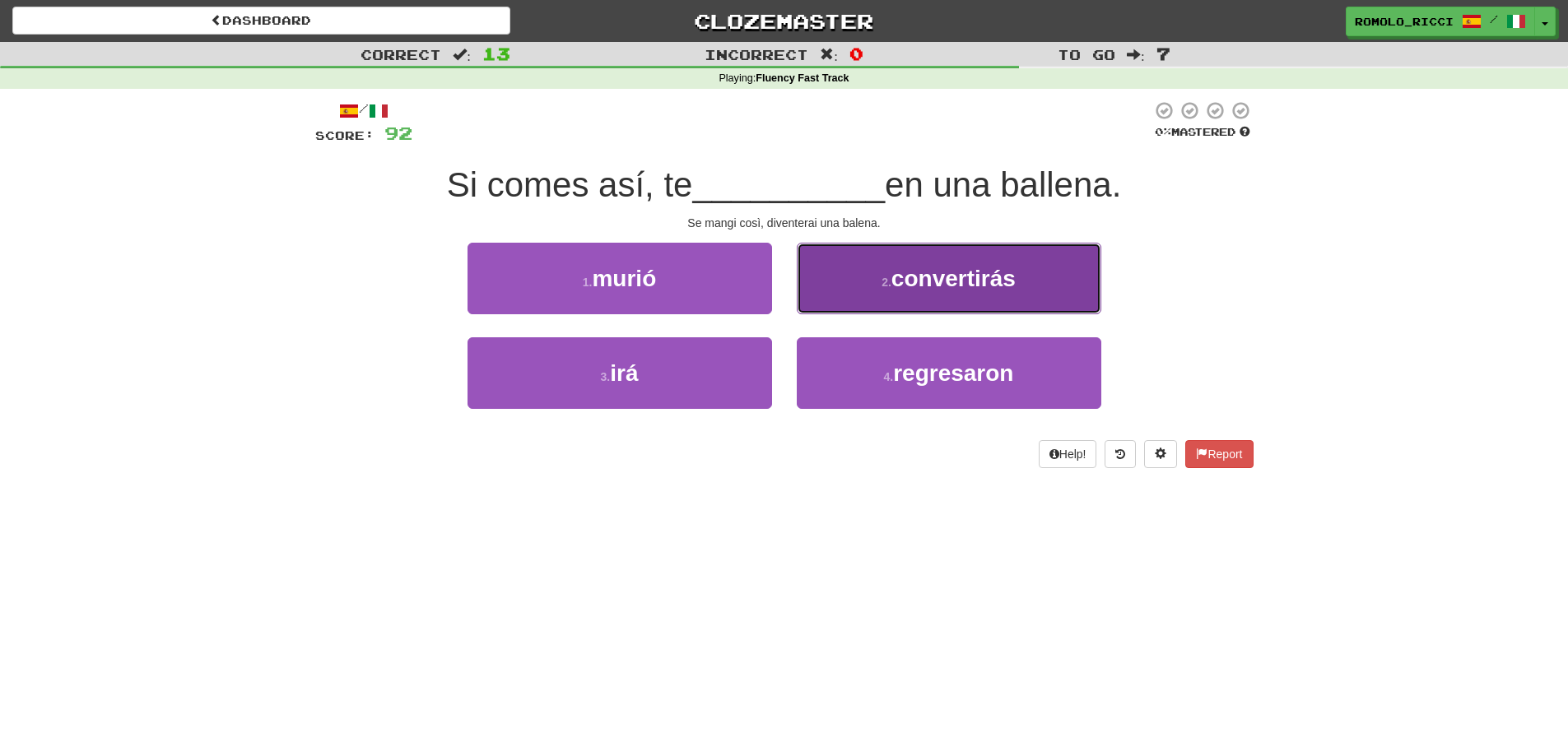
click at [936, 295] on button "2 . convertirás" at bounding box center [949, 279] width 305 height 71
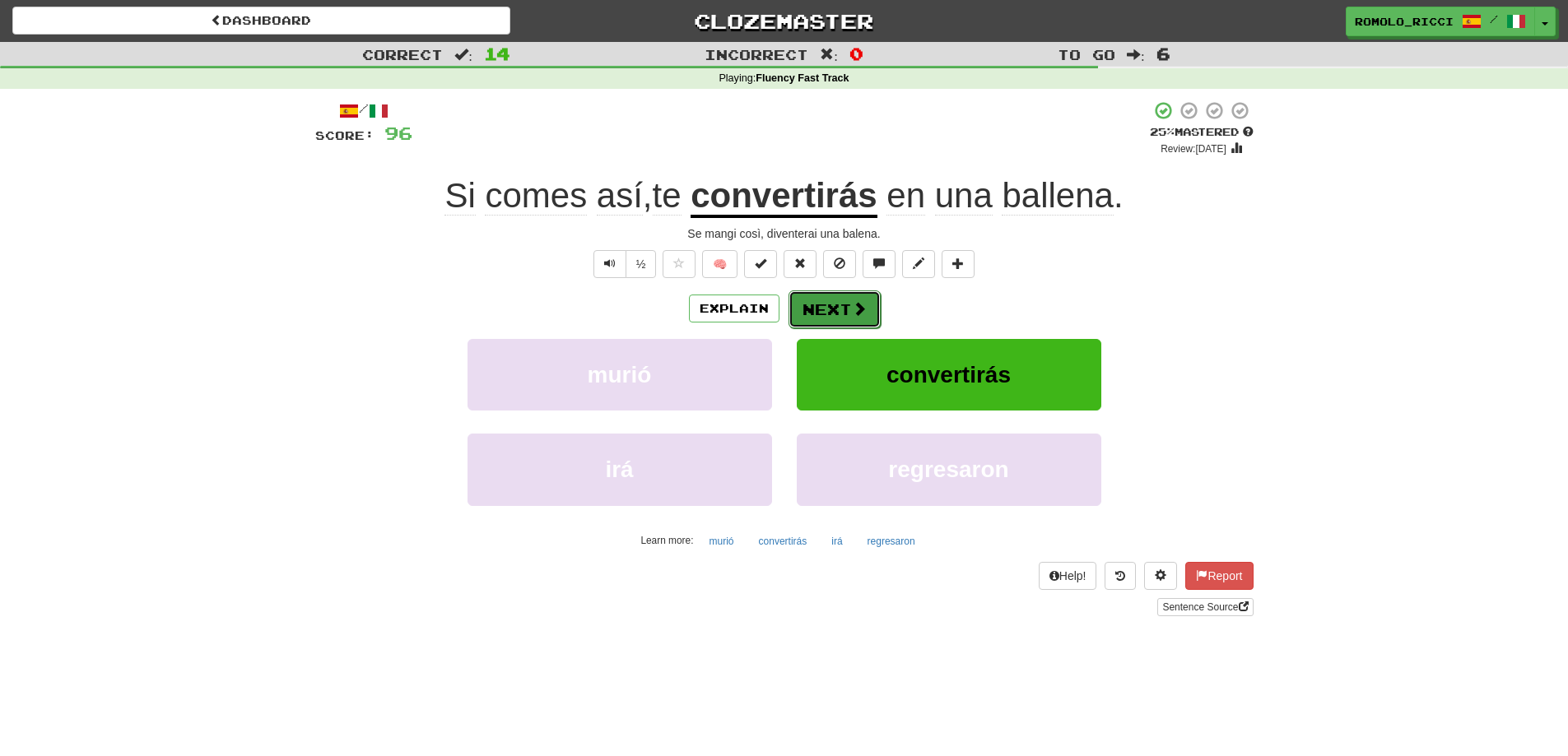
click at [810, 311] on button "Next" at bounding box center [834, 309] width 92 height 38
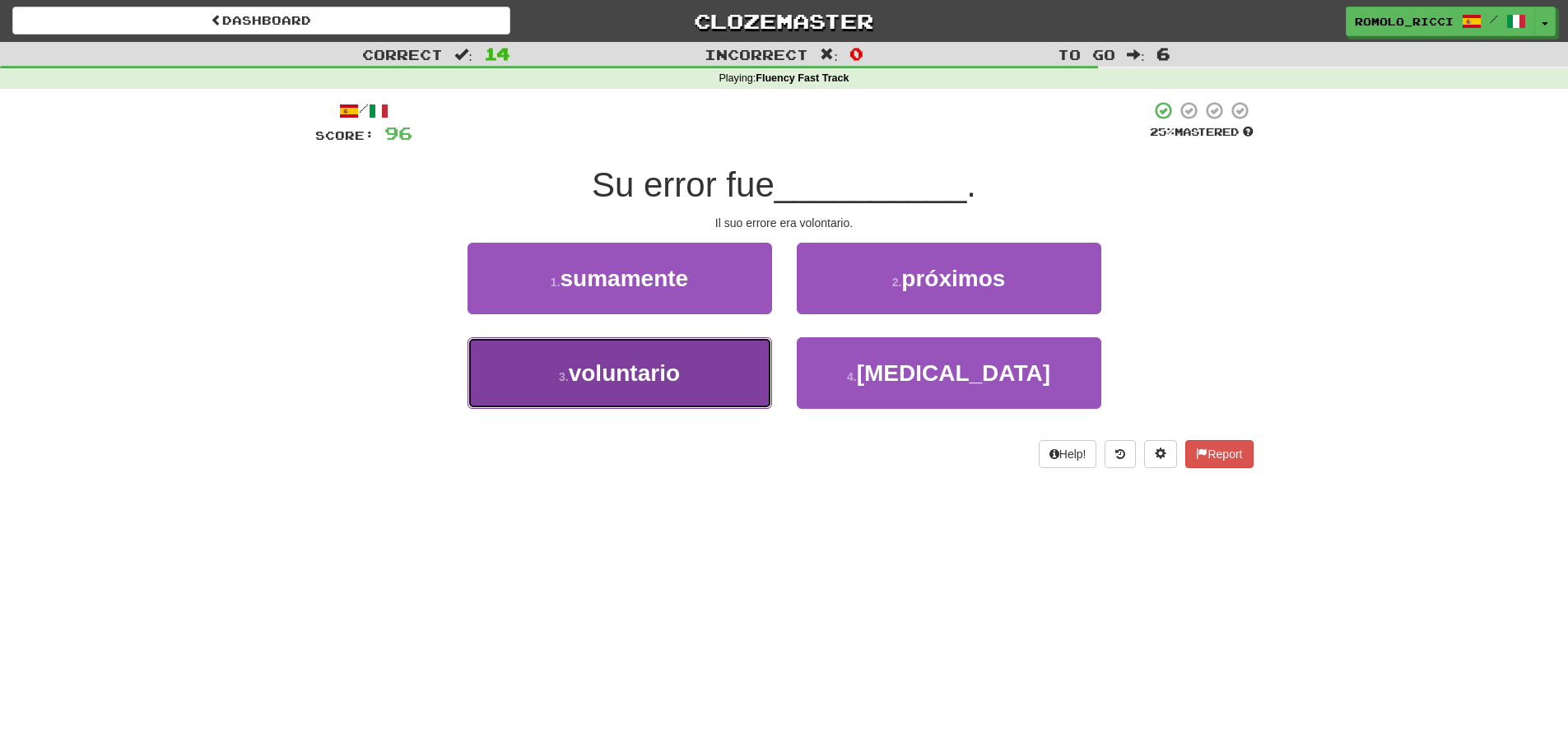
click at [717, 402] on button "3 . voluntario" at bounding box center [620, 373] width 305 height 71
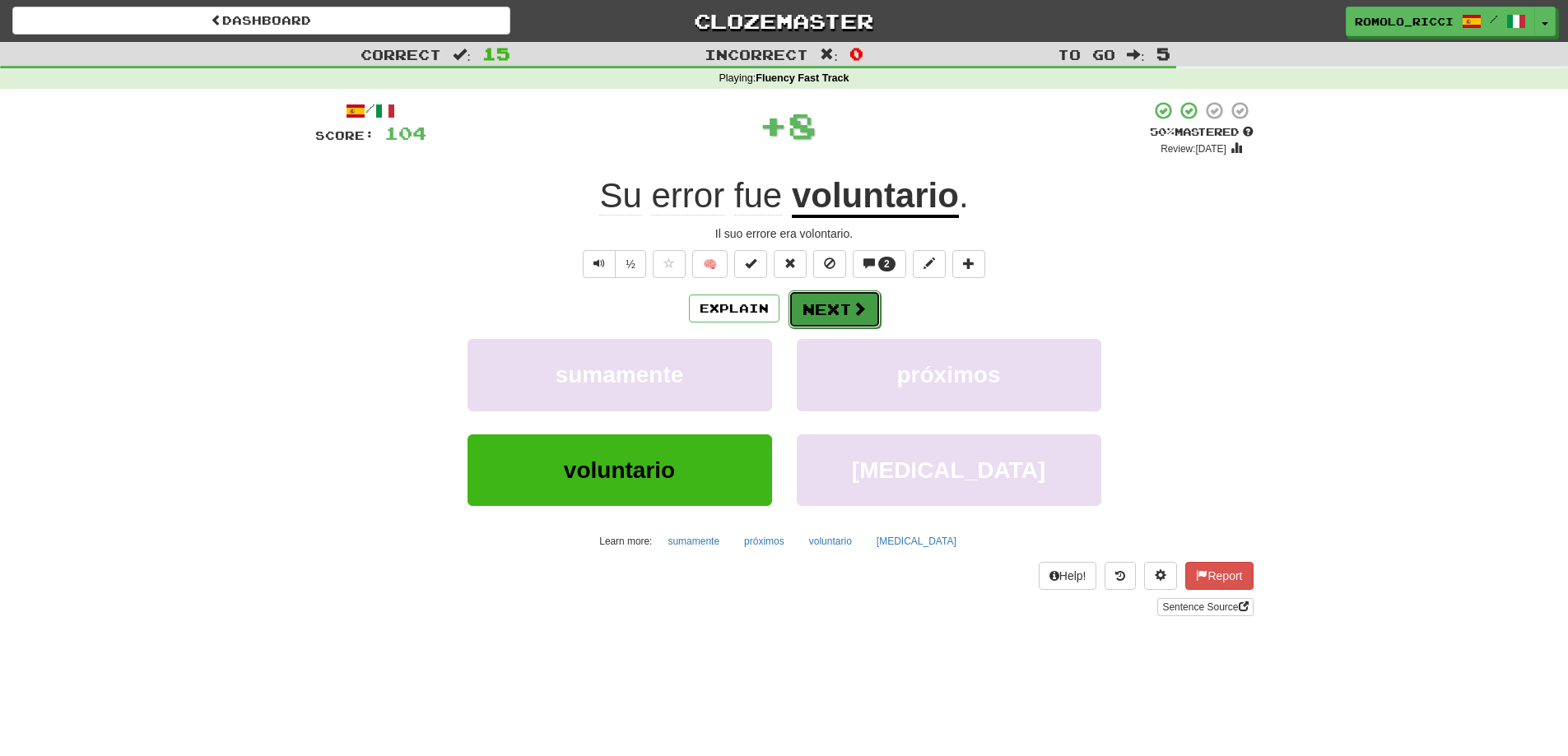
click at [841, 309] on button "Next" at bounding box center [834, 309] width 92 height 38
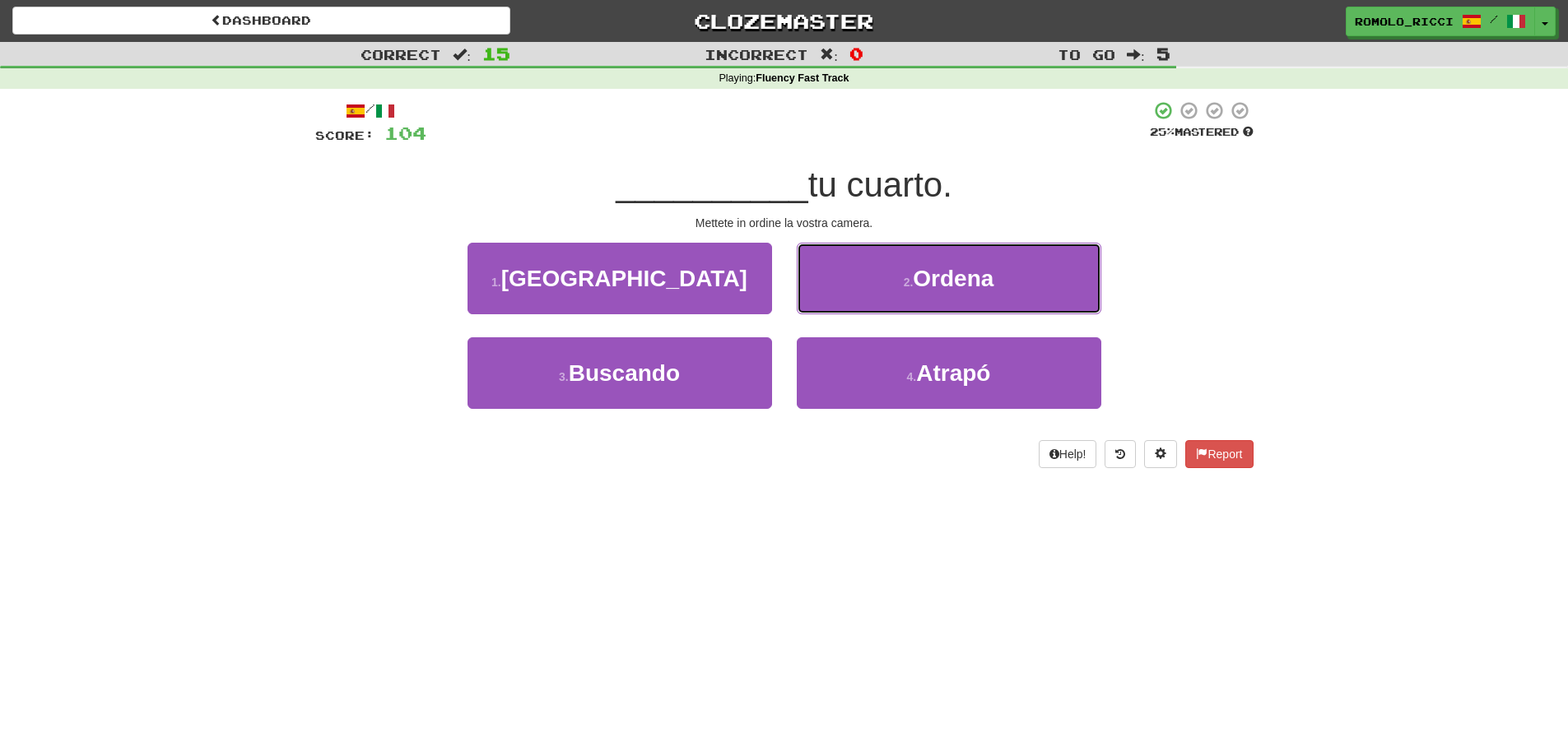
click at [927, 280] on span "Ordena" at bounding box center [953, 278] width 81 height 26
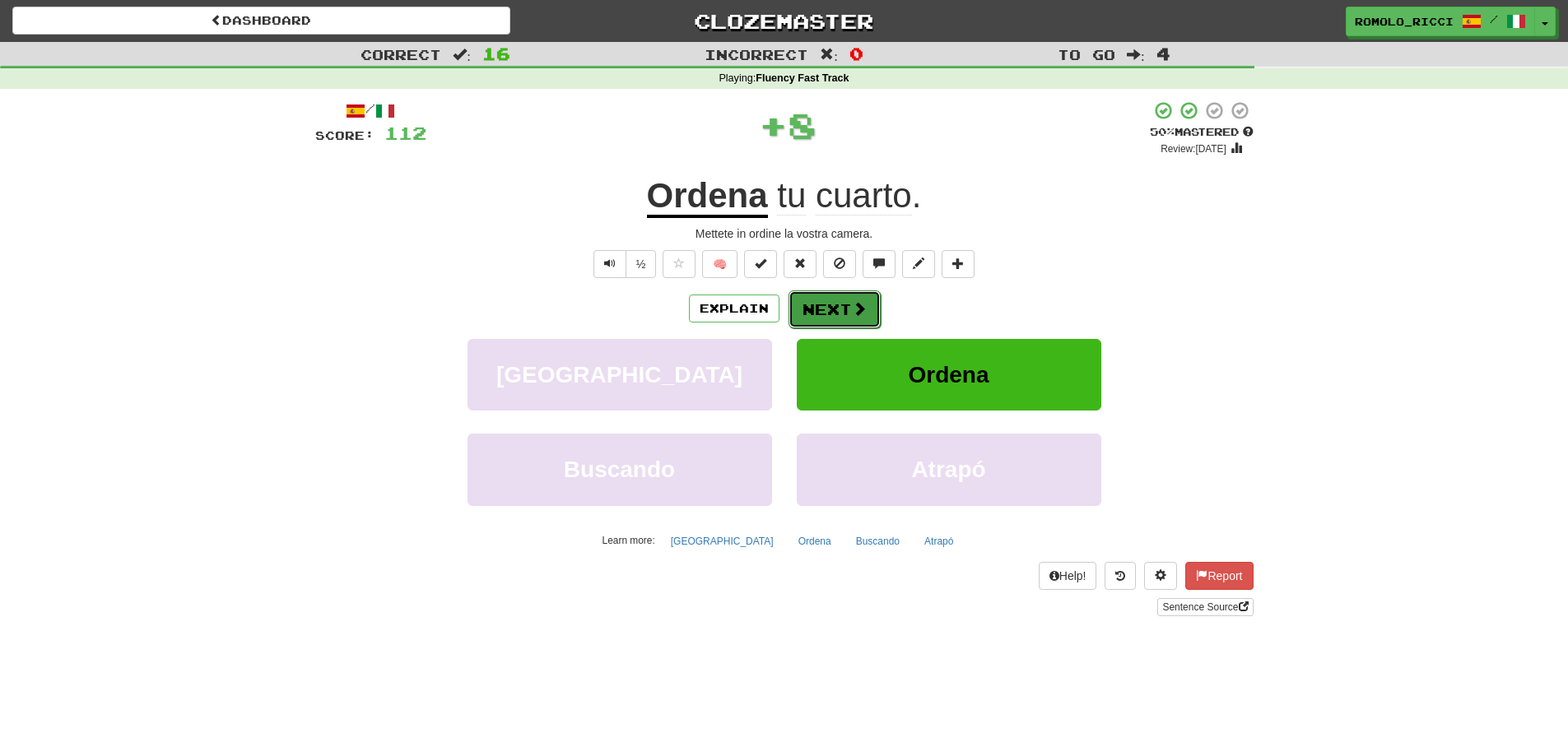
click at [841, 310] on button "Next" at bounding box center [834, 309] width 92 height 38
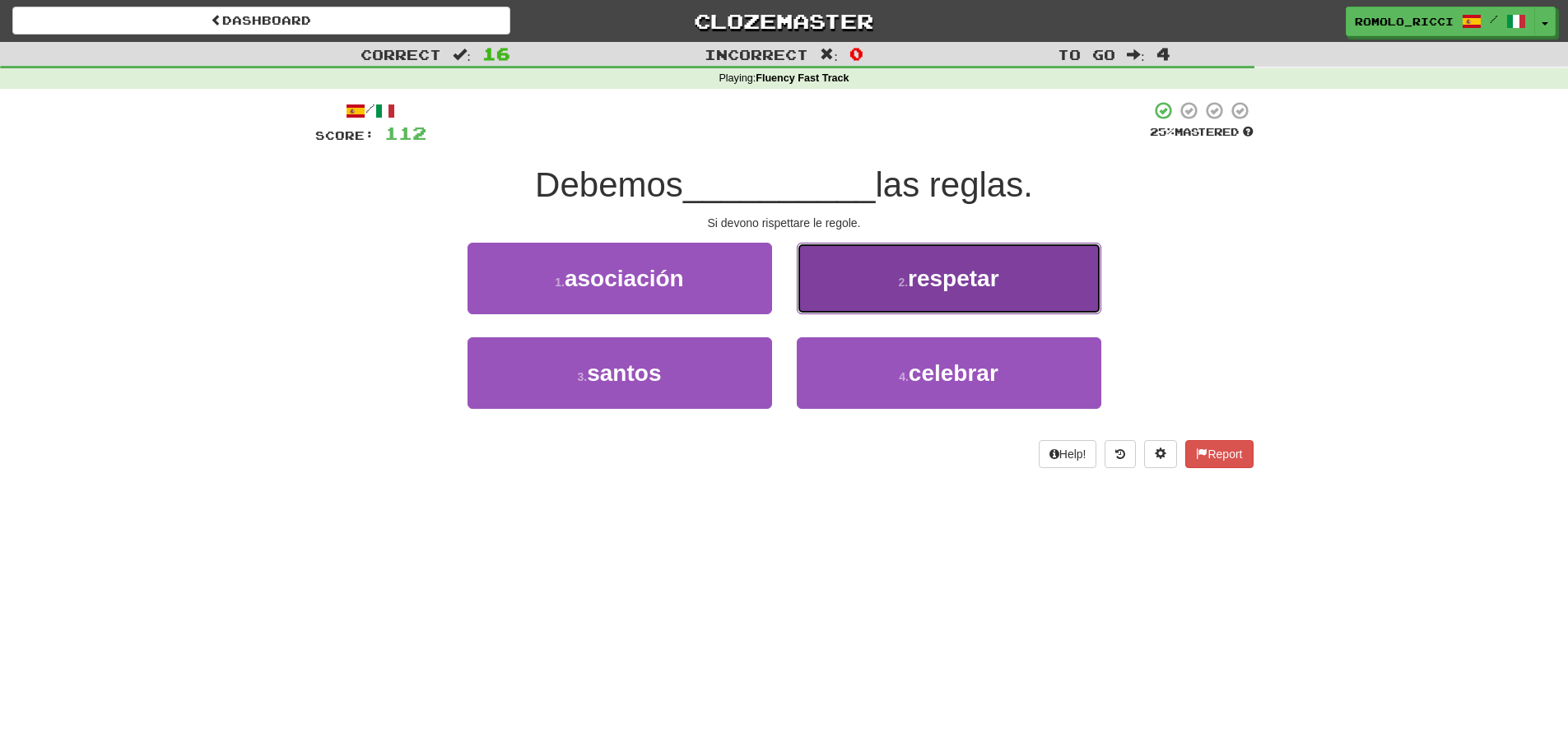
click at [870, 300] on button "2 . respetar" at bounding box center [949, 279] width 305 height 71
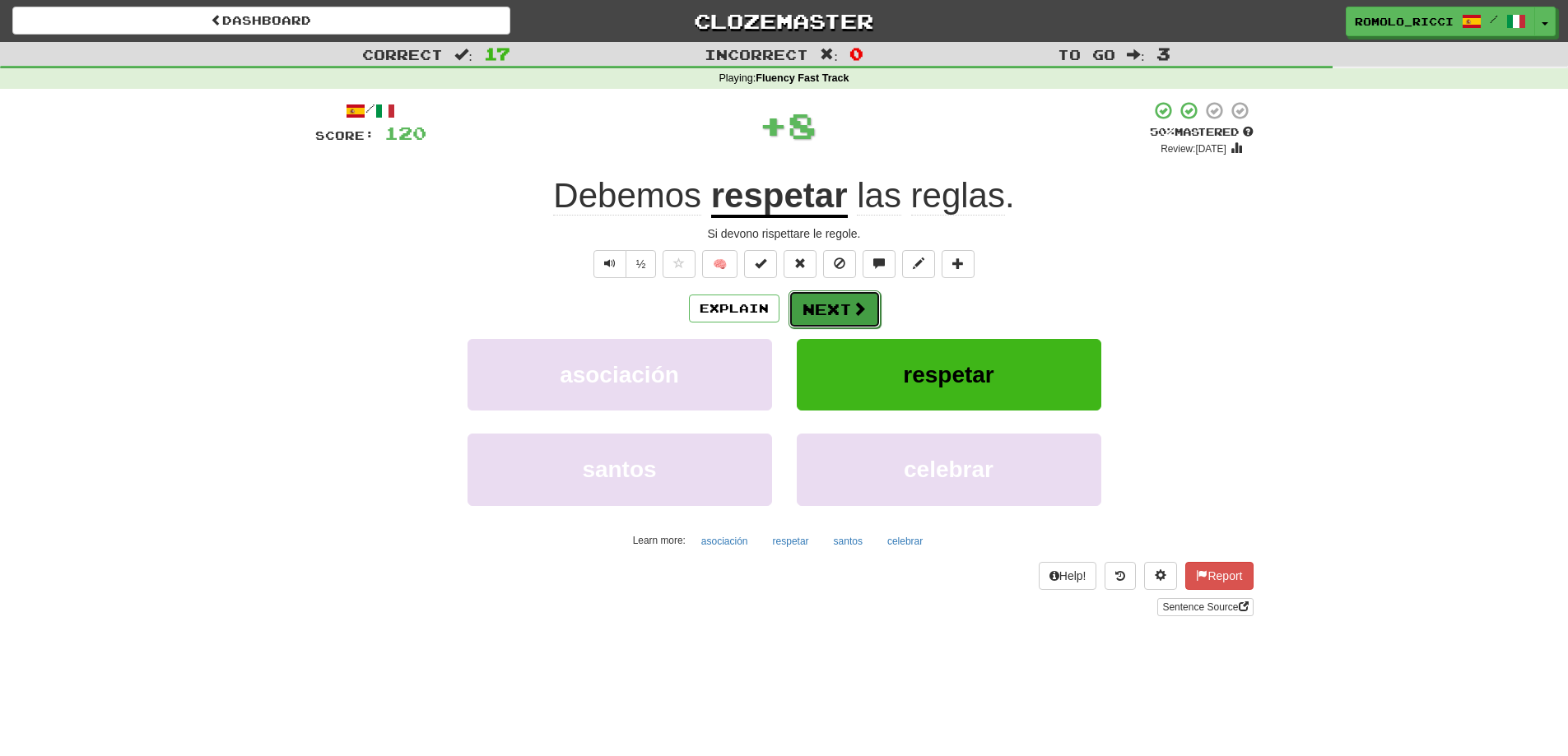
click at [866, 311] on button "Next" at bounding box center [834, 309] width 92 height 38
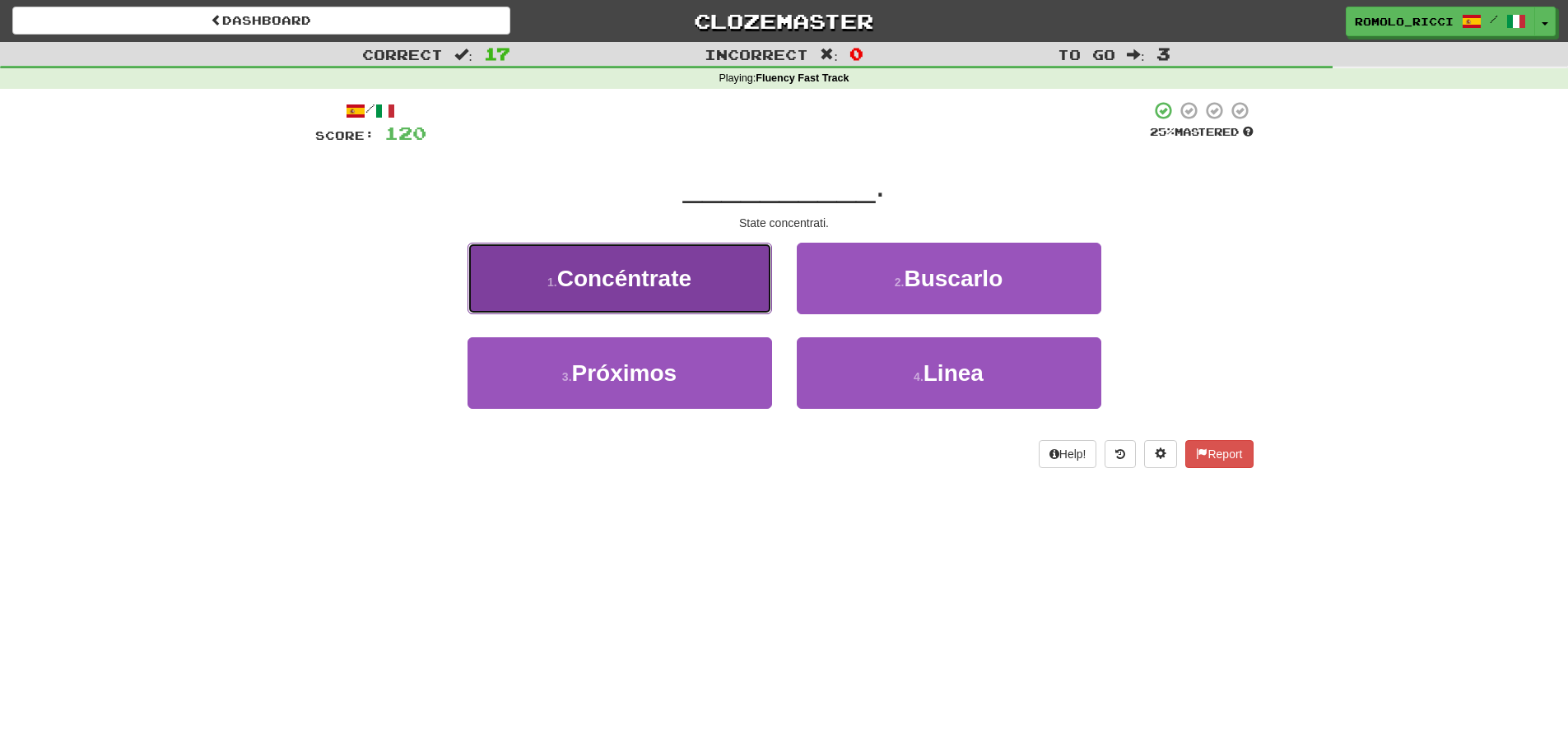
click at [682, 290] on span "Concéntrate" at bounding box center [625, 278] width 135 height 26
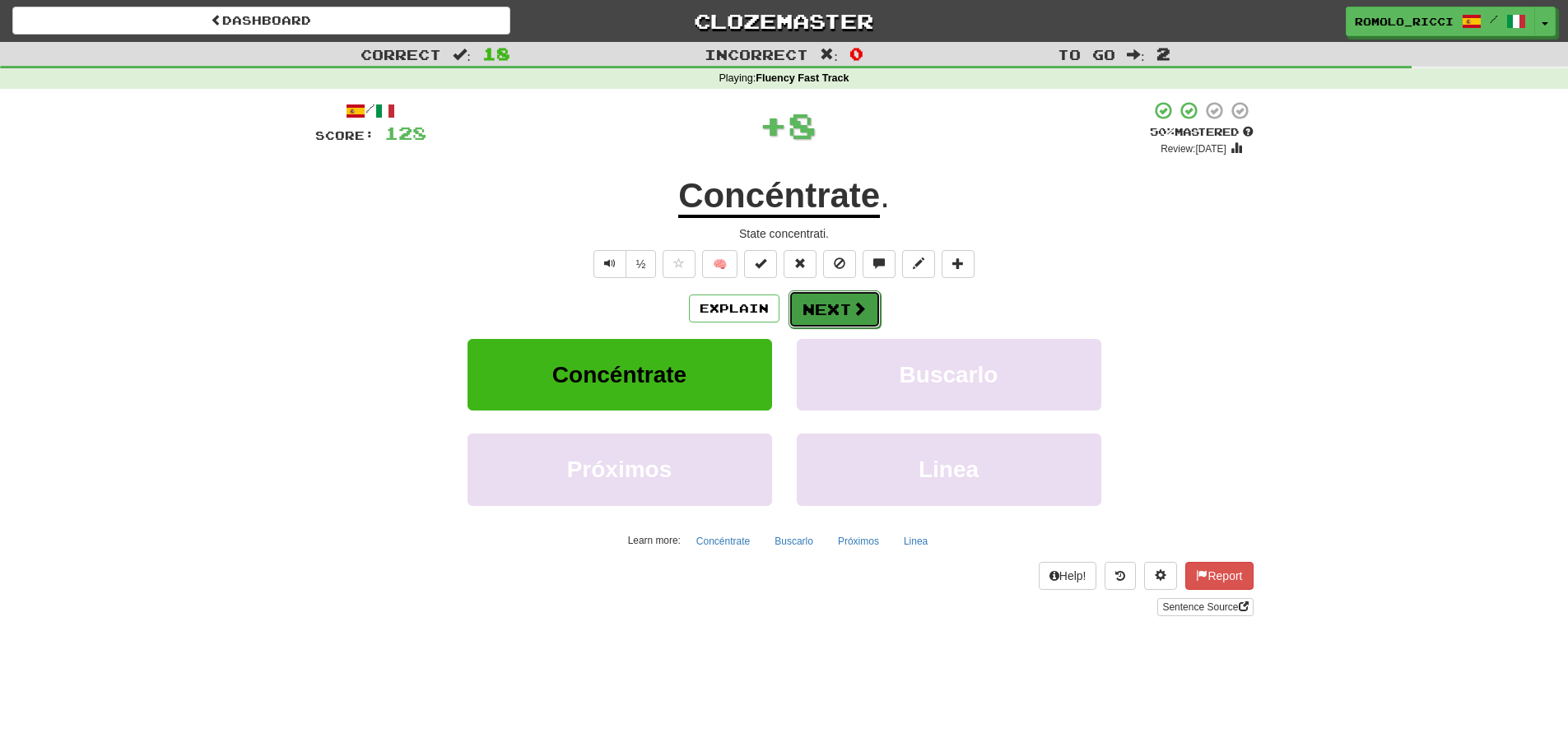
click at [845, 292] on button "Next" at bounding box center [834, 309] width 92 height 38
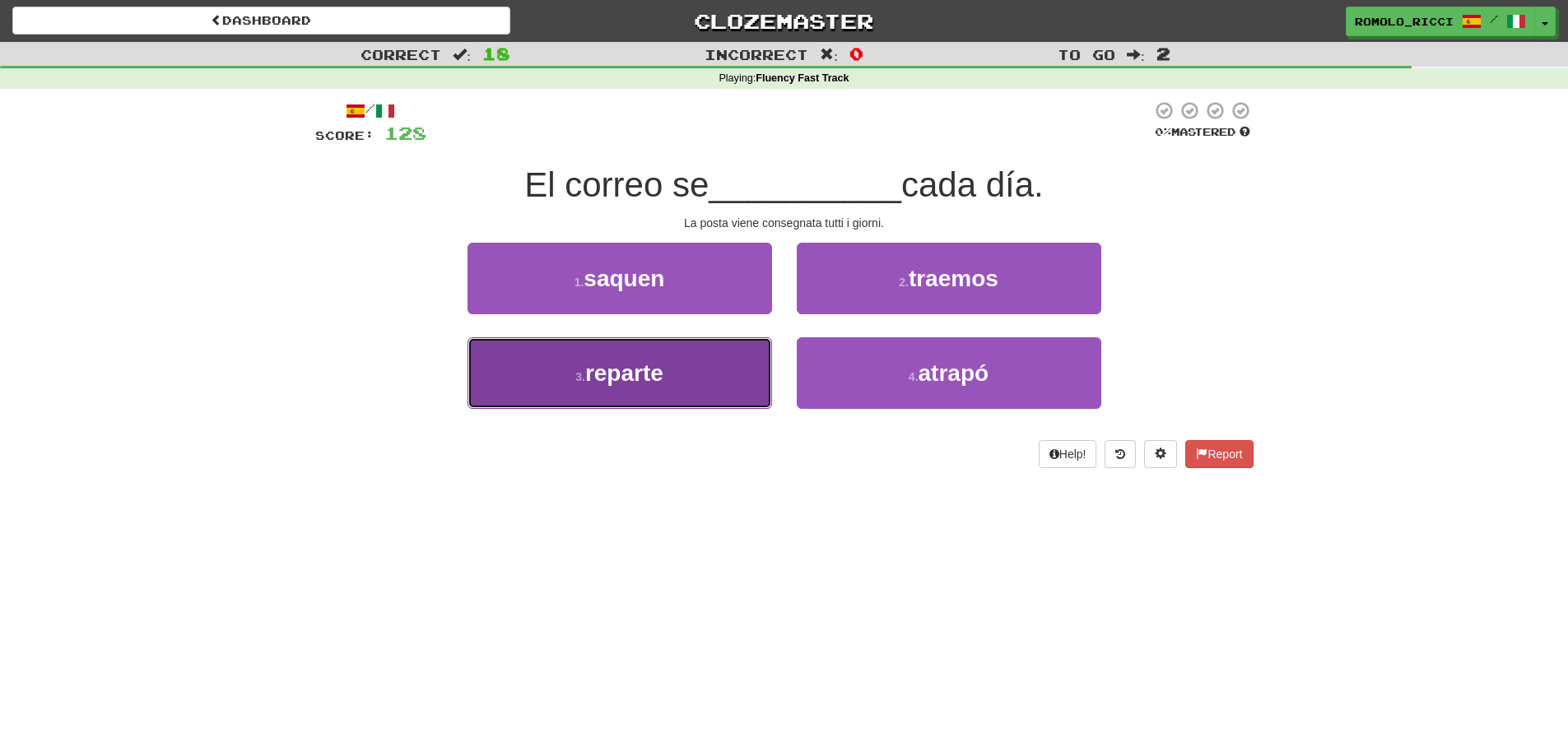
click at [743, 362] on button "3 . reparte" at bounding box center [620, 373] width 305 height 71
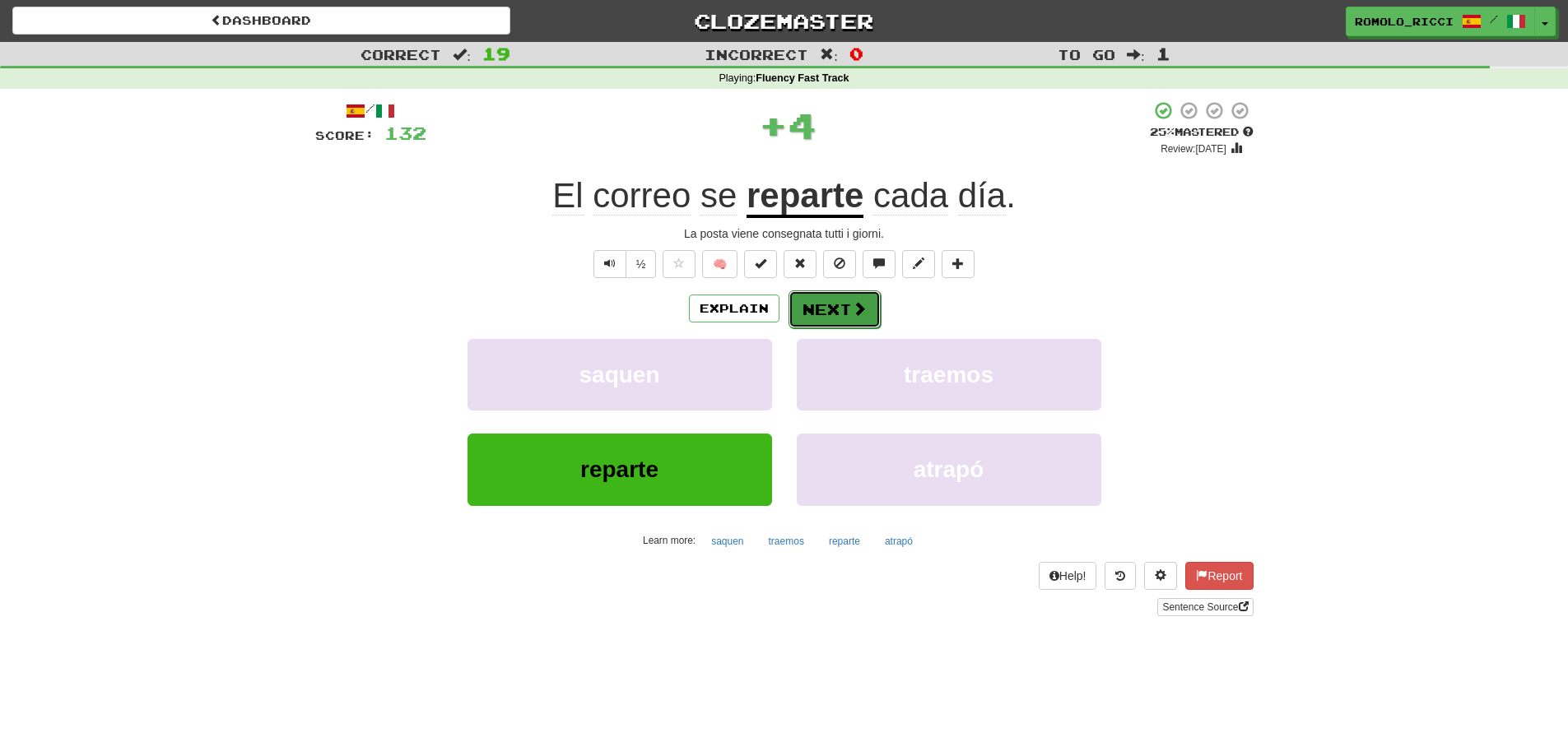
click at [845, 297] on button "Next" at bounding box center [834, 309] width 92 height 38
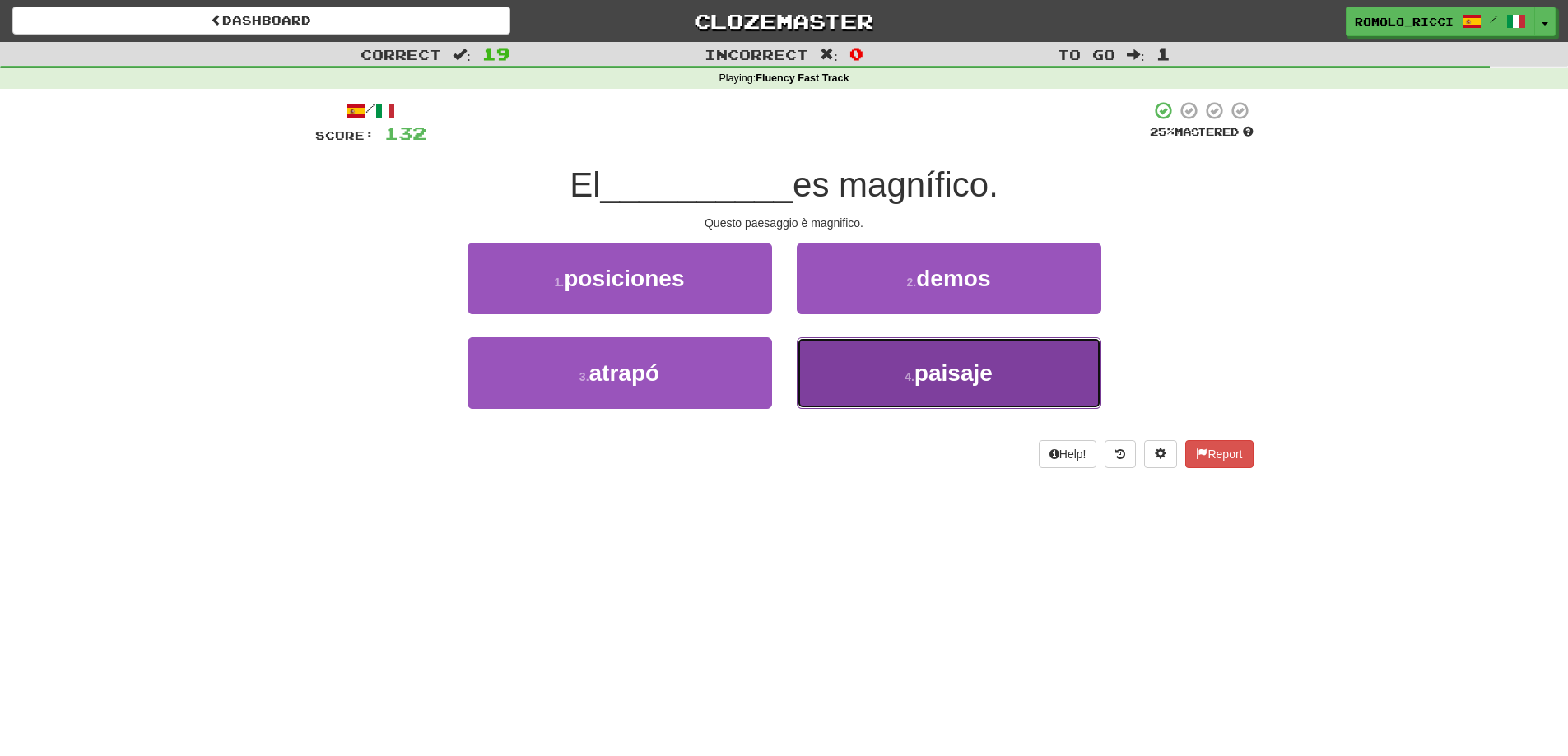
click at [897, 391] on button "4 . paisaje" at bounding box center [949, 373] width 305 height 71
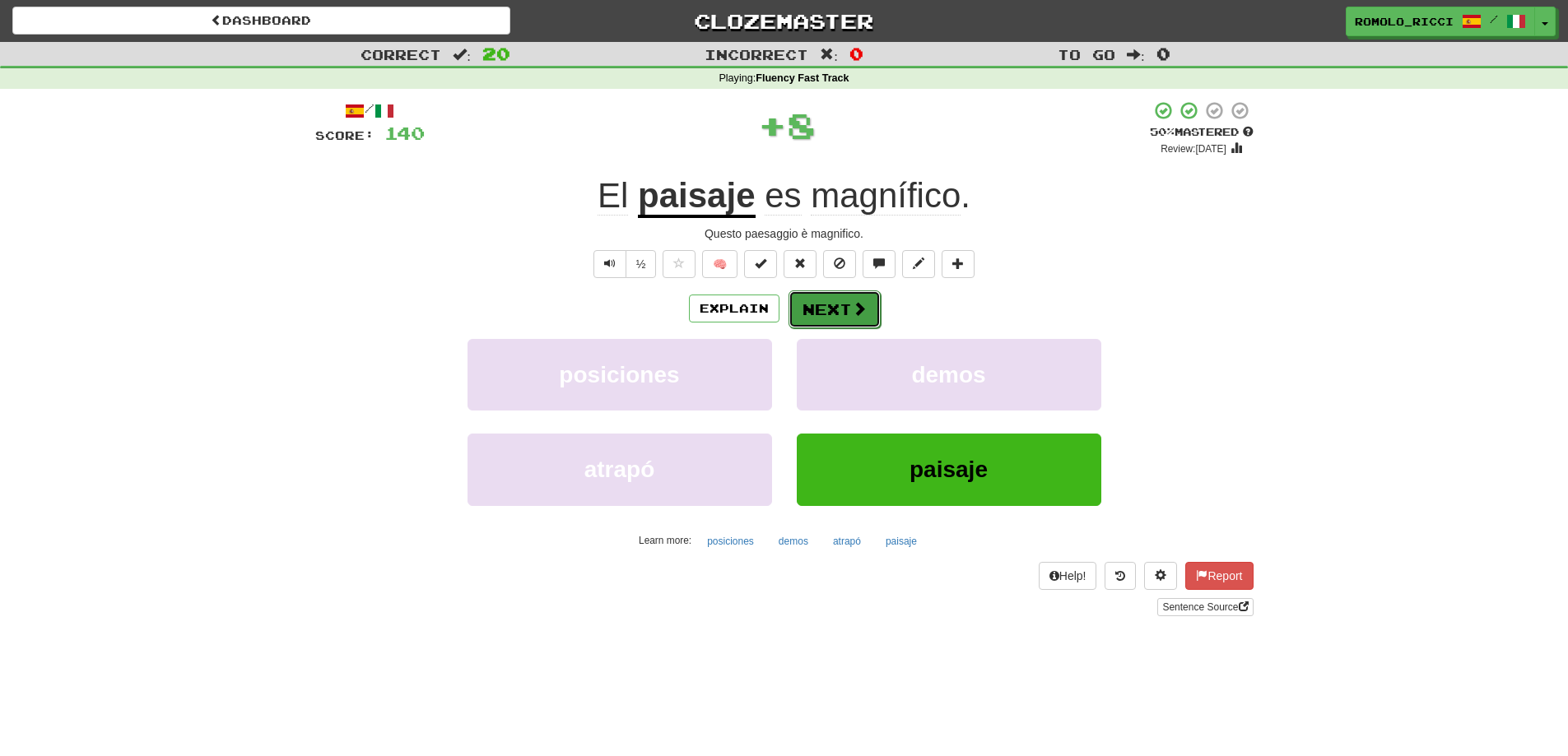
click at [827, 304] on button "Next" at bounding box center [834, 309] width 92 height 38
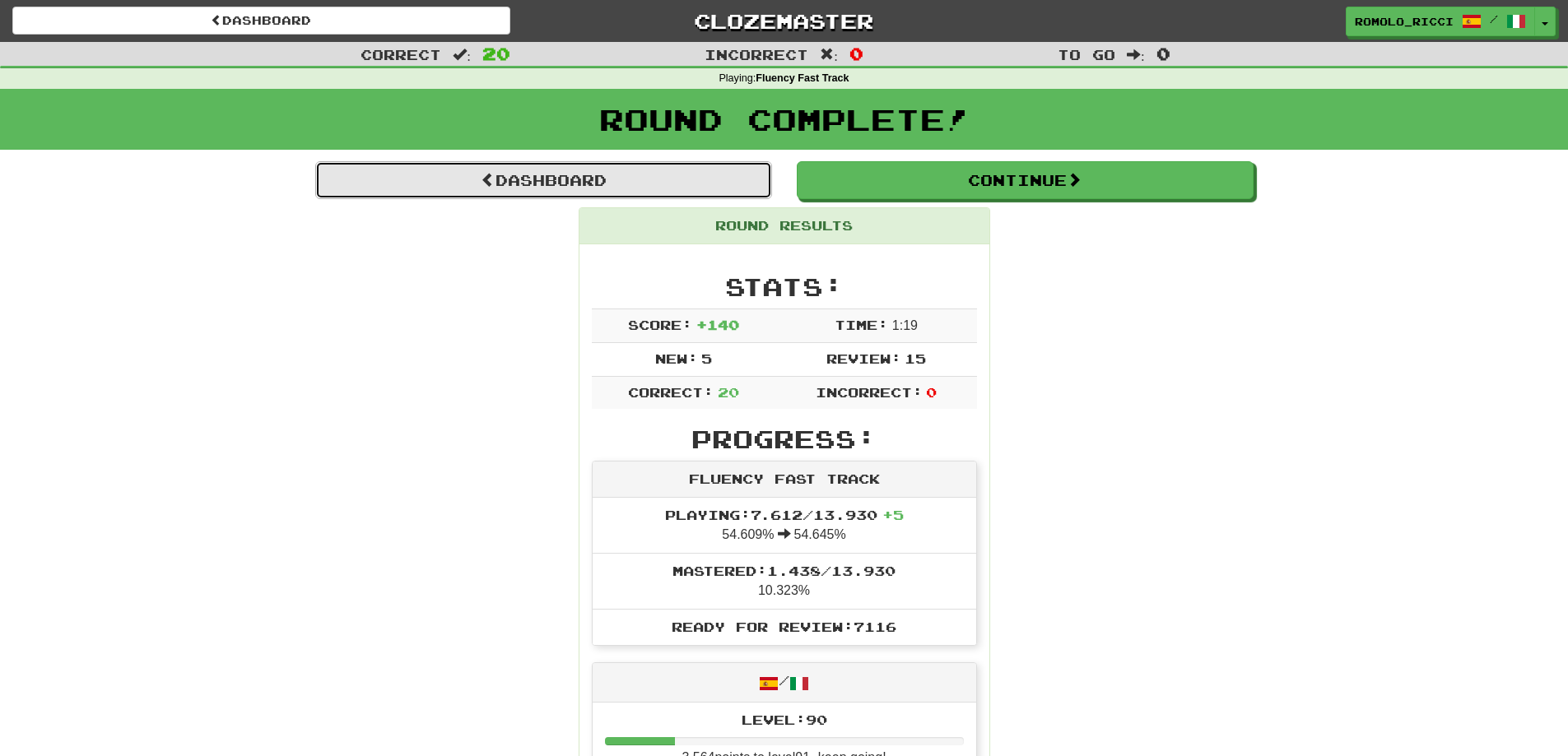
click at [535, 190] on link "Dashboard" at bounding box center [543, 180] width 457 height 38
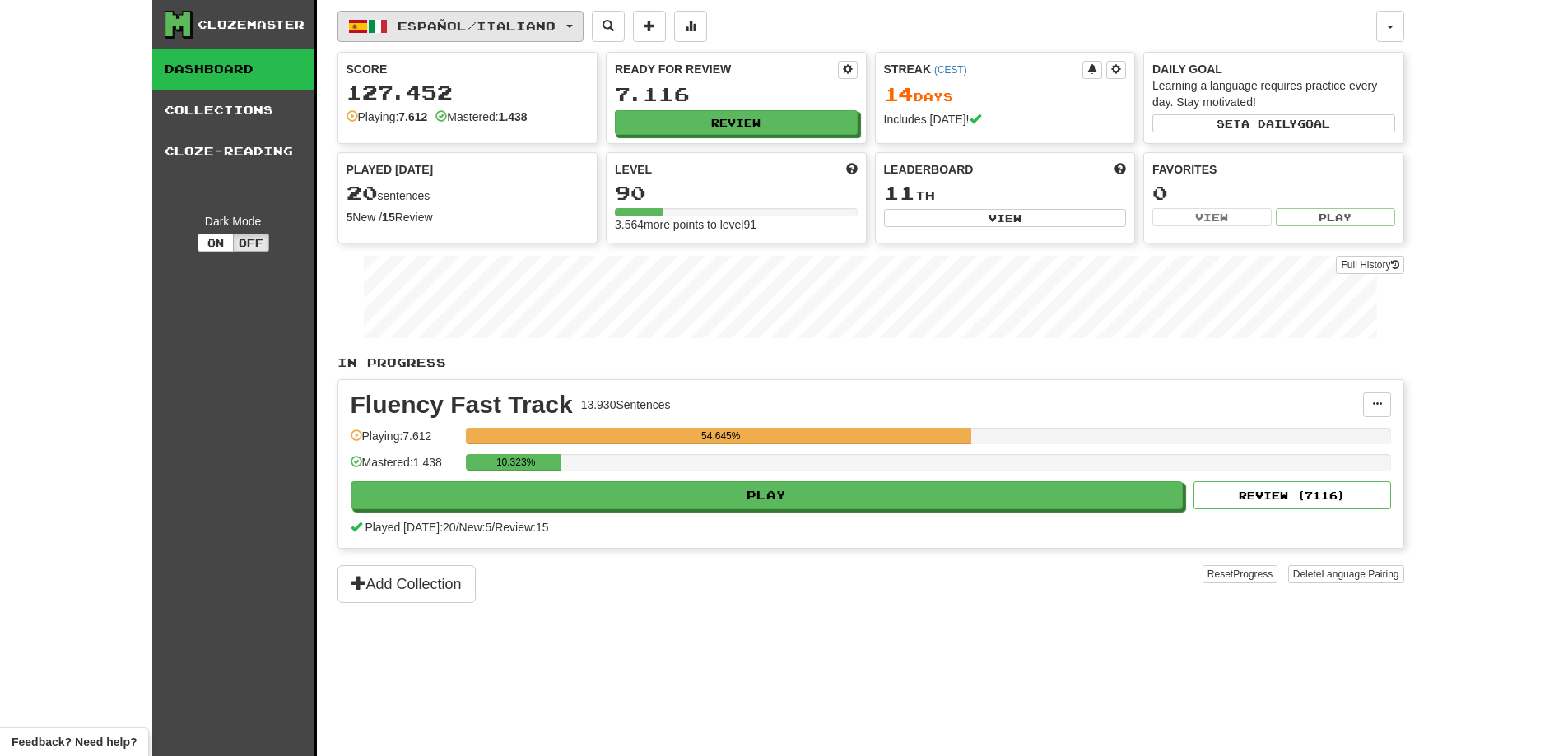
click at [512, 21] on span "Español / Italiano" at bounding box center [476, 26] width 158 height 14
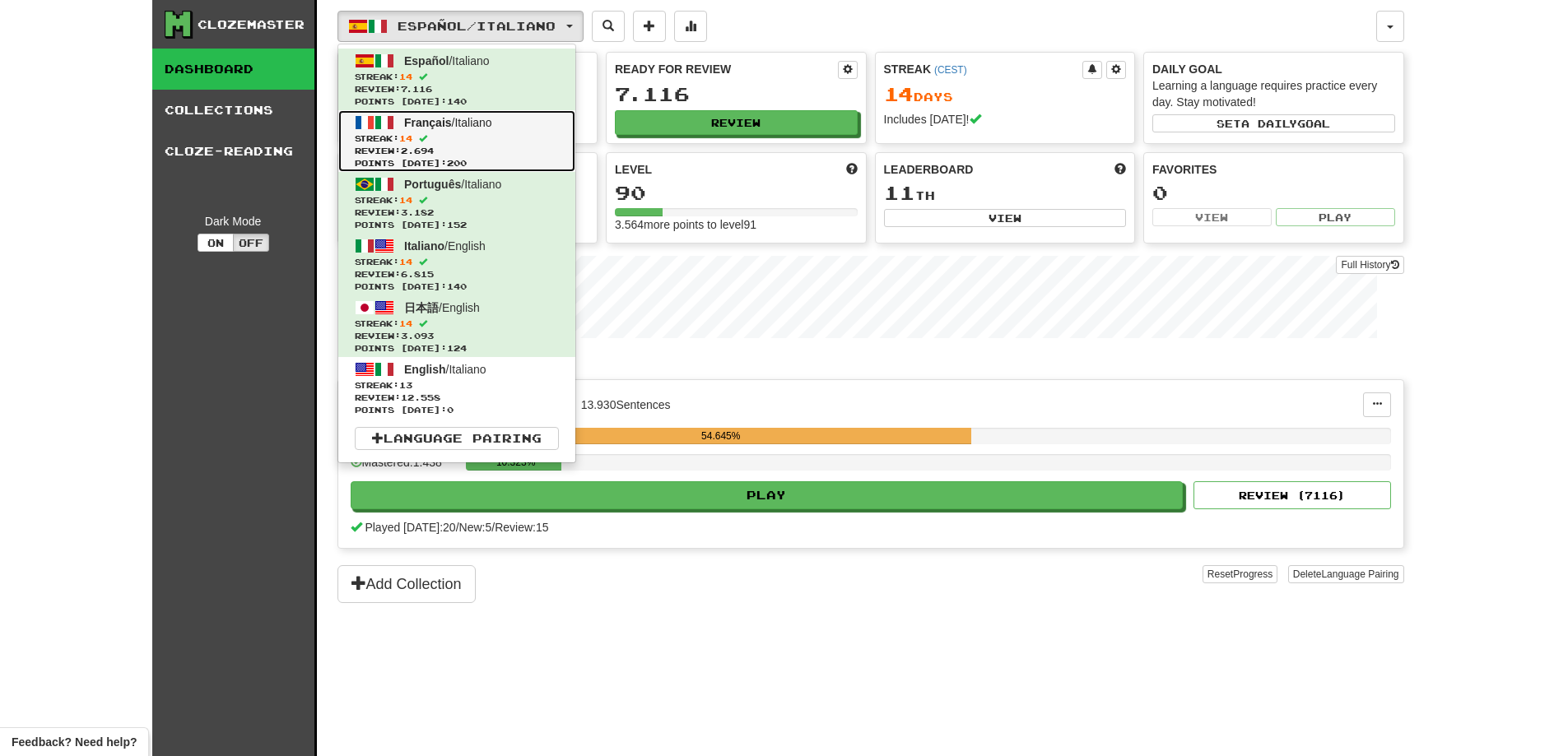
click at [469, 140] on span "Streak: 14" at bounding box center [456, 139] width 204 height 12
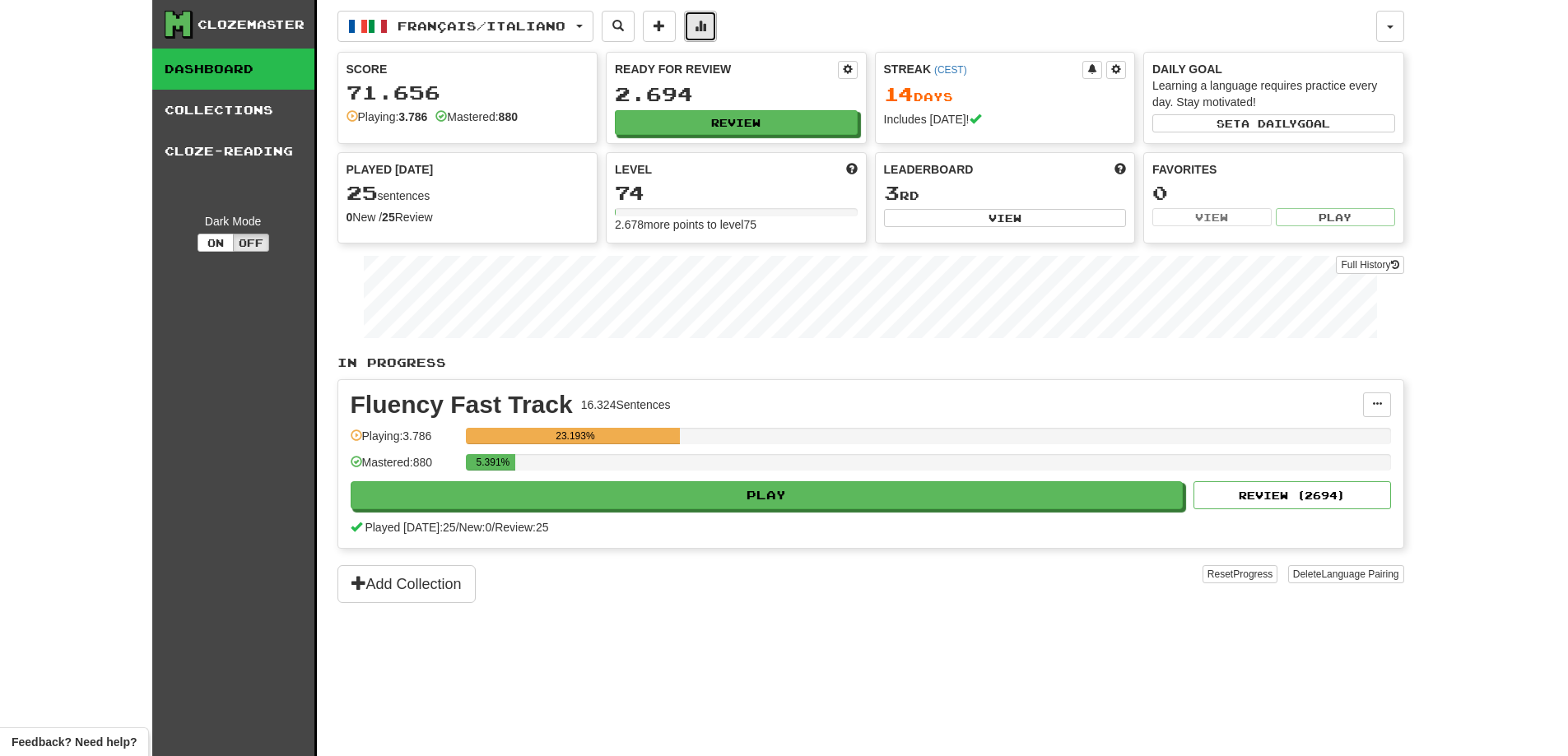
click at [706, 28] on span at bounding box center [700, 25] width 12 height 12
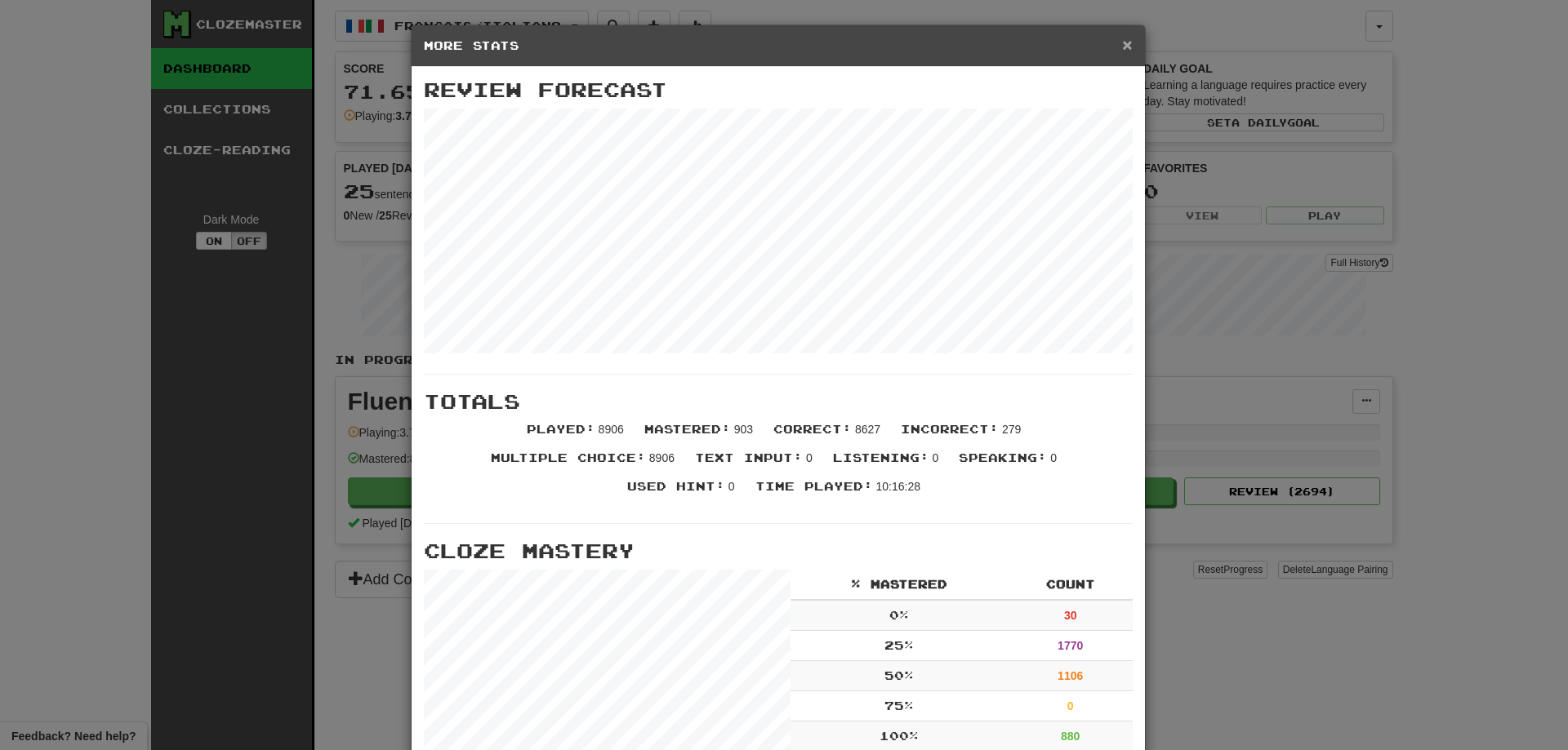
click at [1123, 47] on span "×" at bounding box center [1127, 44] width 10 height 19
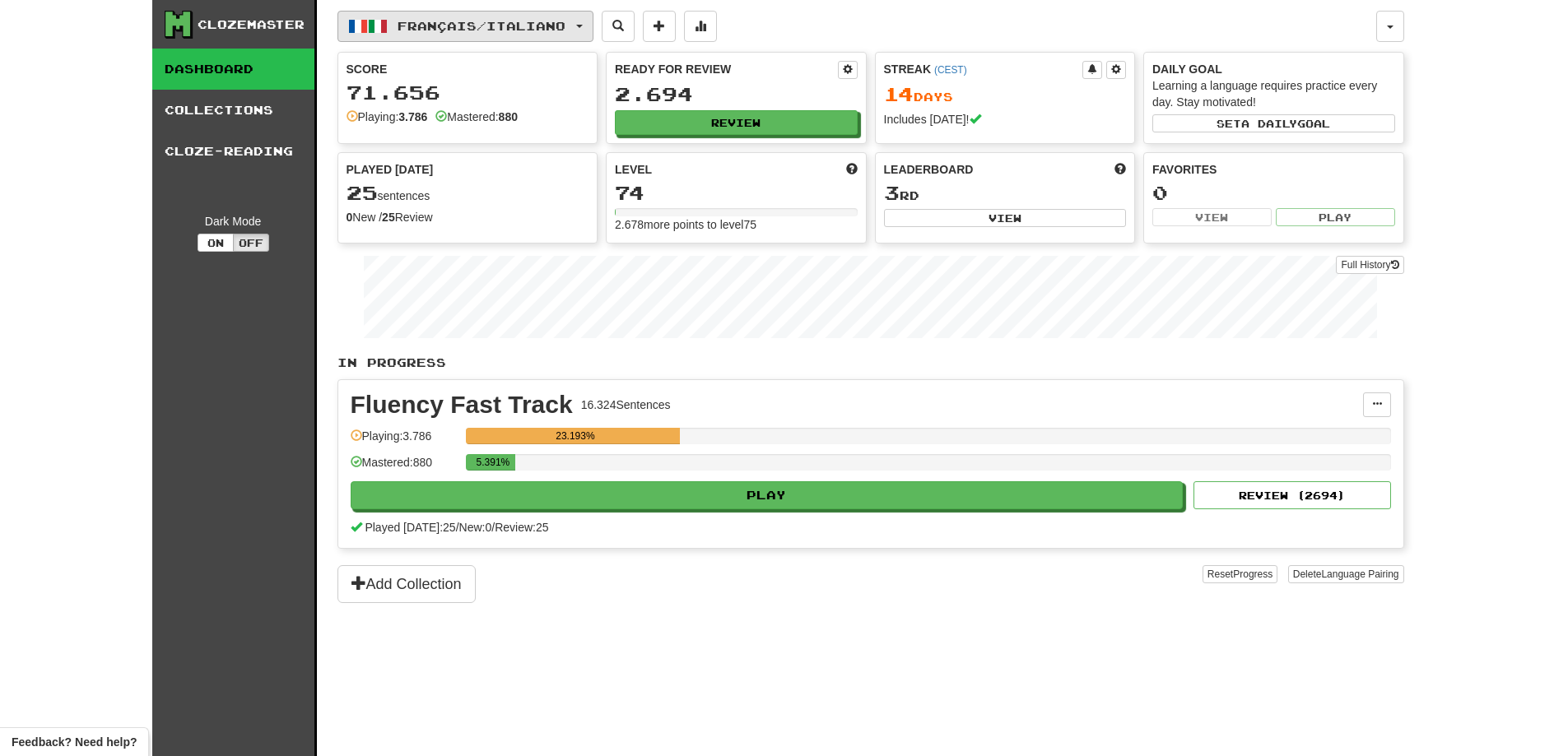
click at [593, 26] on button "Français / Italiano" at bounding box center [465, 26] width 256 height 31
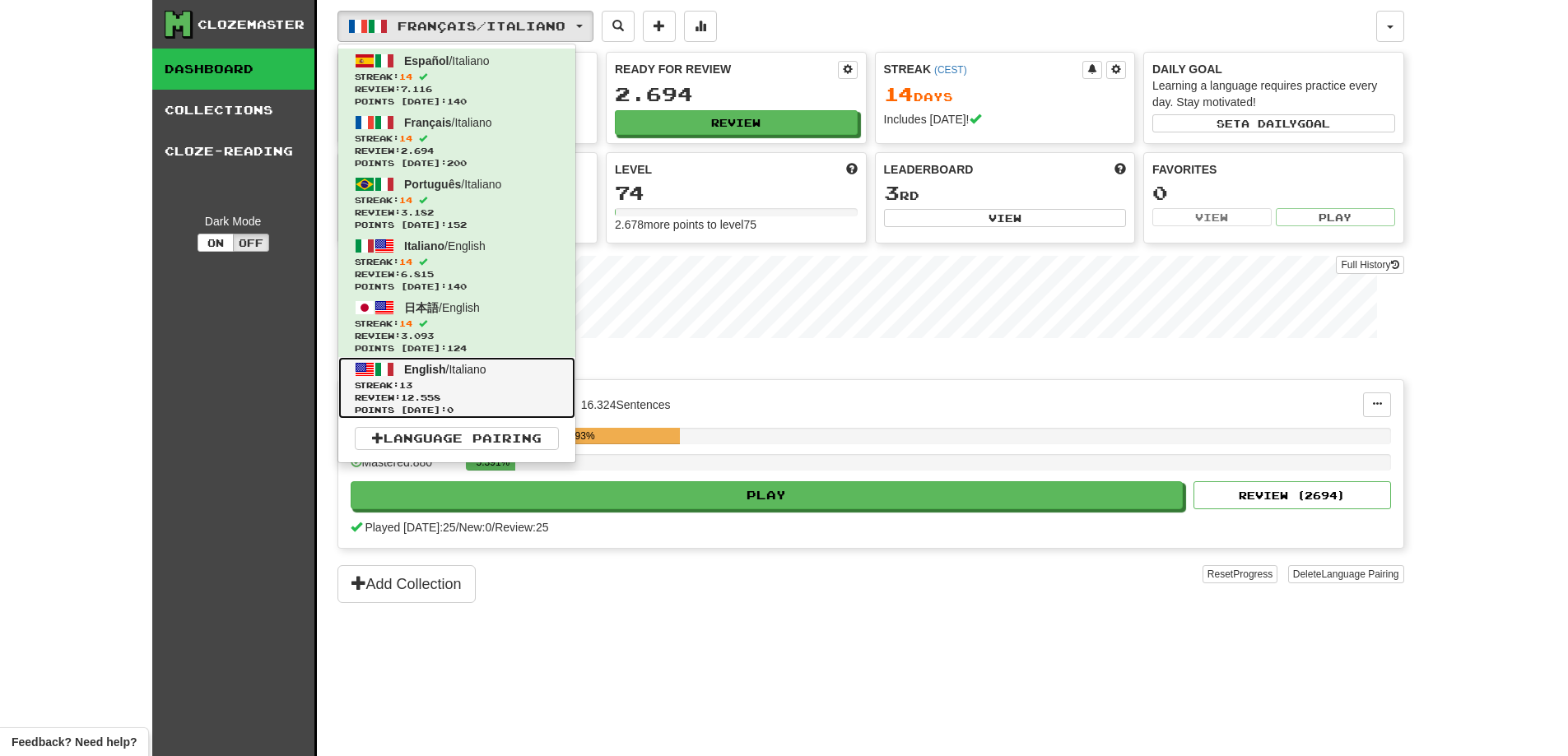
click at [464, 393] on span "Review: 12.558" at bounding box center [456, 398] width 204 height 12
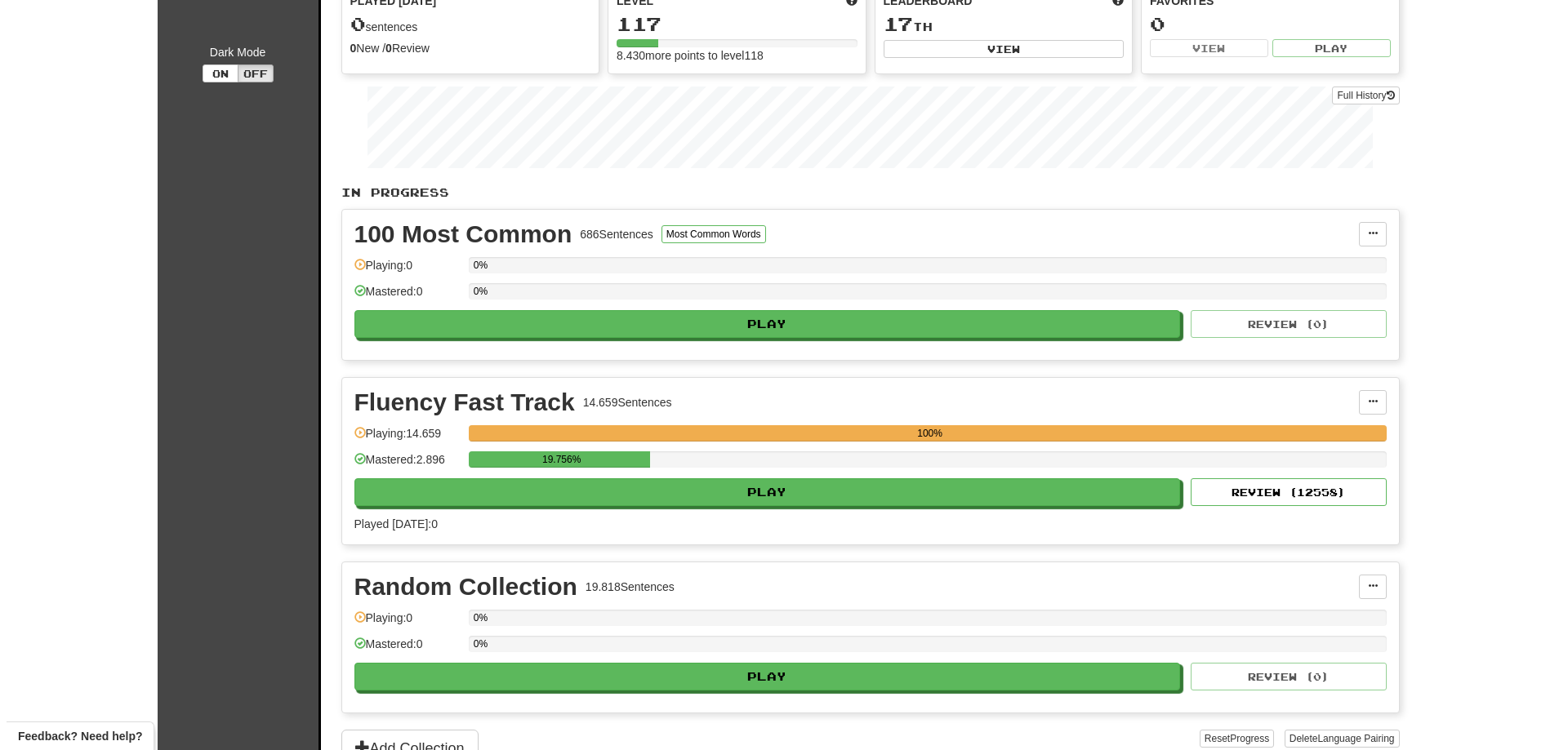
scroll to position [163, 0]
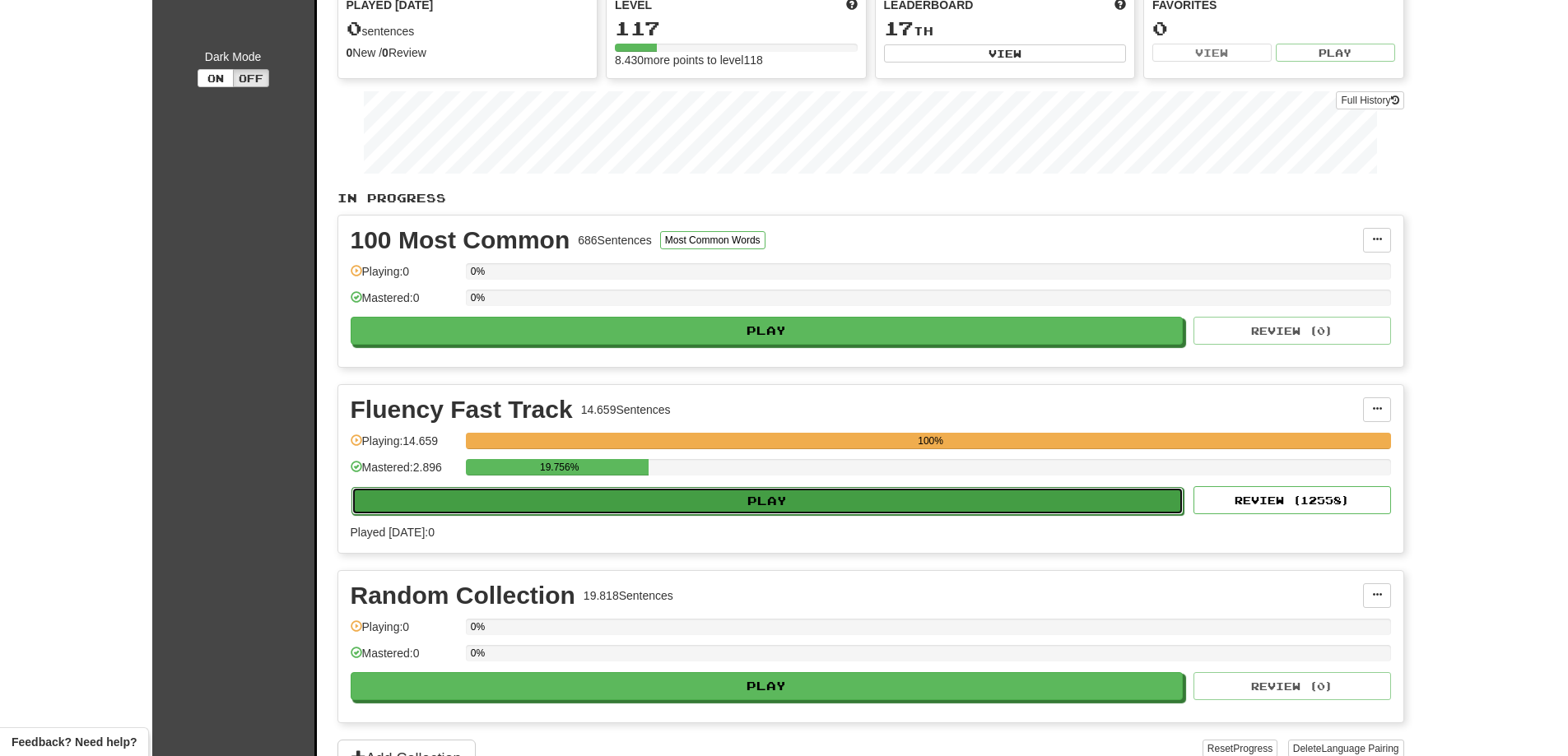
click at [818, 492] on button "Play" at bounding box center [768, 500] width 833 height 28
select select "**"
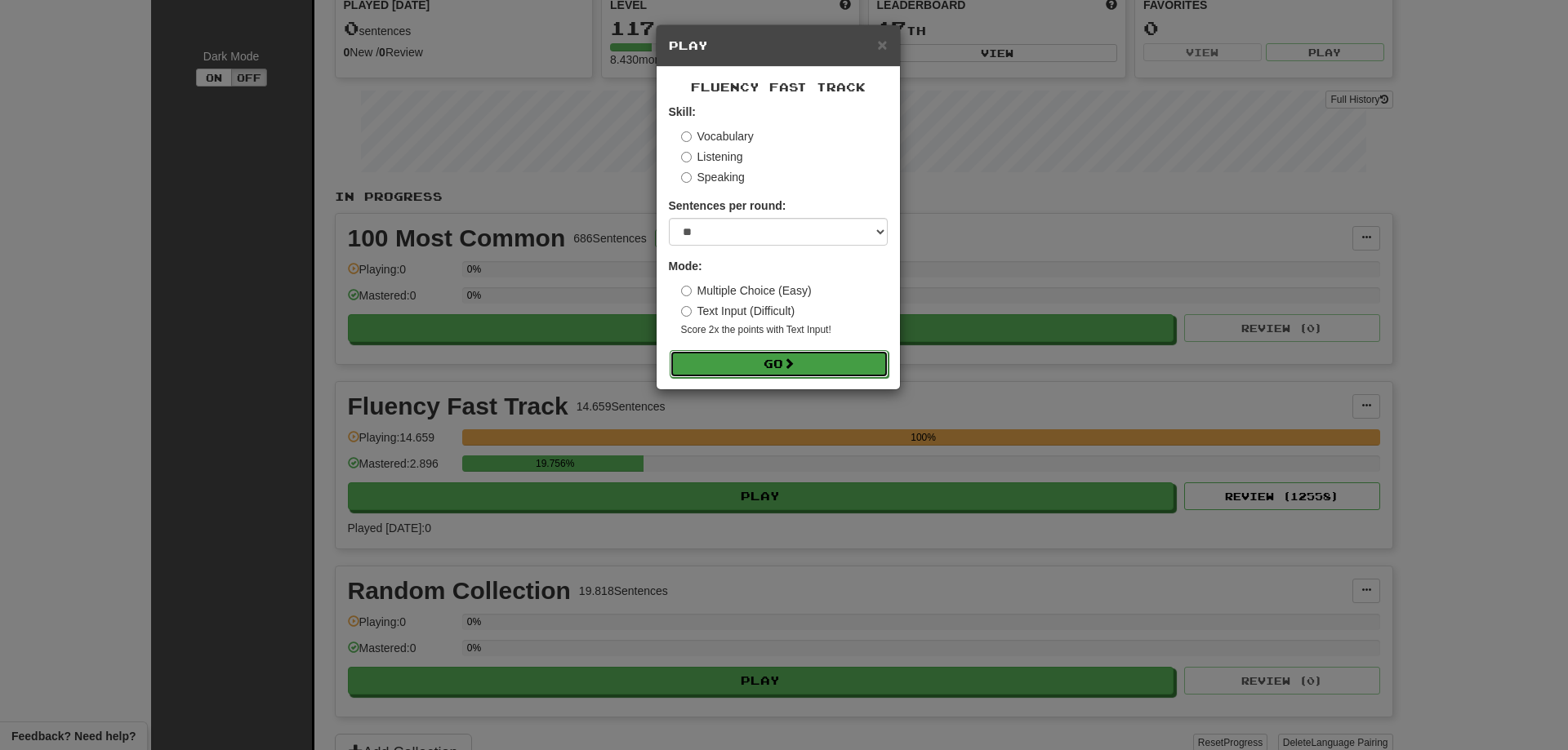
click at [794, 360] on span at bounding box center [788, 363] width 11 height 11
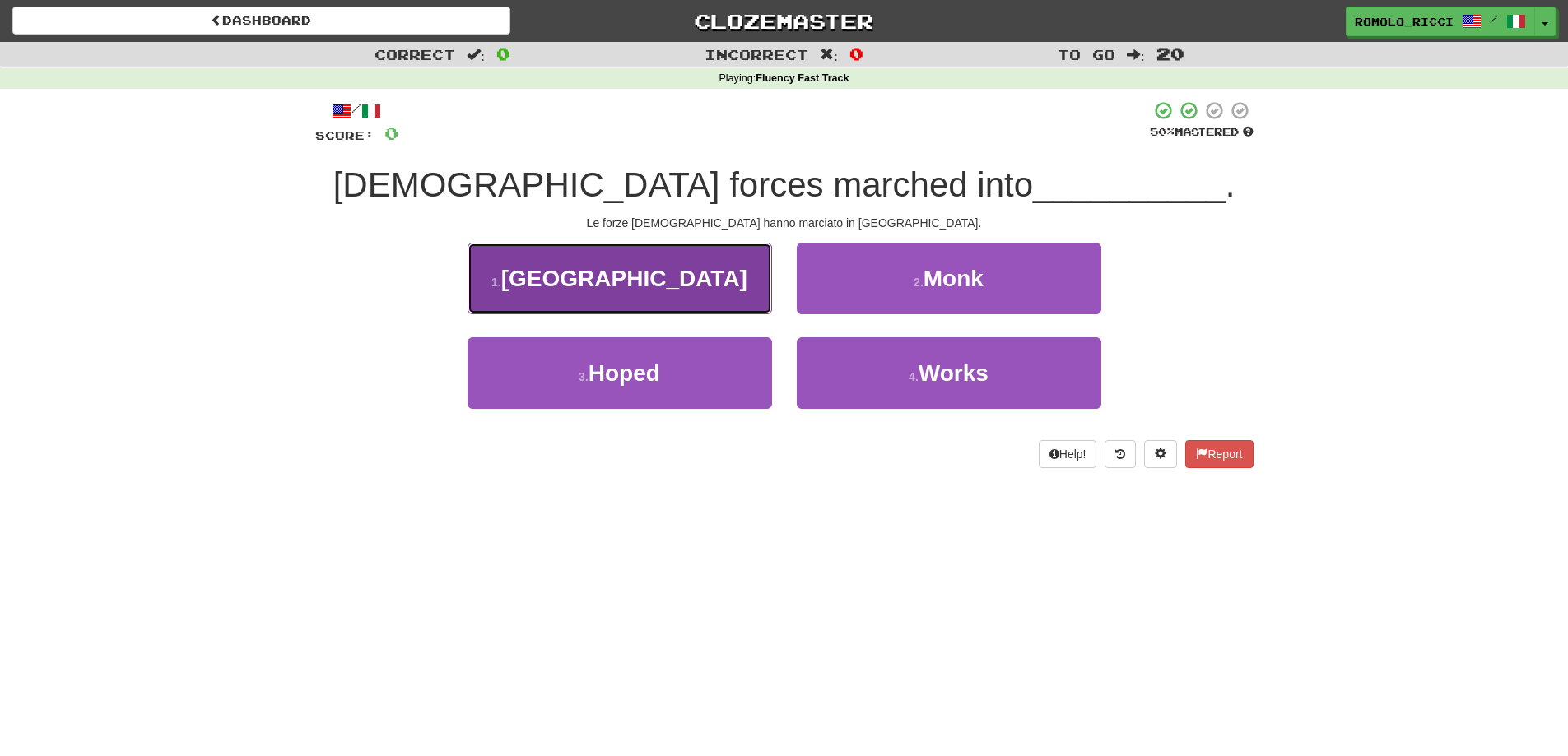
click at [706, 292] on button "1 . [GEOGRAPHIC_DATA]" at bounding box center [620, 279] width 305 height 71
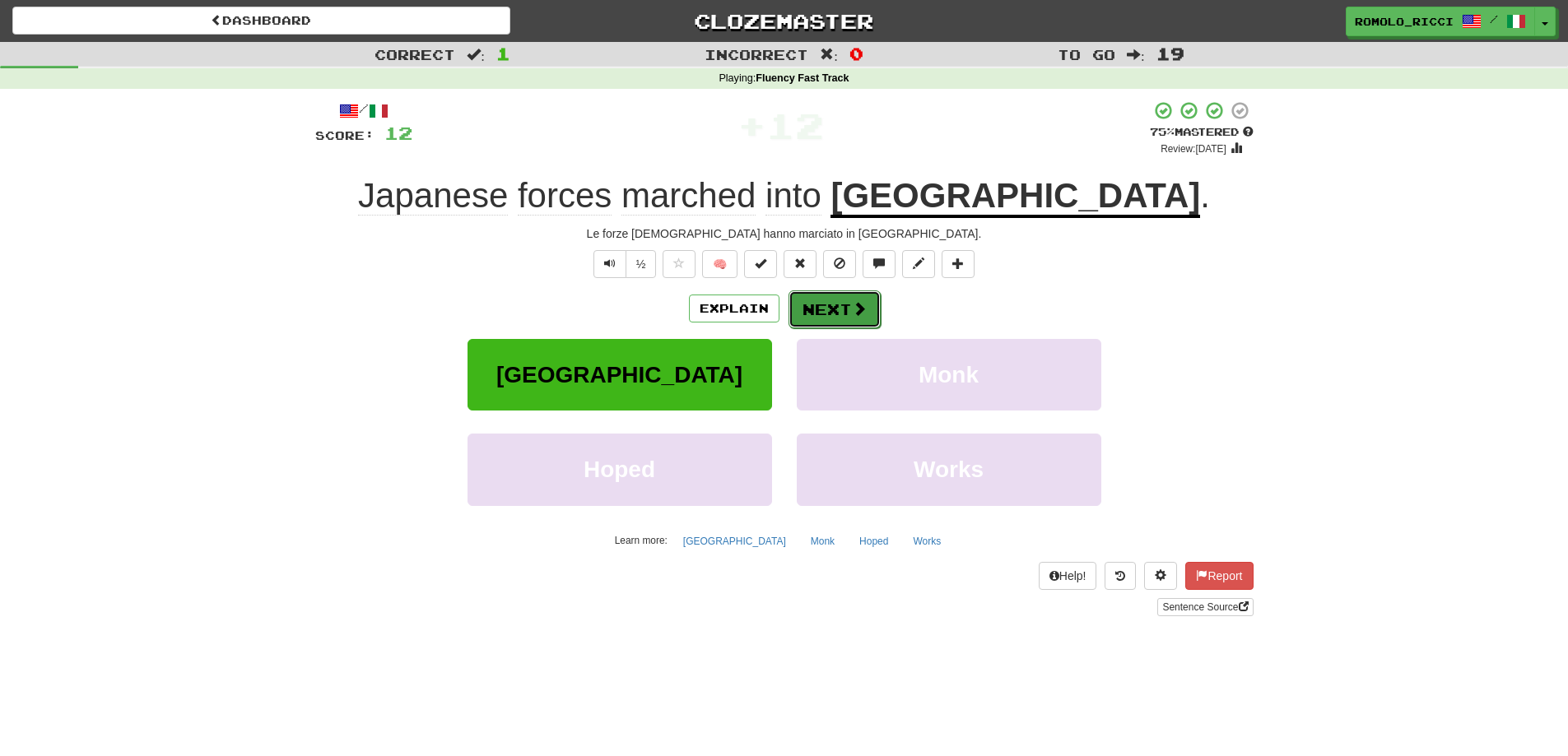
click at [852, 310] on span at bounding box center [859, 308] width 15 height 15
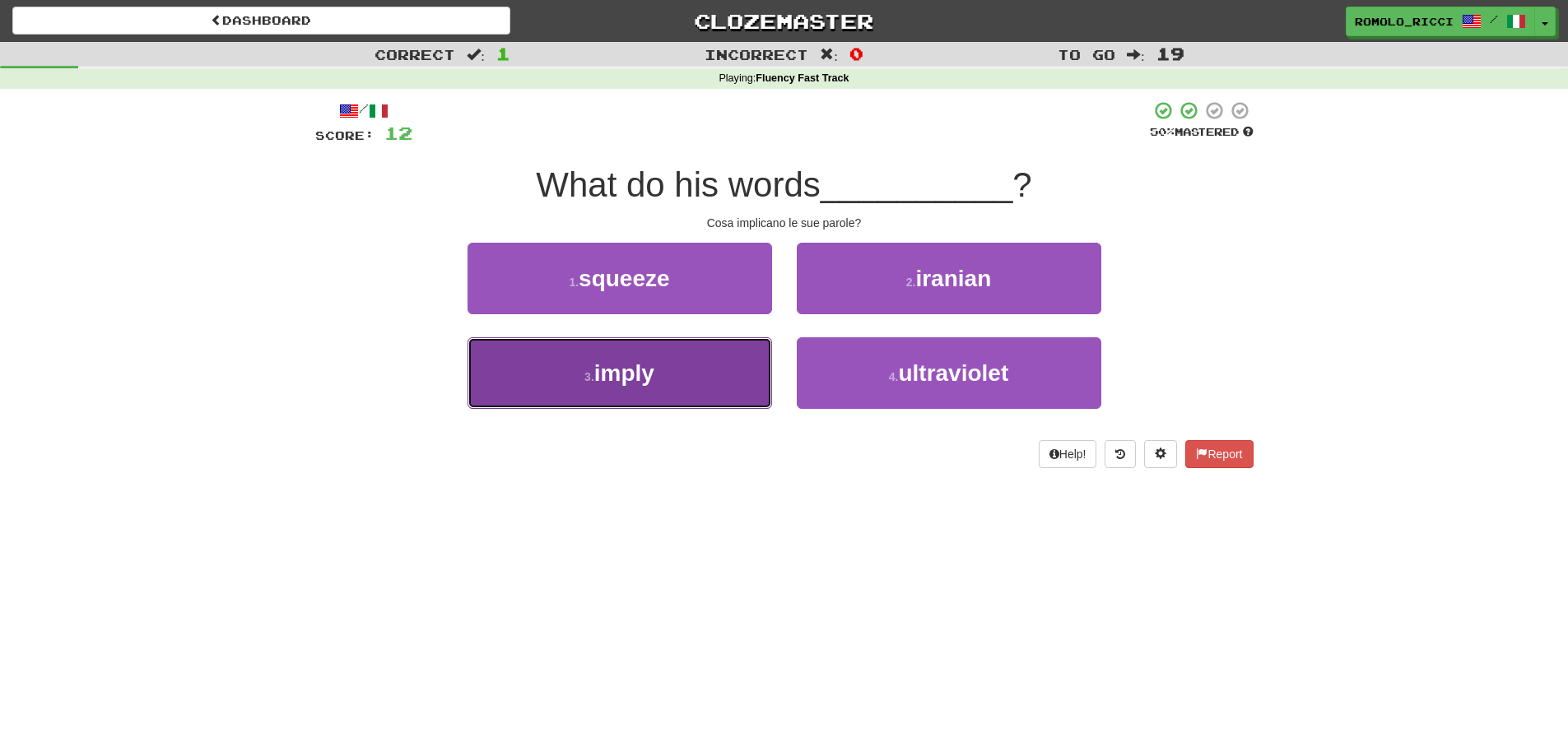
click at [739, 369] on button "3 . imply" at bounding box center [620, 373] width 305 height 71
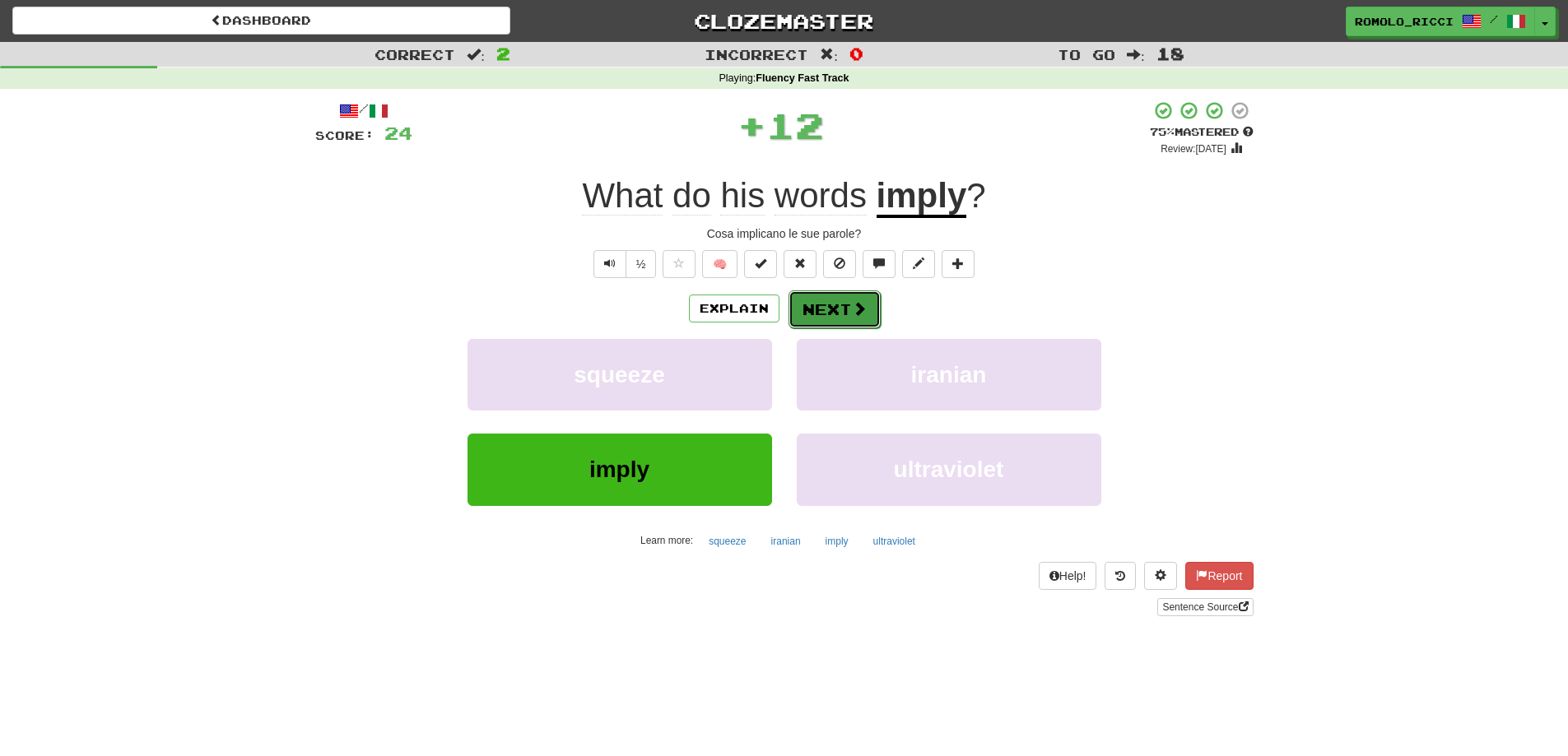
click at [845, 310] on button "Next" at bounding box center [834, 309] width 92 height 38
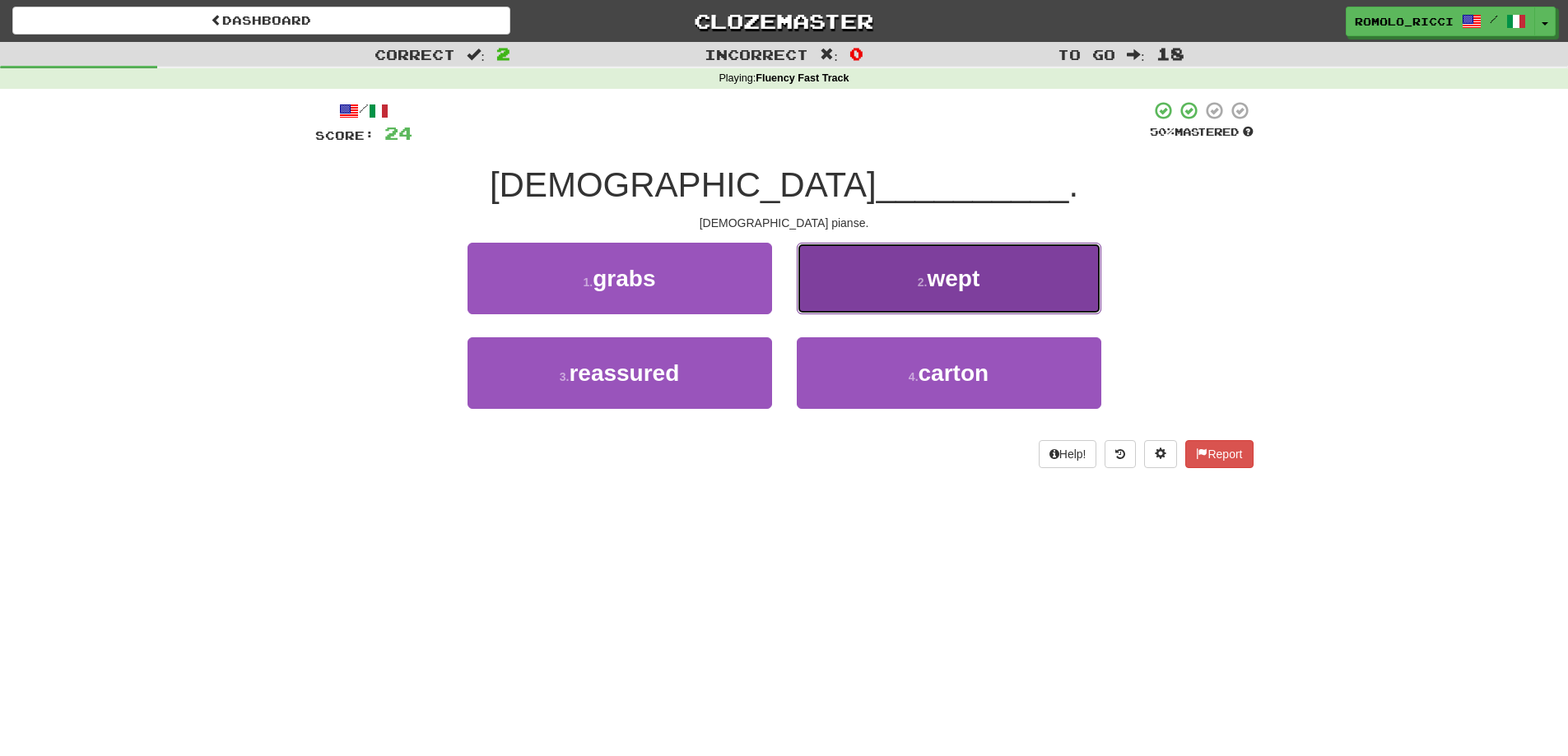
click at [894, 298] on button "2 . wept" at bounding box center [949, 279] width 305 height 71
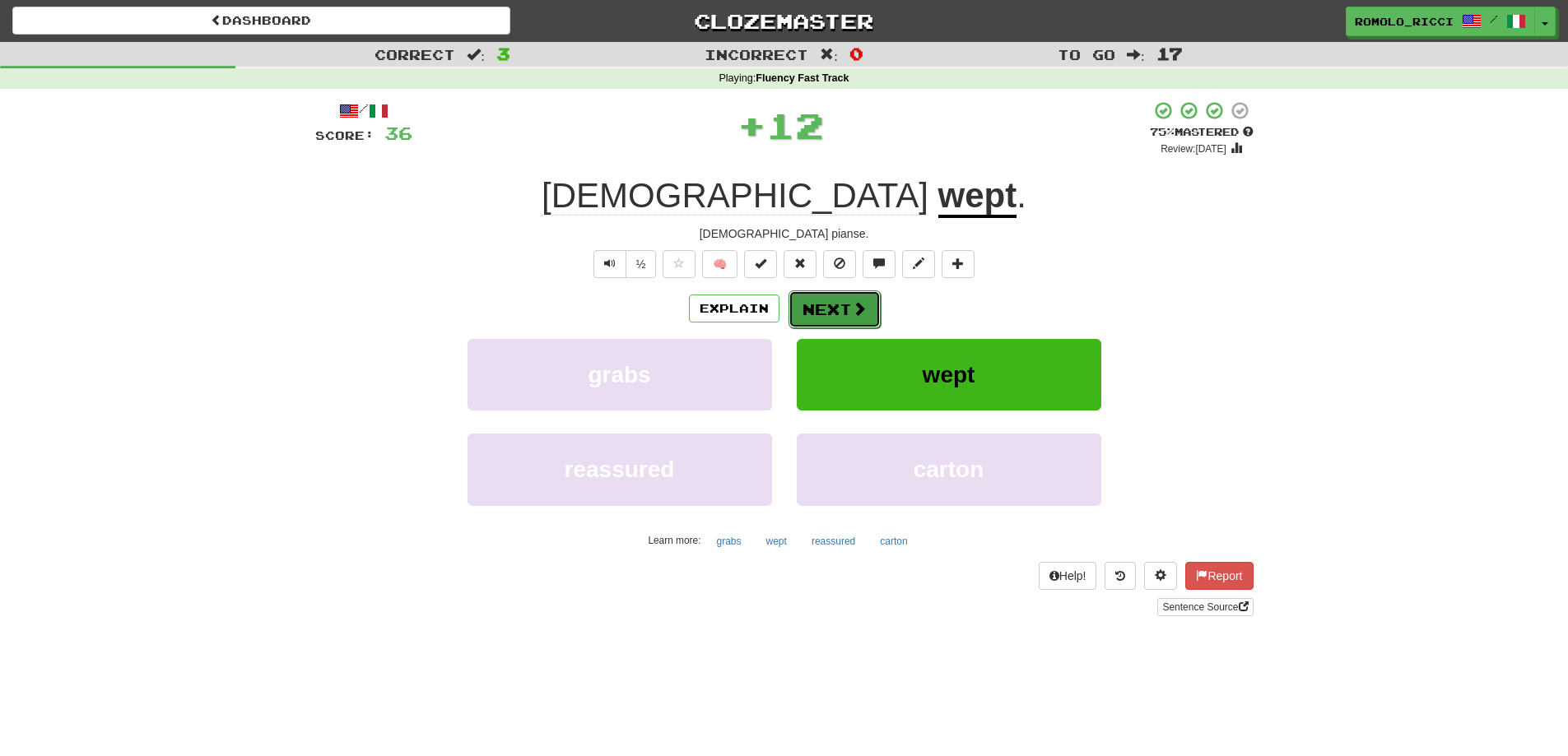
click at [839, 307] on button "Next" at bounding box center [834, 309] width 92 height 38
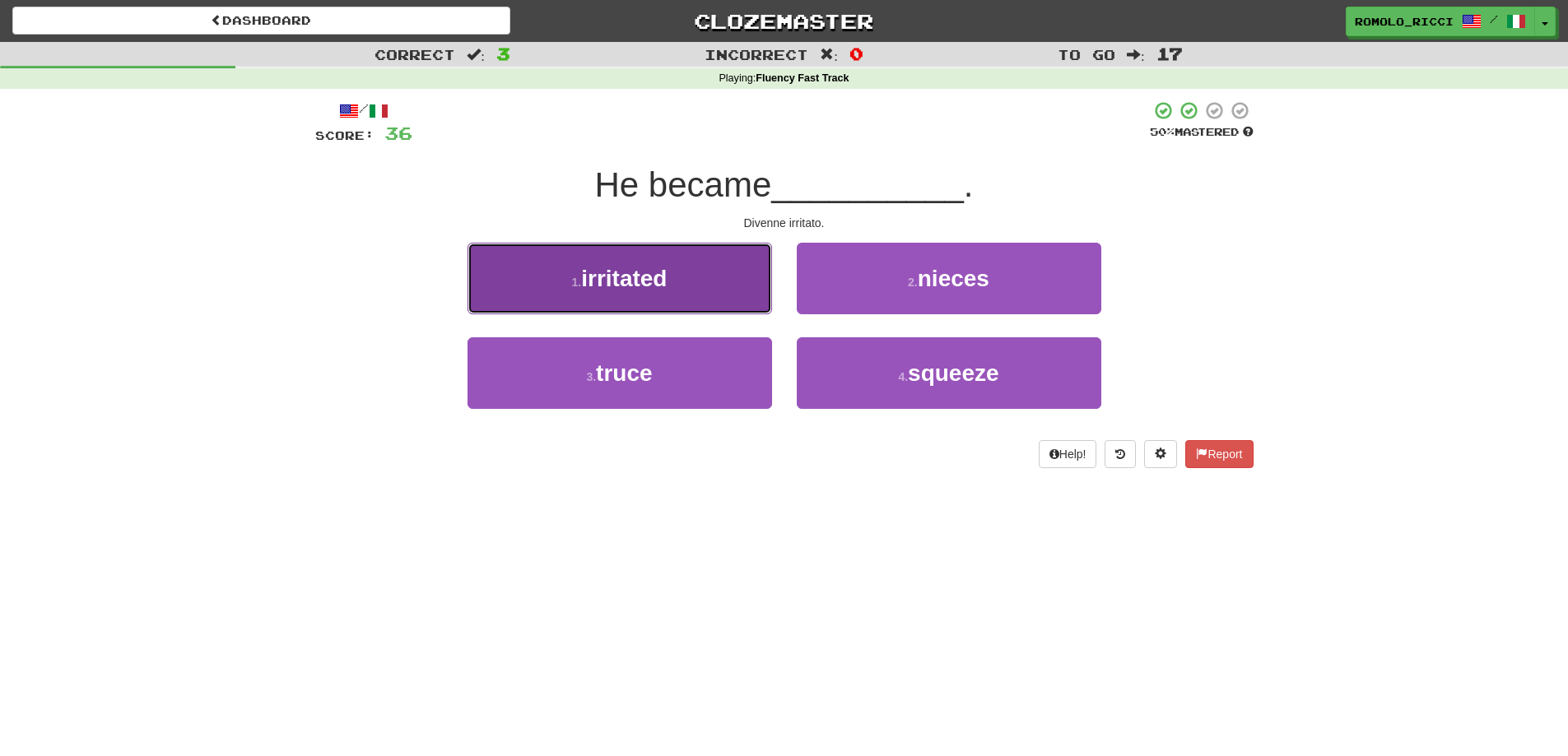
click at [728, 288] on button "1 . irritated" at bounding box center [620, 279] width 305 height 71
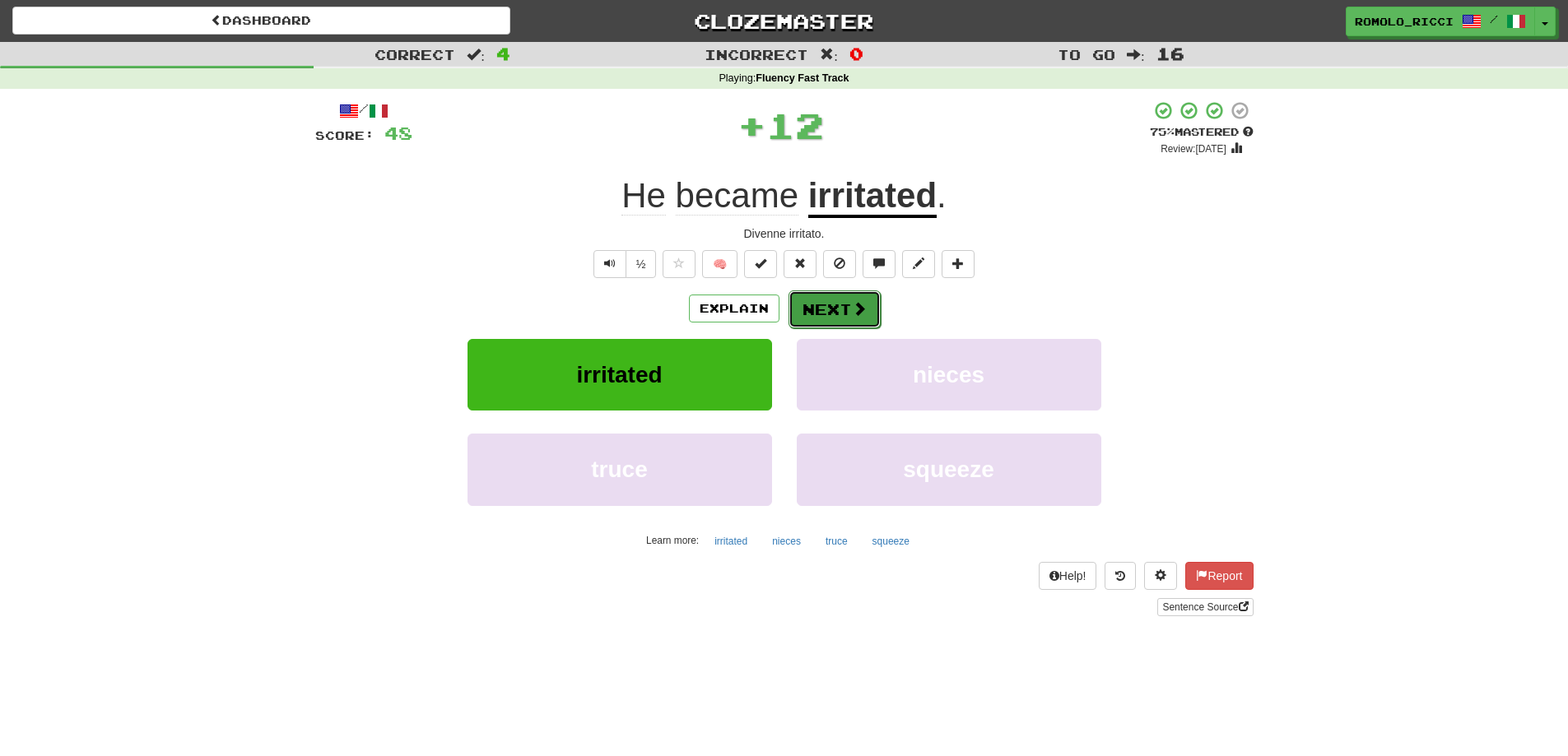
click at [840, 301] on button "Next" at bounding box center [834, 309] width 92 height 38
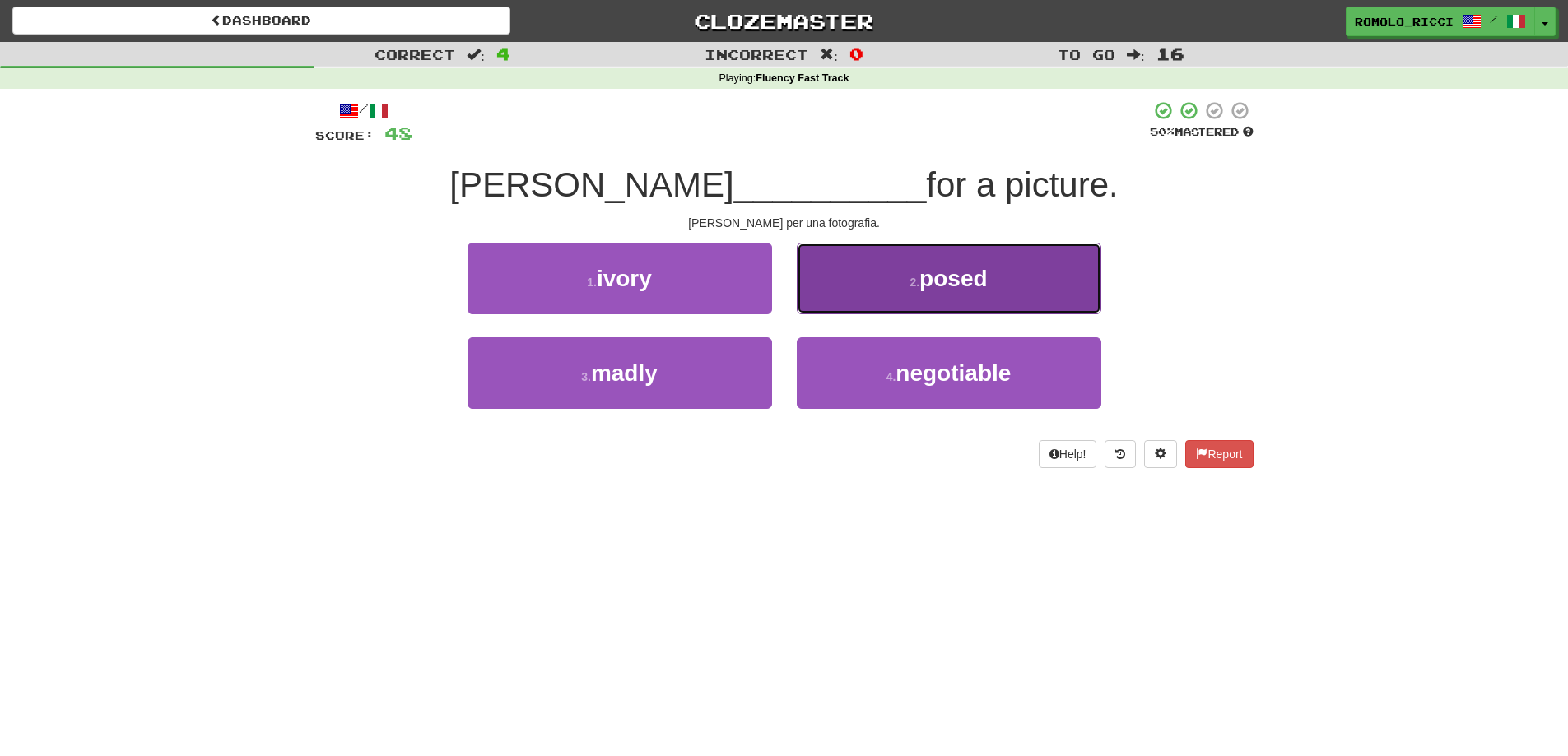
click at [840, 283] on button "2 . posed" at bounding box center [949, 279] width 305 height 71
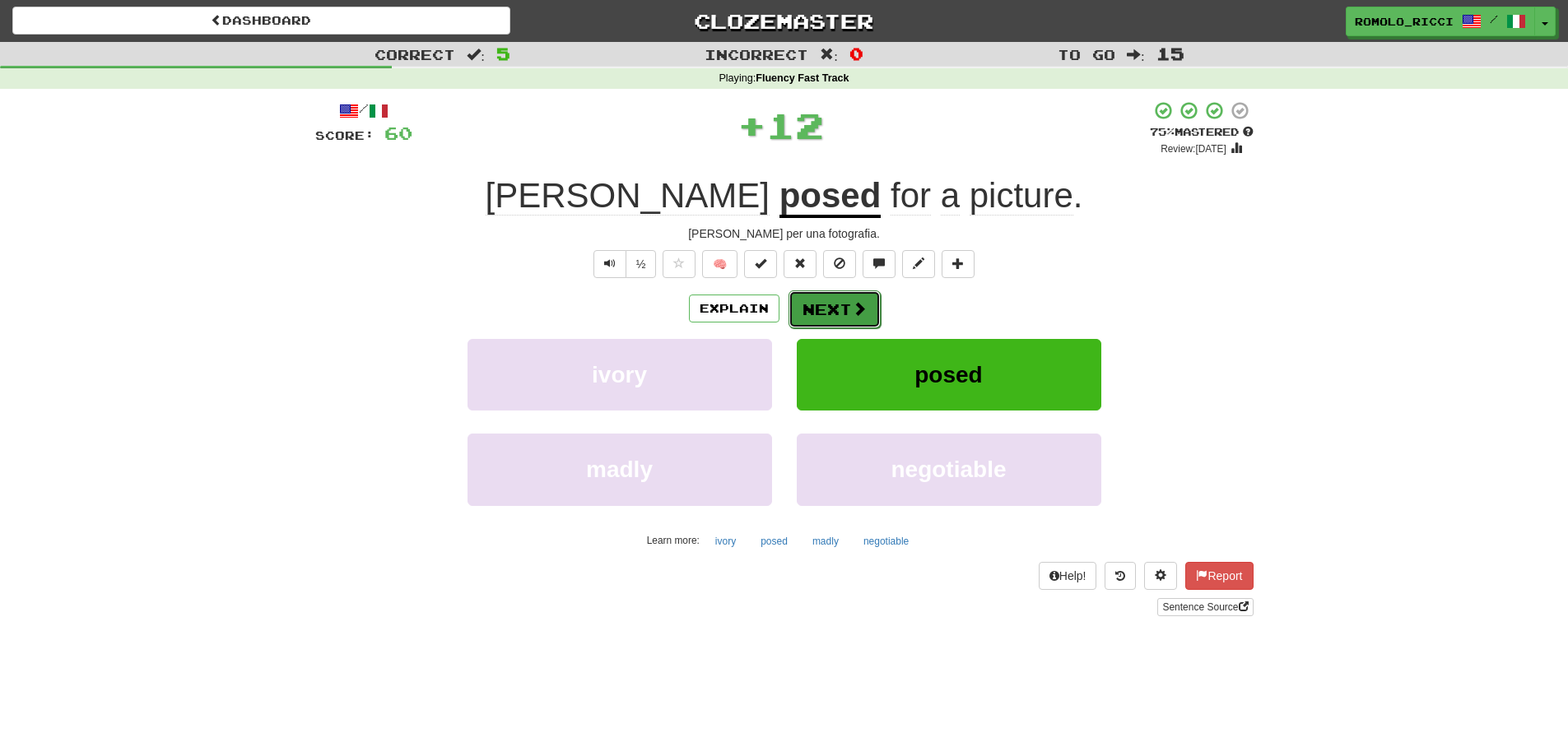
click at [827, 310] on button "Next" at bounding box center [834, 309] width 92 height 38
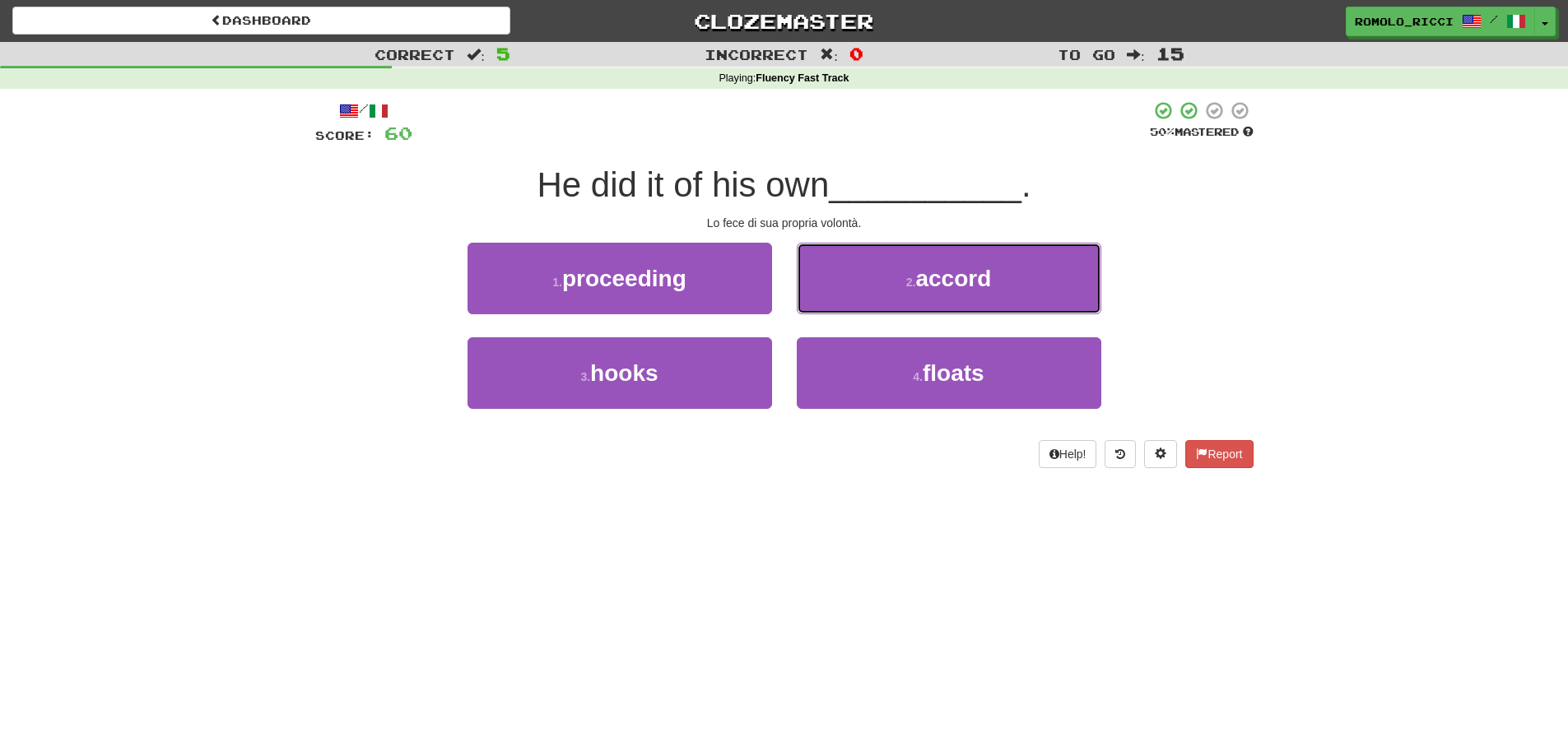
click at [896, 287] on button "2 . accord" at bounding box center [949, 279] width 305 height 71
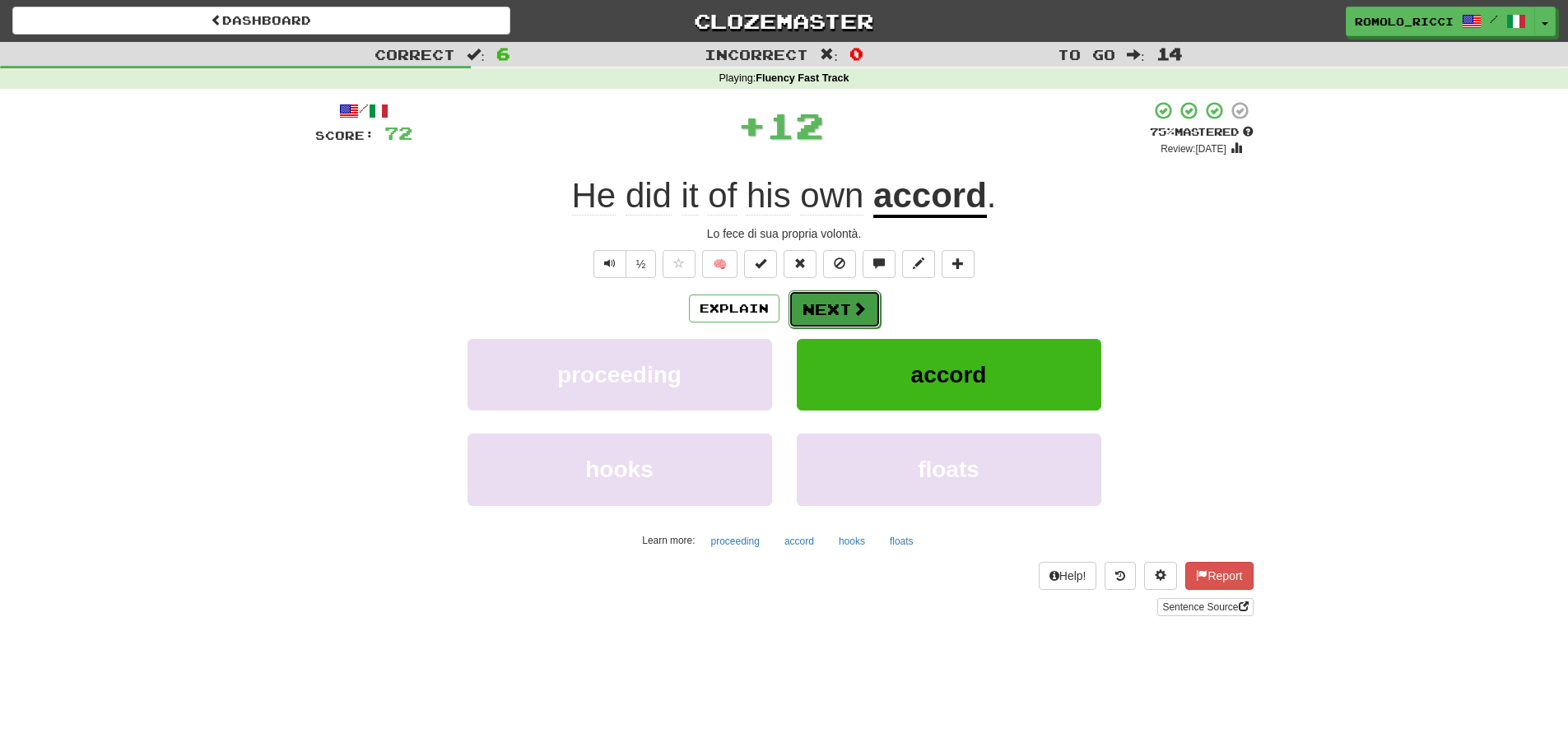
click at [834, 305] on button "Next" at bounding box center [834, 309] width 92 height 38
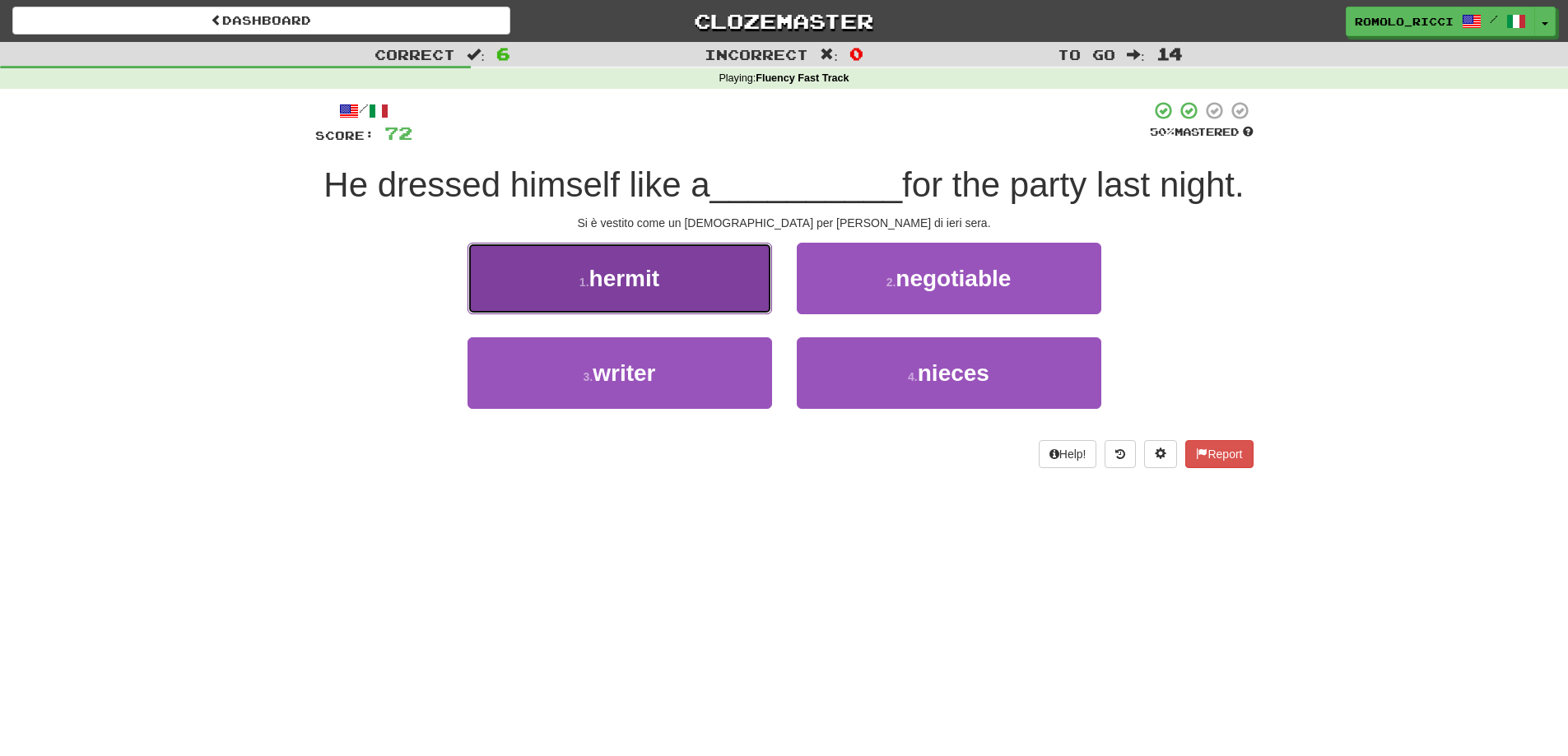
click at [668, 314] on button "1 . hermit" at bounding box center [620, 279] width 305 height 71
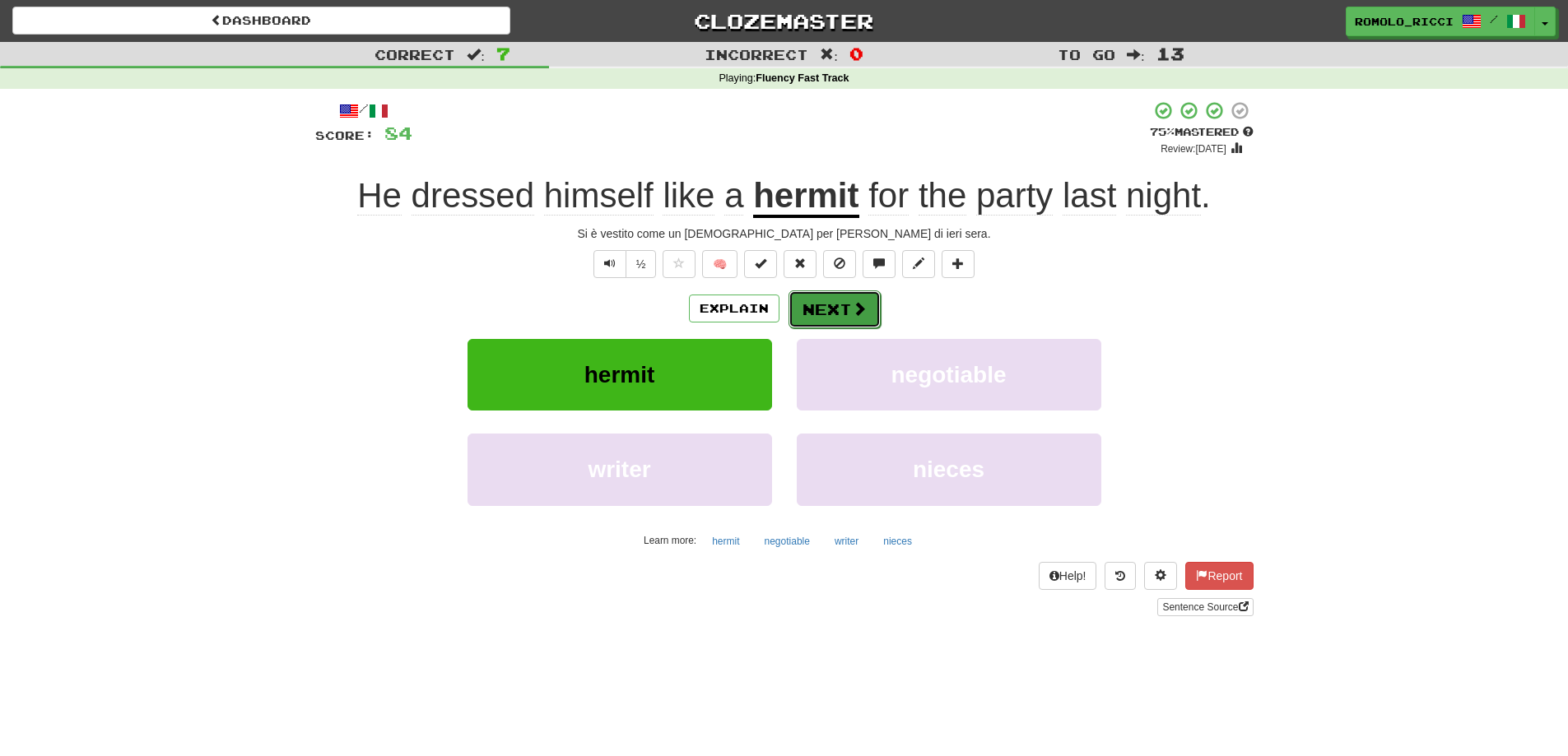
click at [852, 309] on span at bounding box center [859, 308] width 15 height 15
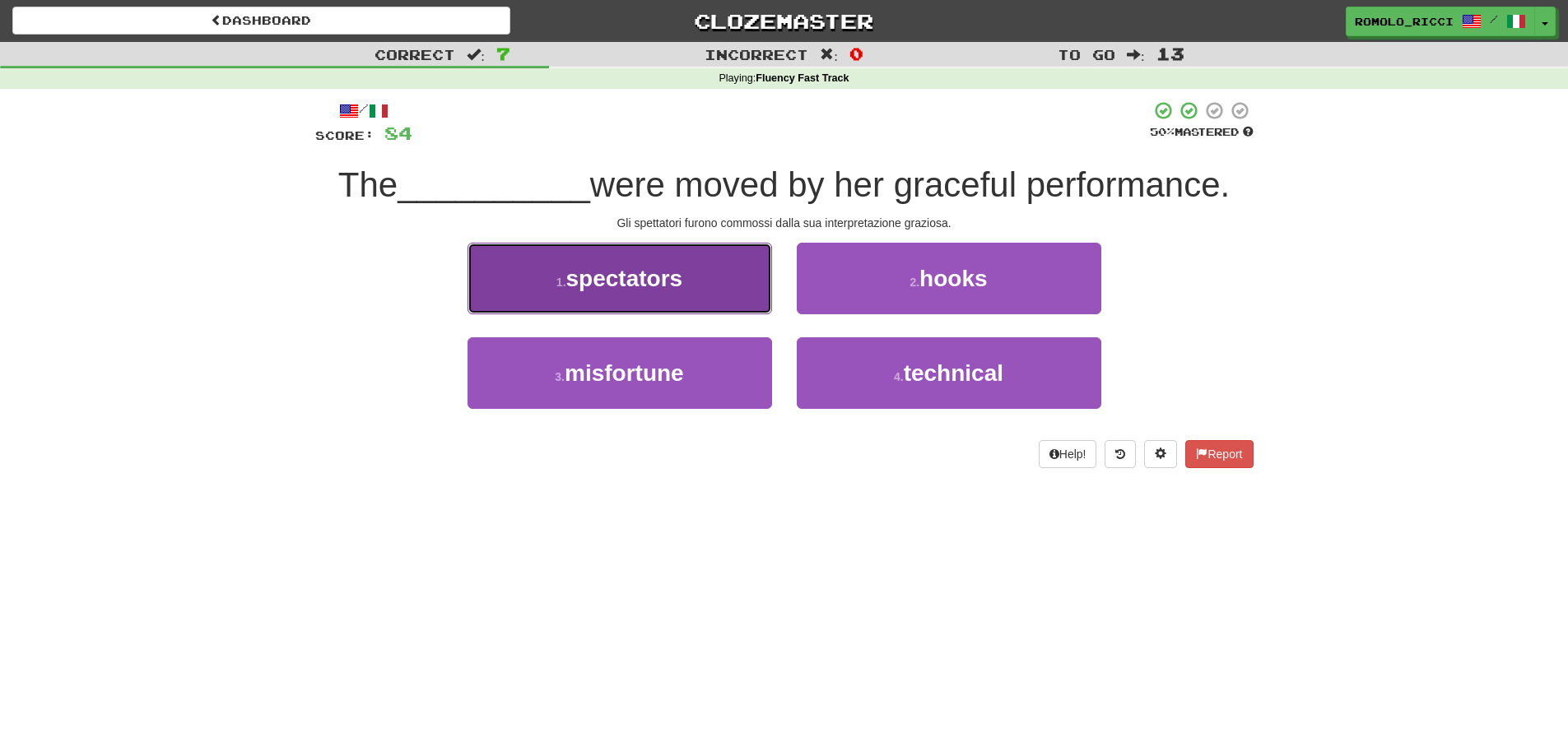
click at [736, 267] on button "1 . spectators" at bounding box center [620, 279] width 305 height 71
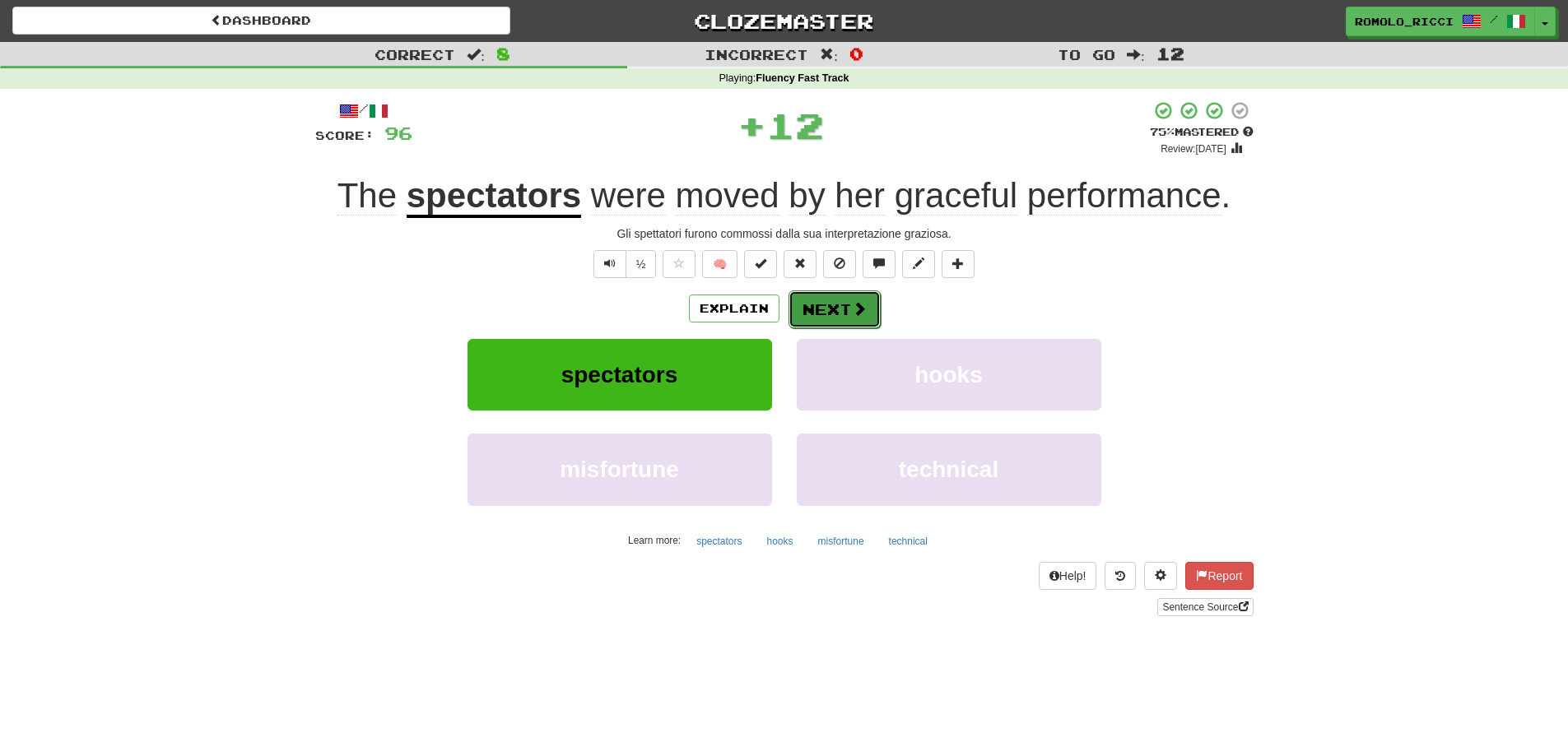
click at [852, 302] on span at bounding box center [859, 308] width 15 height 15
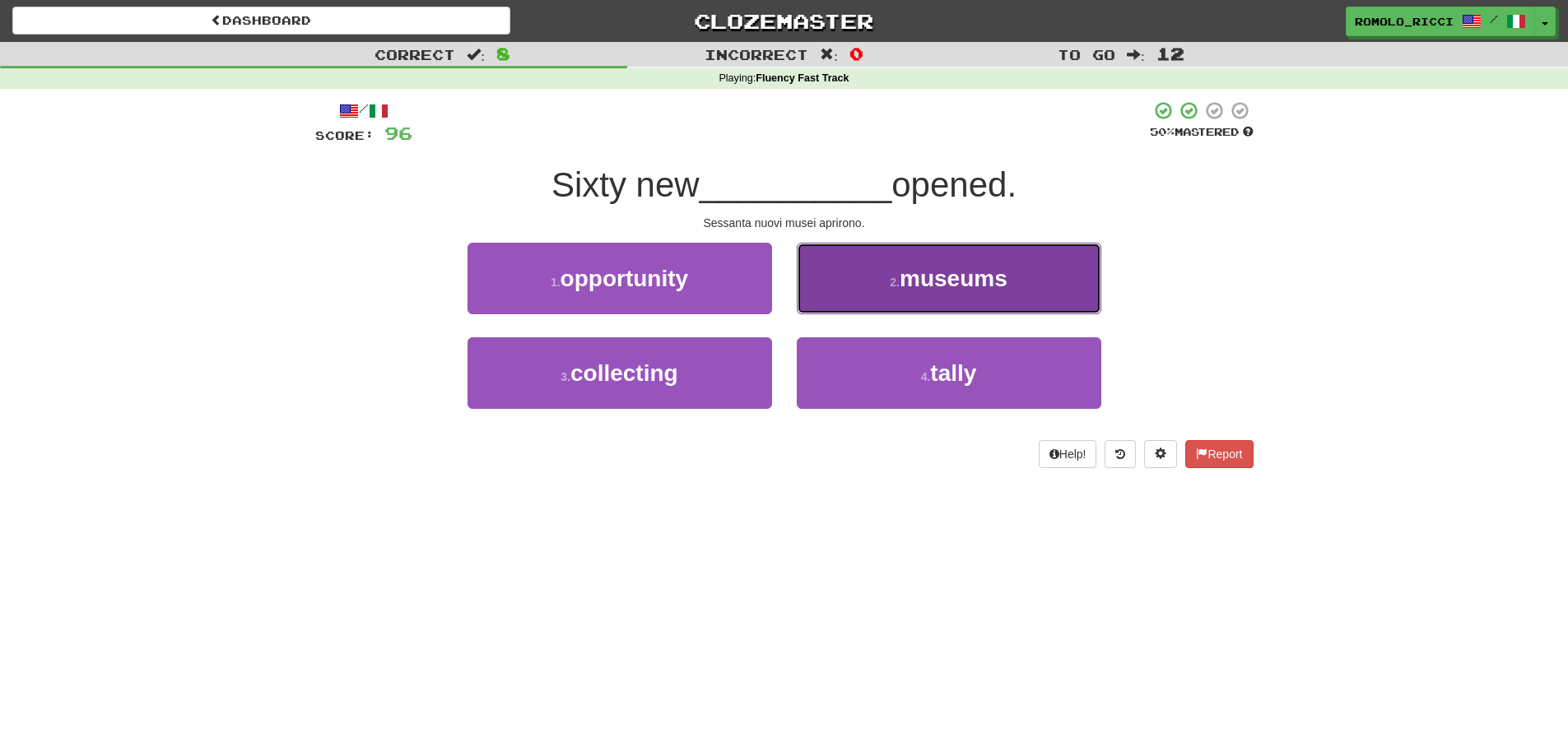
click at [890, 291] on button "2 . museums" at bounding box center [949, 279] width 305 height 71
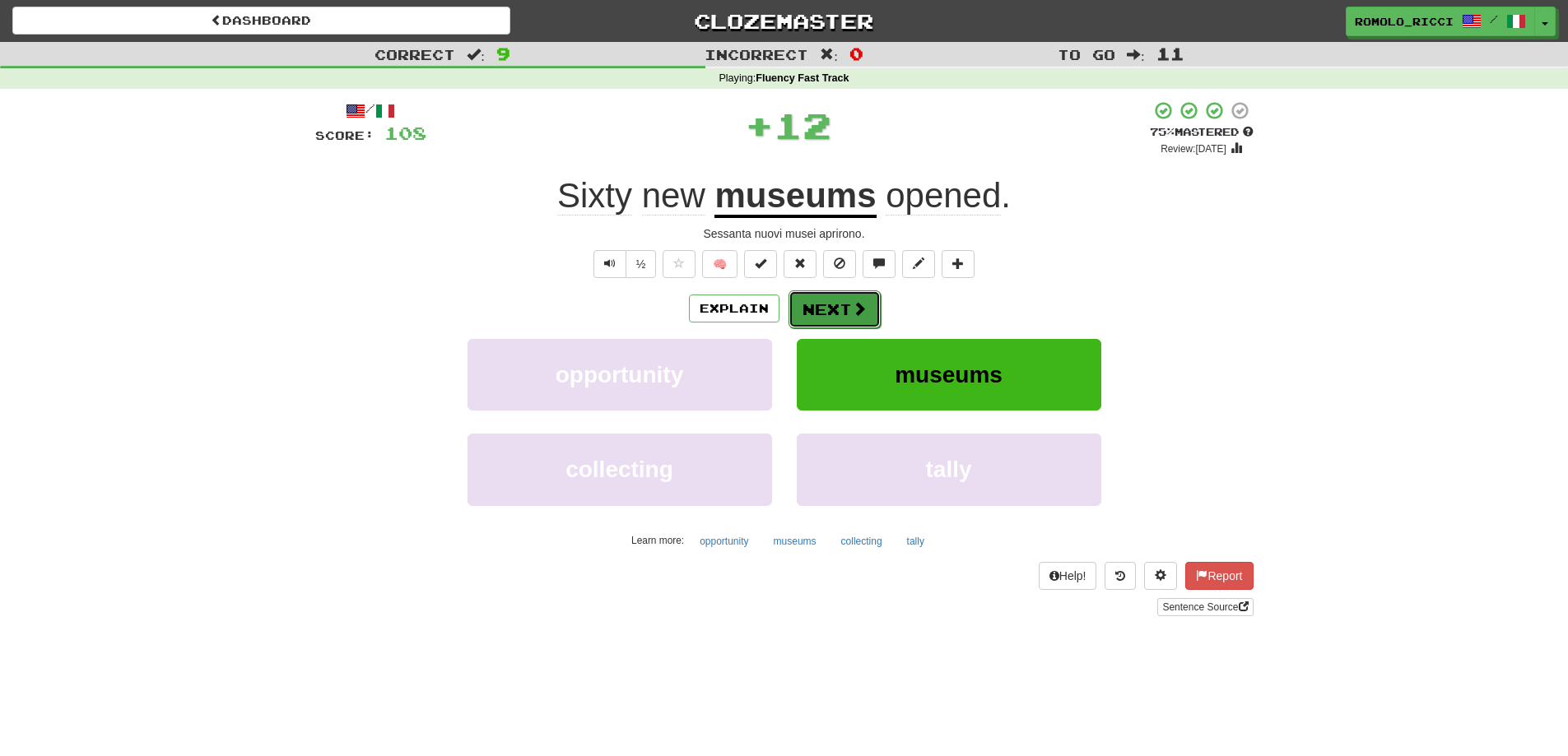
click at [842, 305] on button "Next" at bounding box center [834, 309] width 92 height 38
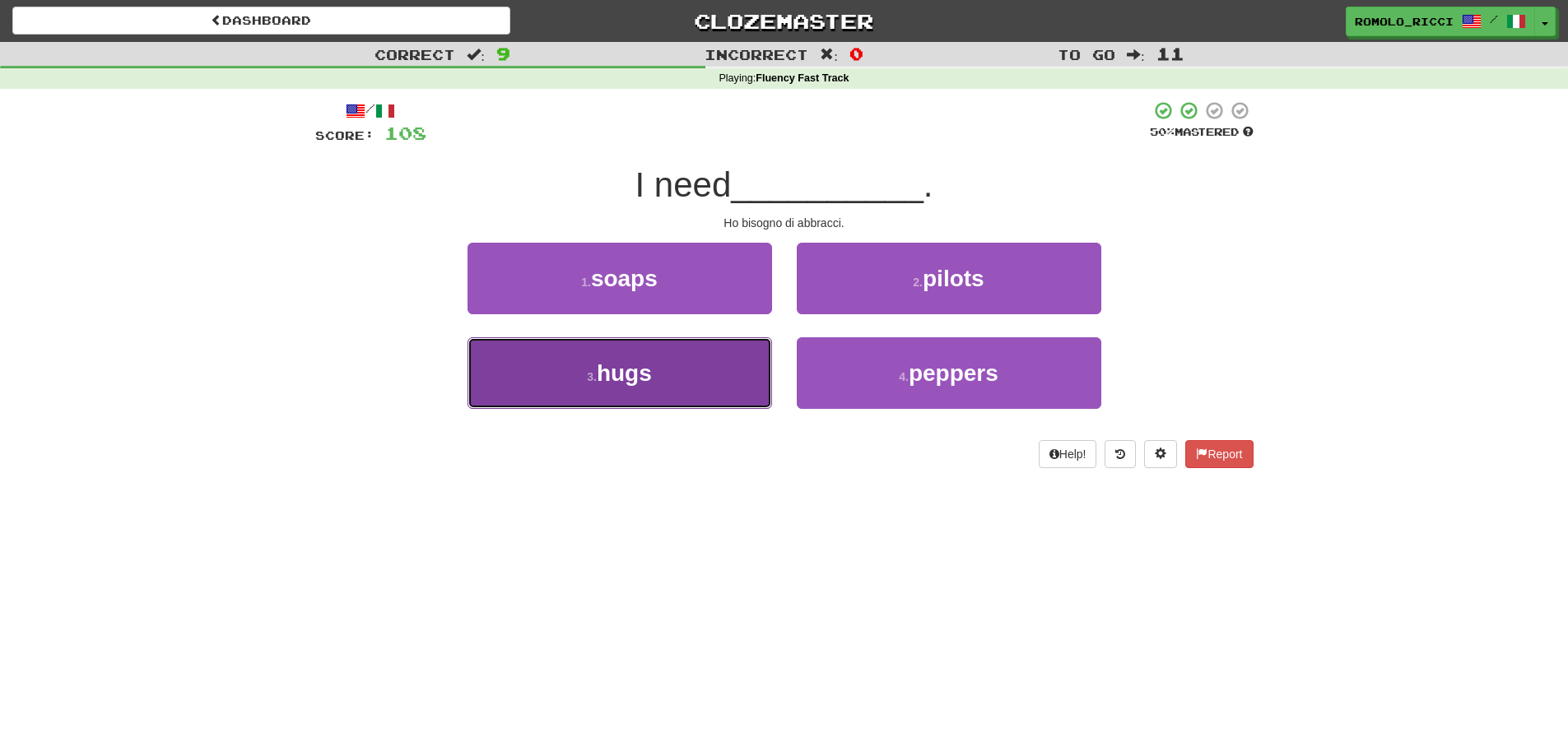
click at [736, 366] on button "3 . hugs" at bounding box center [620, 373] width 305 height 71
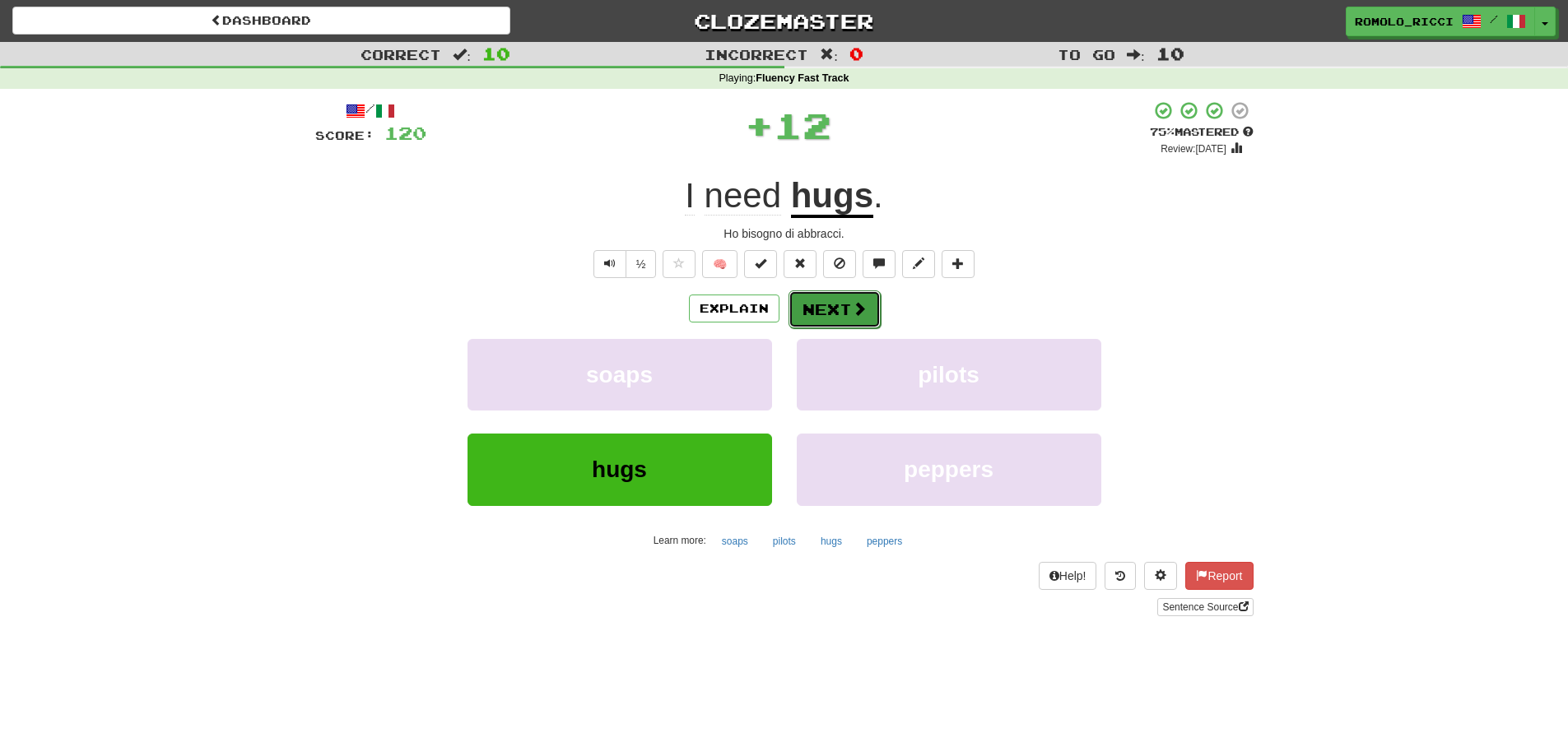
click at [836, 299] on button "Next" at bounding box center [834, 309] width 92 height 38
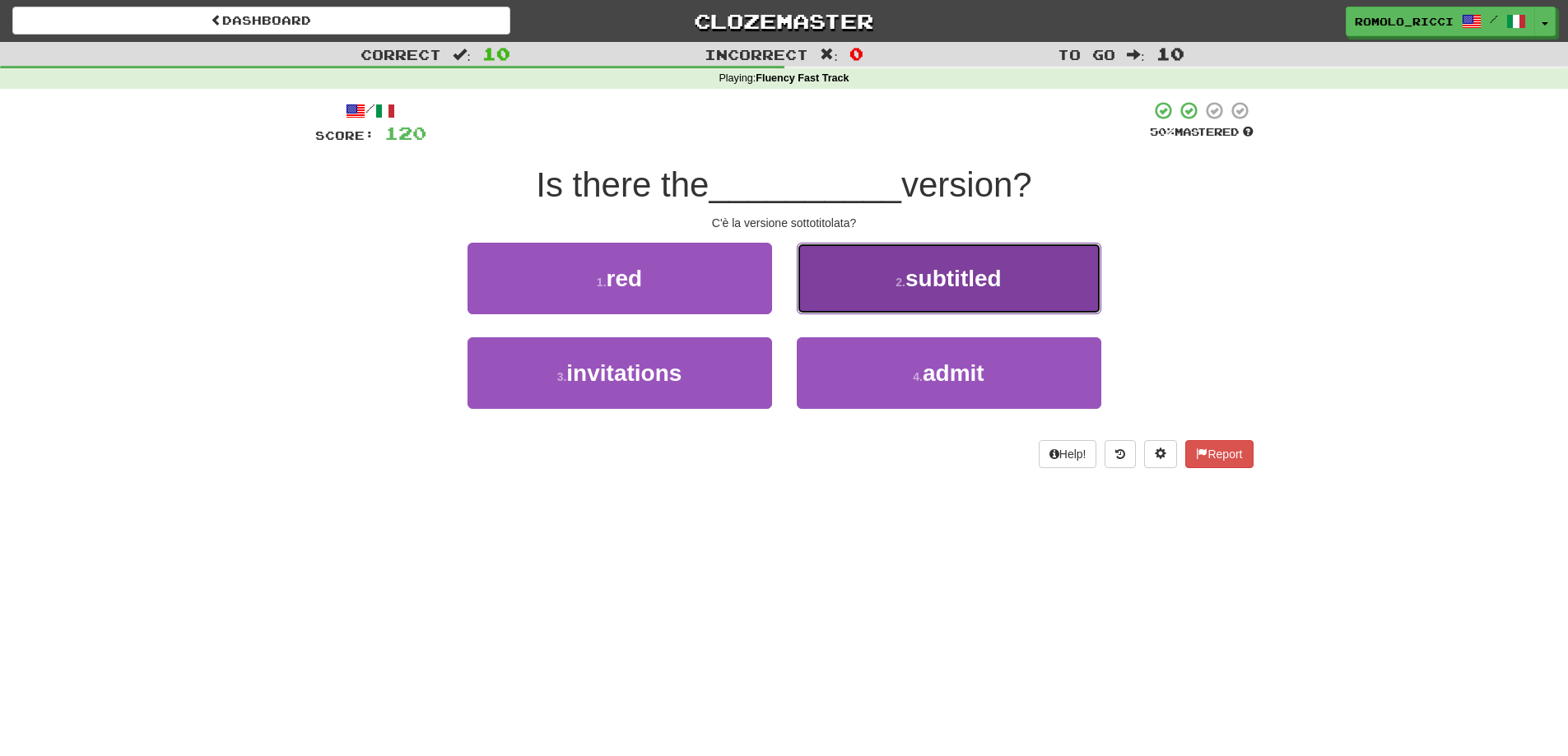
click at [877, 277] on button "2 . subtitled" at bounding box center [949, 279] width 305 height 71
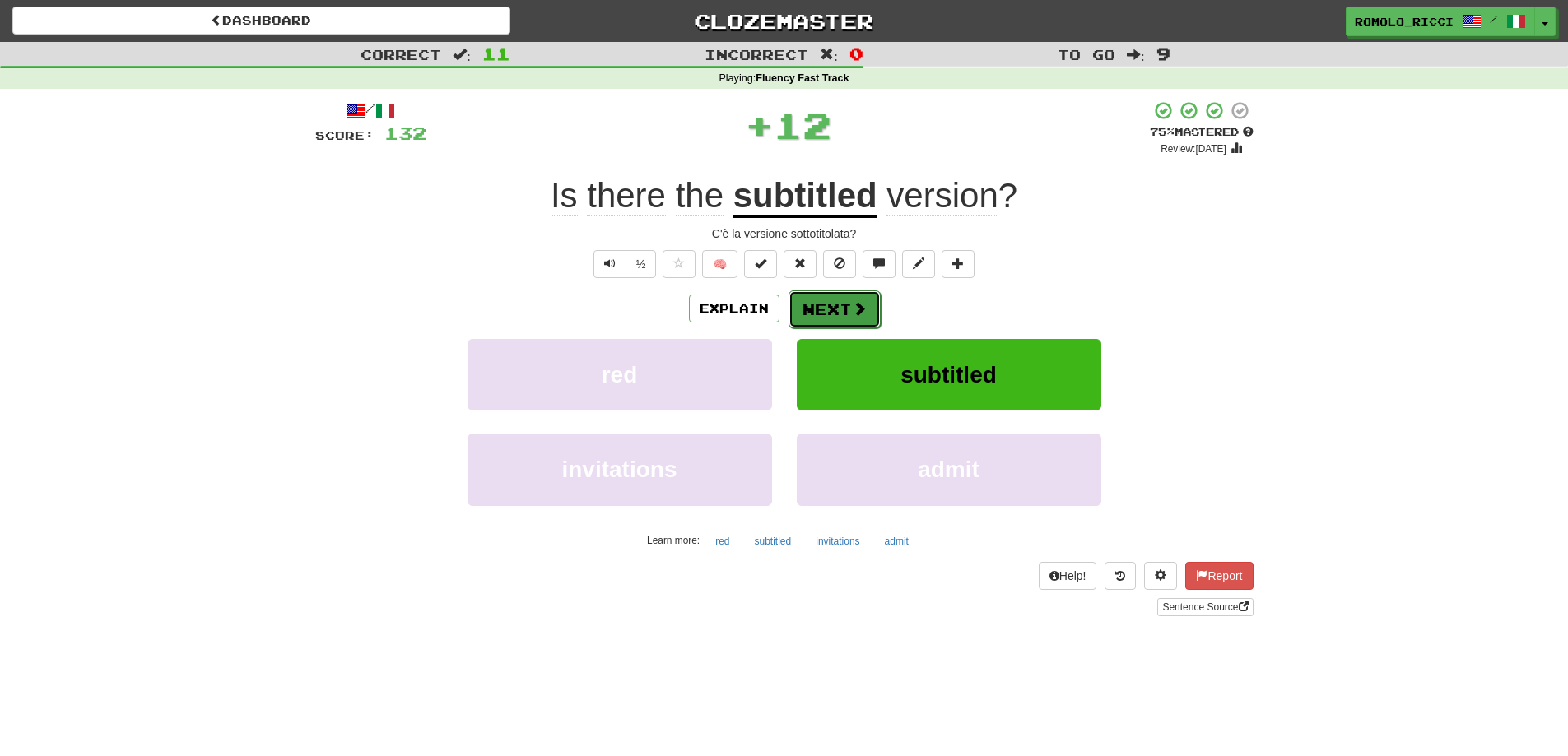
click at [819, 304] on button "Next" at bounding box center [834, 309] width 92 height 38
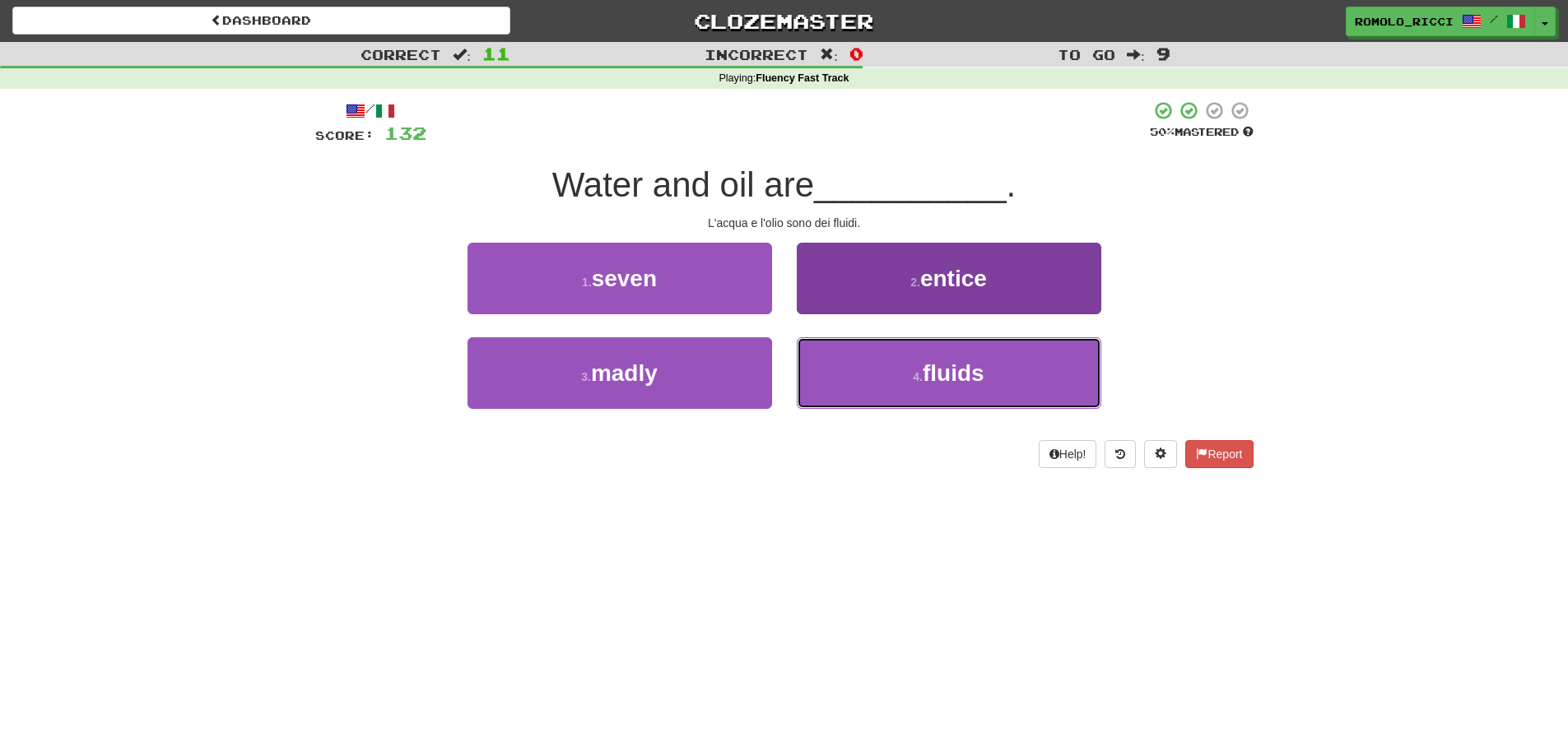
drag, startPoint x: 890, startPoint y: 374, endPoint x: 879, endPoint y: 369, distance: 12.1
click at [889, 374] on button "4 . fluids" at bounding box center [949, 373] width 305 height 71
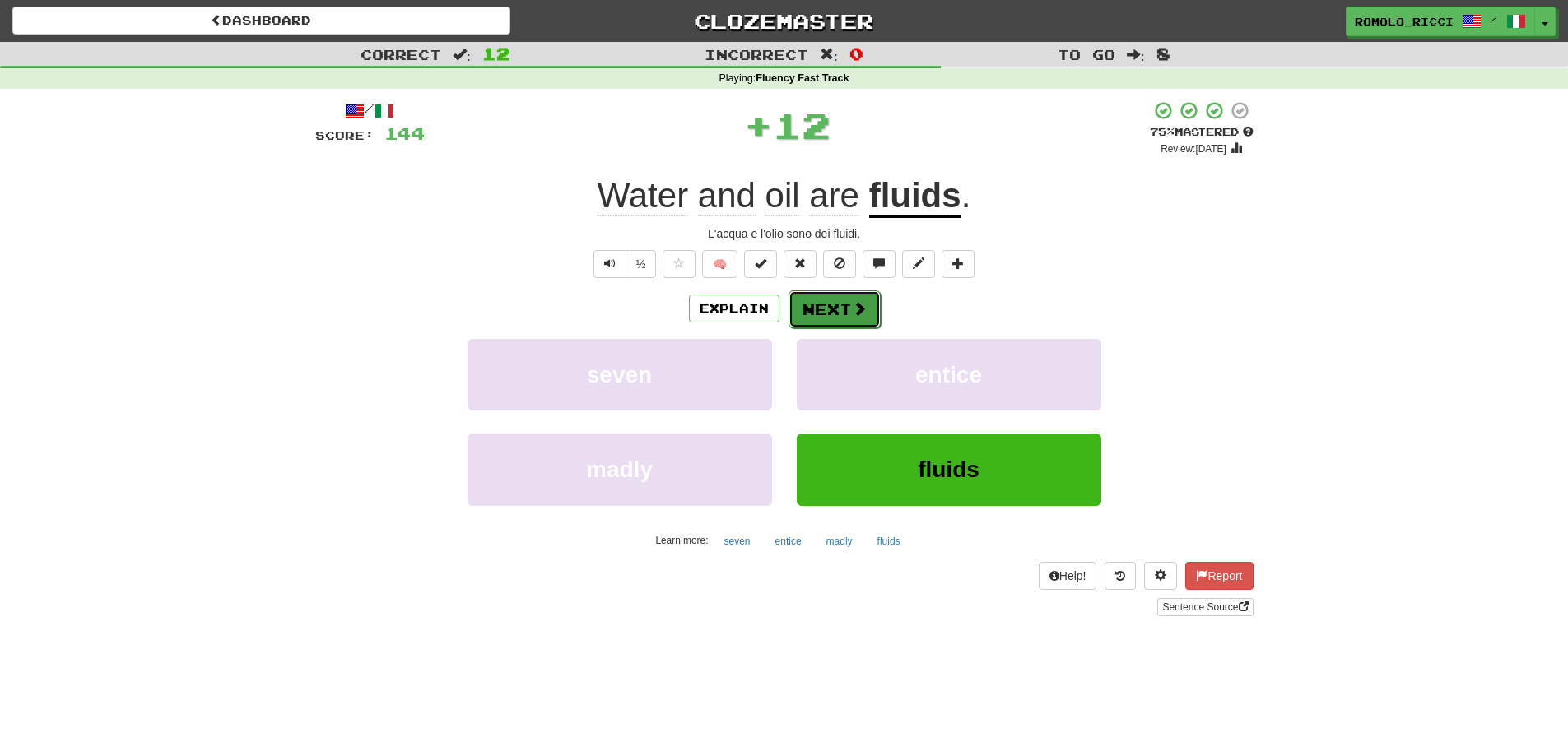
click at [849, 309] on button "Next" at bounding box center [834, 309] width 92 height 38
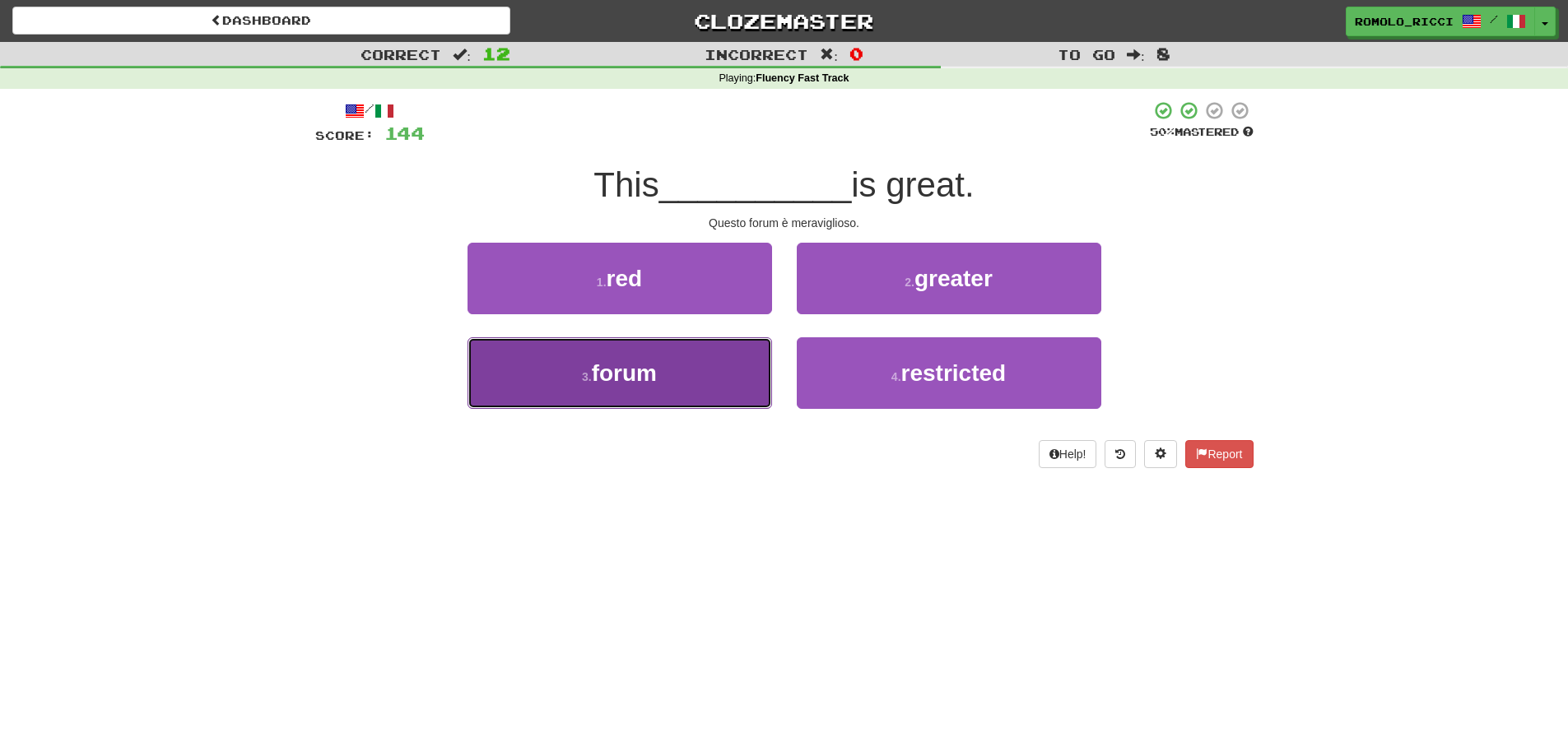
click at [716, 378] on button "3 . forum" at bounding box center [620, 373] width 305 height 71
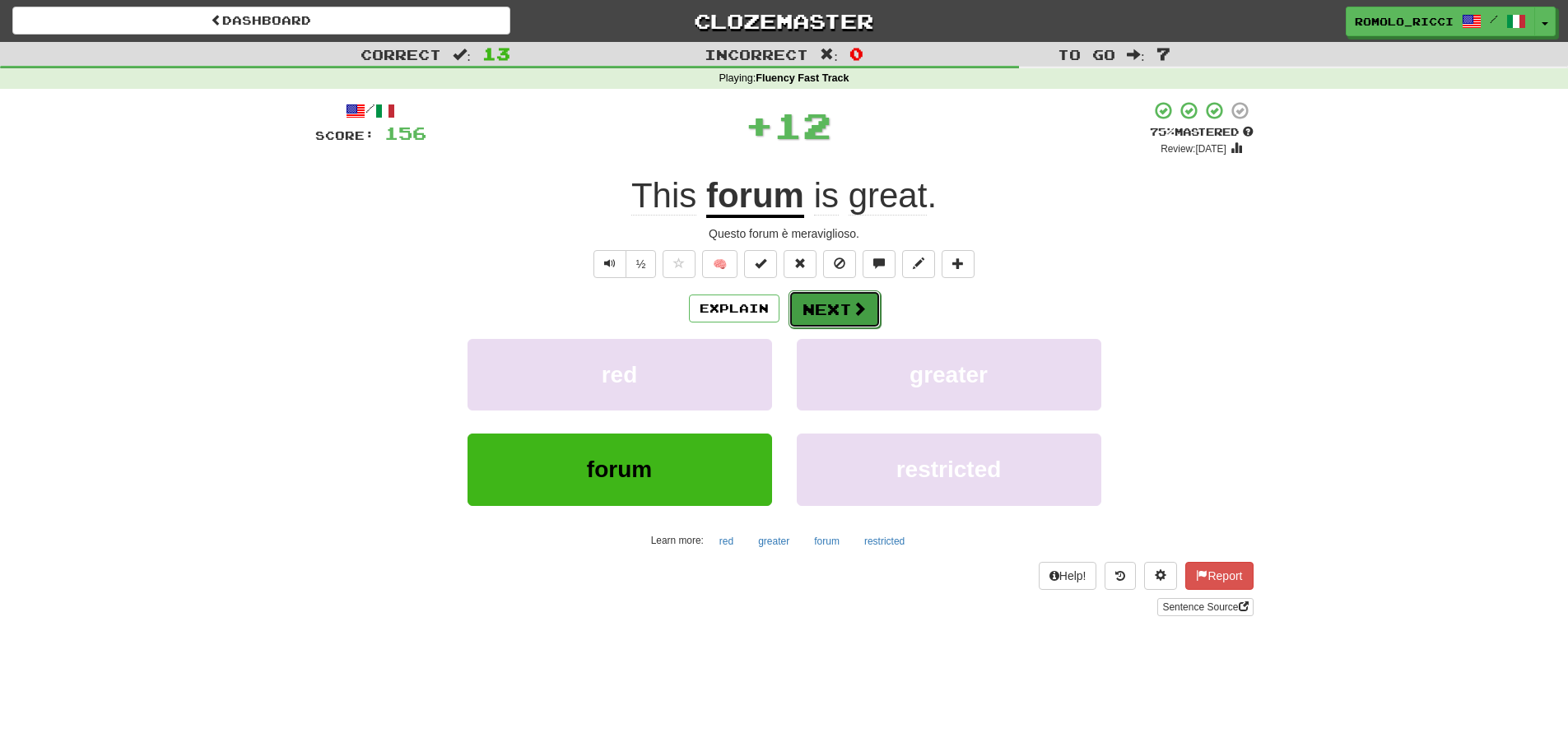
click at [851, 293] on button "Next" at bounding box center [834, 309] width 92 height 38
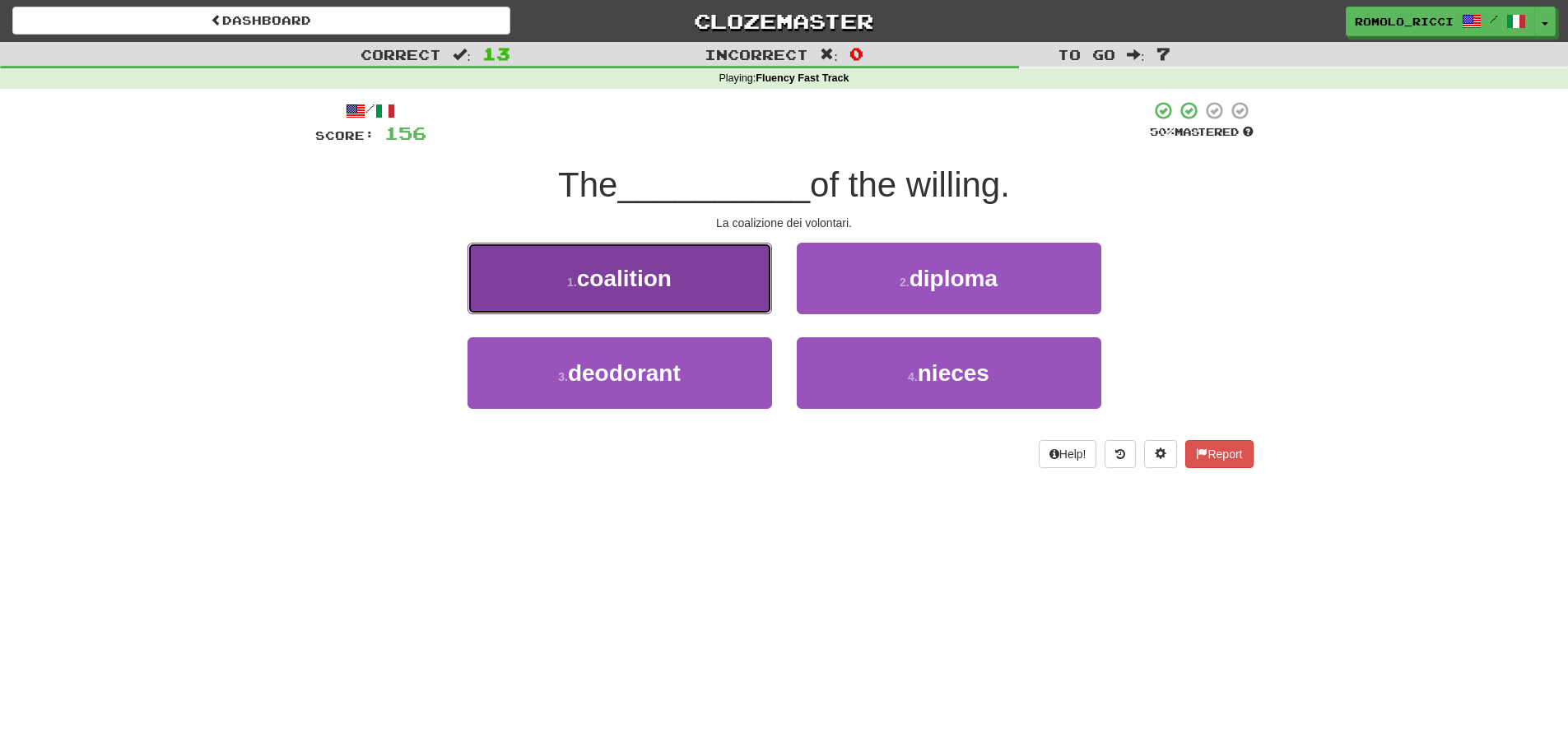
click at [708, 277] on button "1 . coalition" at bounding box center [620, 279] width 305 height 71
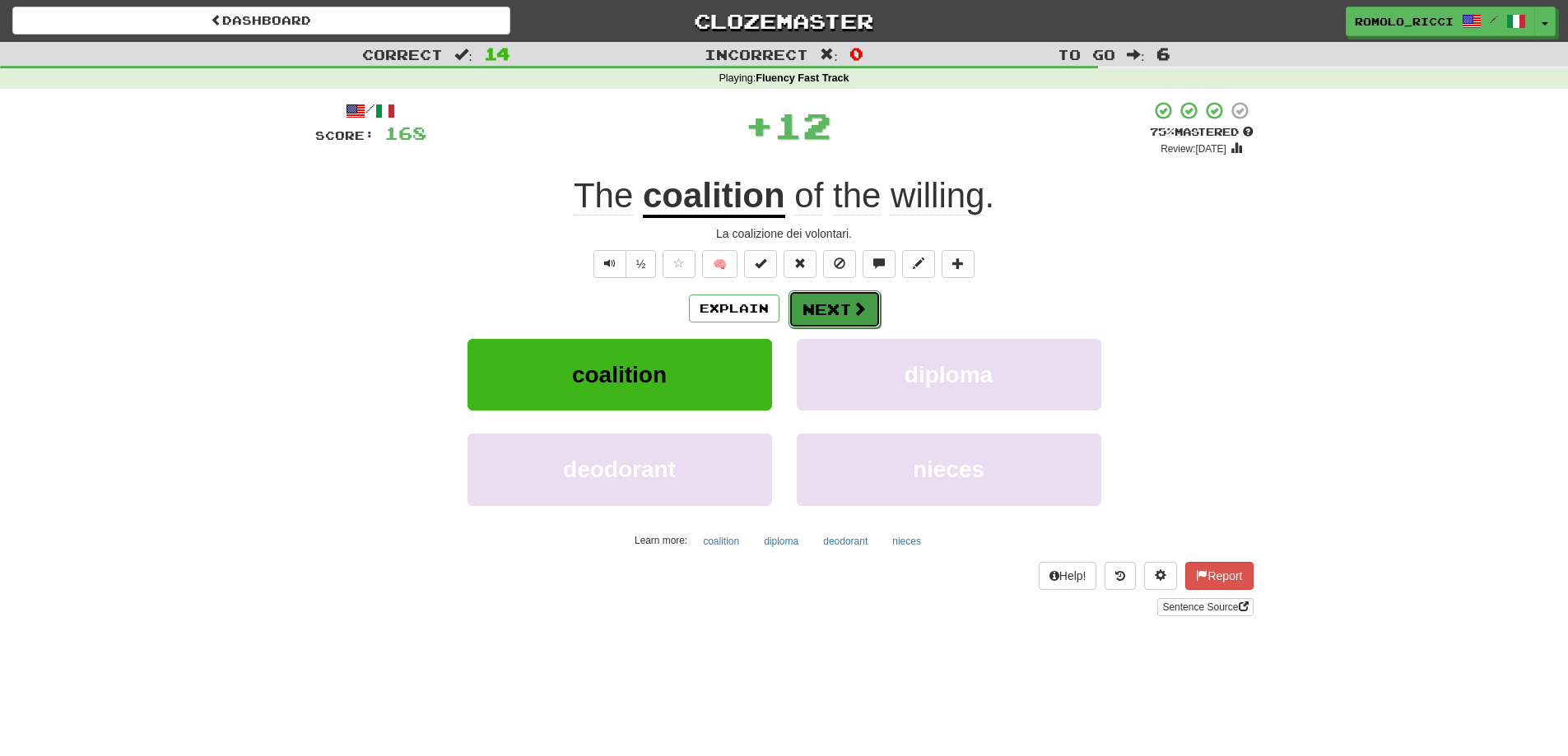
click at [821, 313] on button "Next" at bounding box center [834, 309] width 92 height 38
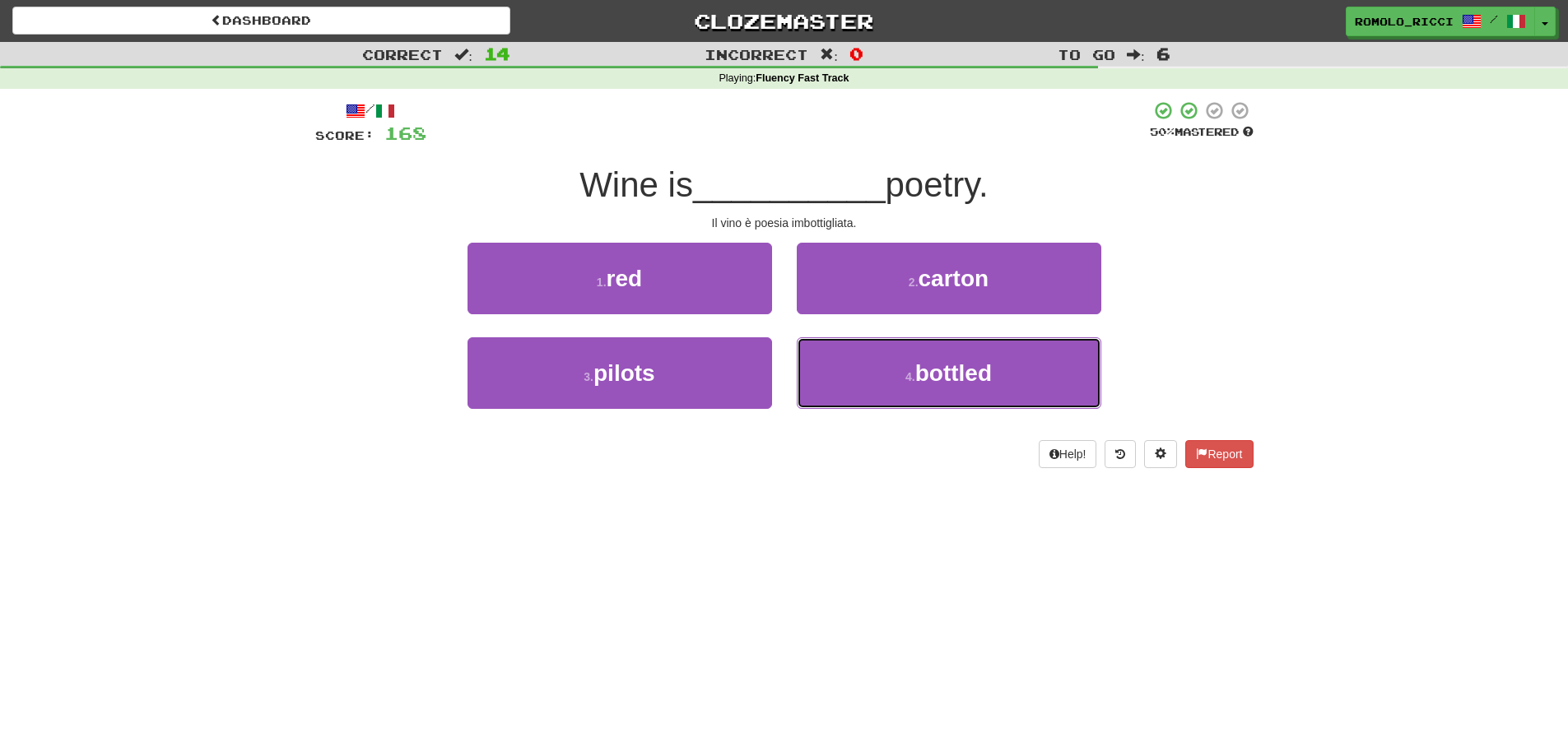
drag, startPoint x: 911, startPoint y: 352, endPoint x: 877, endPoint y: 334, distance: 38.5
click at [911, 353] on button "4 . bottled" at bounding box center [949, 373] width 305 height 71
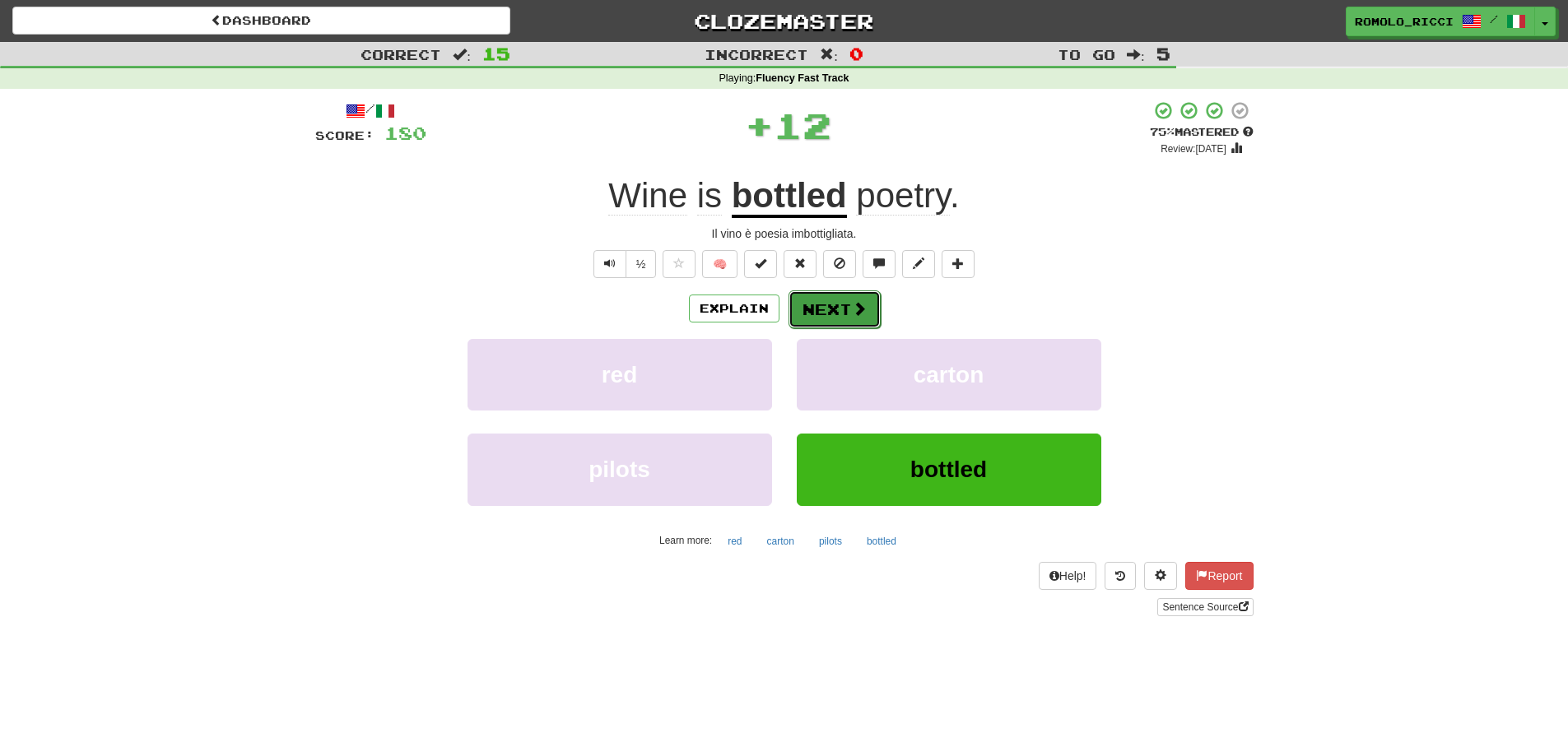
click at [866, 307] on button "Next" at bounding box center [834, 309] width 92 height 38
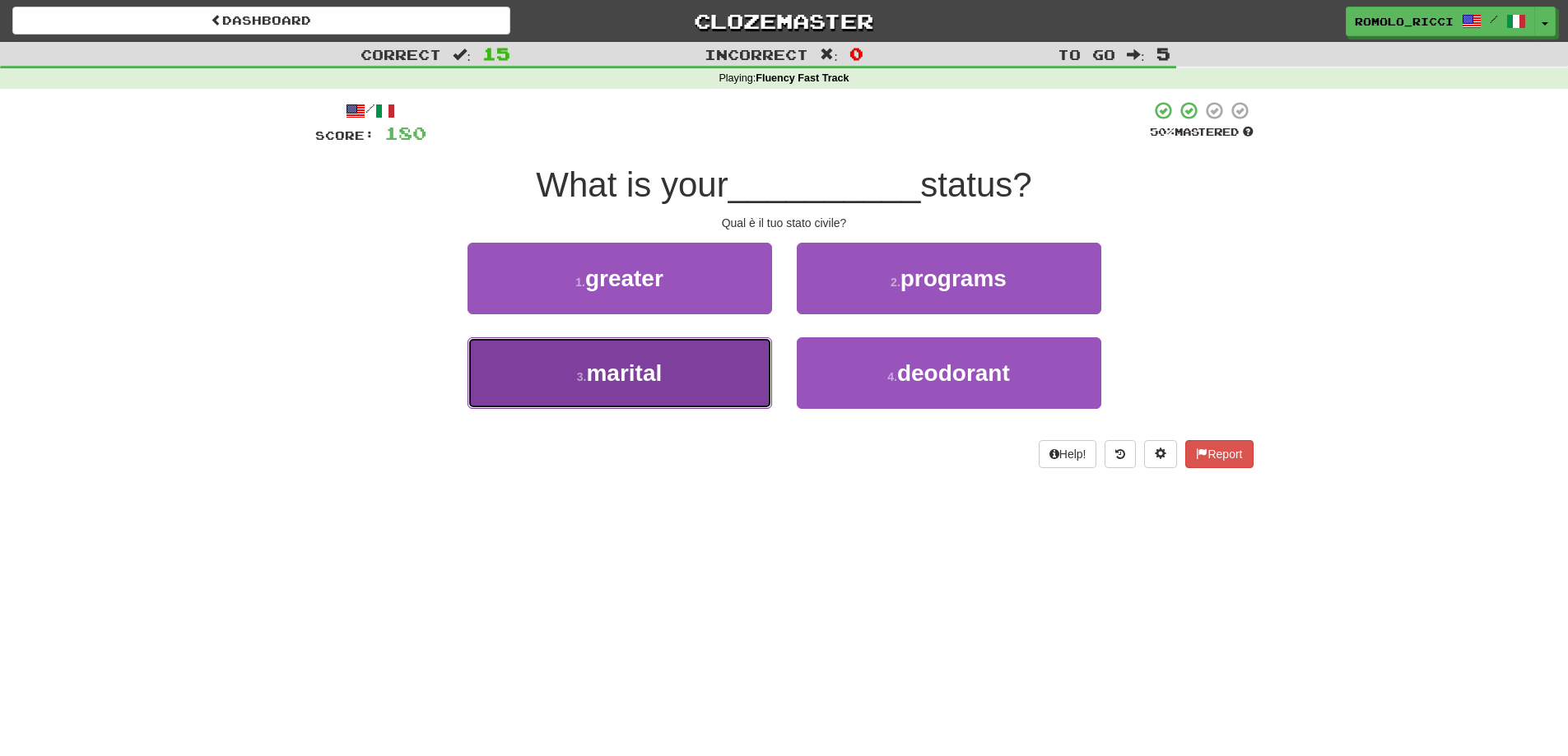
click at [714, 376] on button "3 . marital" at bounding box center [620, 373] width 305 height 71
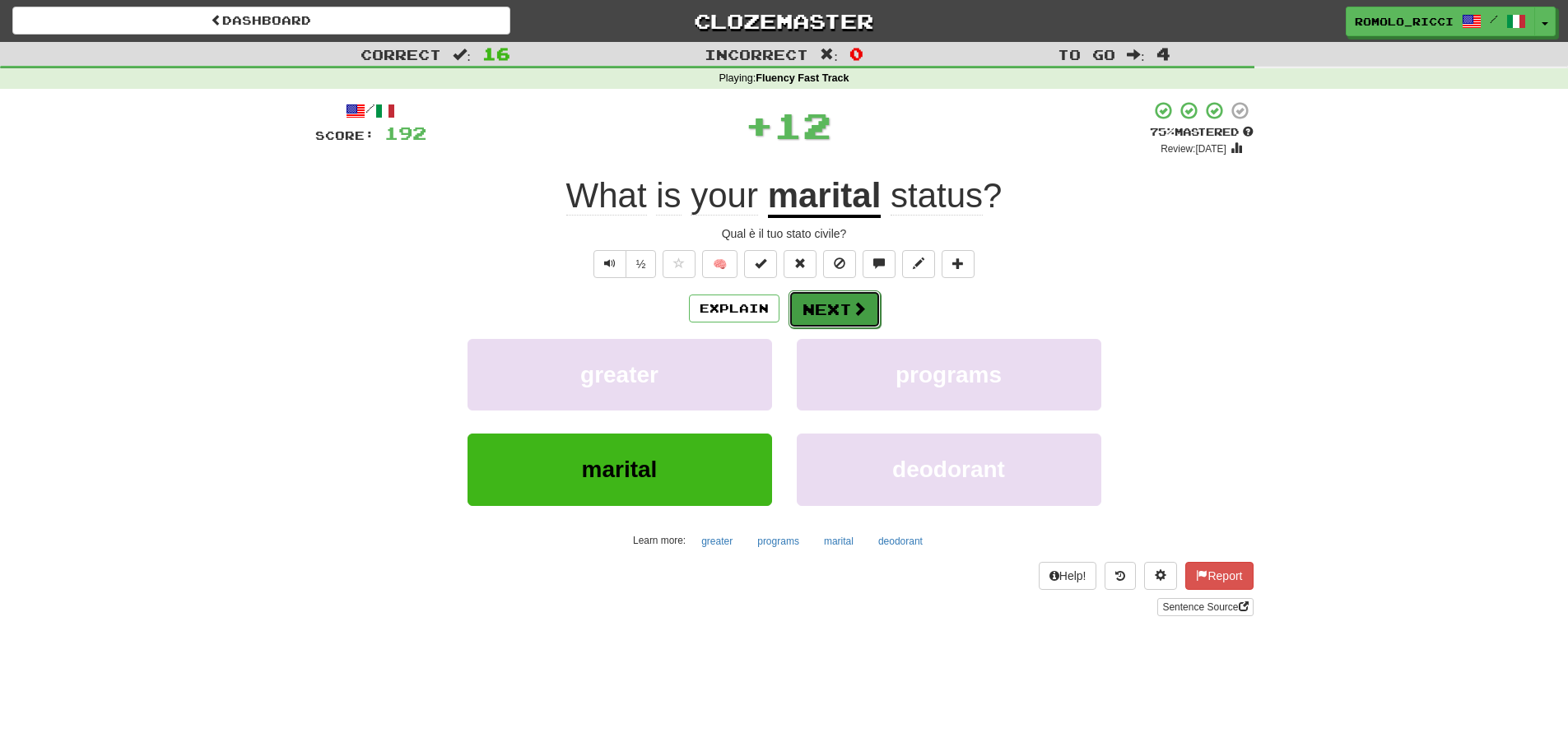
click at [837, 309] on button "Next" at bounding box center [834, 309] width 92 height 38
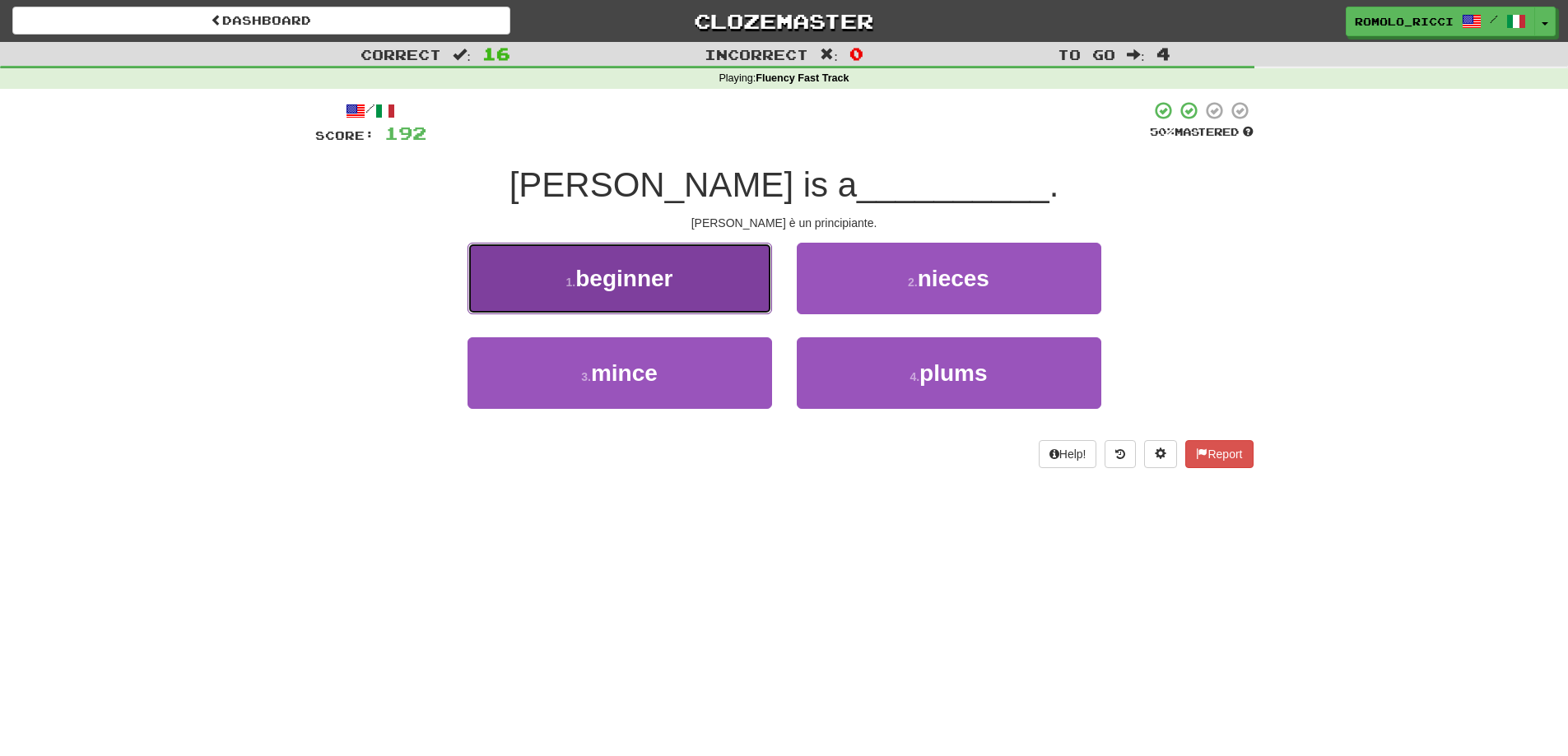
click at [736, 255] on button "1 . beginner" at bounding box center [620, 279] width 305 height 71
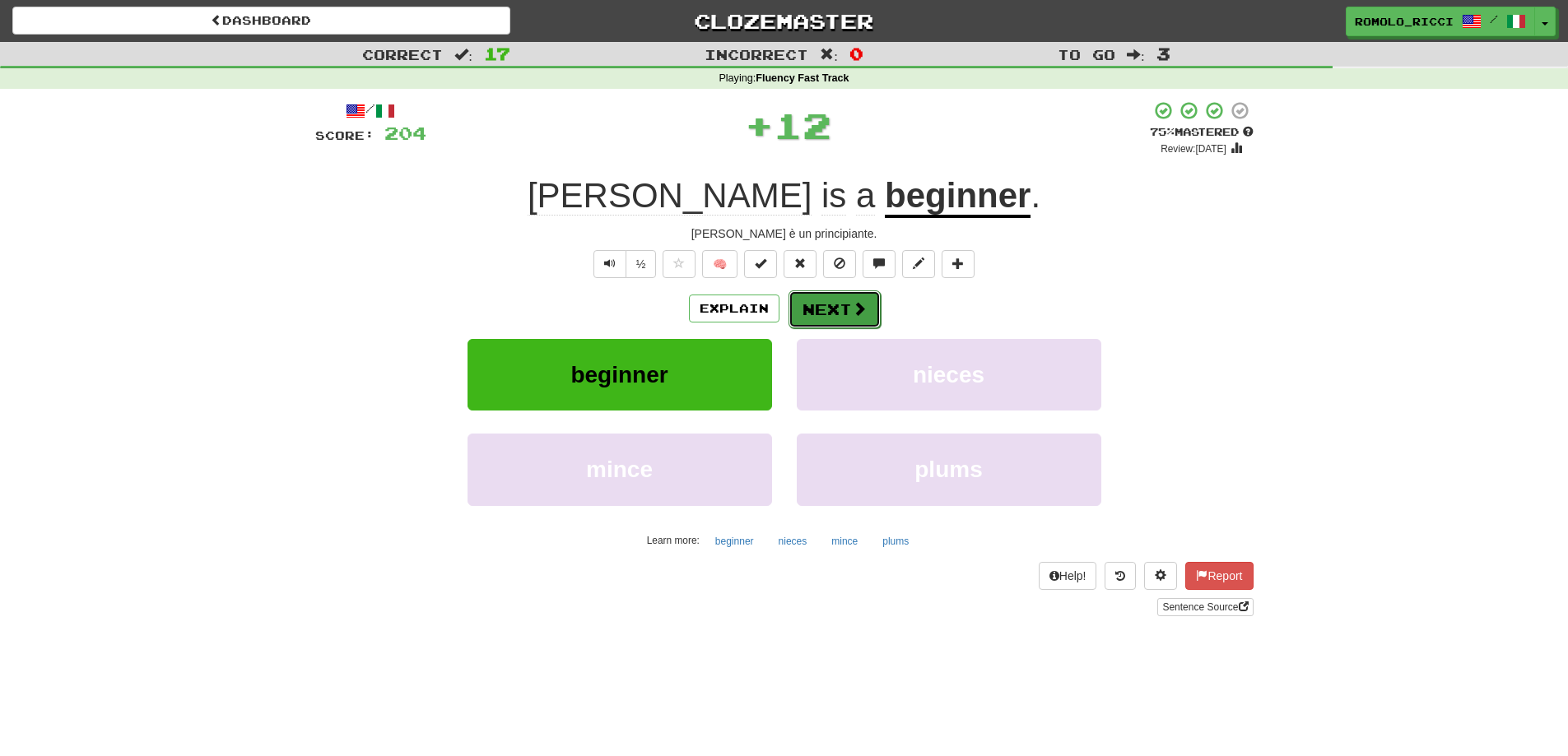
click at [854, 309] on span at bounding box center [859, 308] width 15 height 15
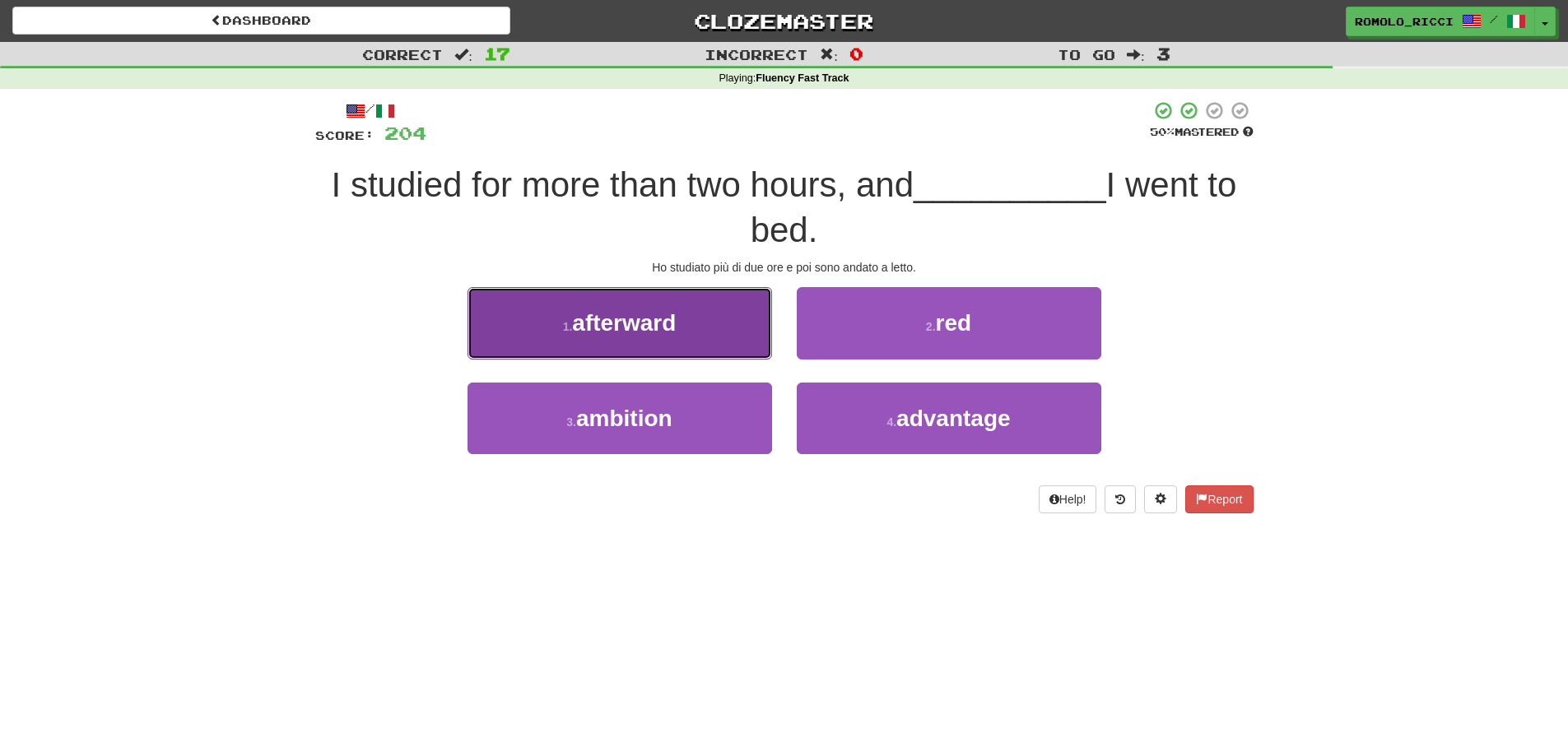
click at [761, 329] on button "1 . afterward" at bounding box center [620, 322] width 305 height 71
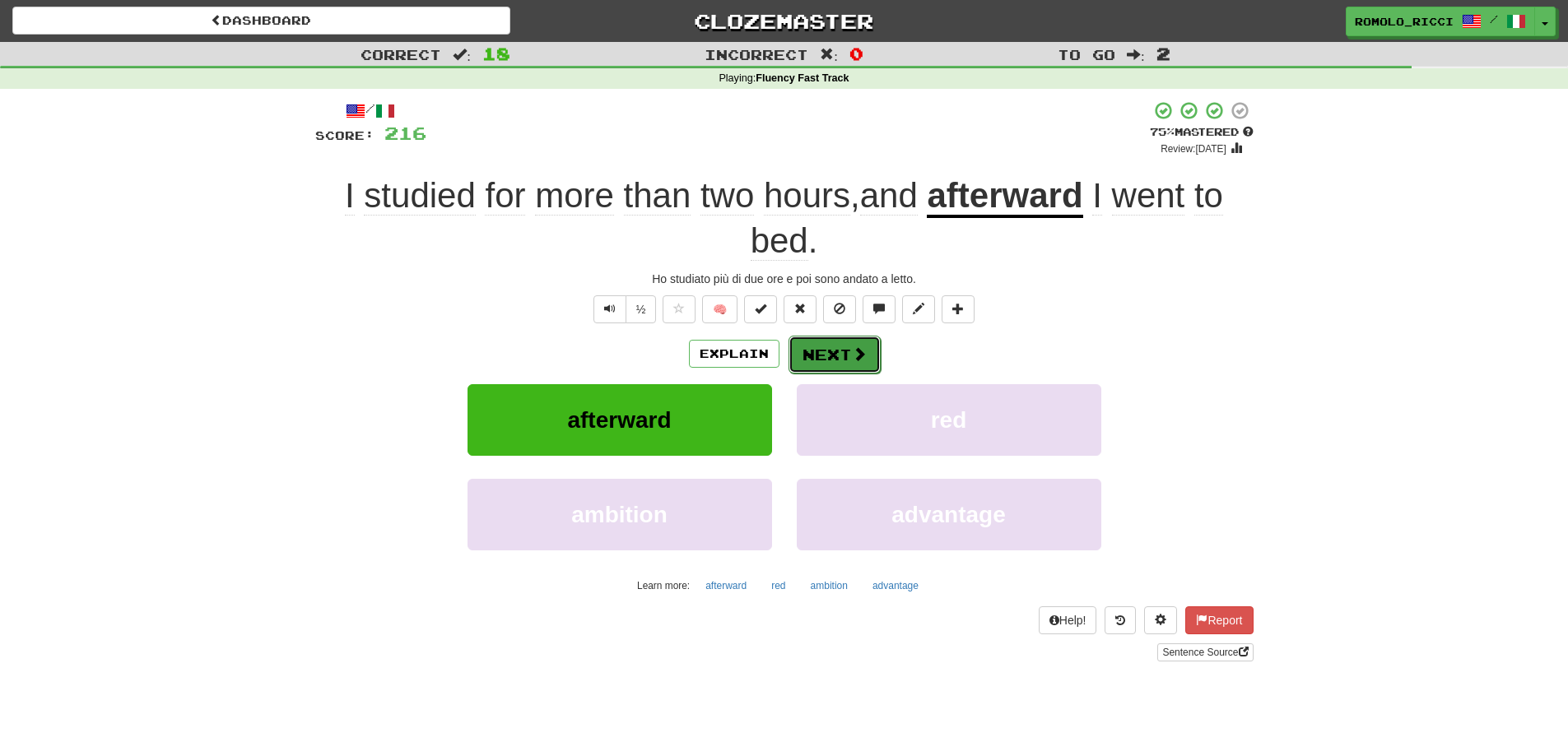
click at [852, 352] on span at bounding box center [859, 354] width 15 height 15
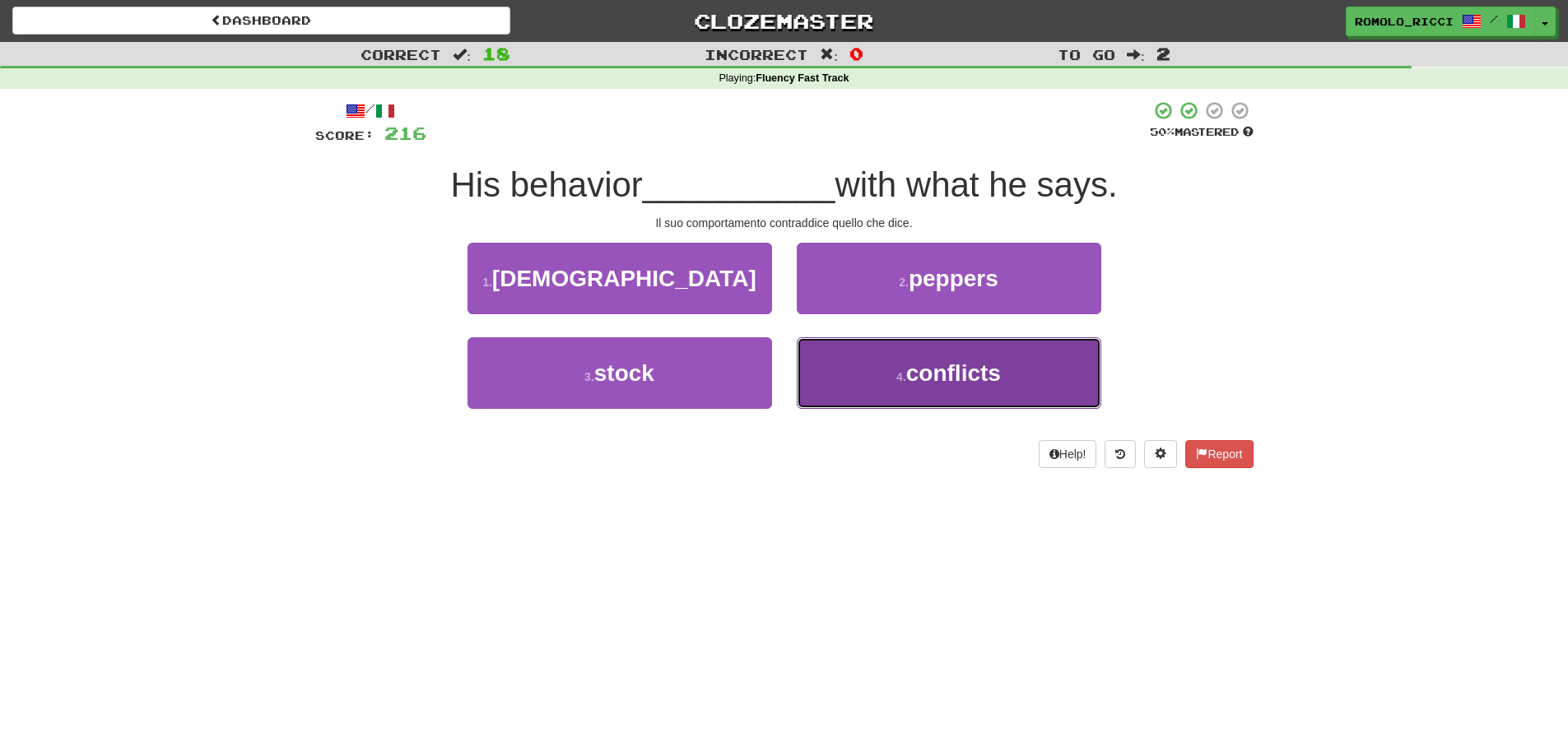
click at [901, 384] on button "4 . conflicts" at bounding box center [949, 373] width 305 height 71
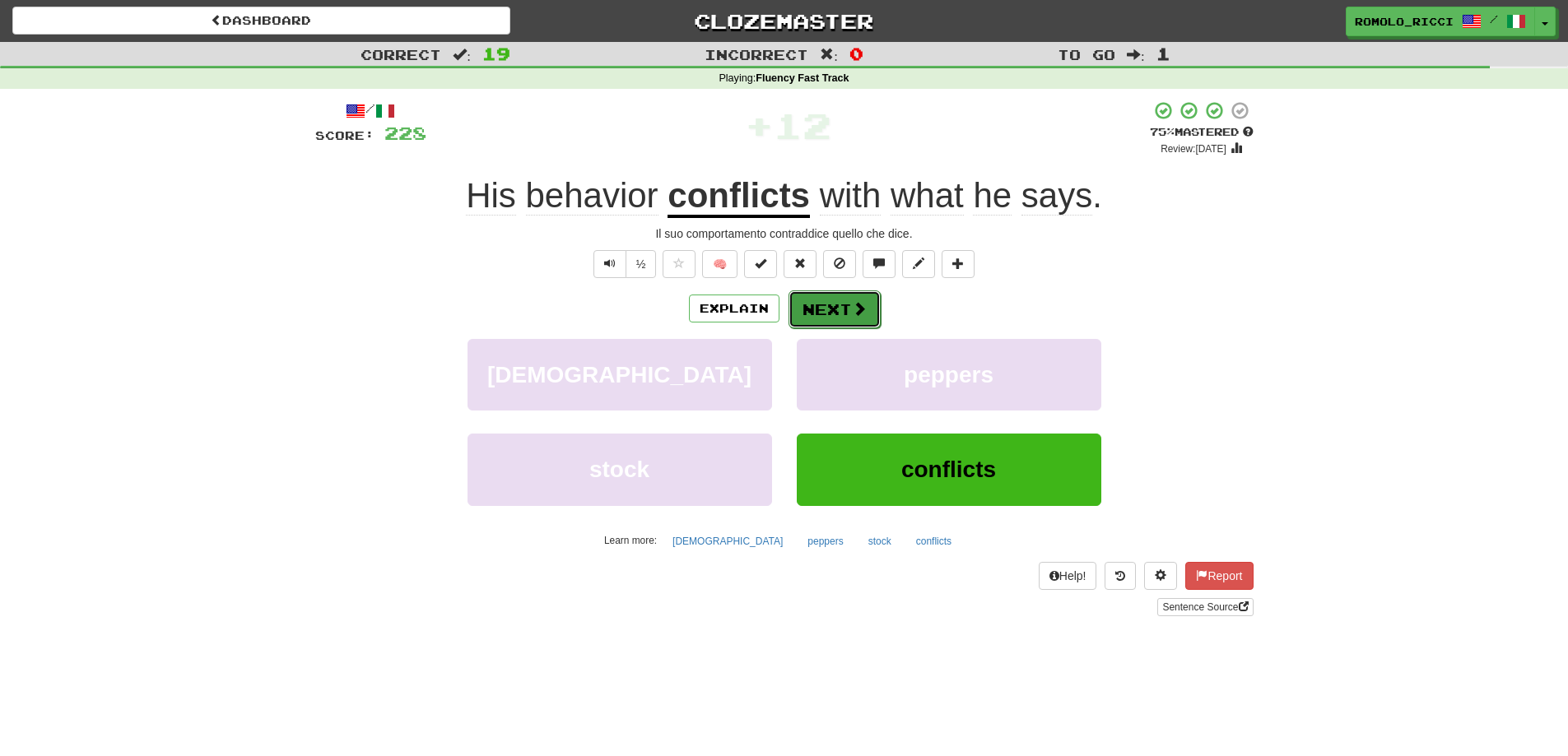
click at [826, 315] on button "Next" at bounding box center [834, 309] width 92 height 38
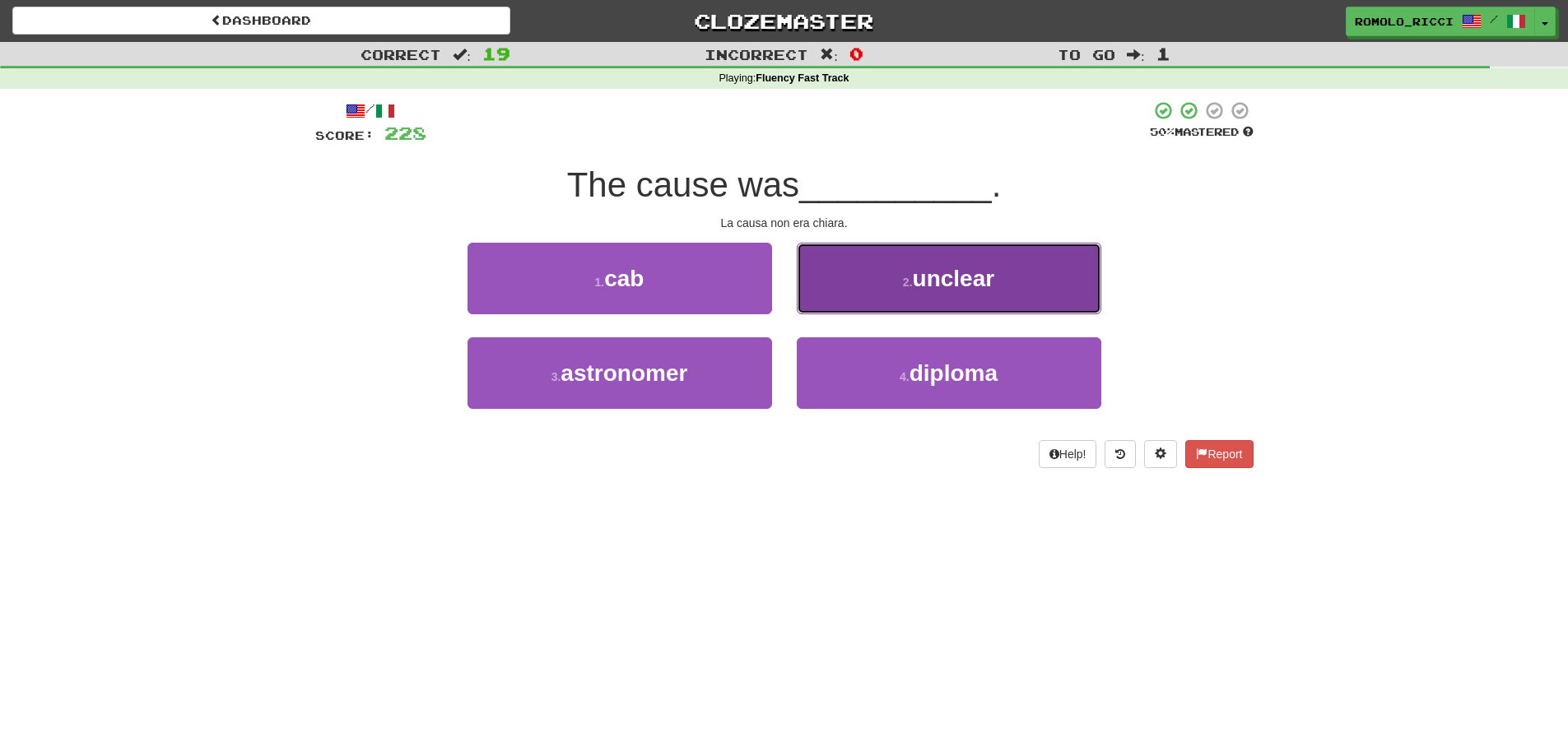
click at [988, 279] on span "unclear" at bounding box center [954, 278] width 82 height 26
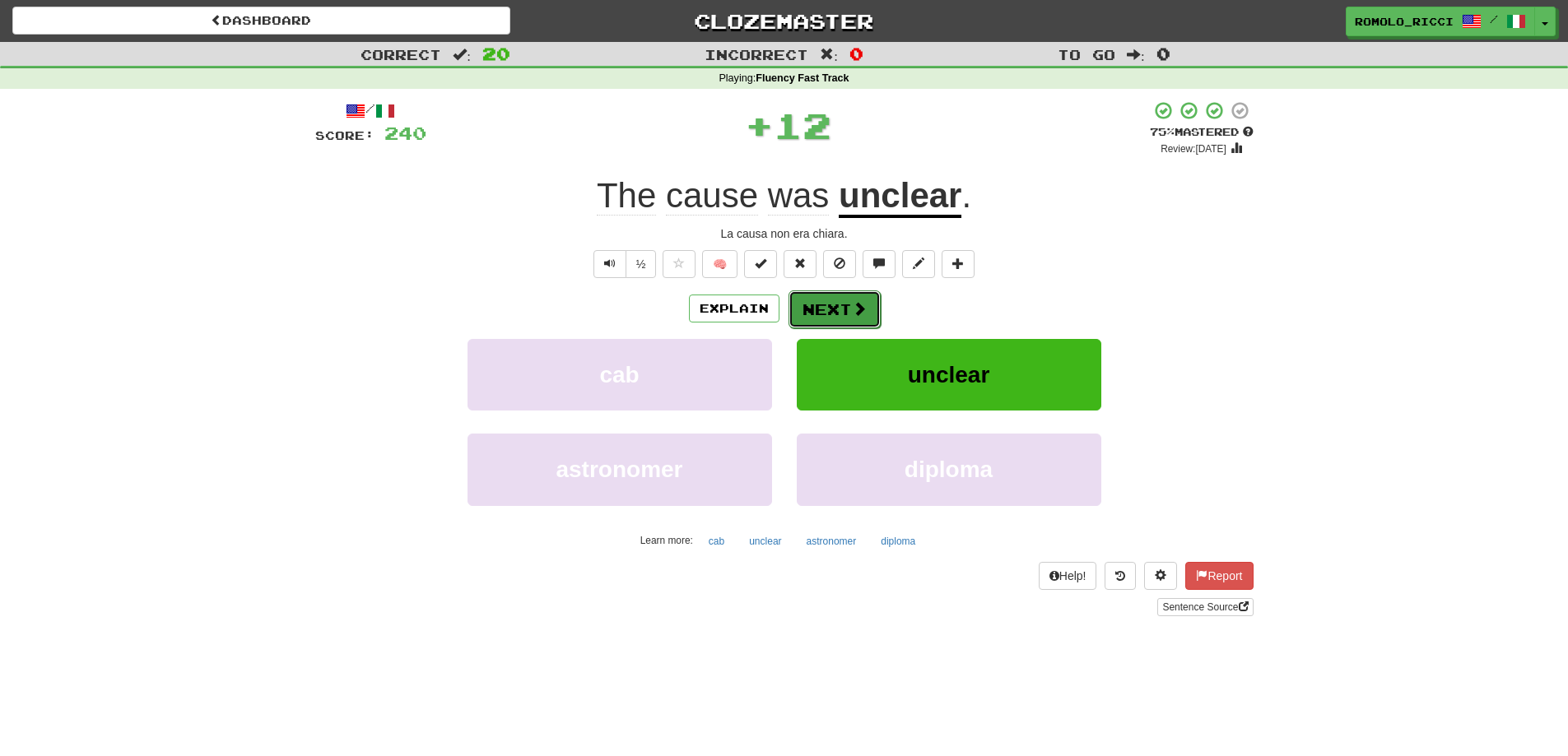
click at [815, 302] on button "Next" at bounding box center [834, 309] width 92 height 38
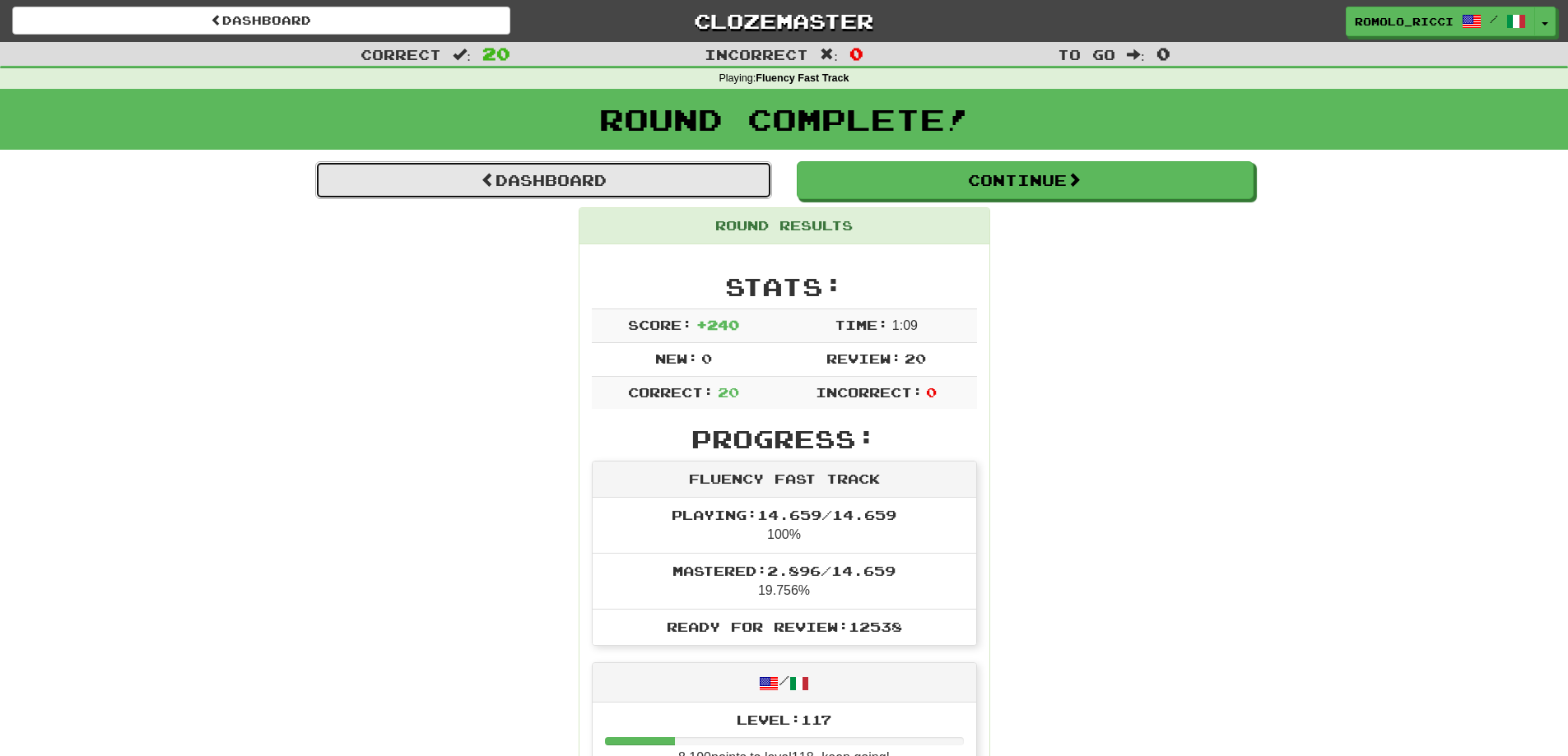
click at [543, 185] on link "Dashboard" at bounding box center [543, 180] width 457 height 38
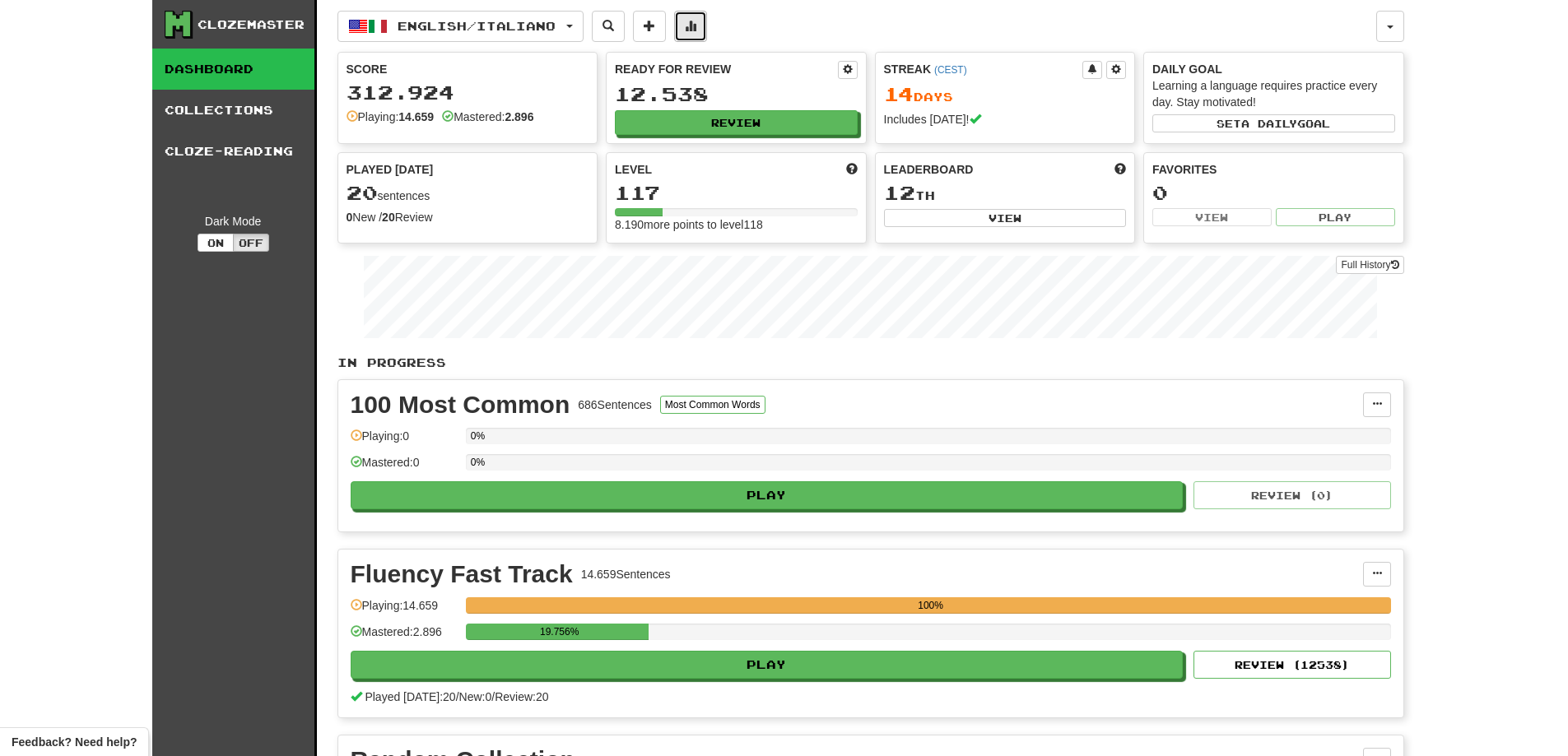
click at [706, 18] on button at bounding box center [690, 26] width 33 height 31
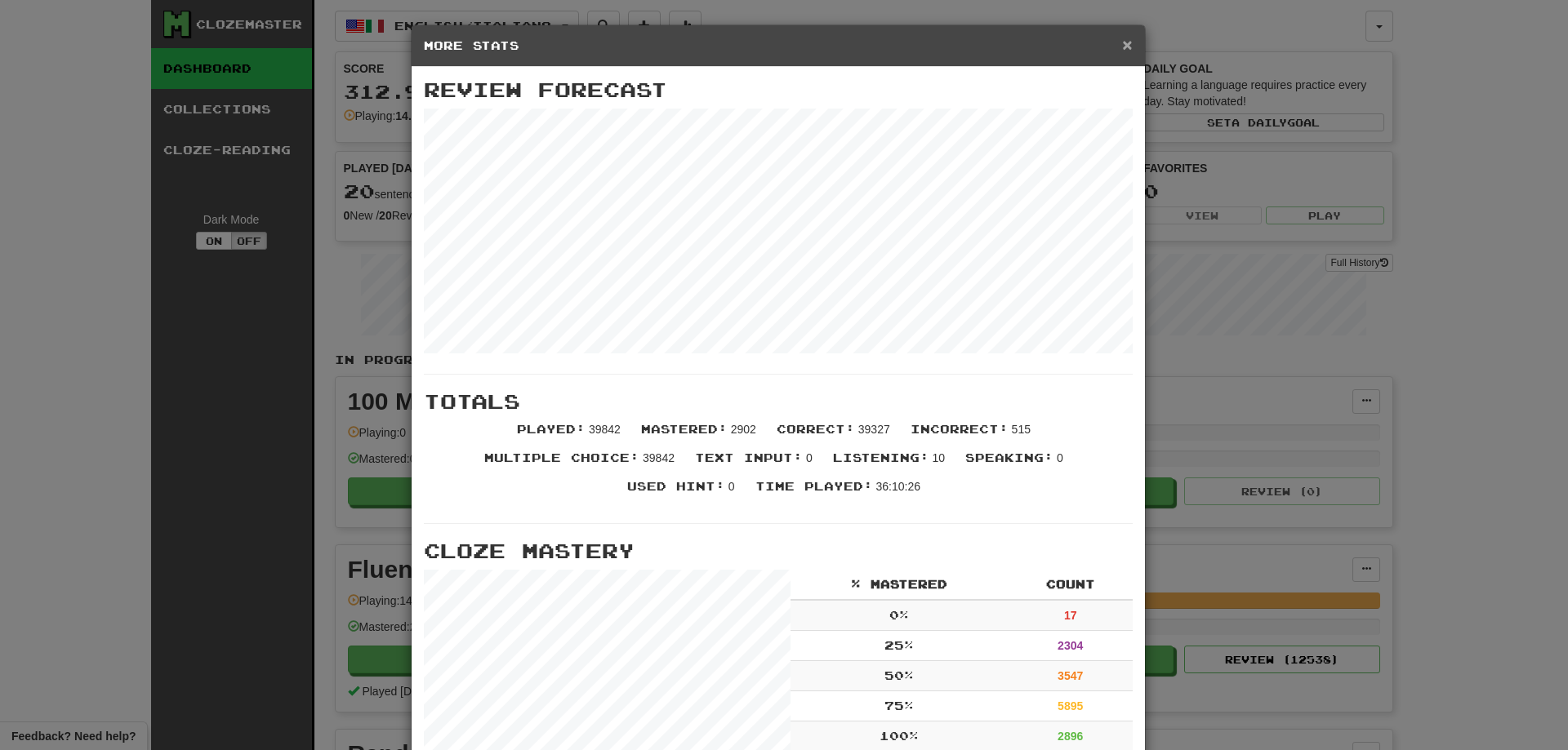
click at [1123, 45] on span "×" at bounding box center [1127, 44] width 10 height 19
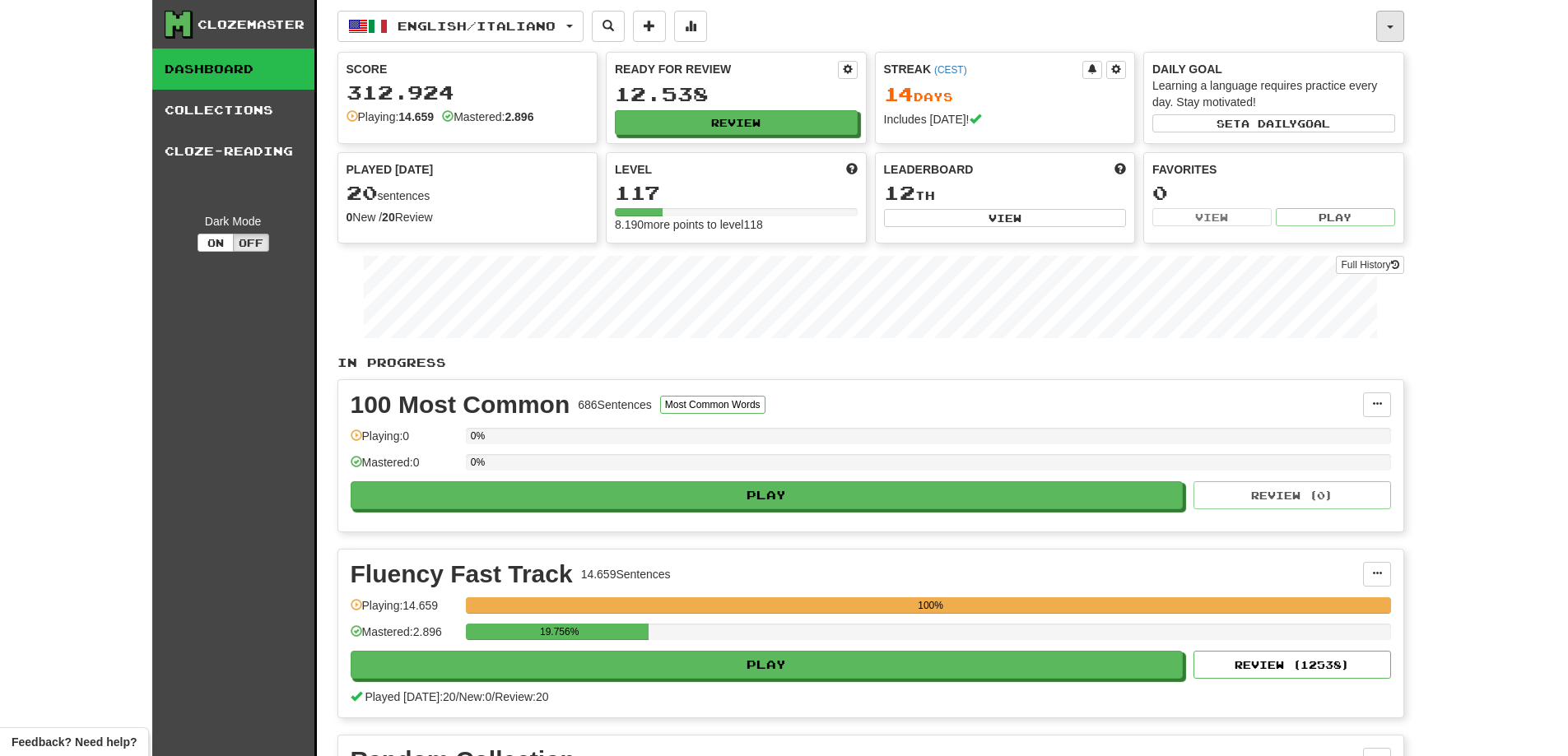
click at [1397, 36] on button "button" at bounding box center [1390, 26] width 28 height 31
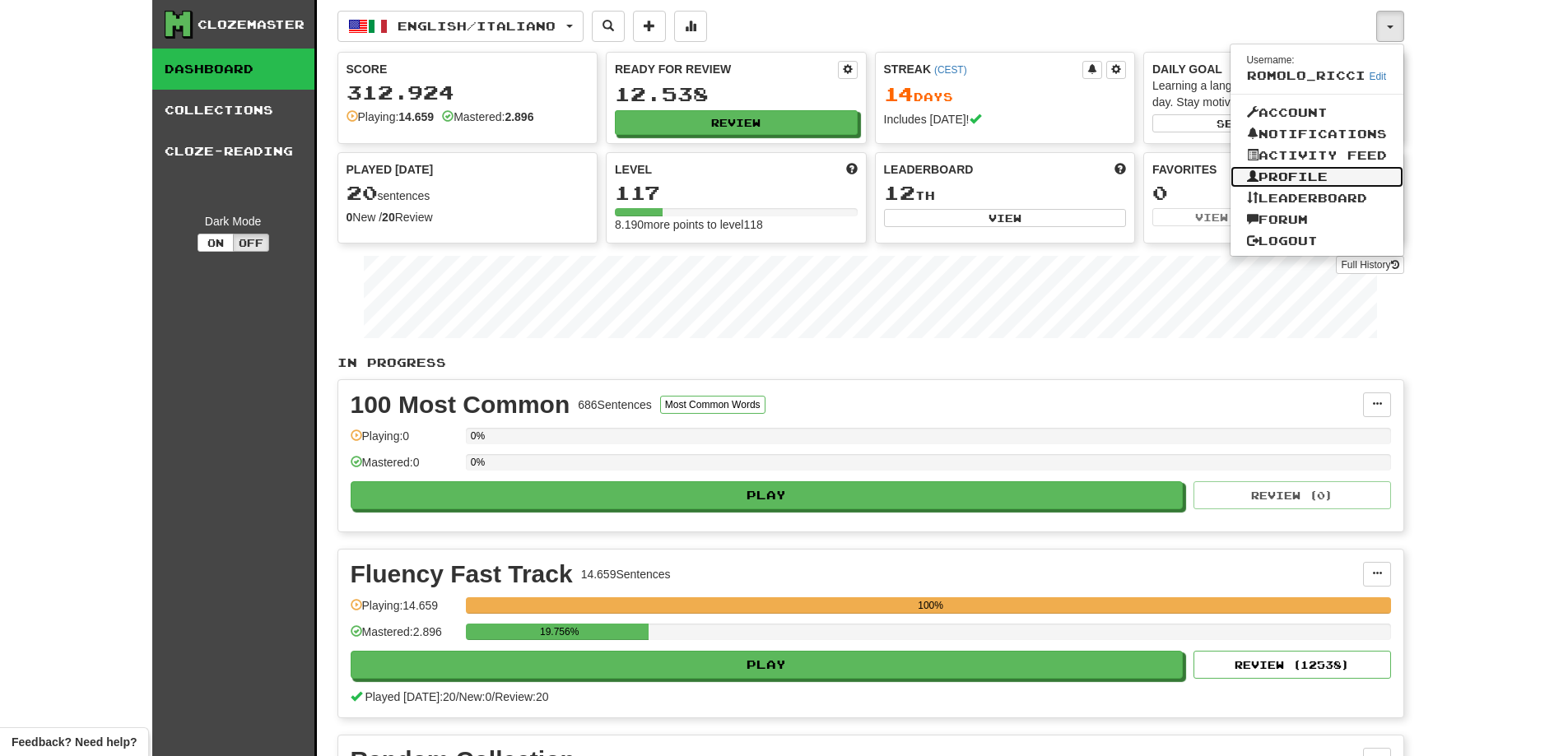
click at [1276, 168] on link "Profile" at bounding box center [1317, 177] width 173 height 21
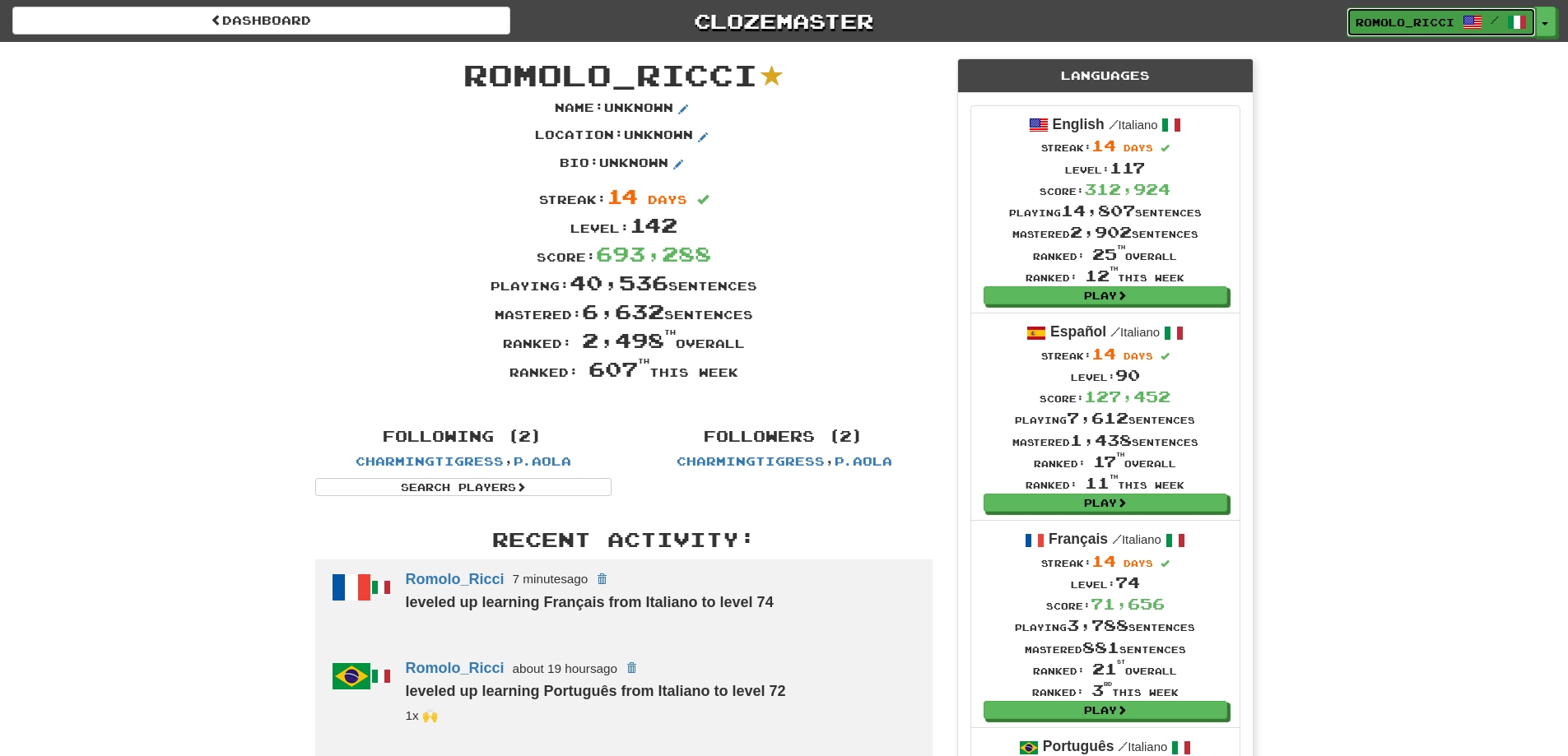
click at [1407, 16] on span "Romolo_Ricci" at bounding box center [1405, 22] width 99 height 15
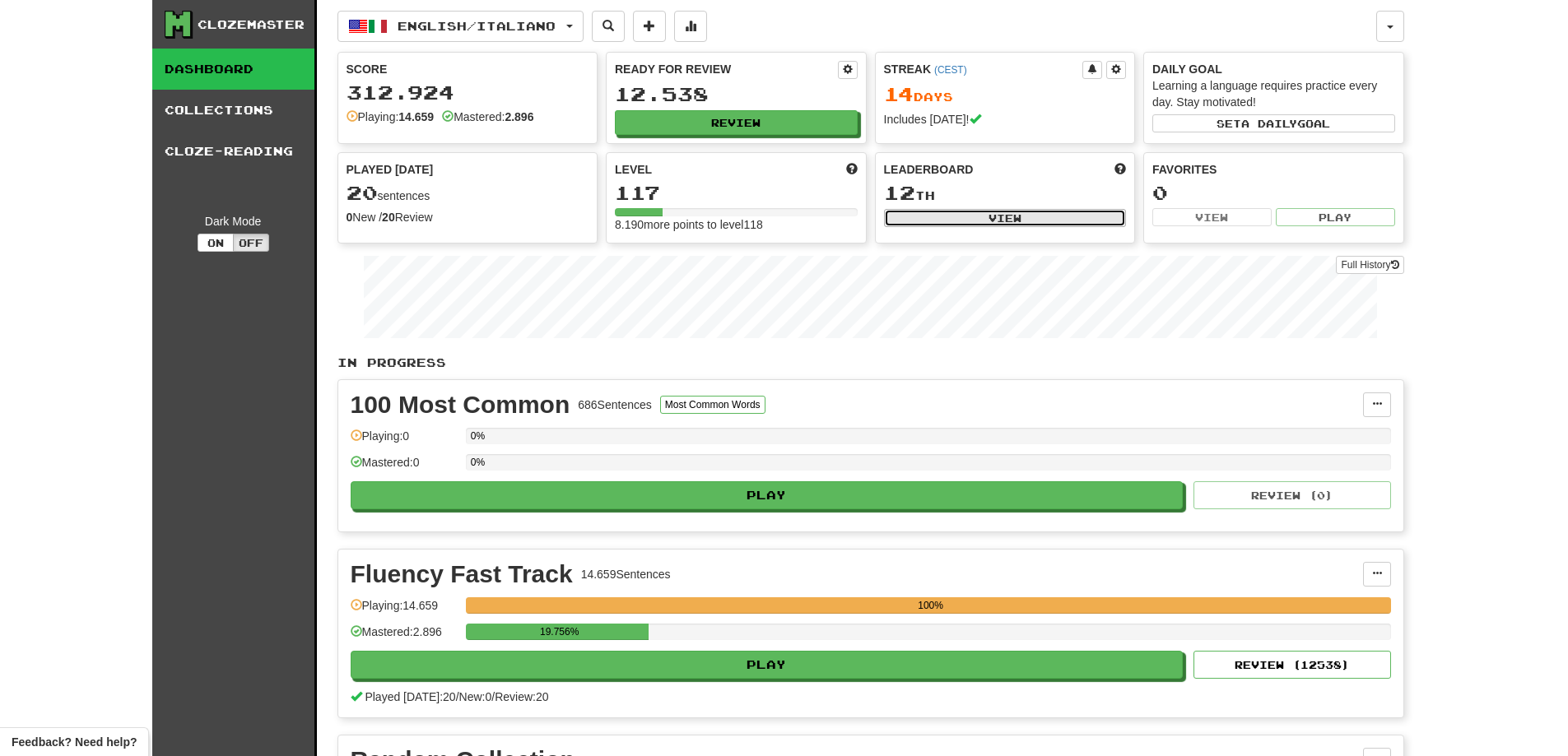
click at [934, 220] on button "View" at bounding box center [1005, 218] width 243 height 18
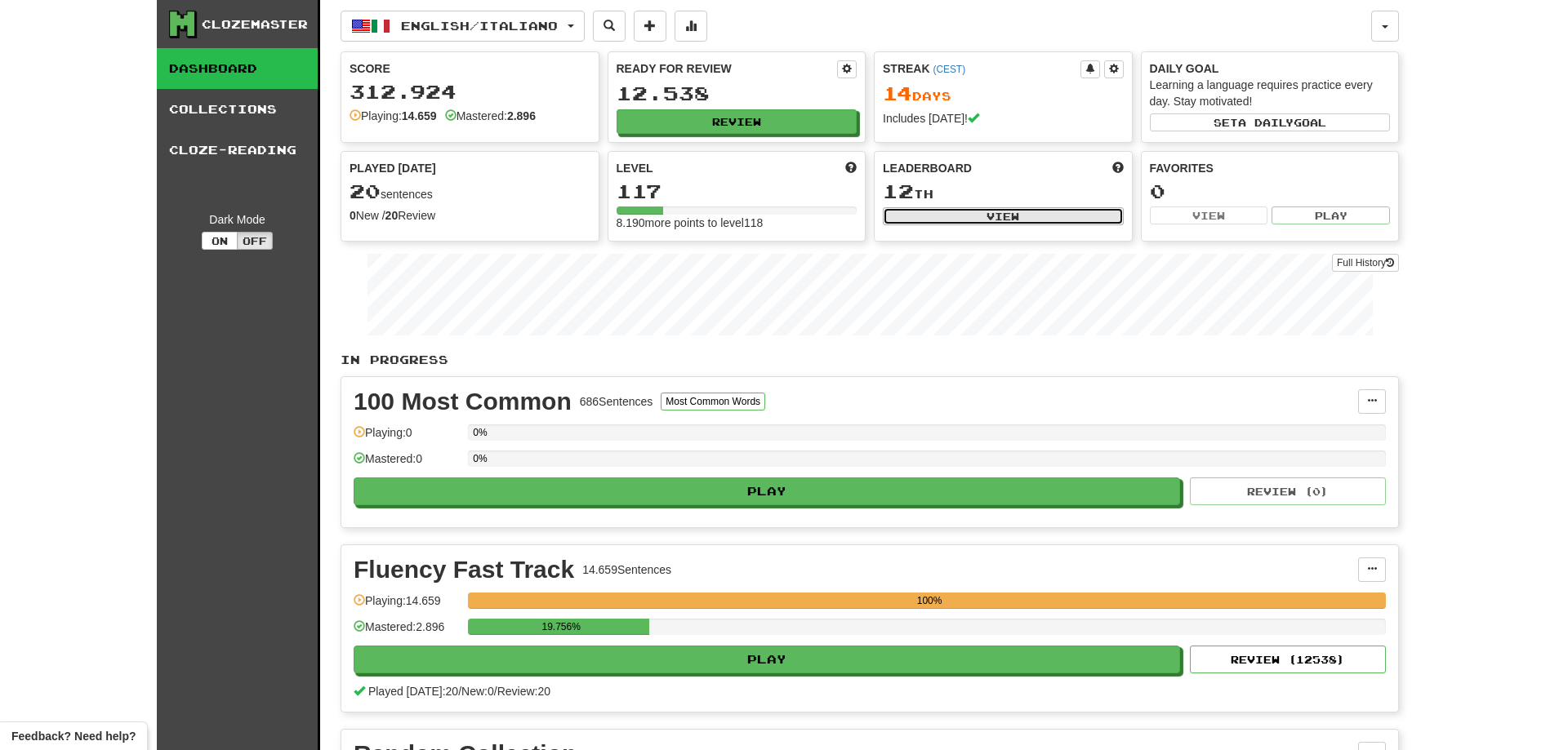
select select "**********"
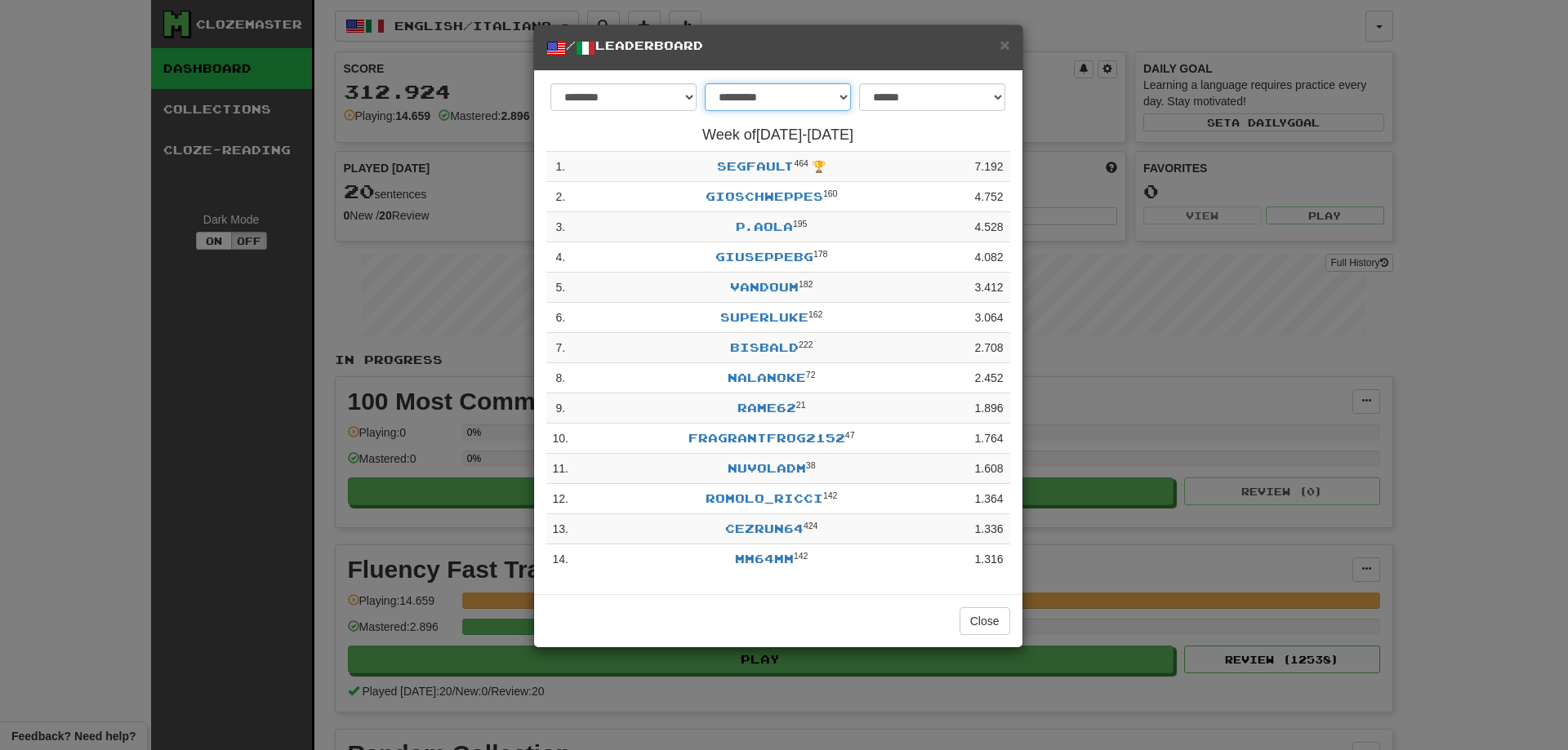
click at [731, 93] on select "**********" at bounding box center [777, 96] width 146 height 27
select select "********"
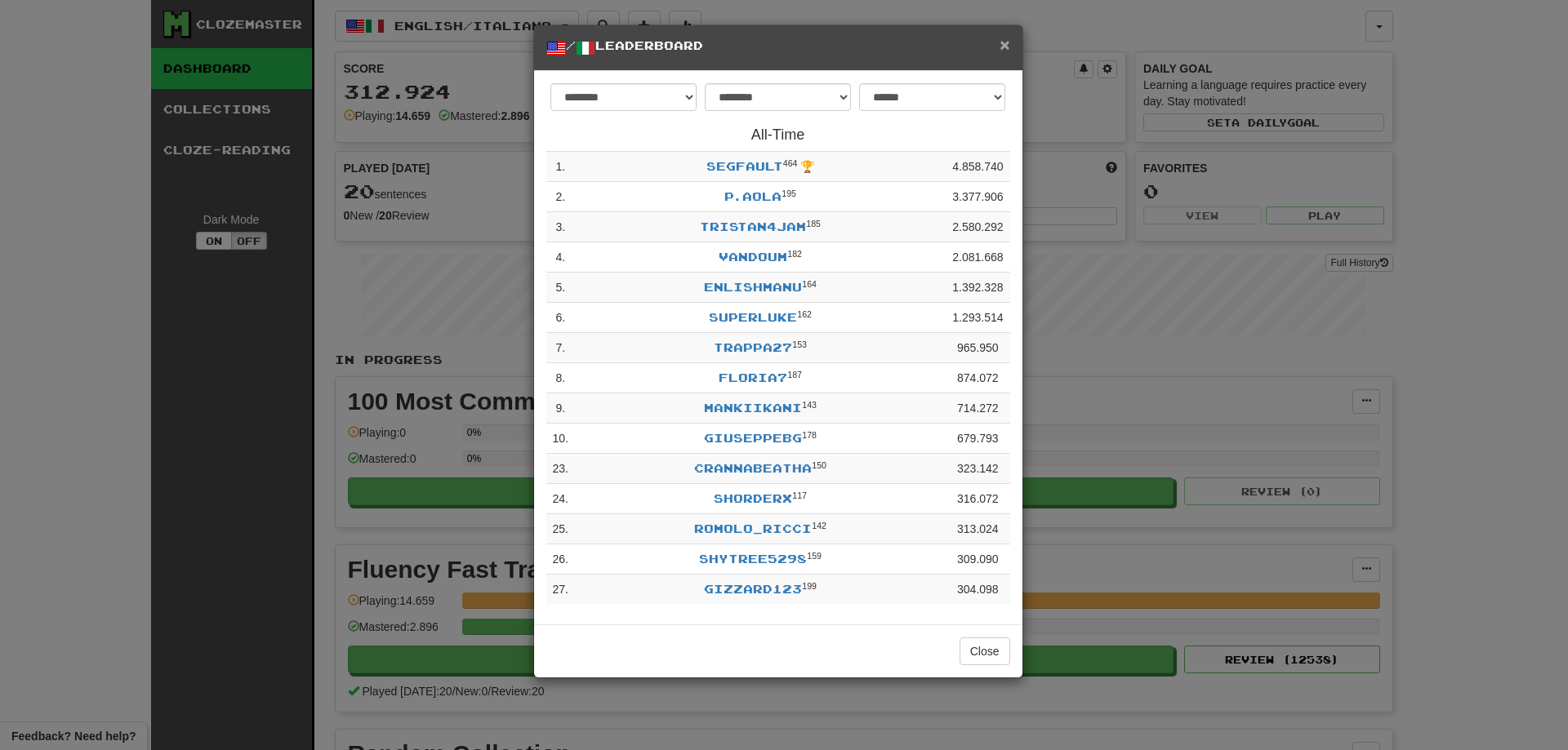
click at [1005, 49] on span "×" at bounding box center [1004, 44] width 10 height 19
